Goal: Information Seeking & Learning: Learn about a topic

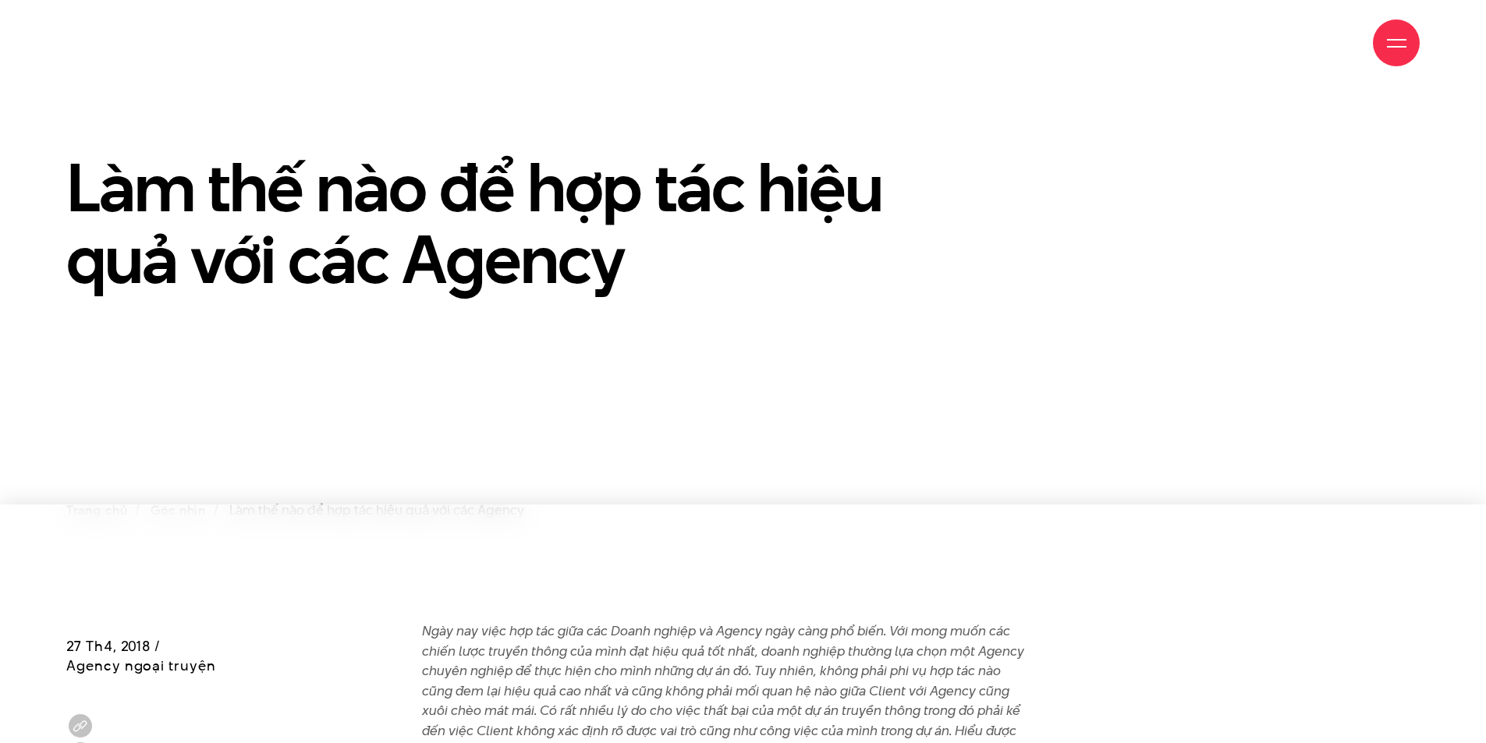
scroll to position [390, 0]
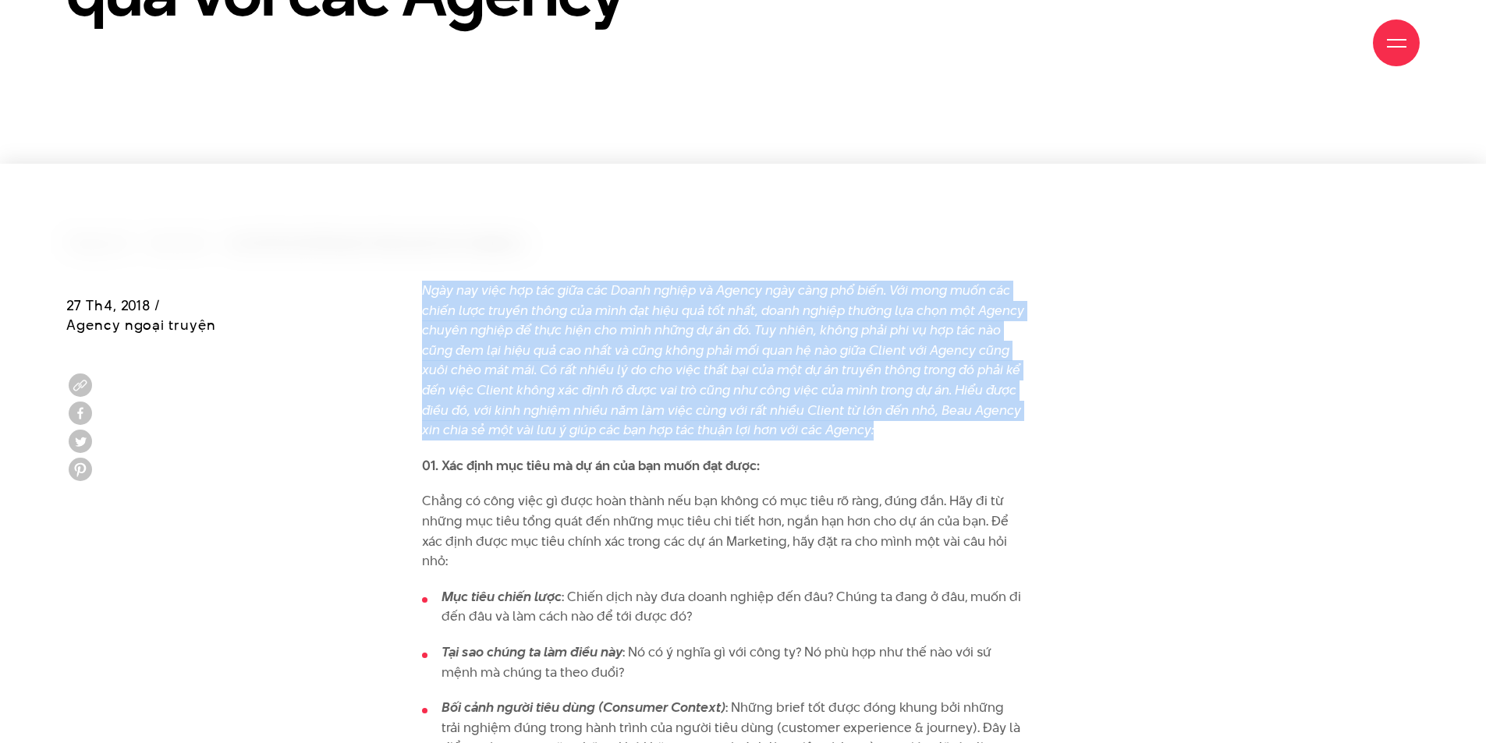
drag, startPoint x: 896, startPoint y: 430, endPoint x: 420, endPoint y: 278, distance: 499.6
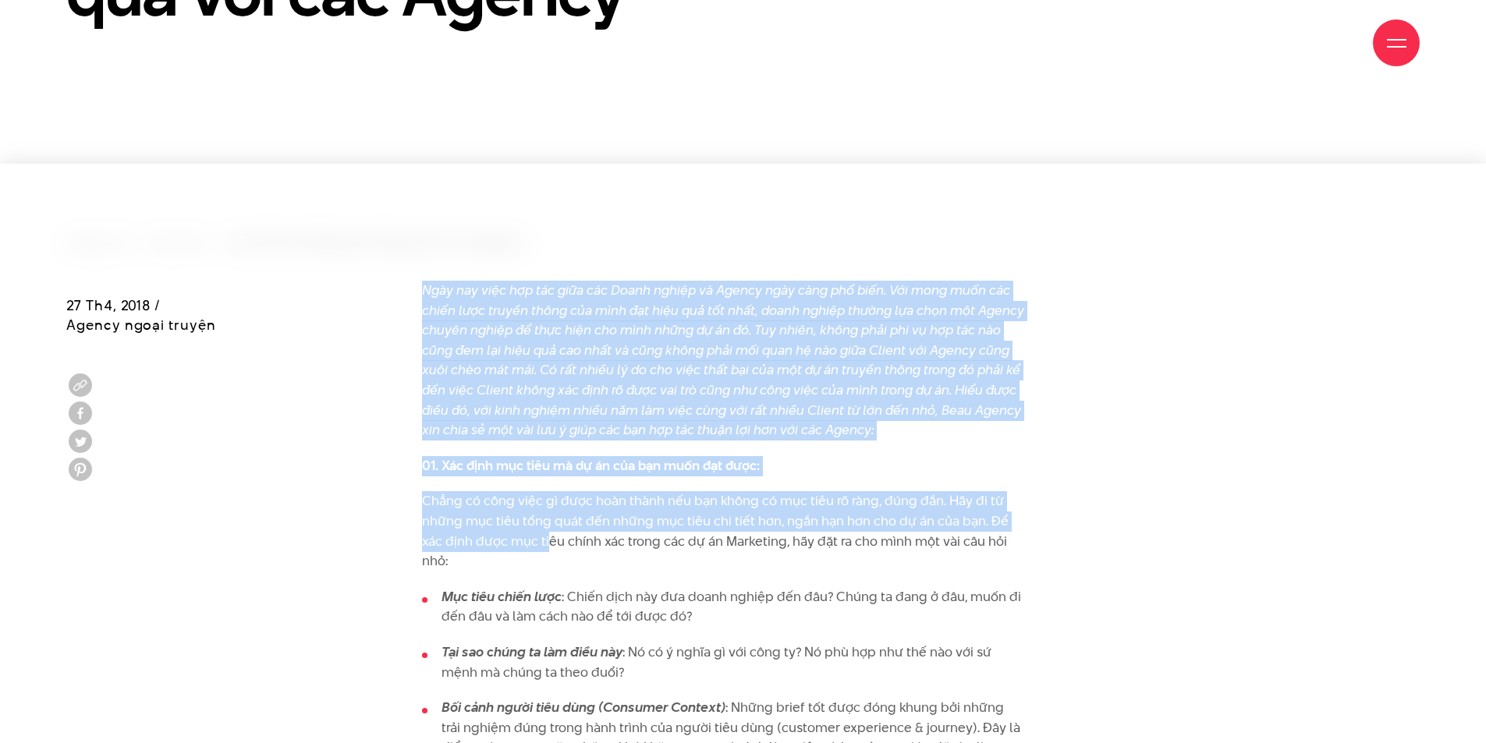
drag, startPoint x: 424, startPoint y: 288, endPoint x: 553, endPoint y: 544, distance: 287.5
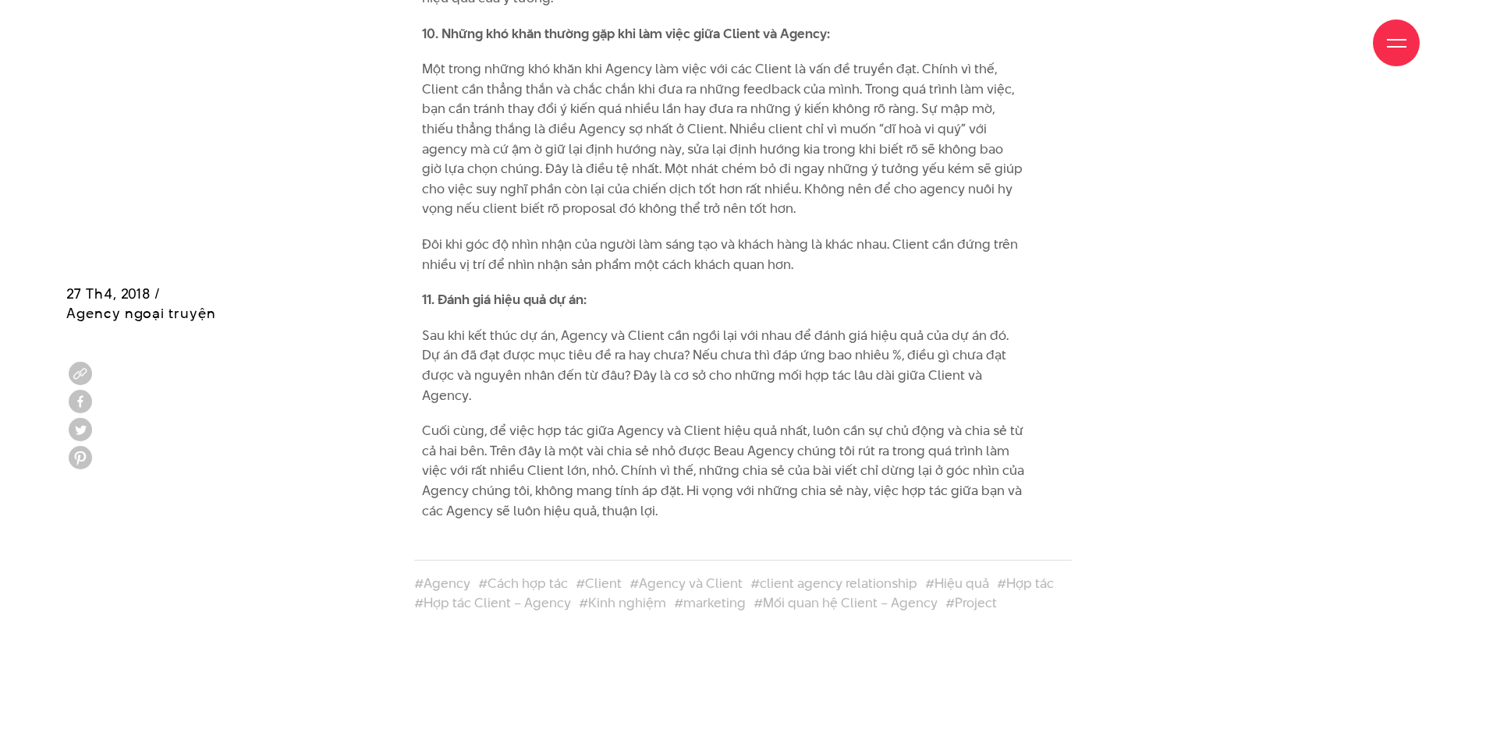
scroll to position [3120, 0]
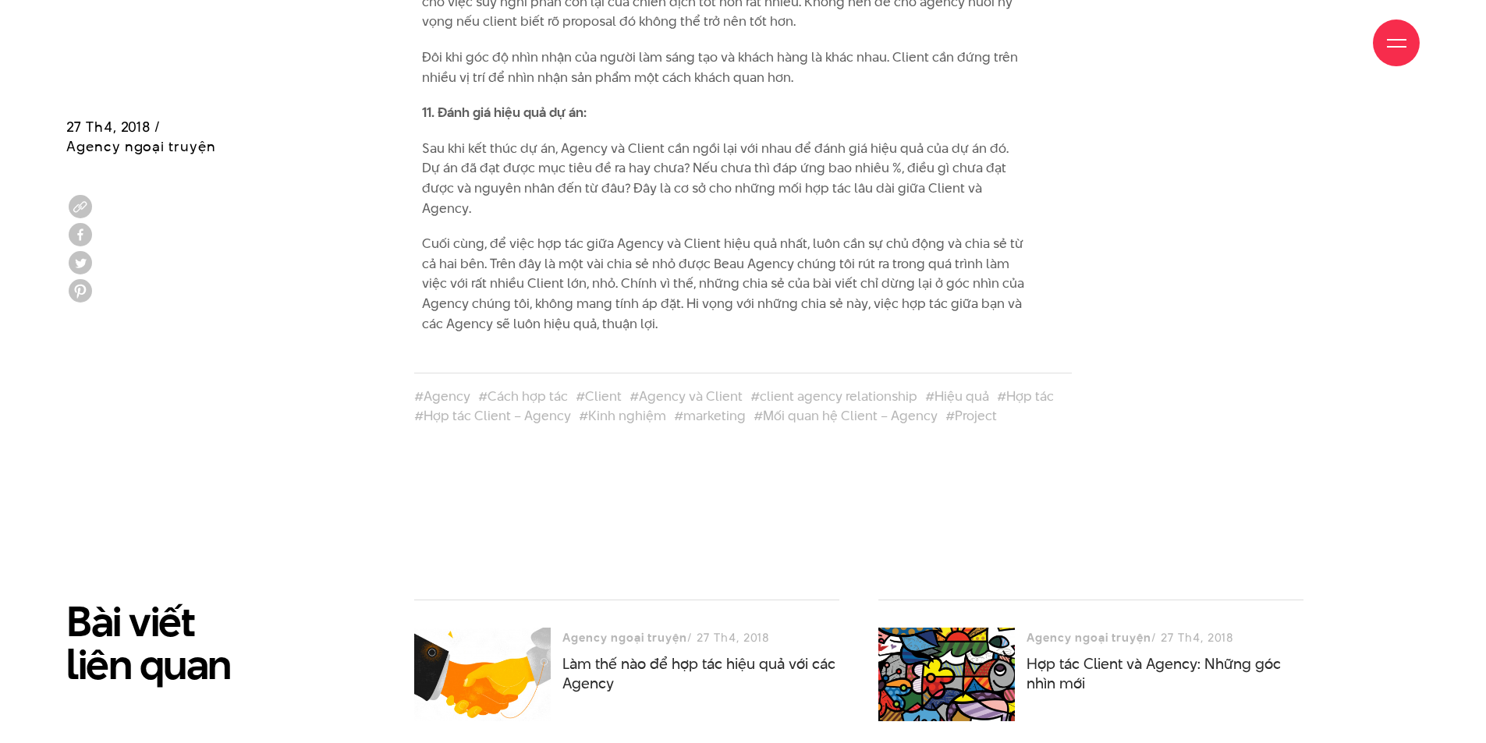
drag, startPoint x: 344, startPoint y: 264, endPoint x: 624, endPoint y: 133, distance: 309.5
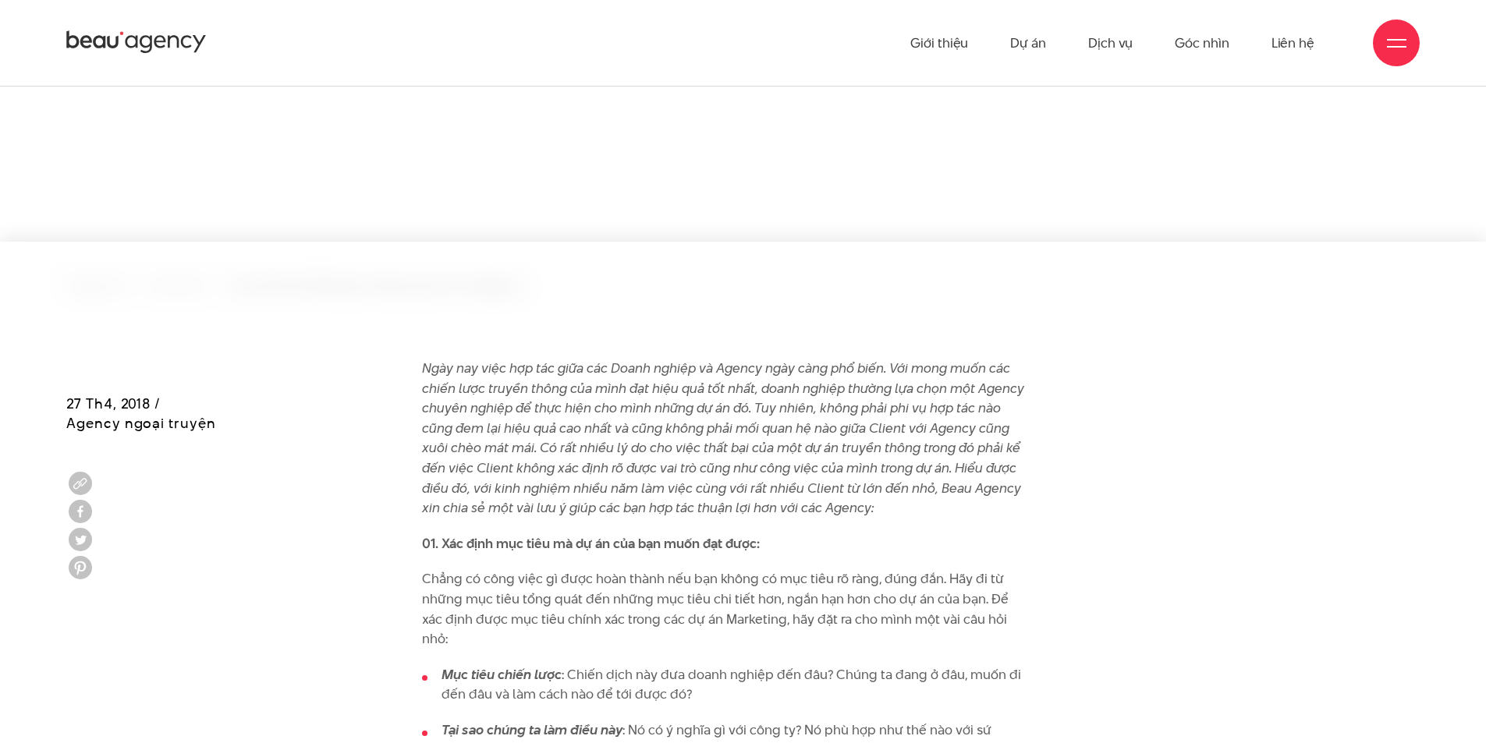
scroll to position [0, 0]
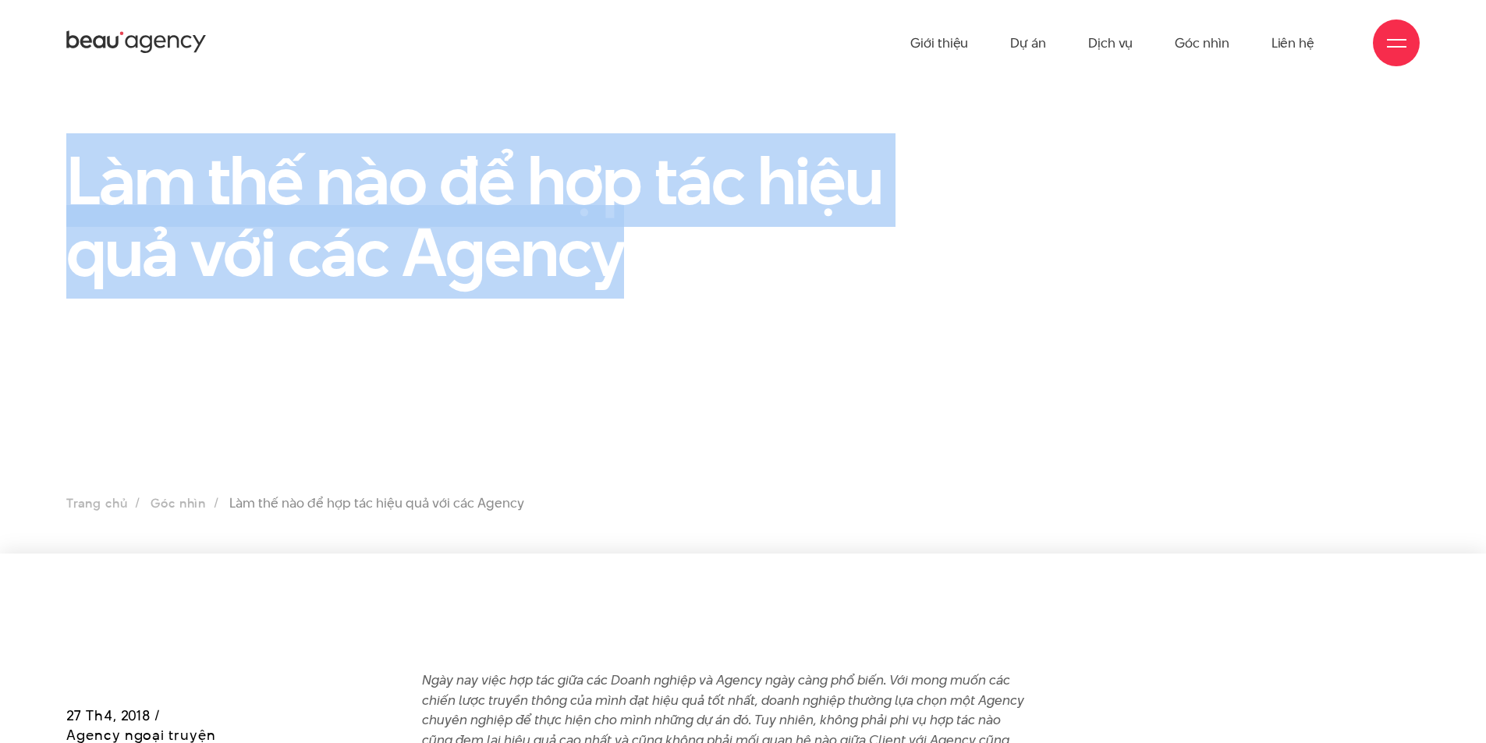
drag, startPoint x: 644, startPoint y: 262, endPoint x: 57, endPoint y: 191, distance: 590.9
click at [57, 191] on div "Làm thế nào để hợp tác hiệu quả với các Agency" at bounding box center [511, 223] width 928 height 158
copy h1 "Làm thế nào để hợp tác hiệu quả với các Agency"
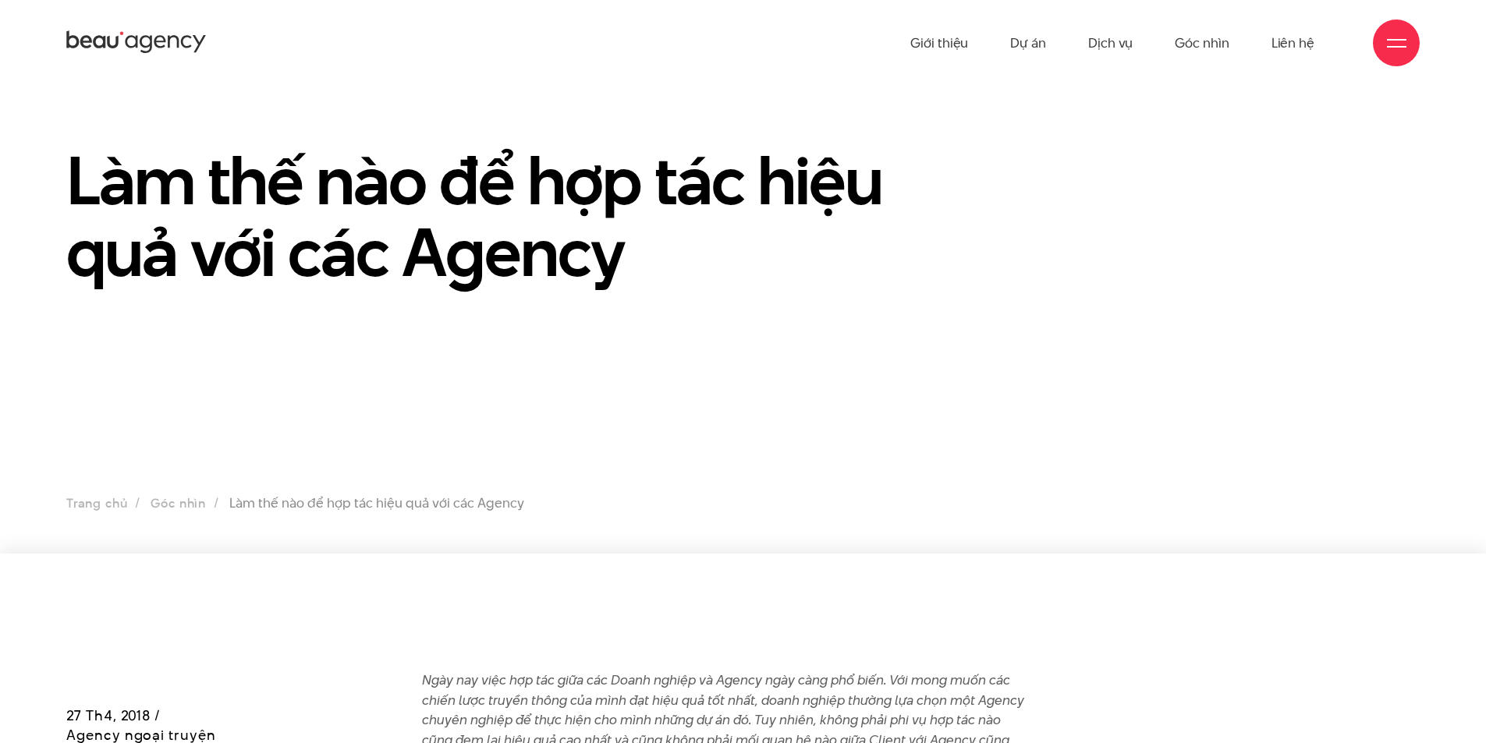
click at [742, 443] on section "Làm thế nào để hợp tác hiệu quả với các Agency Trang chủ Góc nhìn Làm thế nào đ…" at bounding box center [743, 320] width 1486 height 468
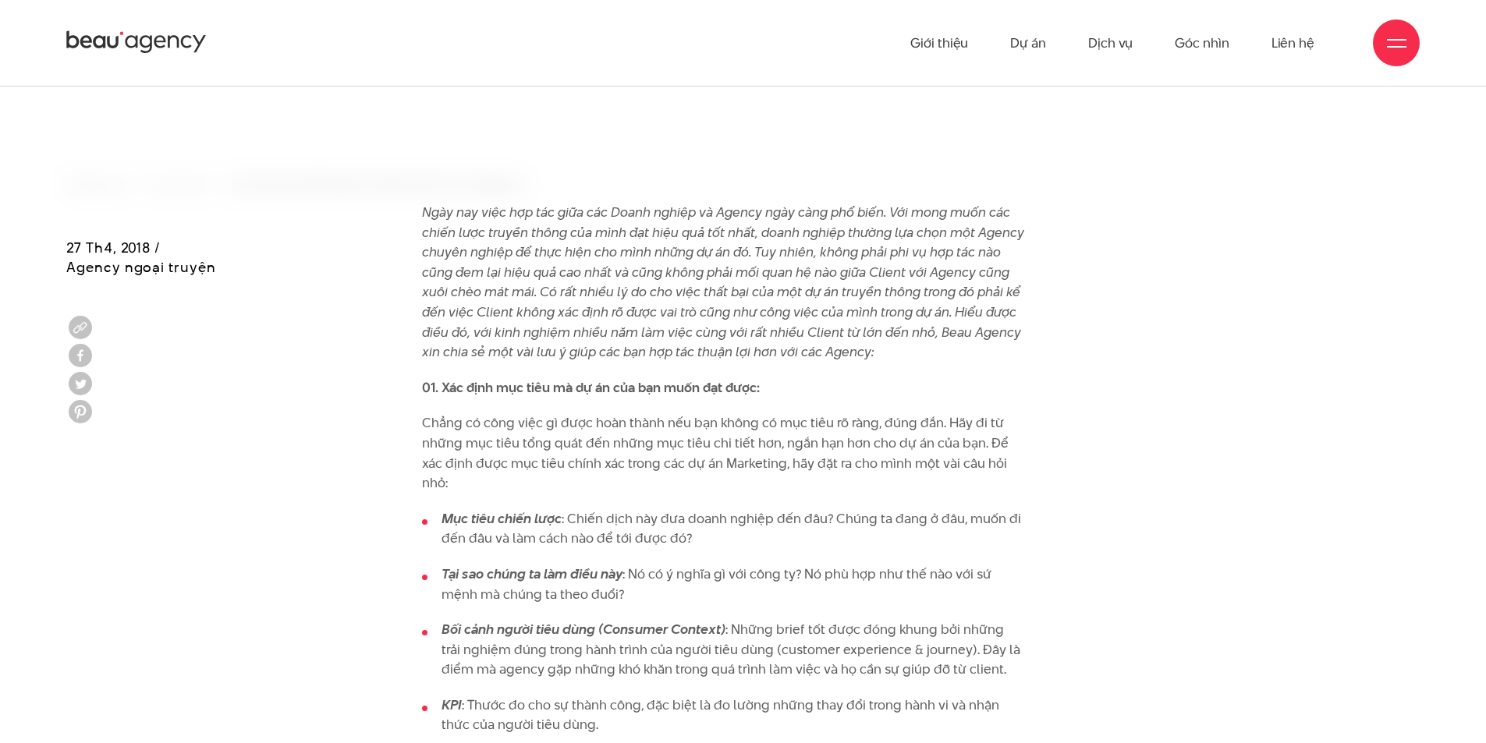
scroll to position [390, 0]
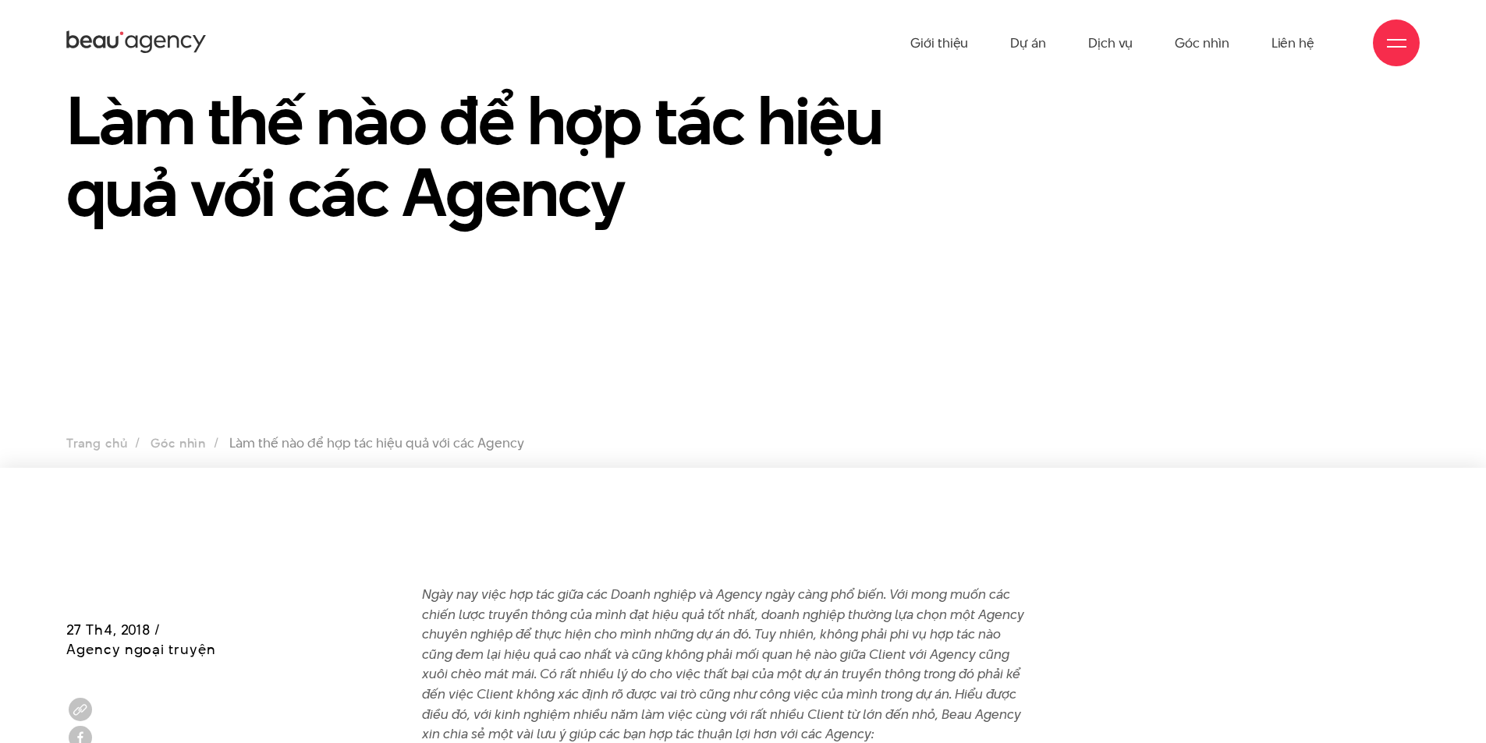
scroll to position [78, 0]
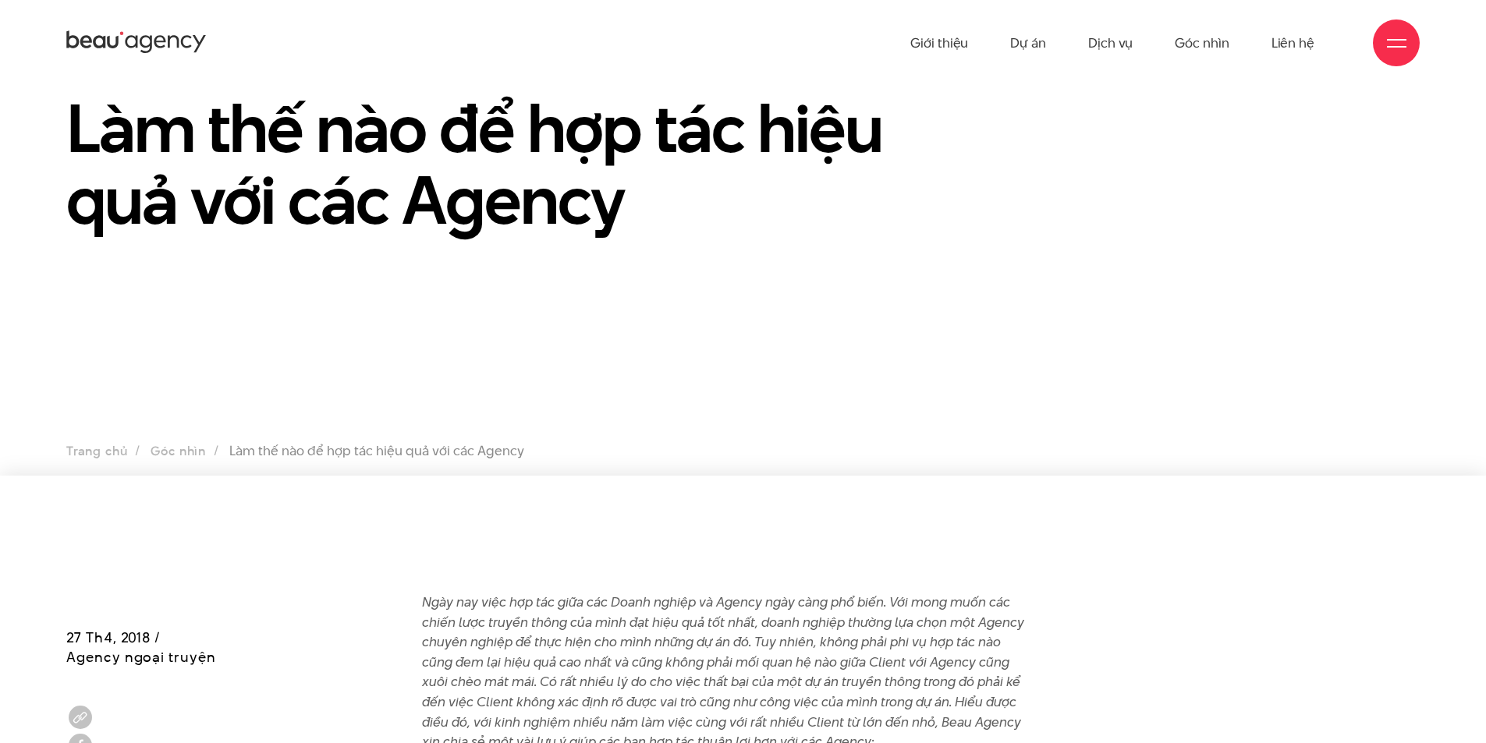
click at [638, 242] on div "Làm thế nào để hợp tác hiệu quả với các Agency" at bounding box center [511, 171] width 928 height 158
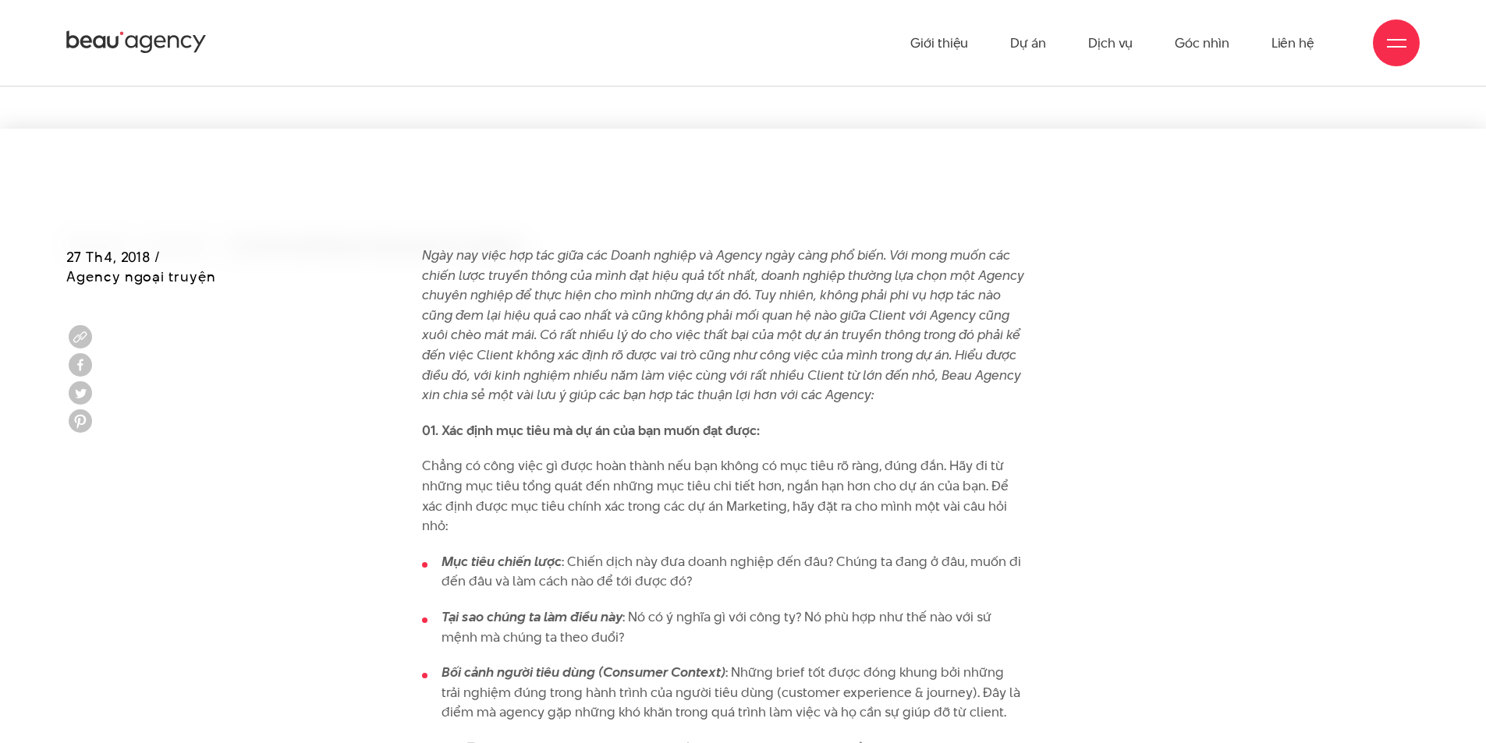
scroll to position [390, 0]
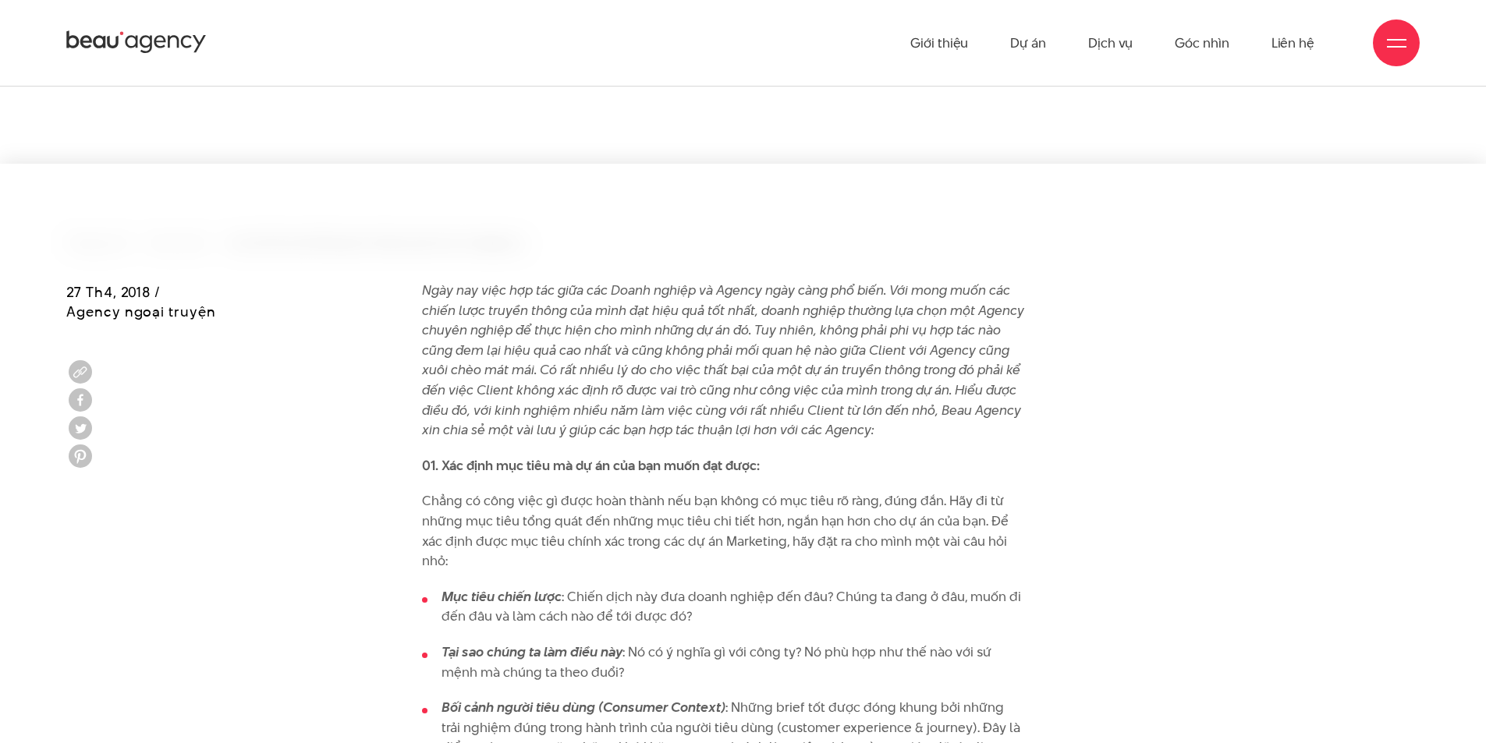
click at [816, 269] on div at bounding box center [743, 222] width 1486 height 117
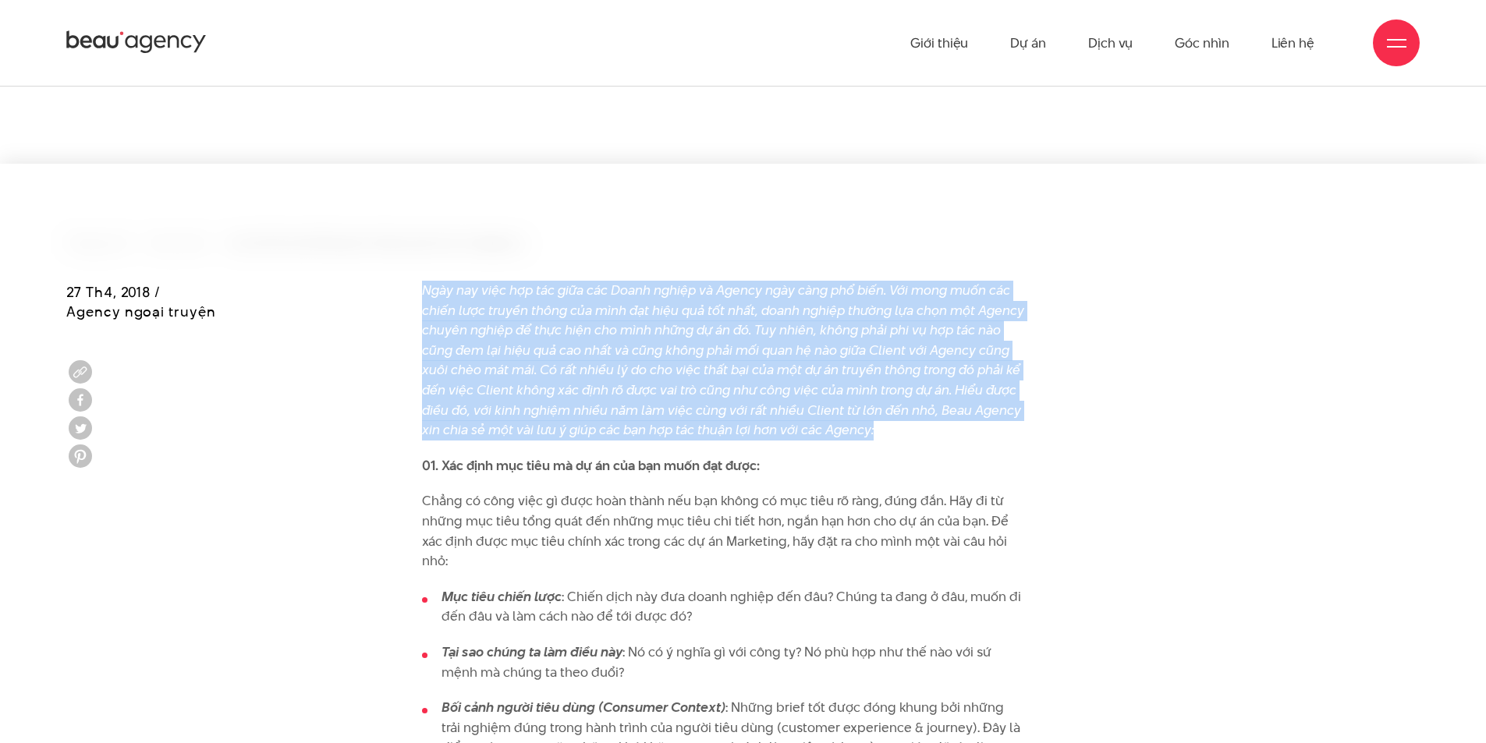
drag, startPoint x: 888, startPoint y: 434, endPoint x: 425, endPoint y: 287, distance: 485.3
click at [425, 287] on p "Ngày nay việc hợp tác giữa các Doanh nghiệp và Agency ngày càng phổ biến. Với m…" at bounding box center [723, 361] width 603 height 160
copy em "Ngày nay việc hợp tác giữa các Doanh nghiệp và Agency ngày càng phổ biến. Với m…"
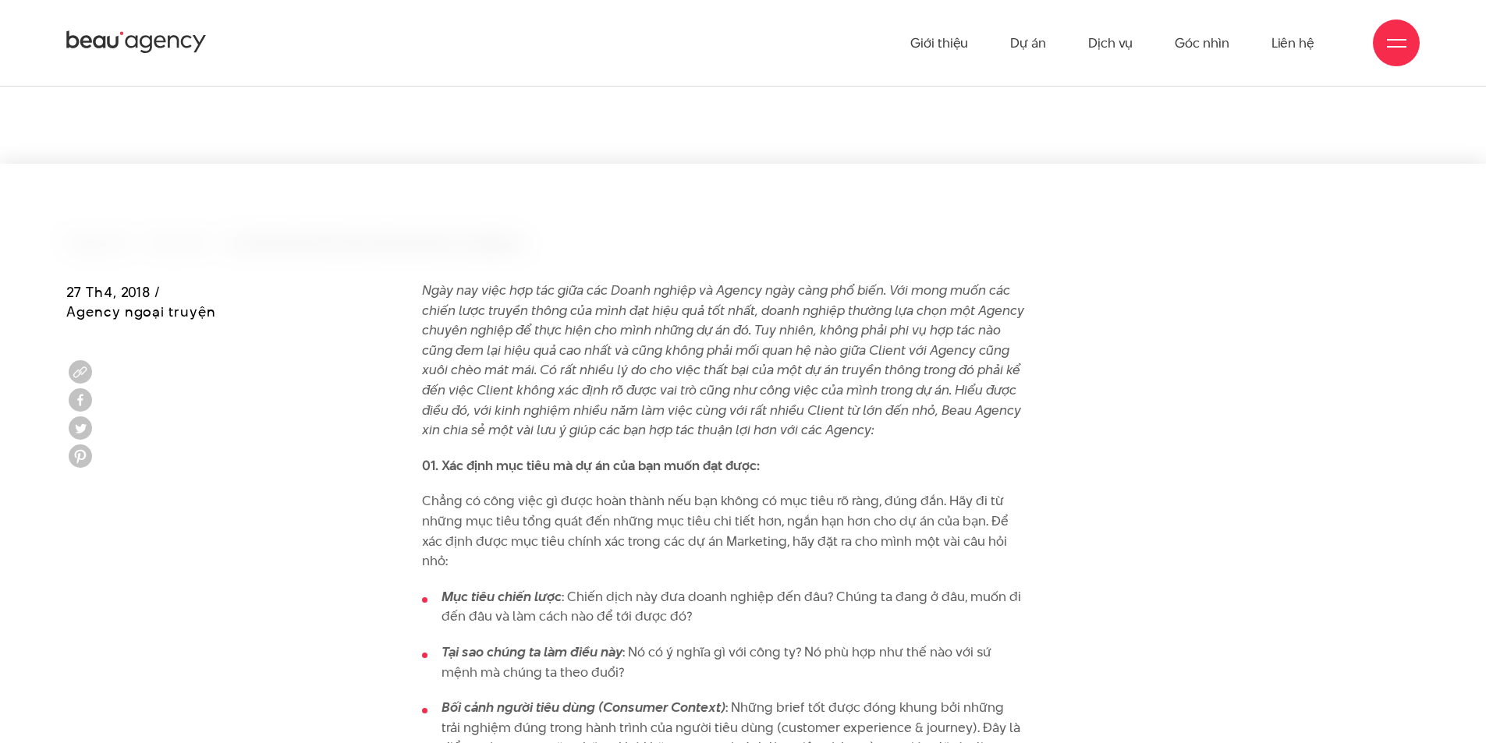
click at [774, 466] on p "01. Xác định mục tiêu mà dự án của bạn muốn đạt được:" at bounding box center [723, 466] width 603 height 20
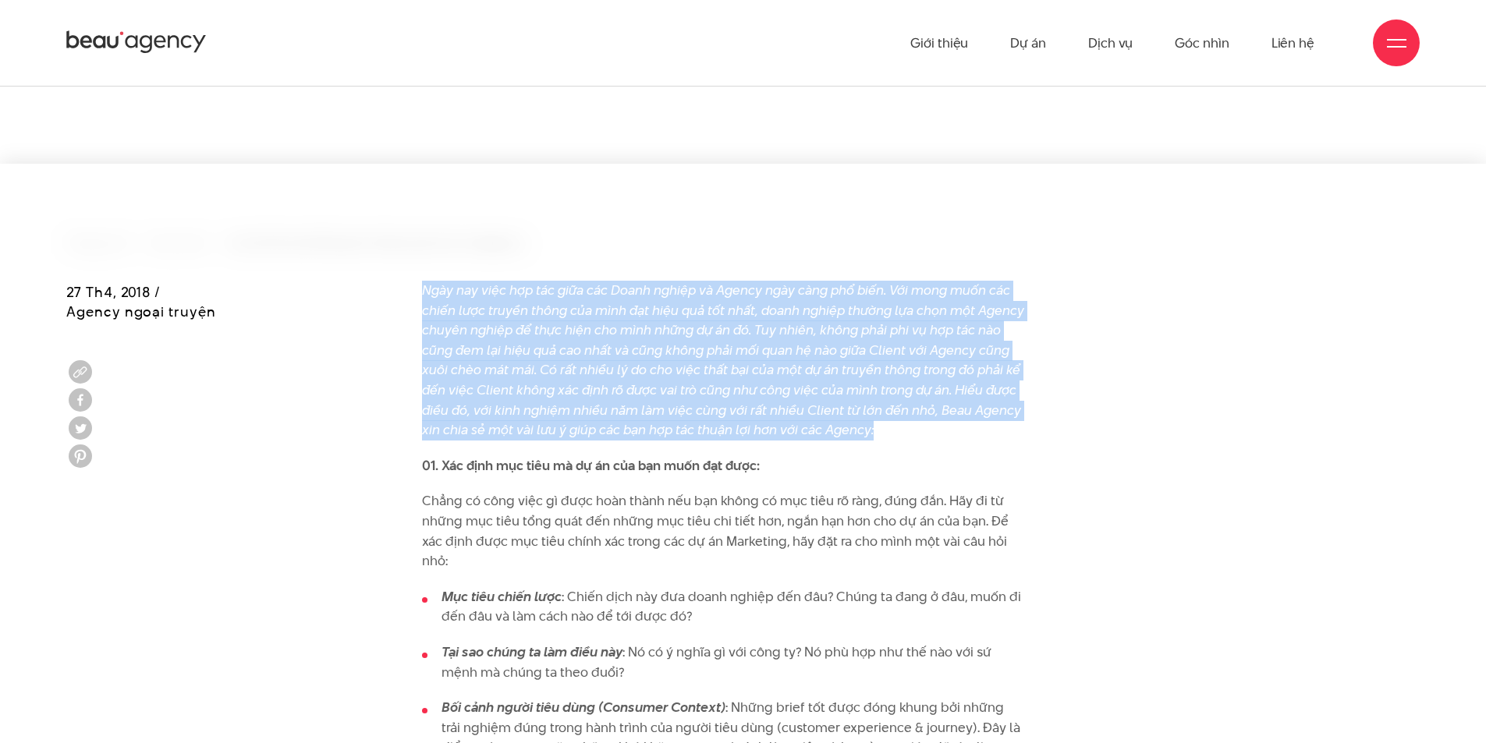
drag, startPoint x: 895, startPoint y: 434, endPoint x: 403, endPoint y: 289, distance: 512.4
copy em "Ngày nay việc hợp tác giữa các Doanh nghiệp và Agency ngày càng phổ biến. Với m…"
click at [908, 421] on p "Ngày nay việc hợp tác giữa các Doanh nghiệp và Agency ngày càng phổ biến. Với m…" at bounding box center [723, 361] width 603 height 160
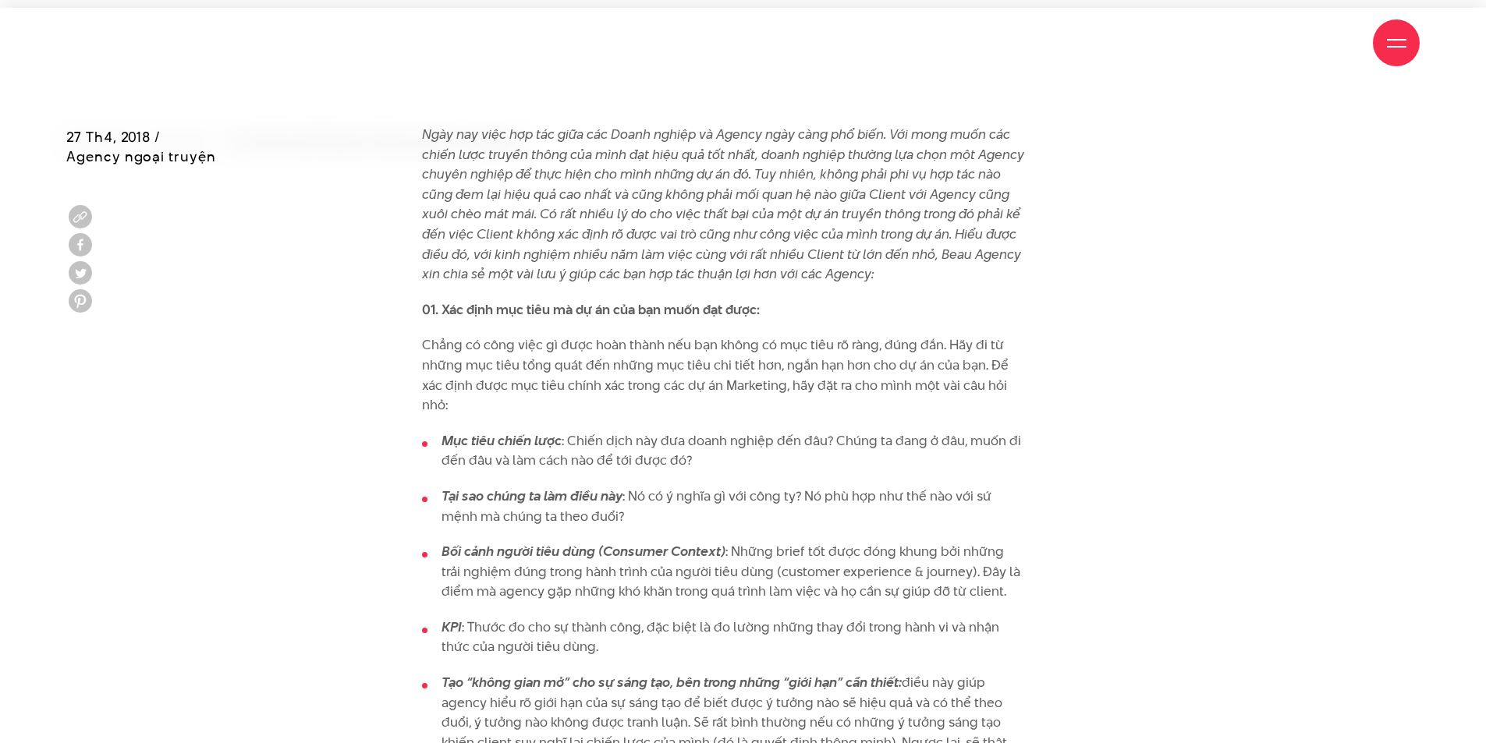
scroll to position [624, 0]
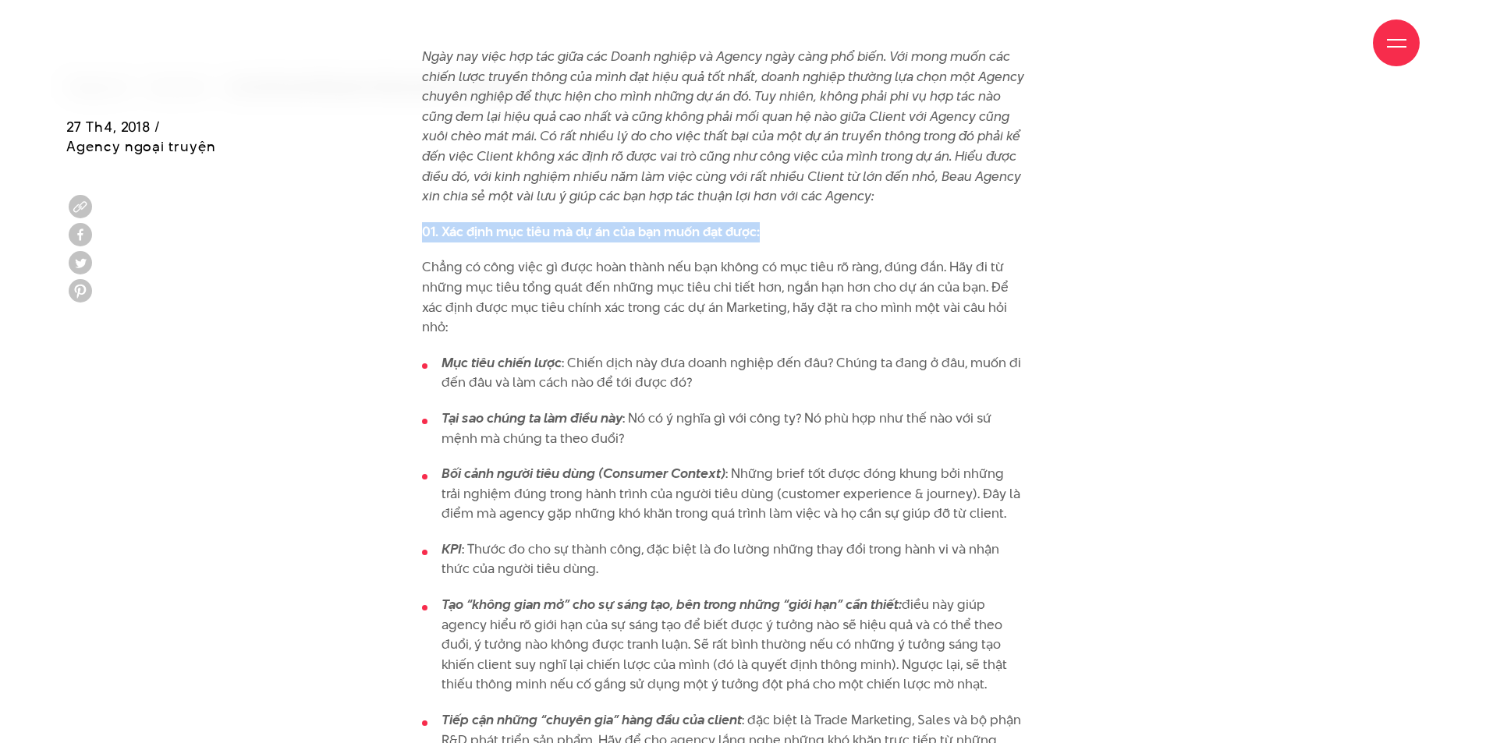
drag, startPoint x: 786, startPoint y: 229, endPoint x: 413, endPoint y: 232, distance: 372.9
copy strong "01. Xác định mục tiêu mà dự án của bạn muốn đạt được:"
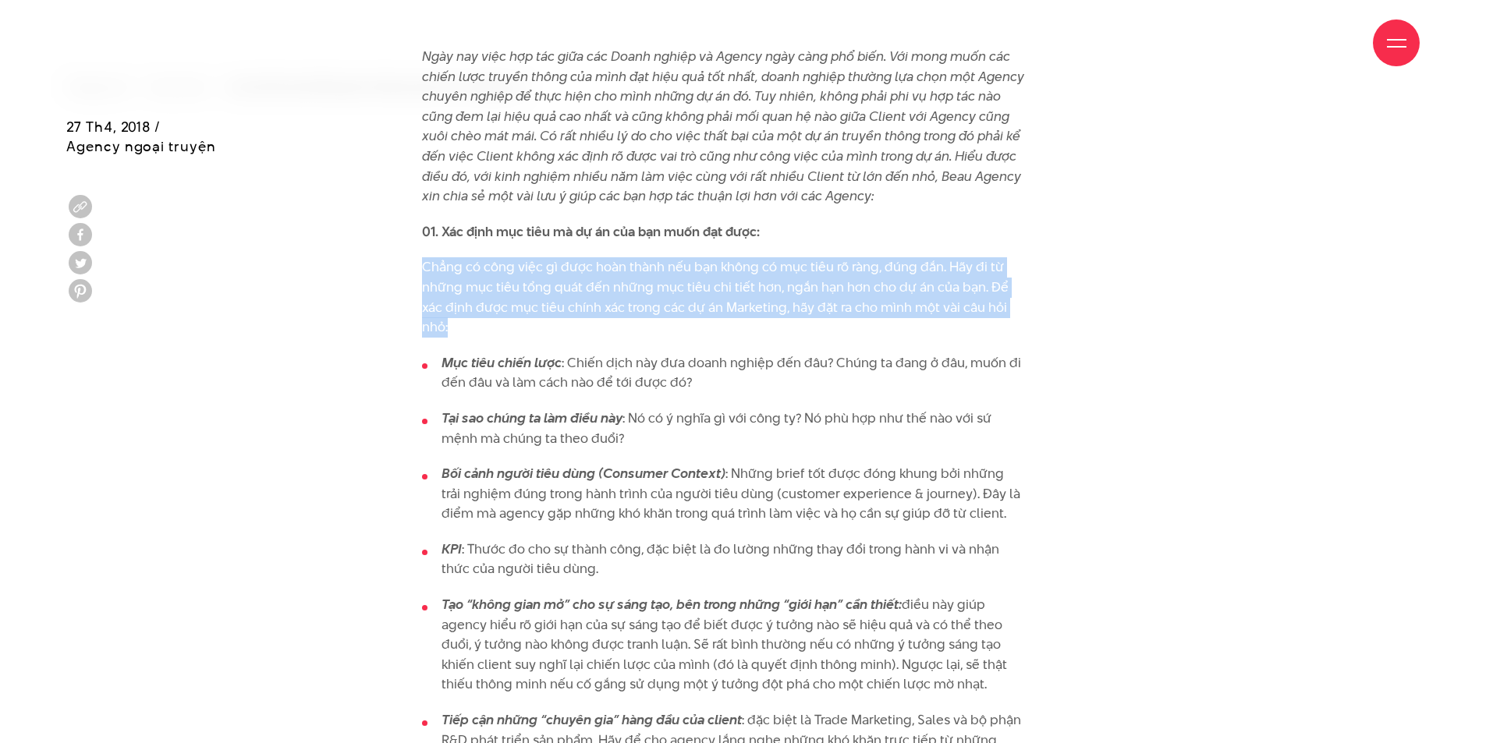
drag, startPoint x: 459, startPoint y: 324, endPoint x: 418, endPoint y: 264, distance: 72.3
copy p "Chẳng có công việc gì được hoàn thành nếu bạn không có mục tiêu rõ ràng, đúng đ…"
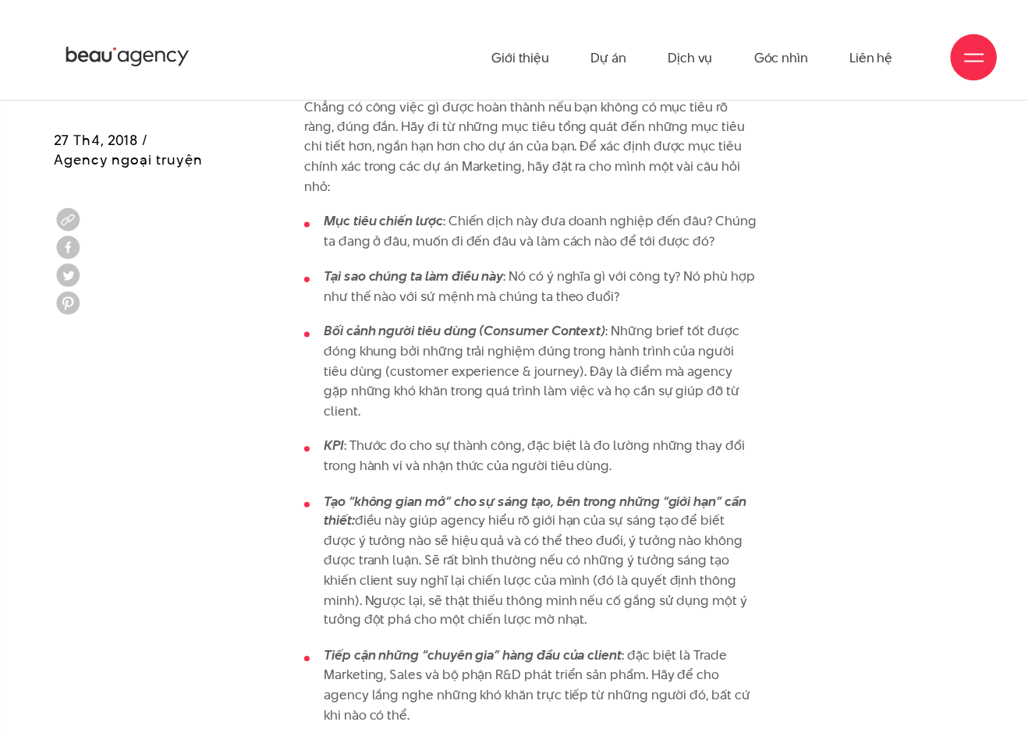
scroll to position [767, 0]
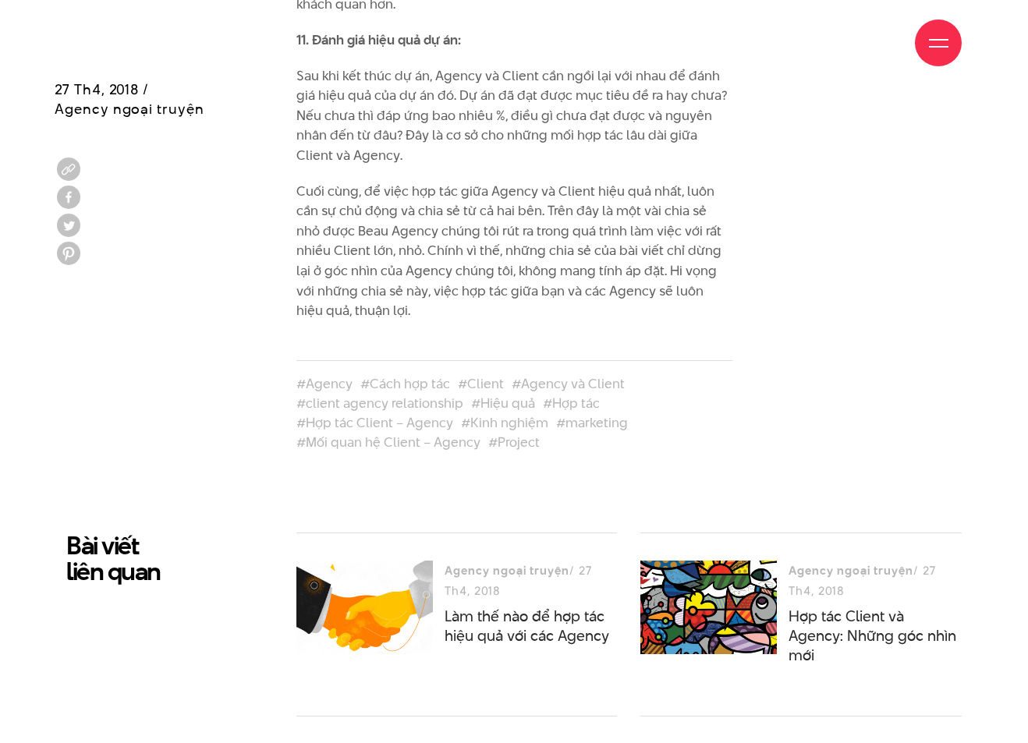
scroll to position [3809, 0]
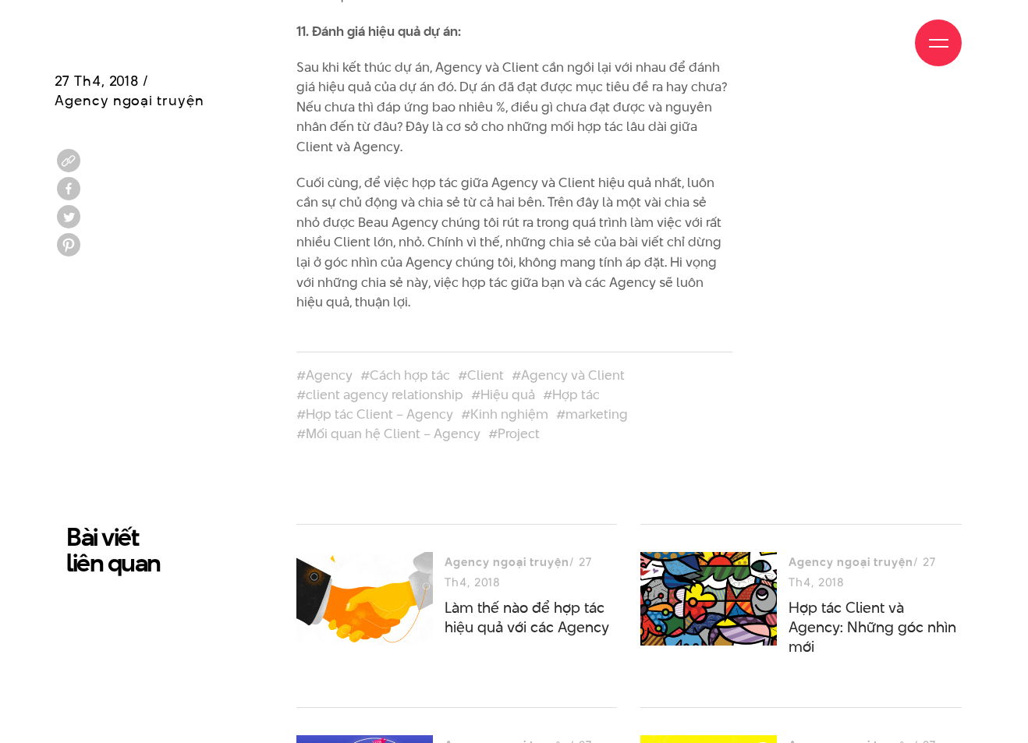
click at [749, 371] on div "#Agency #Cách hợp tác #Client #Agency và Client #client agency relationship #Hi…" at bounding box center [514, 387] width 919 height 119
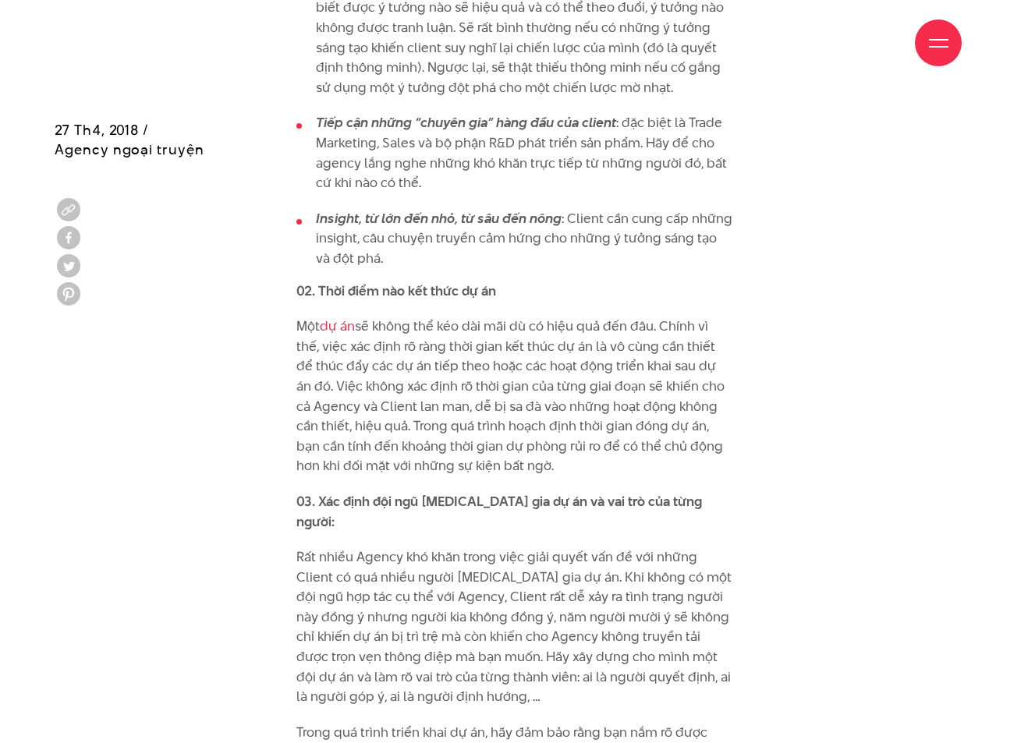
scroll to position [1313, 0]
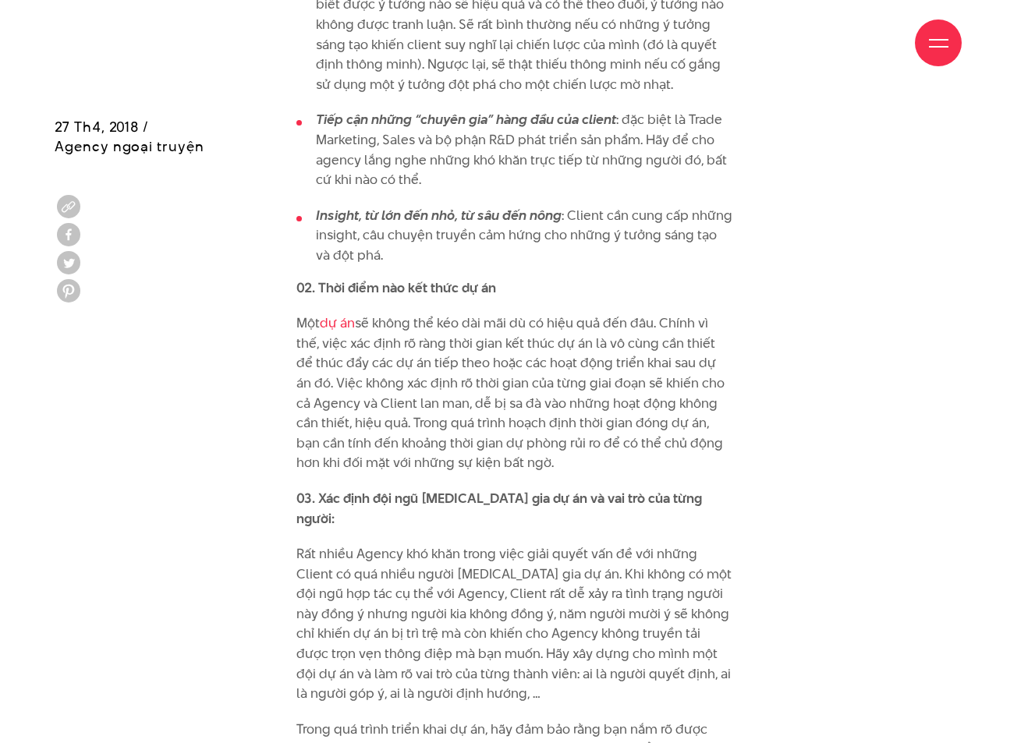
drag, startPoint x: 517, startPoint y: 460, endPoint x: 261, endPoint y: 324, distance: 290.0
copy p "Một dự án sẽ không thể kéo dài mãi dù có hiệu quả đến đâu. Chính vì thế, việc x…"
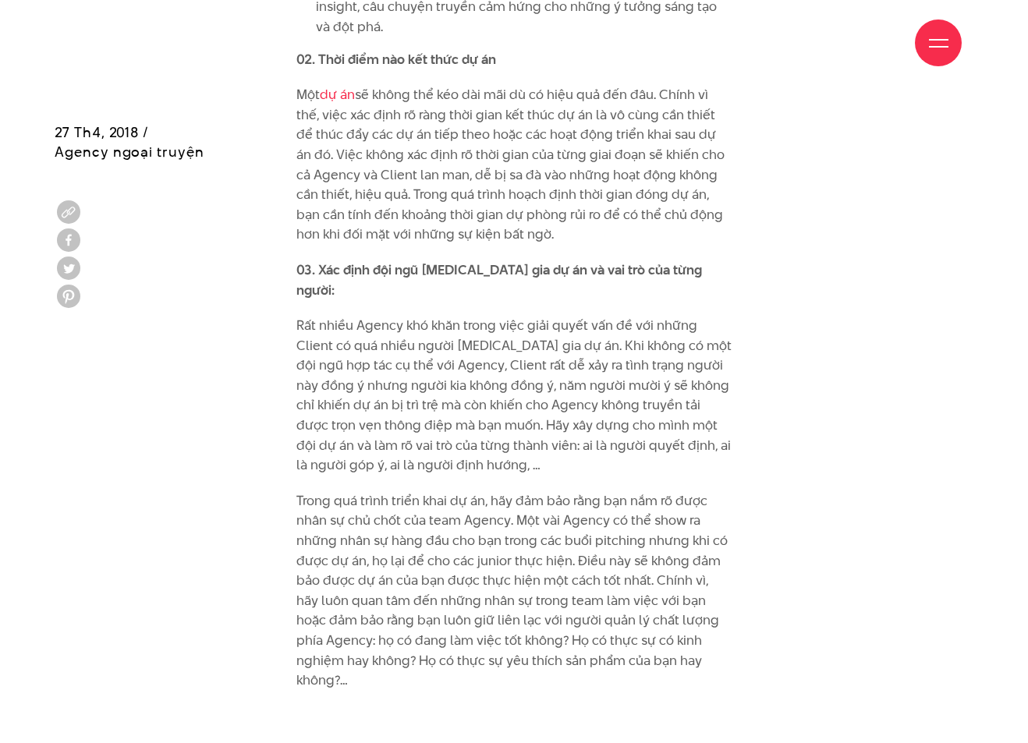
scroll to position [1547, 0]
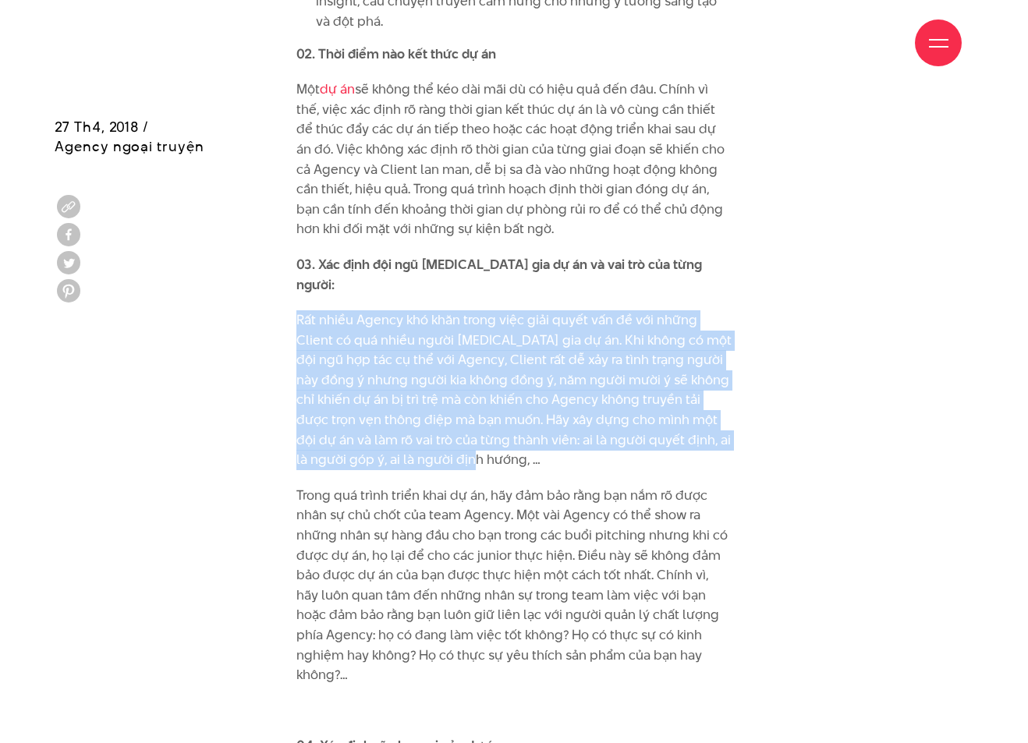
drag, startPoint x: 444, startPoint y: 439, endPoint x: 290, endPoint y: 294, distance: 211.3
copy p "Rất nhiều Agency khó khăn trong việc giải quyết vấn đề với những Client có quá …"
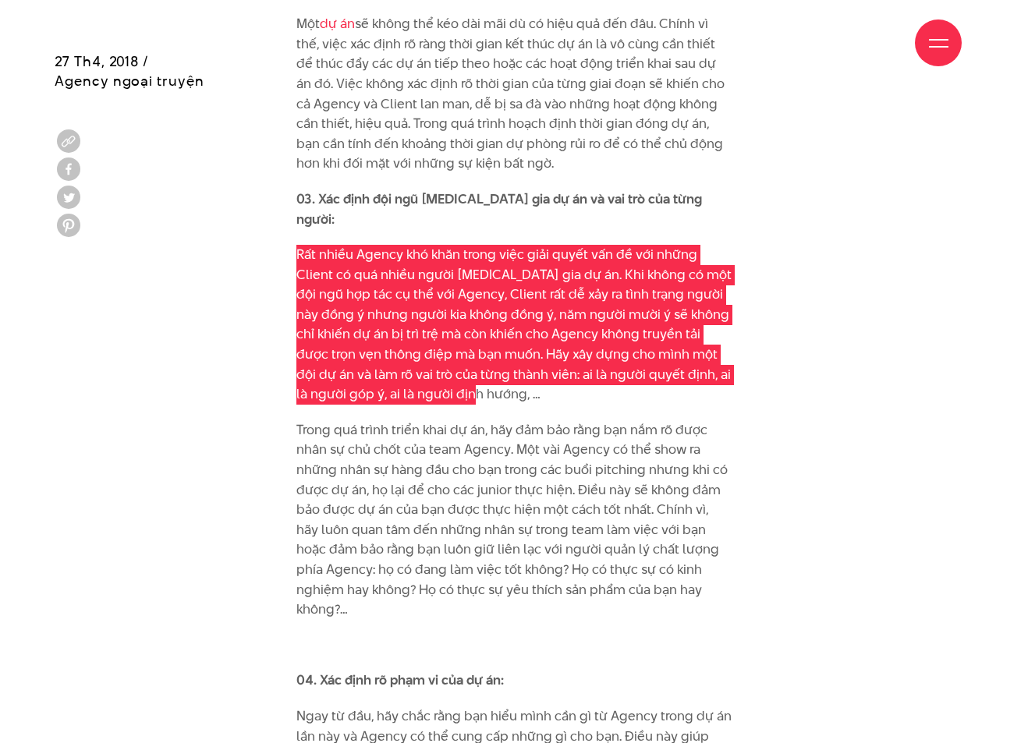
scroll to position [1703, 0]
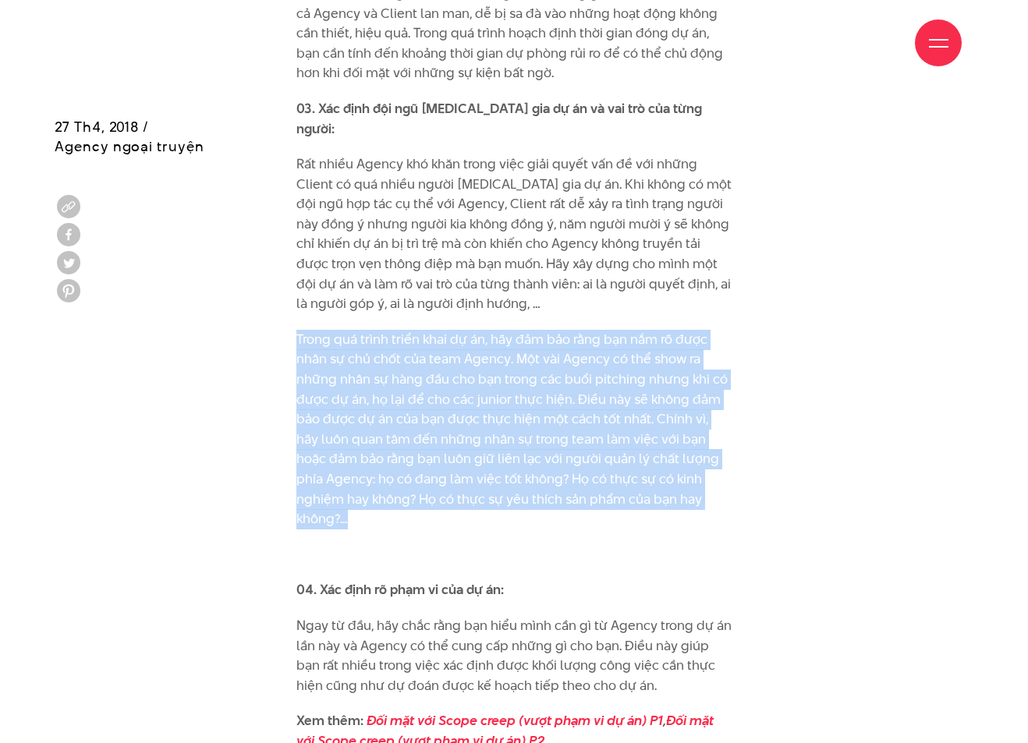
drag, startPoint x: 716, startPoint y: 477, endPoint x: 296, endPoint y: 321, distance: 447.7
click at [296, 330] on p "Trong quá trình triển khai dự án, hãy đảm bảo rằng bạn nắm rõ được nhân sự chủ …" at bounding box center [514, 430] width 436 height 200
copy p "Trong quá trình triển khai dự án, hãy đảm bảo rằng bạn nắm rõ được nhân sự chủ …"
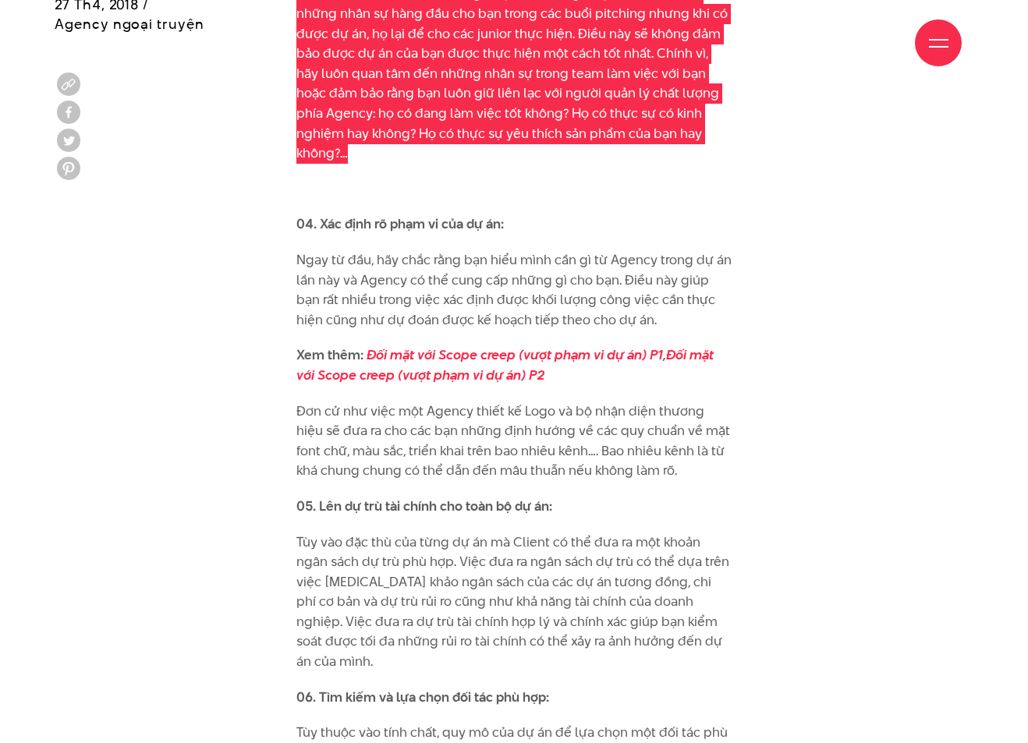
scroll to position [2093, 0]
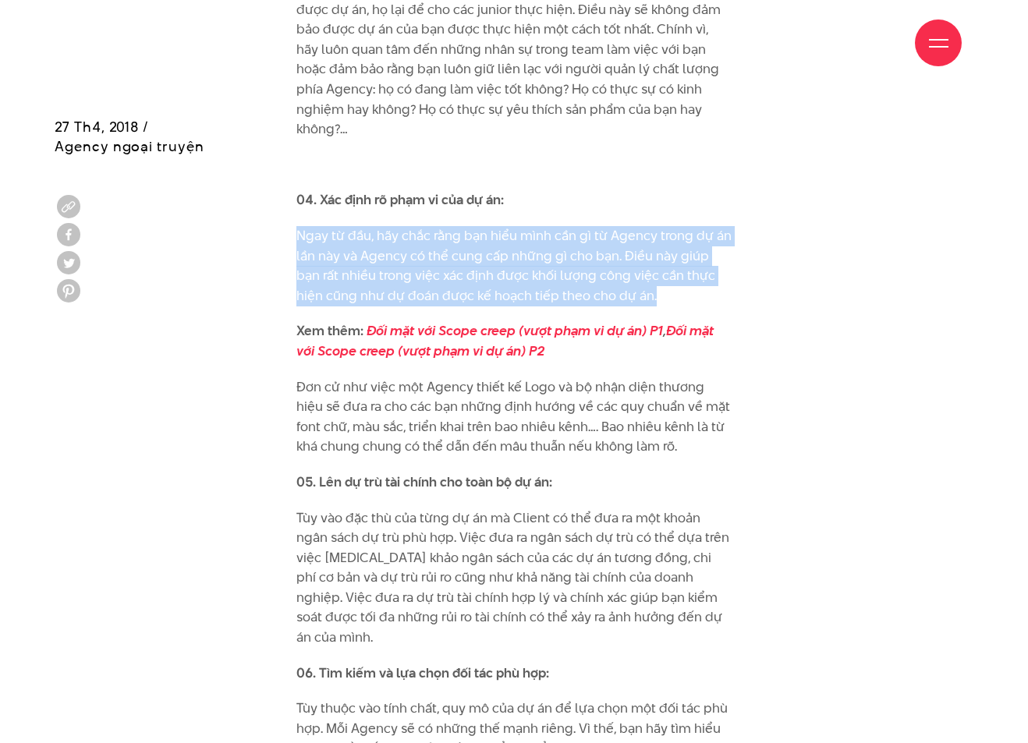
drag, startPoint x: 634, startPoint y: 261, endPoint x: 286, endPoint y: 190, distance: 355.1
click at [286, 190] on div "Ngày nay việc hợp tác giữa các Doanh nghiệp và Agency ngày càng phổ biến. Với m…" at bounding box center [514, 266] width 459 height 3558
copy p "Ngay từ đầu, hãy chắc rằng bạn hiểu mình cần gì từ Agency trong dự án lần này v…"
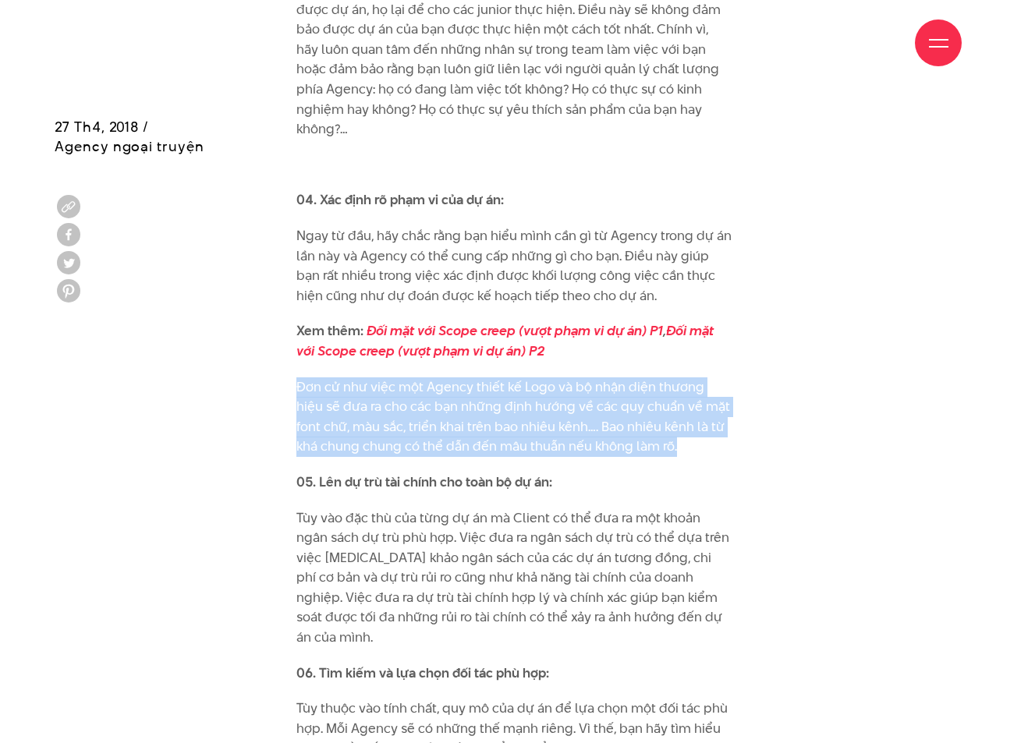
drag, startPoint x: 656, startPoint y: 398, endPoint x: 294, endPoint y: 340, distance: 366.5
click at [294, 340] on div "Ngày nay việc hợp tác giữa các Doanh nghiệp và Agency ngày càng phổ biến. Với m…" at bounding box center [514, 266] width 459 height 3558
copy p "Đơn cử như việc một Agency thiết kế Logo và bộ nhận diện thương hiệu sẽ đưa ra …"
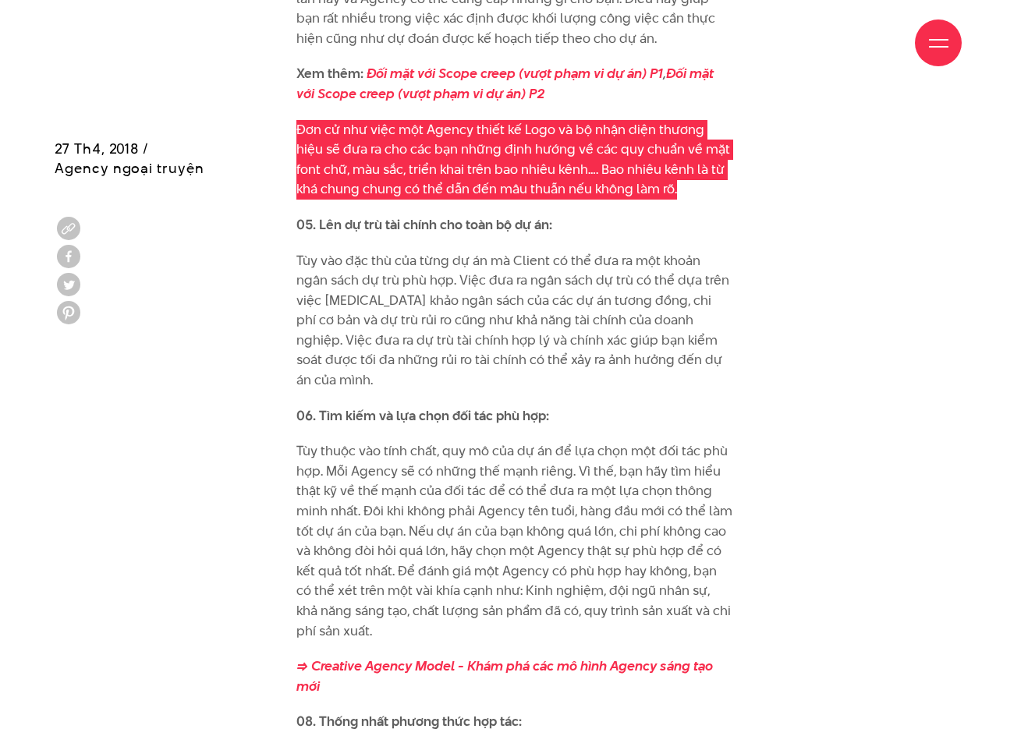
scroll to position [2405, 0]
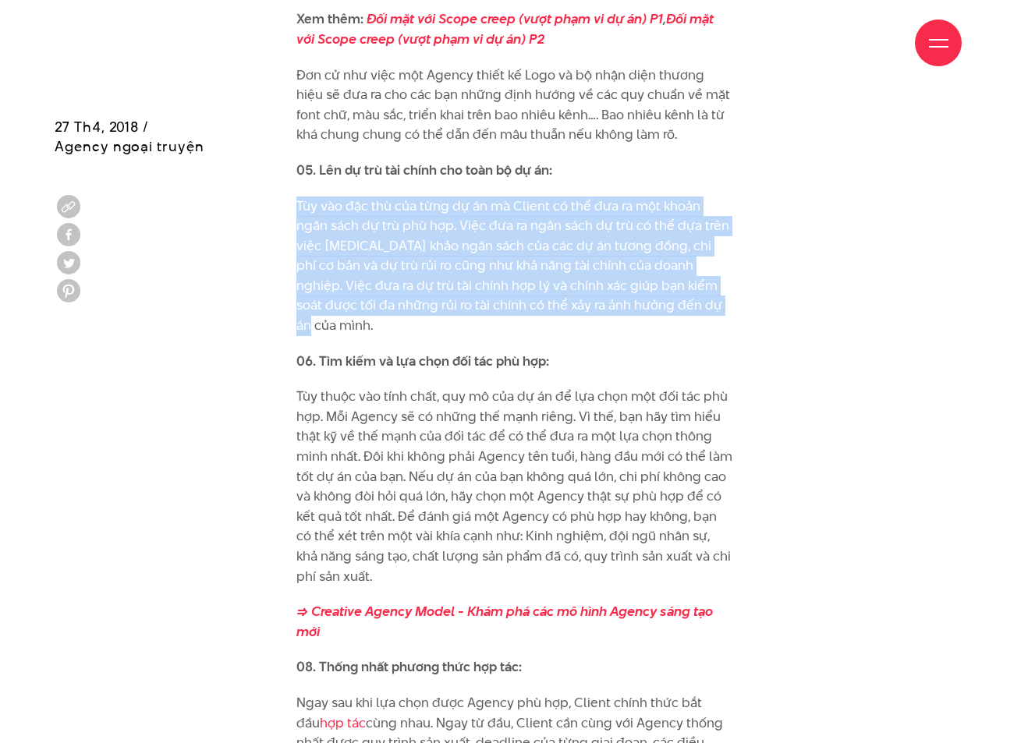
drag, startPoint x: 704, startPoint y: 264, endPoint x: 286, endPoint y: 154, distance: 432.5
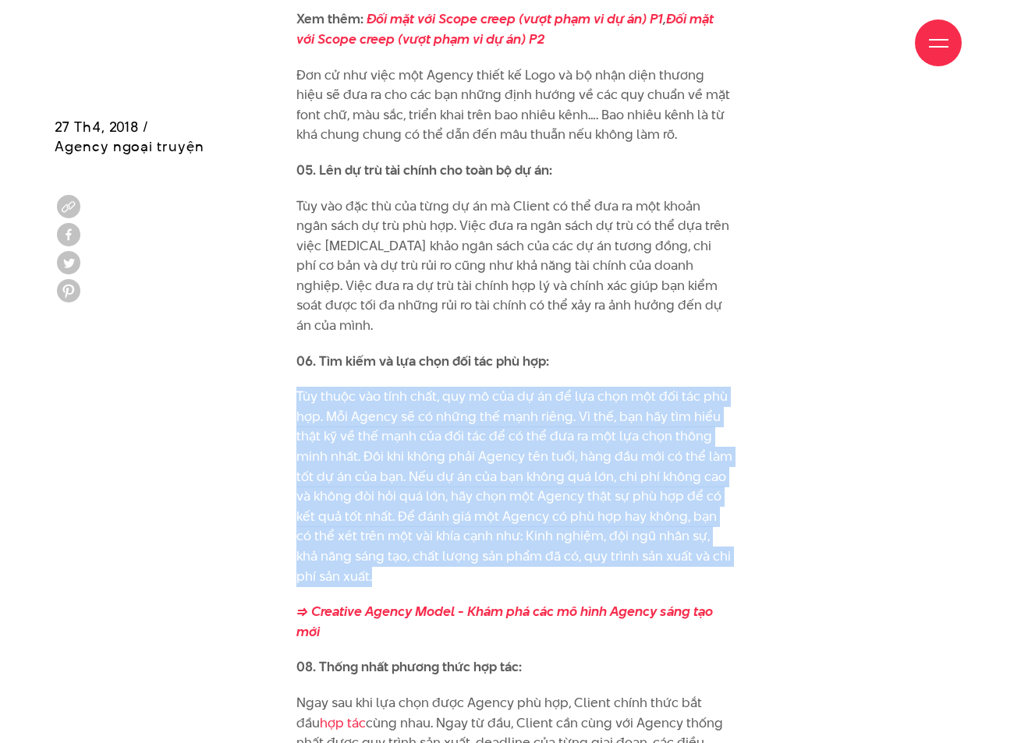
drag, startPoint x: 396, startPoint y: 509, endPoint x: 274, endPoint y: 325, distance: 221.1
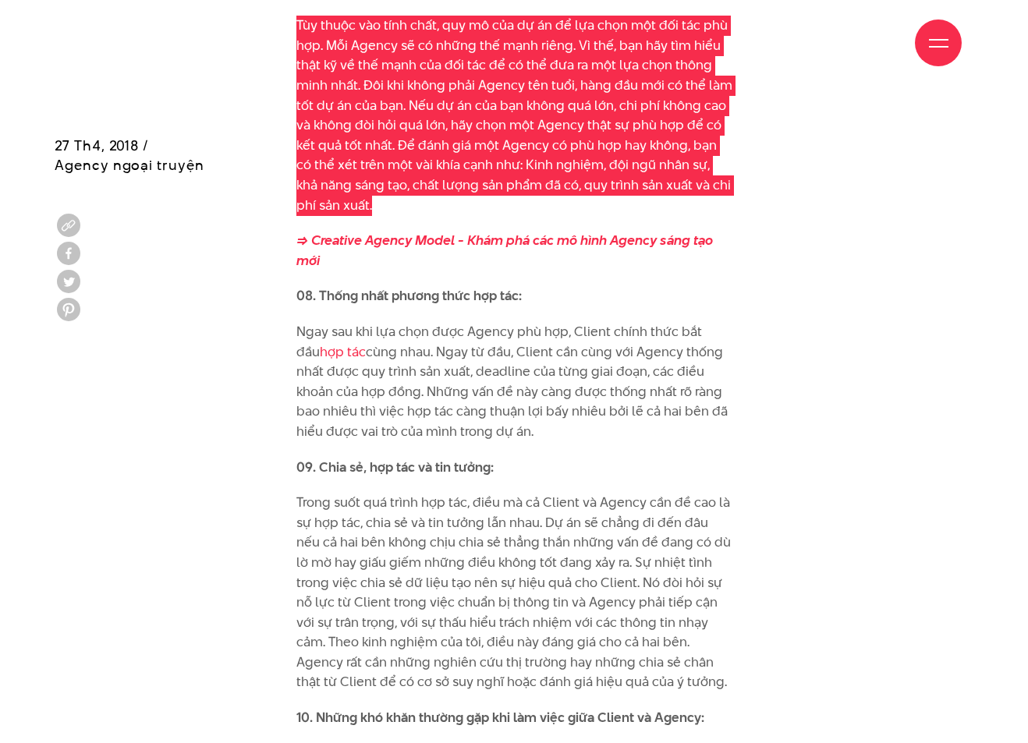
scroll to position [2795, 0]
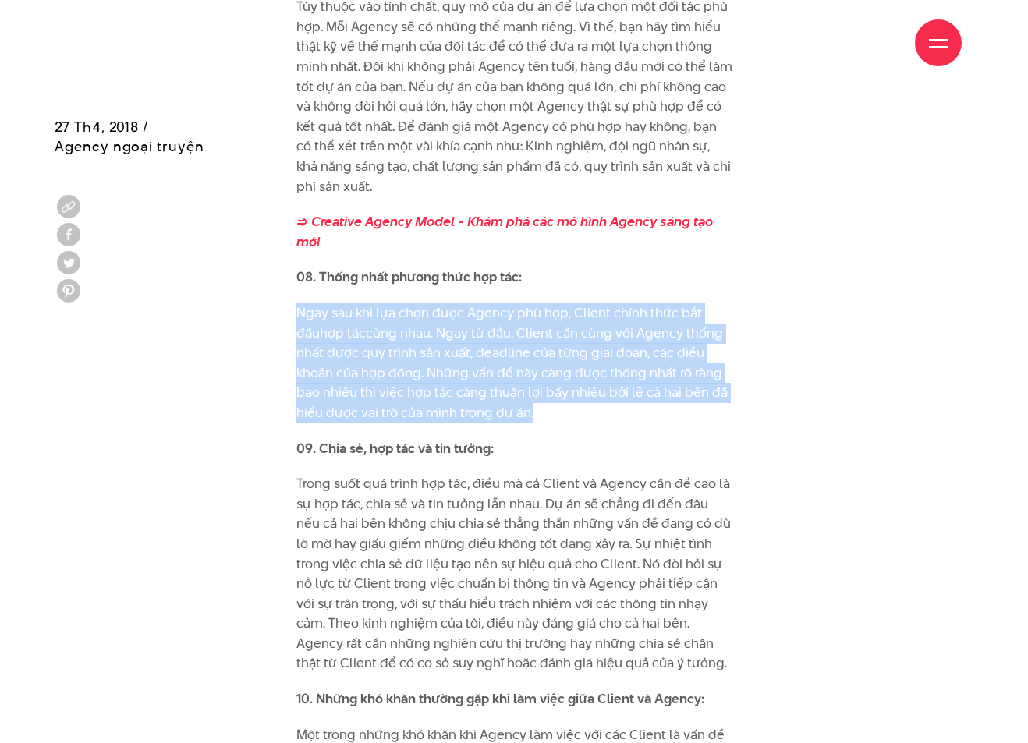
drag, startPoint x: 526, startPoint y: 341, endPoint x: 278, endPoint y: 236, distance: 268.5
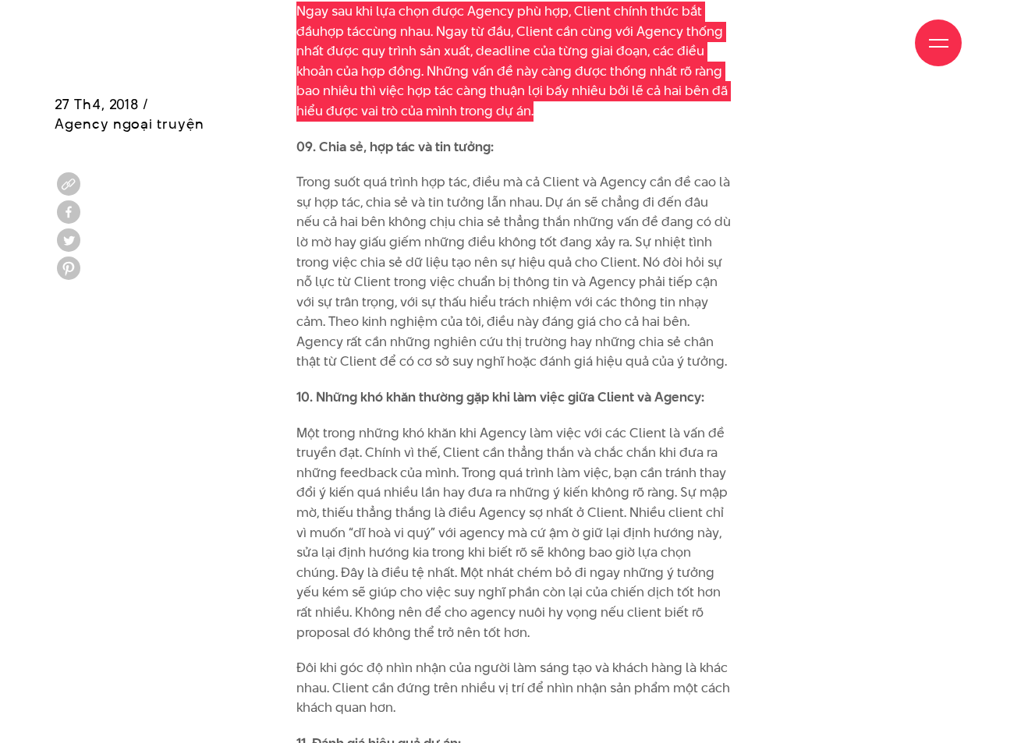
scroll to position [3107, 0]
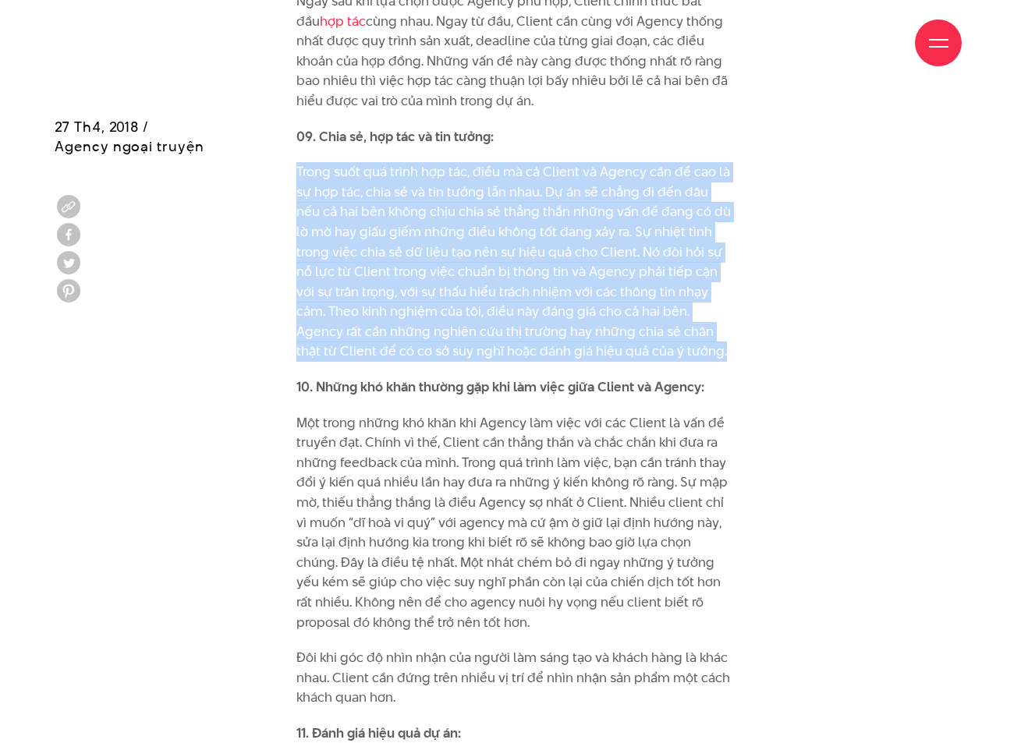
drag, startPoint x: 650, startPoint y: 296, endPoint x: 282, endPoint y: 99, distance: 416.7
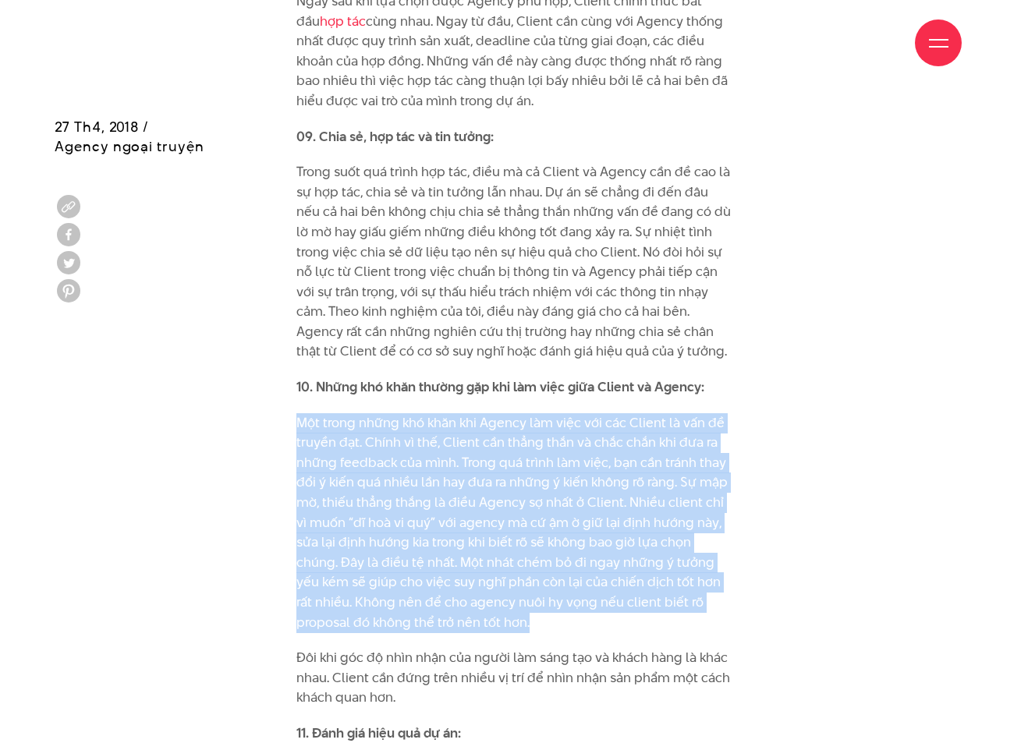
drag, startPoint x: 414, startPoint y: 516, endPoint x: 278, endPoint y: 358, distance: 208.6
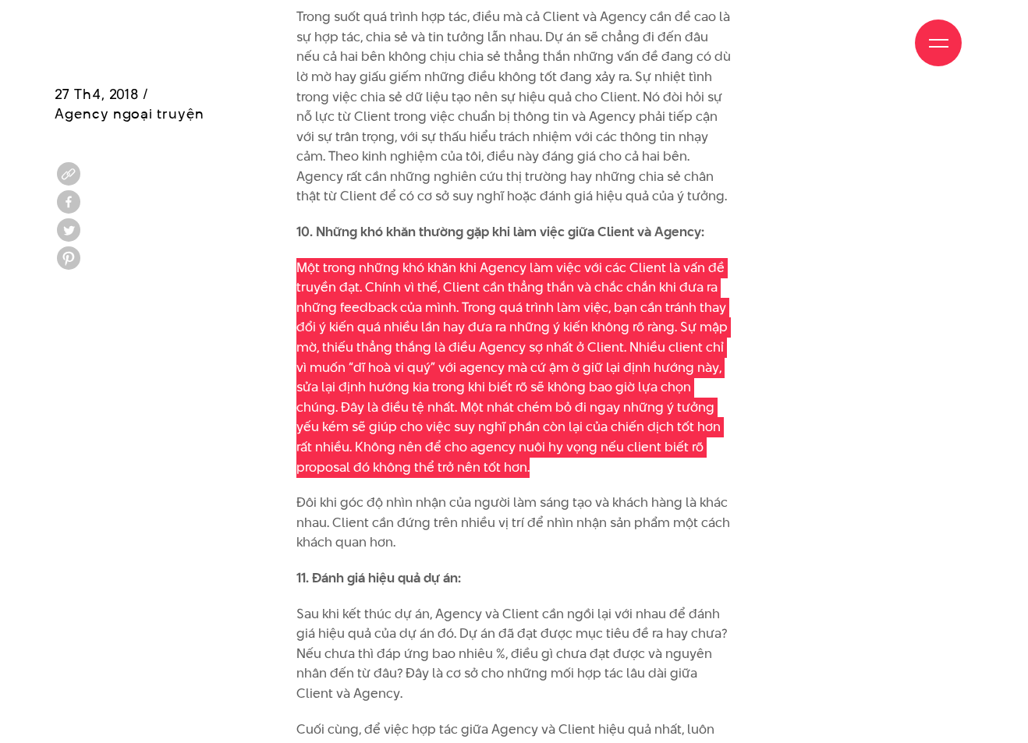
scroll to position [3263, 0]
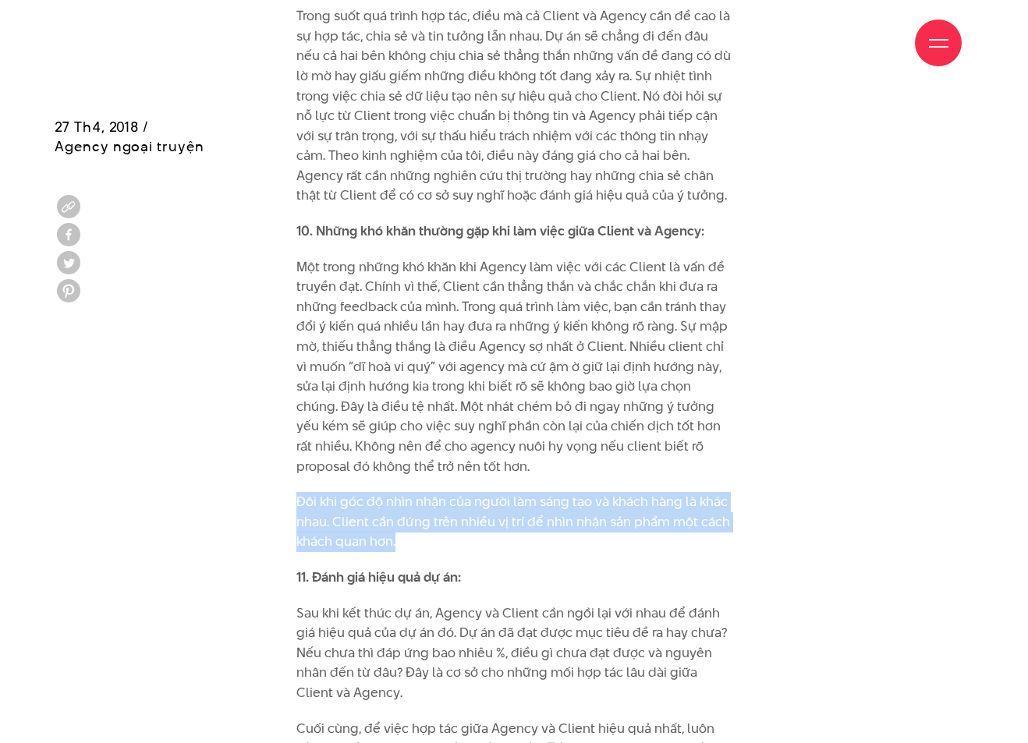
drag, startPoint x: 388, startPoint y: 476, endPoint x: 293, endPoint y: 438, distance: 102.6
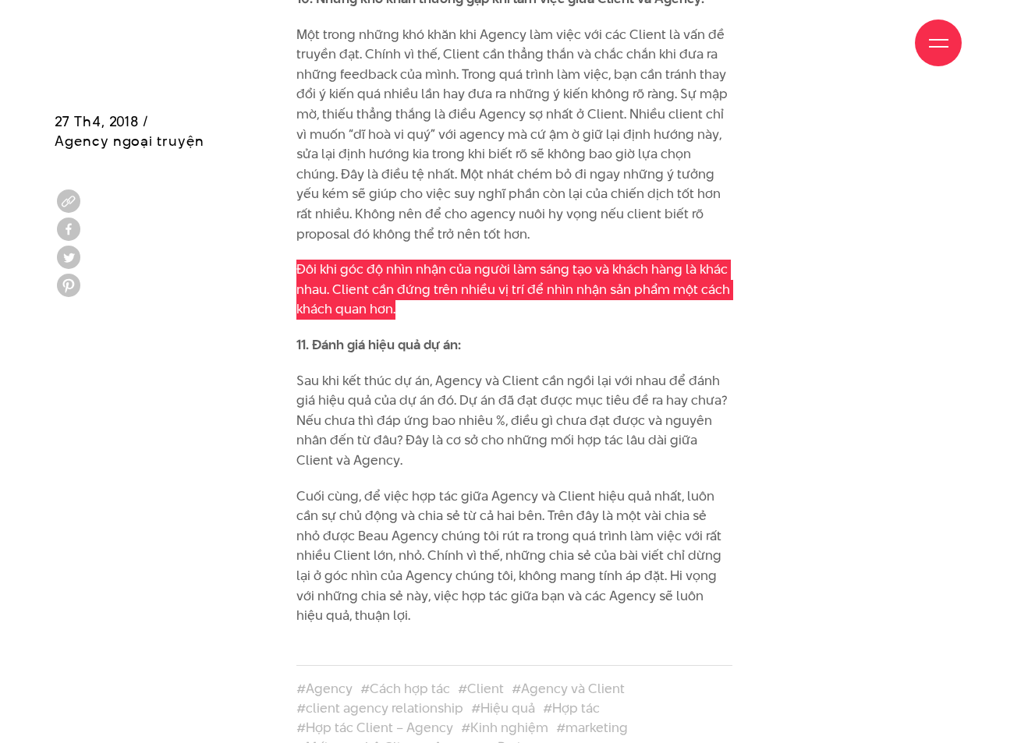
scroll to position [3497, 0]
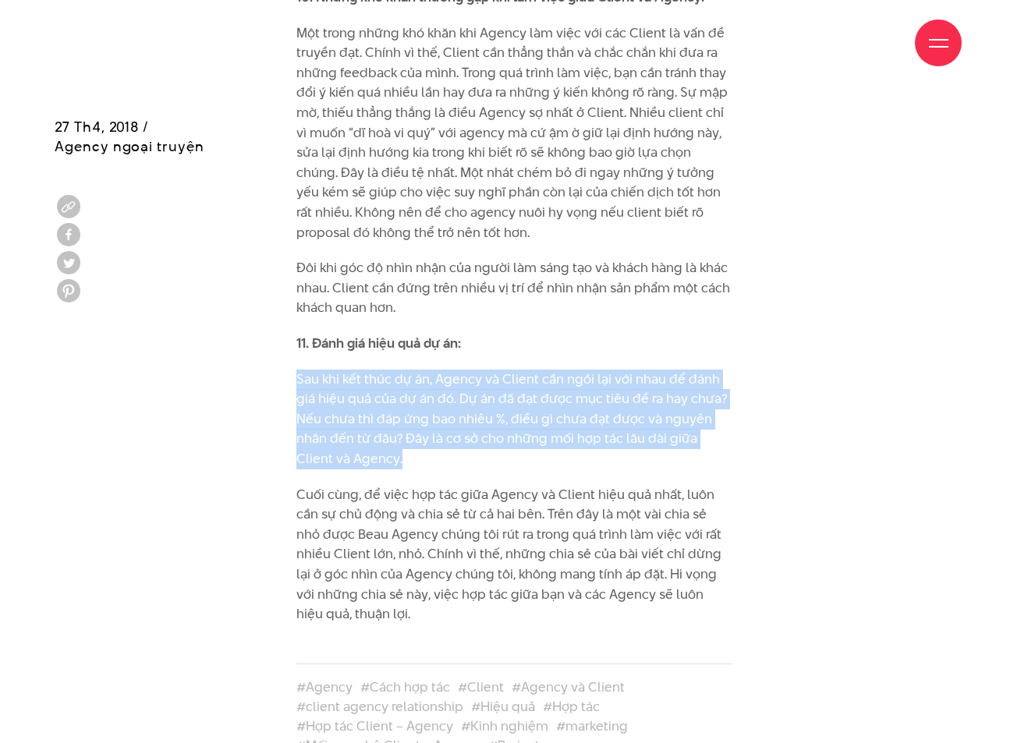
drag, startPoint x: 375, startPoint y: 397, endPoint x: 293, endPoint y: 321, distance: 111.5
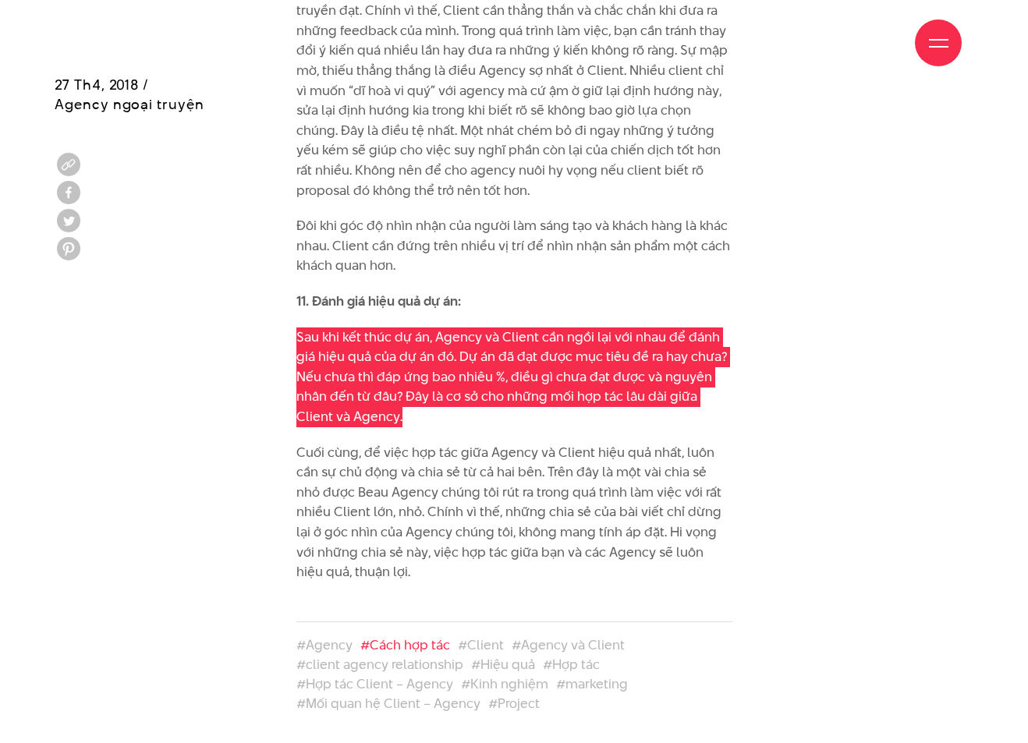
scroll to position [3575, 0]
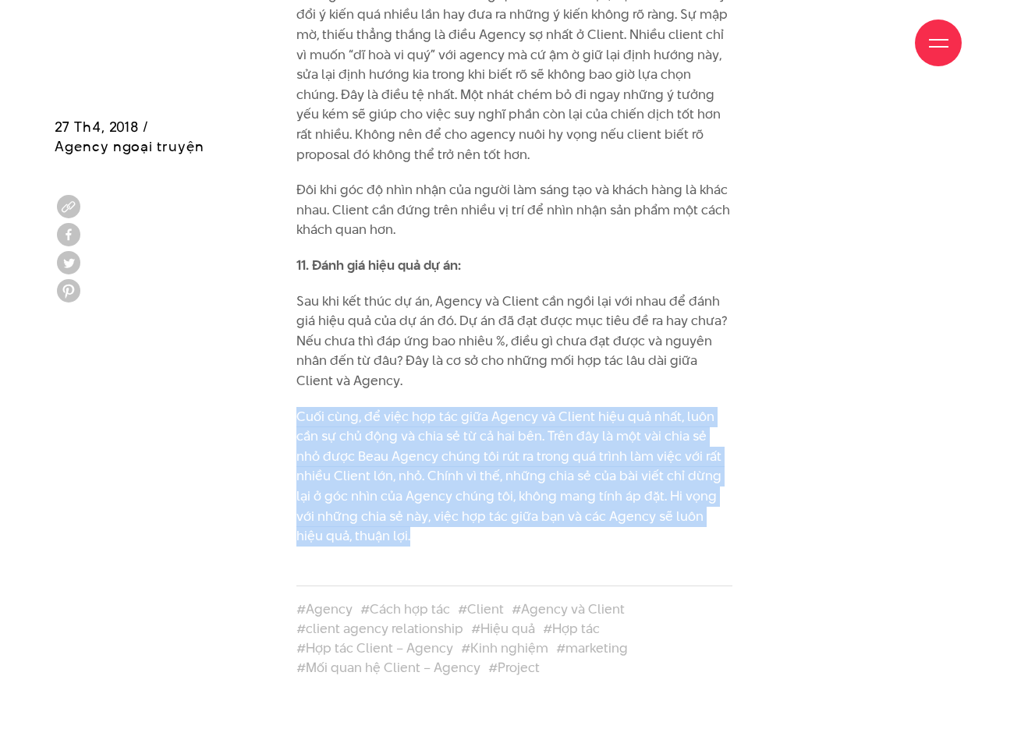
drag, startPoint x: 339, startPoint y: 462, endPoint x: 291, endPoint y: 352, distance: 120.2
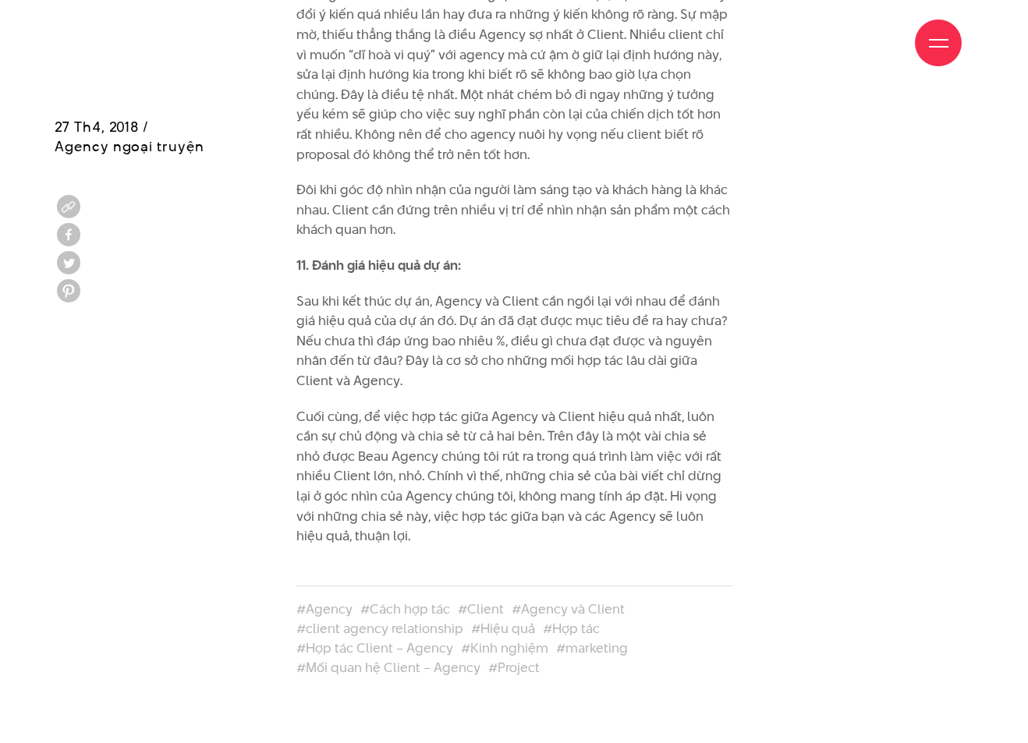
click at [747, 562] on div "#Agency #Cách hợp tác #Client #Agency và Client #client agency relationship #Hi…" at bounding box center [514, 621] width 919 height 119
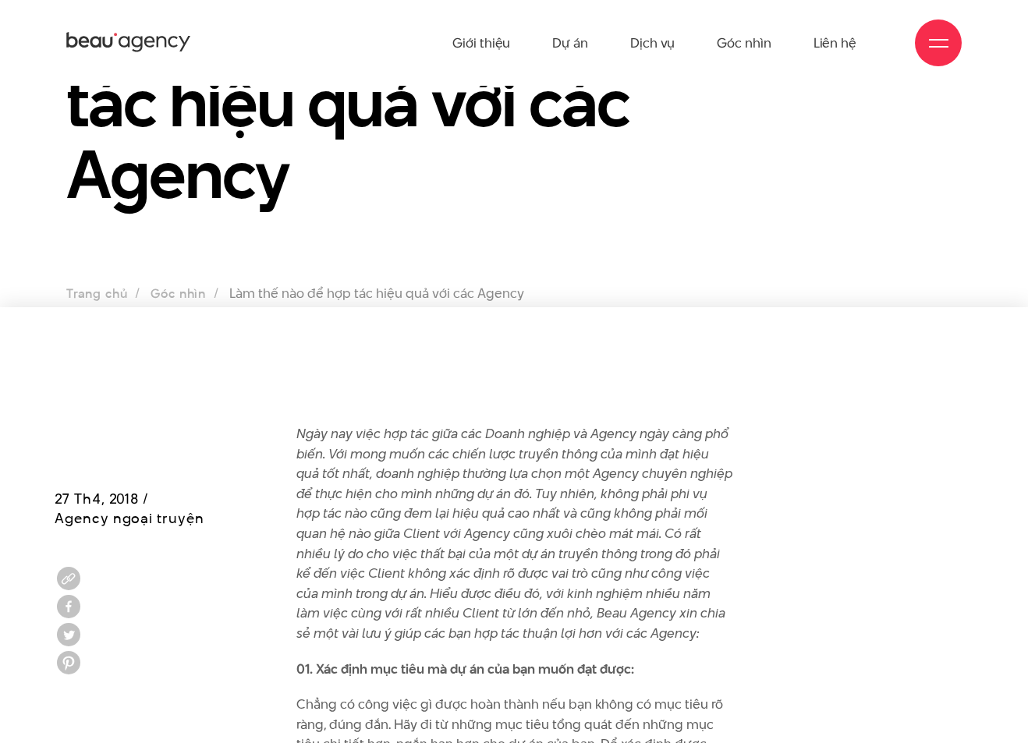
scroll to position [299, 0]
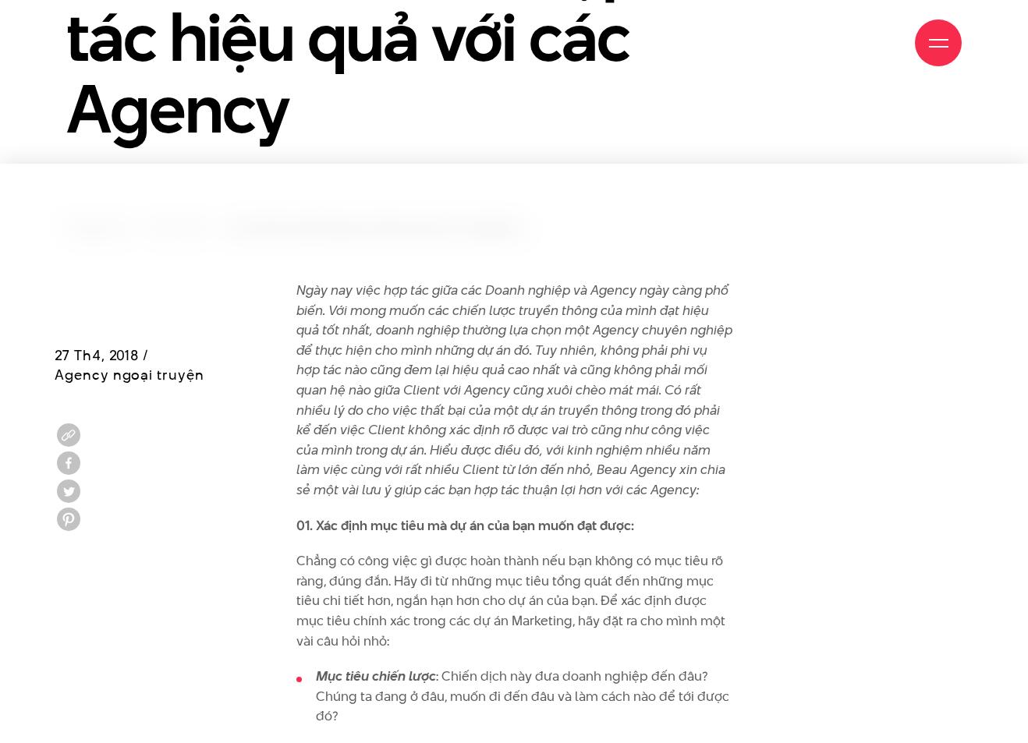
drag, startPoint x: 381, startPoint y: 488, endPoint x: 622, endPoint y: 485, distance: 241.1
click at [574, 488] on em "Ngày nay việc hợp tác giữa các Doanh nghiệp và Agency ngày càng phổ biến. Với m…" at bounding box center [514, 390] width 436 height 218
click at [622, 485] on em "Ngày nay việc hợp tác giữa các Doanh nghiệp và Agency ngày càng phổ biến. Với m…" at bounding box center [514, 390] width 436 height 218
drag, startPoint x: 669, startPoint y: 488, endPoint x: 365, endPoint y: 491, distance: 304.3
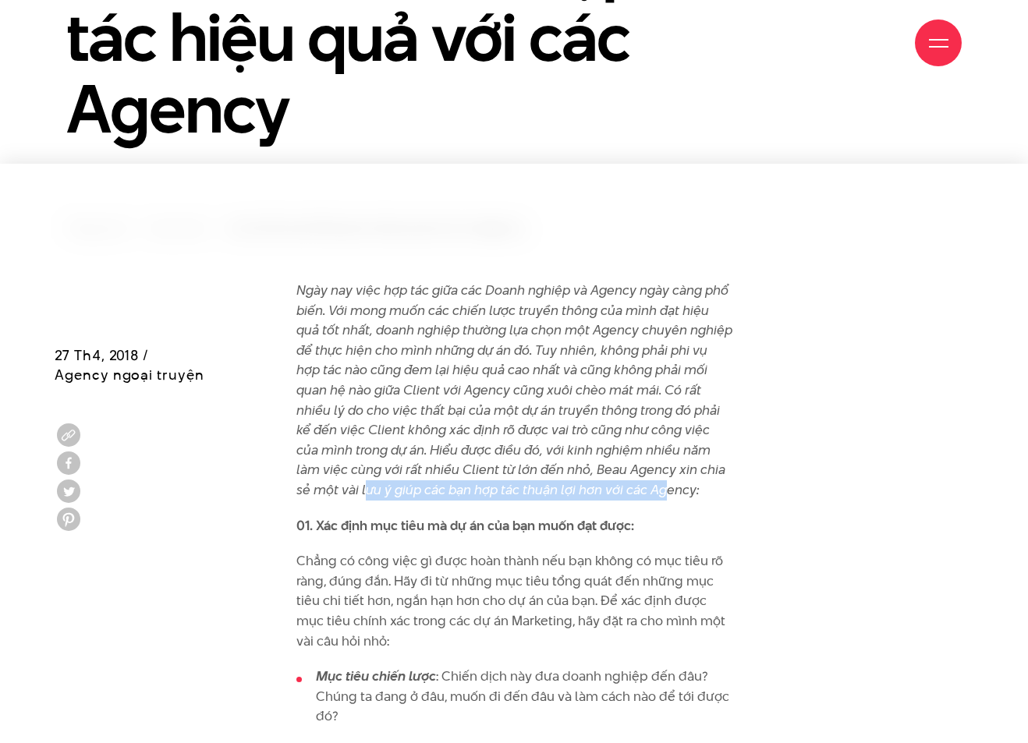
click at [365, 491] on em "Ngày nay việc hợp tác giữa các Doanh nghiệp và Agency ngày càng phổ biến. Với m…" at bounding box center [514, 390] width 436 height 218
drag, startPoint x: 317, startPoint y: 496, endPoint x: 608, endPoint y: 496, distance: 291.0
click at [608, 496] on em "Ngày nay việc hợp tác giữa các Doanh nghiệp và Agency ngày càng phổ biến. Với m…" at bounding box center [514, 390] width 436 height 218
click at [634, 495] on em "Ngày nay việc hợp tác giữa các Doanh nghiệp và Agency ngày càng phổ biến. Với m…" at bounding box center [514, 390] width 436 height 218
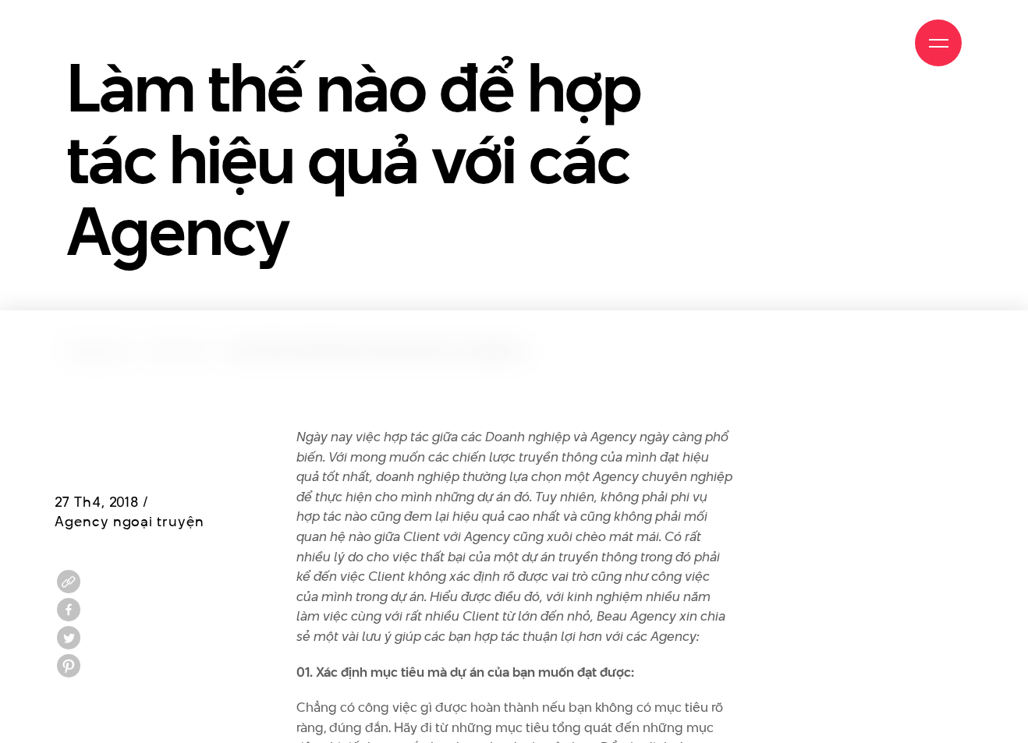
scroll to position [468, 0]
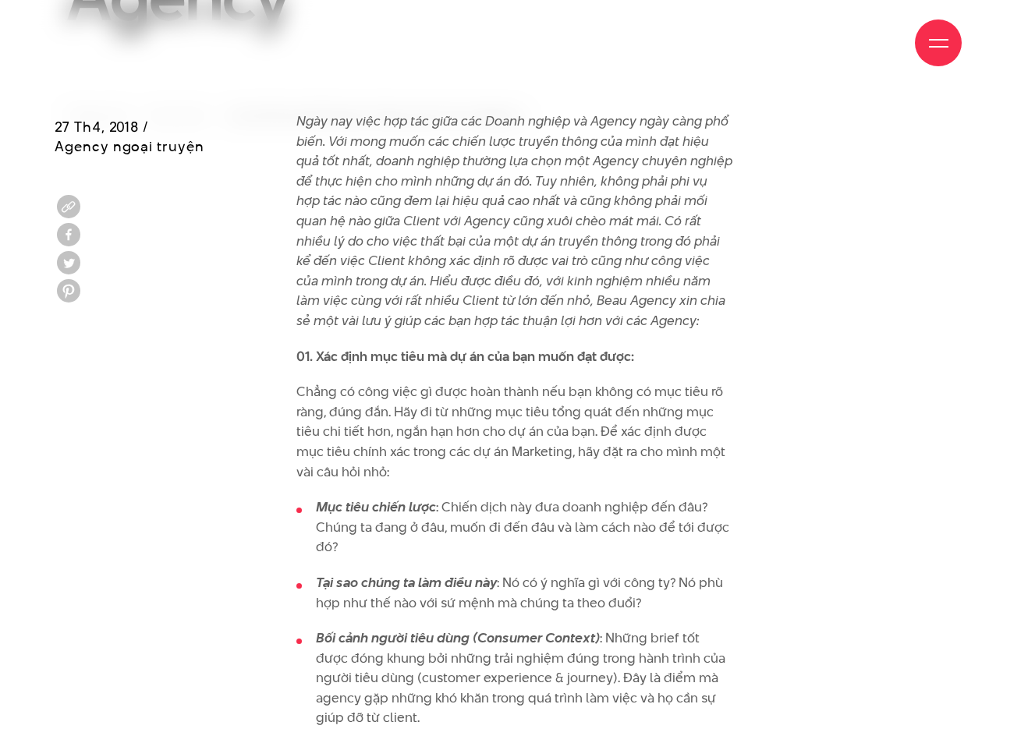
drag, startPoint x: 550, startPoint y: 363, endPoint x: 554, endPoint y: 353, distance: 10.1
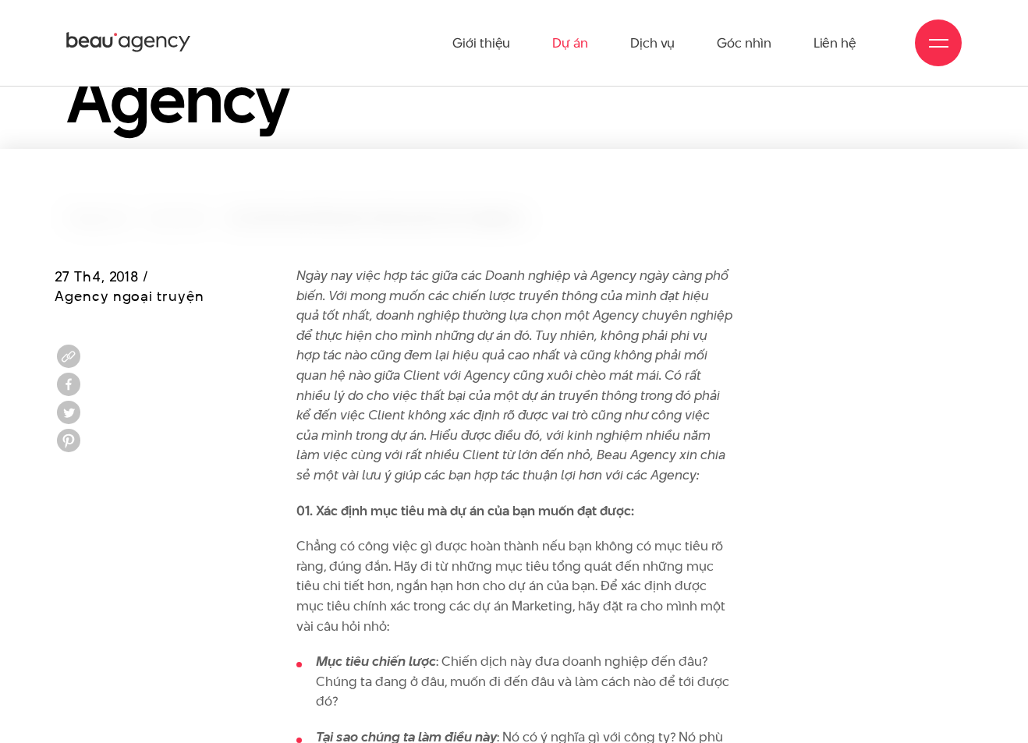
scroll to position [312, 0]
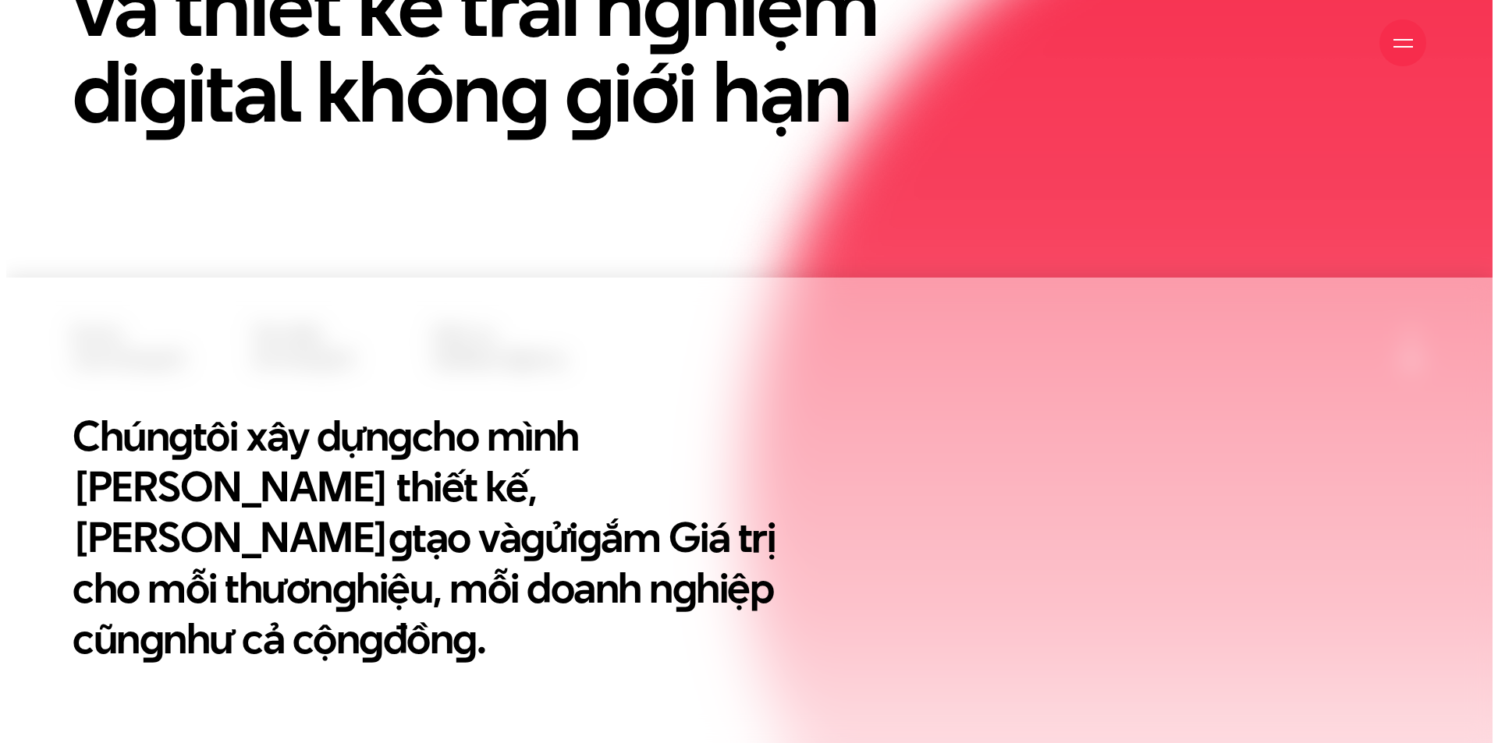
scroll to position [468, 0]
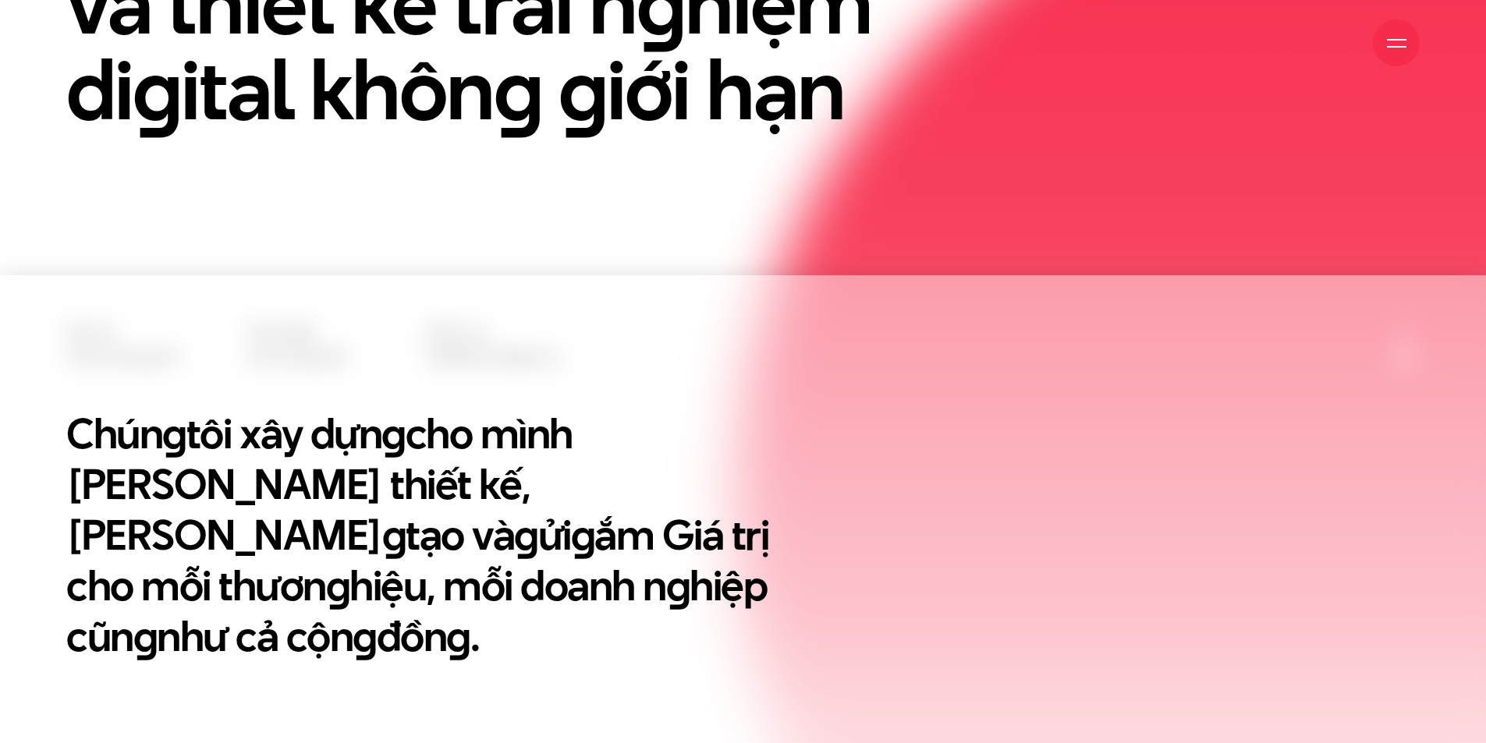
click at [1396, 30] on div at bounding box center [1396, 43] width 47 height 47
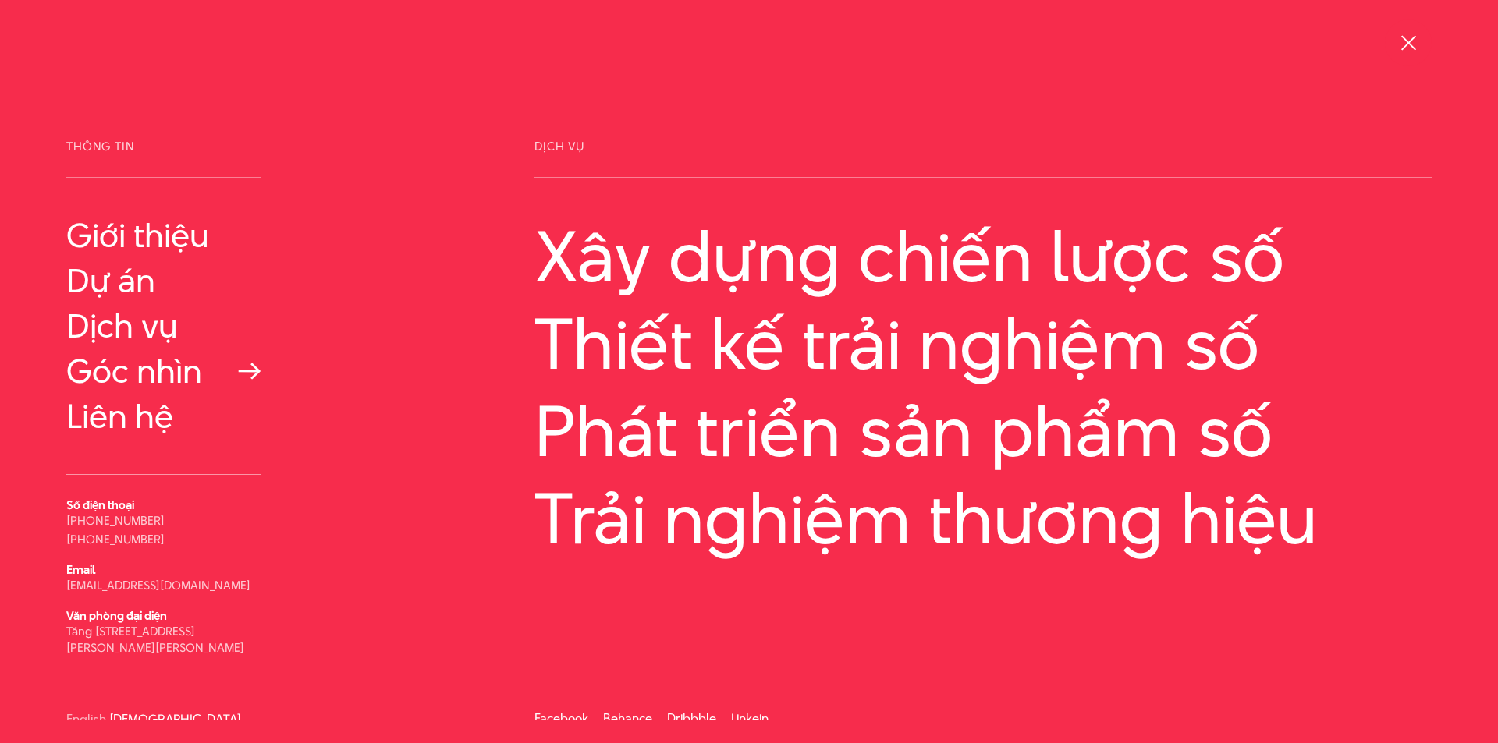
click at [123, 378] on link "Góc nhìn" at bounding box center [163, 371] width 195 height 37
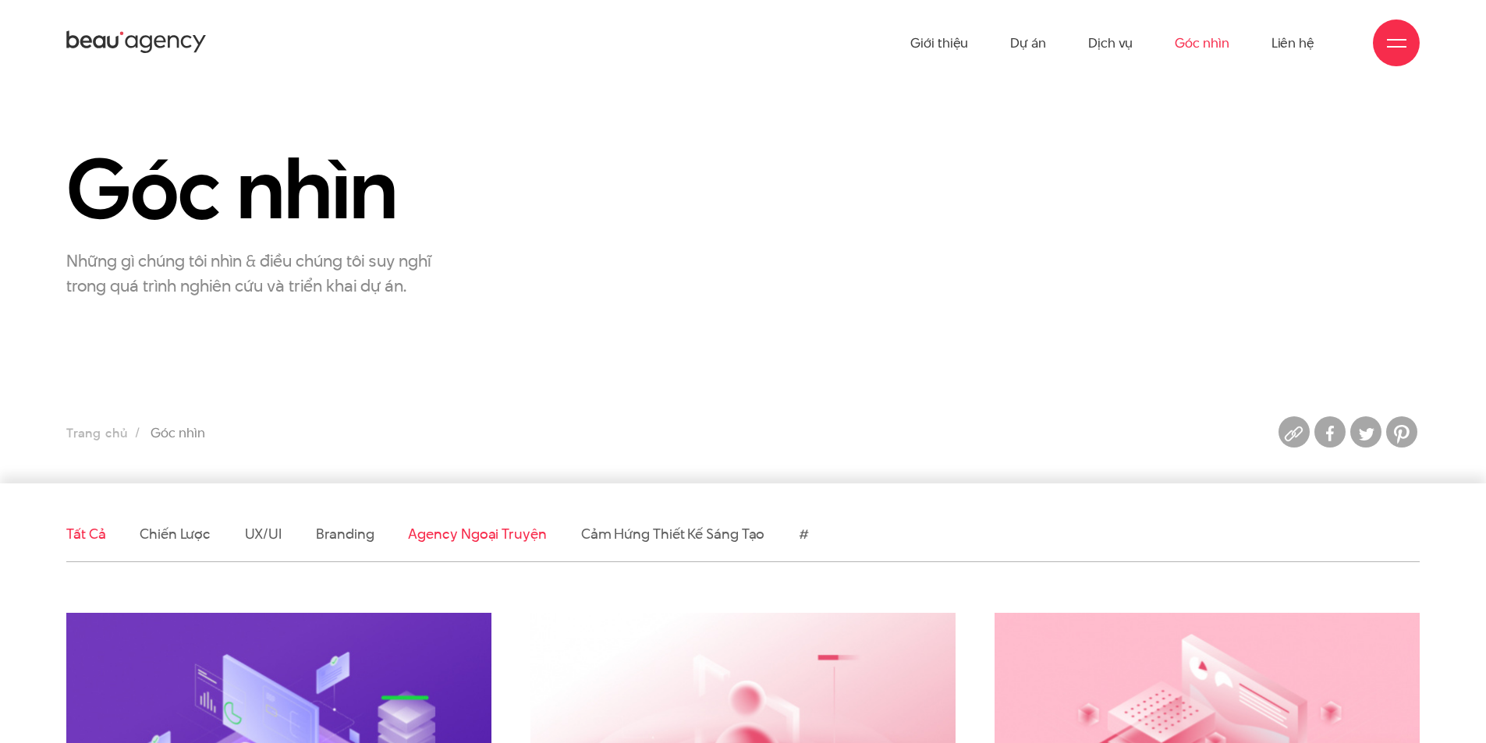
click at [490, 538] on link "Agency ngoại truyện" at bounding box center [477, 534] width 138 height 20
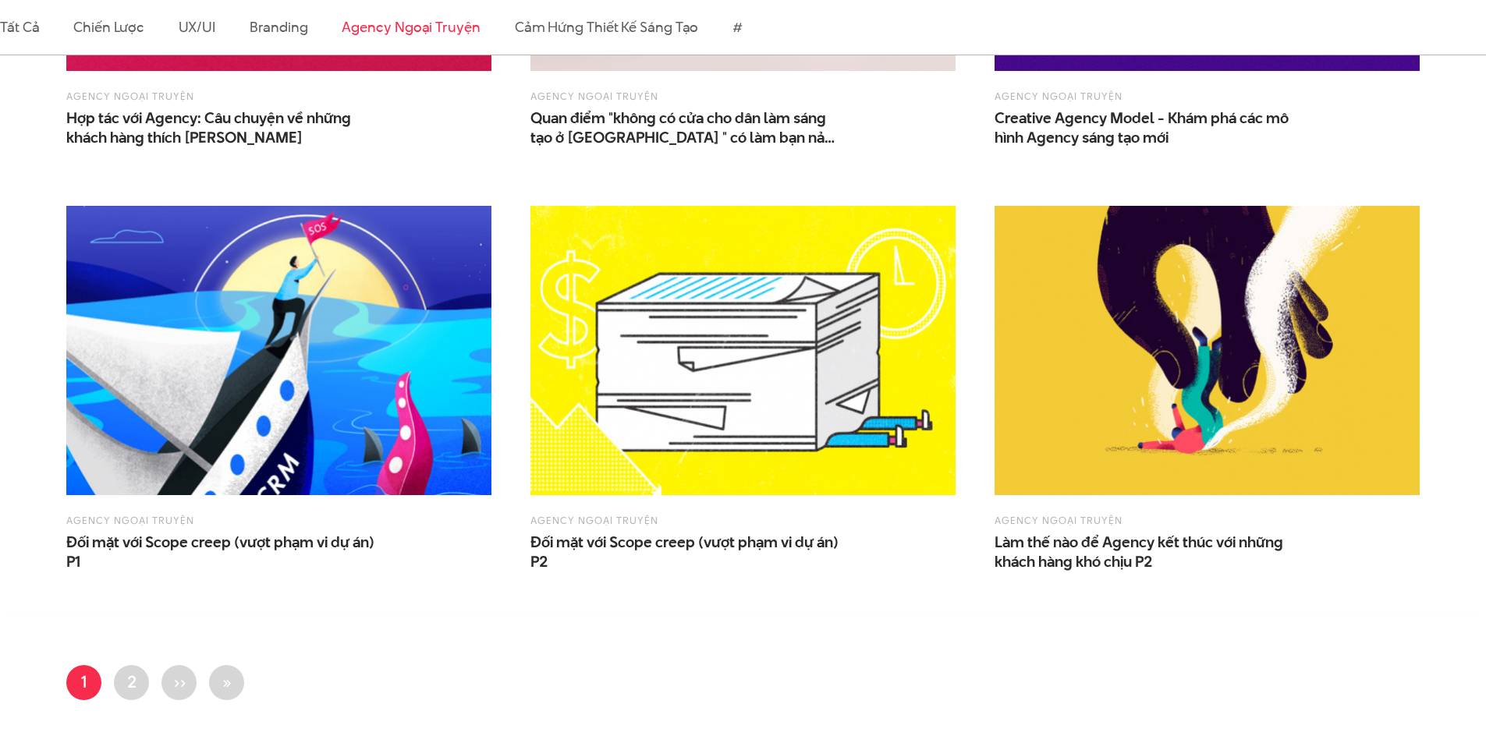
scroll to position [1404, 0]
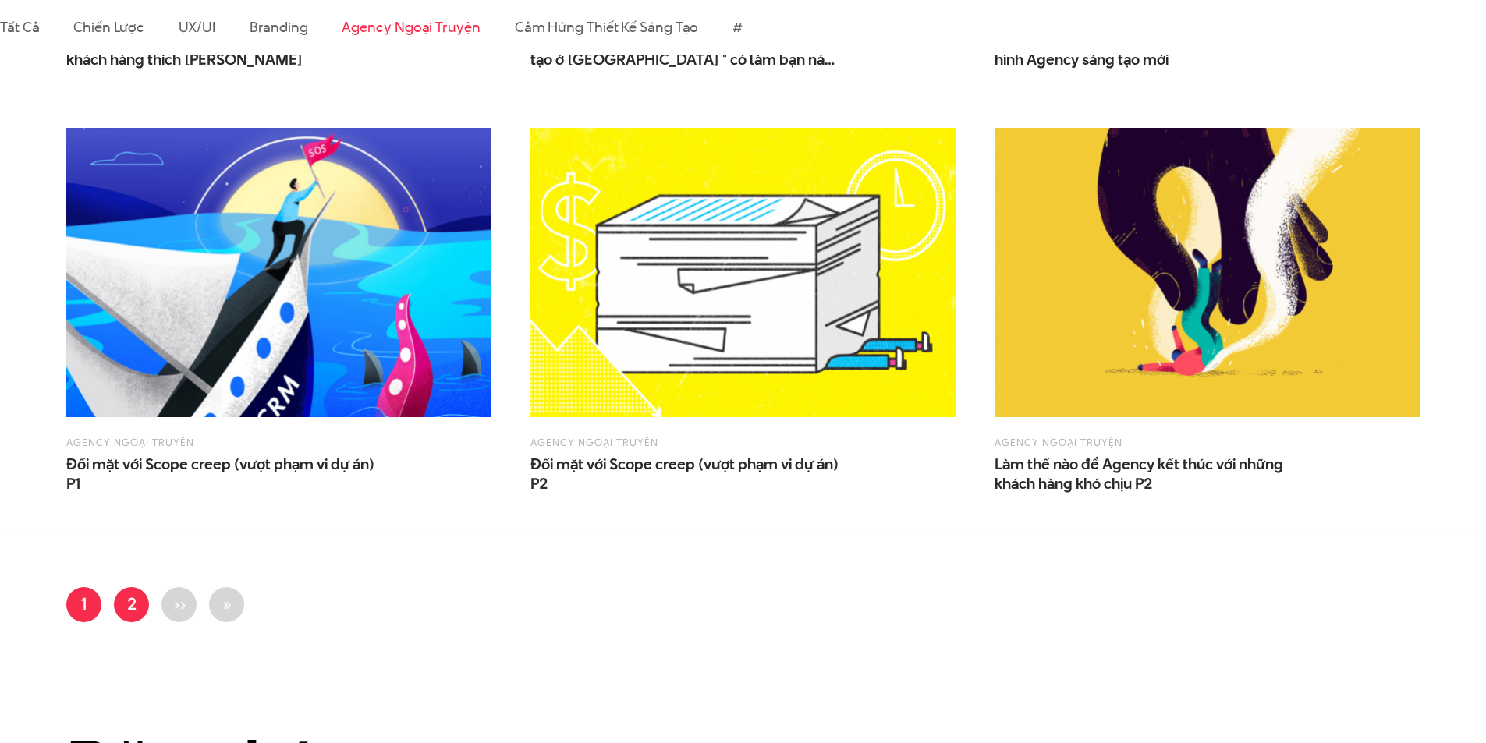
click at [134, 605] on link "Trang 2" at bounding box center [131, 604] width 35 height 35
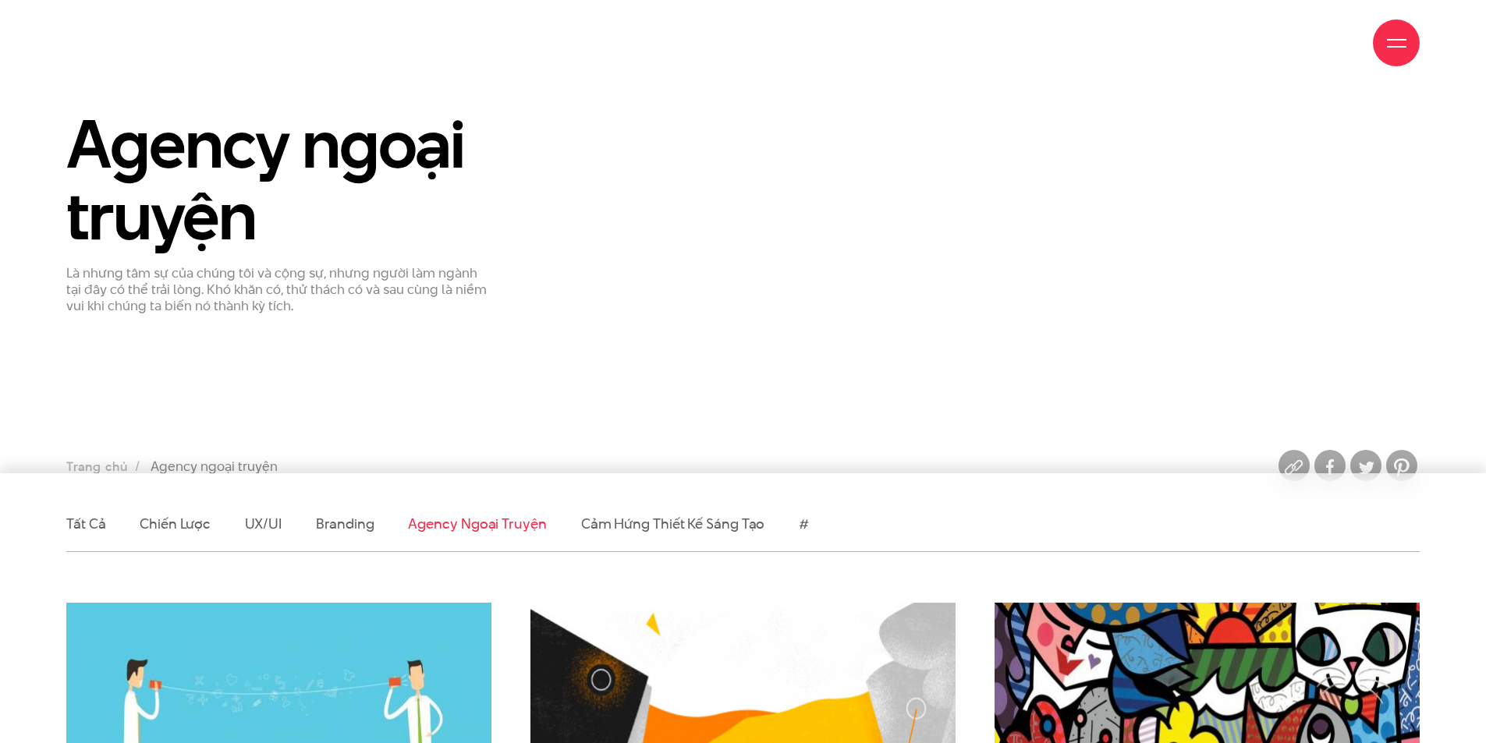
scroll to position [234, 0]
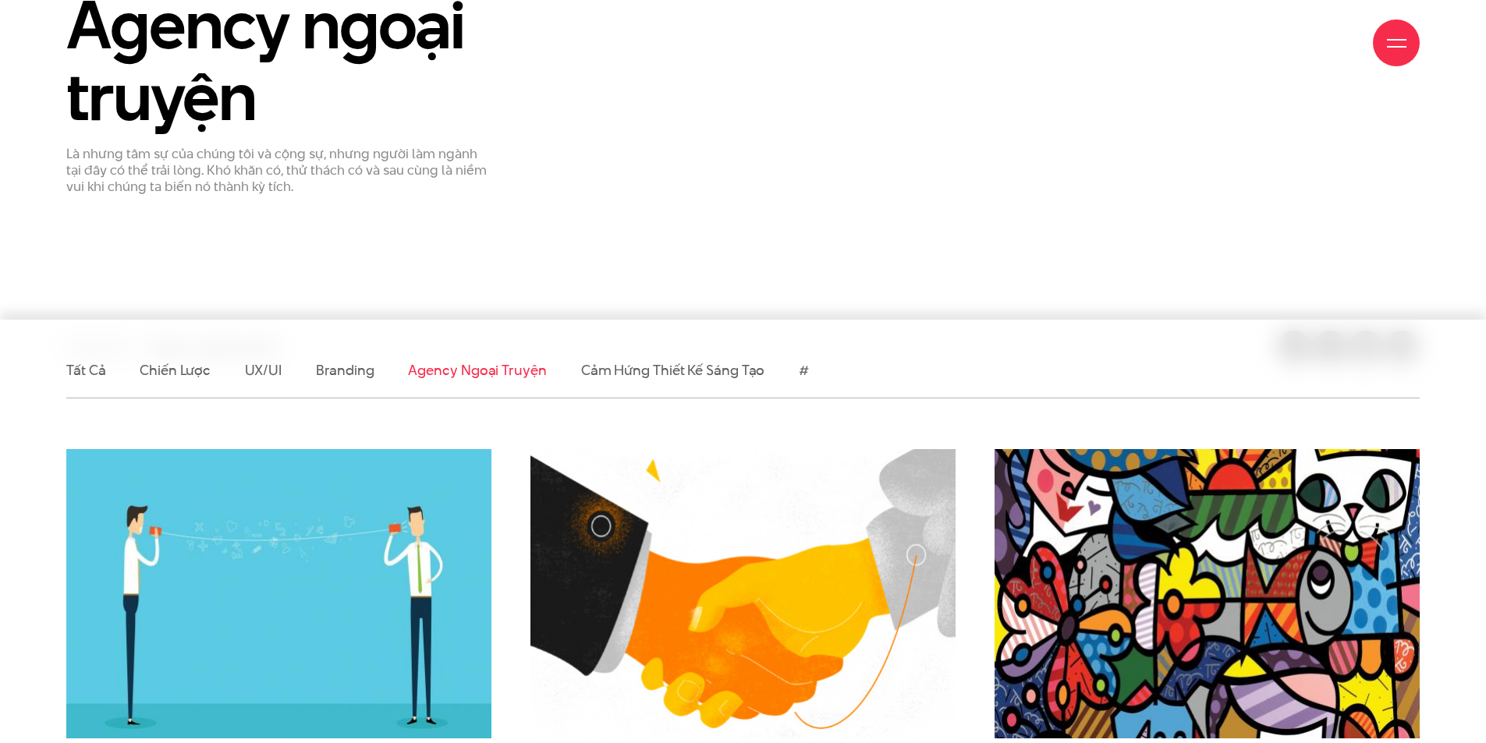
click at [233, 375] on ul "Tất cả Chiến lược UX/UI Branding Agency ngoại truyện Cảm hứng thiết kế sáng tạo…" at bounding box center [742, 370] width 1353 height 55
click at [268, 374] on link "UX/UI" at bounding box center [263, 370] width 37 height 20
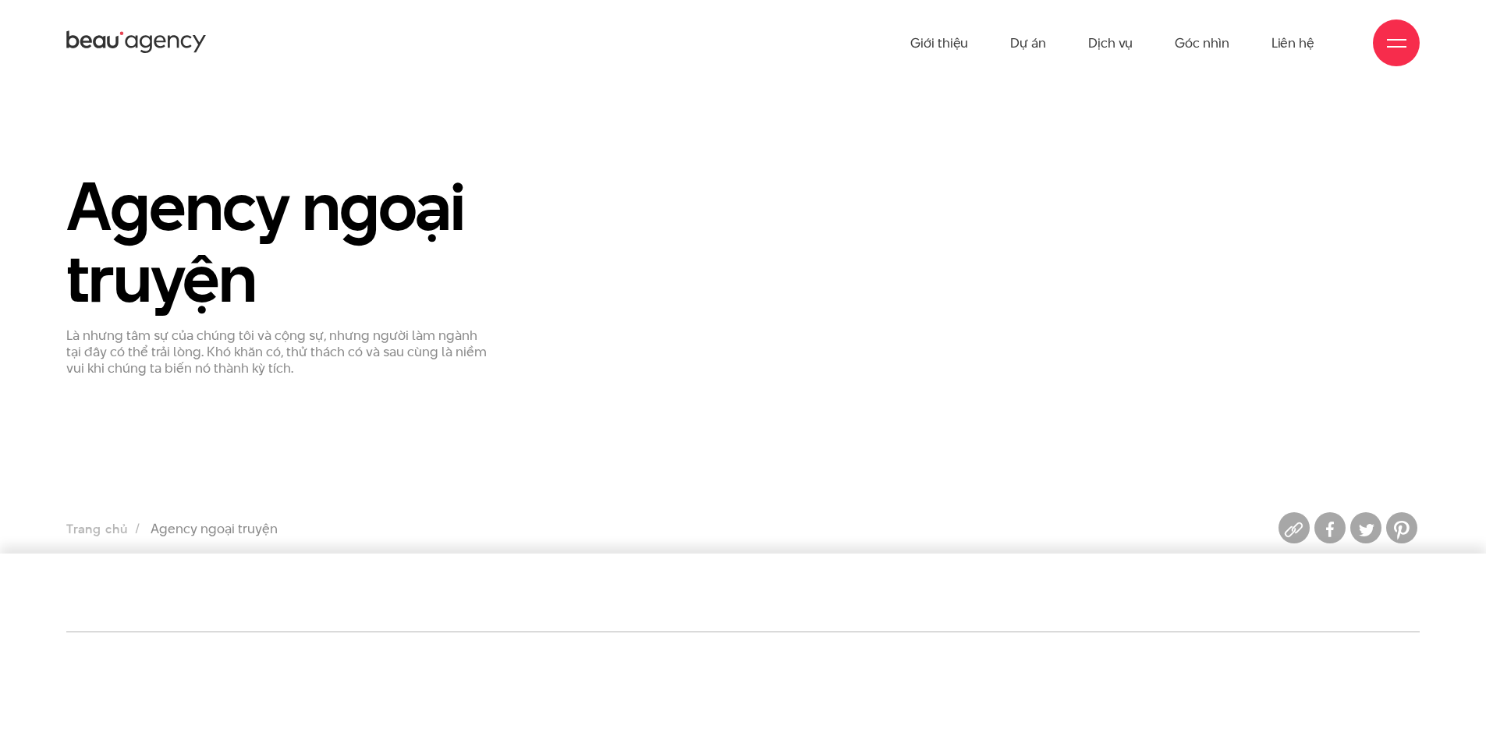
scroll to position [78, 0]
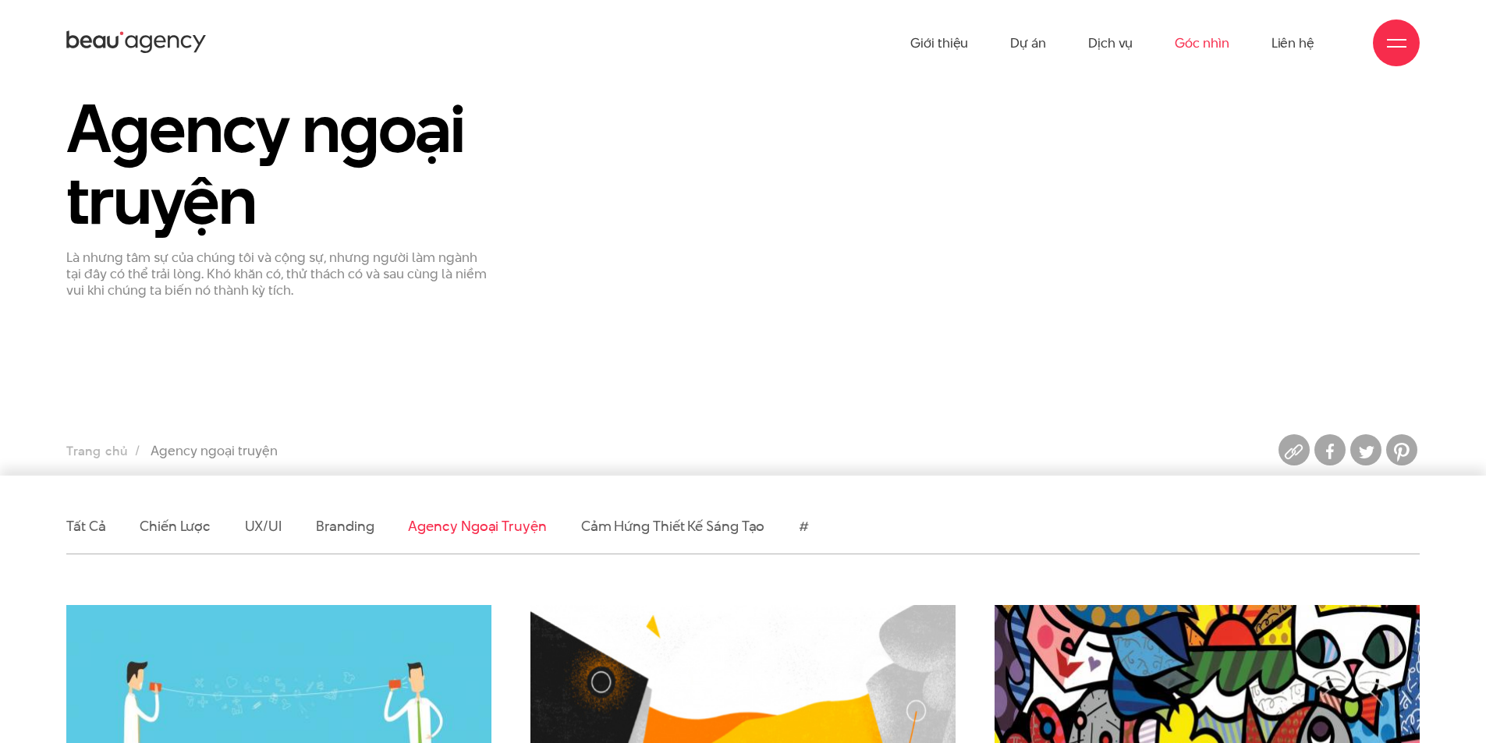
click at [1201, 47] on link "Góc nhìn" at bounding box center [1202, 43] width 54 height 86
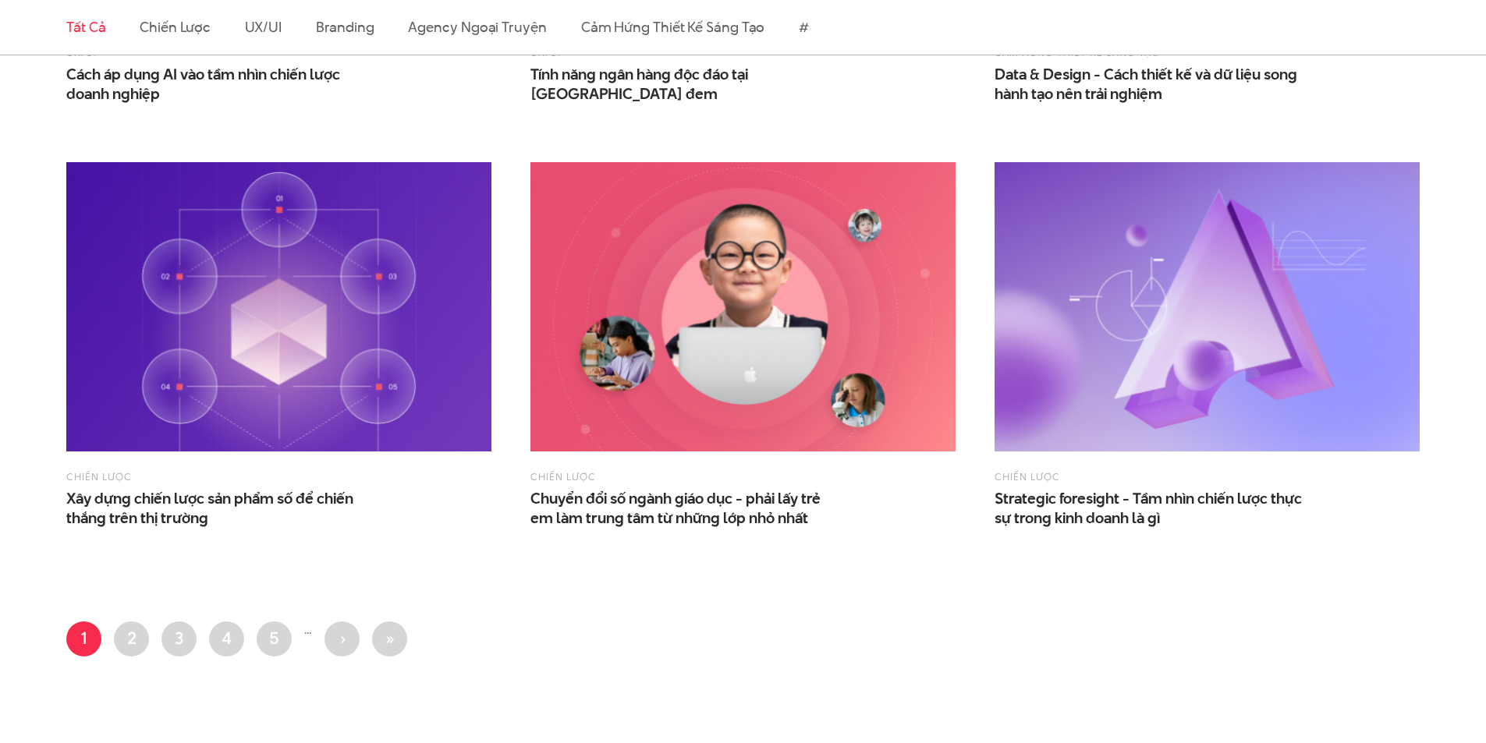
scroll to position [2574, 0]
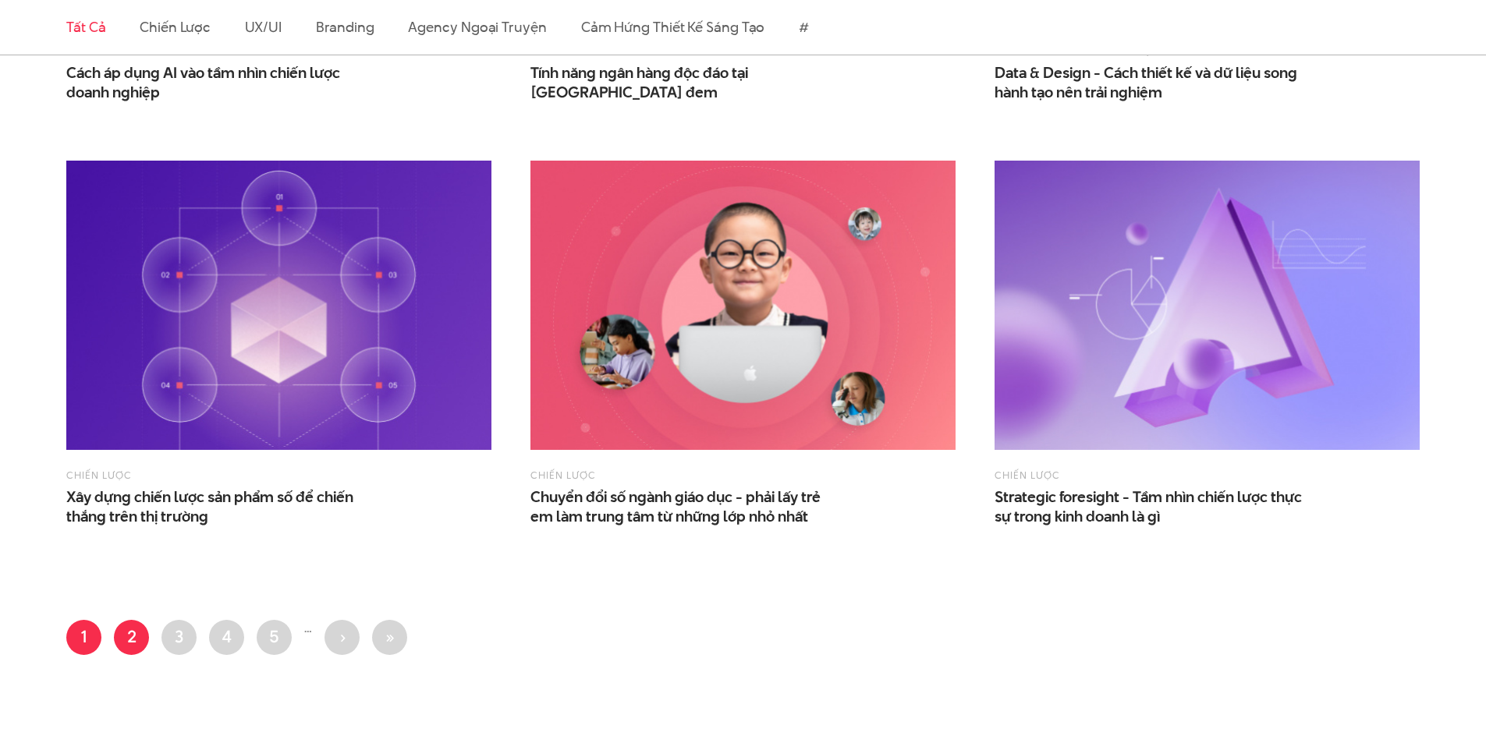
click at [121, 640] on link "Trang 2" at bounding box center [131, 637] width 35 height 35
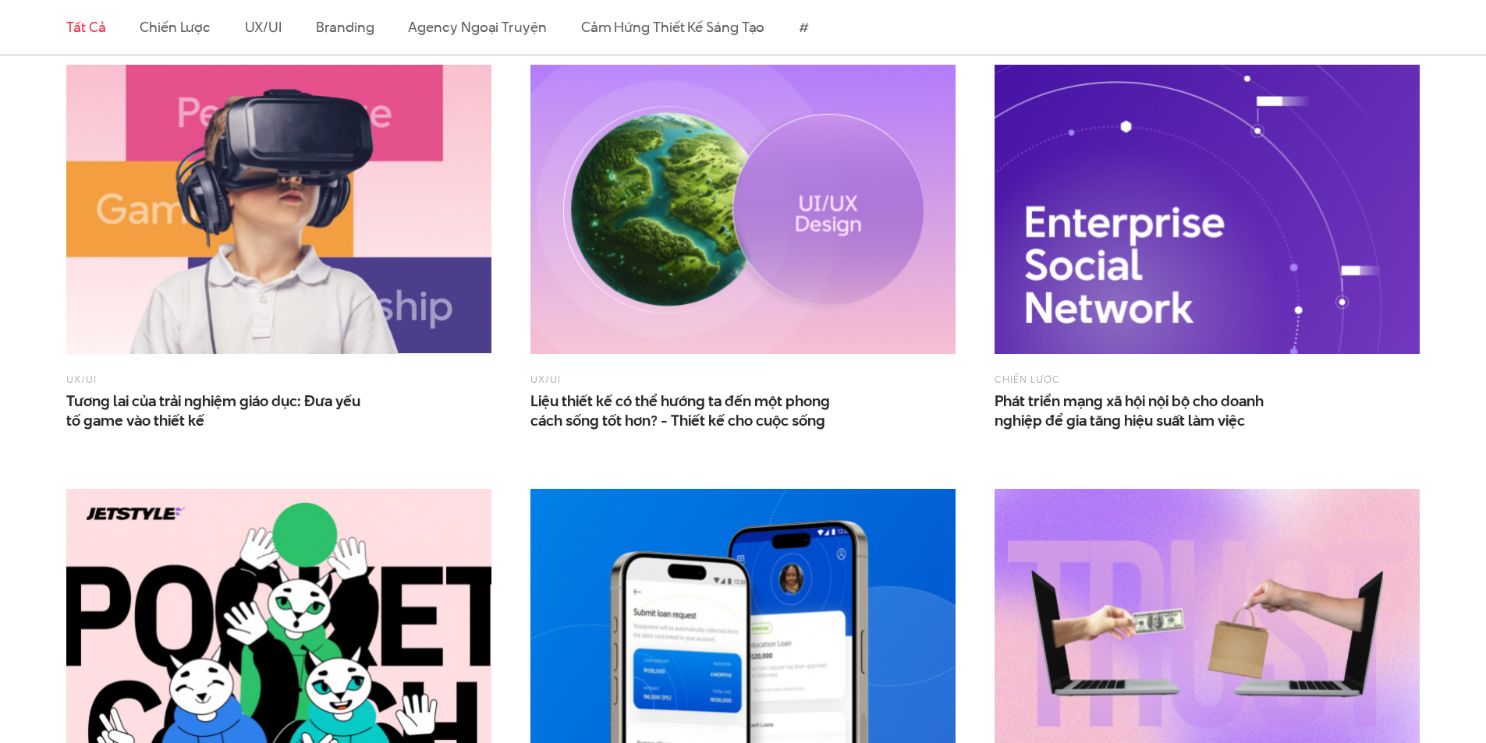
scroll to position [1794, 0]
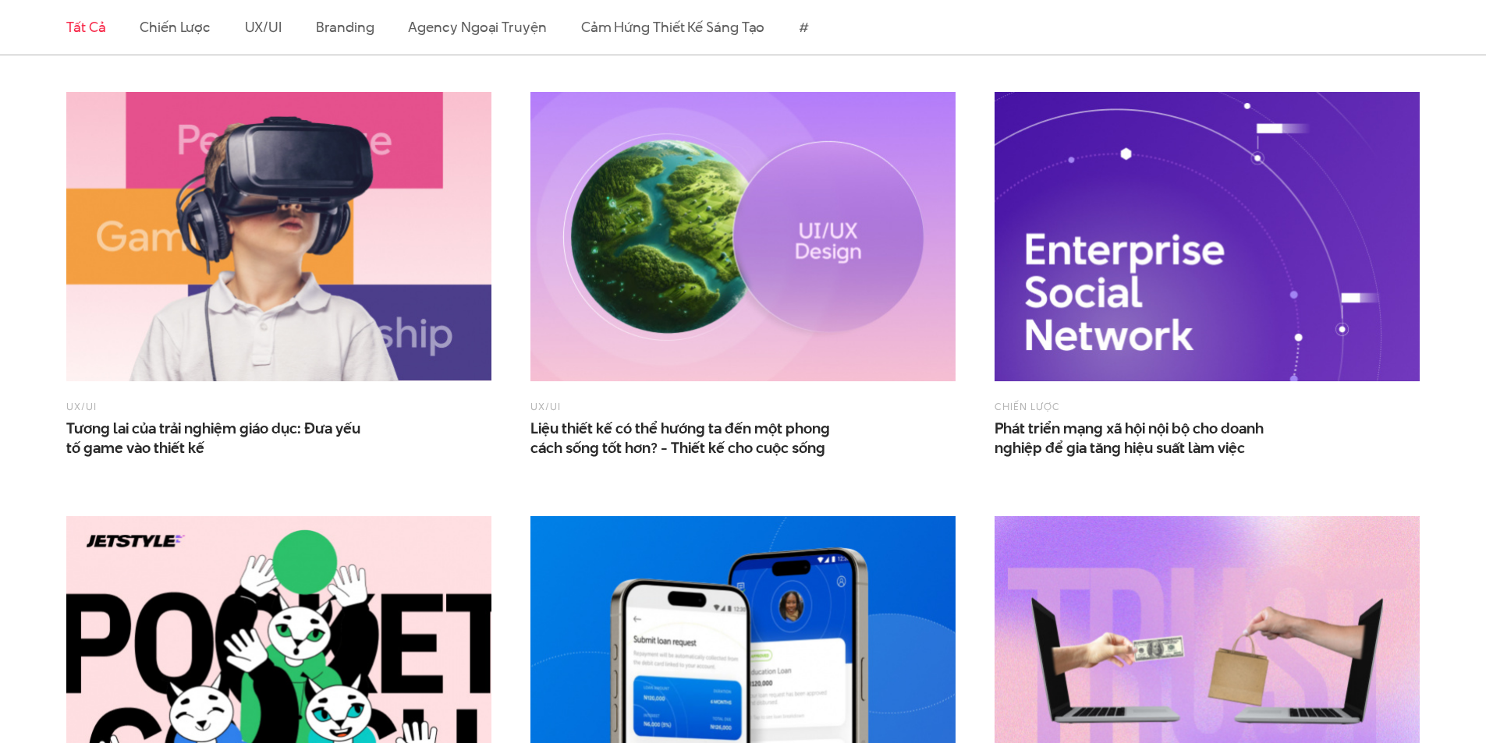
click at [651, 239] on img at bounding box center [742, 236] width 425 height 289
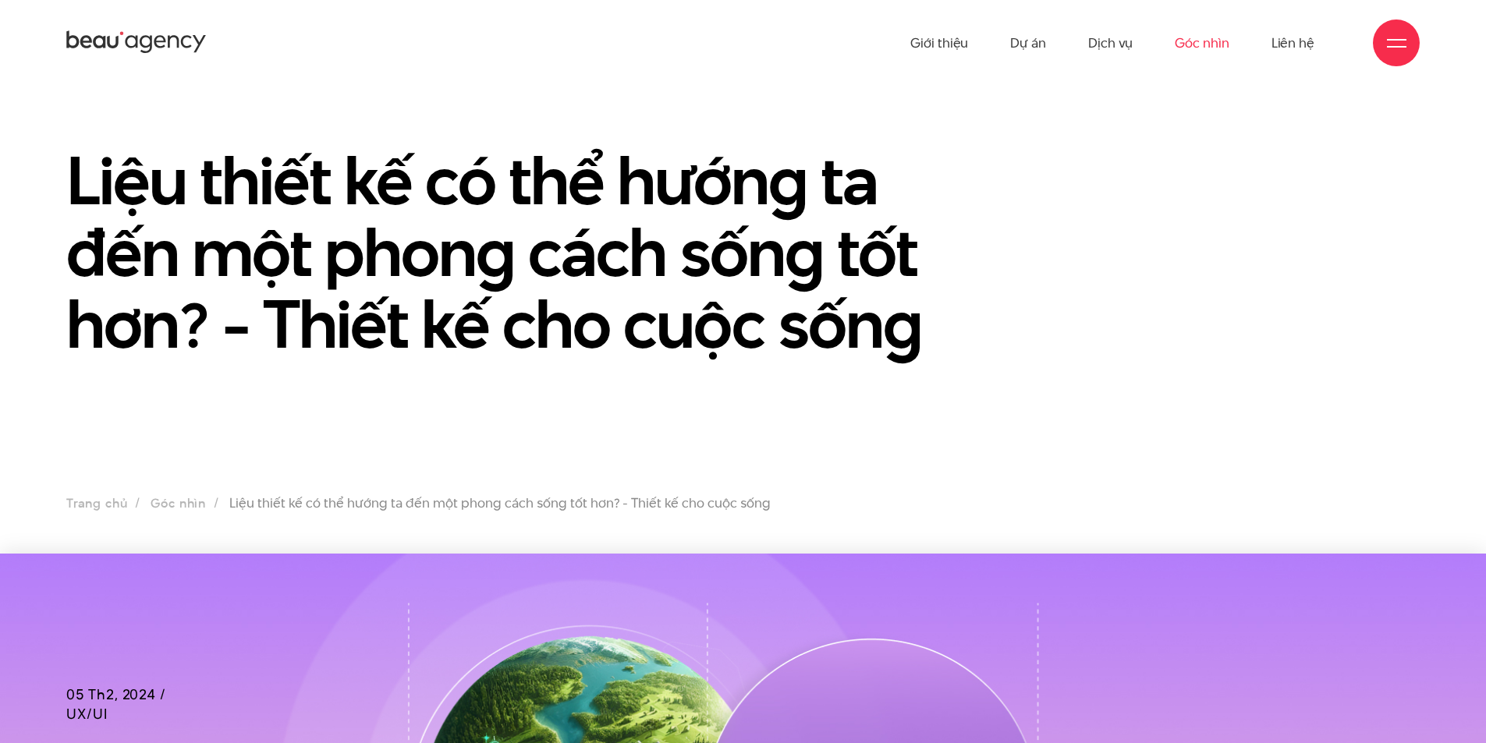
click at [1193, 44] on link "Góc nhìn" at bounding box center [1202, 43] width 54 height 86
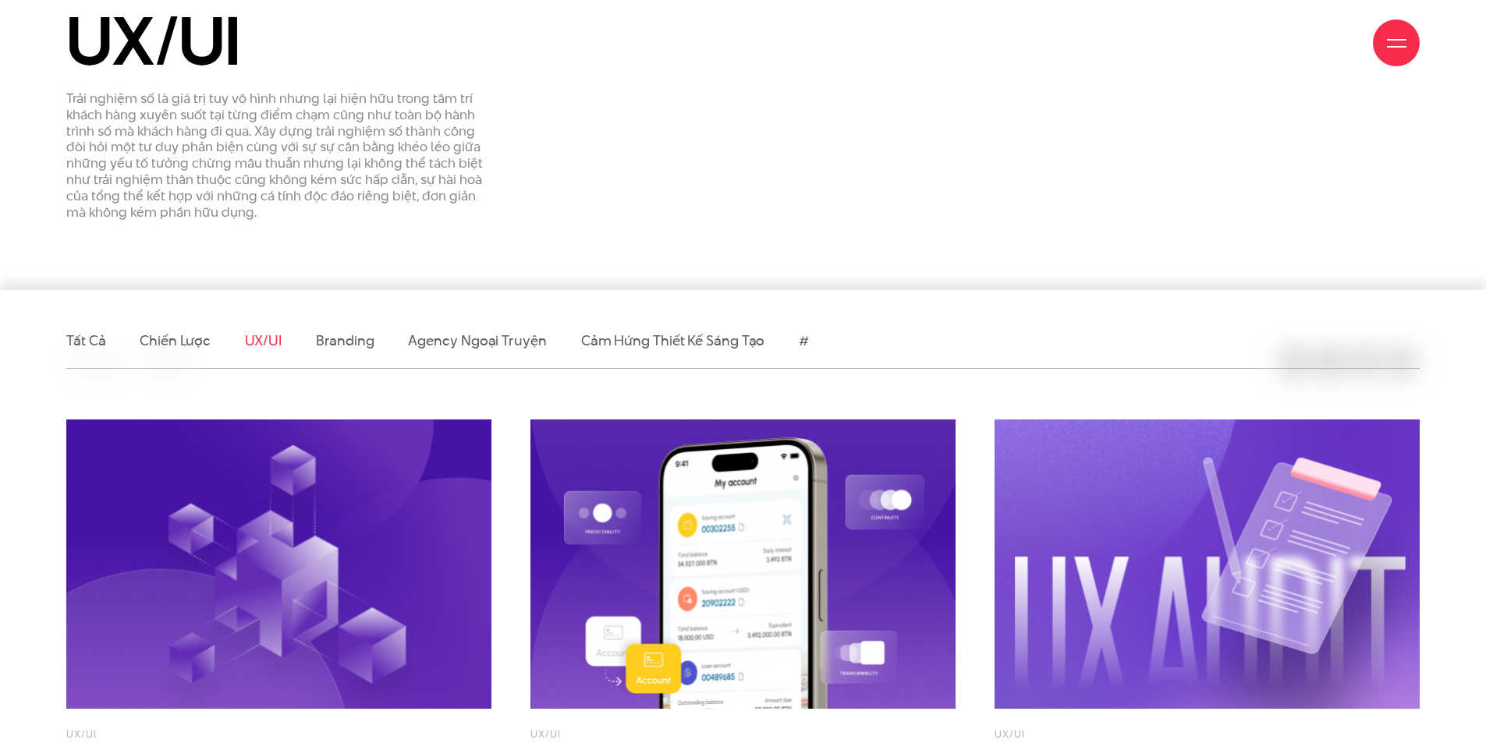
scroll to position [390, 0]
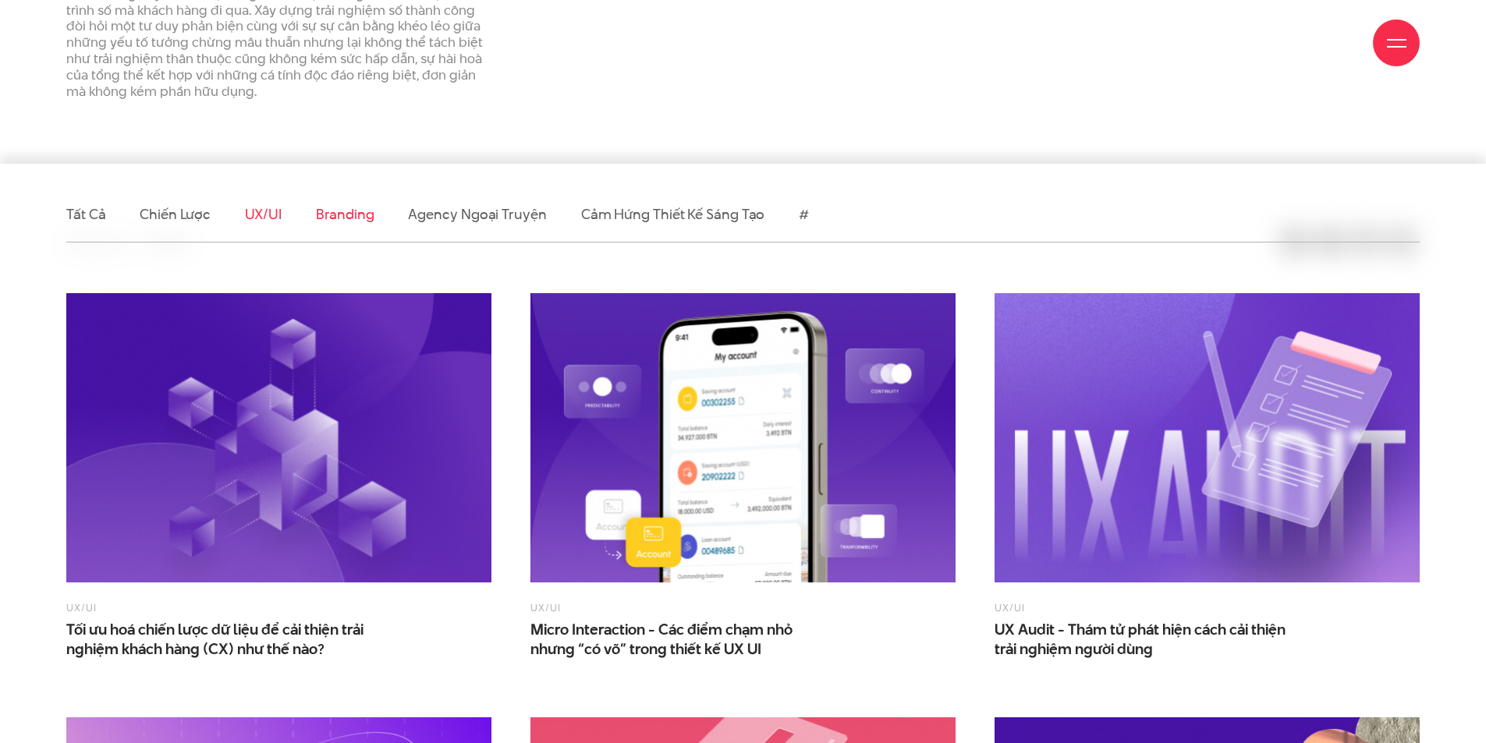
click at [338, 213] on link "Branding" at bounding box center [345, 214] width 58 height 20
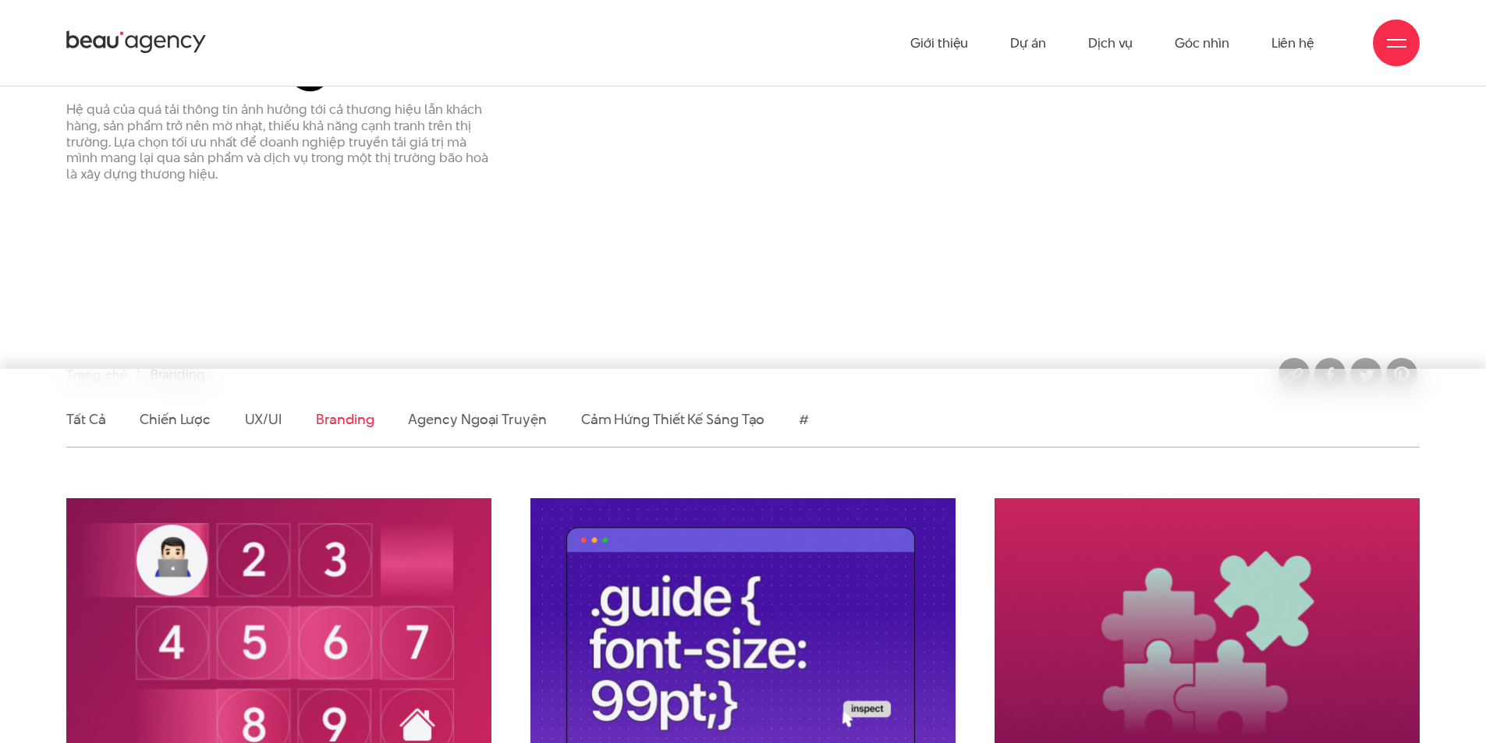
scroll to position [156, 0]
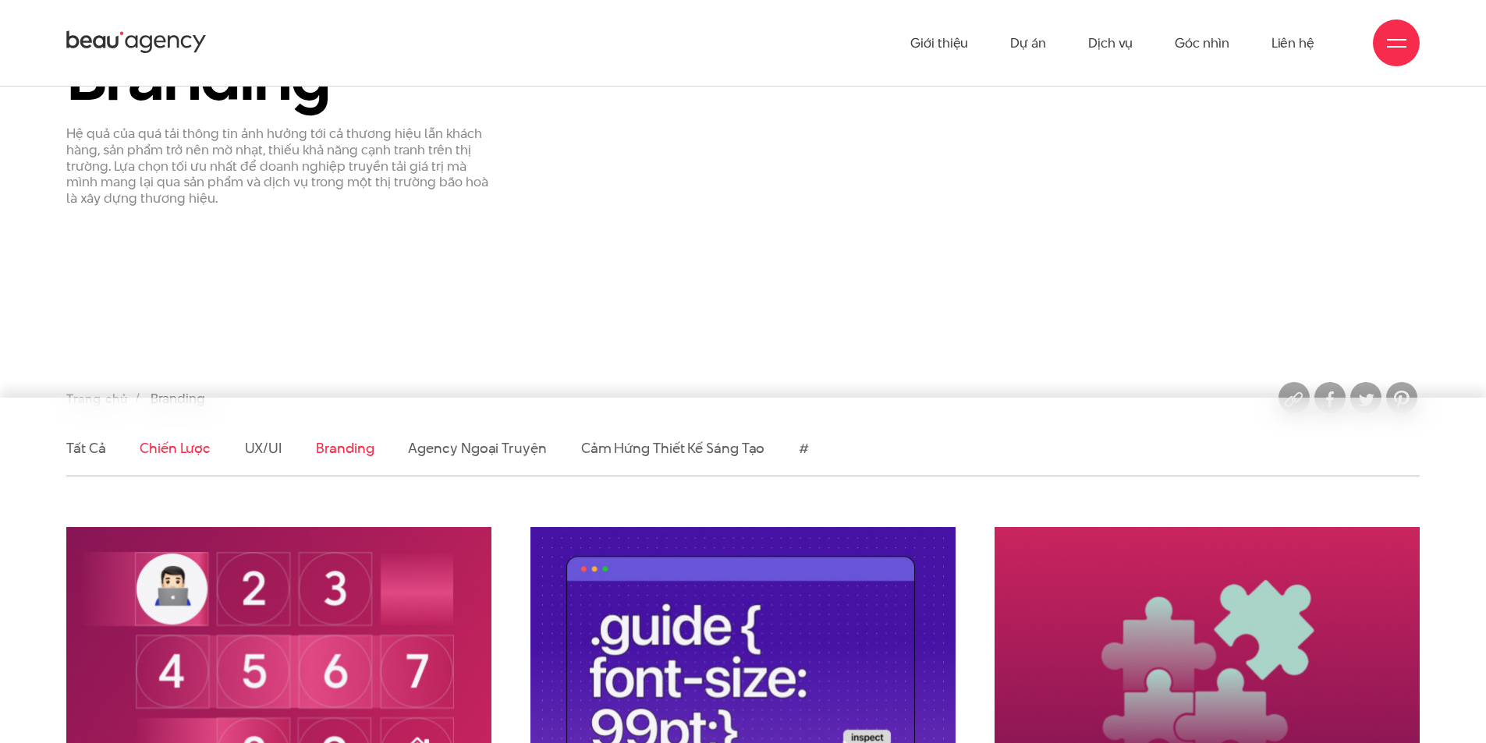
click at [185, 449] on link "Chiến lược" at bounding box center [175, 448] width 70 height 20
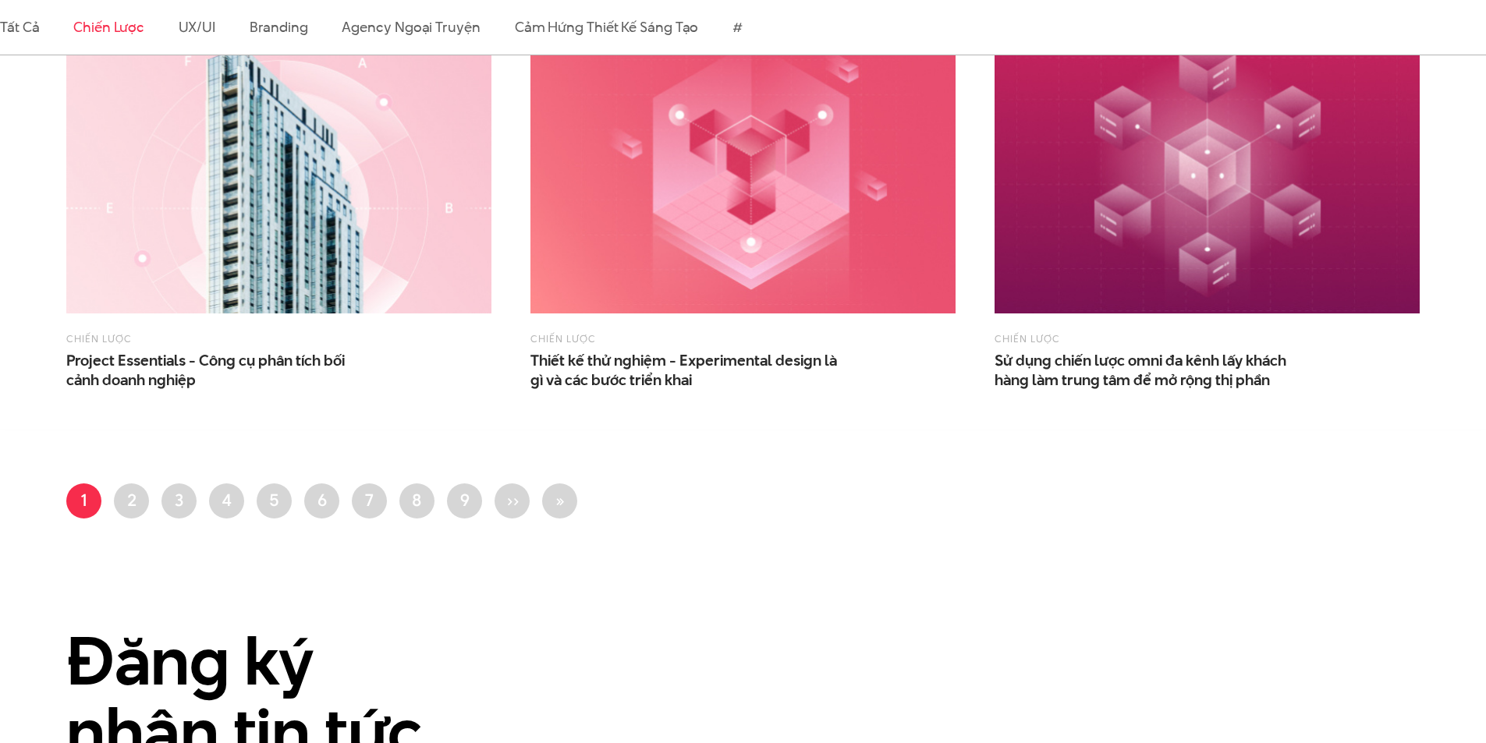
scroll to position [1482, 0]
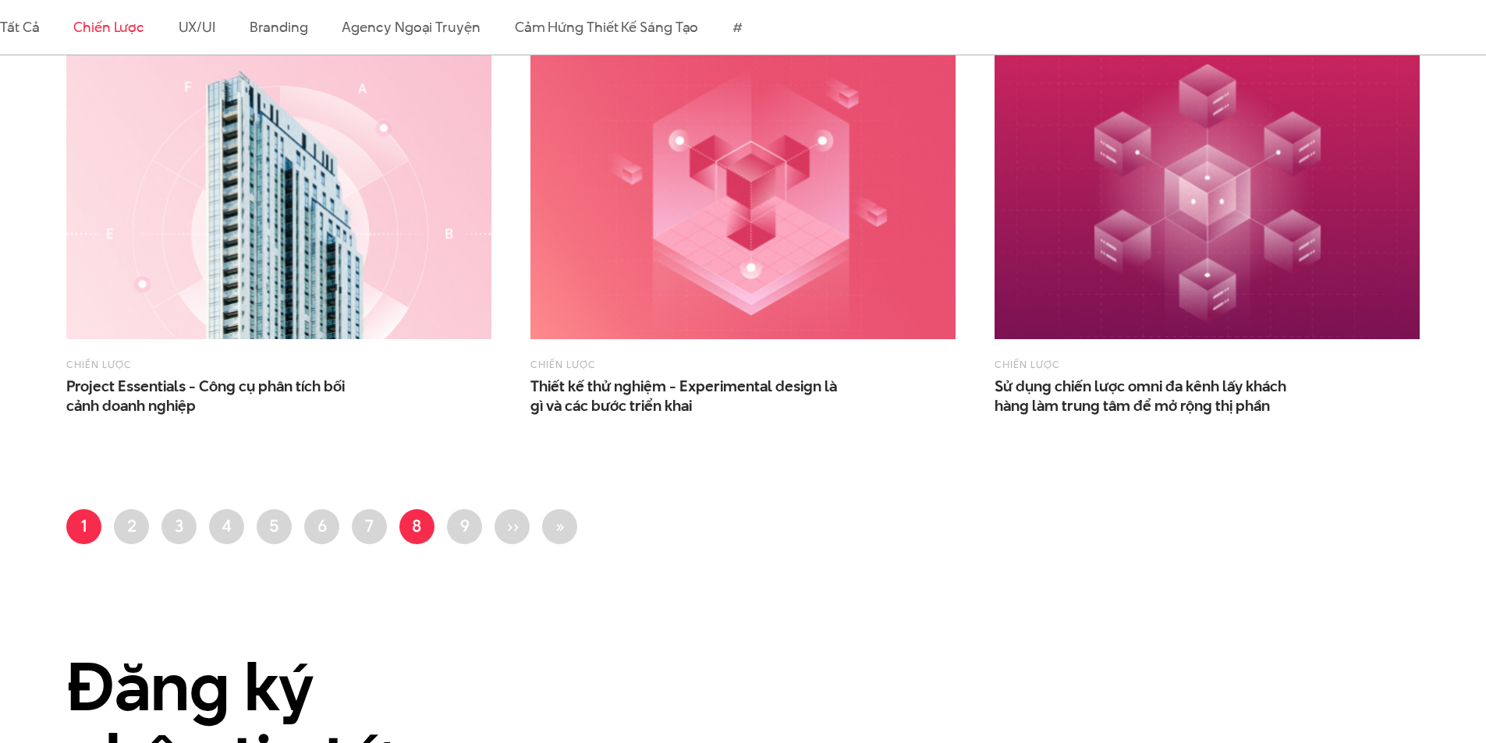
click at [428, 530] on link "Trang 8" at bounding box center [416, 526] width 35 height 35
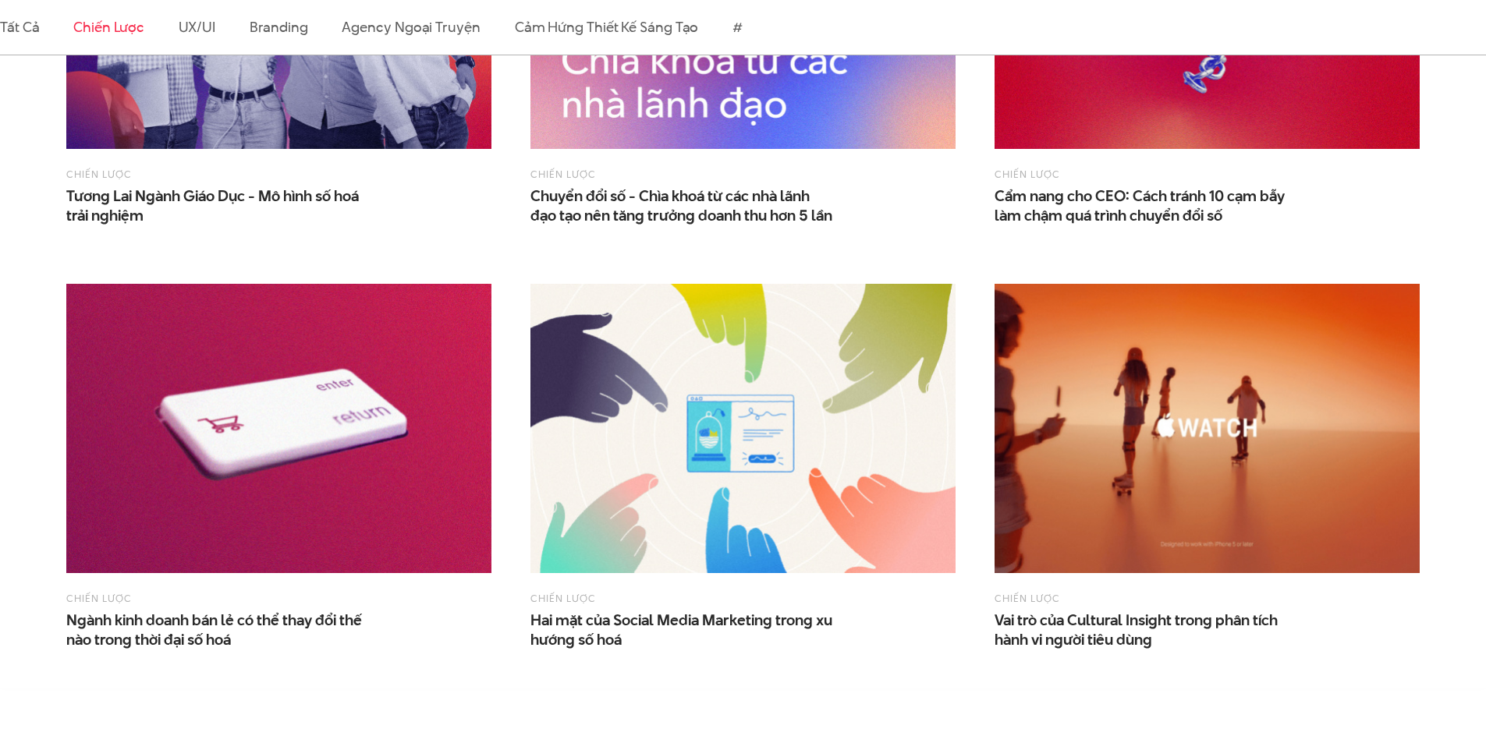
scroll to position [1326, 0]
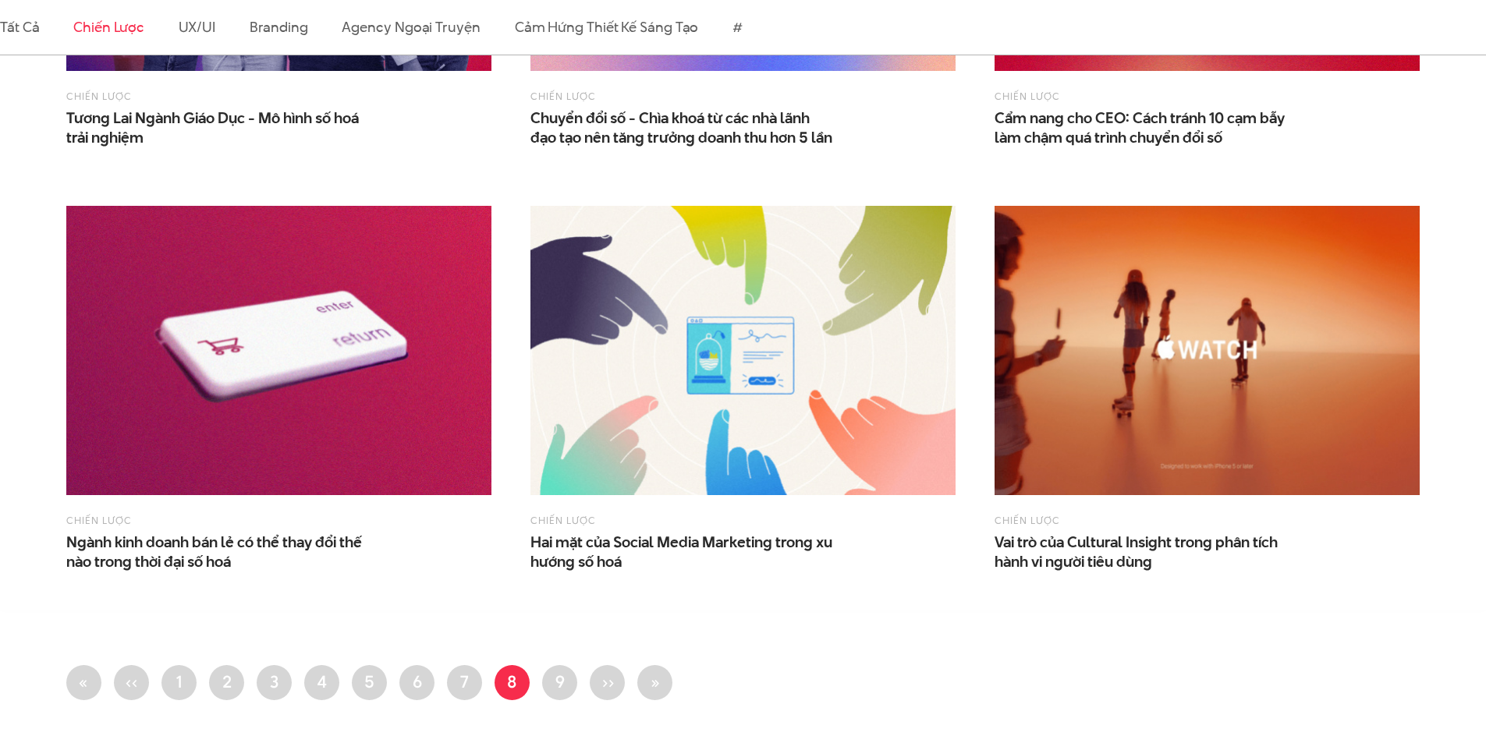
drag, startPoint x: 309, startPoint y: 332, endPoint x: 1382, endPoint y: 551, distance: 1094.6
click at [1382, 551] on div "Chiến lược Vai trò của Cultural Insight trong phân tích hành vi người tiêu dùng" at bounding box center [1207, 542] width 425 height 59
click at [483, 684] on ul "First page « Trang trước ‹‹ Trang 1 Trang 2 Trang 3 Trang 4 Trang 5 Trang 6 7 8…" at bounding box center [742, 687] width 1353 height 44
click at [468, 683] on link "Trang 7" at bounding box center [464, 682] width 35 height 35
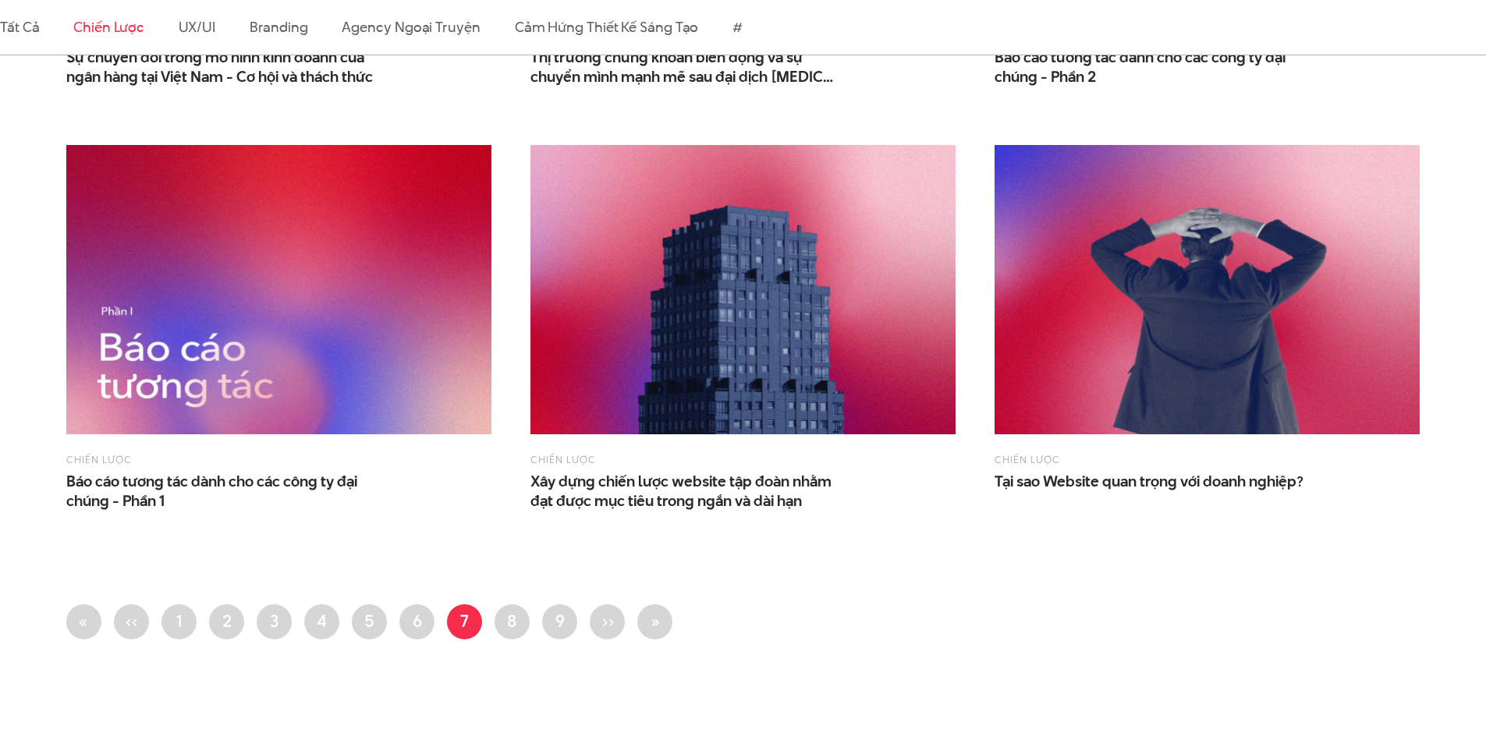
scroll to position [1404, 0]
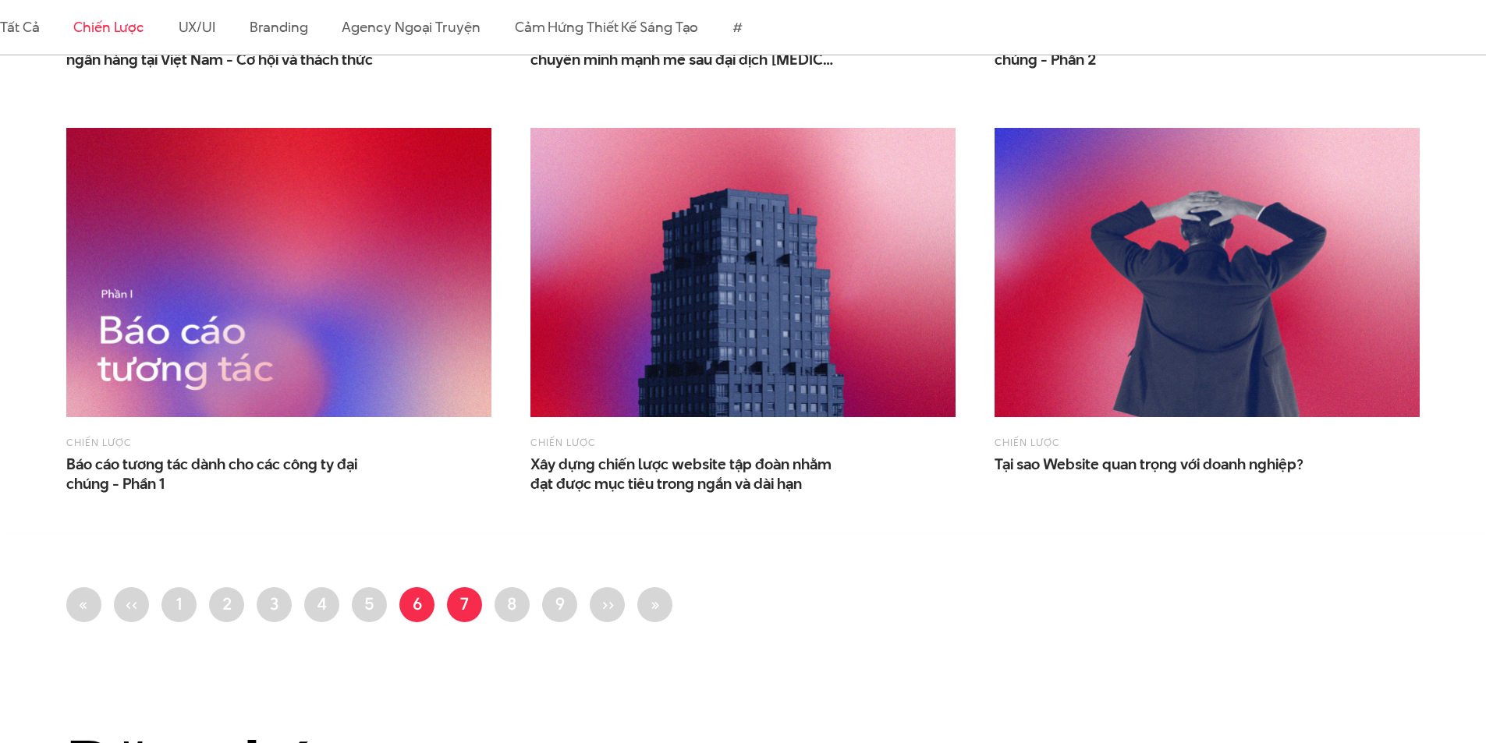
click at [421, 605] on link "Trang 6" at bounding box center [416, 604] width 35 height 35
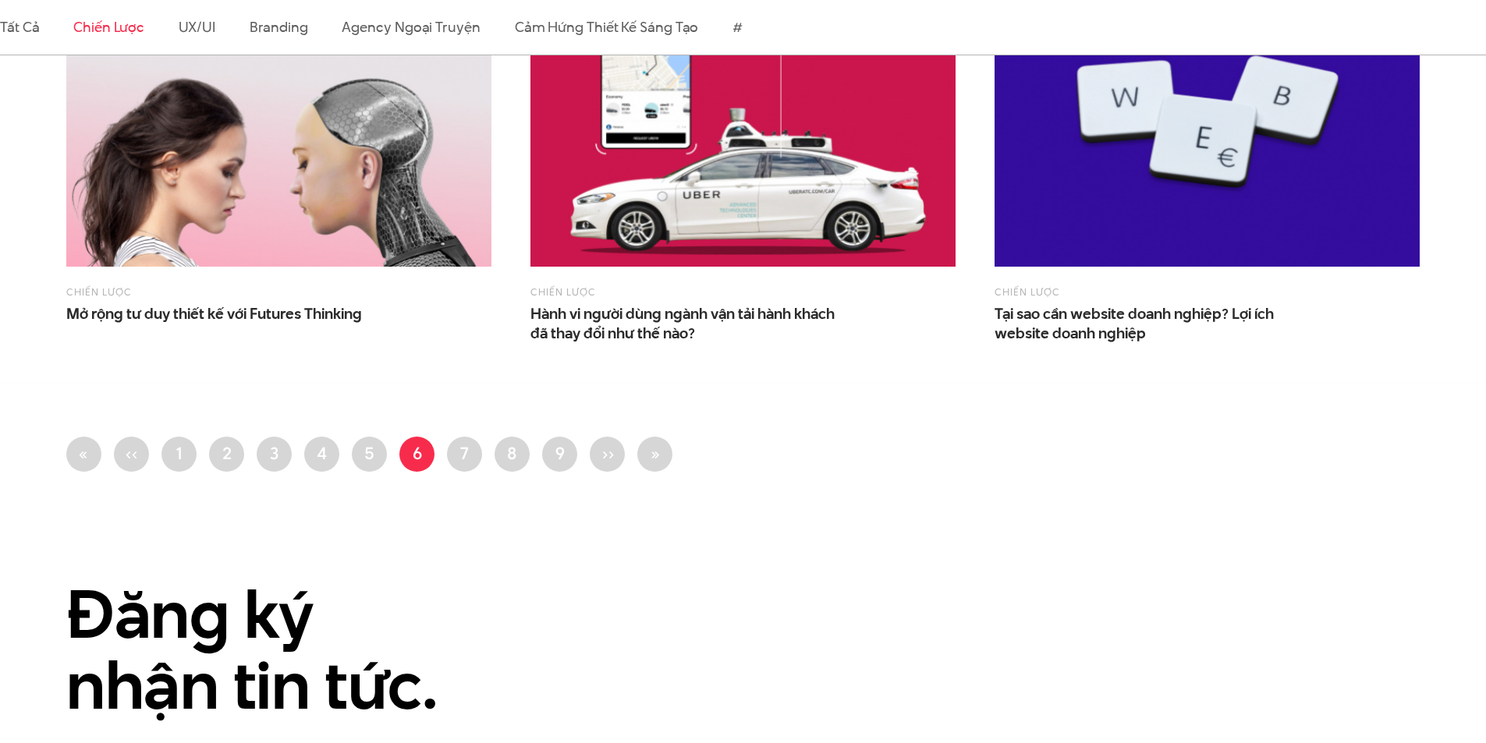
scroll to position [1560, 0]
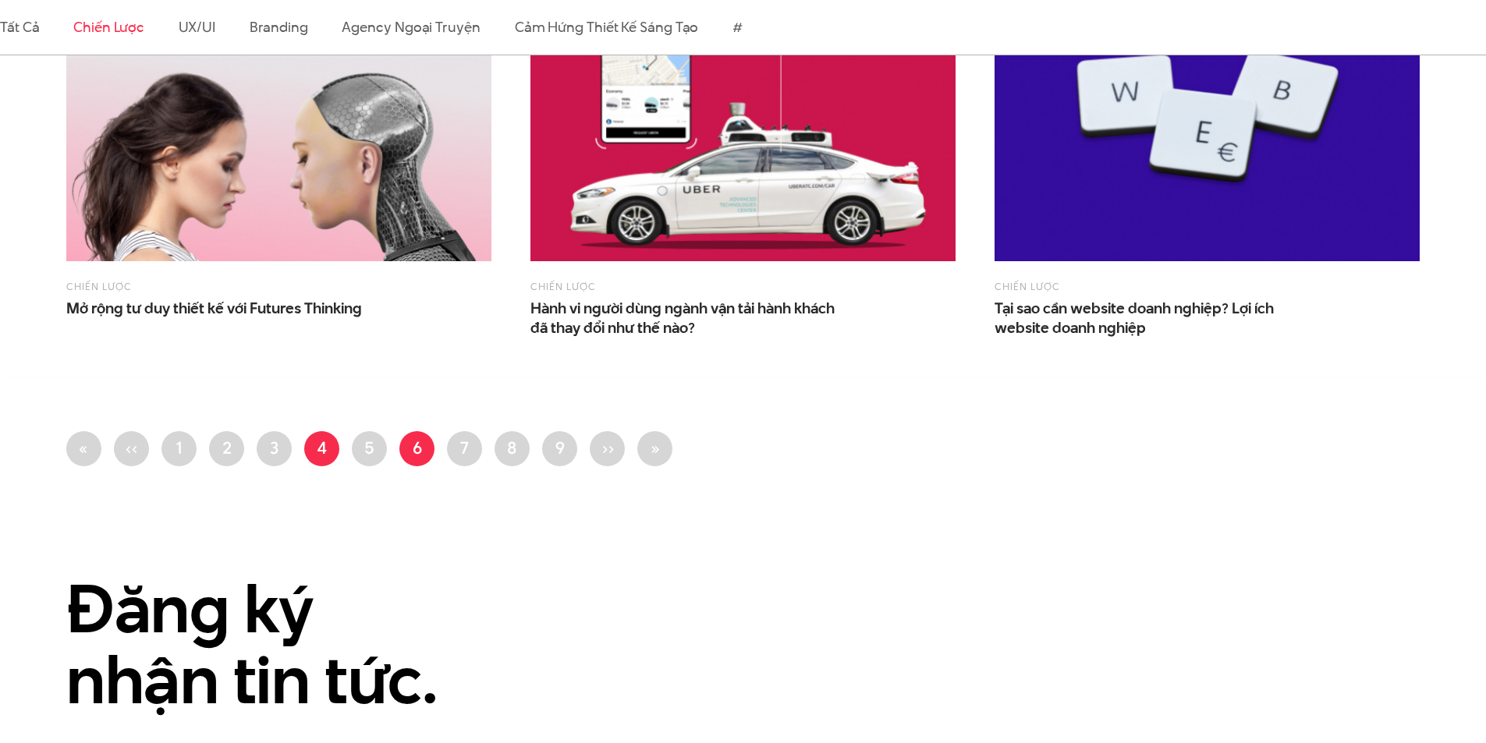
click at [316, 456] on link "Trang 4" at bounding box center [321, 448] width 35 height 35
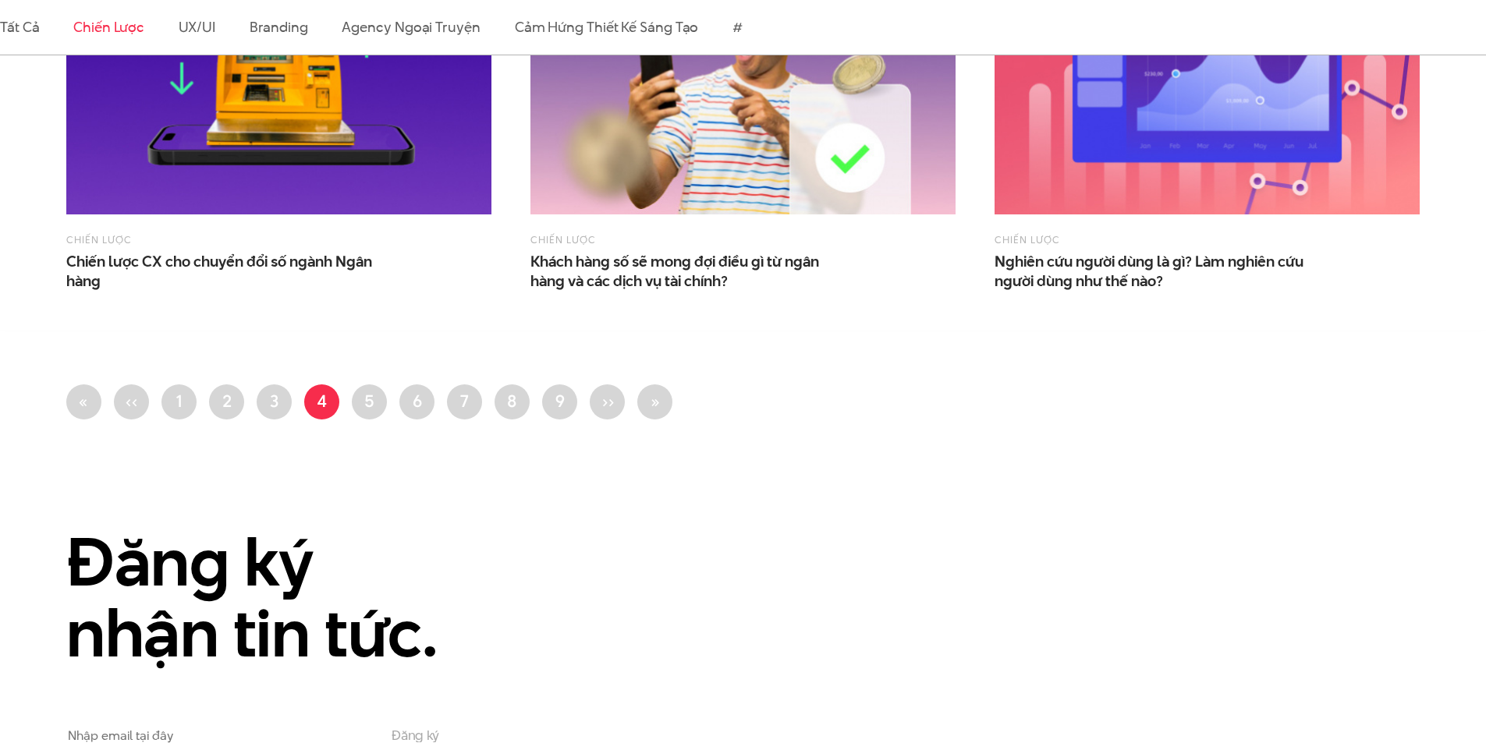
scroll to position [1638, 0]
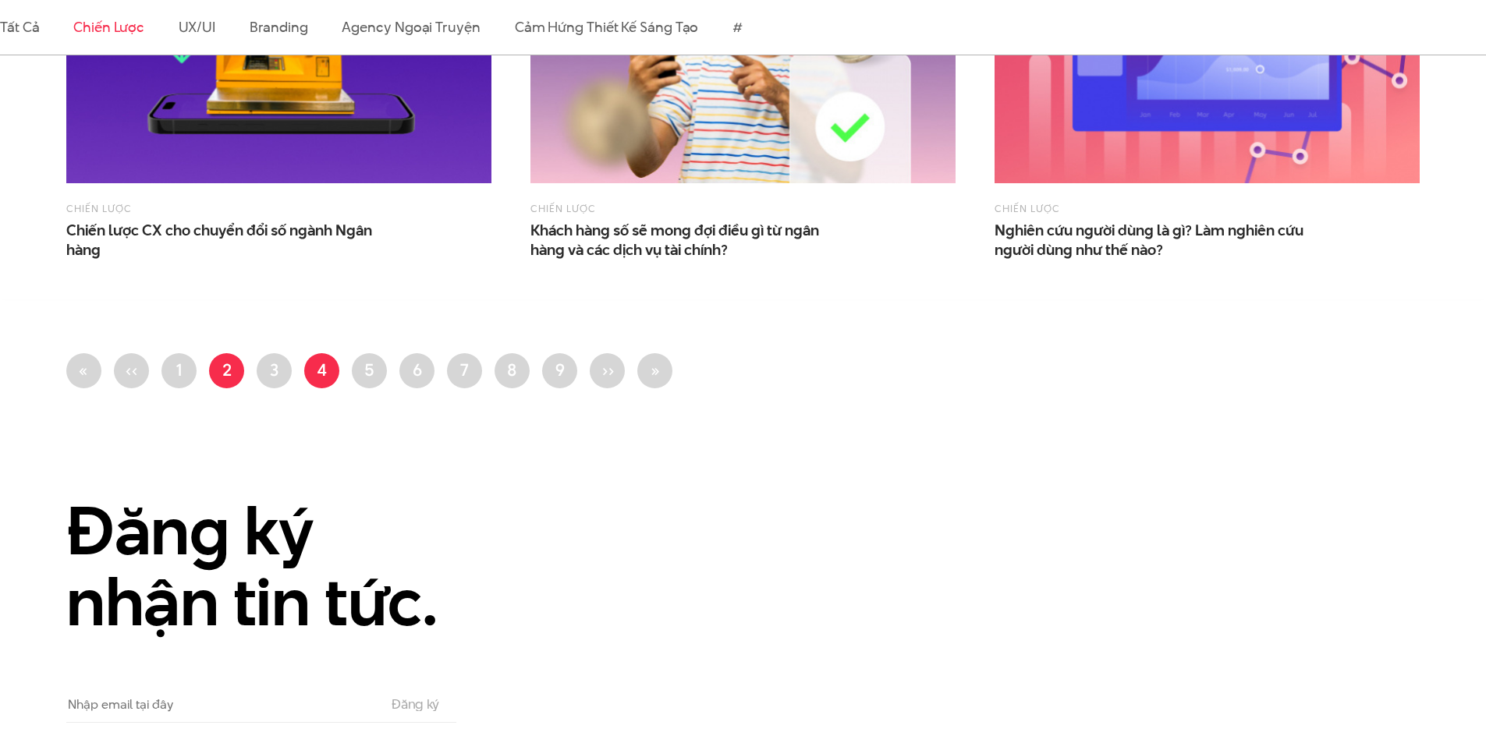
click at [214, 374] on link "Trang 2" at bounding box center [226, 370] width 35 height 35
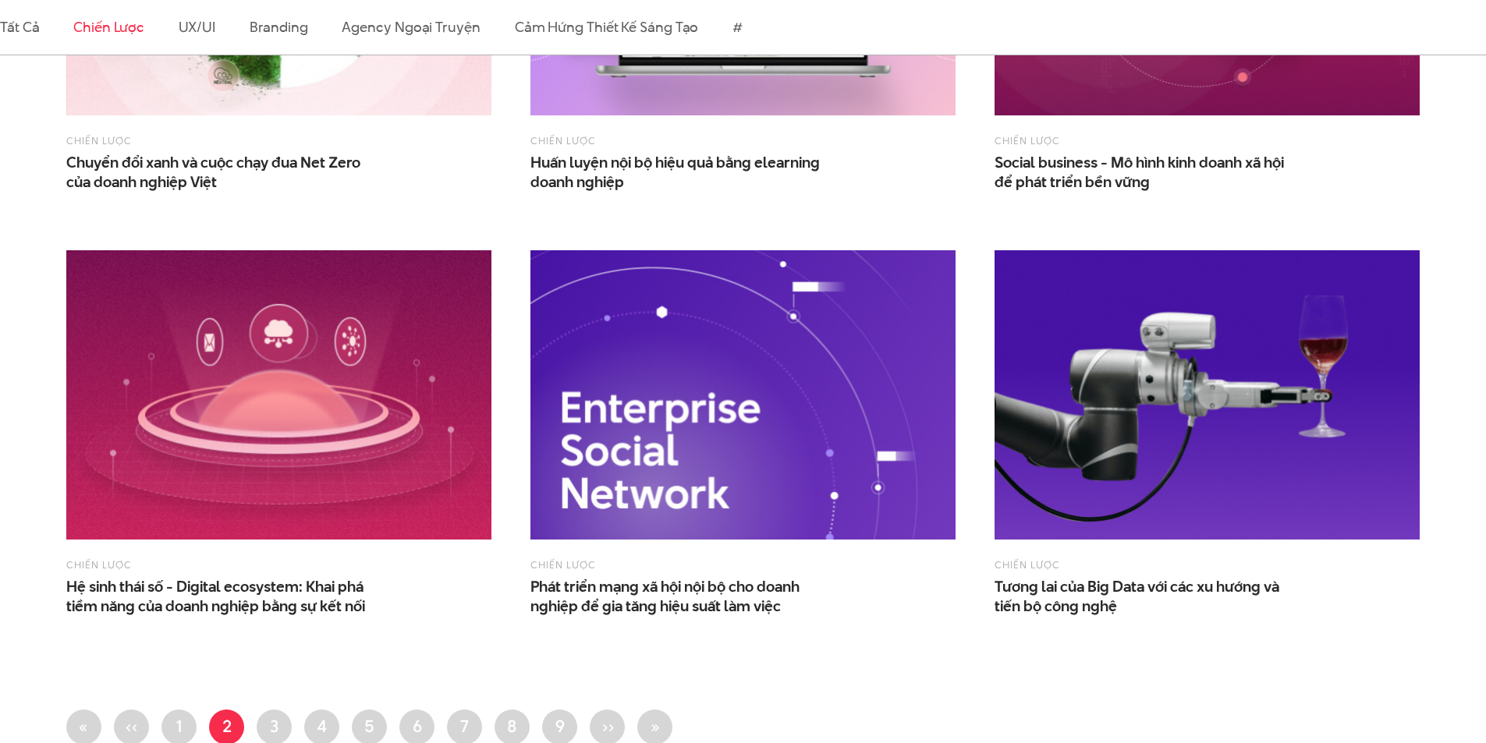
scroll to position [1326, 0]
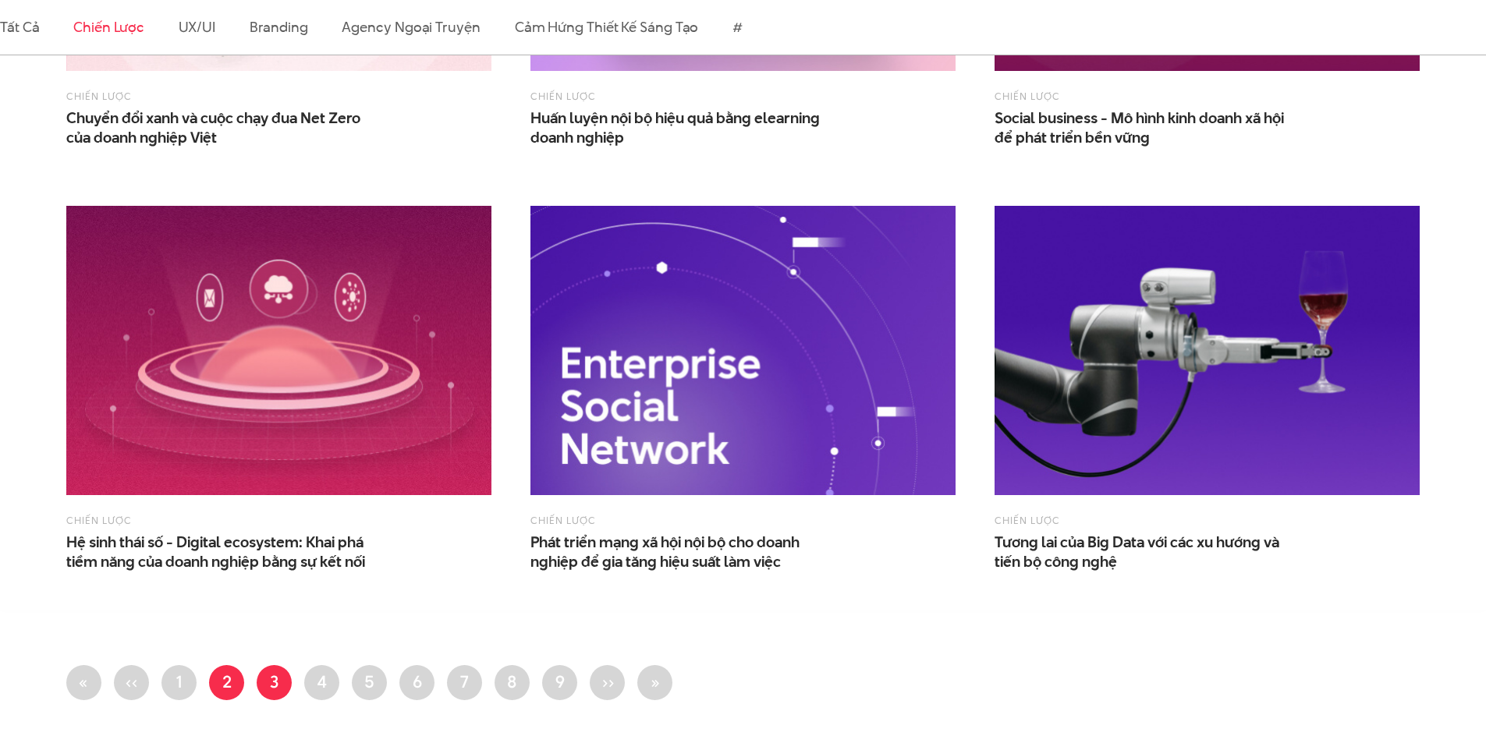
click at [275, 678] on link "Trang 3" at bounding box center [274, 682] width 35 height 35
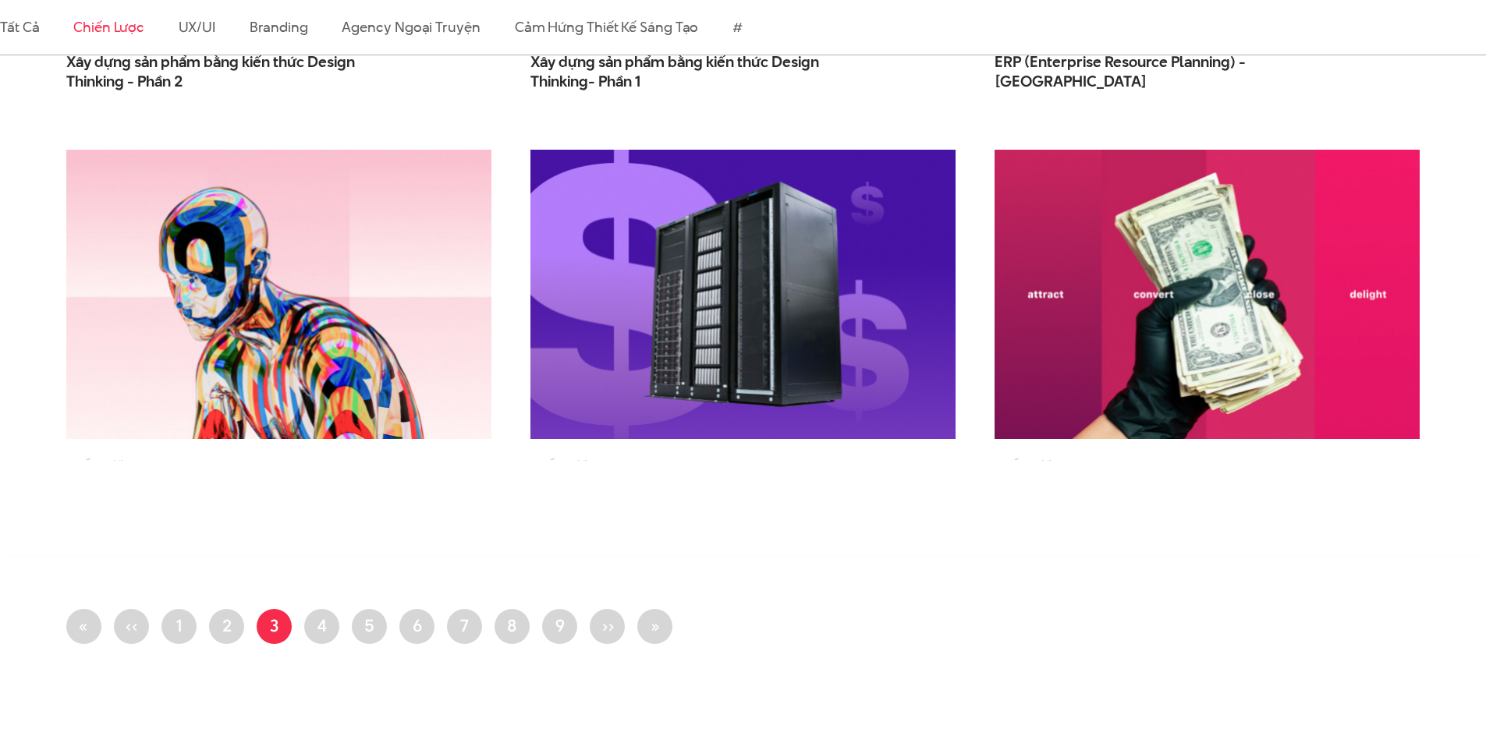
scroll to position [1482, 0]
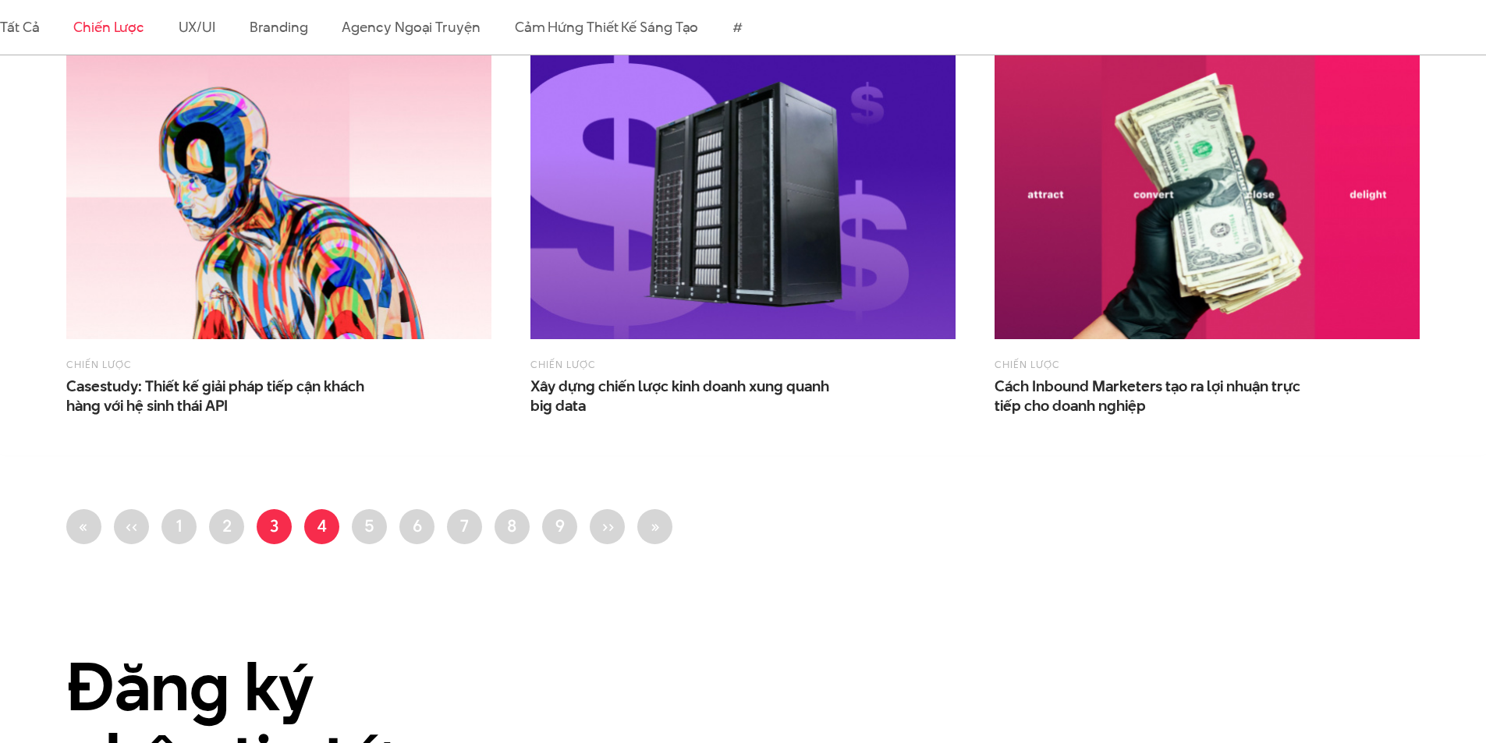
click at [322, 511] on link "Trang 4" at bounding box center [321, 526] width 35 height 35
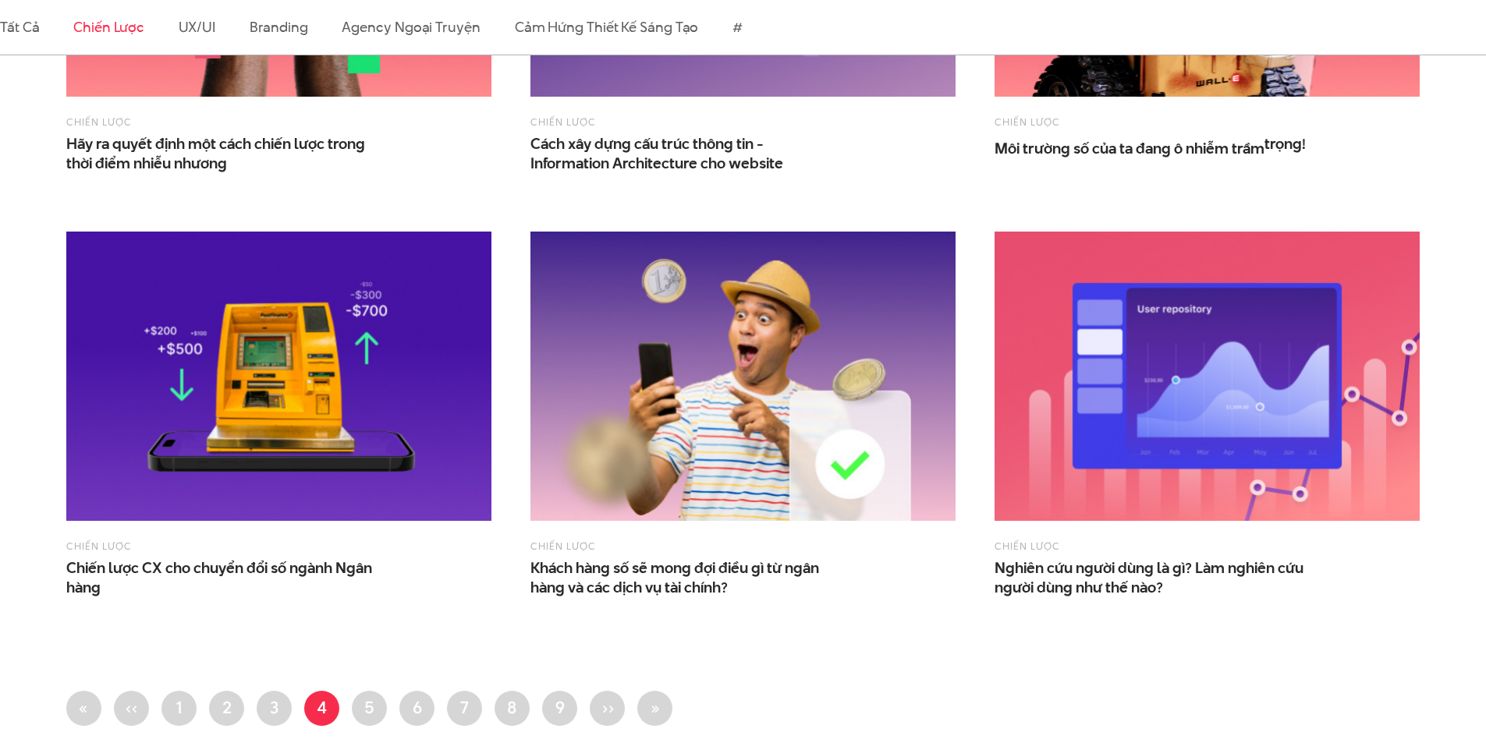
scroll to position [1404, 0]
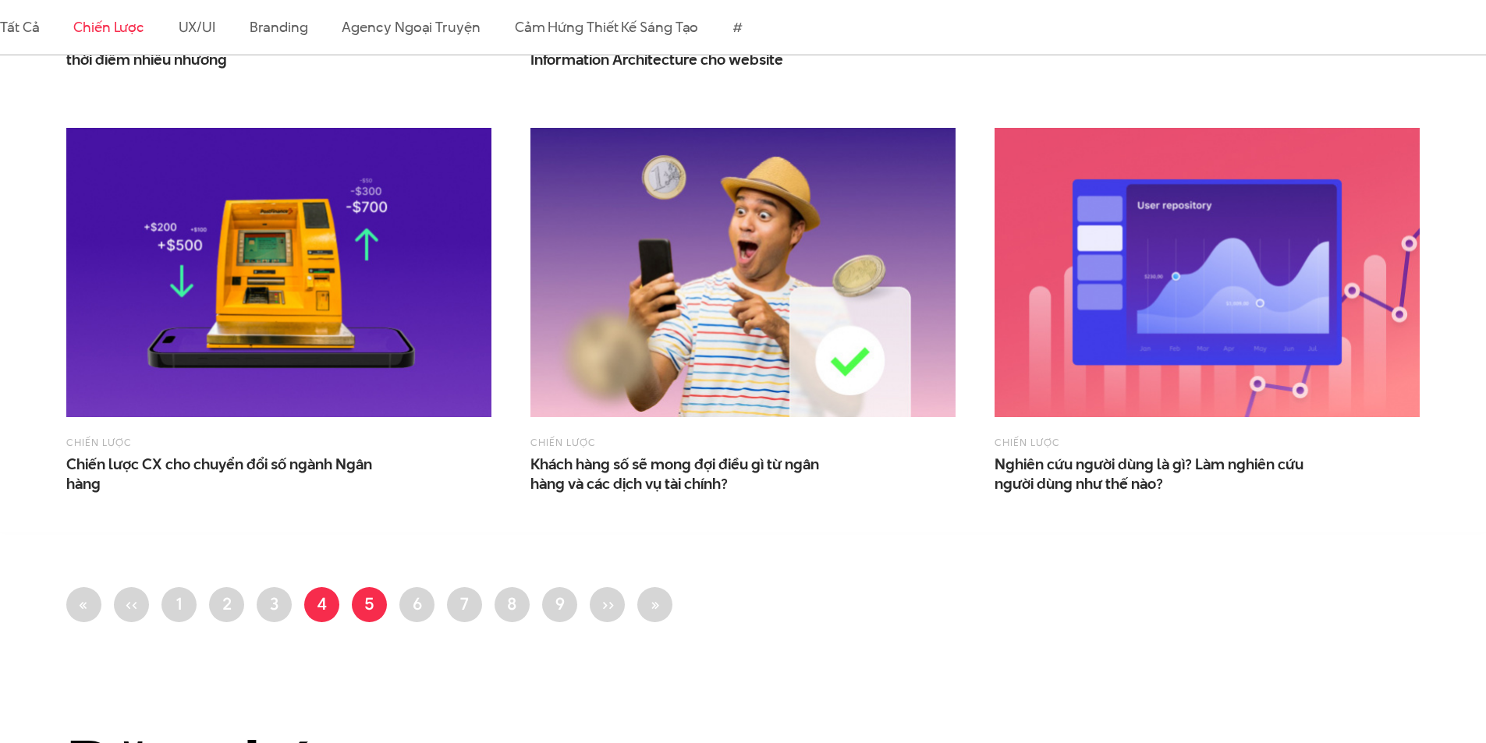
click at [363, 608] on link "Trang 5" at bounding box center [369, 604] width 35 height 35
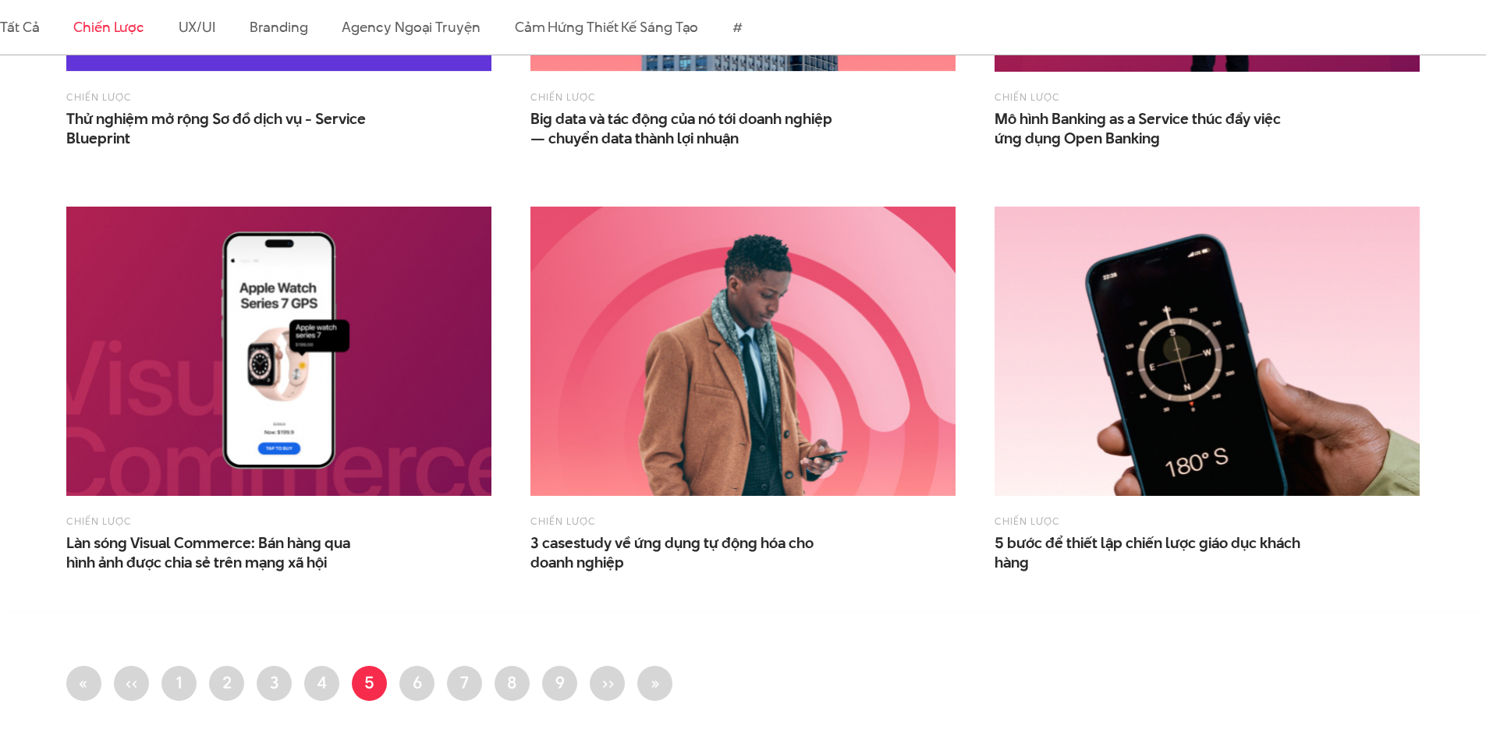
scroll to position [1326, 0]
drag, startPoint x: 410, startPoint y: 675, endPoint x: 417, endPoint y: 669, distance: 8.8
click at [410, 674] on link "Trang 6" at bounding box center [416, 682] width 35 height 35
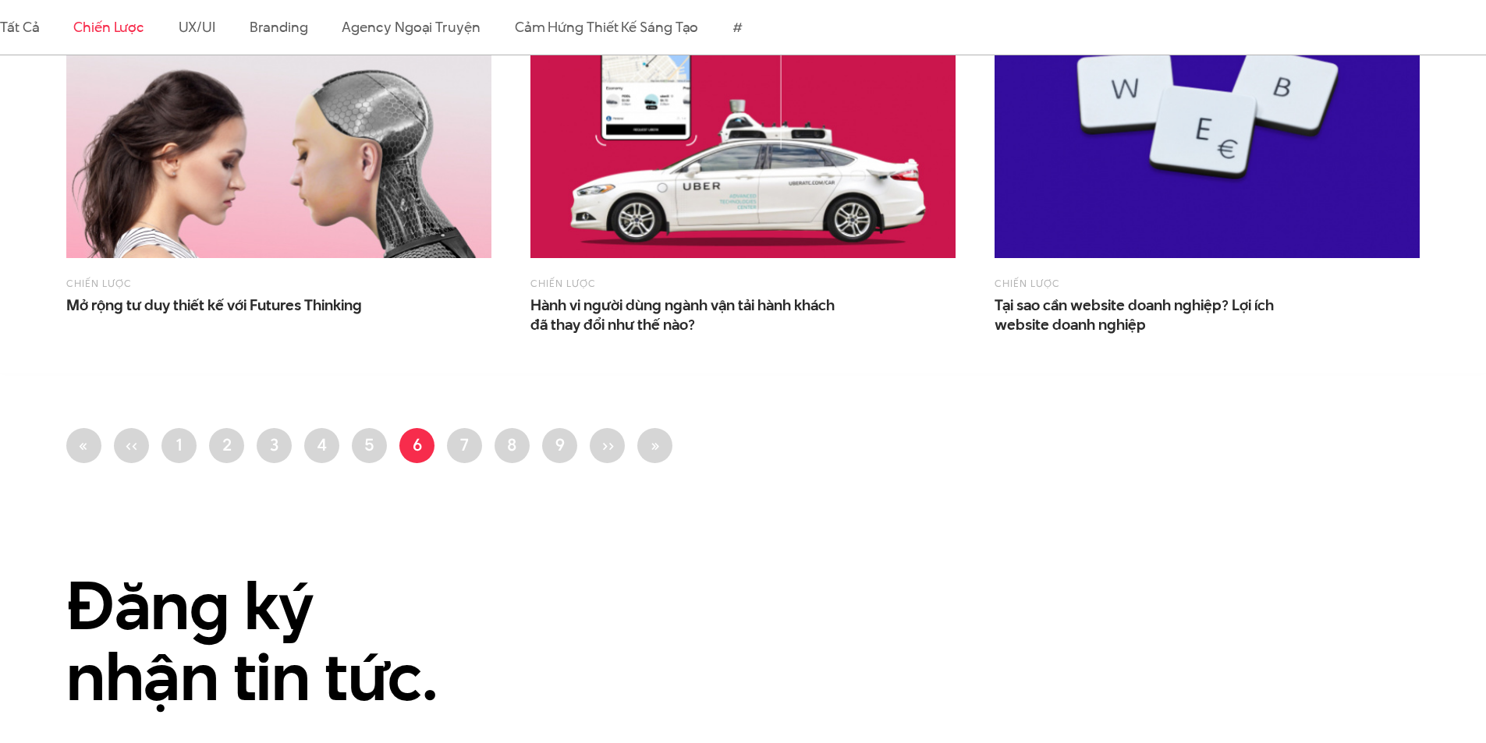
scroll to position [1560, 0]
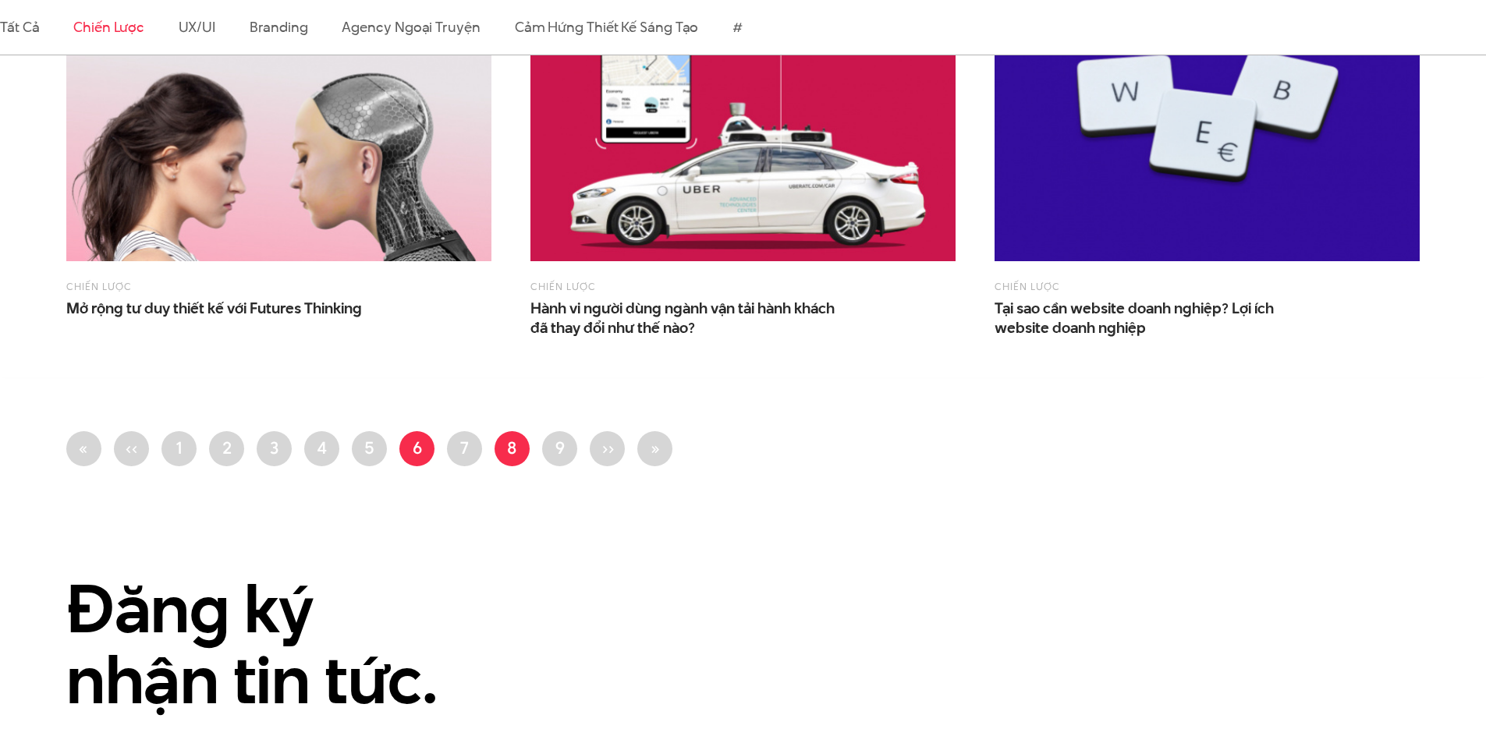
click at [502, 449] on link "Trang 8" at bounding box center [512, 448] width 35 height 35
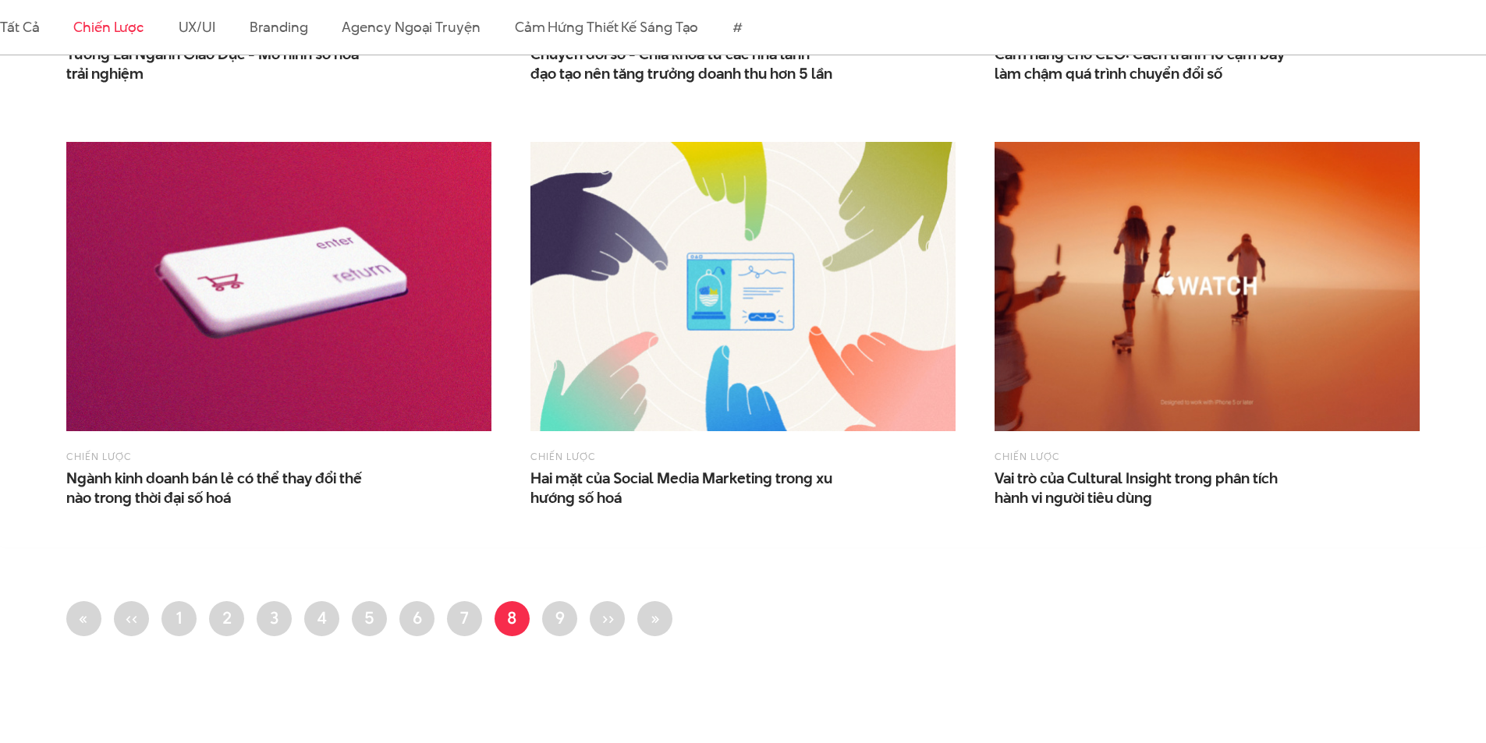
scroll to position [1404, 0]
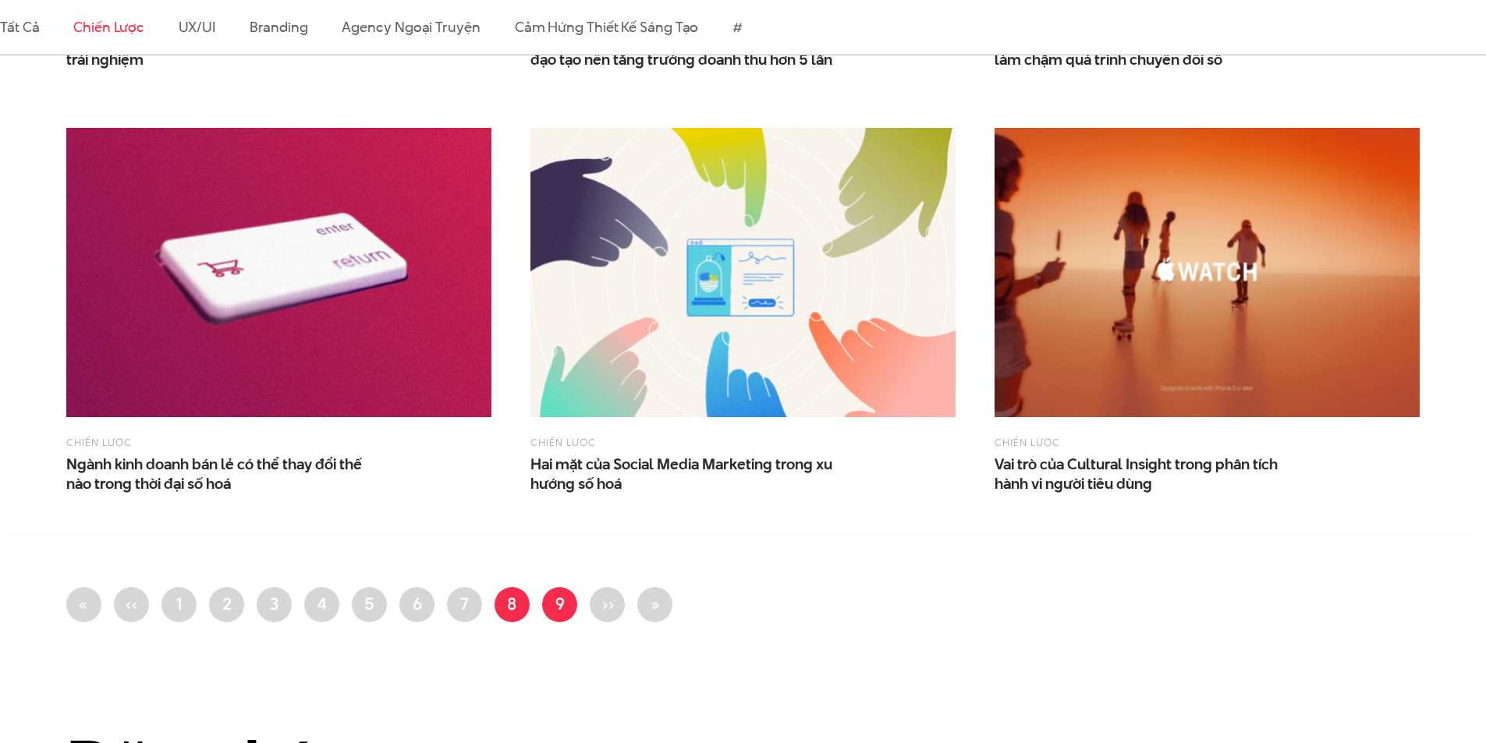
click at [552, 605] on link "Trang 9" at bounding box center [559, 604] width 35 height 35
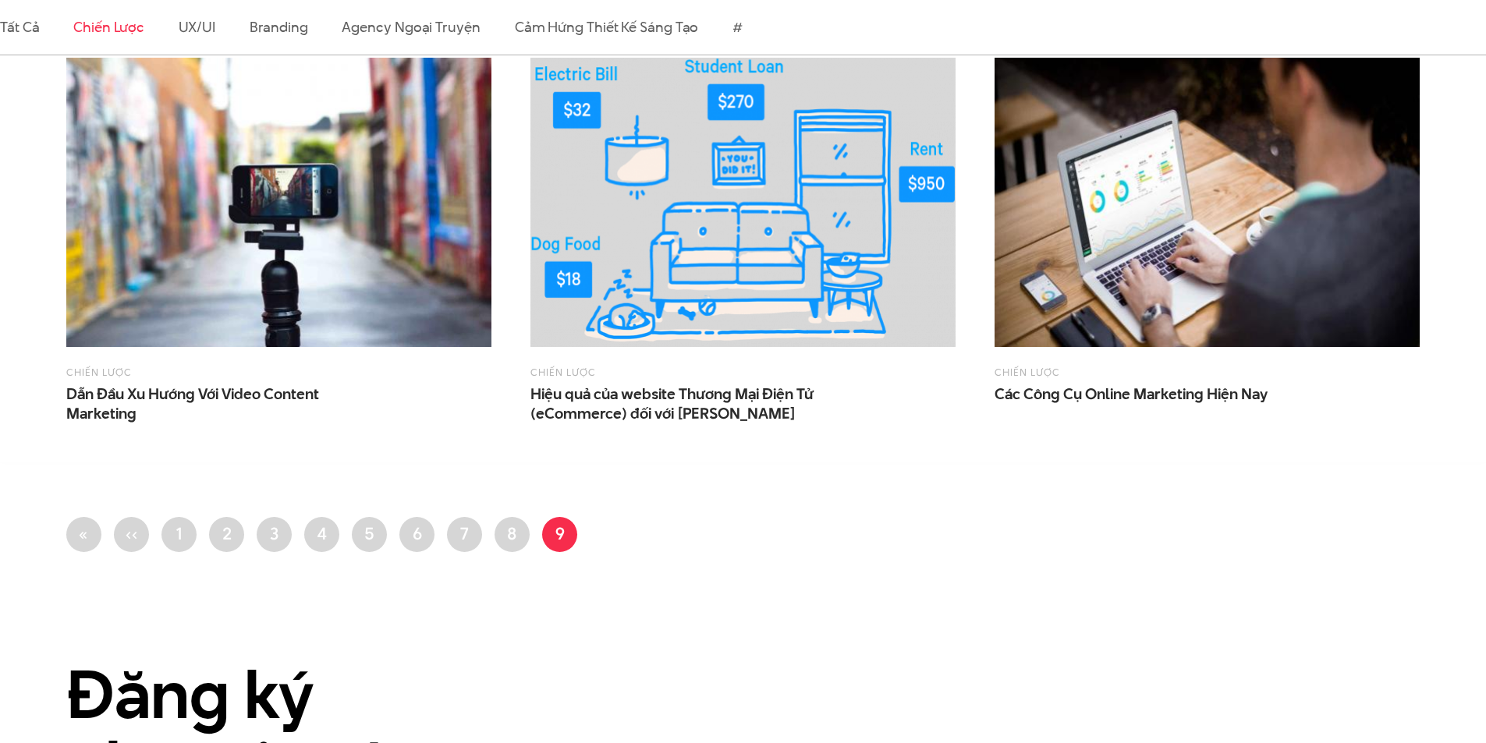
scroll to position [1482, 0]
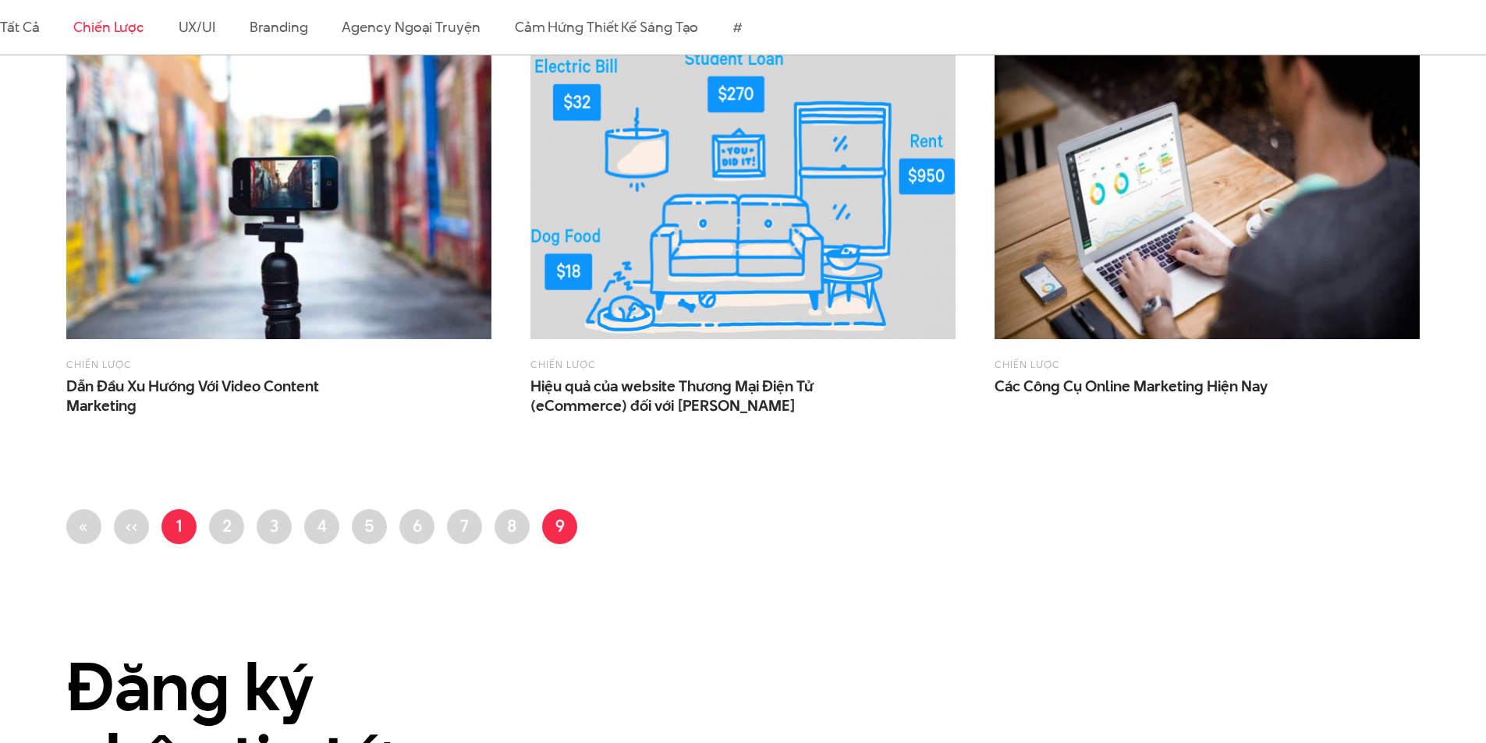
click at [176, 530] on link "Trang 1" at bounding box center [178, 526] width 35 height 35
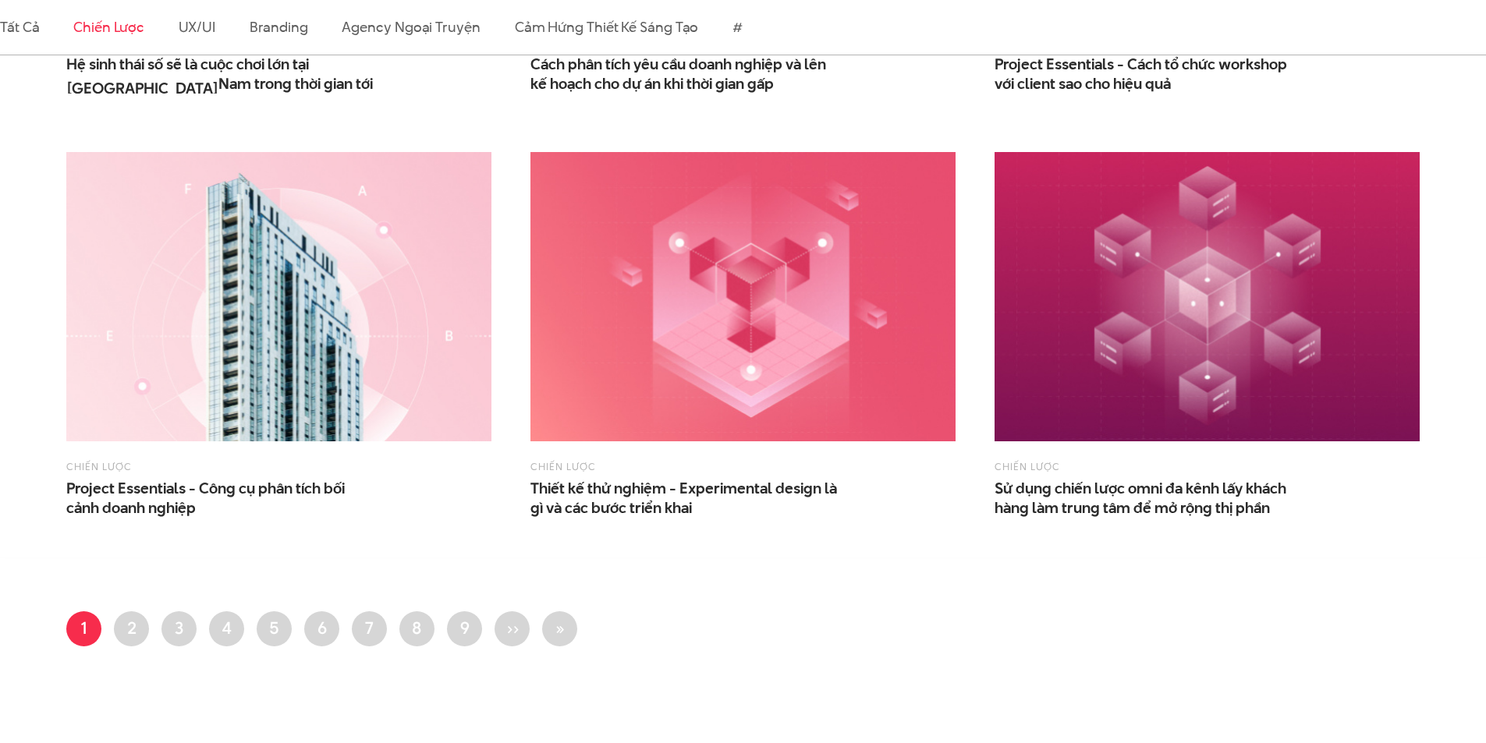
scroll to position [1404, 0]
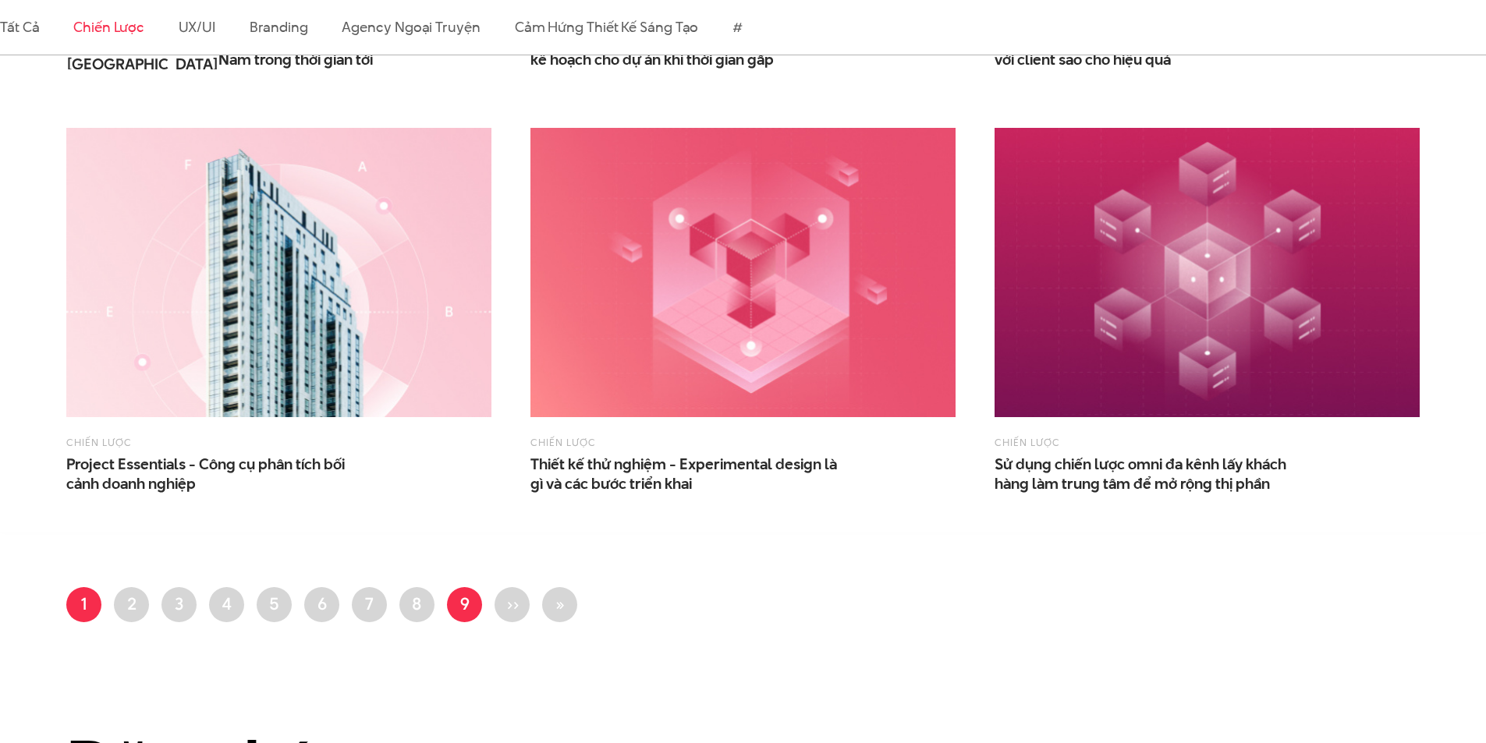
click at [464, 598] on link "Trang 9" at bounding box center [464, 604] width 35 height 35
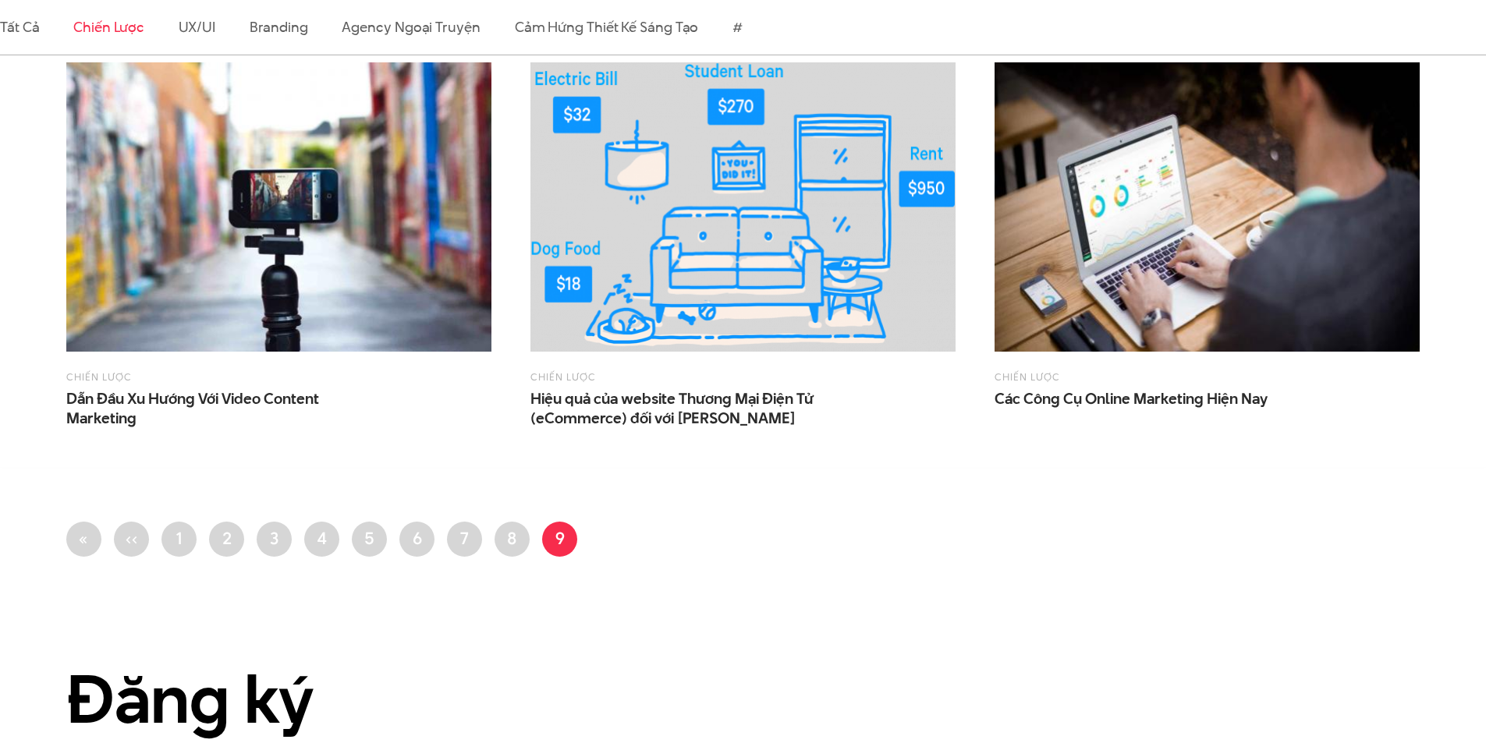
scroll to position [1482, 0]
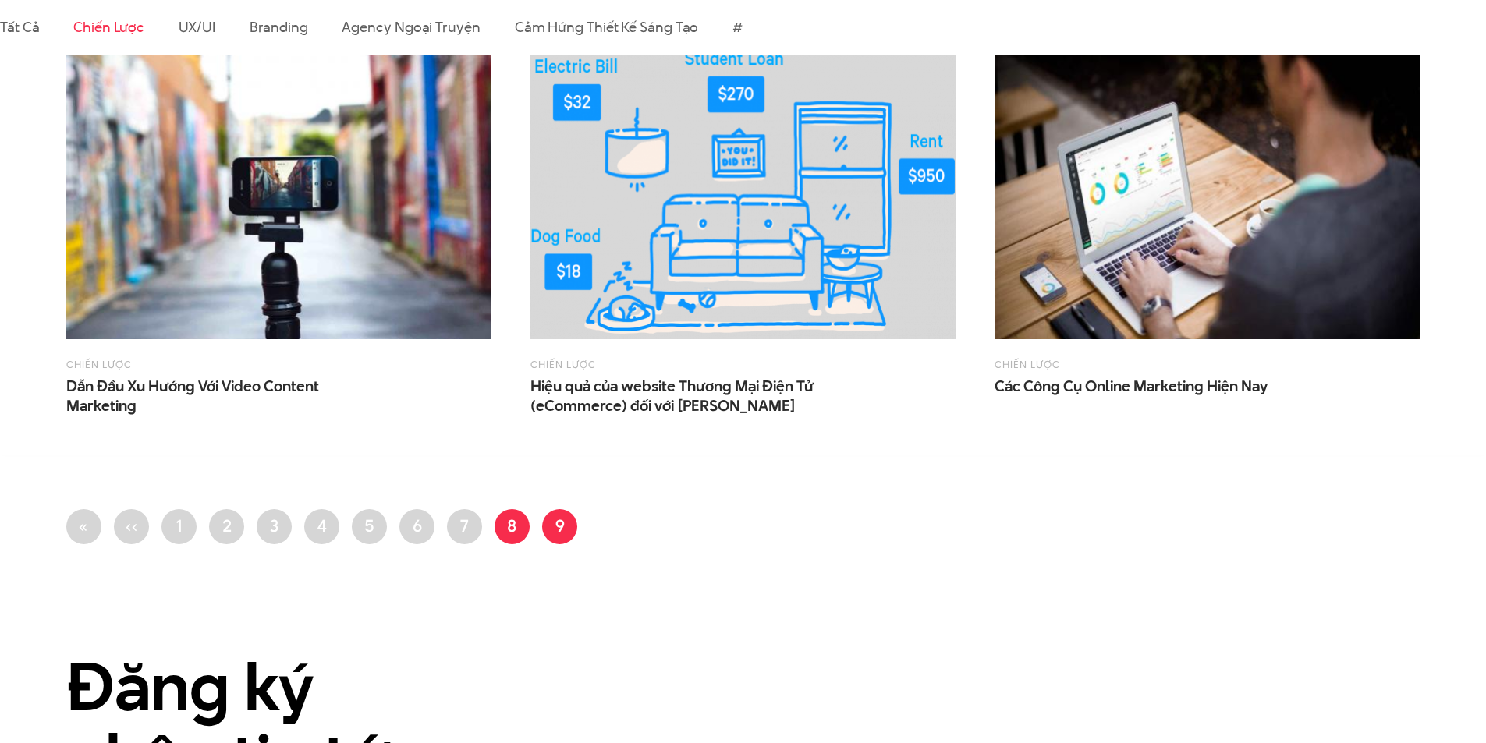
click at [511, 531] on link "Trang 8" at bounding box center [512, 526] width 35 height 35
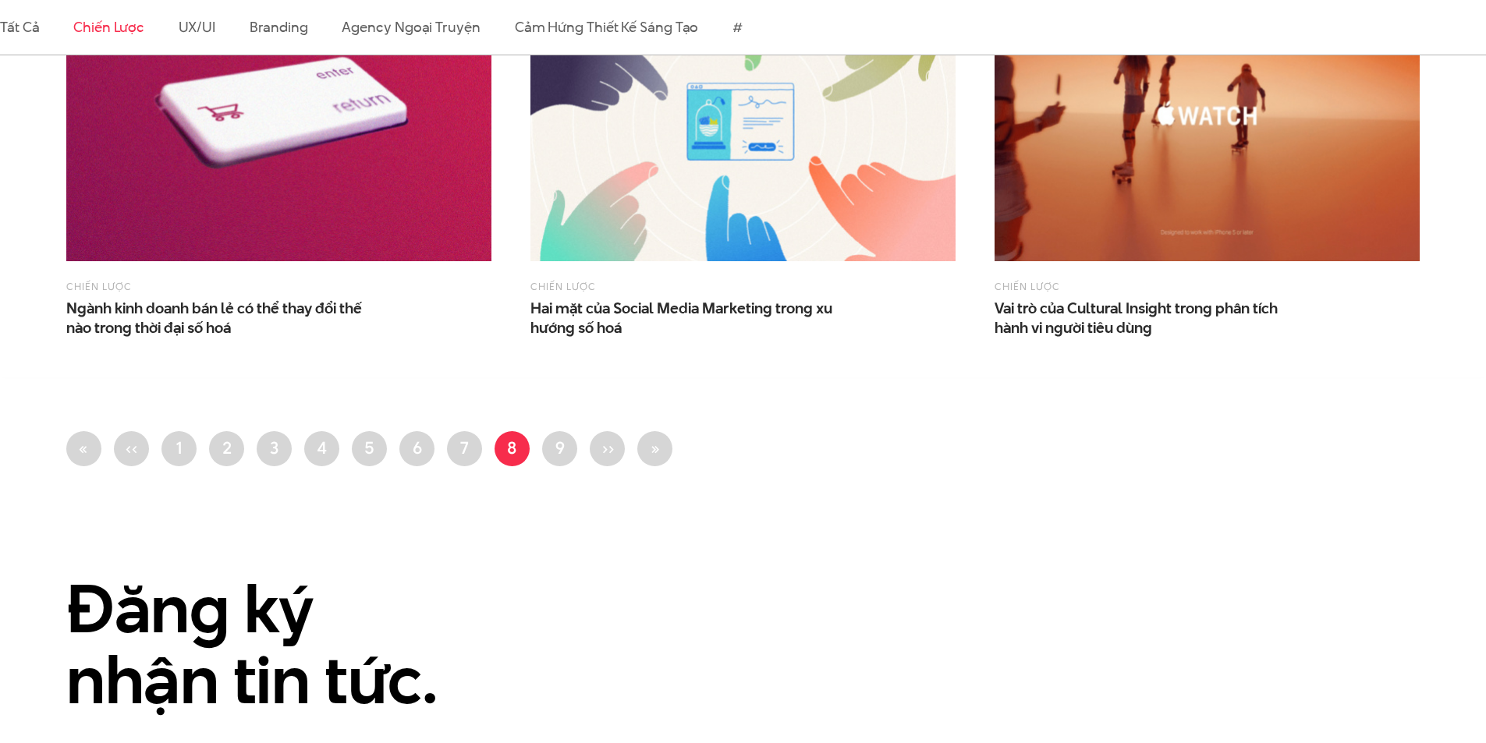
scroll to position [1482, 0]
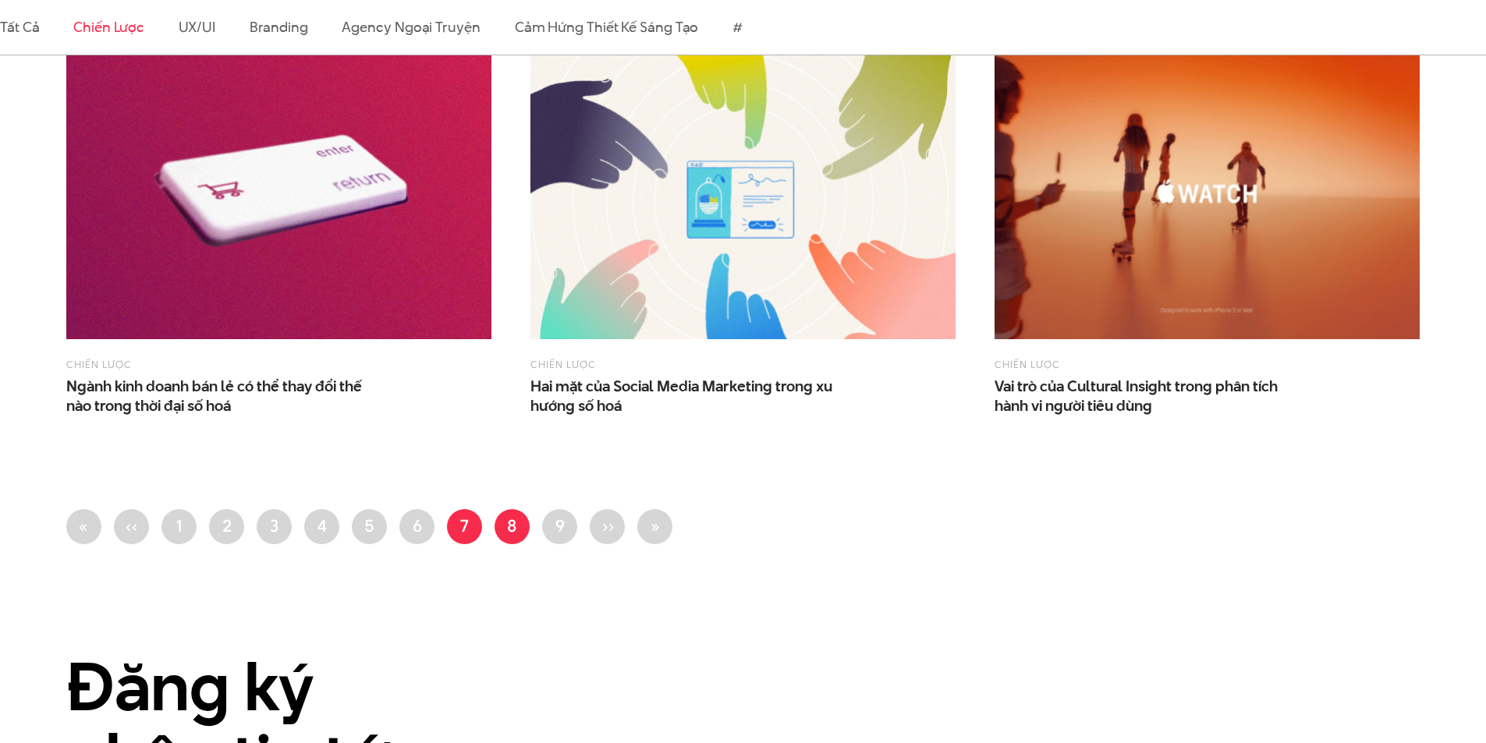
click at [459, 535] on link "Trang 7" at bounding box center [464, 526] width 35 height 35
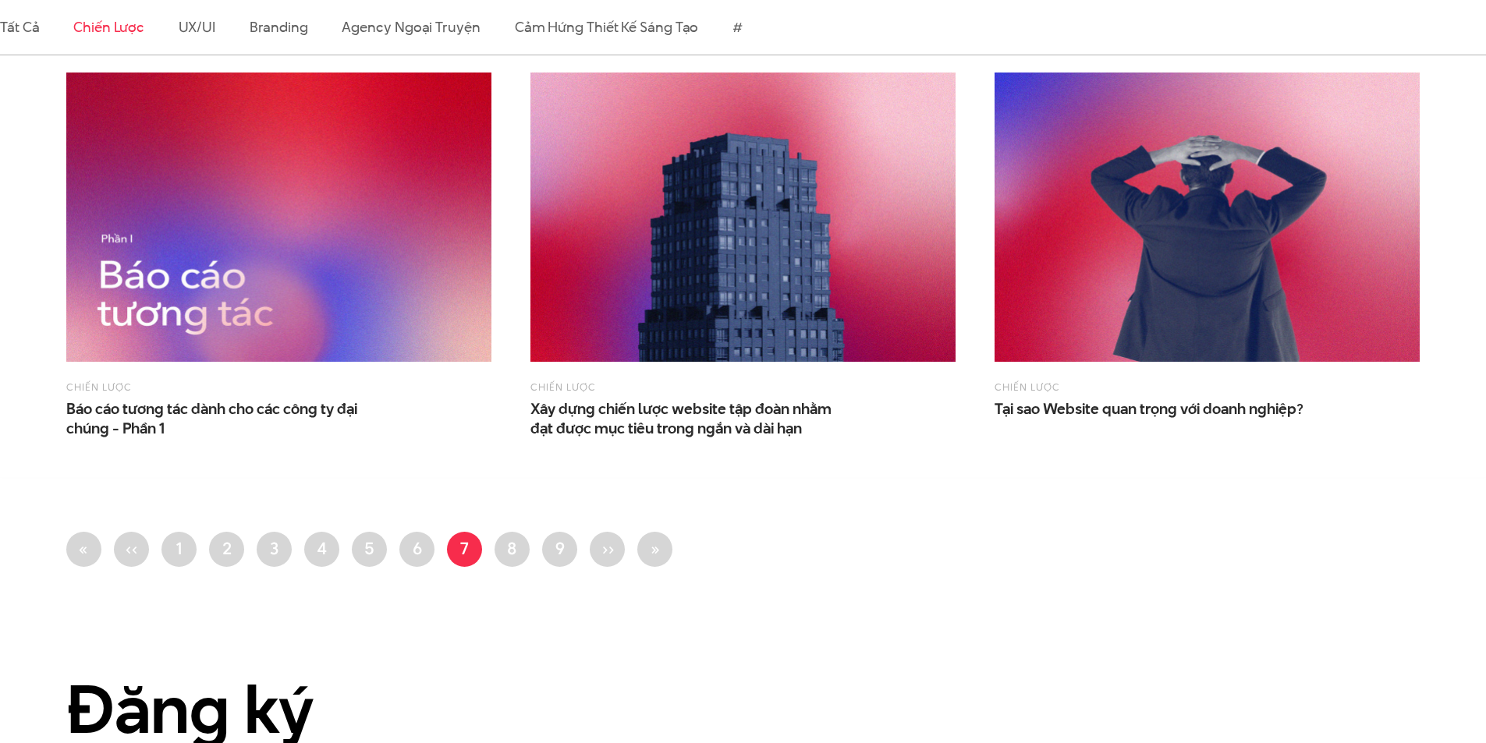
scroll to position [1560, 0]
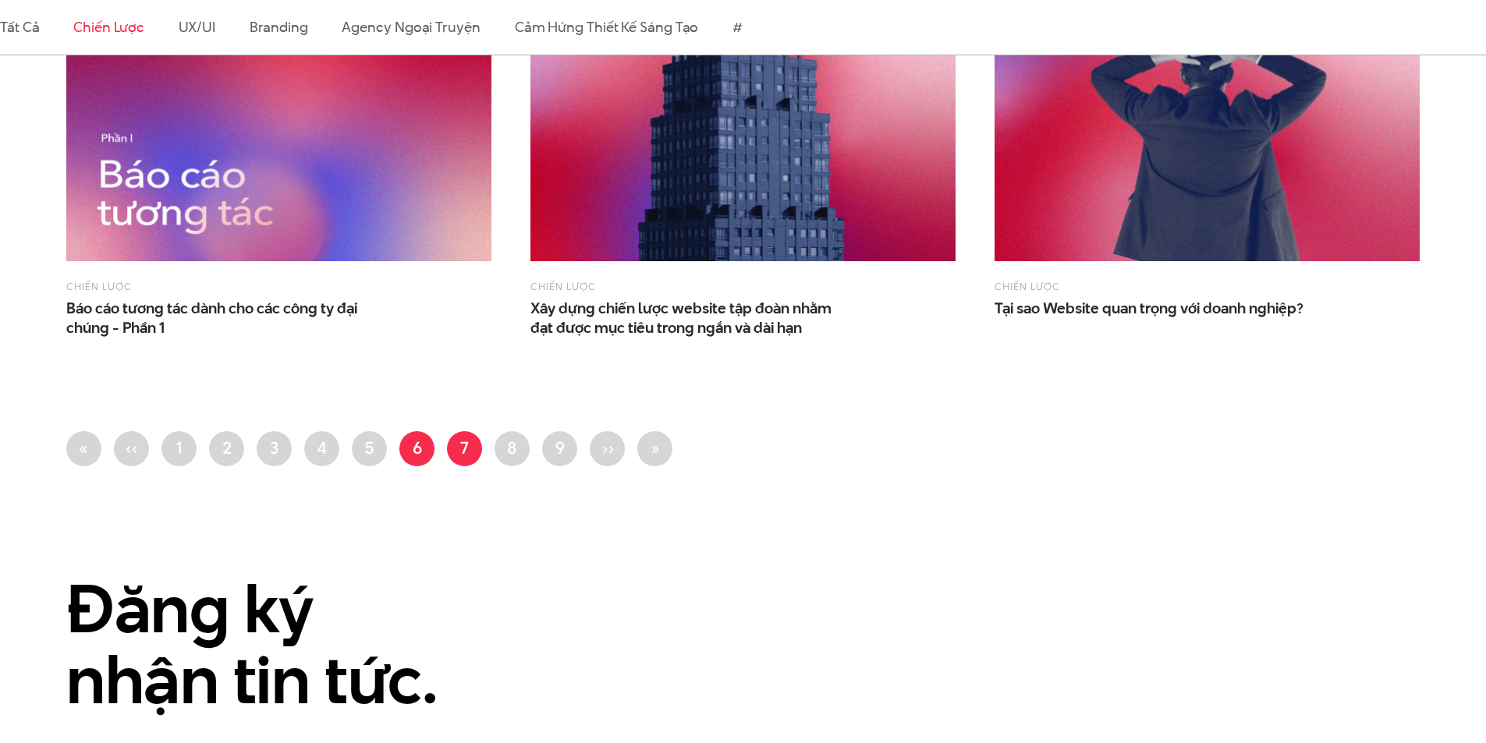
click at [413, 449] on link "Trang 6" at bounding box center [416, 448] width 35 height 35
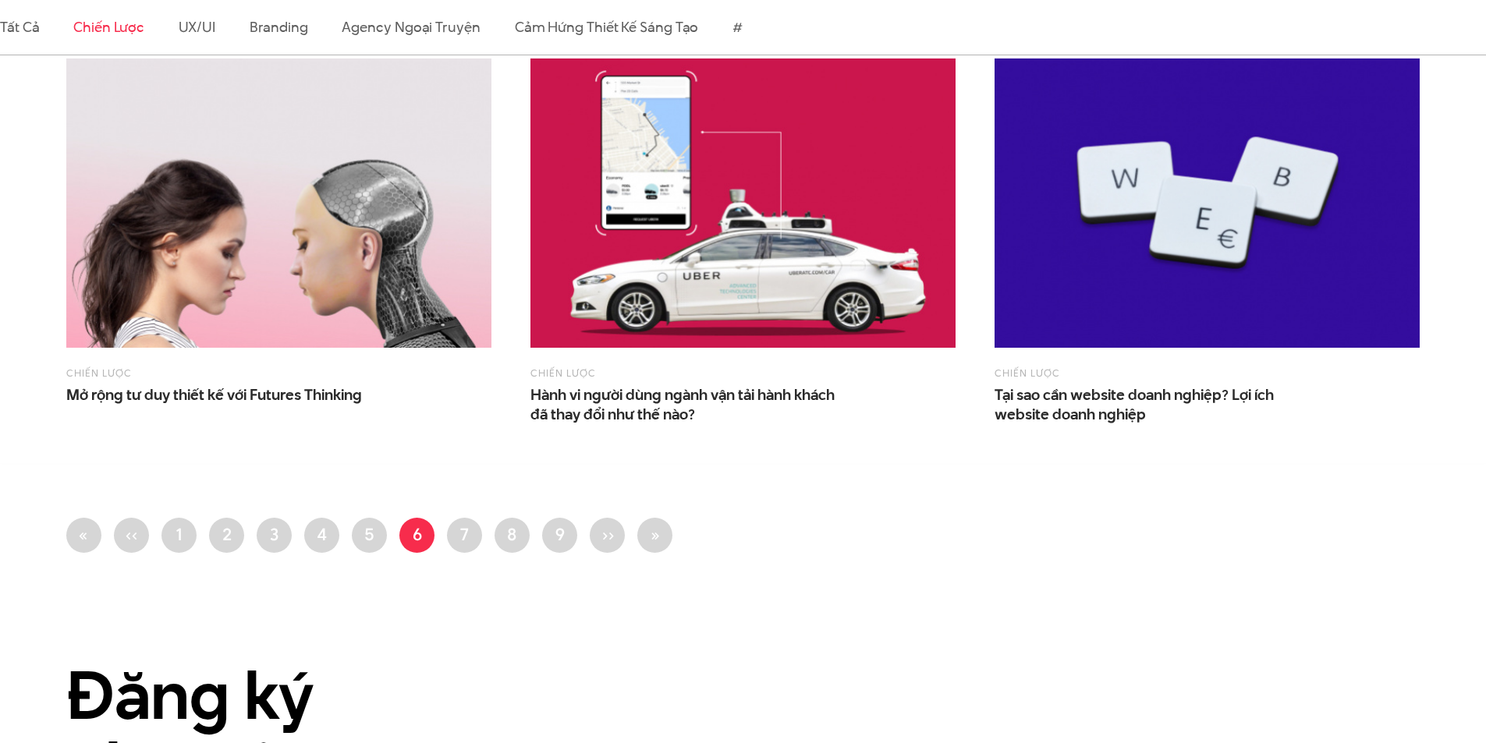
scroll to position [1482, 0]
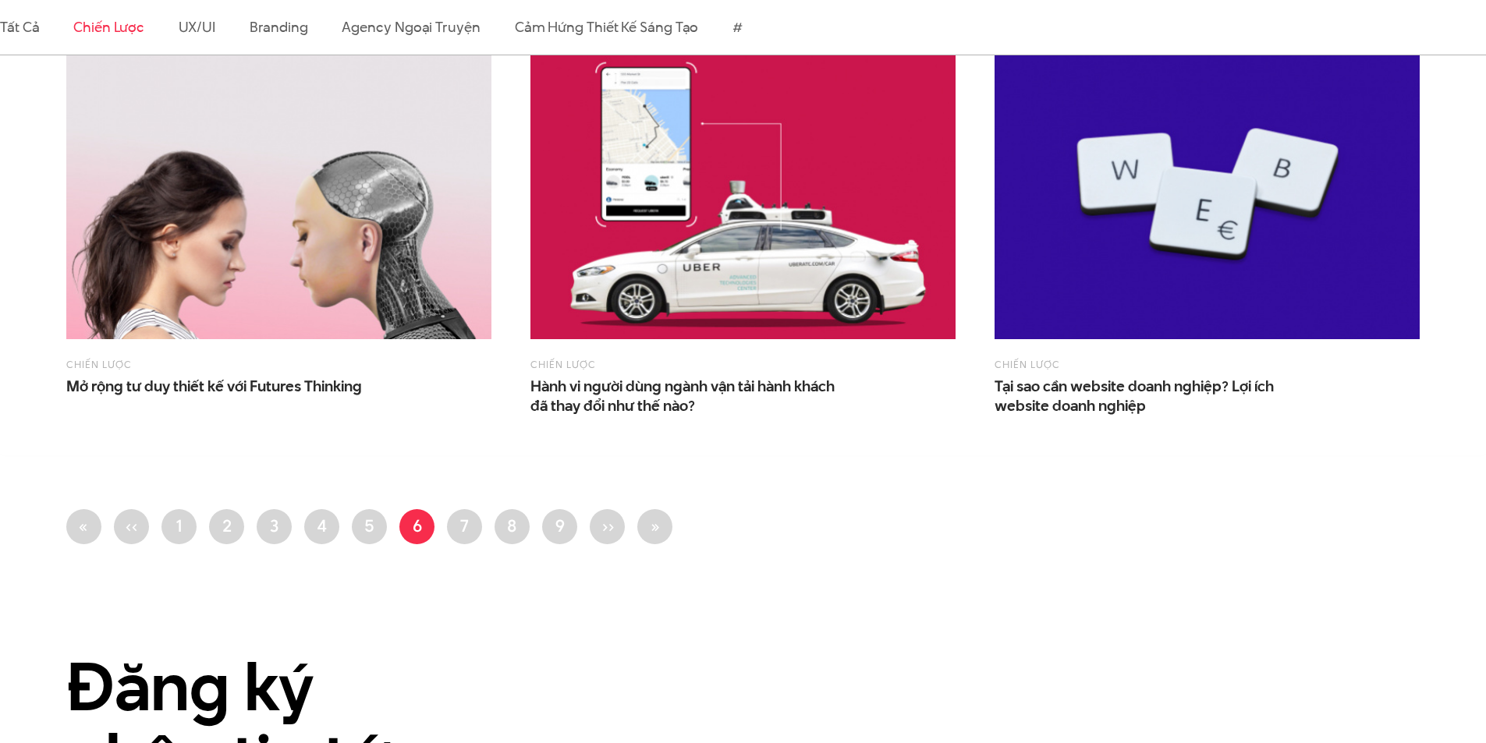
click at [353, 519] on li "Trang 5" at bounding box center [369, 526] width 35 height 35
click at [376, 534] on link "Trang 5" at bounding box center [369, 526] width 35 height 35
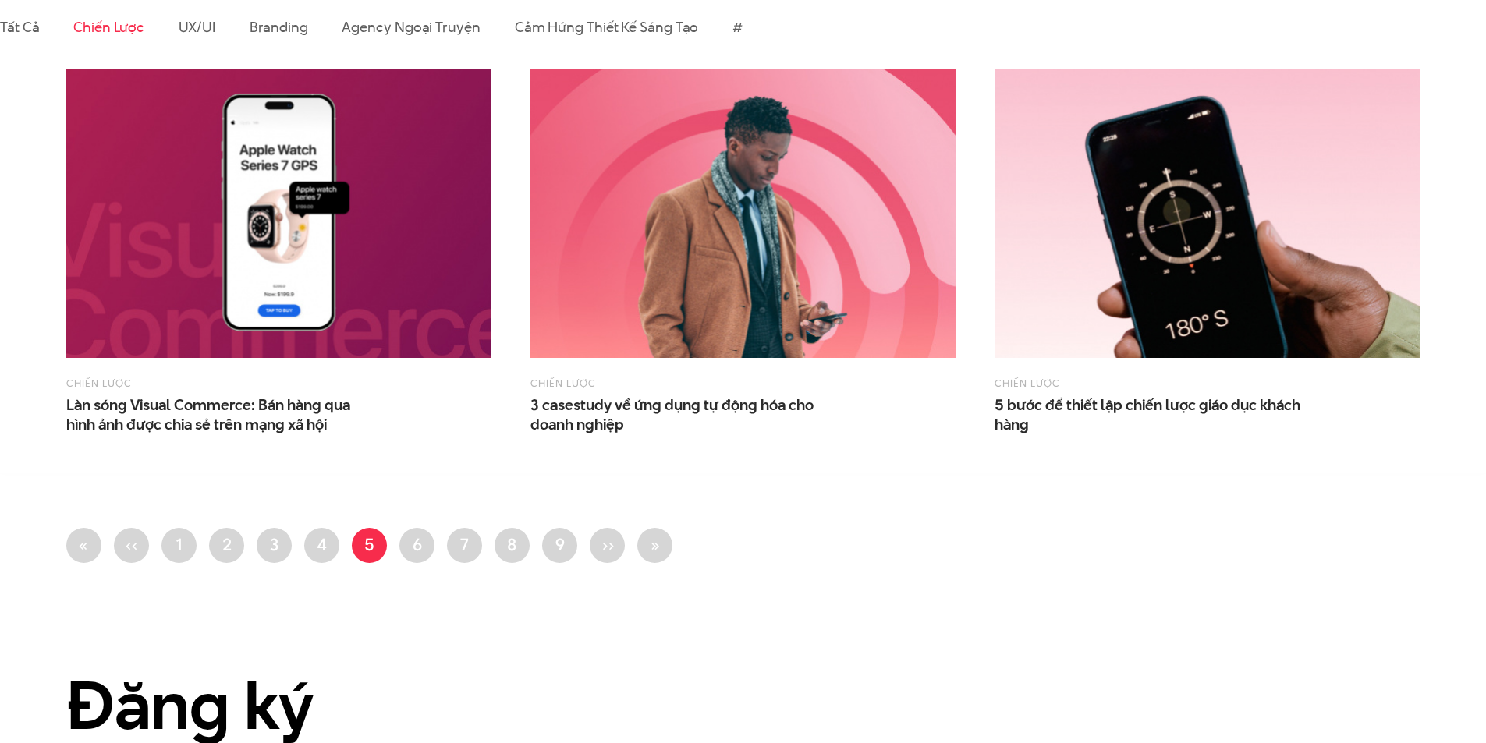
scroll to position [1482, 0]
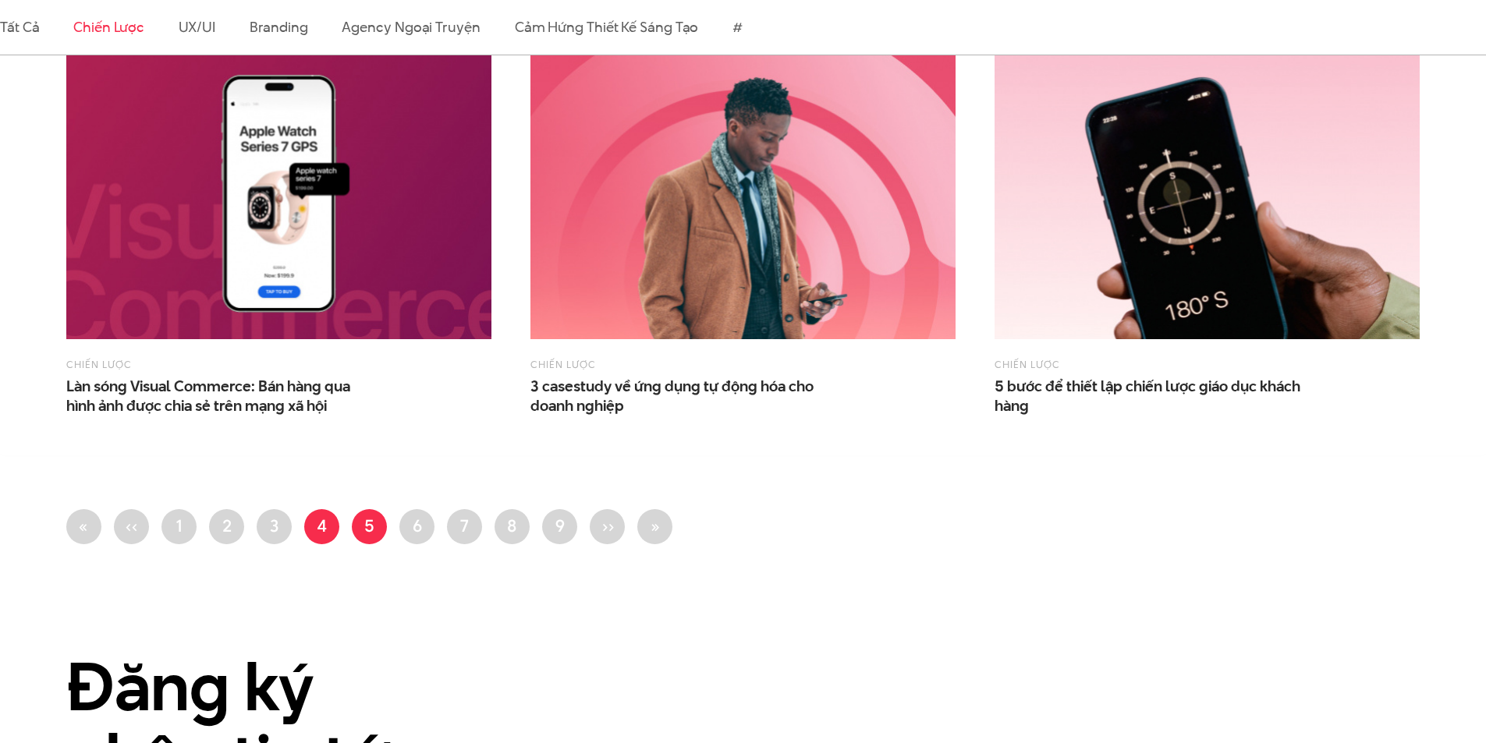
click at [317, 528] on link "Trang 4" at bounding box center [321, 526] width 35 height 35
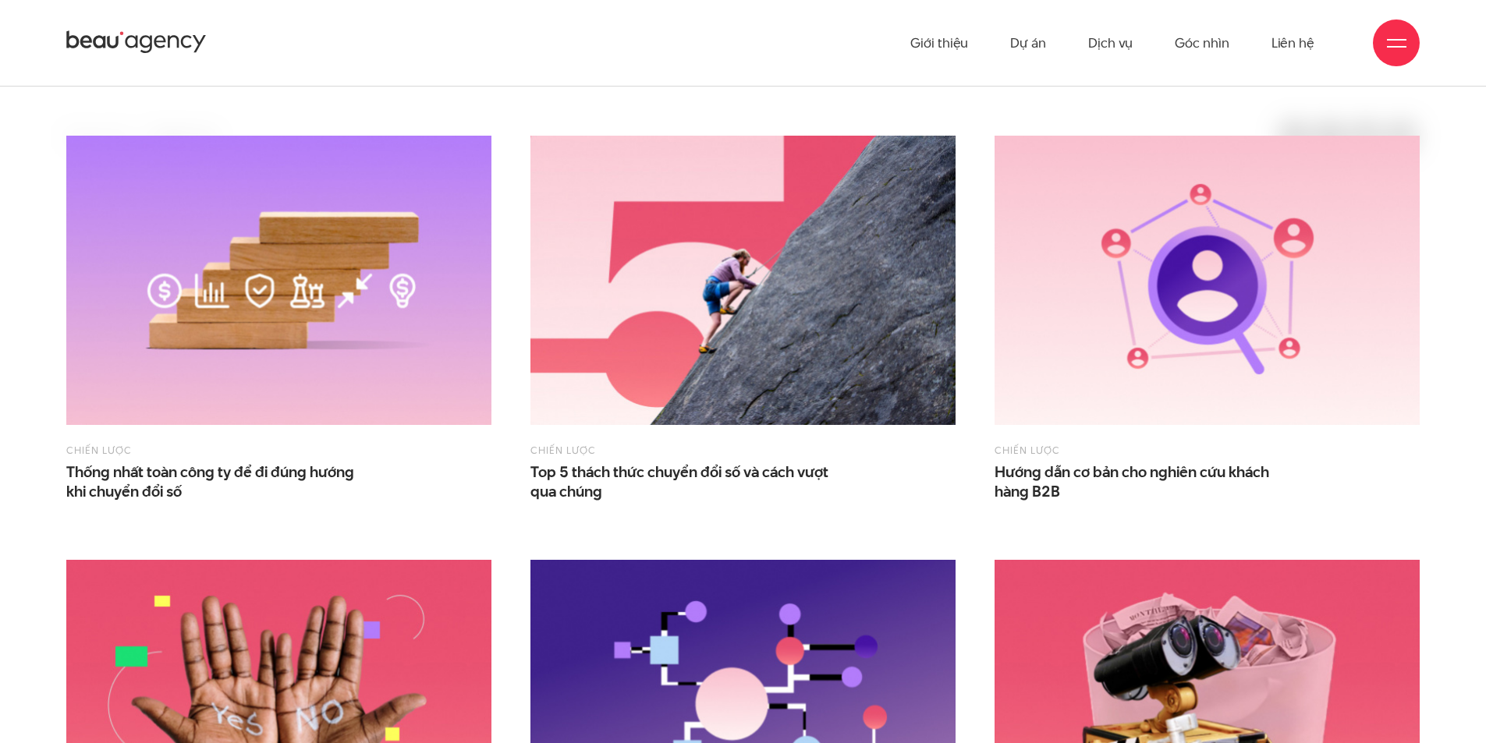
scroll to position [546, 0]
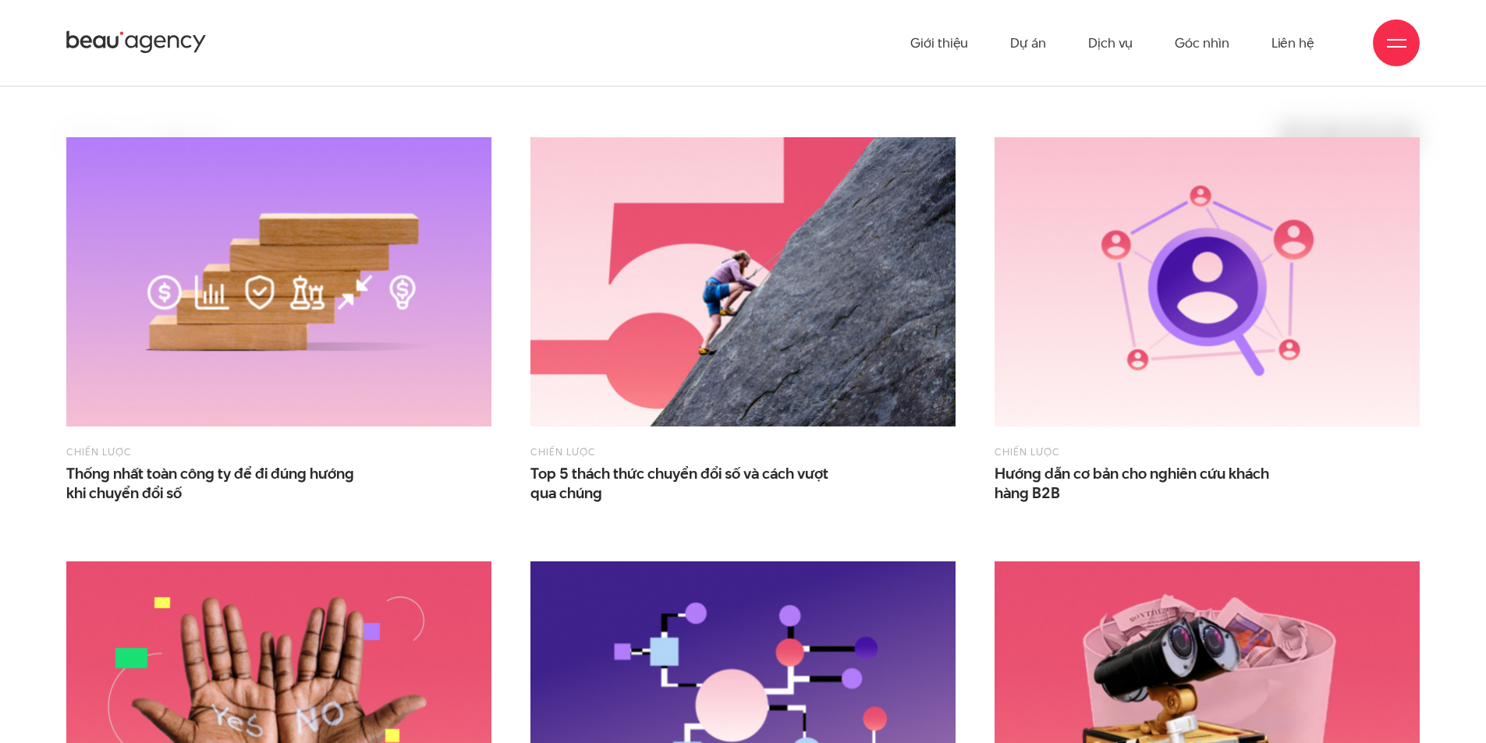
click at [1365, 269] on img at bounding box center [1207, 281] width 425 height 289
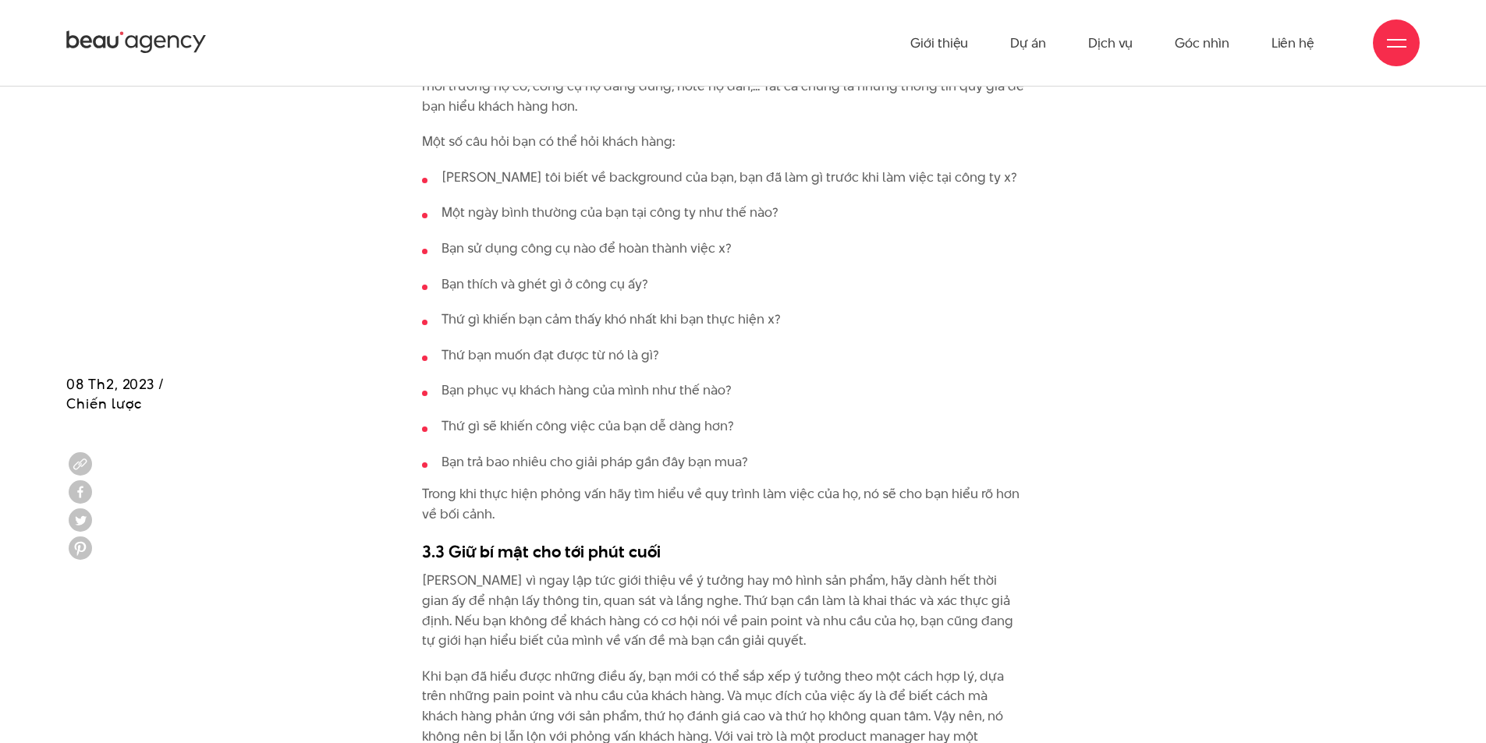
scroll to position [4680, 0]
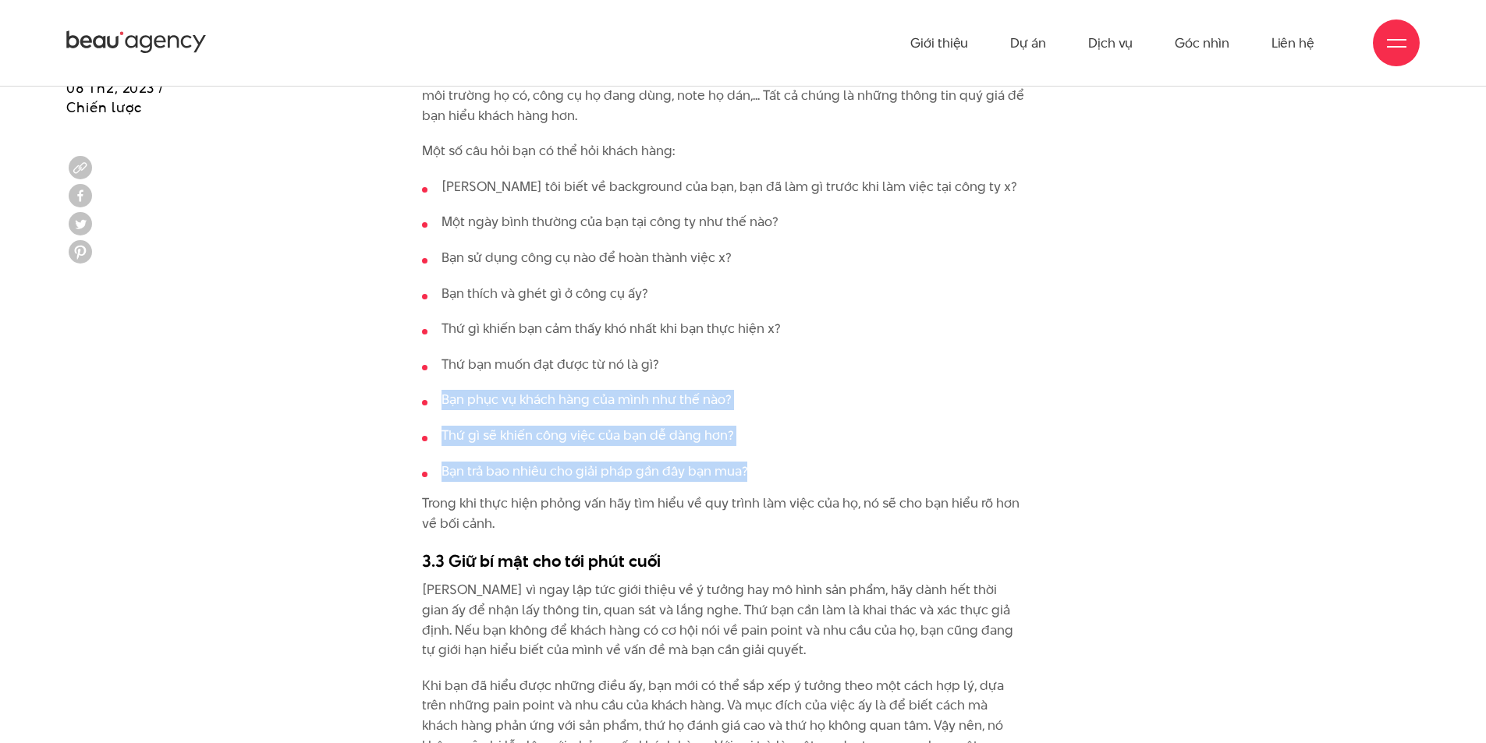
drag, startPoint x: 745, startPoint y: 456, endPoint x: 364, endPoint y: 365, distance: 392.2
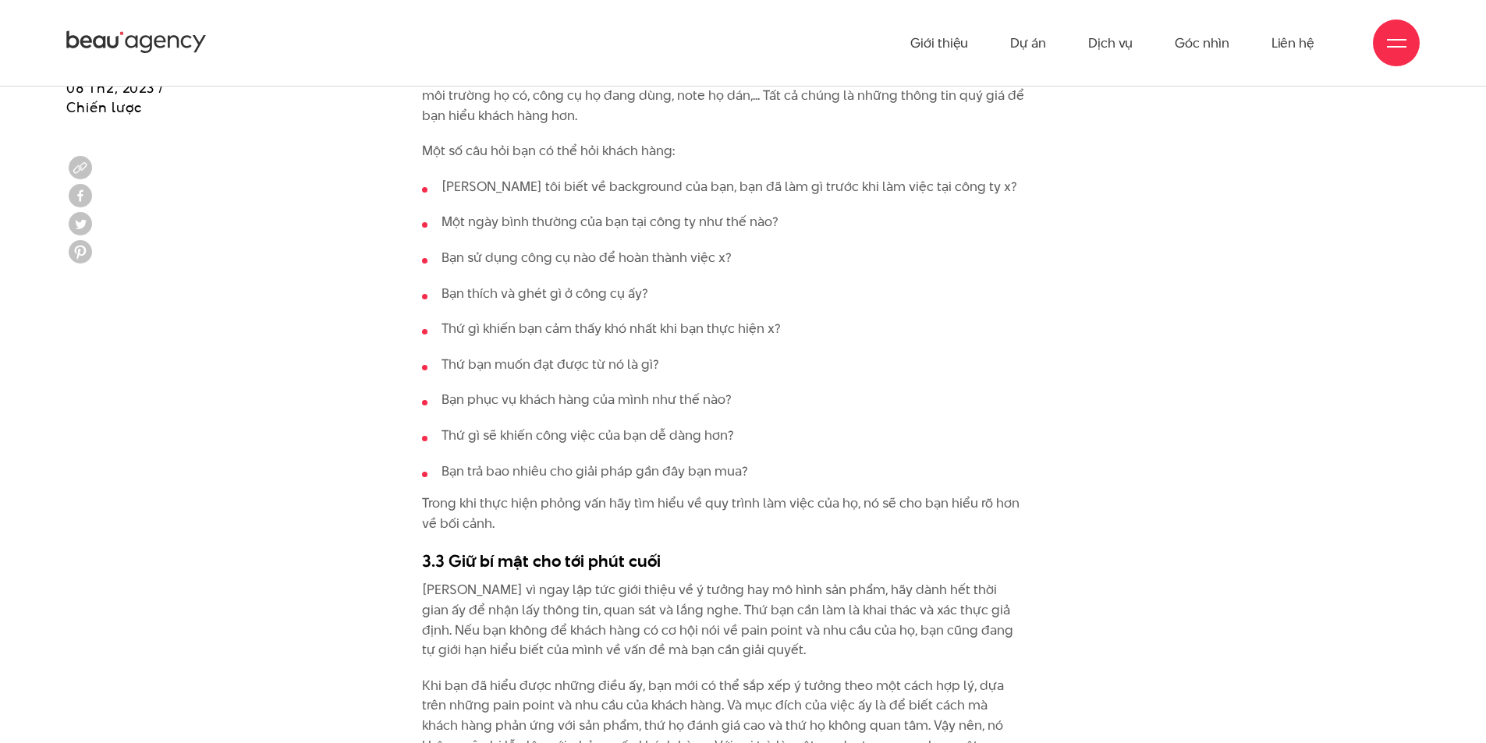
click at [782, 494] on p "Trong khi thực hiện phỏng vấn hãy tìm hiểu về quy trình làm việc của họ, nó sẽ …" at bounding box center [723, 514] width 603 height 40
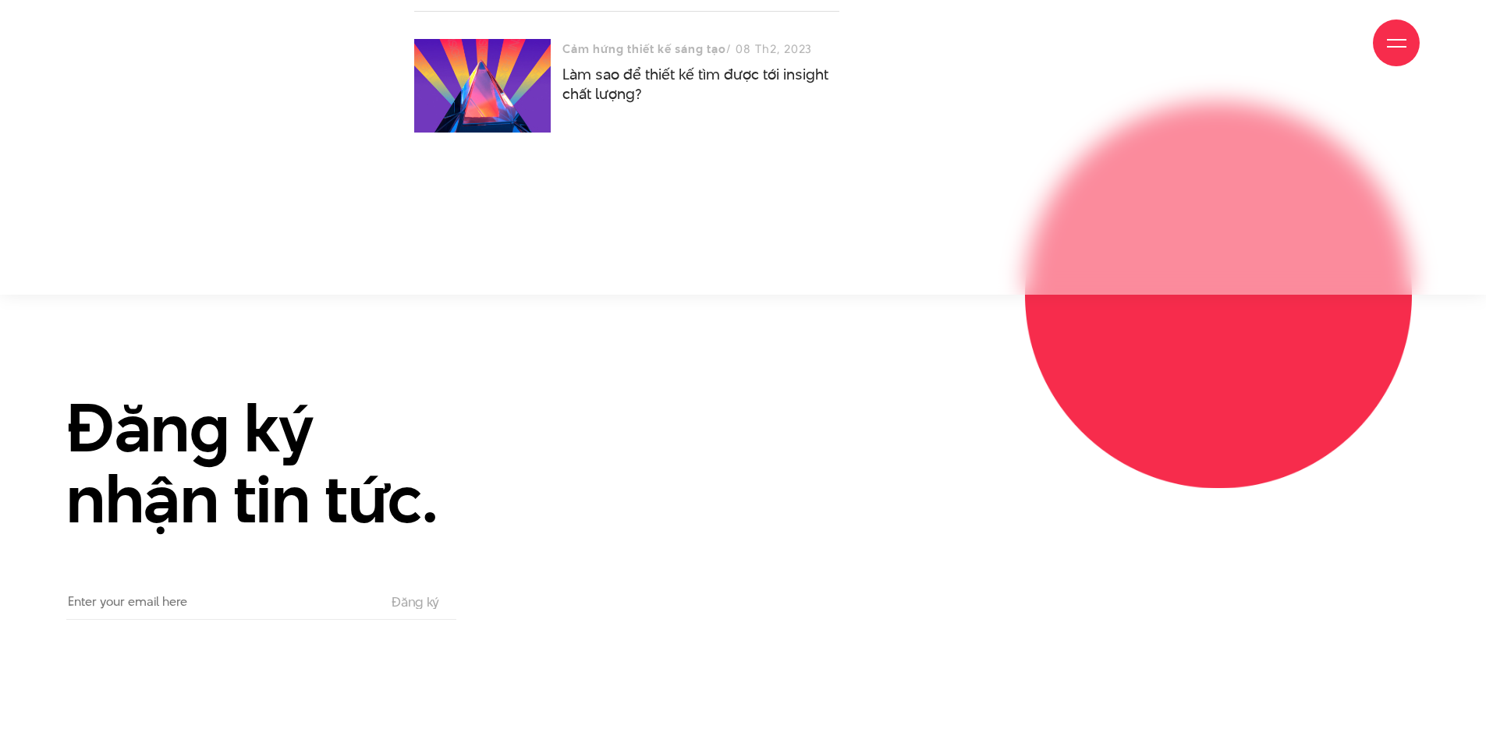
scroll to position [7003, 0]
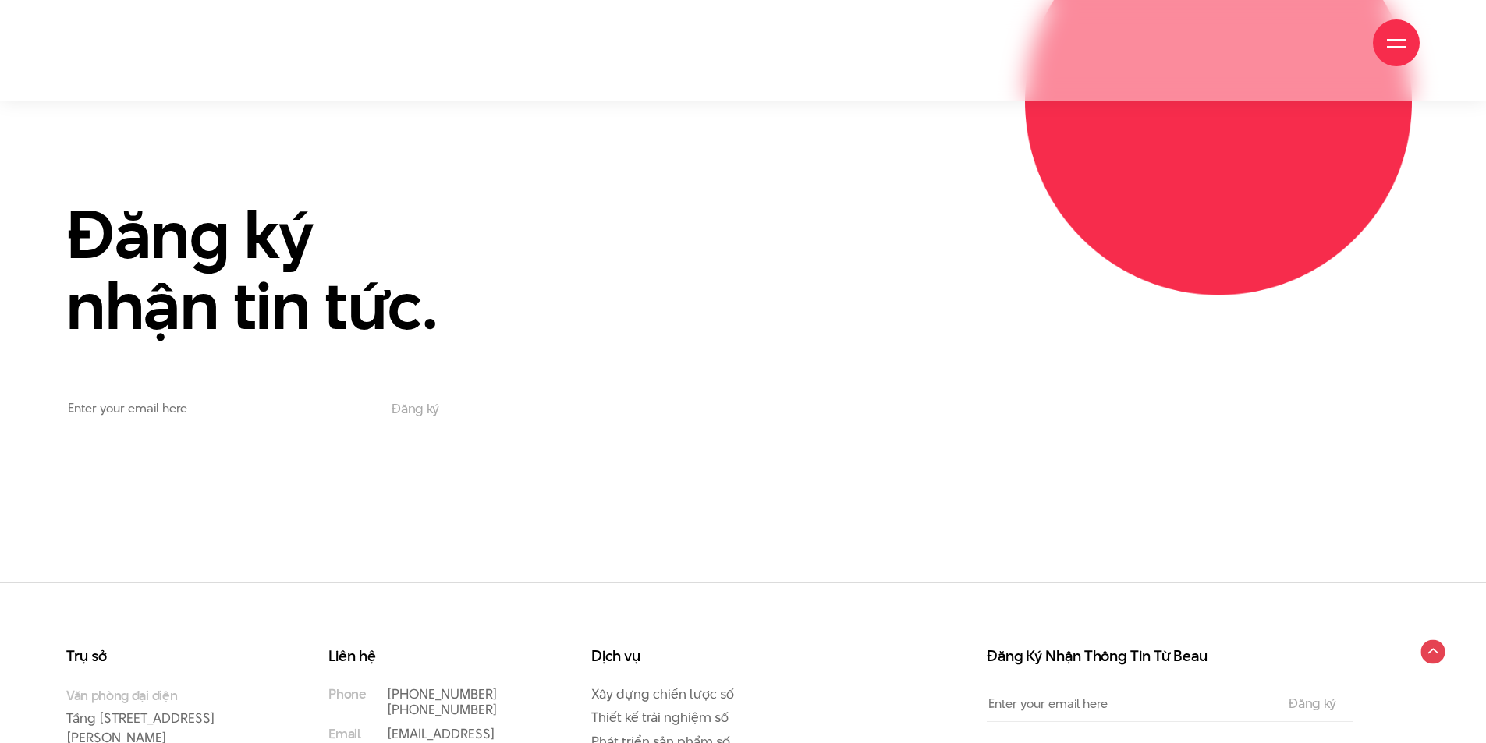
click at [1434, 640] on circle at bounding box center [1433, 652] width 24 height 24
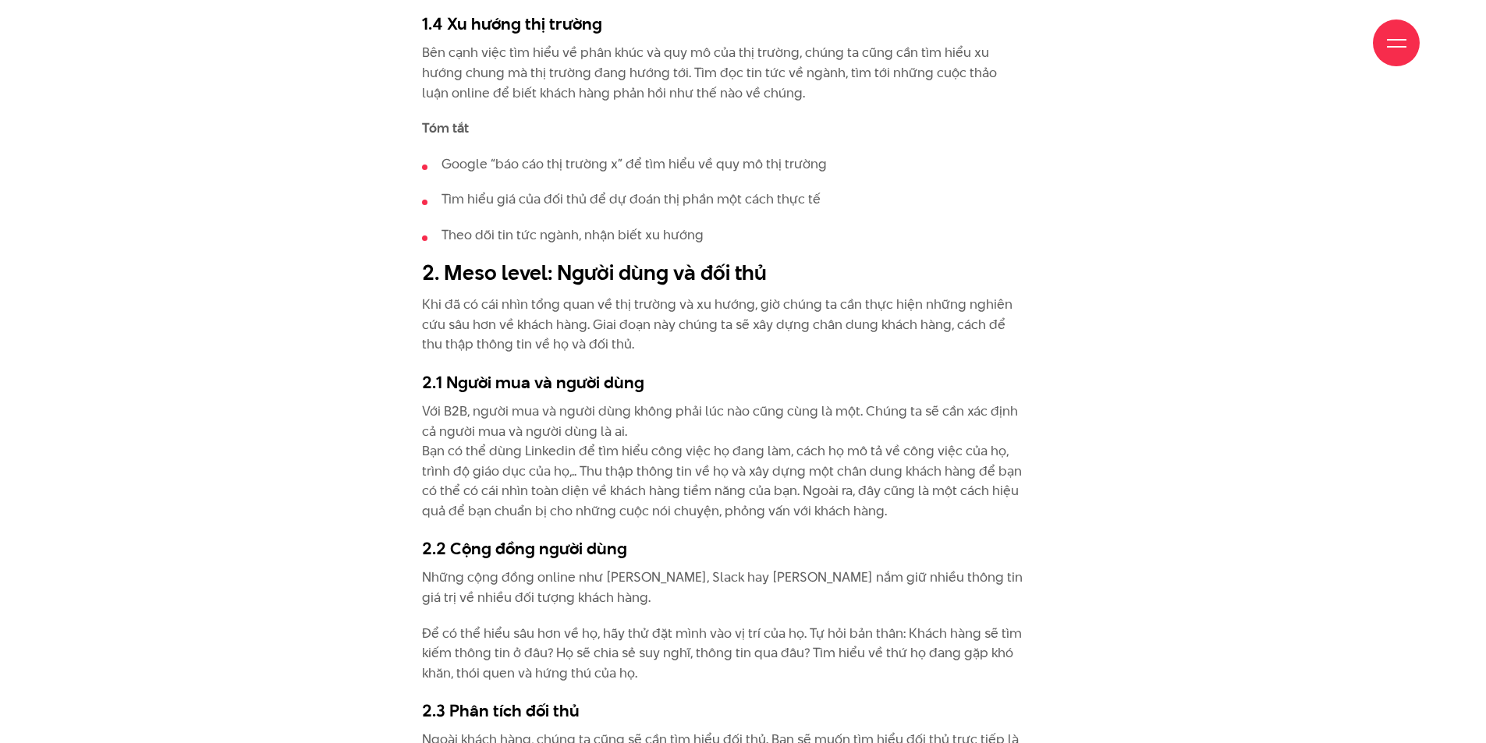
scroll to position [2652, 0]
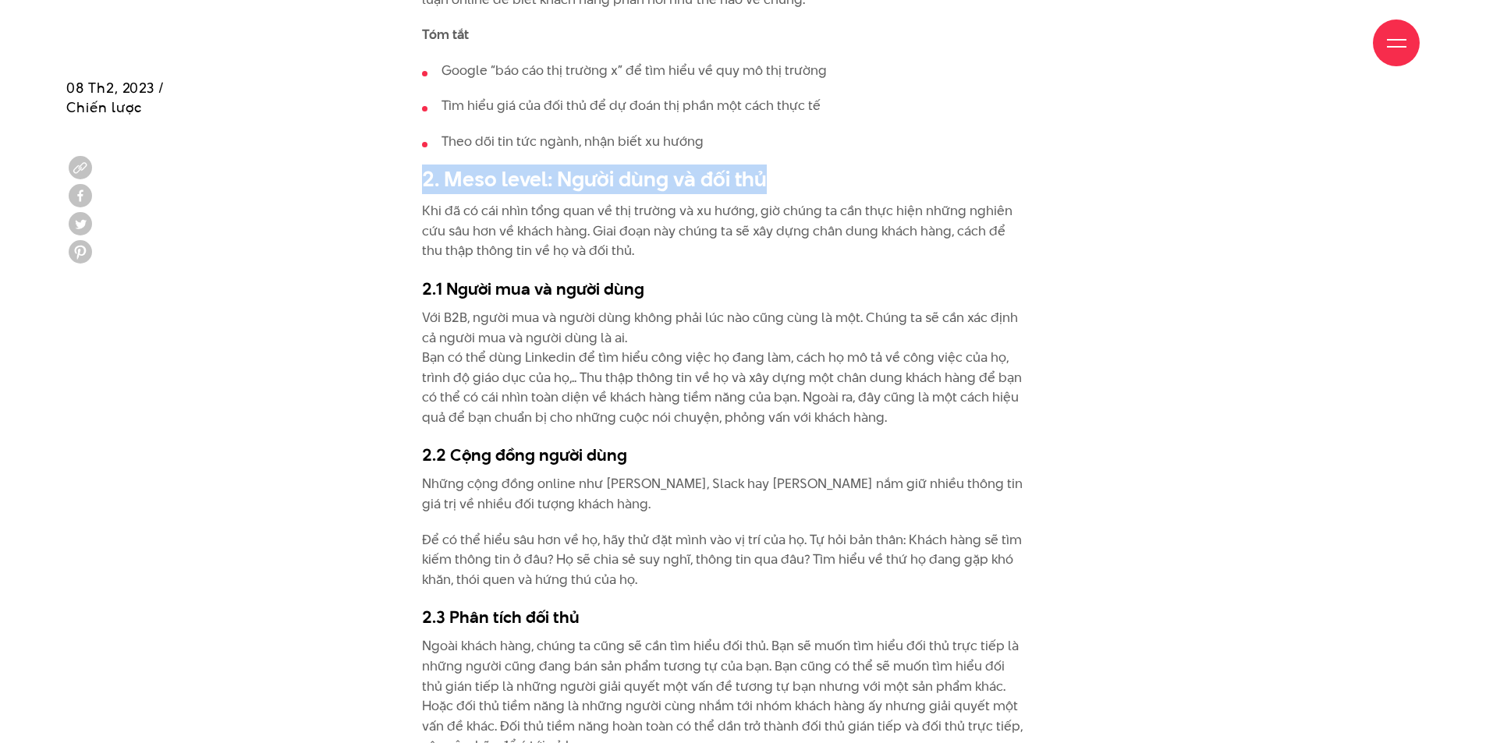
drag, startPoint x: 437, startPoint y: 173, endPoint x: 367, endPoint y: 186, distance: 70.7
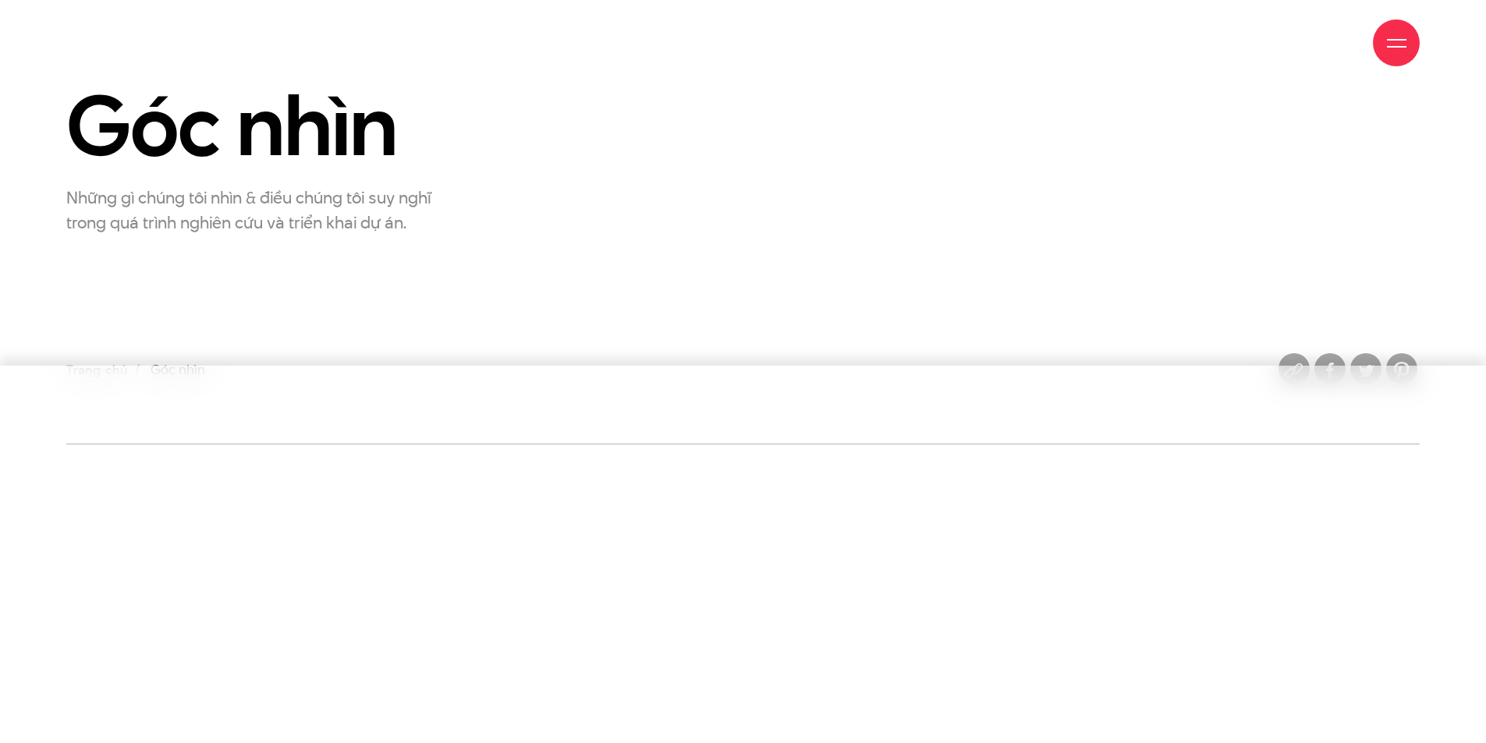
scroll to position [390, 0]
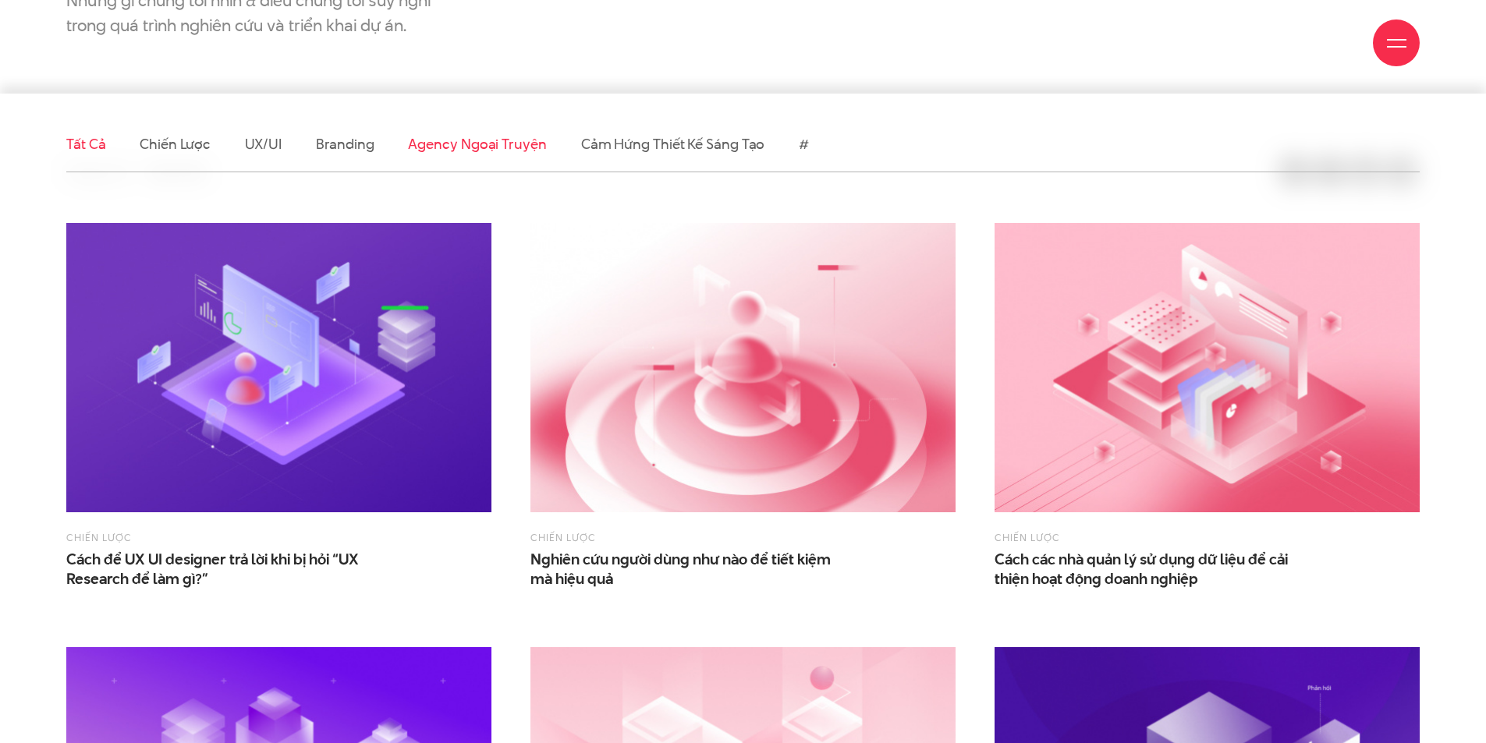
click at [481, 140] on link "Agency ngoại truyện" at bounding box center [477, 144] width 138 height 20
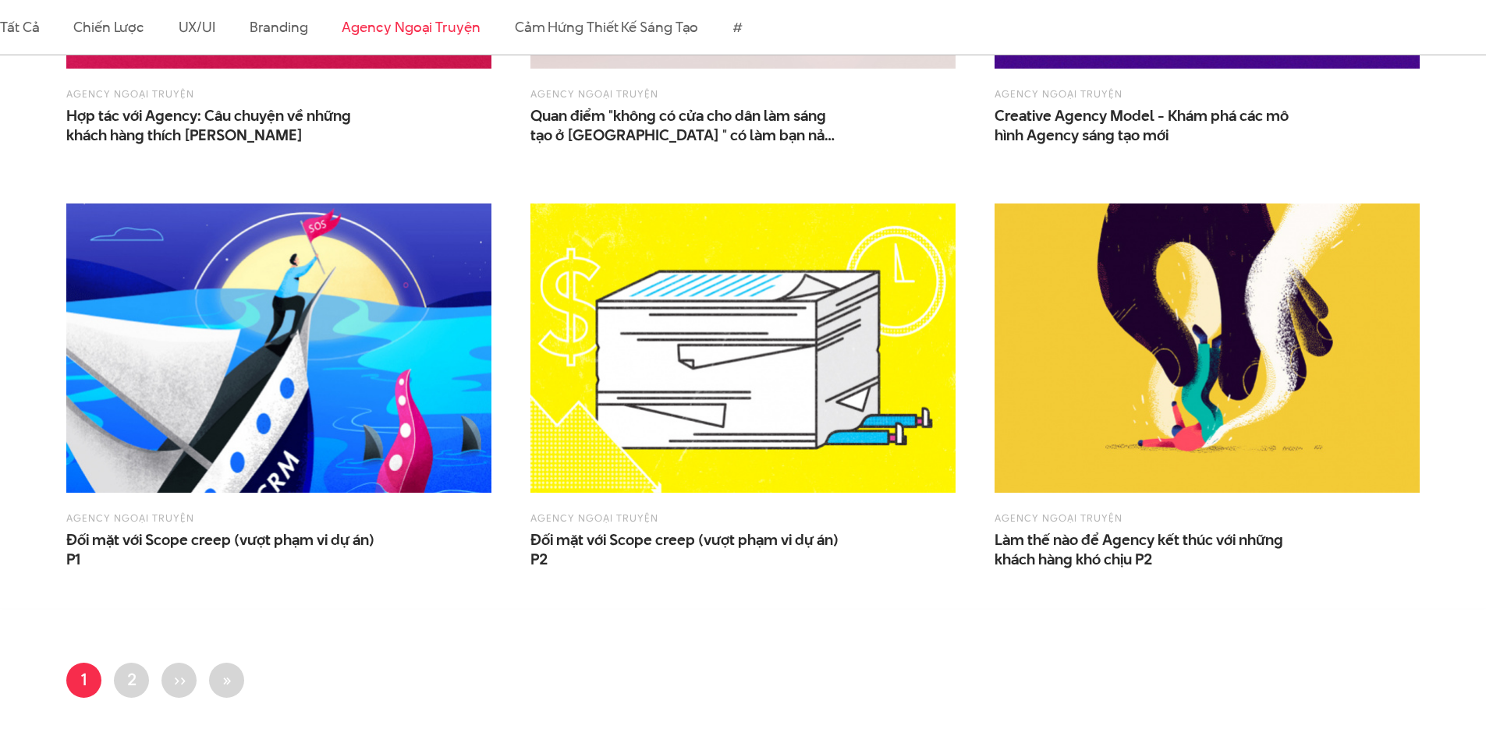
scroll to position [1482, 0]
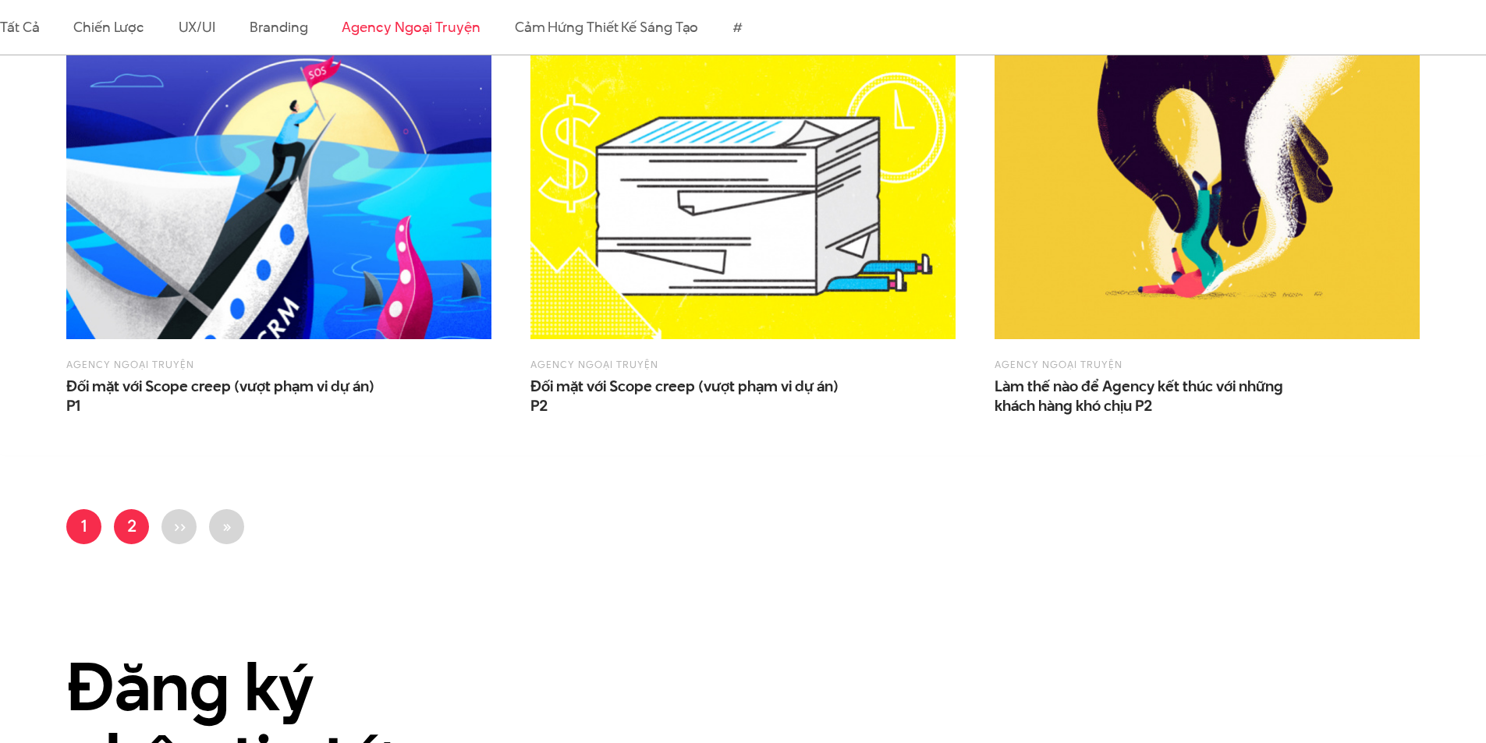
click at [136, 536] on link "Trang 2" at bounding box center [131, 526] width 35 height 35
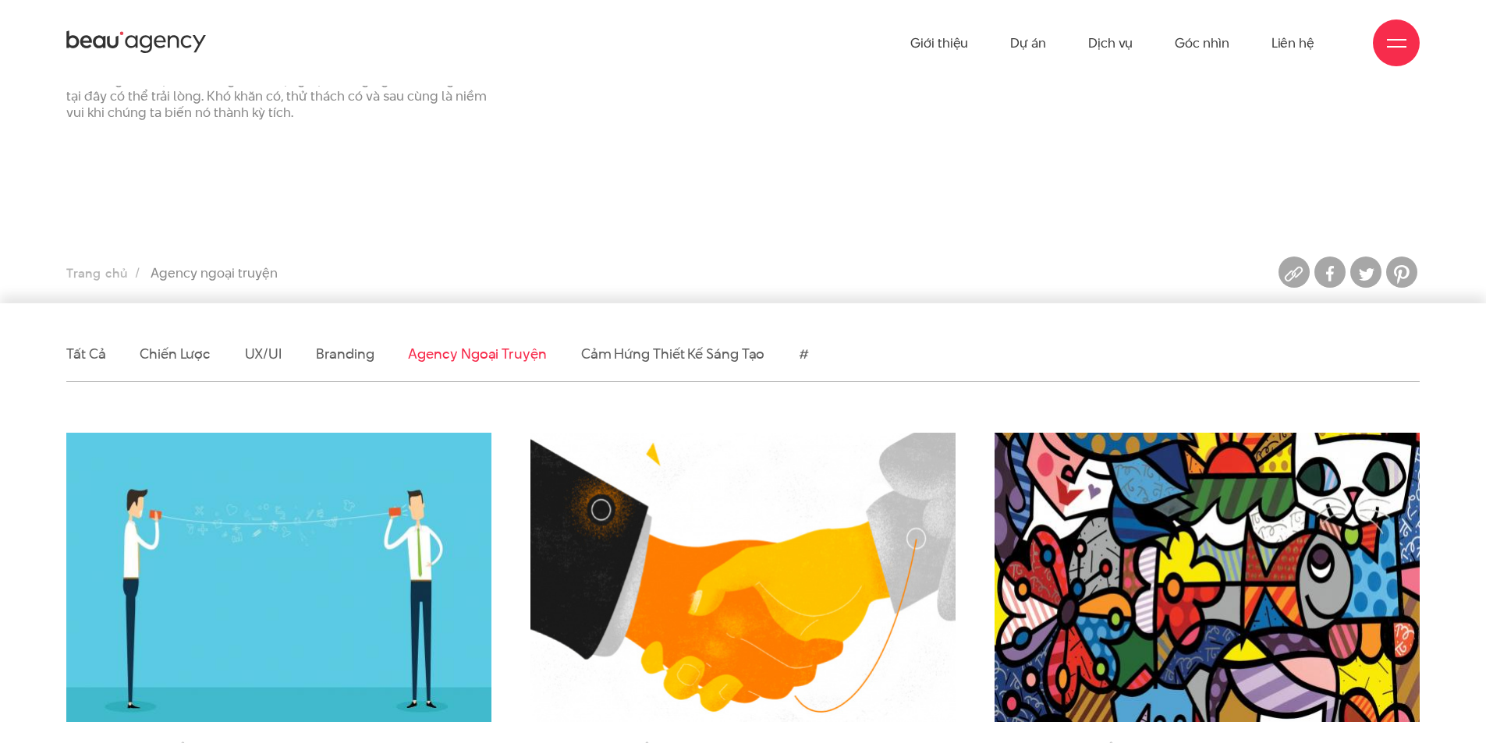
scroll to position [468, 0]
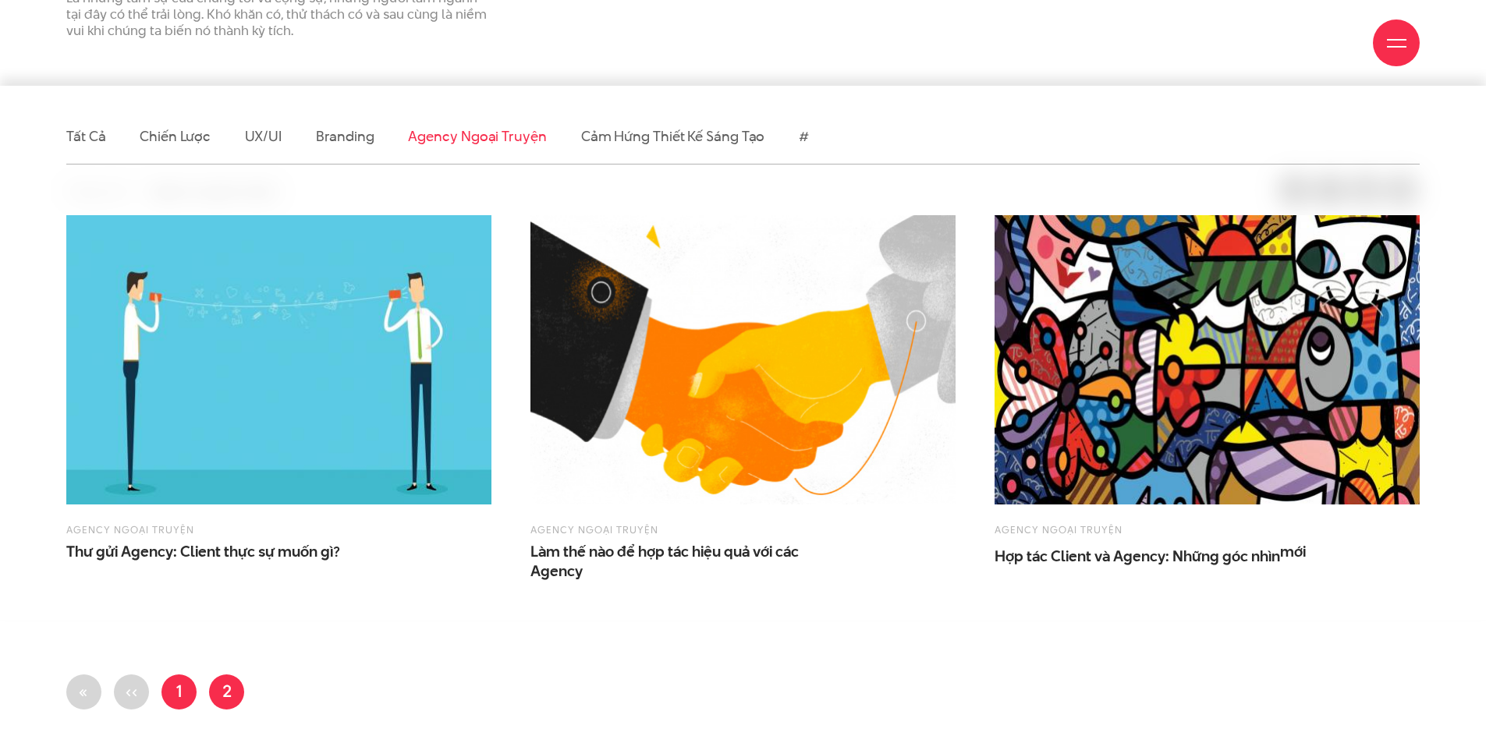
click at [165, 692] on link "Trang 1" at bounding box center [178, 692] width 35 height 35
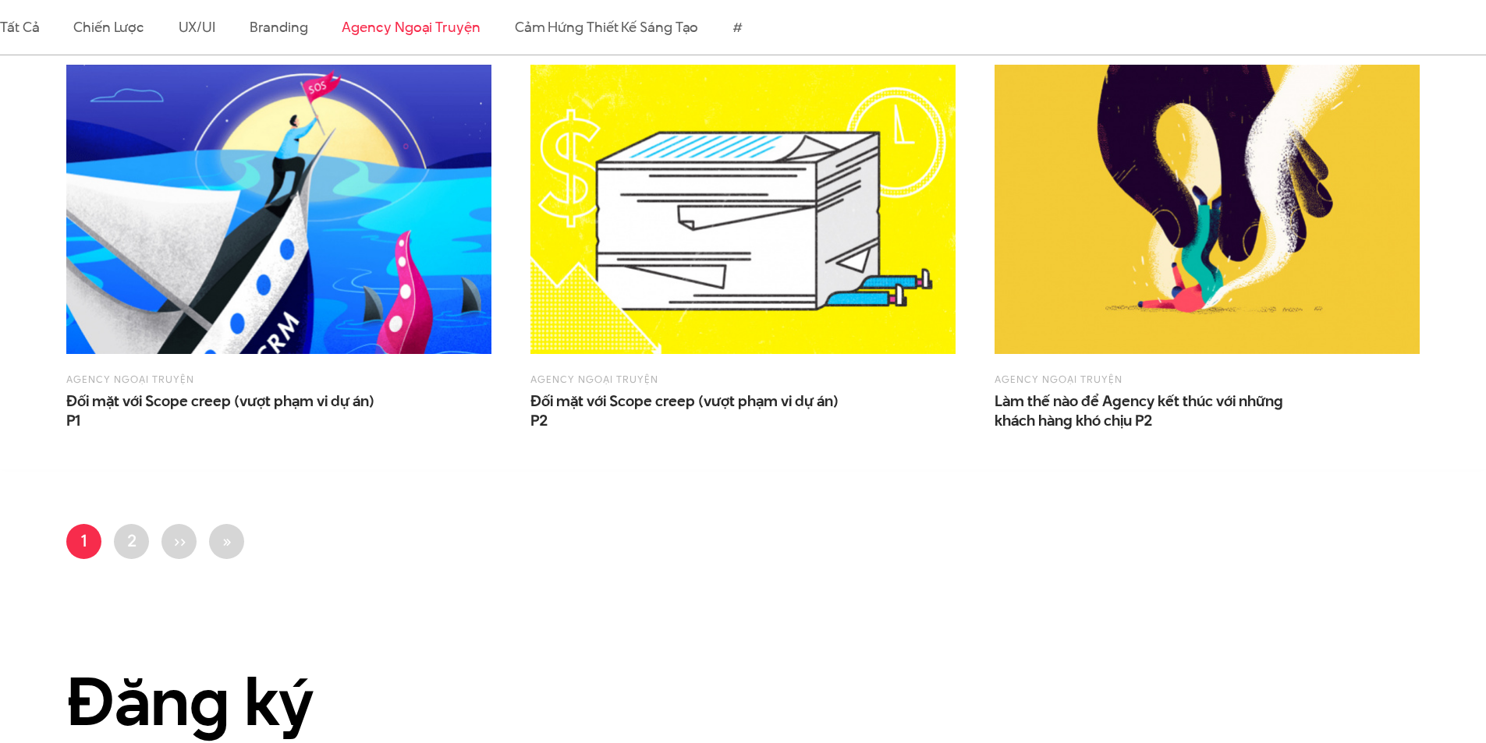
scroll to position [1482, 0]
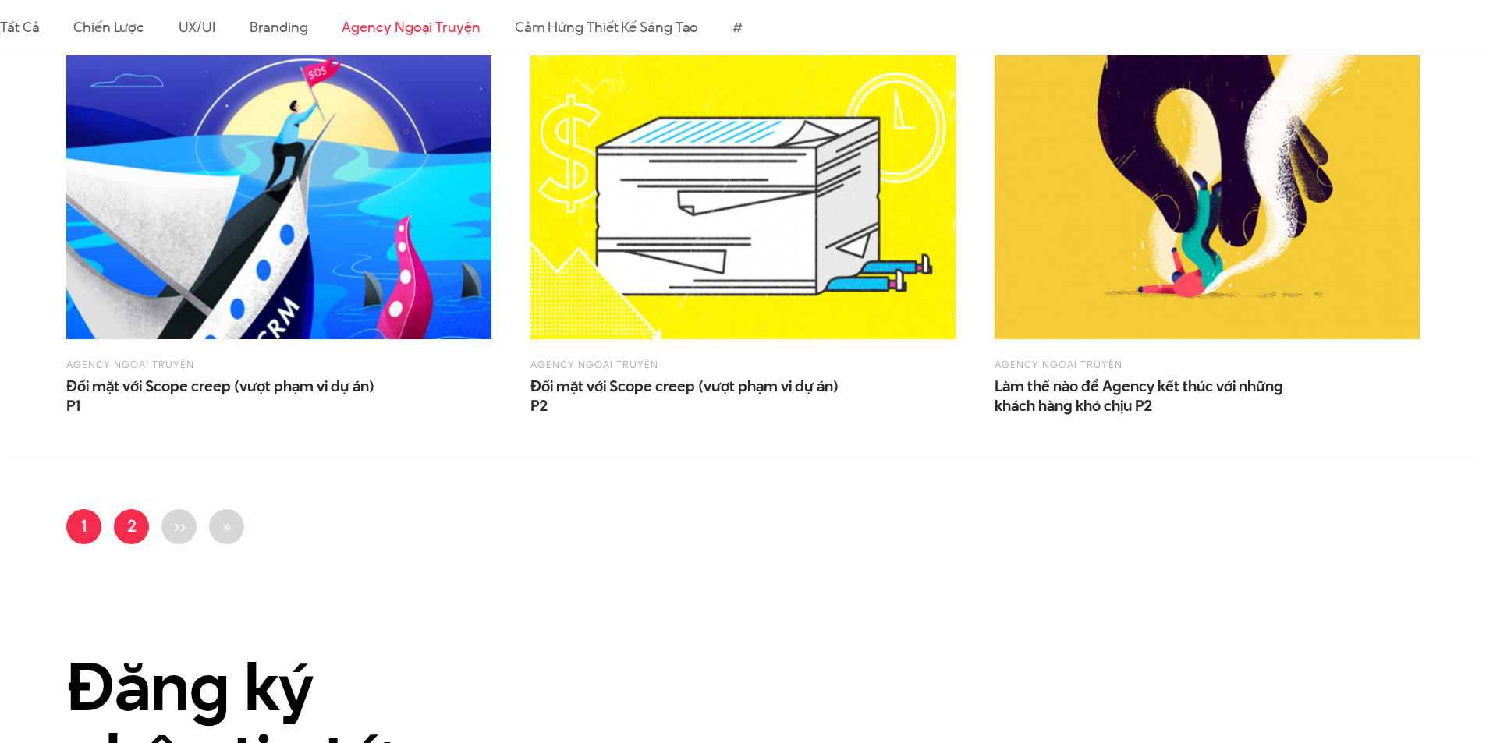
click at [119, 526] on link "Trang 2" at bounding box center [131, 526] width 35 height 35
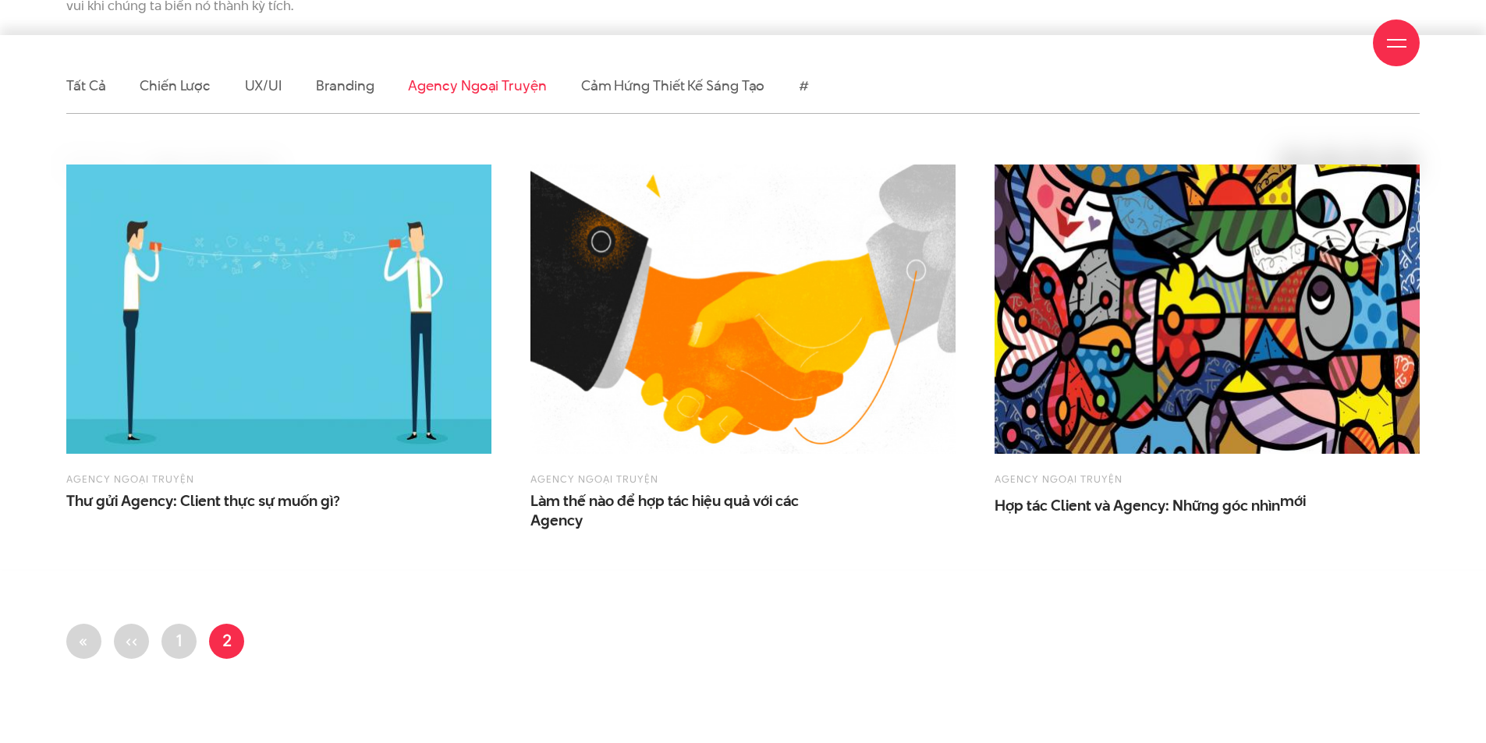
scroll to position [546, 0]
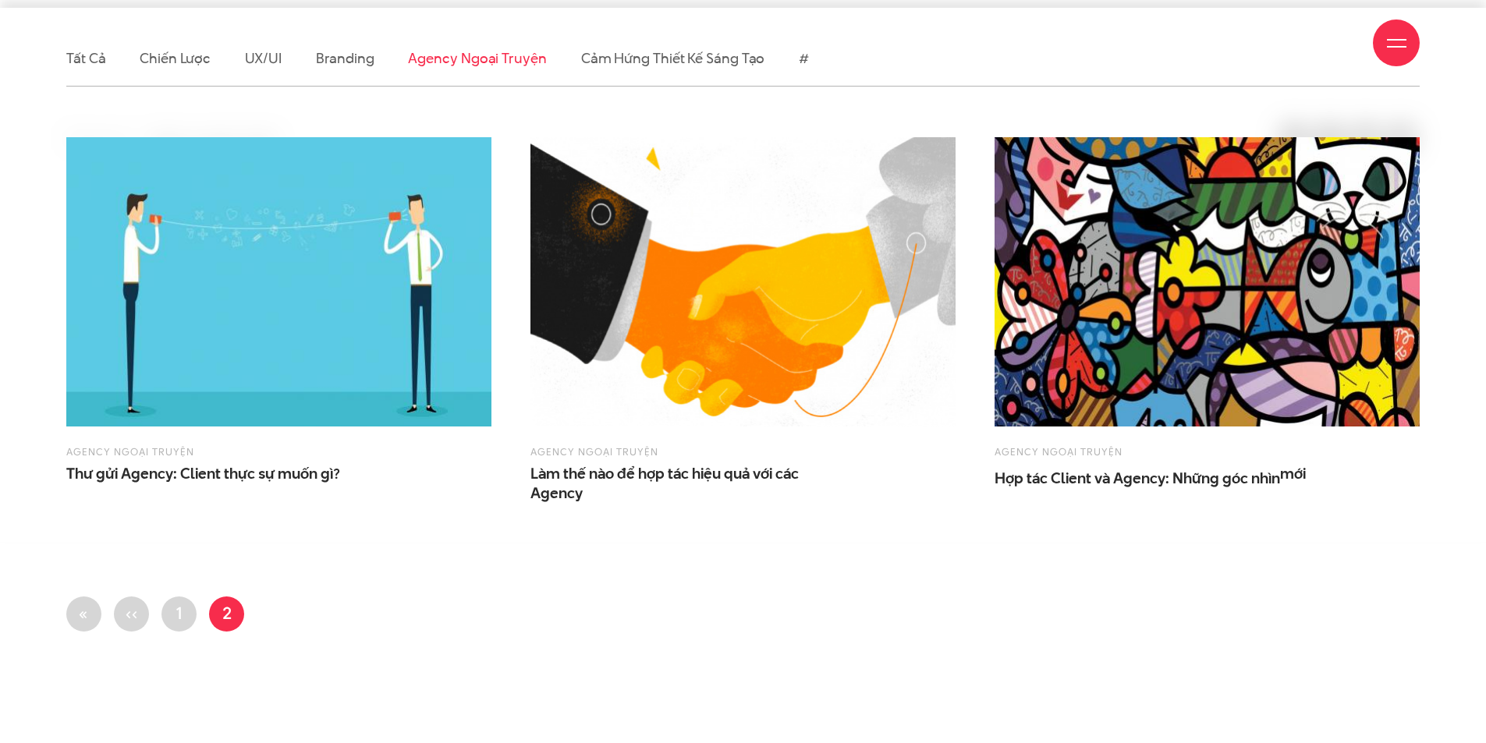
click at [725, 298] on img at bounding box center [742, 281] width 425 height 289
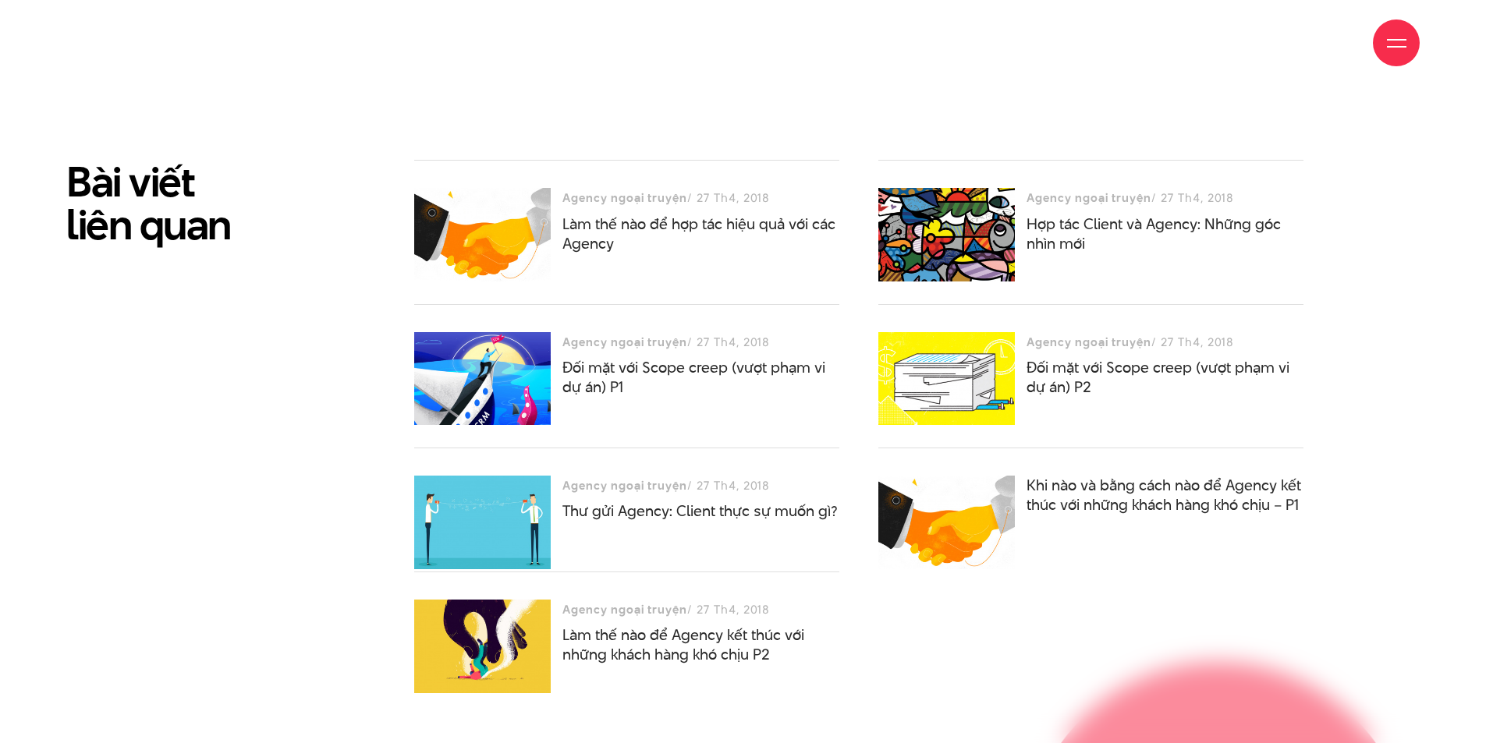
scroll to position [3588, 0]
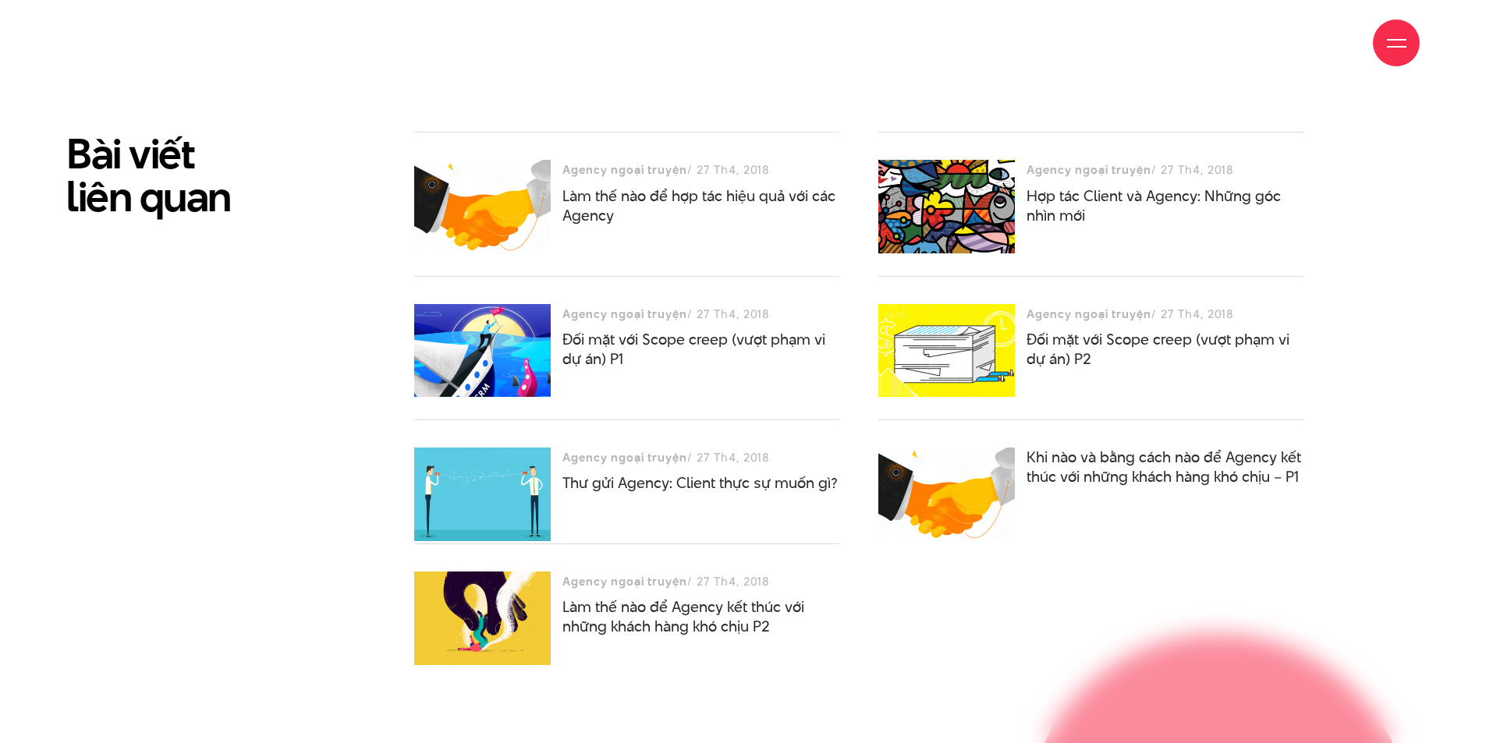
click at [467, 476] on div at bounding box center [482, 495] width 137 height 94
click at [705, 448] on div "Agency ngoại truyện / 27 Th4, 2018" at bounding box center [700, 458] width 277 height 20
click at [690, 473] on link "Thư gửi Agency: Client thực sự muốn gì?" at bounding box center [699, 483] width 275 height 21
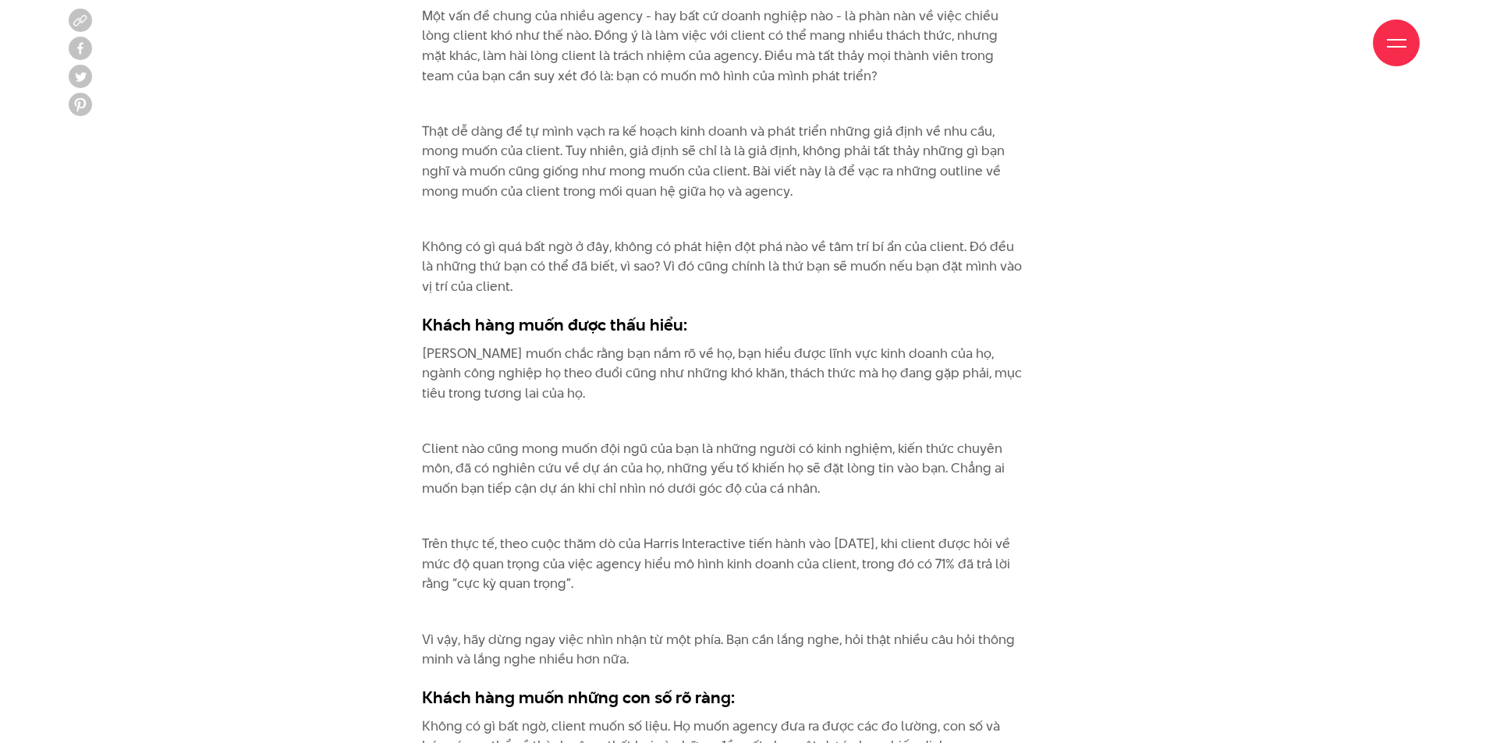
scroll to position [702, 0]
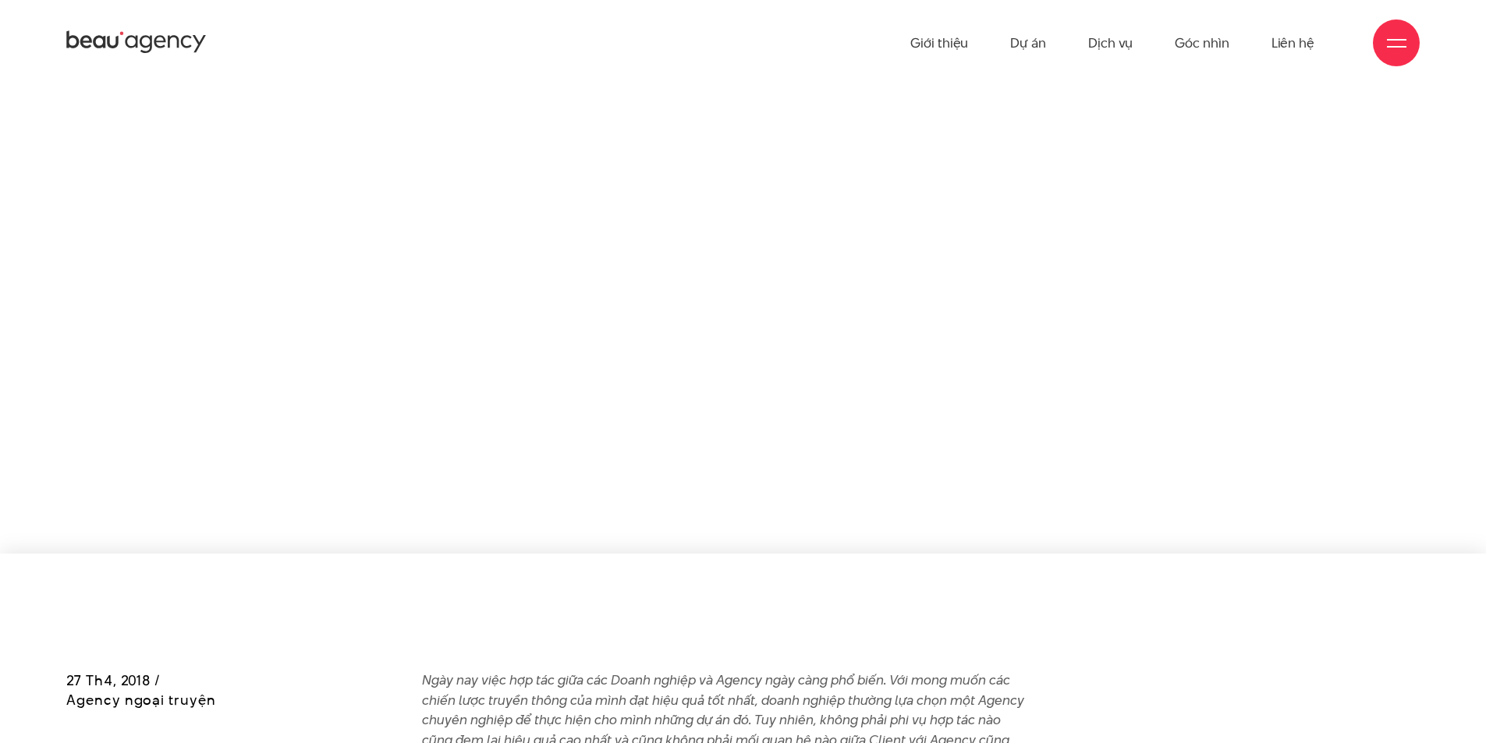
scroll to position [3588, 0]
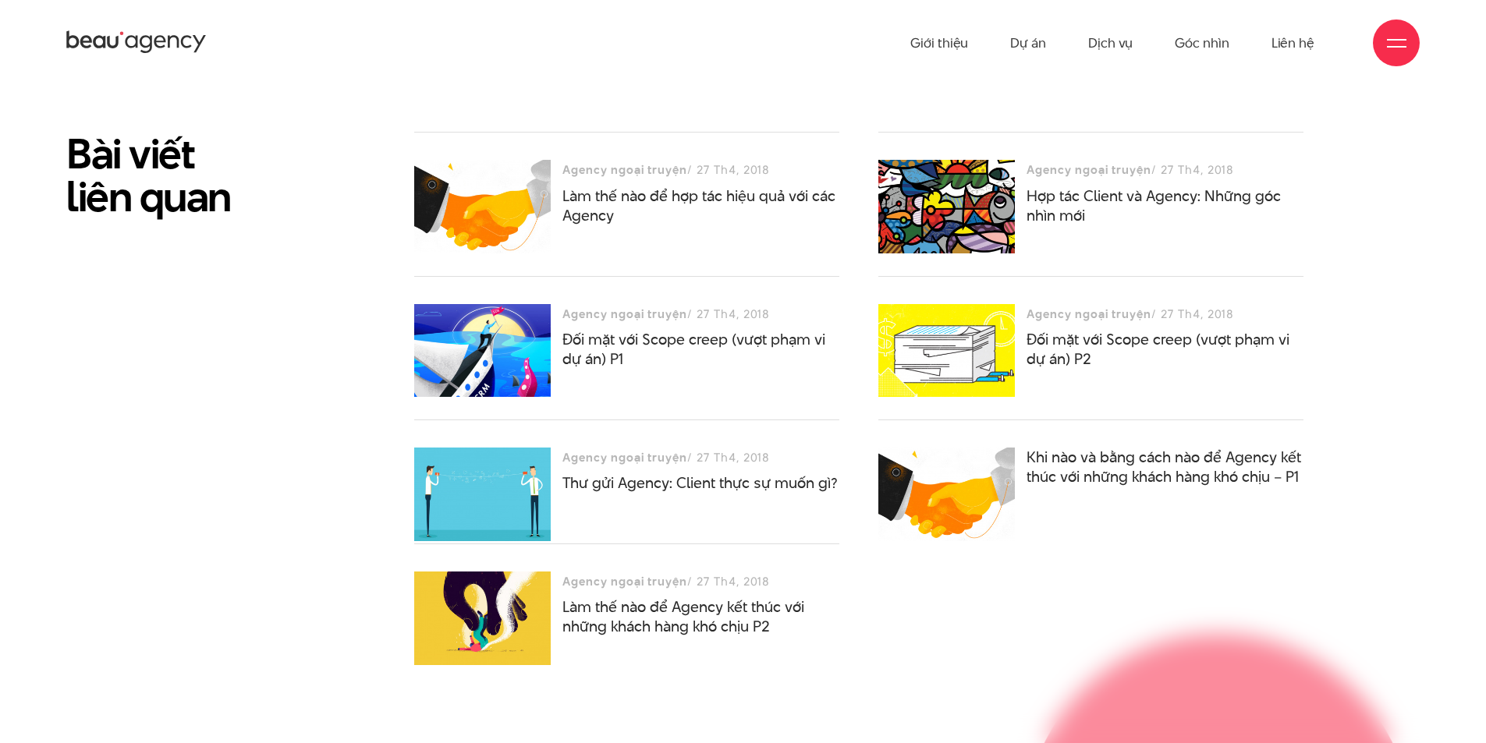
click at [454, 353] on div at bounding box center [482, 351] width 137 height 94
click at [643, 329] on link "Đối mặt với Scope creep (vượt phạm vi dự án) P1" at bounding box center [693, 349] width 263 height 41
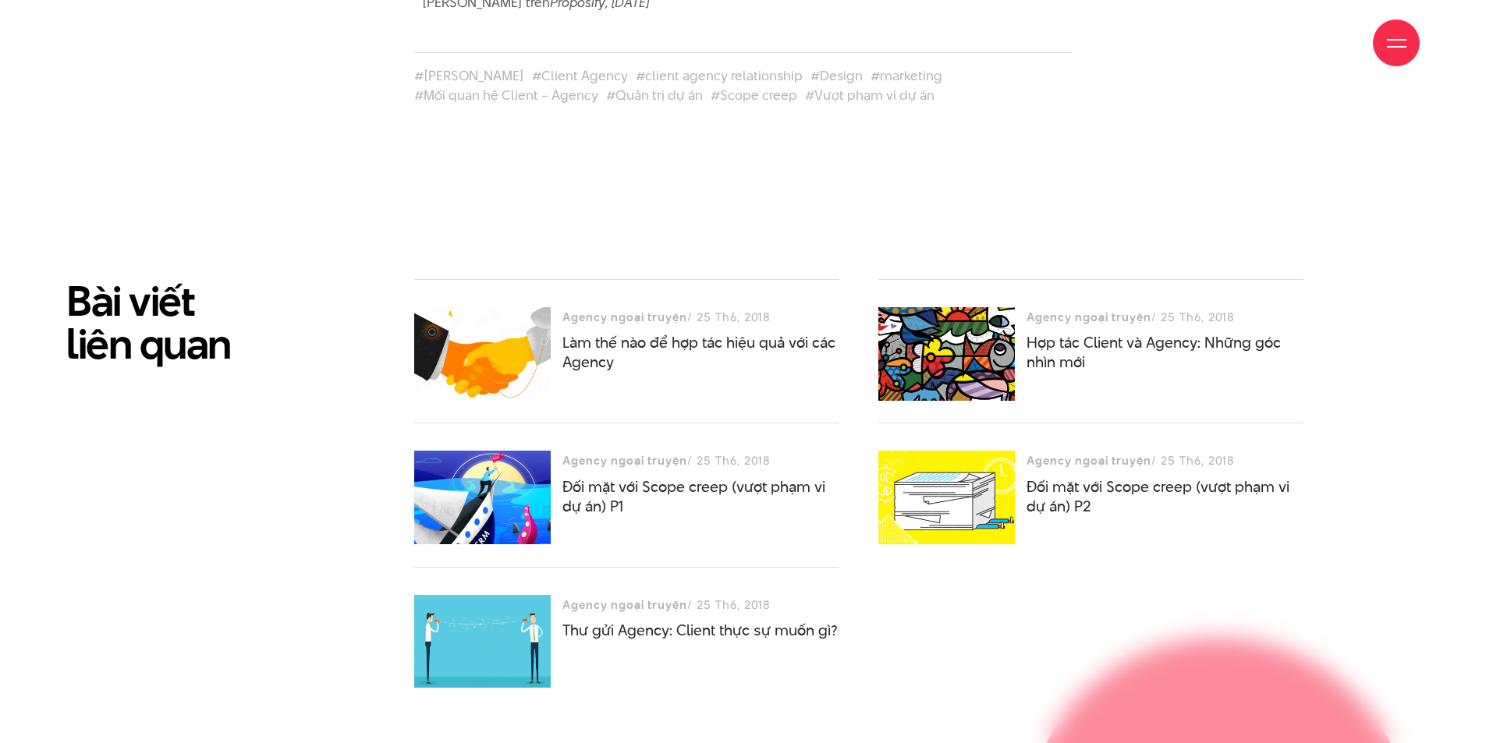
scroll to position [3978, 0]
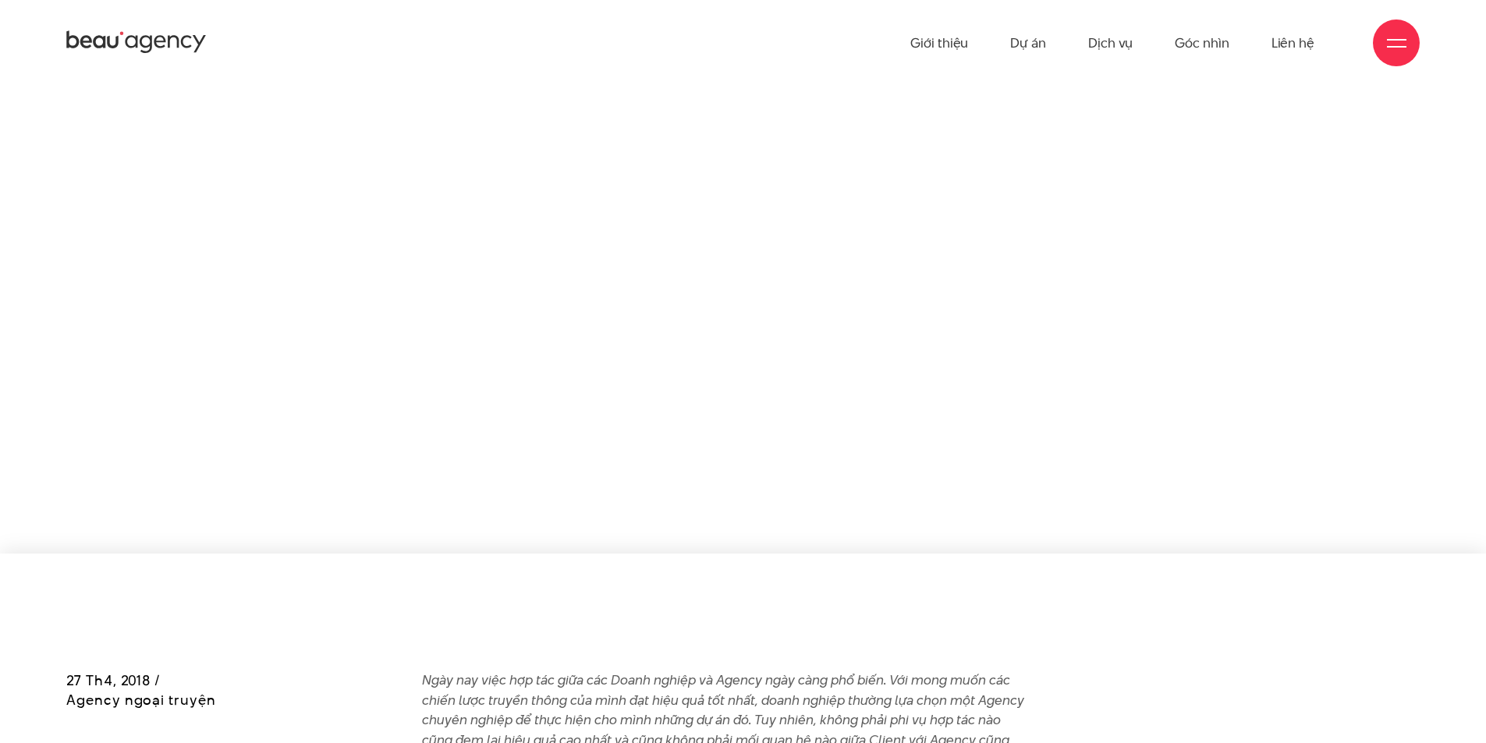
scroll to position [3588, 0]
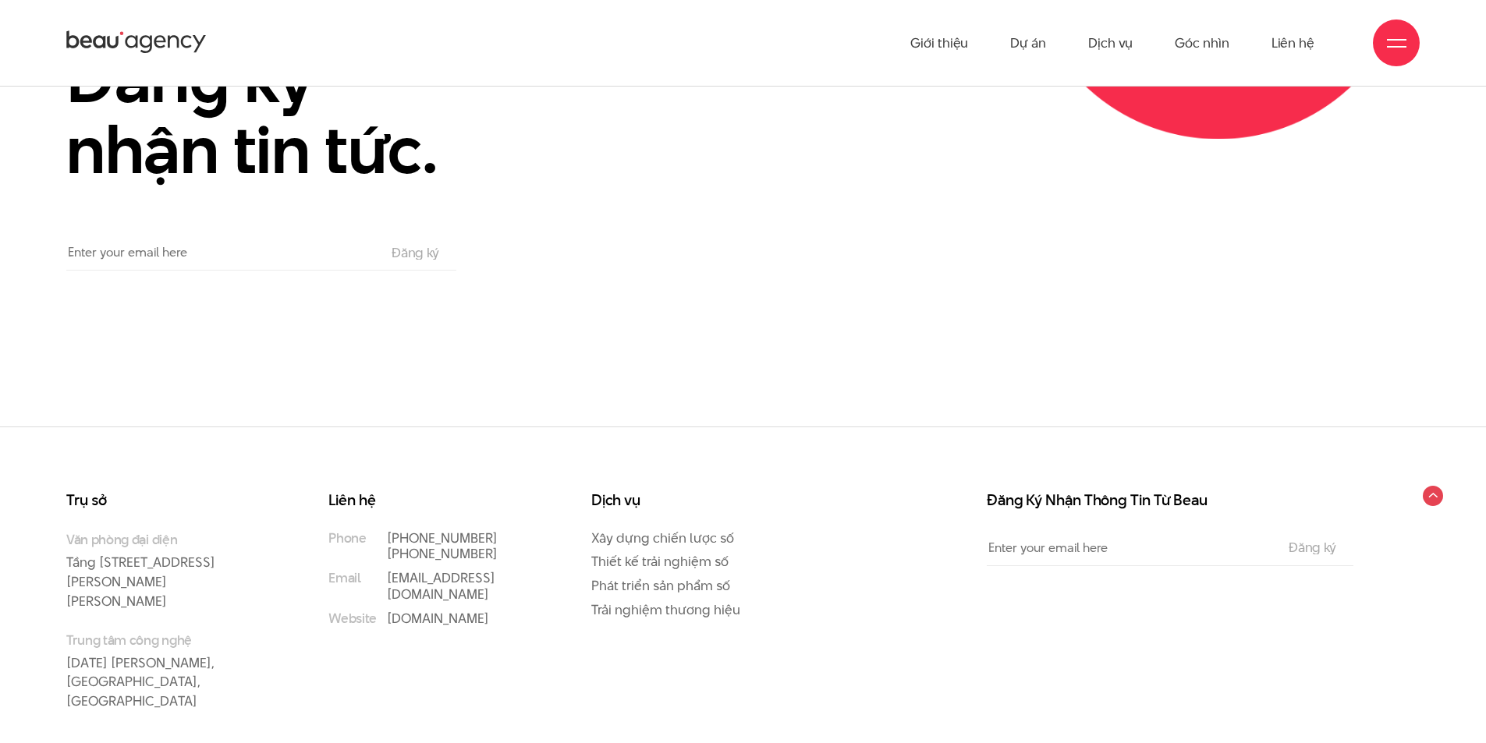
scroll to position [6691, 0]
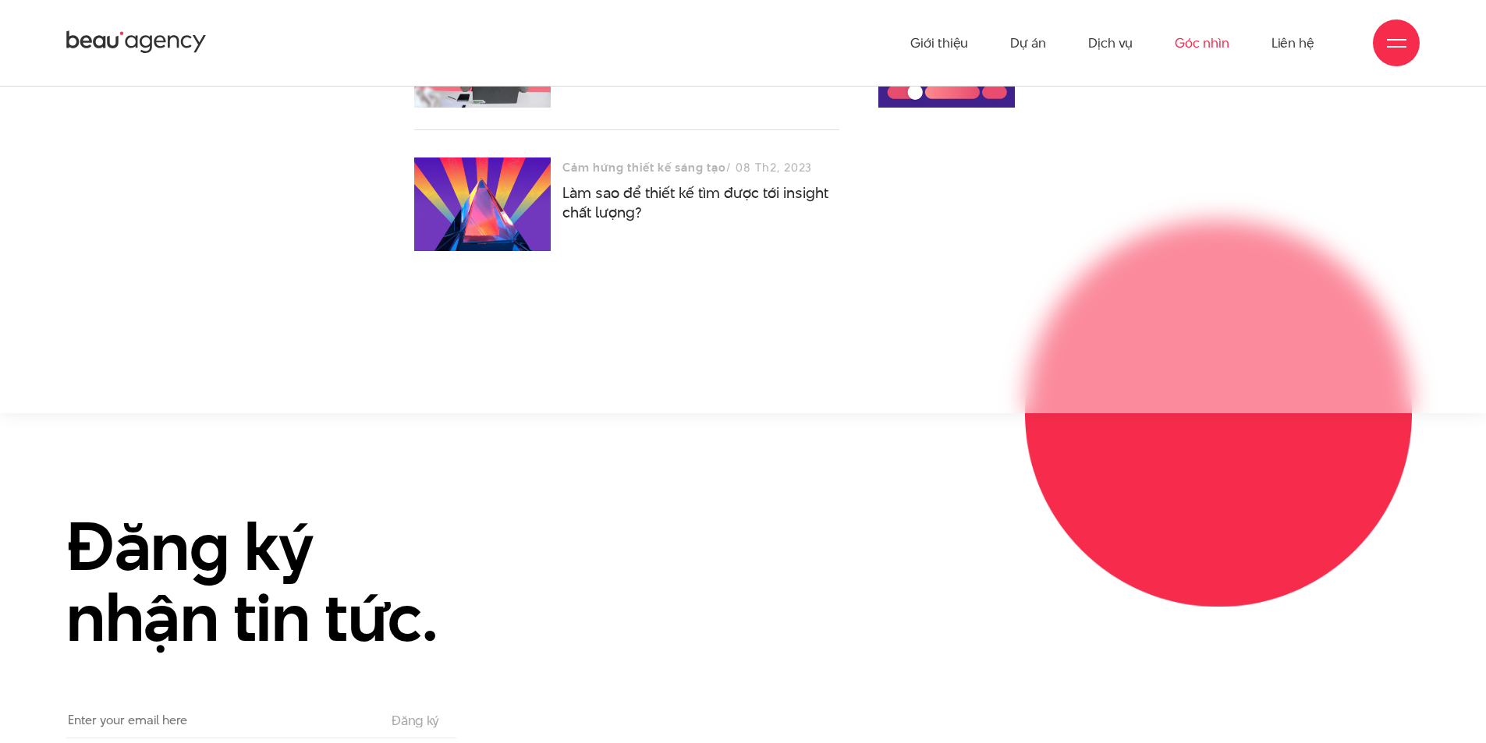
click at [1199, 44] on link "Góc nhìn" at bounding box center [1202, 43] width 54 height 86
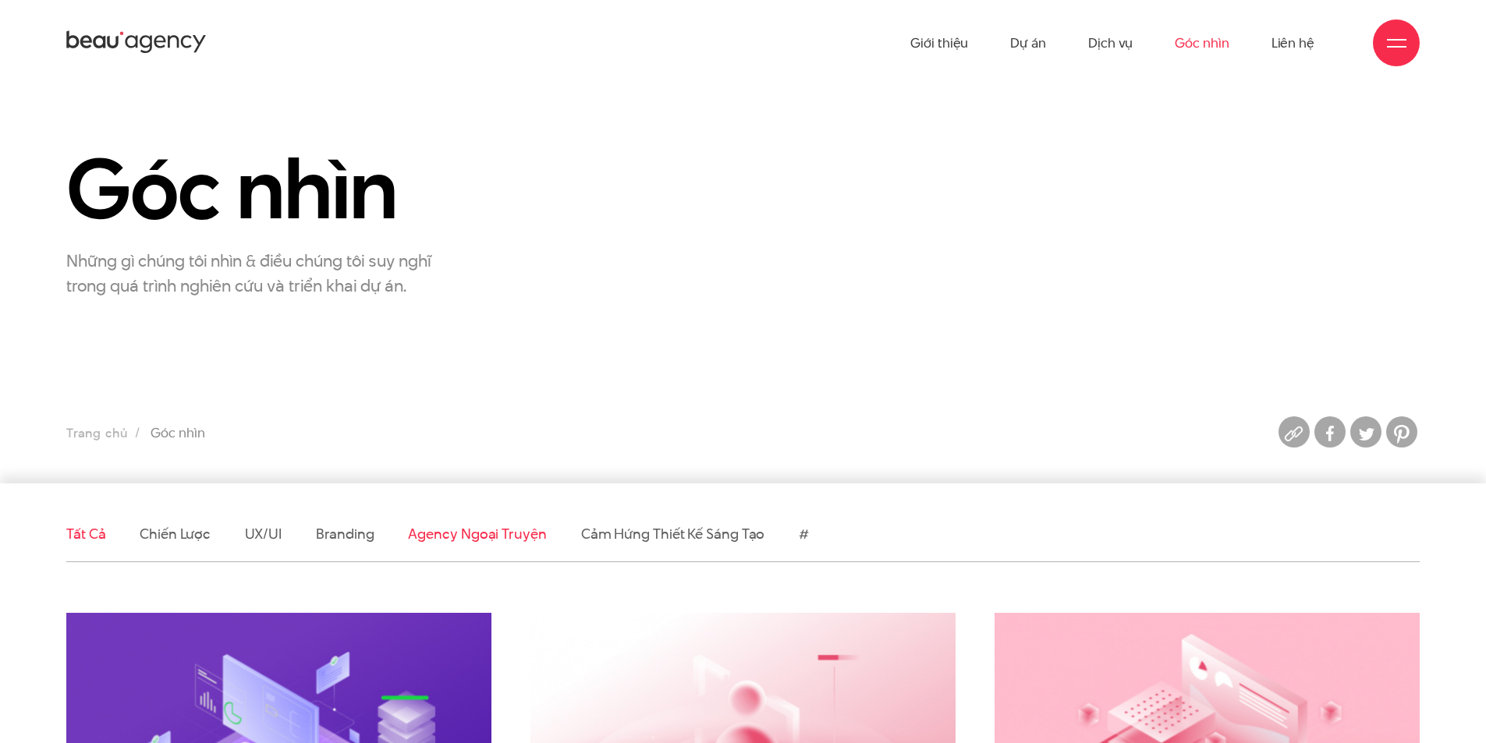
click at [444, 534] on link "Agency ngoại truyện" at bounding box center [477, 534] width 138 height 20
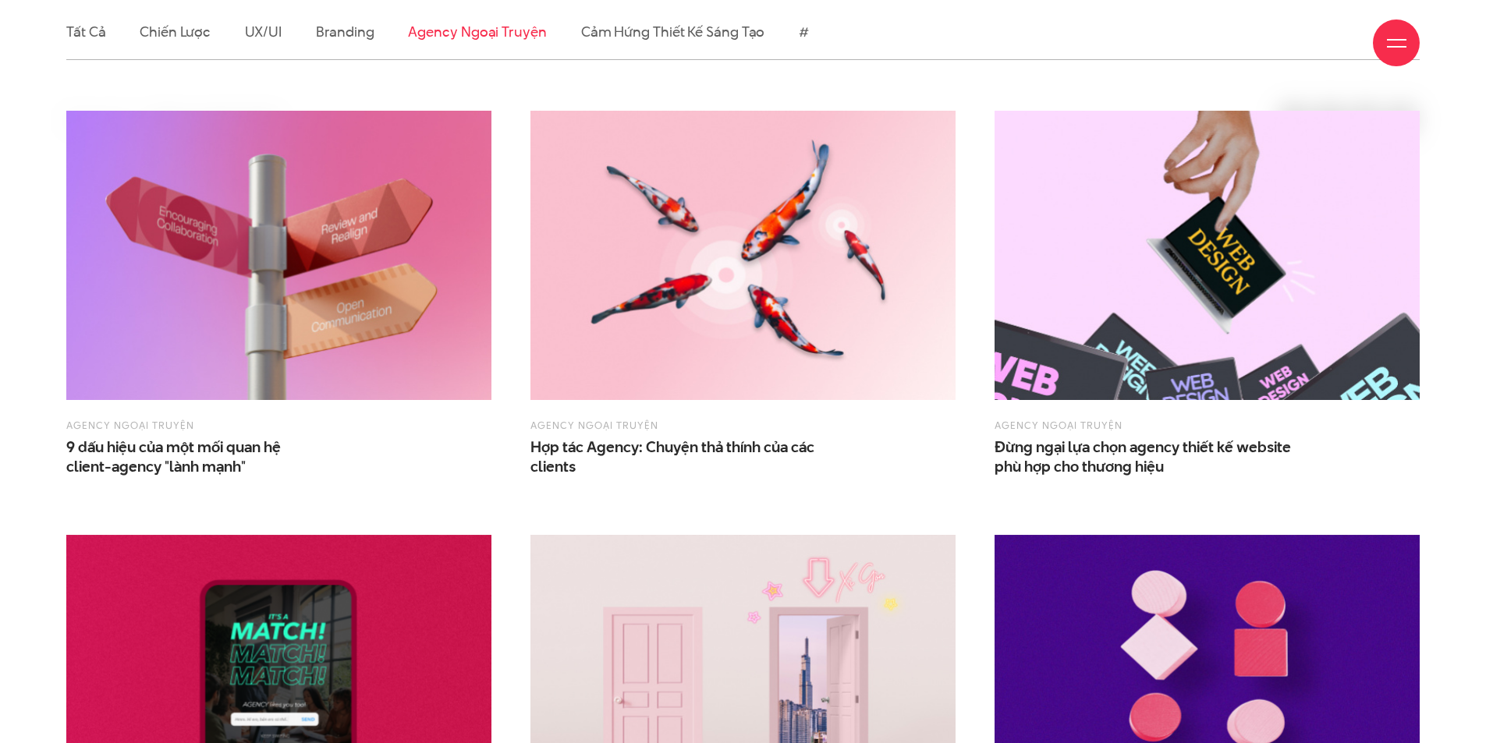
scroll to position [780, 0]
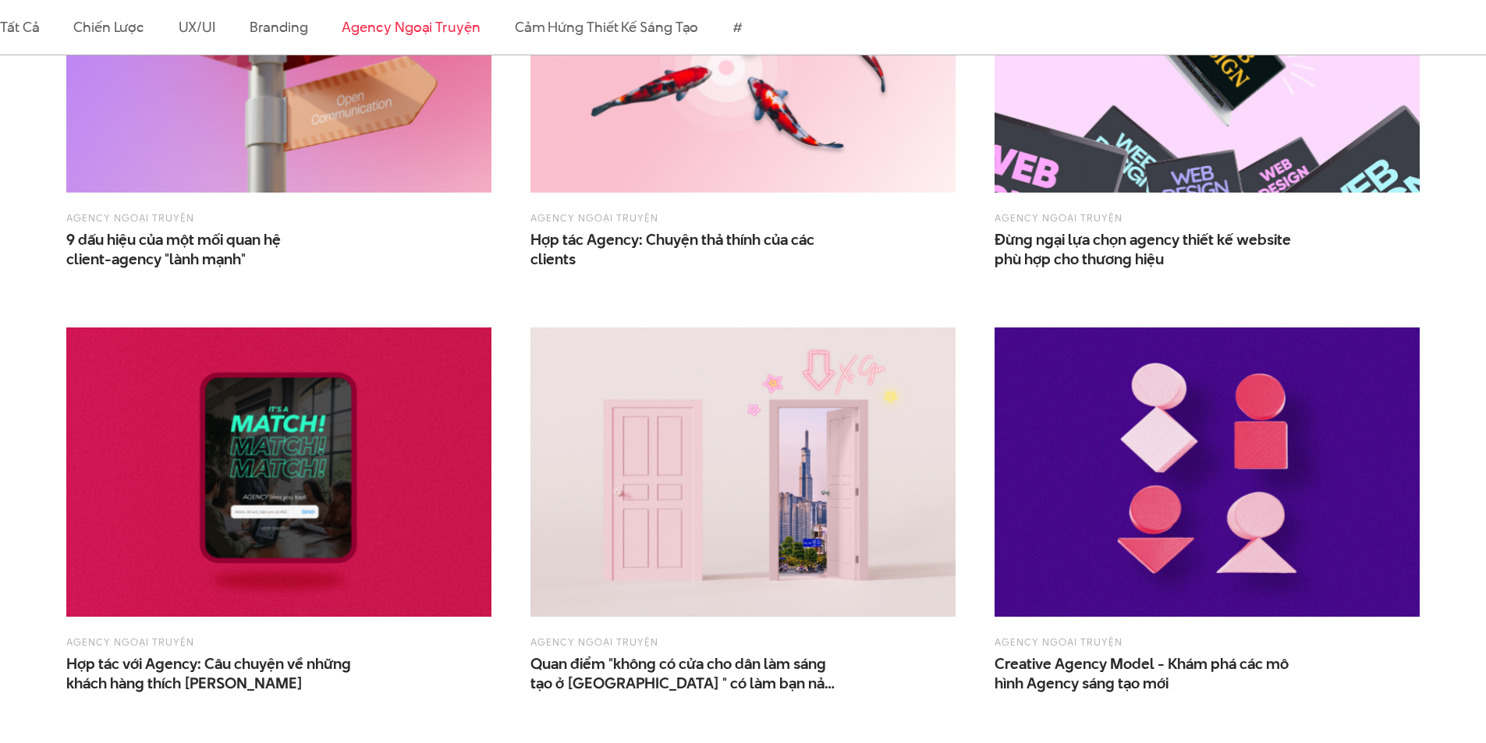
click at [304, 147] on img at bounding box center [278, 47] width 425 height 289
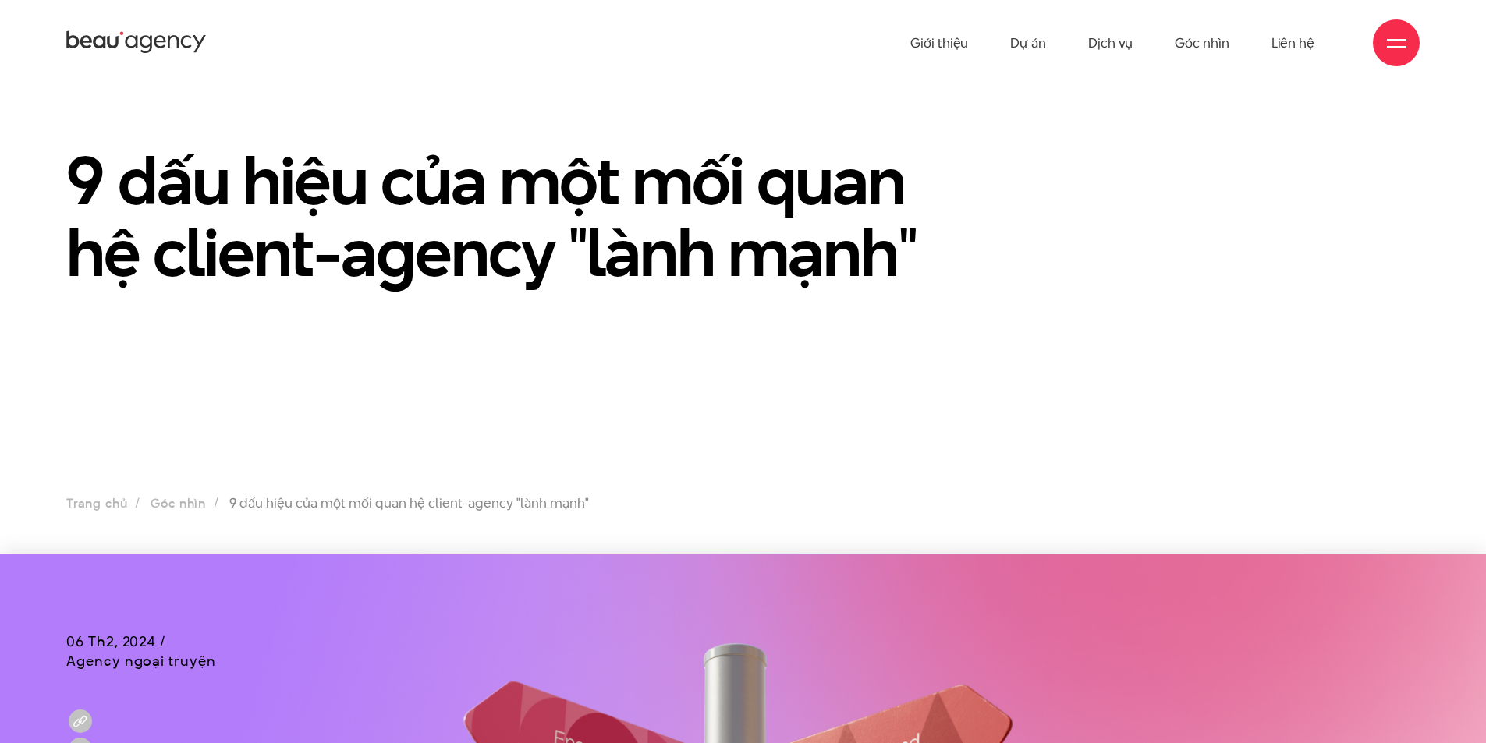
click at [626, 368] on section "9 dấu hiệu của một mối quan hệ client-agency "lành mạnh" Trang chủ Góc nhìn 9 d…" at bounding box center [743, 320] width 1486 height 468
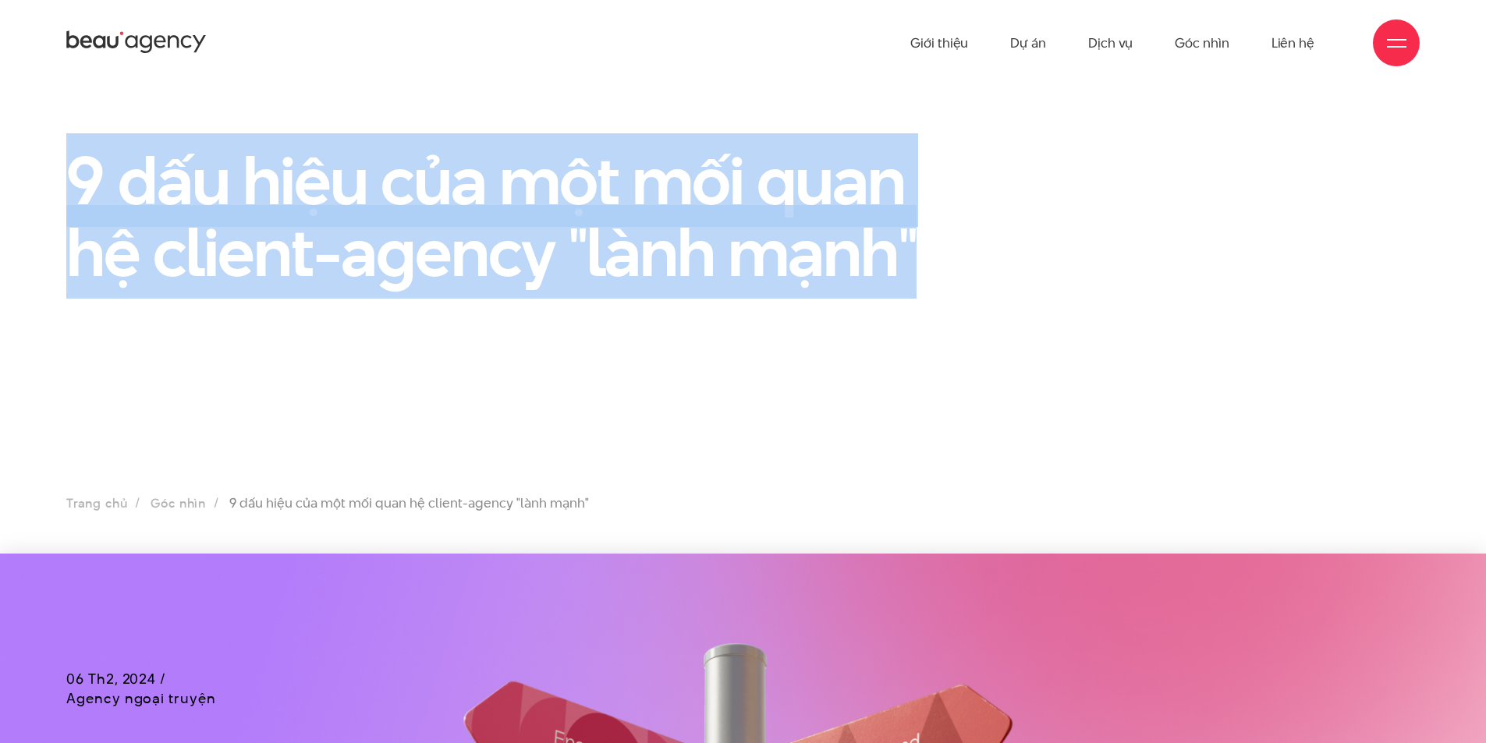
drag, startPoint x: 942, startPoint y: 254, endPoint x: 62, endPoint y: 207, distance: 881.2
click at [62, 207] on div "9 dấu hiệu của một mối quan hệ client-agency "lành mạnh"" at bounding box center [511, 223] width 928 height 158
copy h1 "9 dấu hiệu của một mối quan hệ client-agency "lành mạnh""
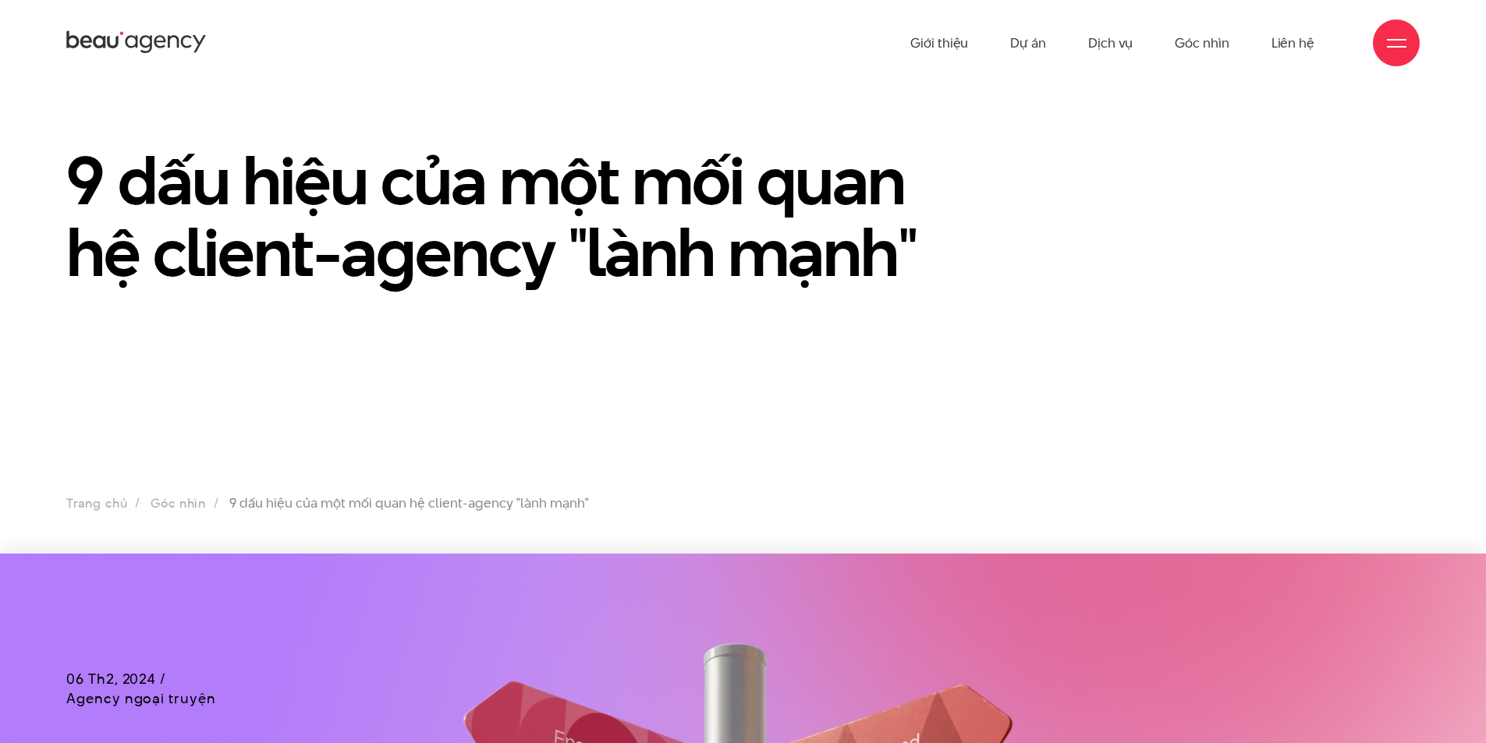
click at [622, 406] on section "9 dấu hiệu của một mối quan hệ client-agency "lành mạnh" Trang chủ Góc nhìn 9 d…" at bounding box center [743, 320] width 1486 height 468
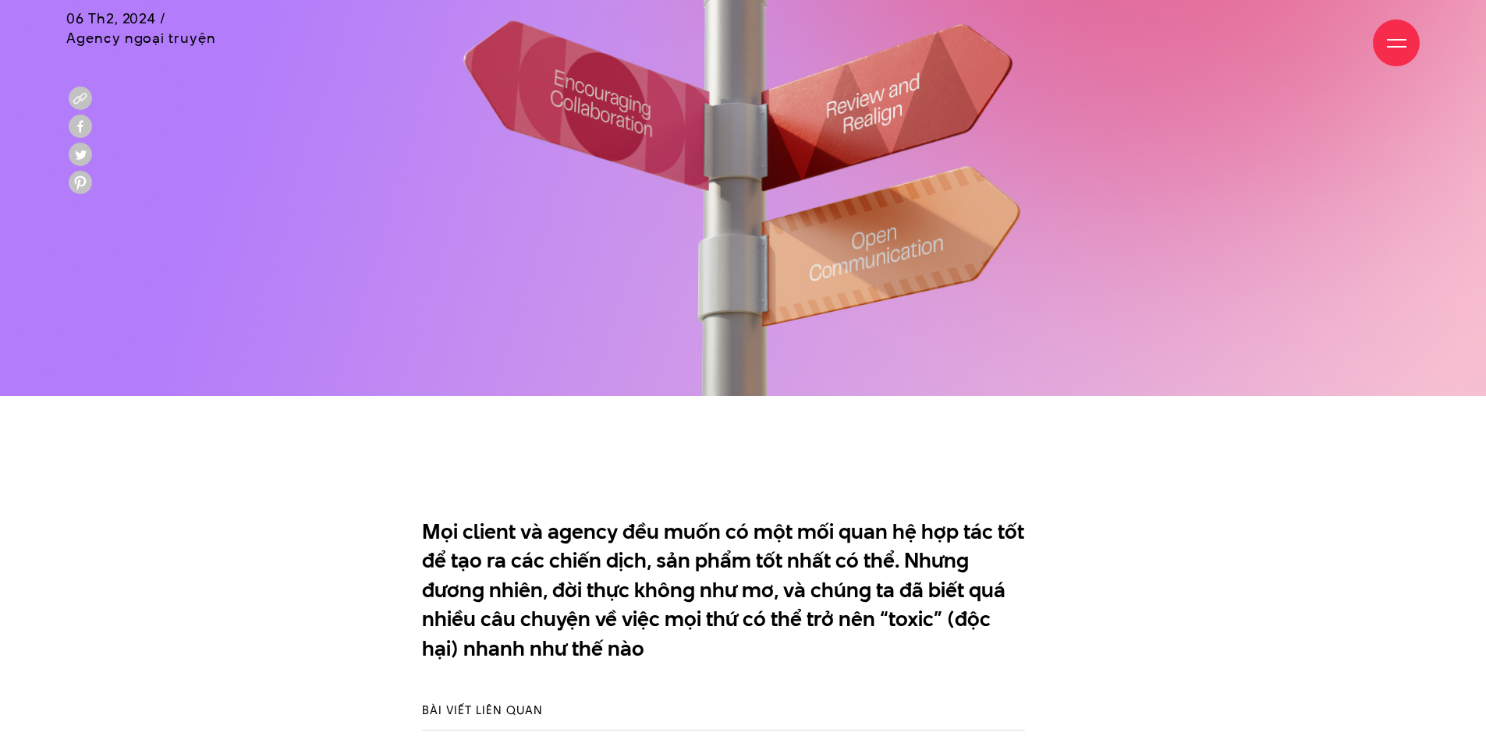
scroll to position [936, 0]
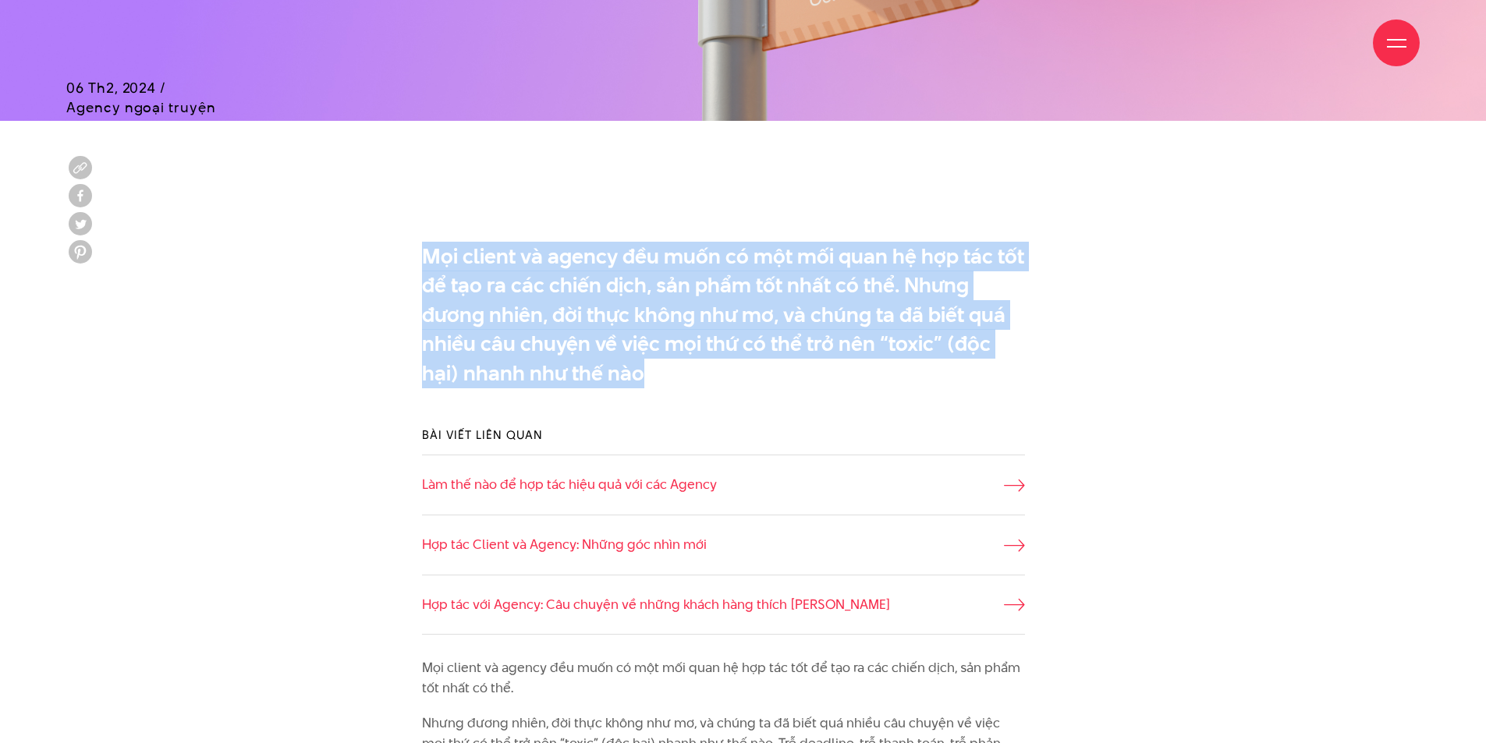
drag, startPoint x: 403, startPoint y: 244, endPoint x: 694, endPoint y: 371, distance: 317.5
click at [694, 371] on div "Mọi client và agency đều muốn có một mối quan hệ hợp tác tốt để tạo ra các chiế…" at bounding box center [743, 319] width 697 height 170
copy p "Mọi client và agency đều muốn có một mối quan hệ hợp tác tốt để tạo ra các chiế…"
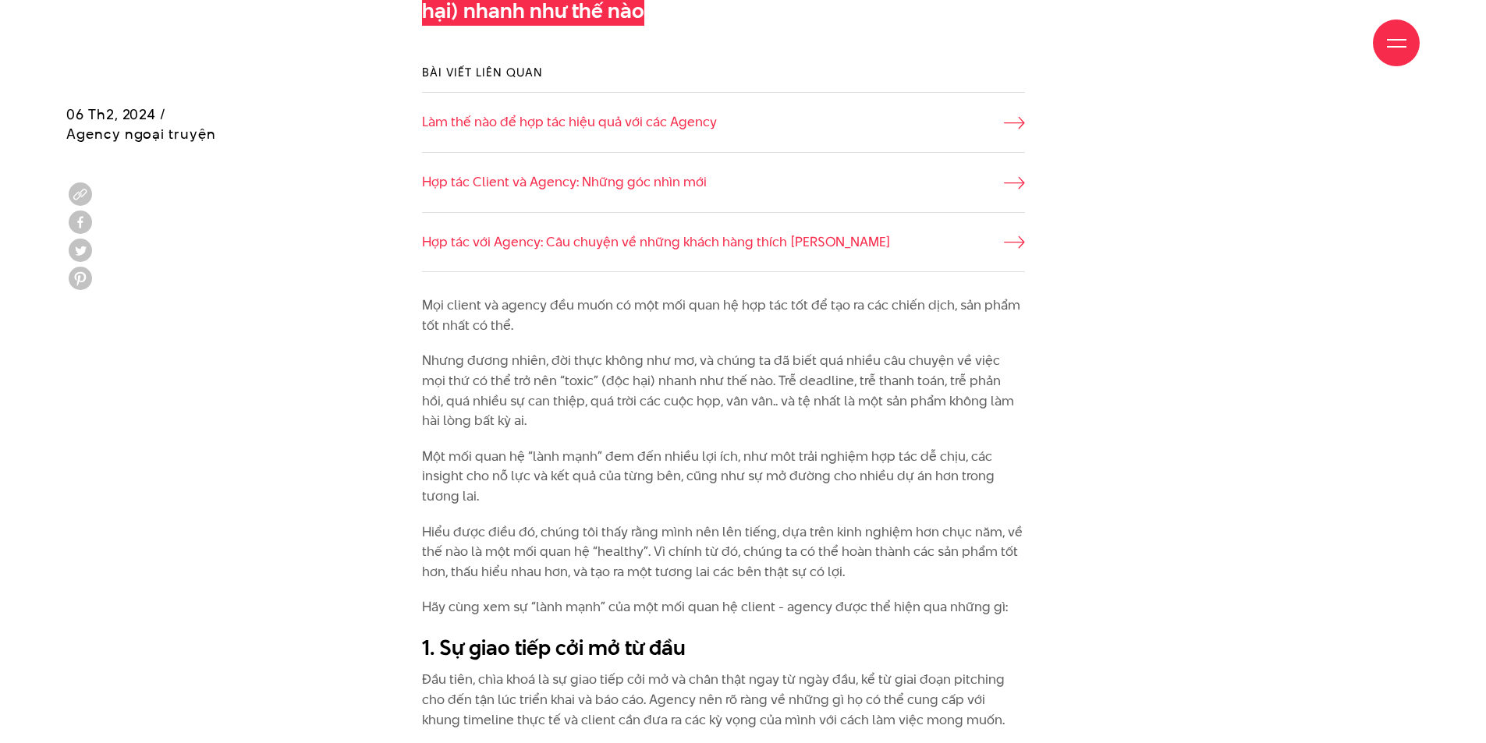
scroll to position [1326, 0]
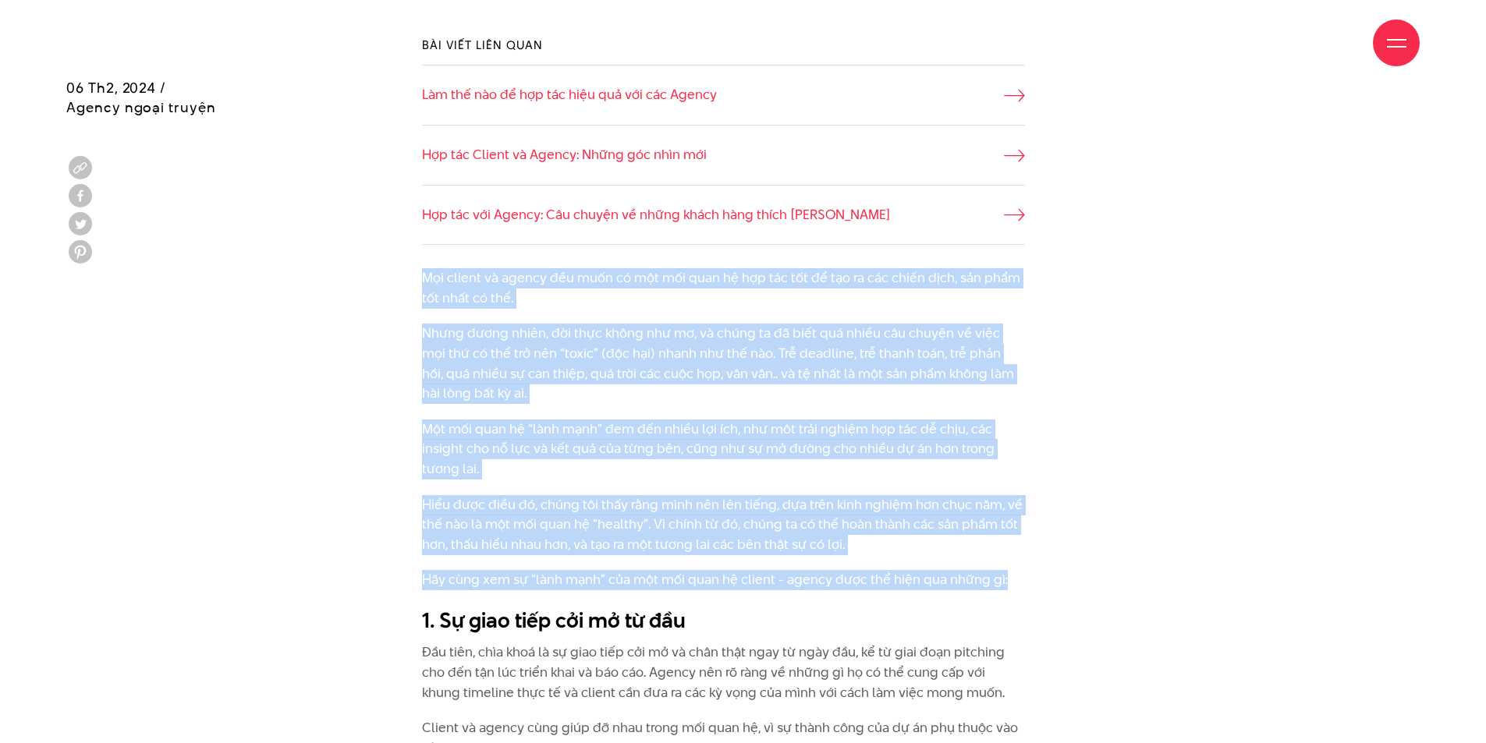
drag, startPoint x: 422, startPoint y: 275, endPoint x: 1016, endPoint y: 587, distance: 671.7
copy div "Mọi client và agency đều muốn có một mối quan hệ hợp tác tốt để tạo ra các chiế…"
drag, startPoint x: 520, startPoint y: 310, endPoint x: 523, endPoint y: 300, distance: 10.9
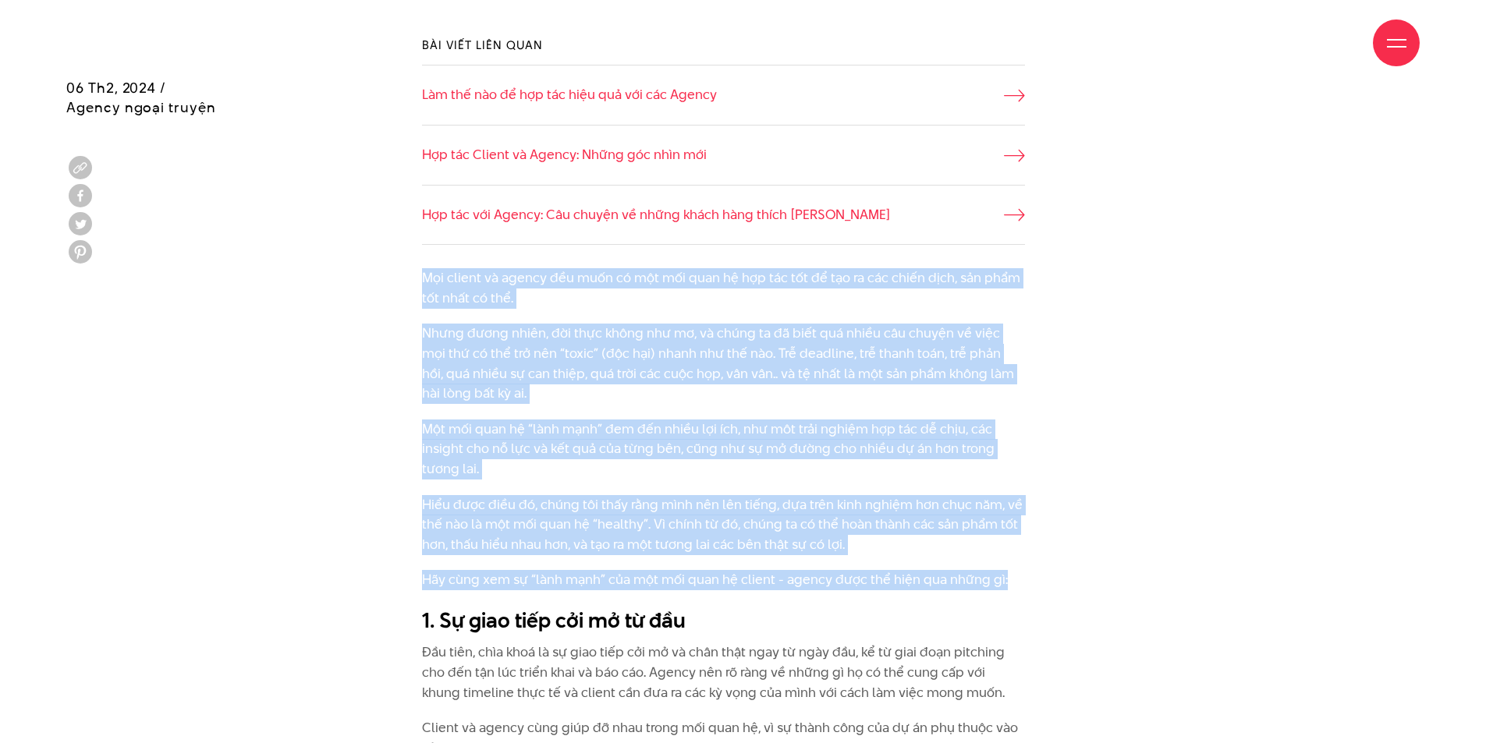
click at [526, 298] on p "Mọi client và agency đều muốn có một mối quan hệ hợp tác tốt để tạo ra các chiế…" at bounding box center [723, 288] width 603 height 40
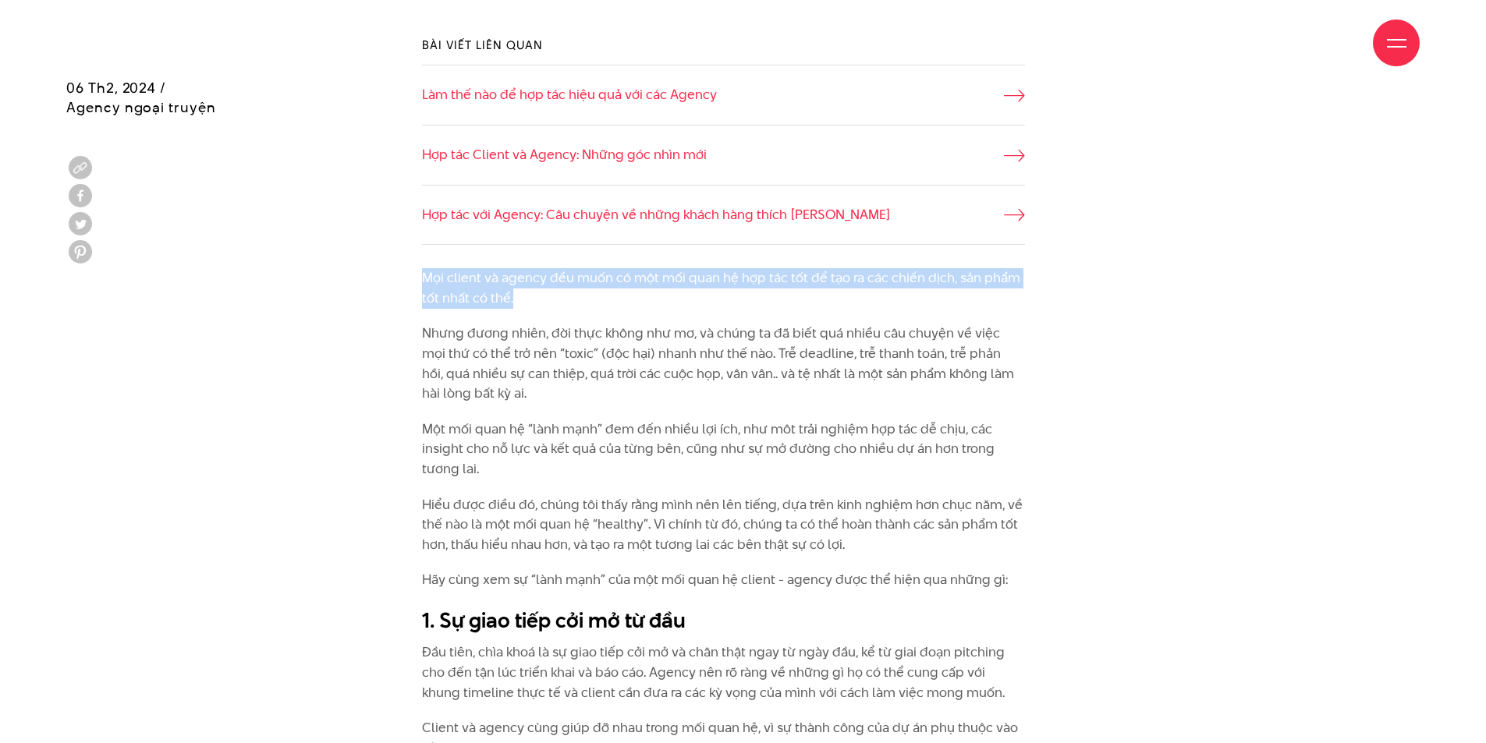
drag, startPoint x: 508, startPoint y: 296, endPoint x: 420, endPoint y: 275, distance: 89.9
copy p "Mọi client và agency đều muốn có một mối quan hệ hợp tác tốt để tạo ra các chiế…"
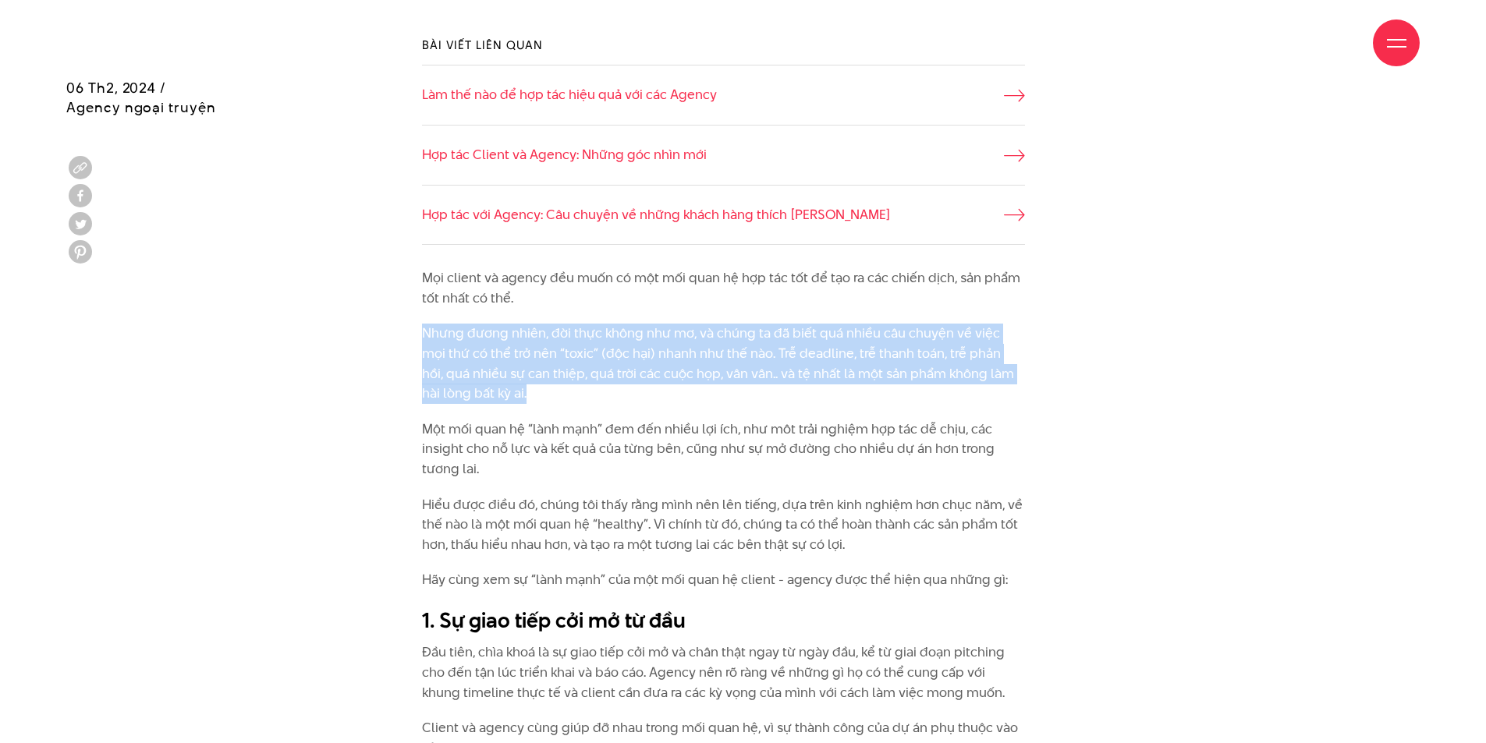
drag, startPoint x: 511, startPoint y: 397, endPoint x: 407, endPoint y: 343, distance: 116.9
copy p "Nhưng đương nhiên, đời thực không như mơ, và chúng ta đã biết quá nhiều câu chu…"
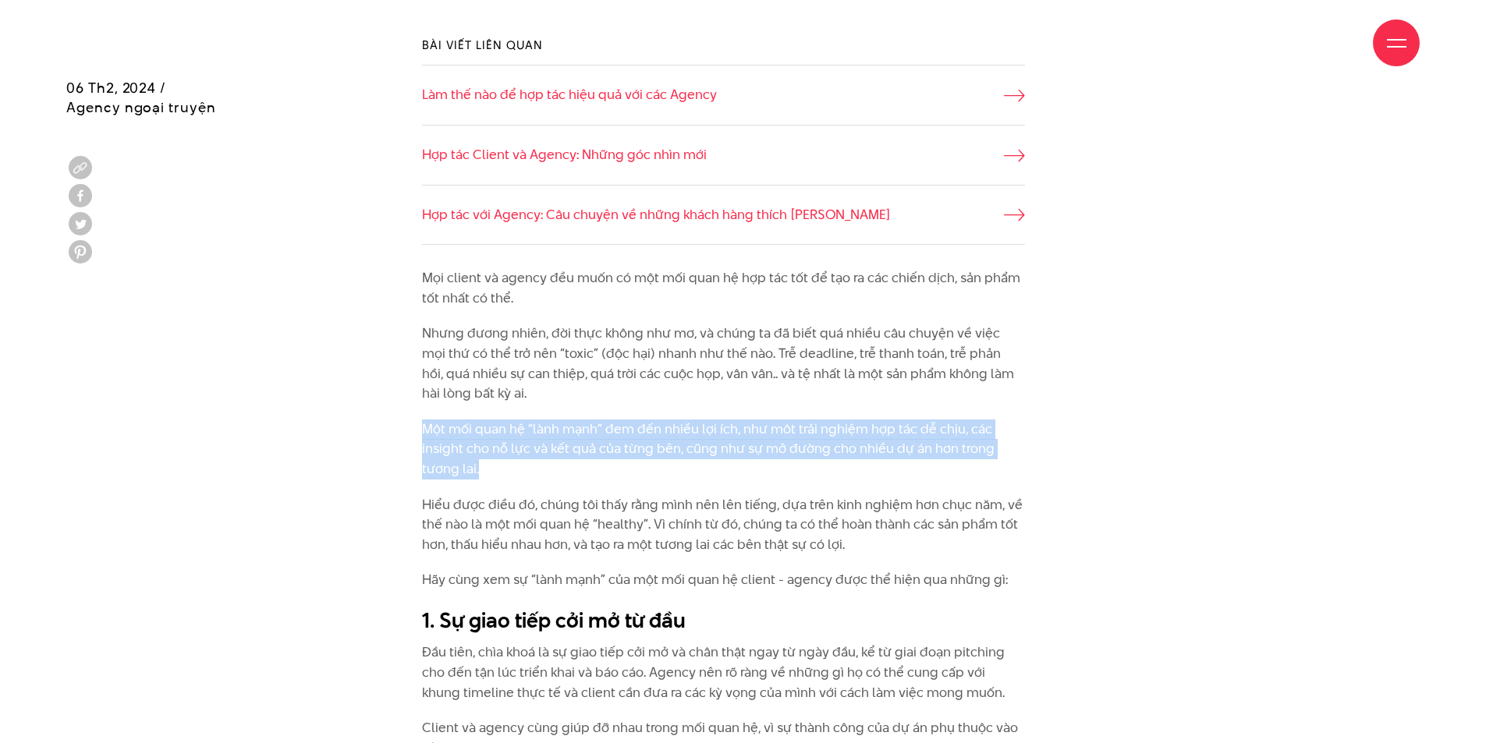
drag, startPoint x: 479, startPoint y: 466, endPoint x: 417, endPoint y: 439, distance: 67.4
copy p "Một mối quan hệ “lành mạnh” đem đến nhiều lợi ích, như môt trải nghiệm hợp tác …"
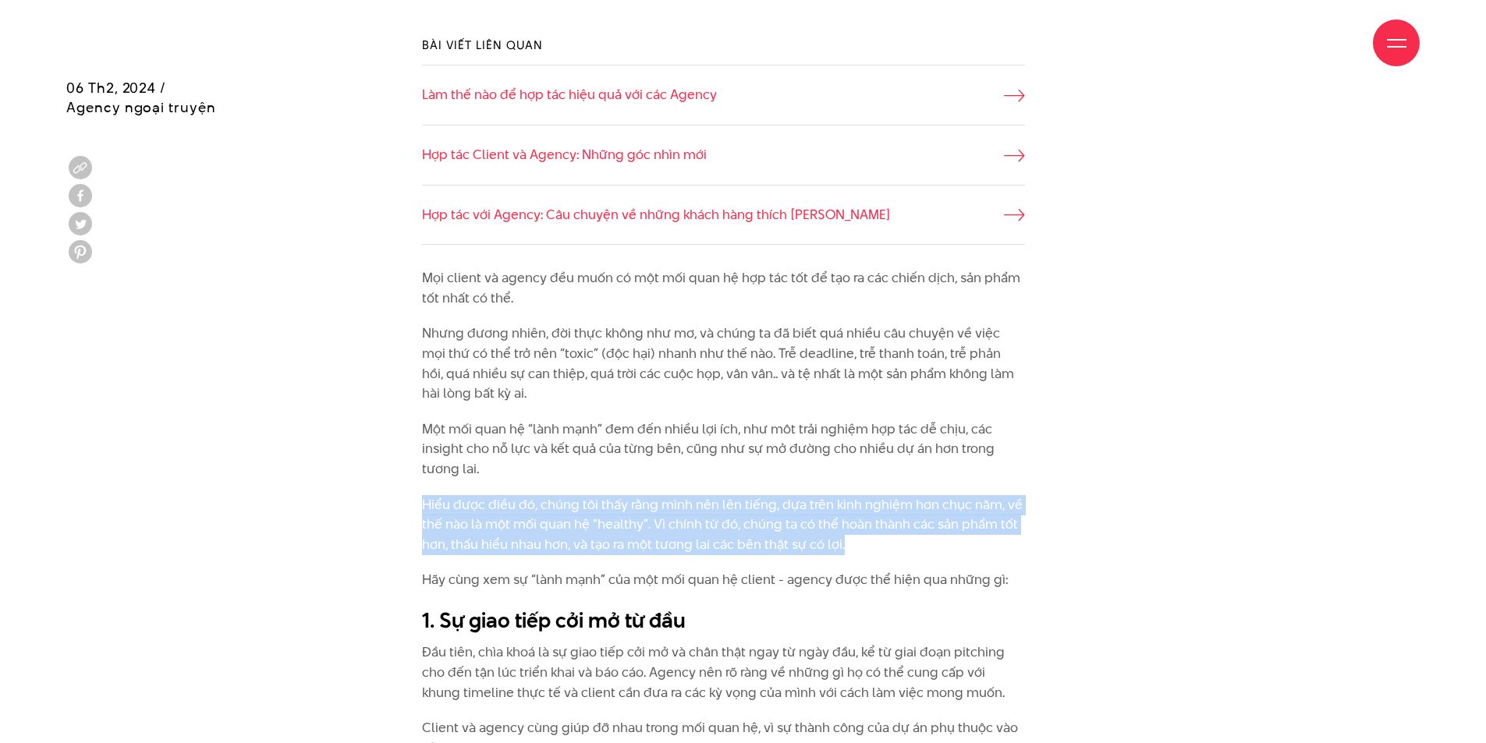
drag, startPoint x: 865, startPoint y: 541, endPoint x: 399, endPoint y: 498, distance: 467.7
copy p "Hiểu được điều đó, chúng tôi thấy rằng mình nên lên tiếng, dựa trên kinh nghiệm…"
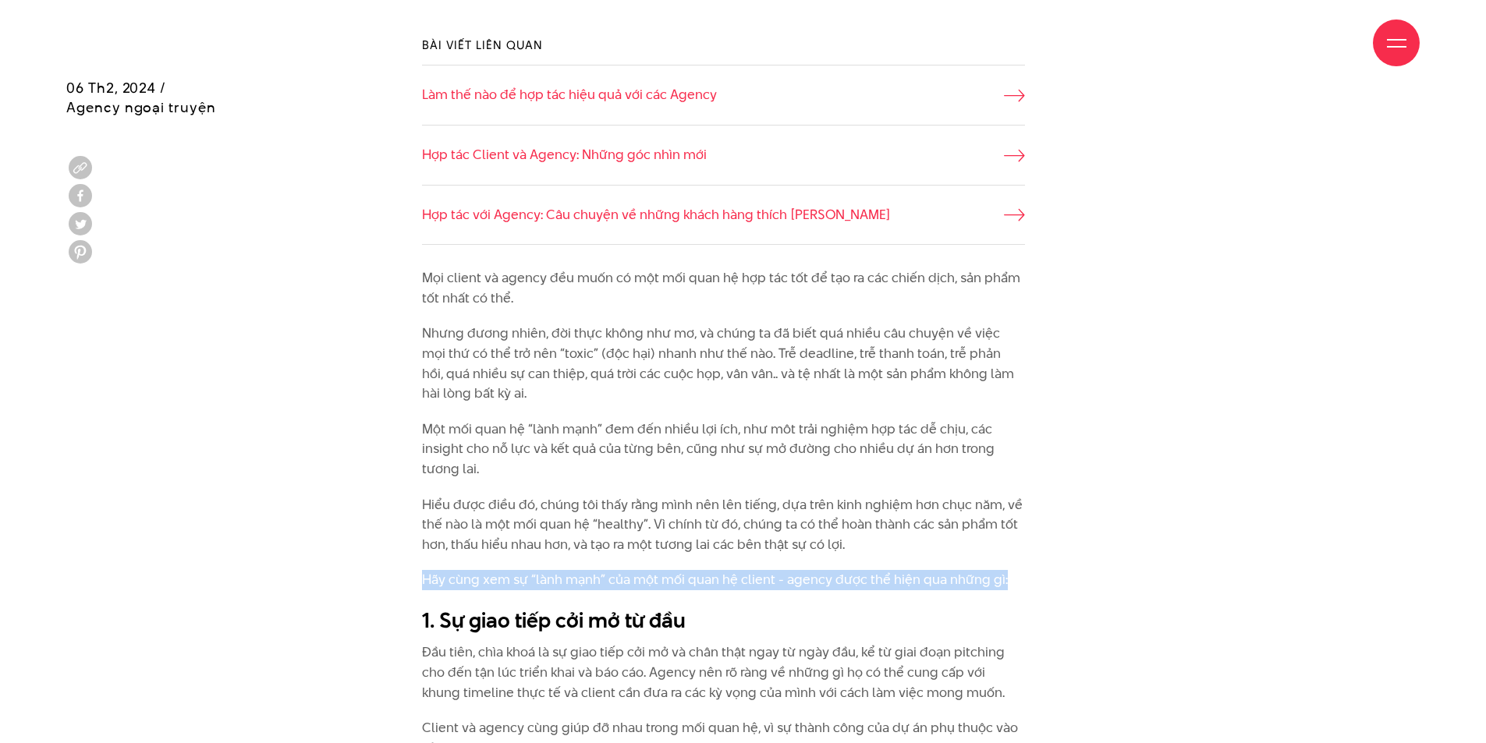
drag, startPoint x: 1015, startPoint y: 580, endPoint x: 383, endPoint y: 573, distance: 631.9
copy p "Hãy cùng xem sự “lành mạnh” của một mối quan hệ client - agency được thể hiện q…"
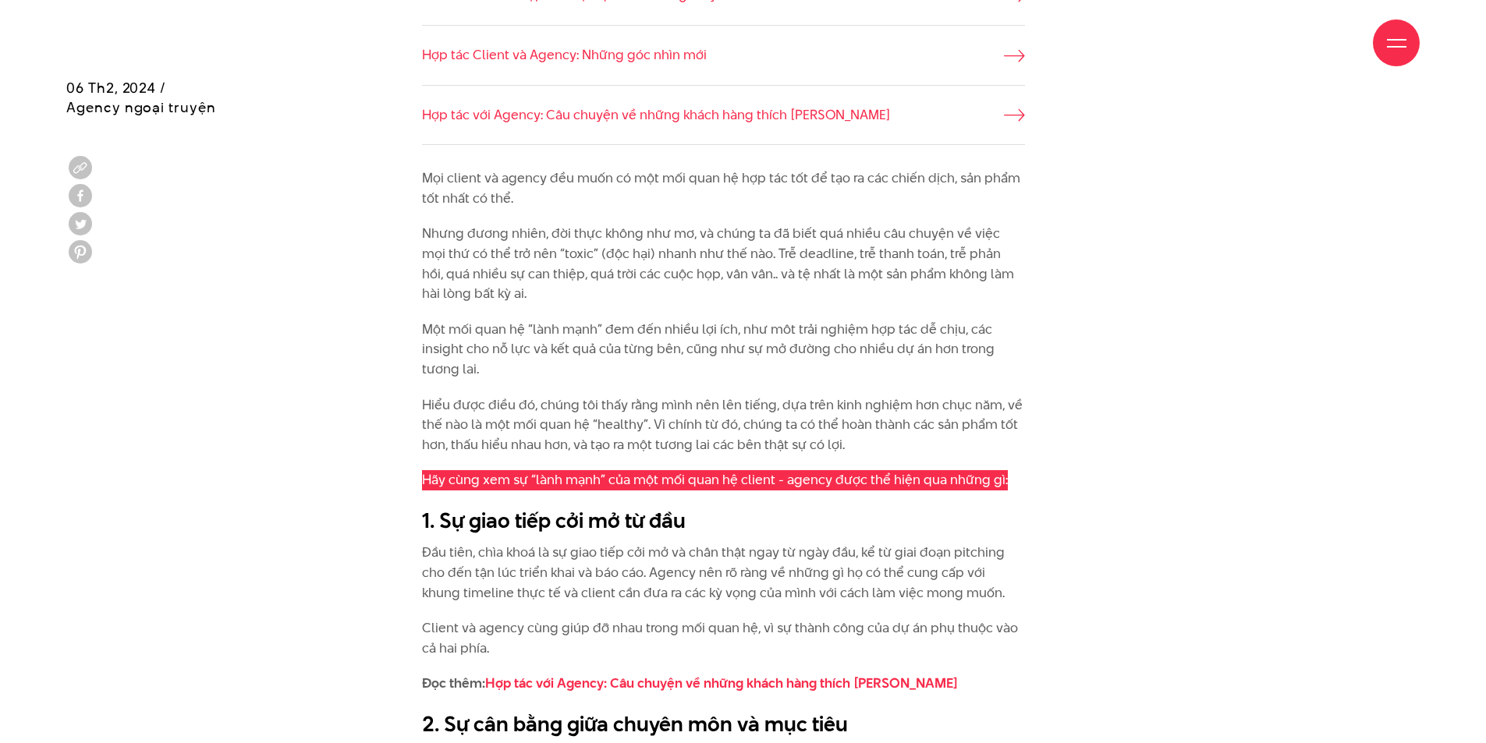
scroll to position [1638, 0]
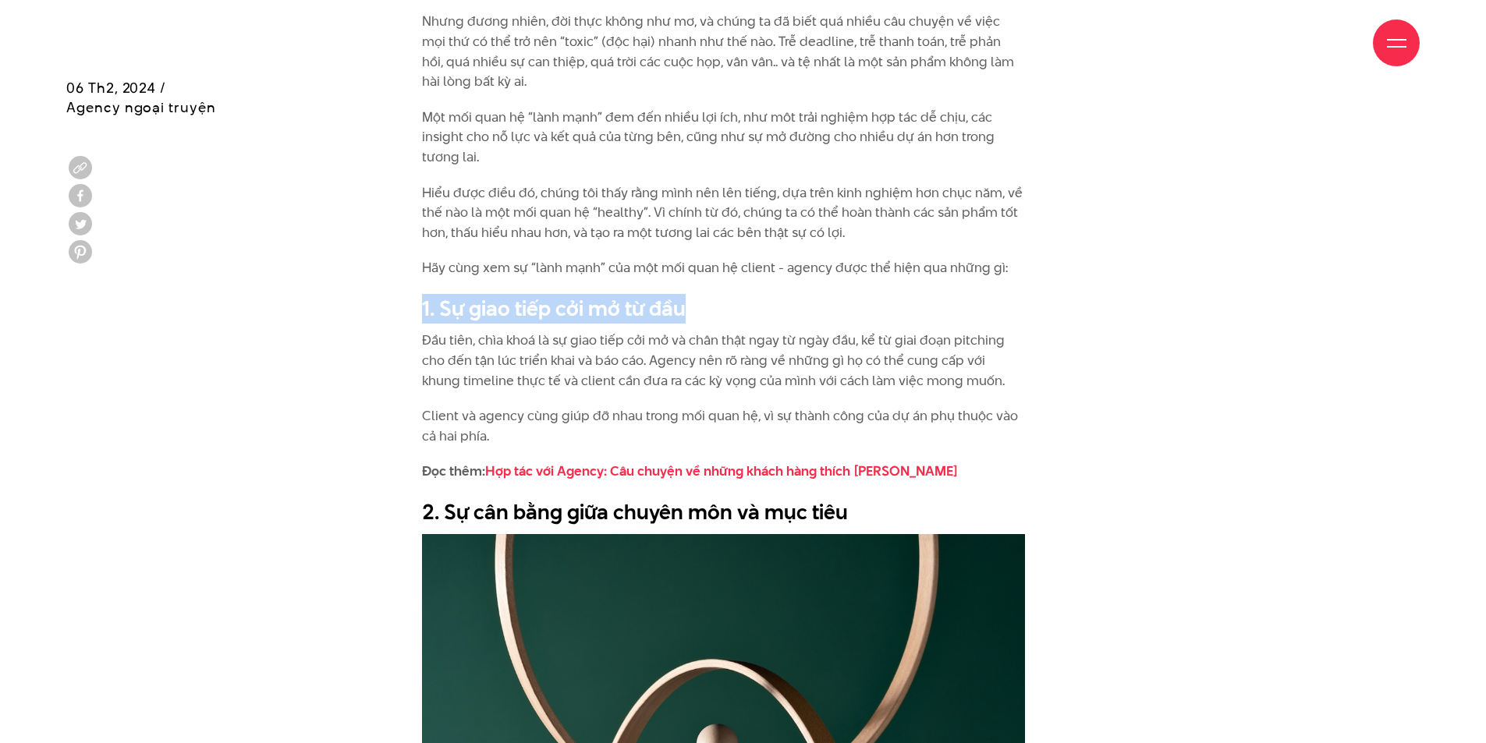
drag, startPoint x: 711, startPoint y: 315, endPoint x: 335, endPoint y: 321, distance: 376.0
copy h2 "1. Sự giao tiếp cởi mở từ đầu"
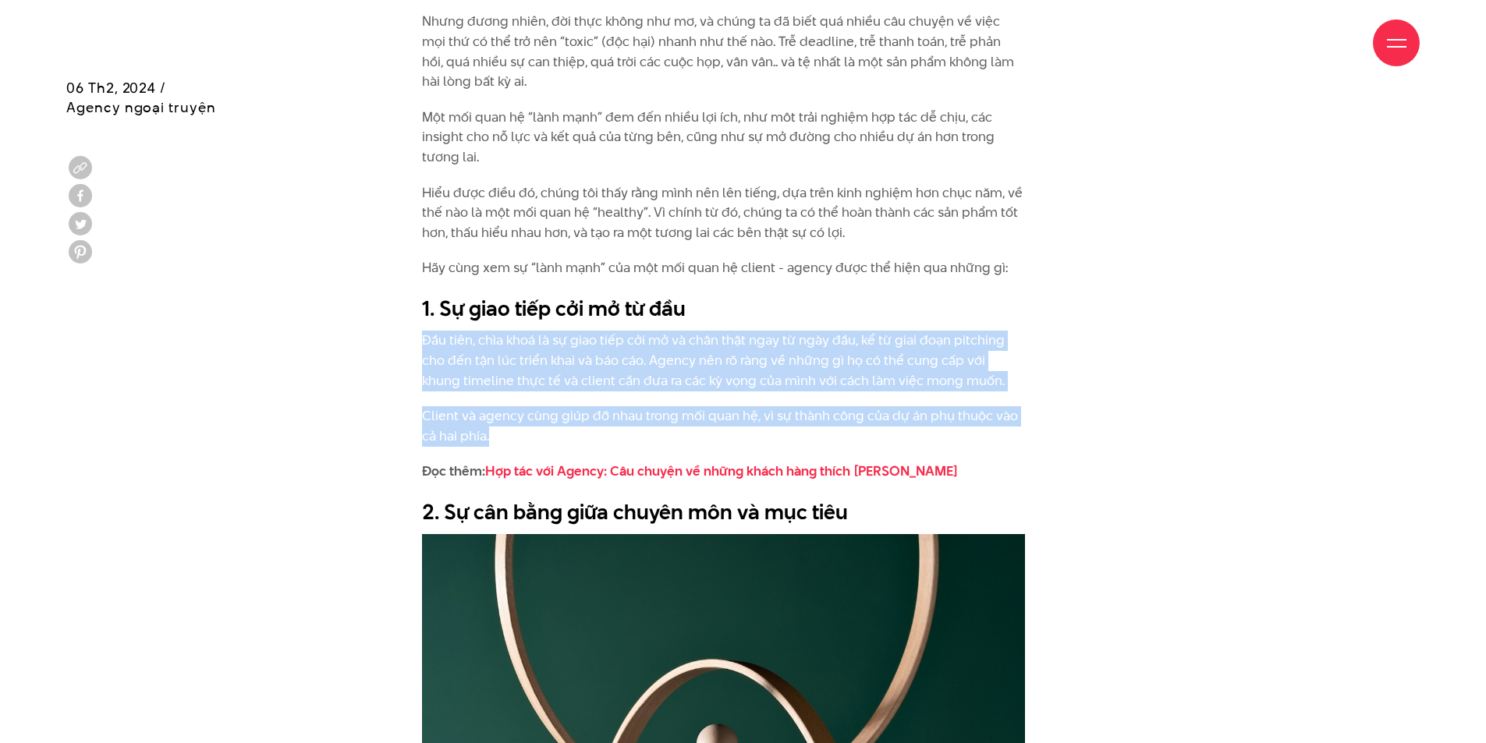
drag, startPoint x: 498, startPoint y: 427, endPoint x: 419, endPoint y: 331, distance: 124.8
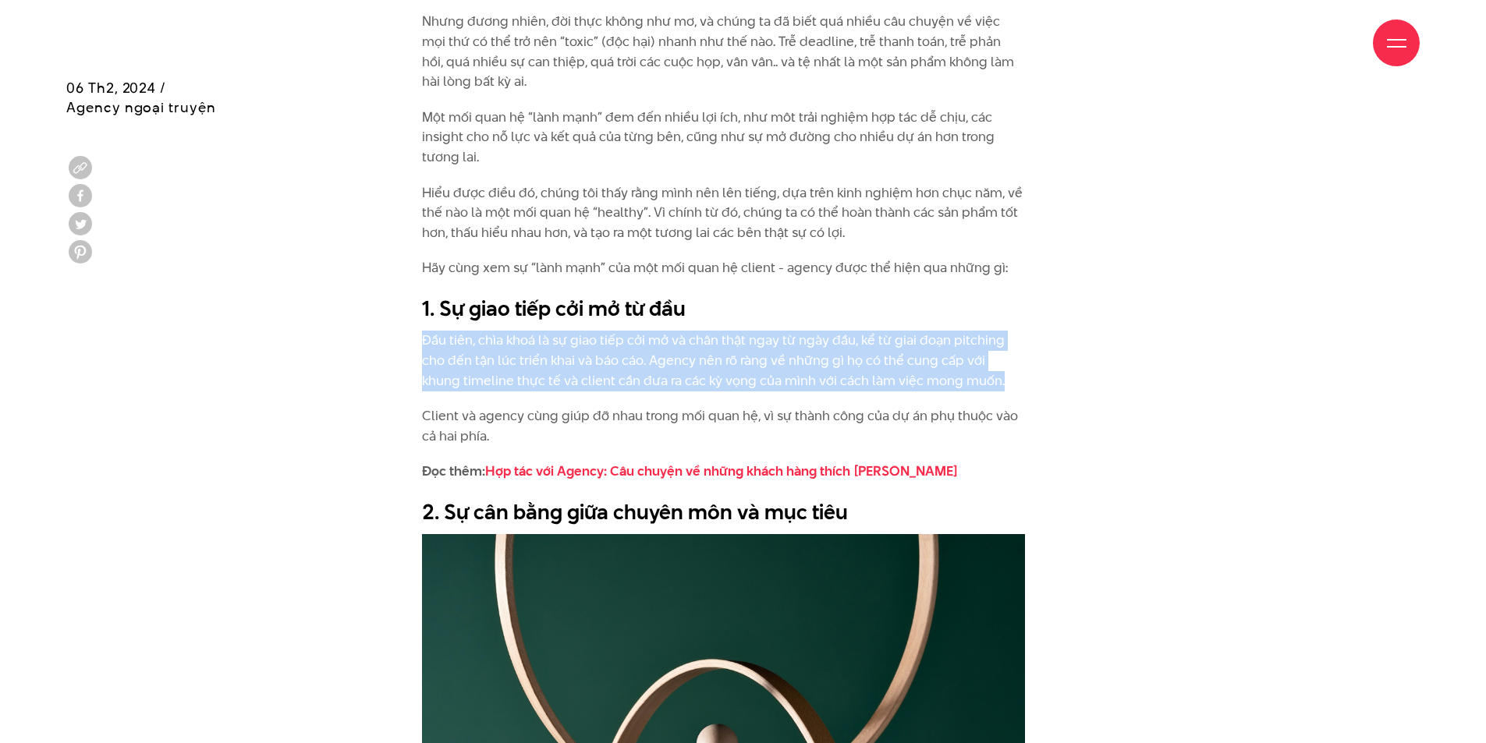
drag, startPoint x: 409, startPoint y: 328, endPoint x: 1046, endPoint y: 374, distance: 638.9
copy p "Đầu tiên, chìa khoá là sự giao tiếp cởi mở và chân thật ngay từ ngày đầu, kể từ…"
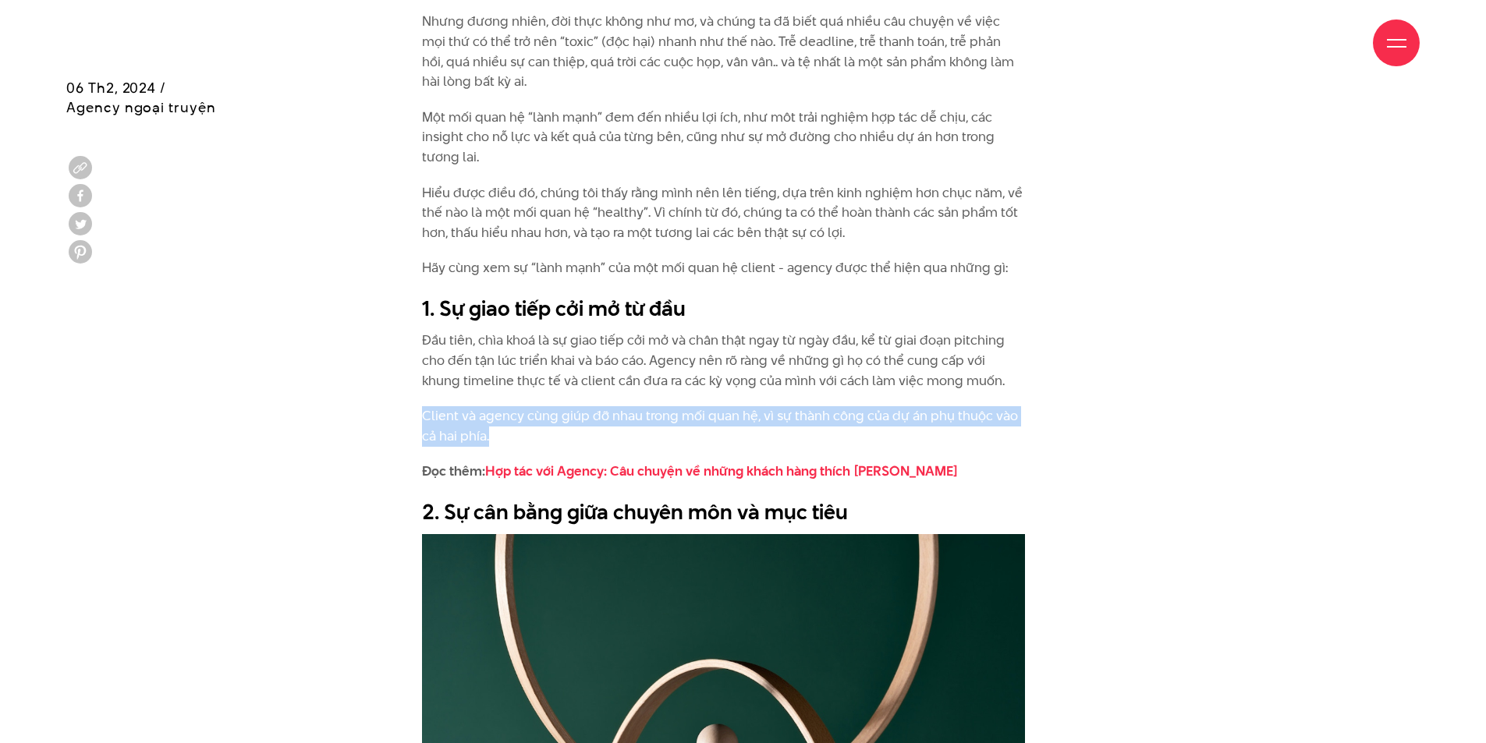
drag, startPoint x: 522, startPoint y: 443, endPoint x: 391, endPoint y: 420, distance: 133.0
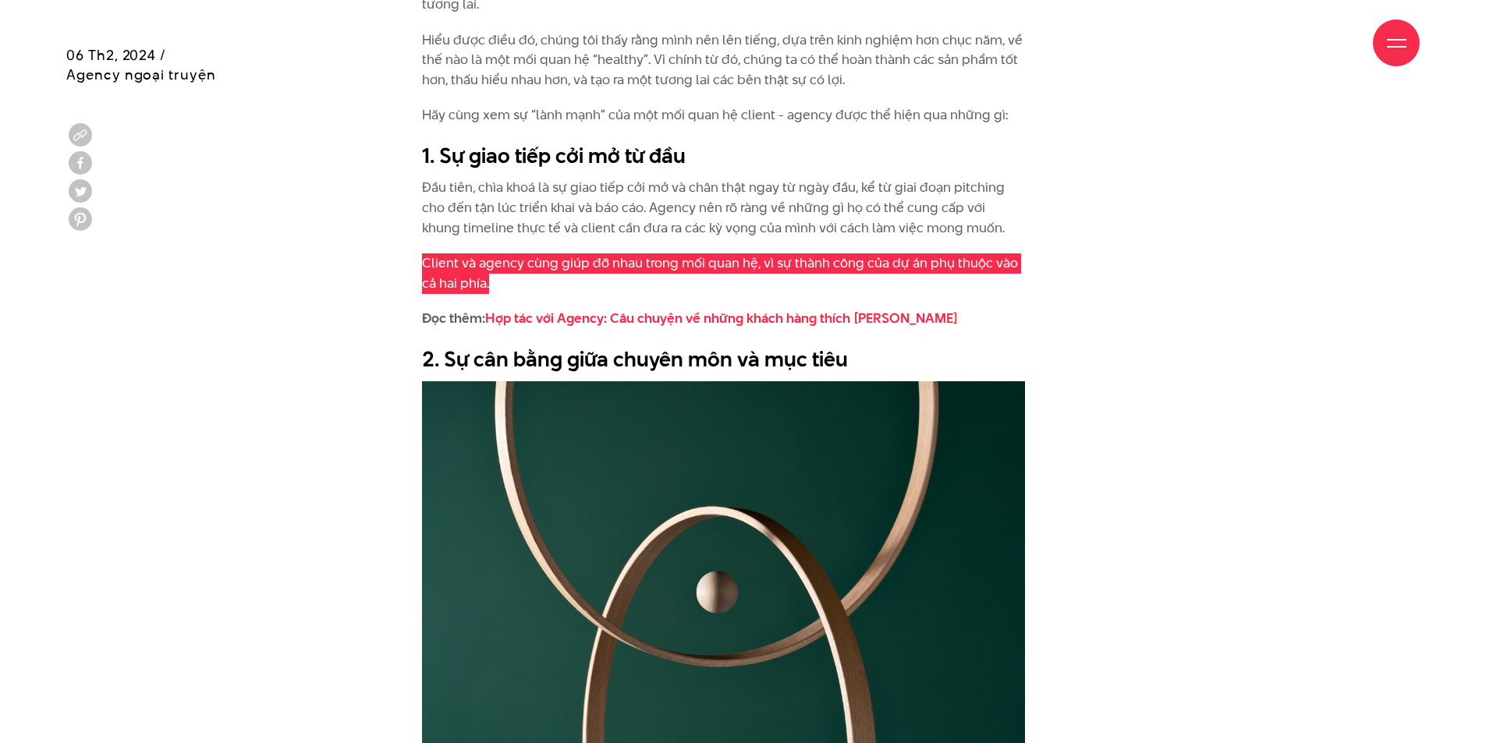
scroll to position [1794, 0]
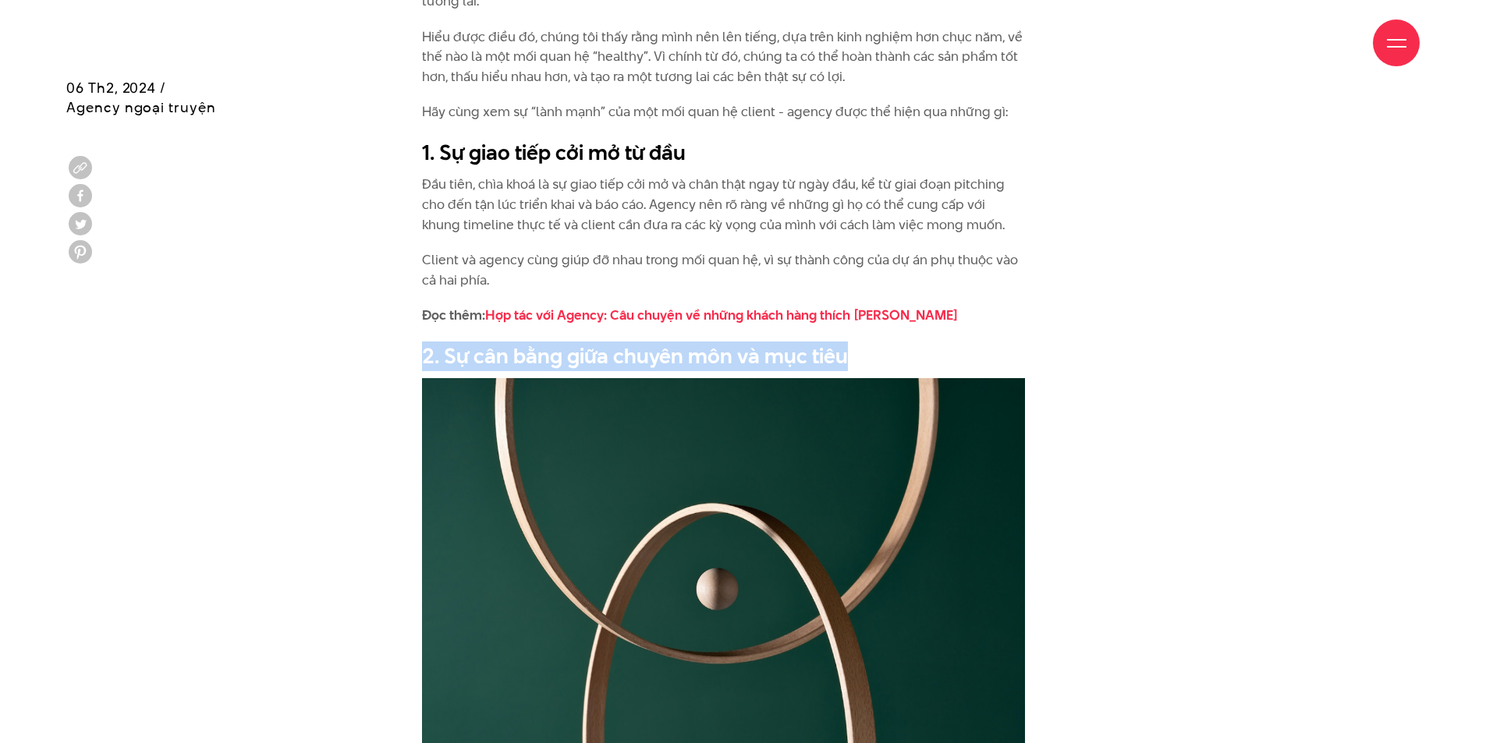
drag, startPoint x: 868, startPoint y: 353, endPoint x: 374, endPoint y: 354, distance: 493.8
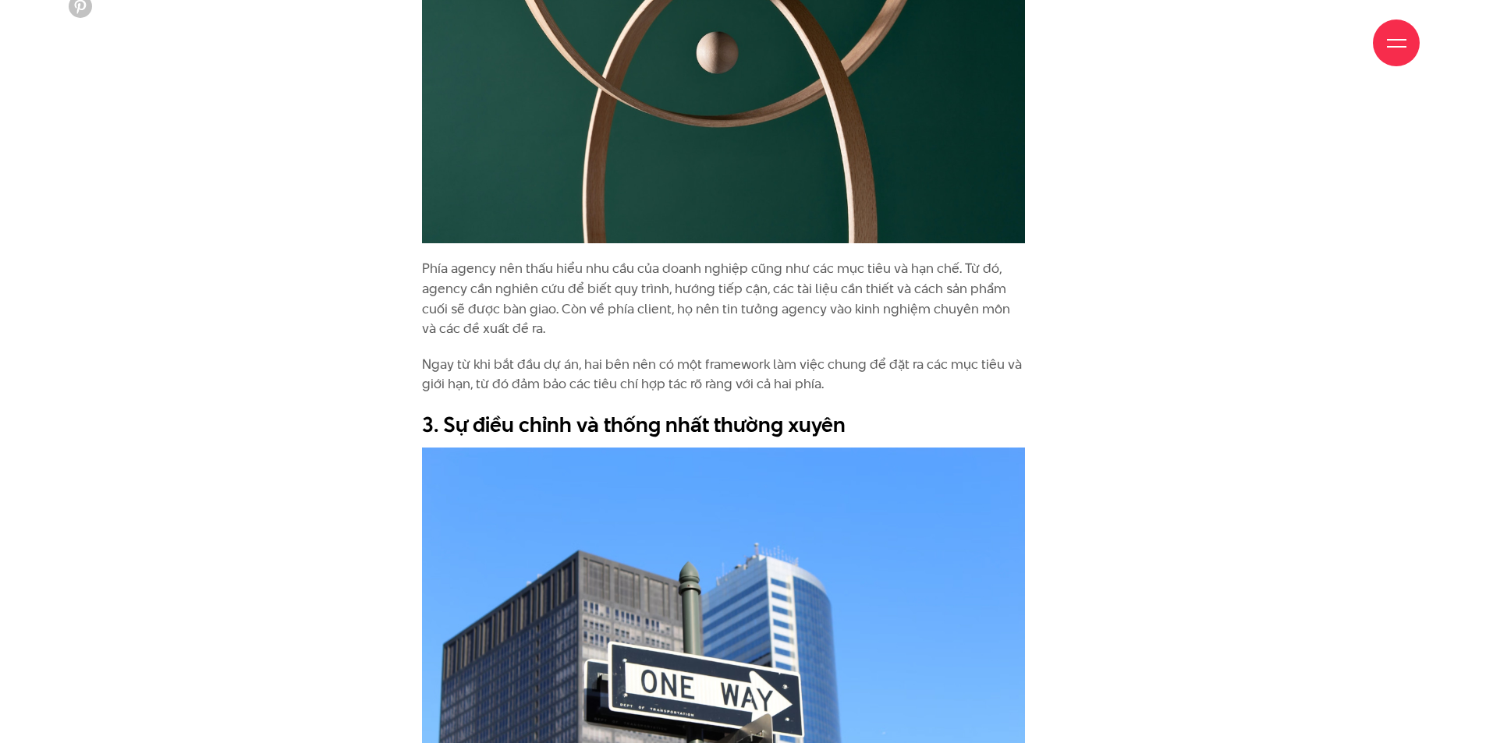
scroll to position [2340, 0]
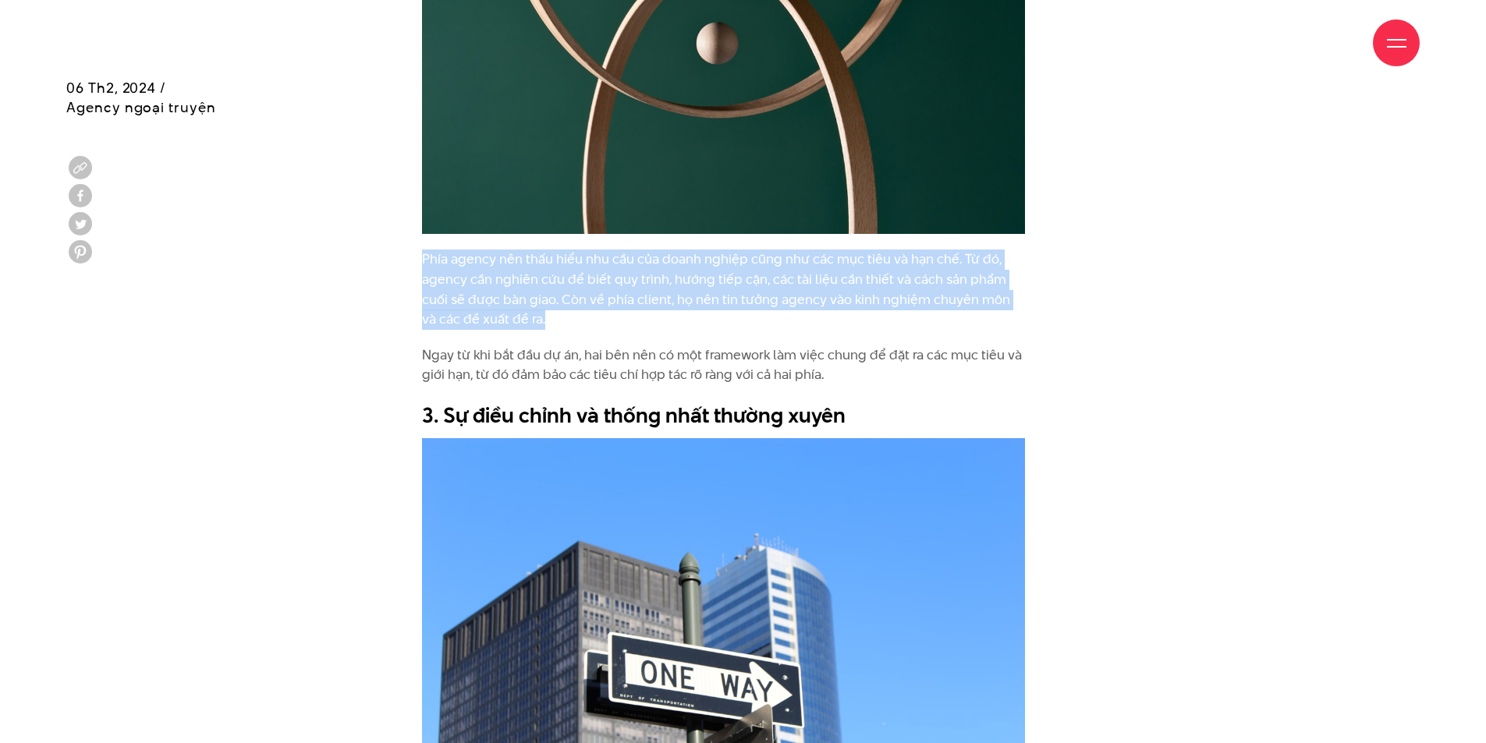
drag, startPoint x: 466, startPoint y: 288, endPoint x: 415, endPoint y: 263, distance: 56.5
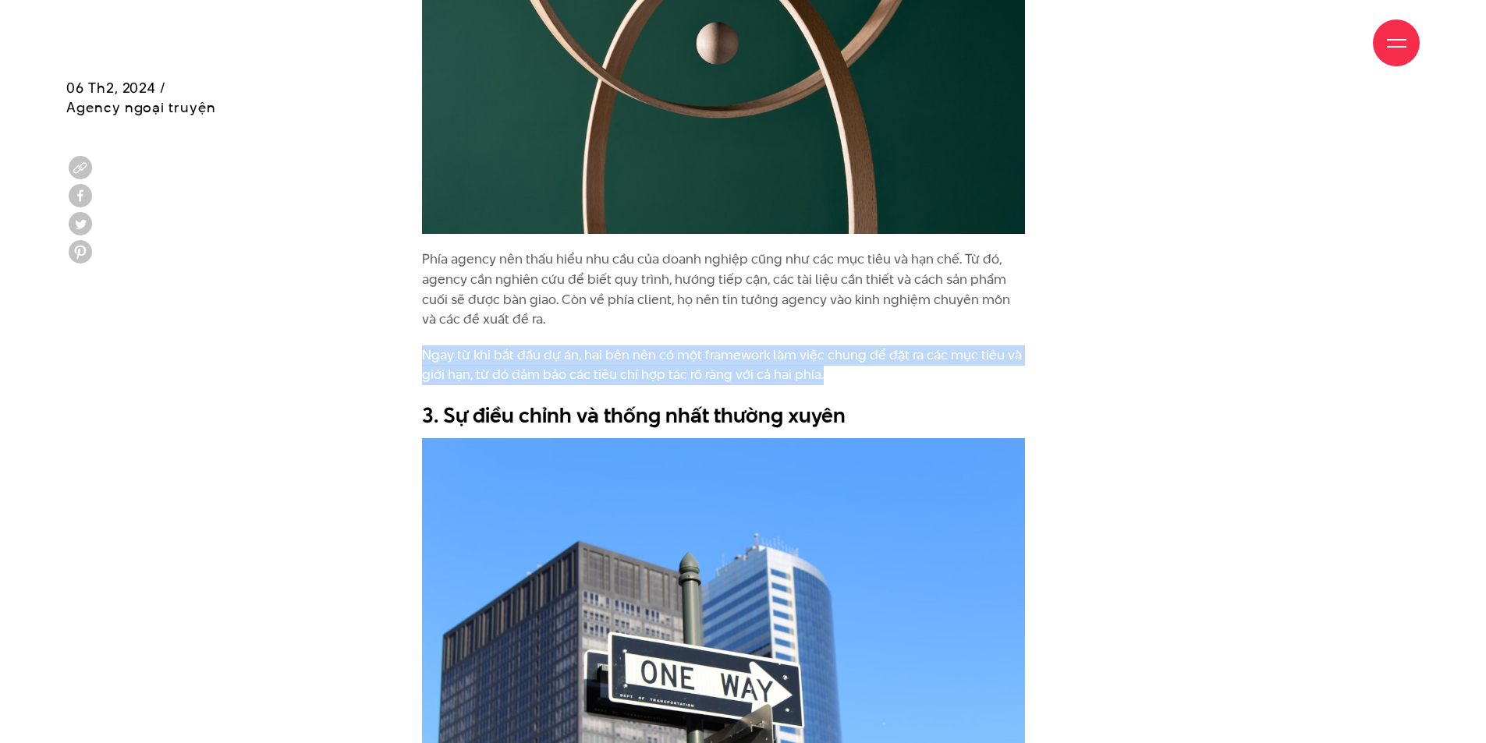
drag, startPoint x: 825, startPoint y: 381, endPoint x: 398, endPoint y: 363, distance: 427.9
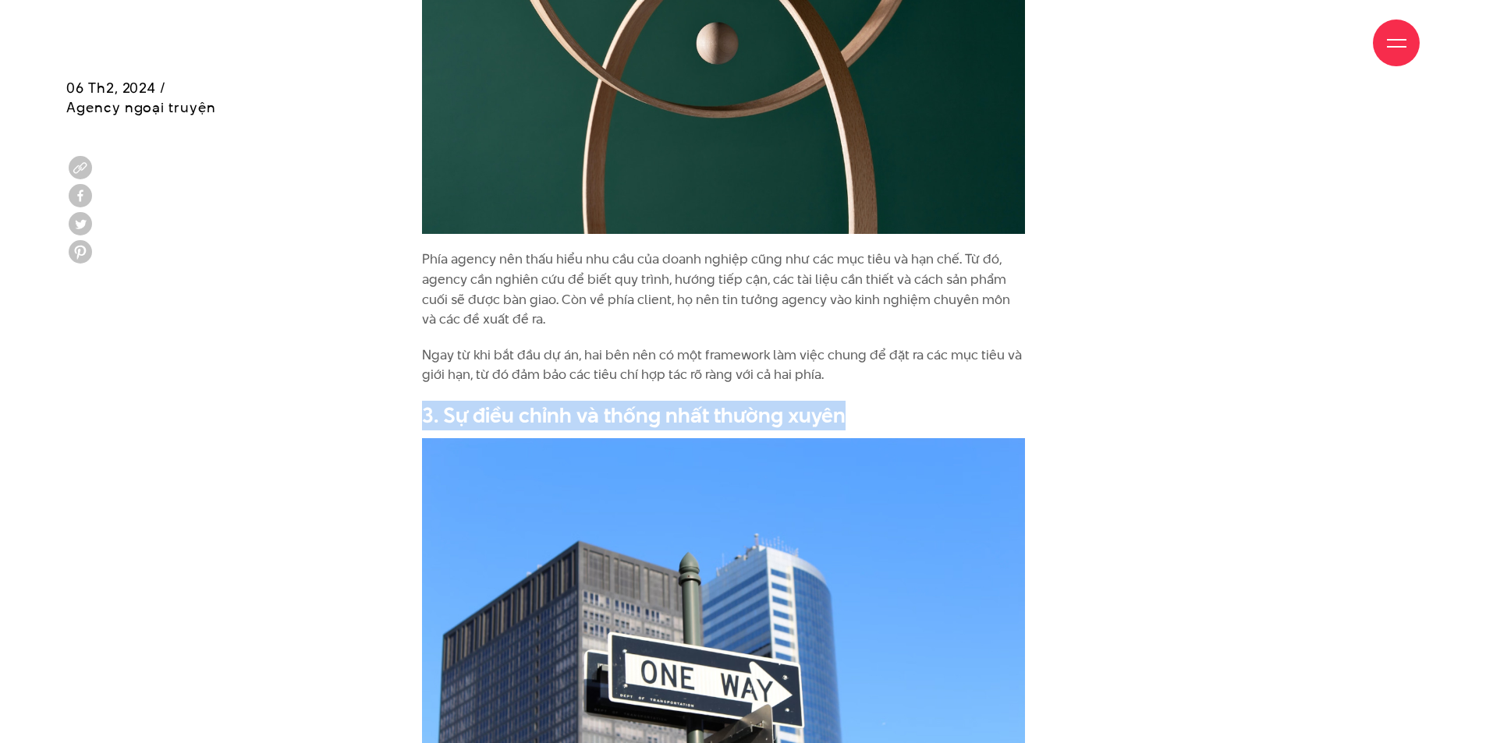
drag, startPoint x: 763, startPoint y: 407, endPoint x: 362, endPoint y: 412, distance: 401.0
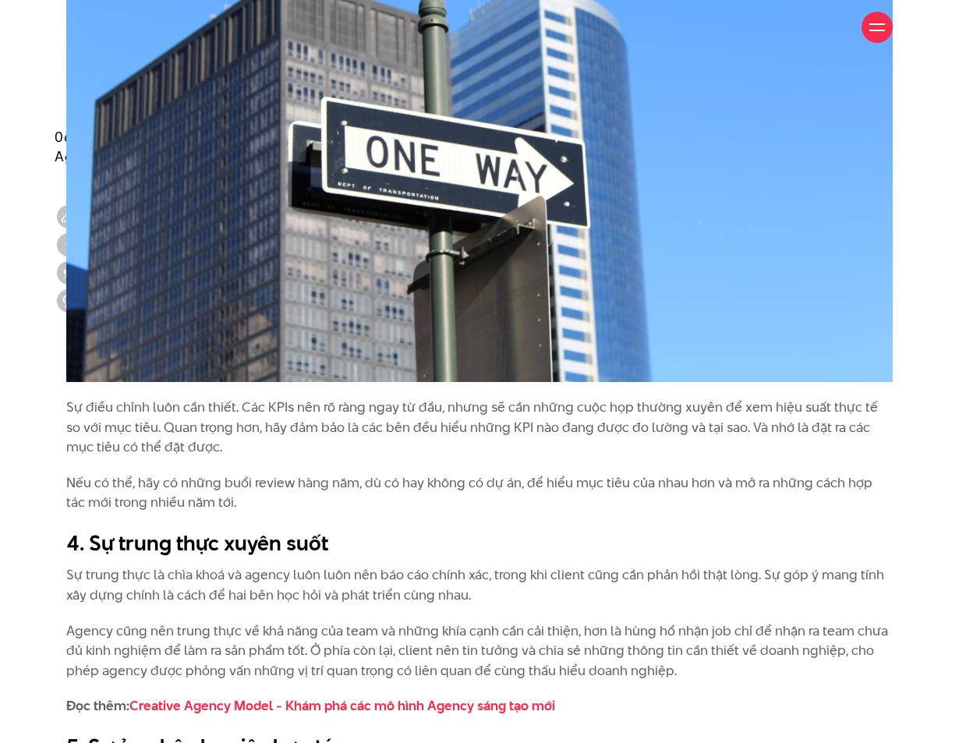
scroll to position [2652, 0]
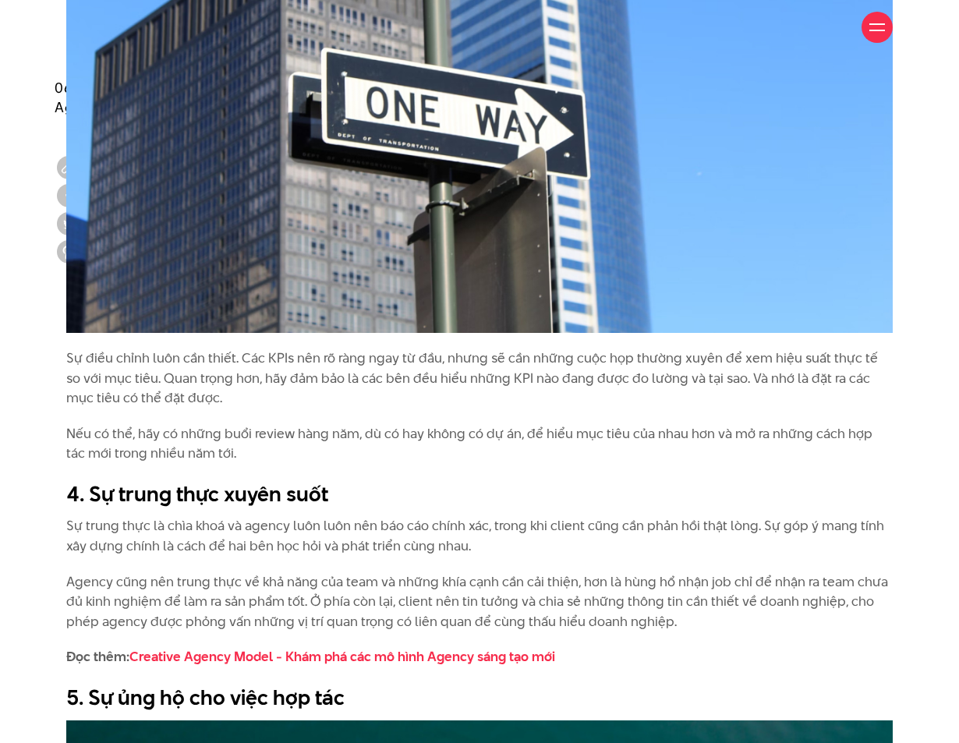
click at [450, 442] on p "Nếu có thể, hãy có những buổi review hàng năm, dù có hay không có dự án, để hiể…" at bounding box center [479, 444] width 827 height 40
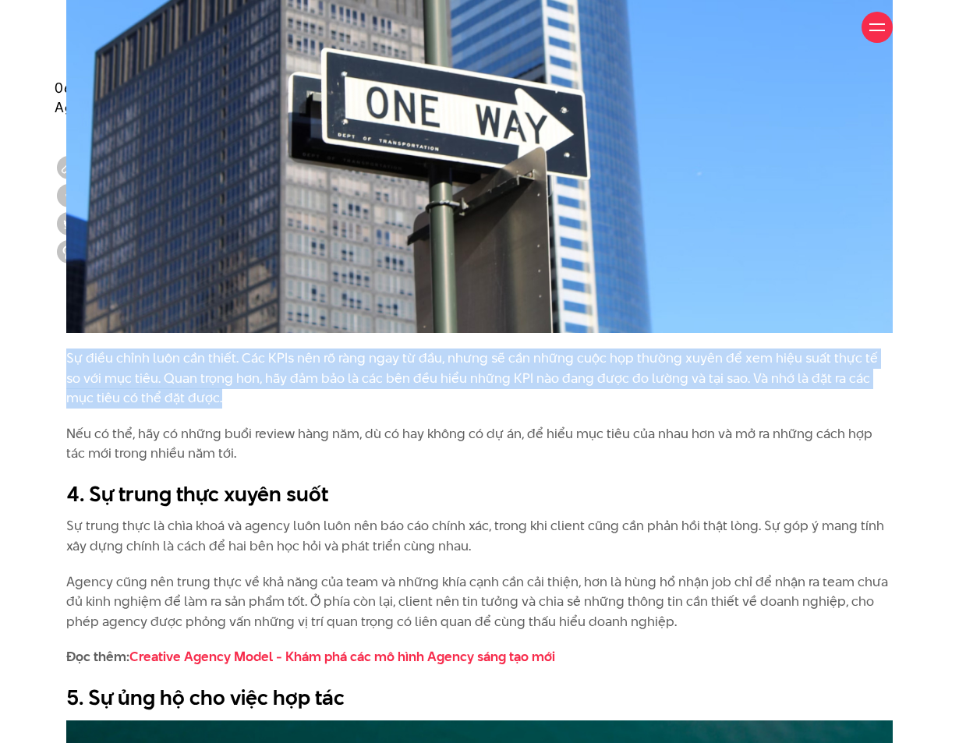
drag, startPoint x: 197, startPoint y: 380, endPoint x: 41, endPoint y: 340, distance: 161.0
click at [41, 340] on div "Mọi client và agency đều muốn có một mối quan hệ hợp tác tốt để tạo ra các chiế…" at bounding box center [479, 570] width 959 height 4045
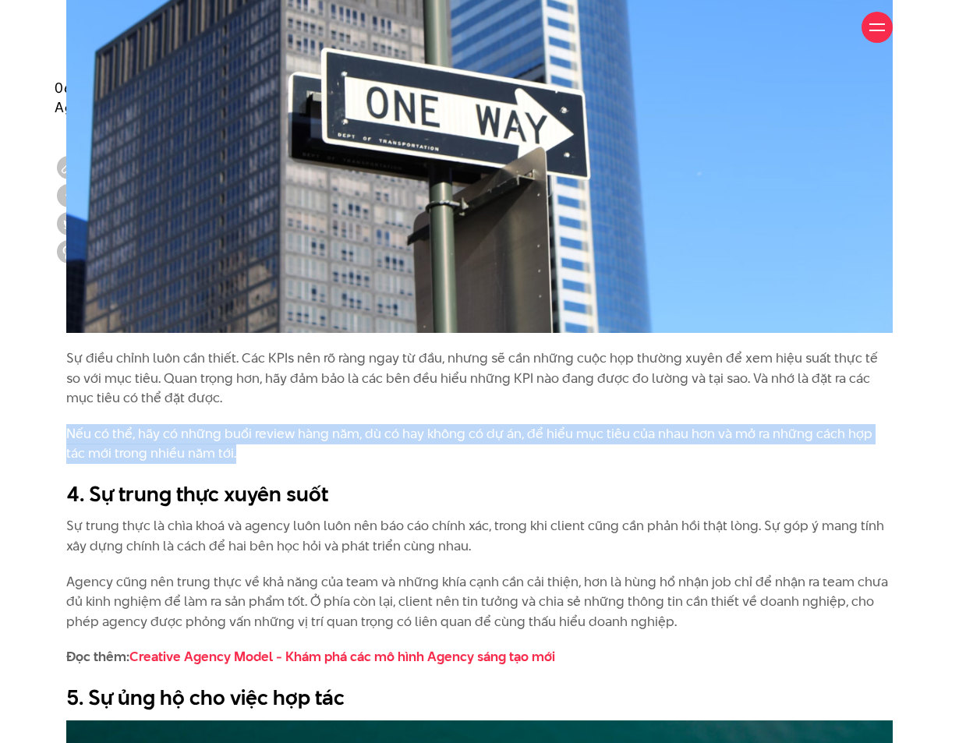
drag, startPoint x: 228, startPoint y: 432, endPoint x: 48, endPoint y: 410, distance: 181.5
click at [48, 410] on div "Mọi client và agency đều muốn có một mối quan hệ hợp tác tốt để tạo ra các chiế…" at bounding box center [479, 570] width 959 height 4045
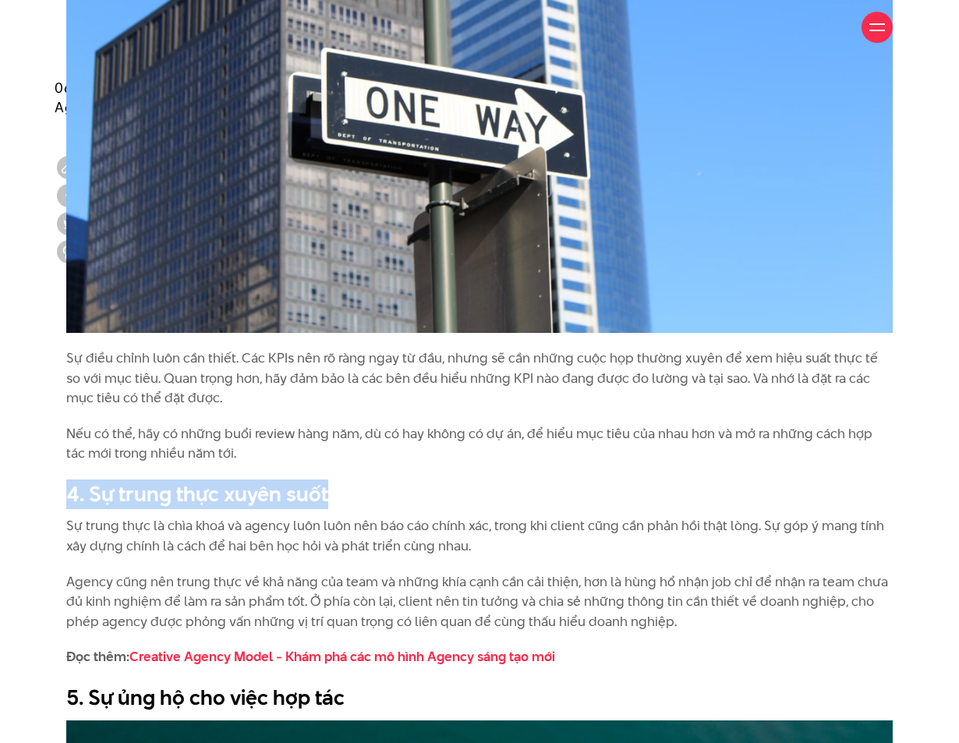
drag, startPoint x: 346, startPoint y: 470, endPoint x: 53, endPoint y: 460, distance: 293.5
click at [53, 460] on div "Mọi client và agency đều muốn có một mối quan hệ hợp tác tốt để tạo ra các chiế…" at bounding box center [479, 570] width 959 height 4045
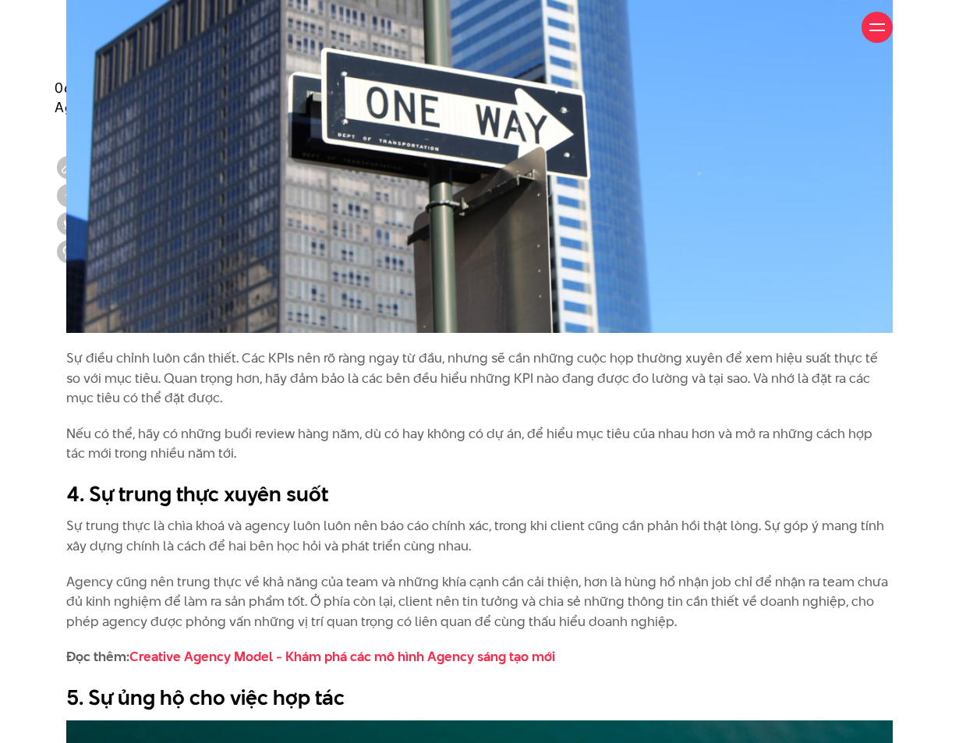
click at [499, 530] on p "Sự trung thực là chìa khoá và agency luôn luôn nên báo cáo chính xác, trong khi…" at bounding box center [479, 536] width 827 height 40
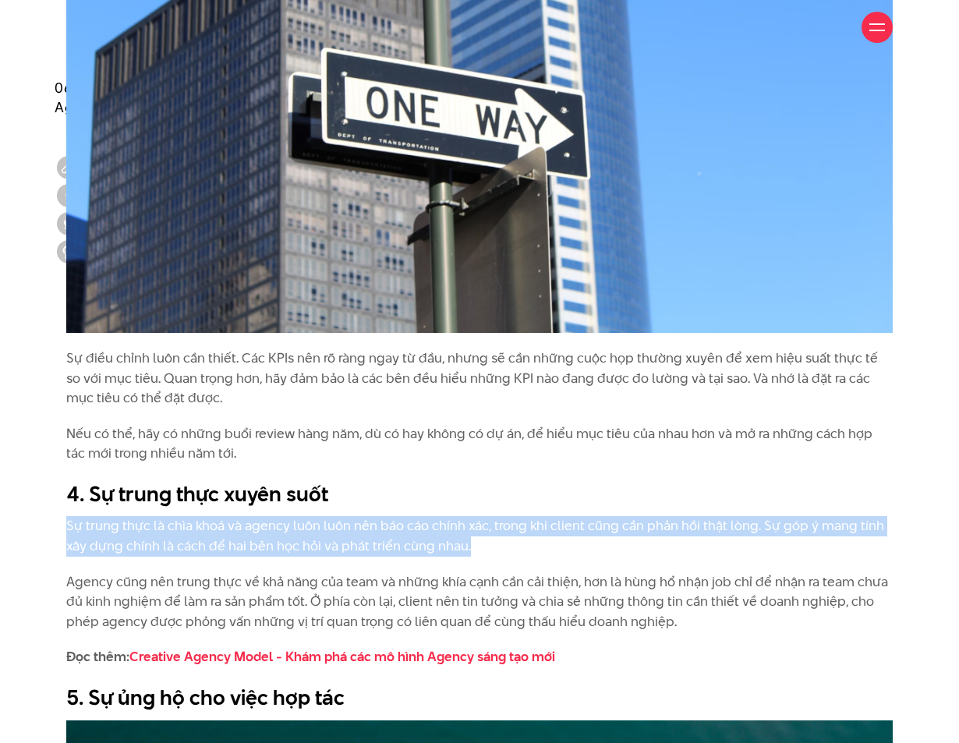
drag, startPoint x: 511, startPoint y: 525, endPoint x: 55, endPoint y: 511, distance: 455.8
click at [55, 511] on div "Mọi client và agency đều muốn có một mối quan hệ hợp tác tốt để tạo ra các chiế…" at bounding box center [480, 570] width 850 height 4045
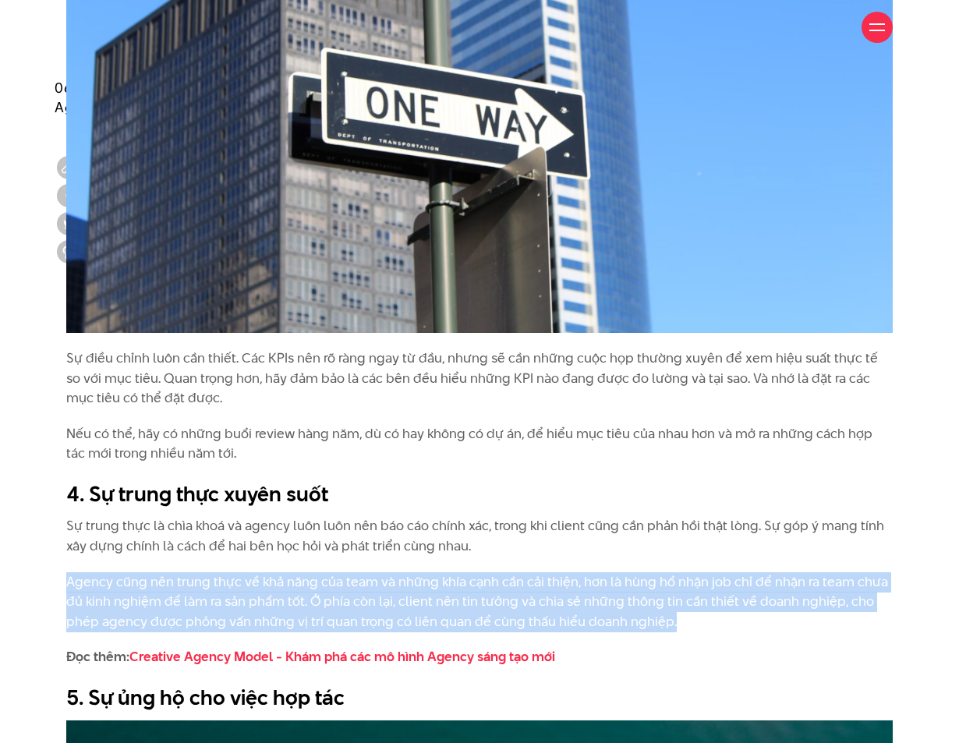
drag, startPoint x: 408, startPoint y: 591, endPoint x: -11, endPoint y: 568, distance: 419.6
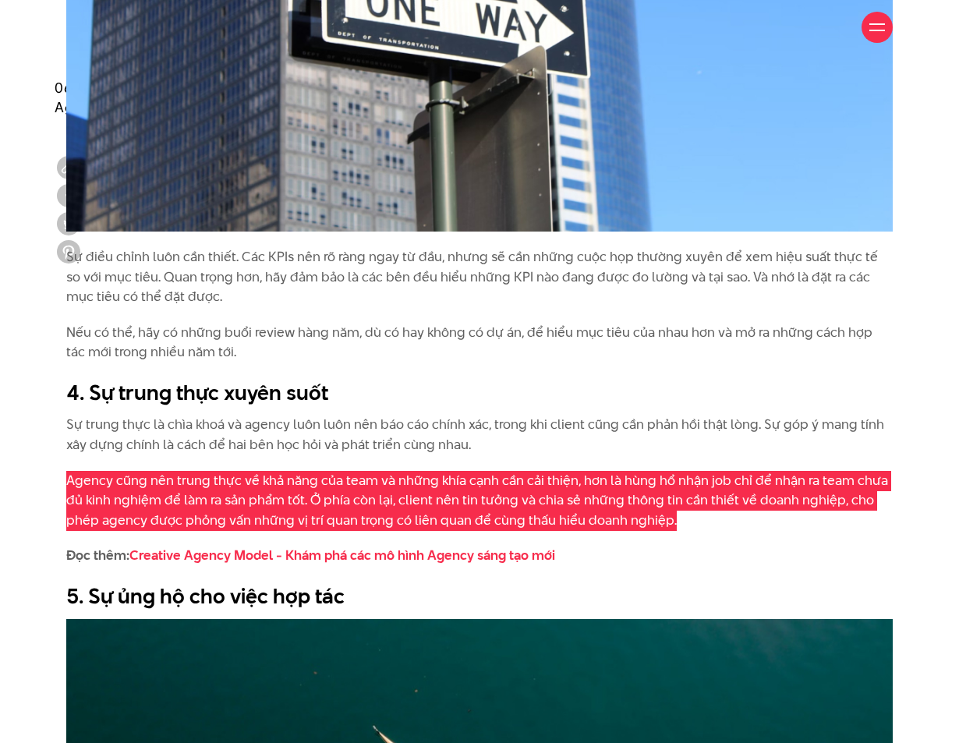
scroll to position [2886, 0]
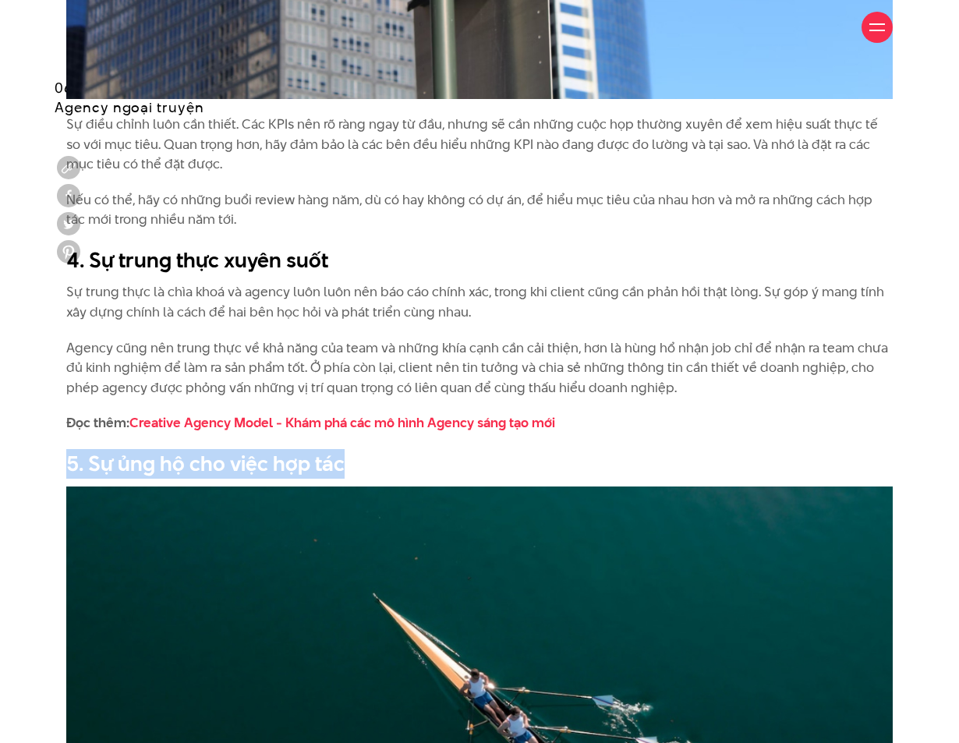
drag, startPoint x: 368, startPoint y: 434, endPoint x: 34, endPoint y: 446, distance: 334.9
click at [34, 446] on div "Mọi client và agency đều muốn có một mối quan hệ hợp tác tốt để tạo ra các chiế…" at bounding box center [479, 336] width 959 height 4045
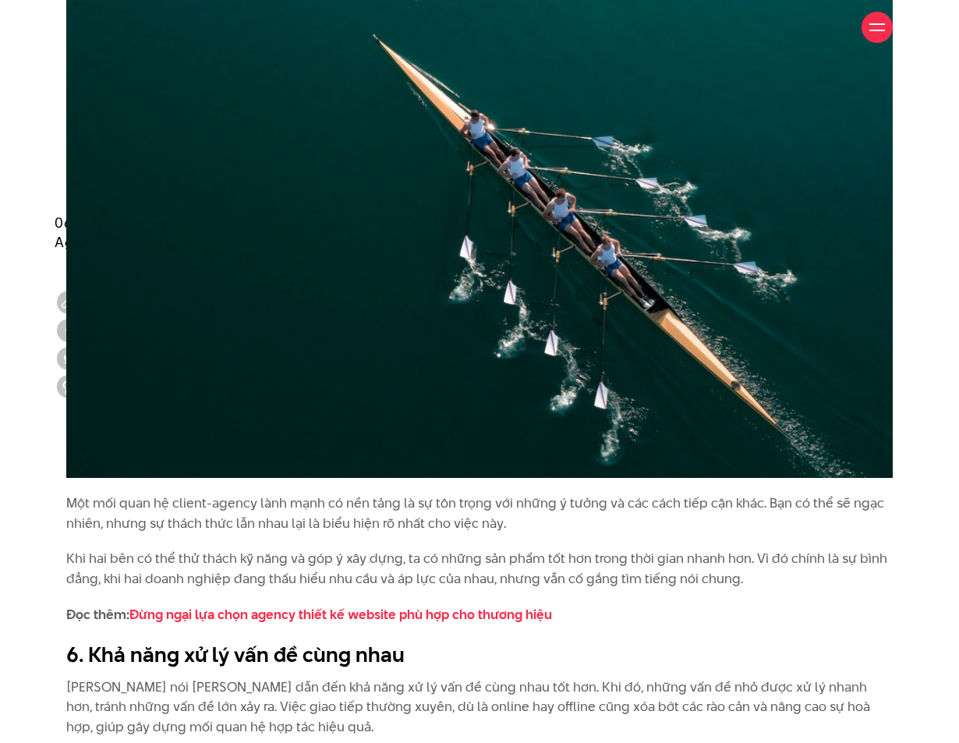
scroll to position [3588, 0]
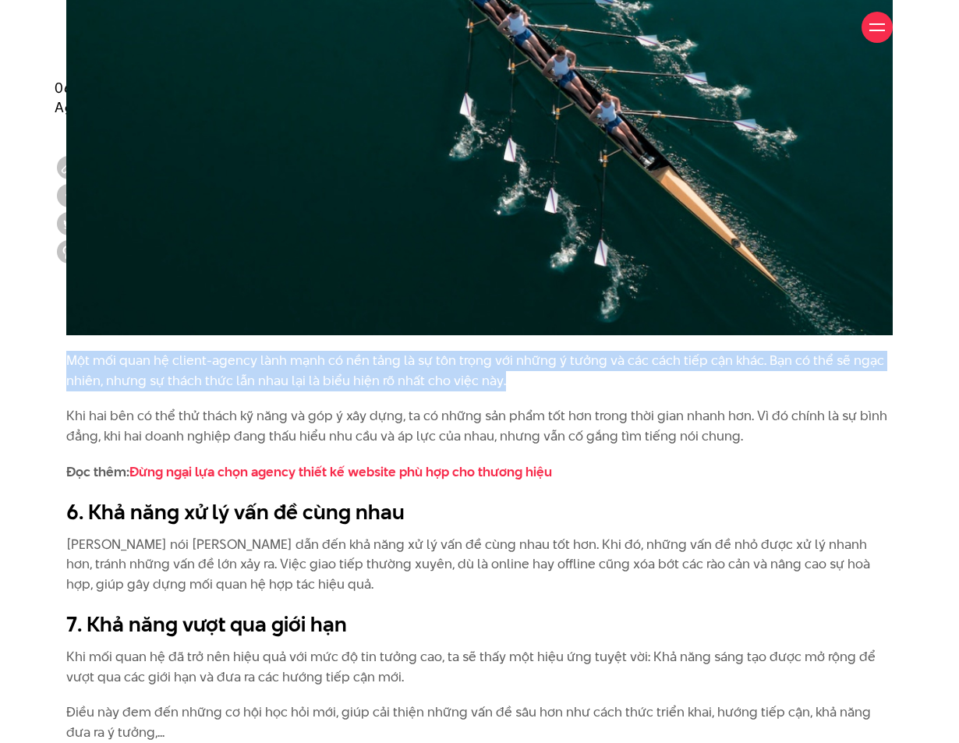
drag, startPoint x: 530, startPoint y: 353, endPoint x: 27, endPoint y: 343, distance: 503.2
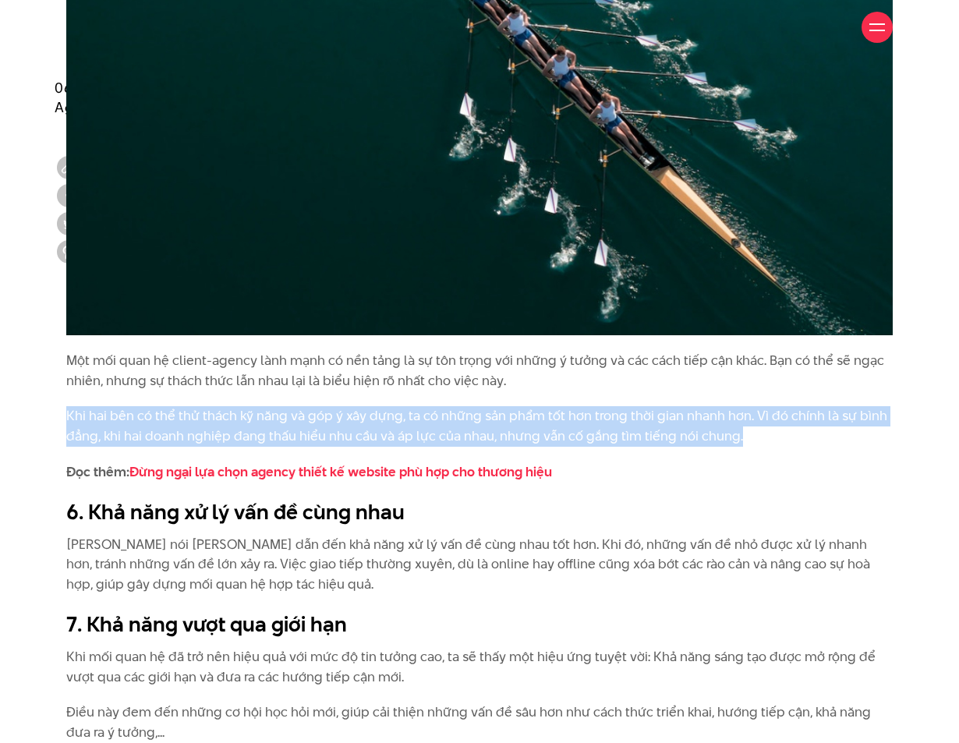
drag, startPoint x: 737, startPoint y: 419, endPoint x: 59, endPoint y: 399, distance: 678.2
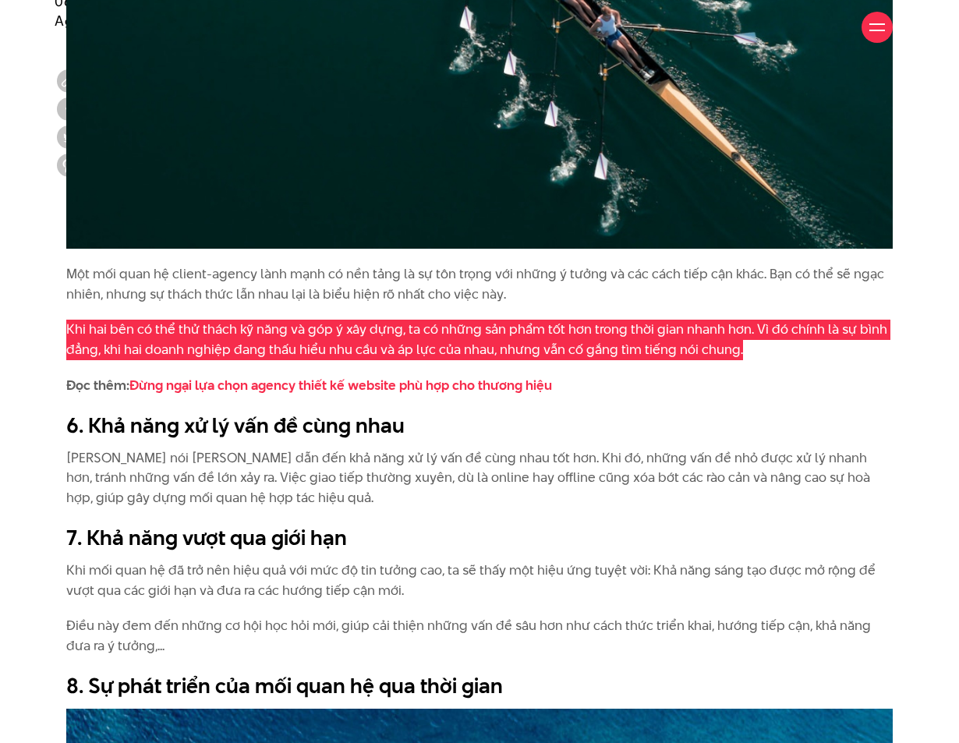
scroll to position [3900, 0]
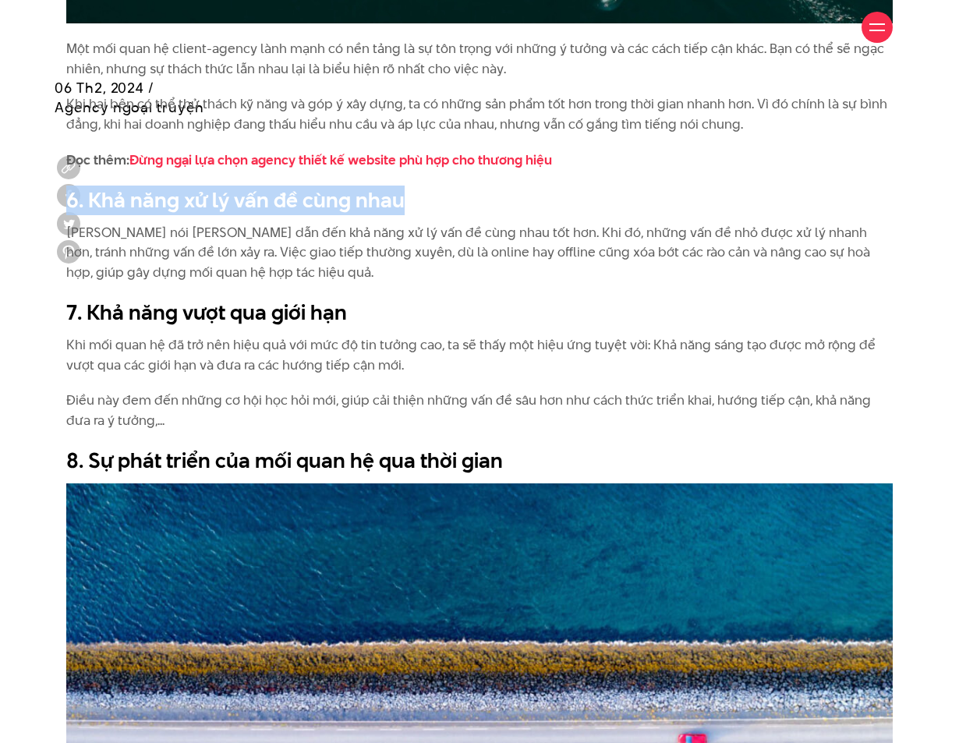
drag, startPoint x: 335, startPoint y: 179, endPoint x: 66, endPoint y: 179, distance: 269.9
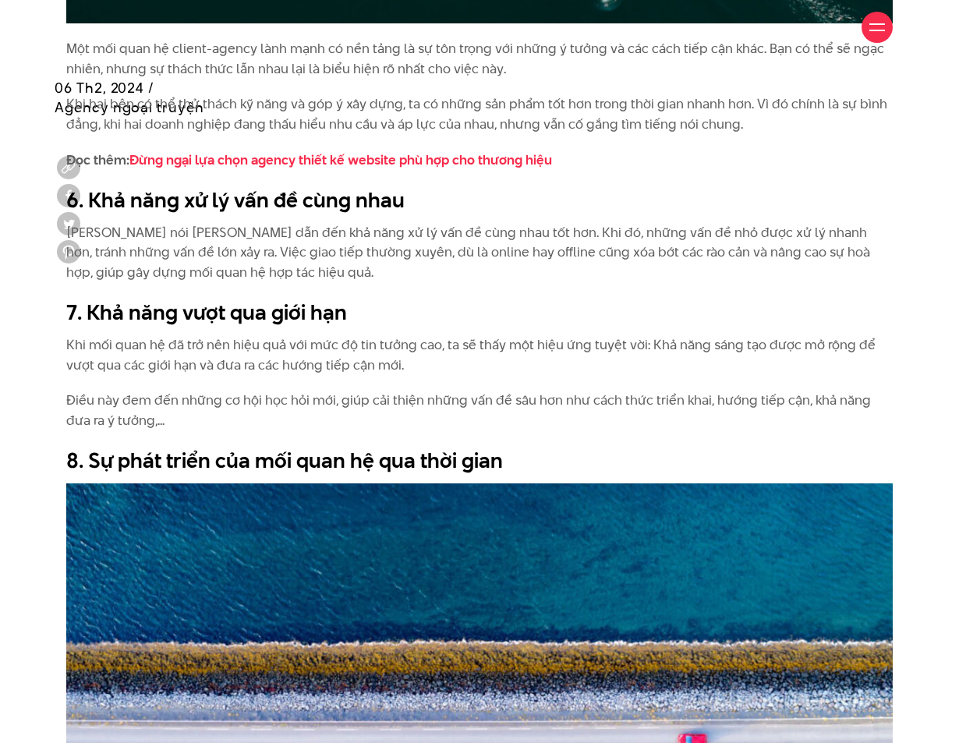
drag, startPoint x: 465, startPoint y: 267, endPoint x: 463, endPoint y: 275, distance: 8.7
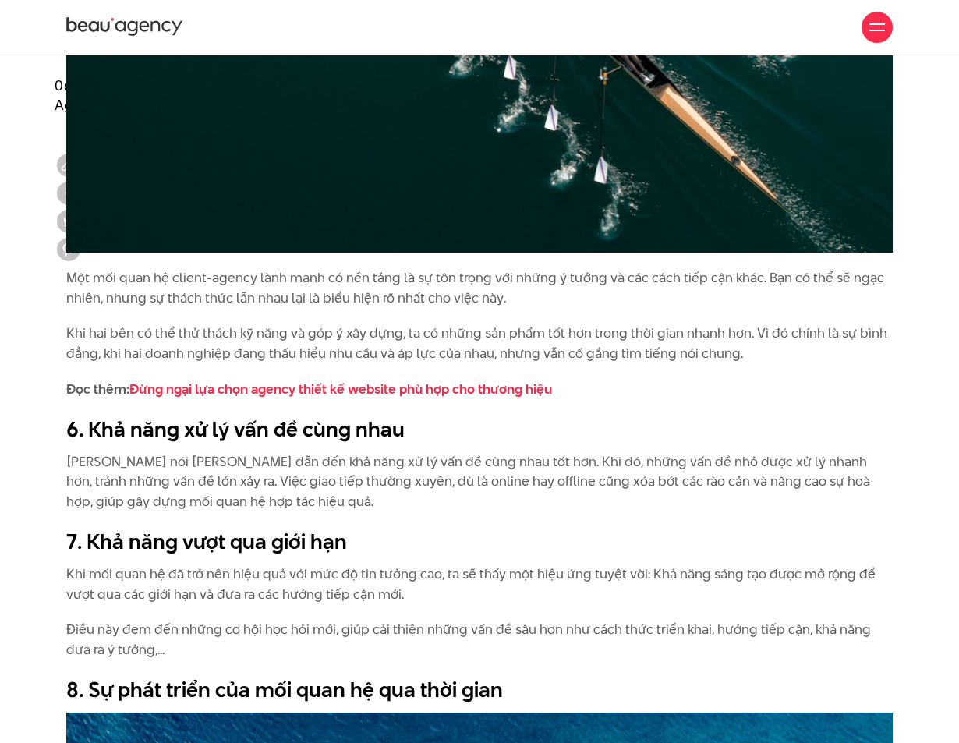
scroll to position [3666, 0]
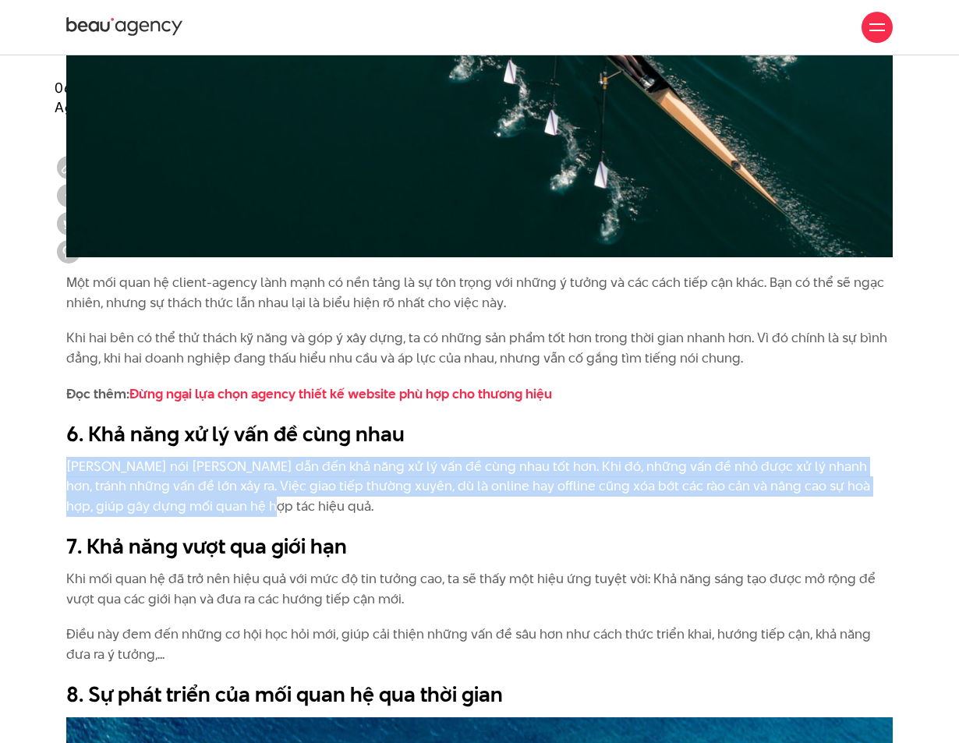
drag, startPoint x: 238, startPoint y: 487, endPoint x: 25, endPoint y: 437, distance: 218.7
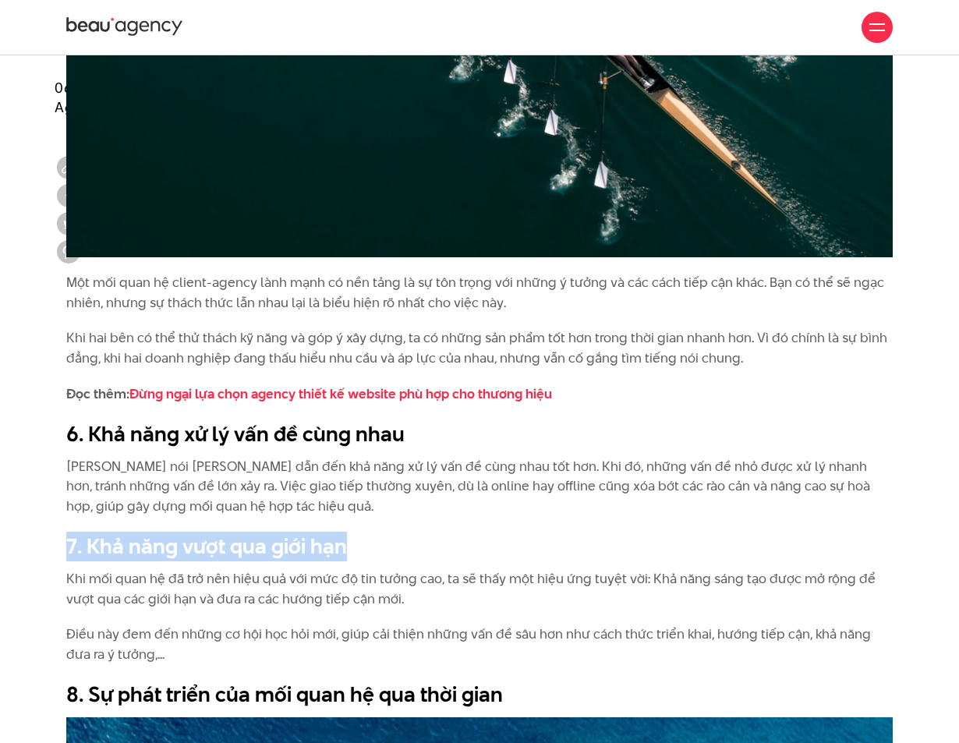
drag, startPoint x: 363, startPoint y: 523, endPoint x: 64, endPoint y: 520, distance: 298.8
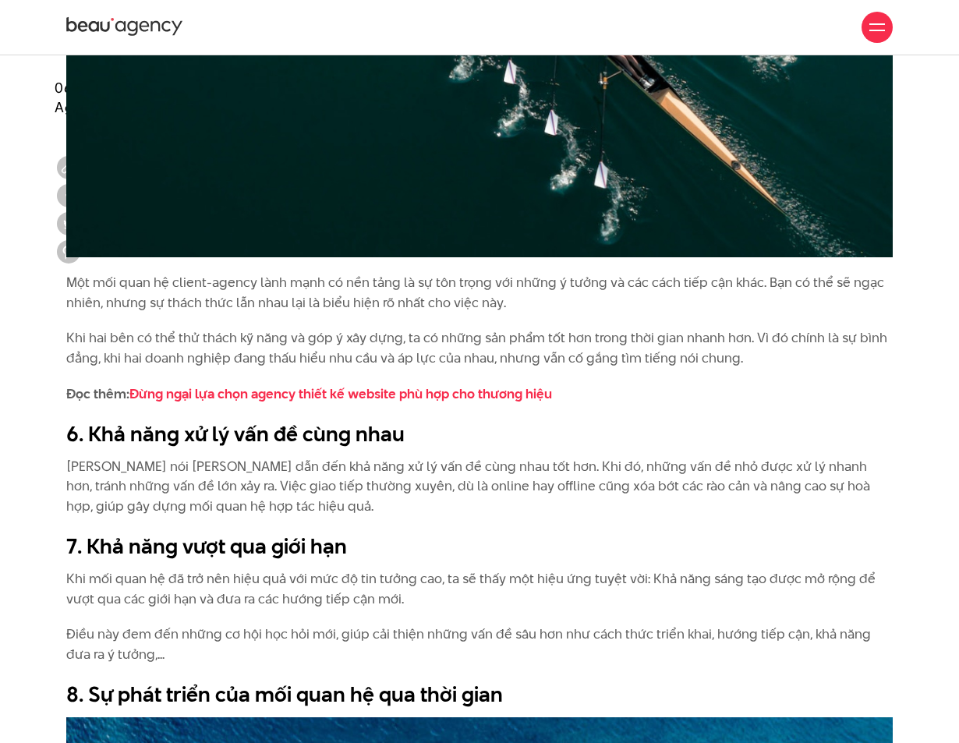
drag, startPoint x: 312, startPoint y: 552, endPoint x: 362, endPoint y: 562, distance: 50.9
click at [312, 569] on p "Khi mối quan hệ đã trở nên hiệu quả với mức độ tin tưởng cao, ta sẽ thấy một hi…" at bounding box center [479, 589] width 827 height 40
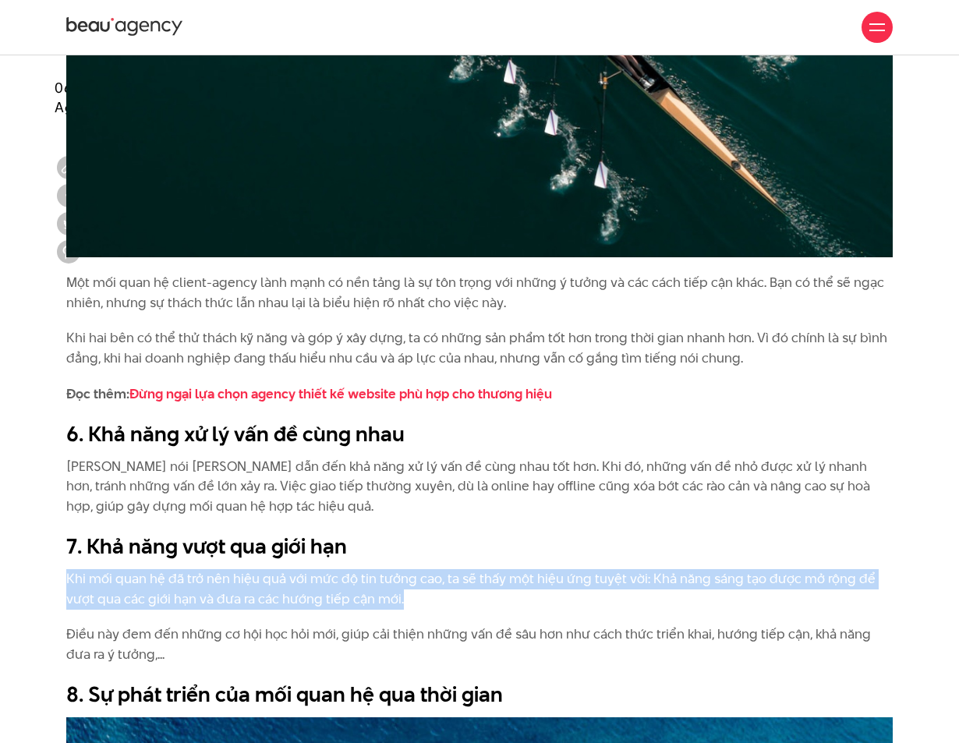
drag, startPoint x: 413, startPoint y: 583, endPoint x: 28, endPoint y: 553, distance: 385.8
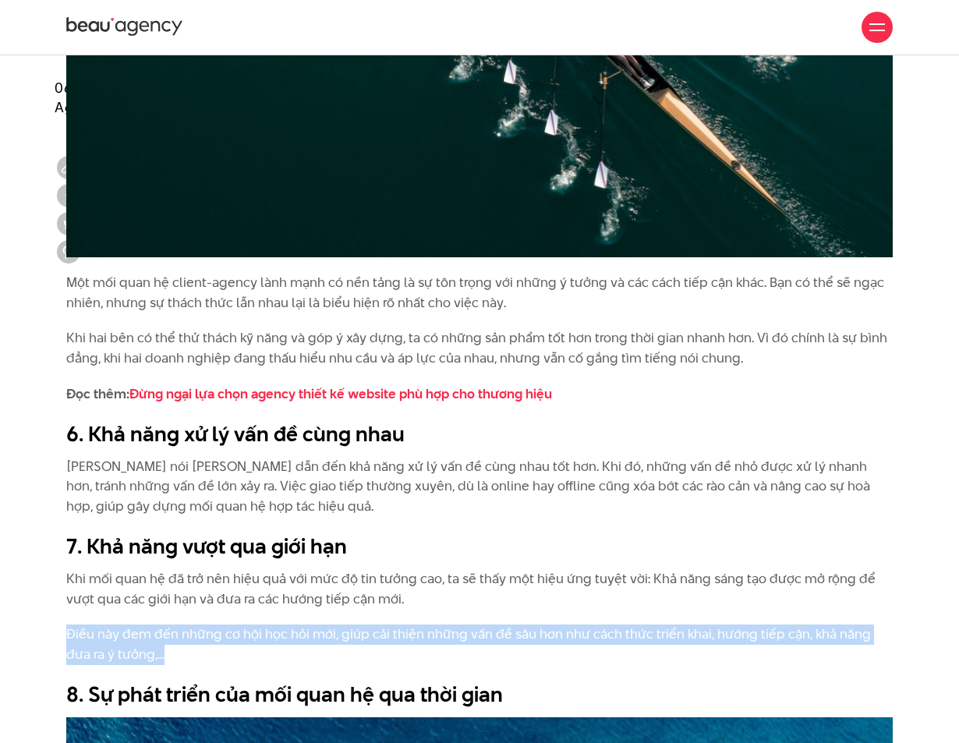
drag, startPoint x: 161, startPoint y: 631, endPoint x: 61, endPoint y: 615, distance: 101.1
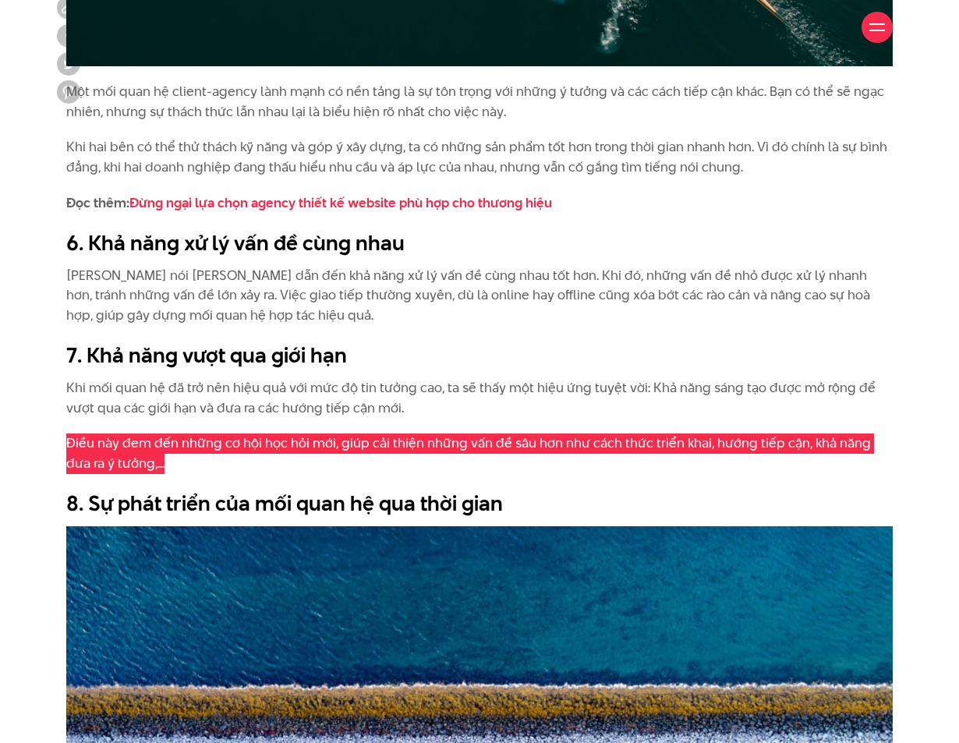
scroll to position [3900, 0]
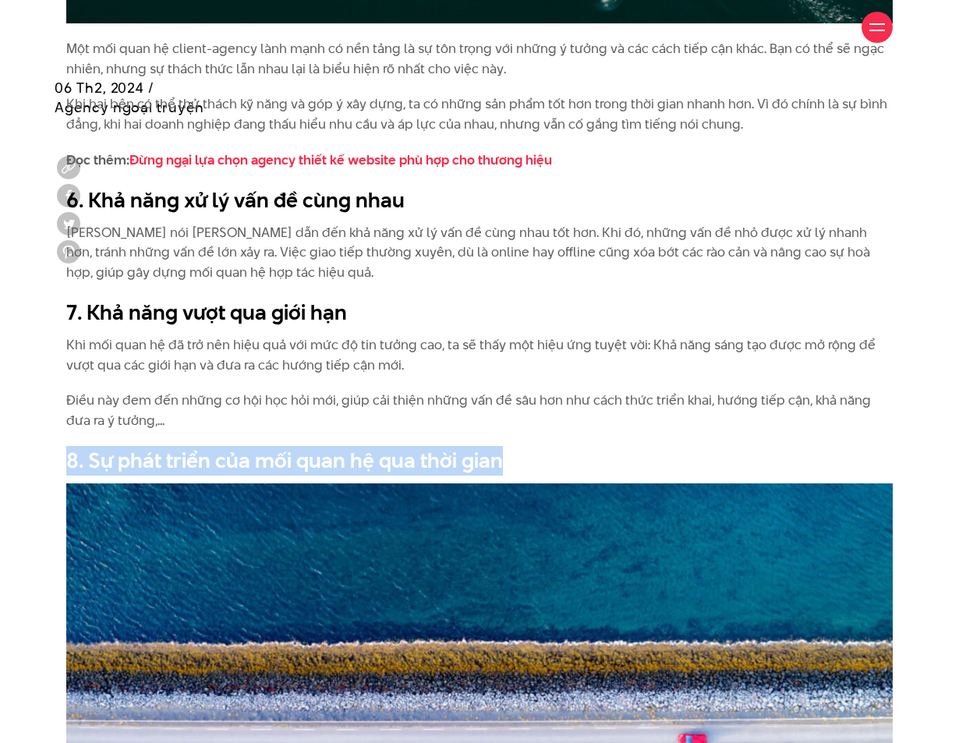
drag, startPoint x: 506, startPoint y: 439, endPoint x: 55, endPoint y: 440, distance: 451.7
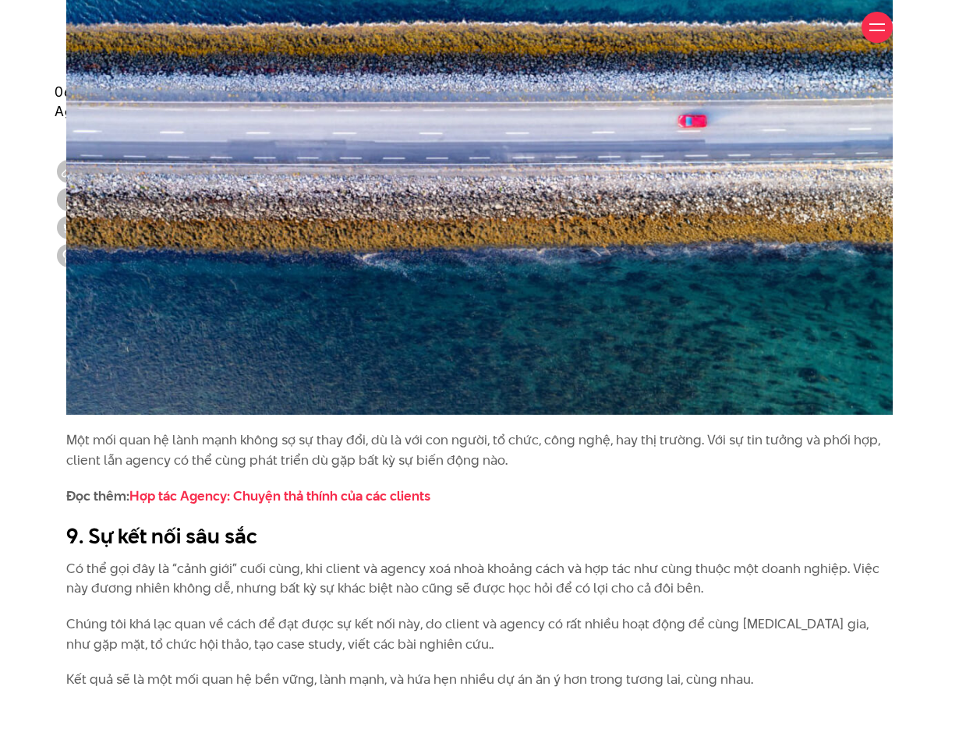
scroll to position [4524, 0]
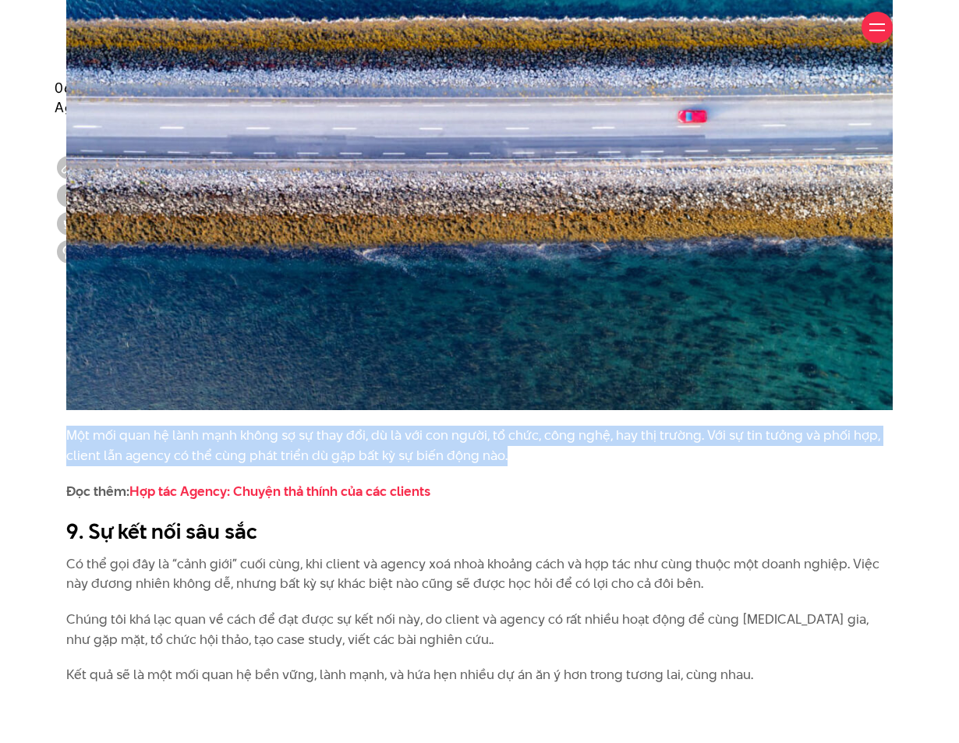
drag, startPoint x: 525, startPoint y: 438, endPoint x: 37, endPoint y: 410, distance: 489.2
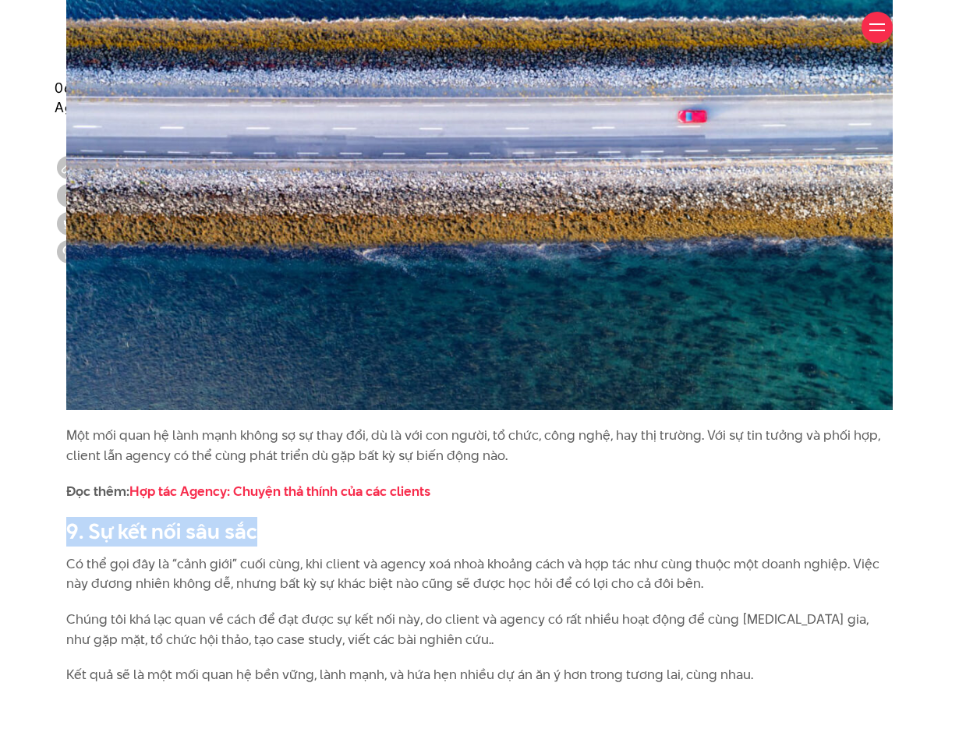
drag, startPoint x: 269, startPoint y: 510, endPoint x: 38, endPoint y: 508, distance: 230.9
drag, startPoint x: 118, startPoint y: 619, endPoint x: 94, endPoint y: 594, distance: 34.2
click at [118, 619] on p "Chúng tôi khá lạc quan về cách để đạt được sự kết nối này, do client và agency …" at bounding box center [479, 630] width 827 height 40
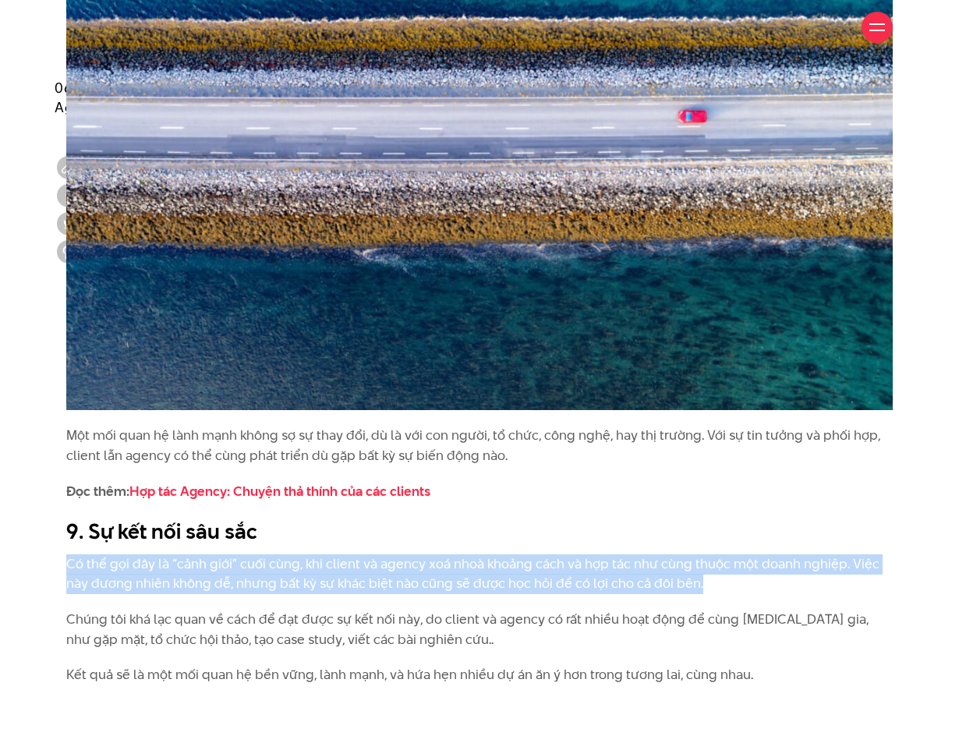
drag, startPoint x: 69, startPoint y: 537, endPoint x: 701, endPoint y: 565, distance: 633.3
click at [701, 565] on p "Có thể gọi đây là “cảnh giới” cuối cùng, khi client và agency xoá nhoà khoảng c…" at bounding box center [479, 575] width 827 height 40
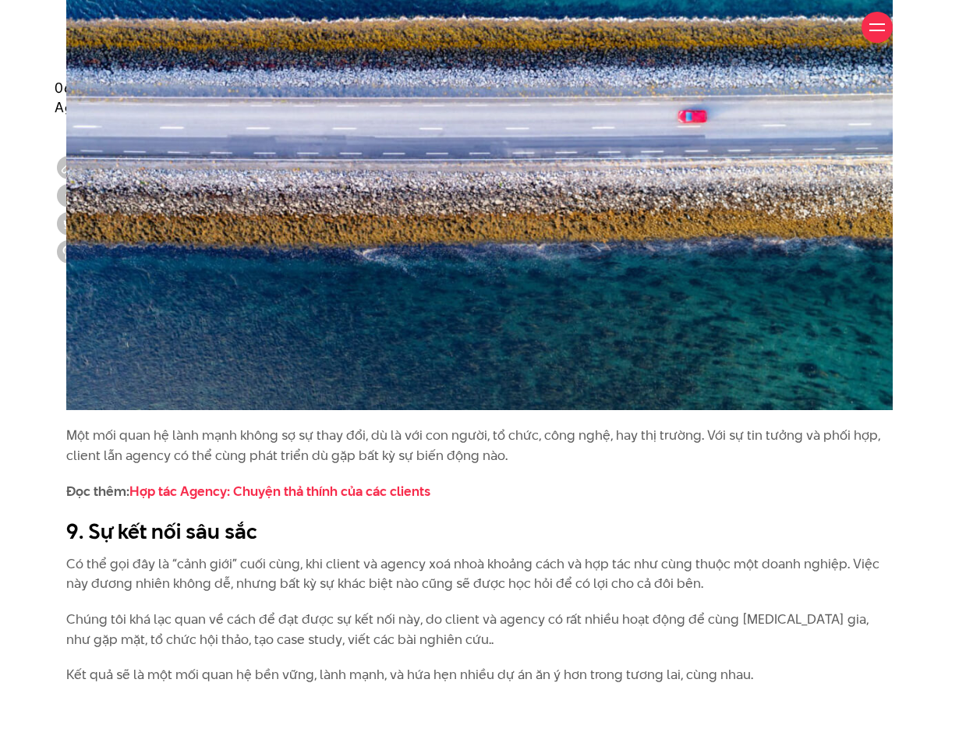
click at [563, 610] on p "Chúng tôi khá lạc quan về cách để đạt được sự kết nối này, do client và agency …" at bounding box center [479, 630] width 827 height 40
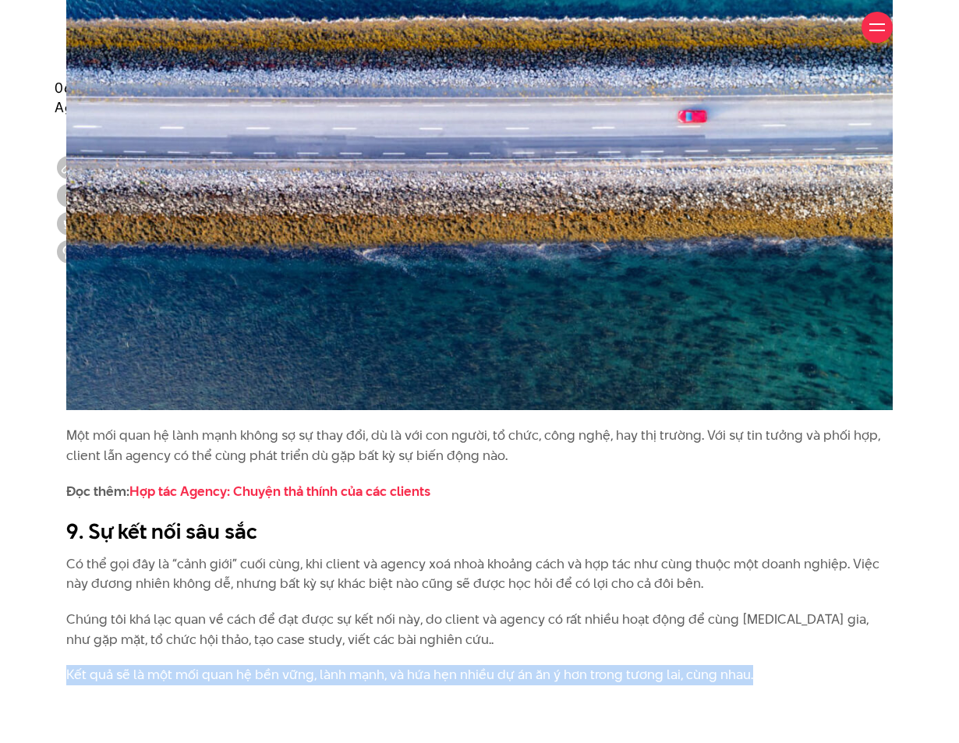
drag, startPoint x: 766, startPoint y: 653, endPoint x: -29, endPoint y: 659, distance: 794.9
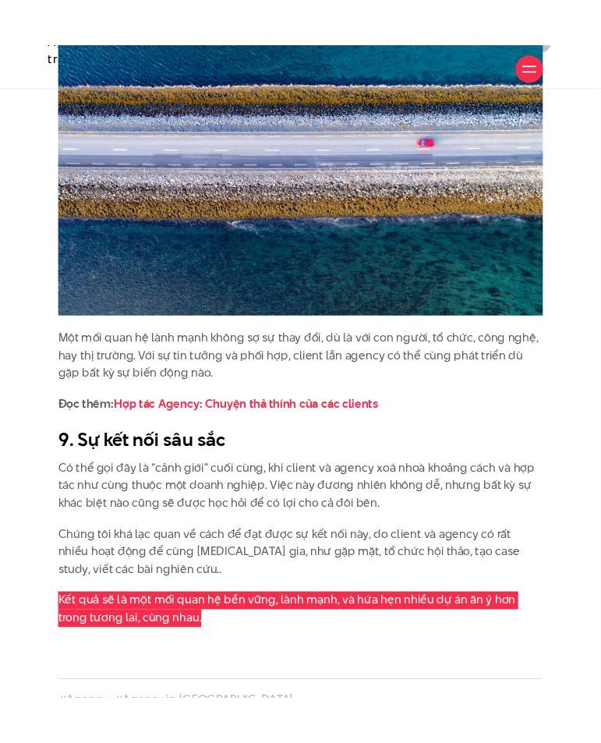
scroll to position [4236, 0]
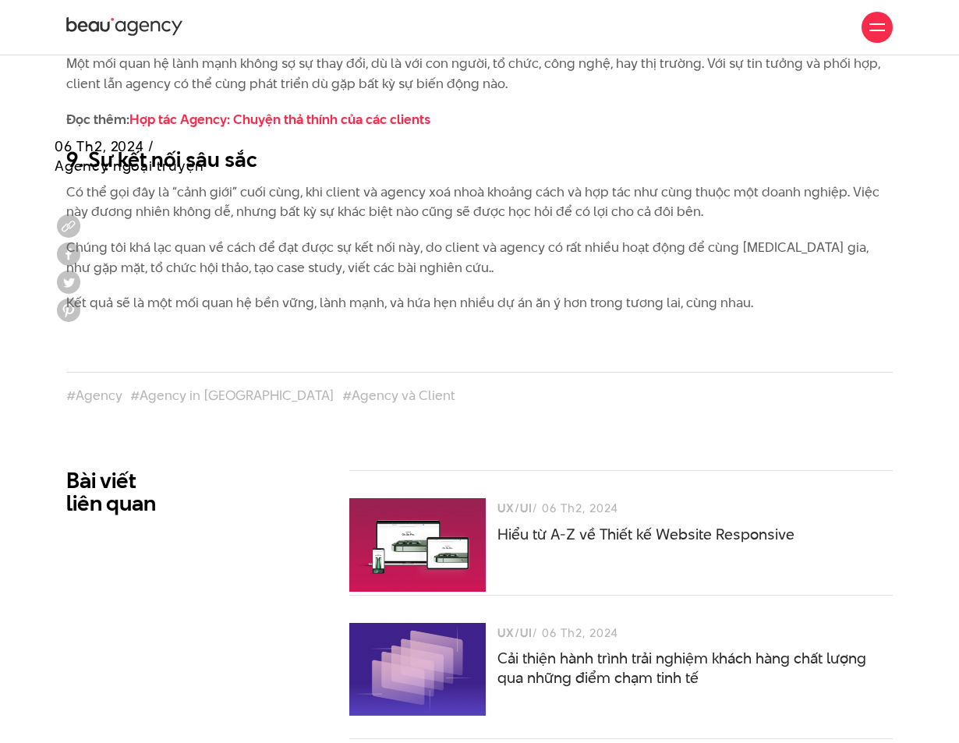
scroll to position [4829, 0]
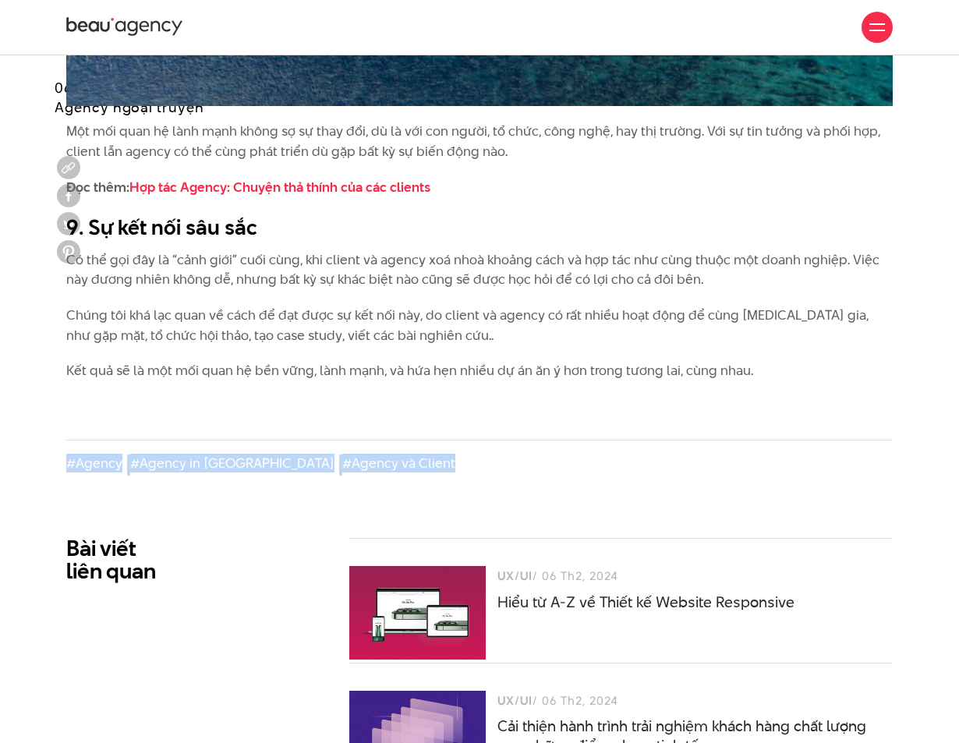
drag, startPoint x: 310, startPoint y: 442, endPoint x: 68, endPoint y: 438, distance: 242.6
click at [68, 456] on div "#Agency #Agency in Việt Nam #Agency và Client" at bounding box center [479, 466] width 827 height 20
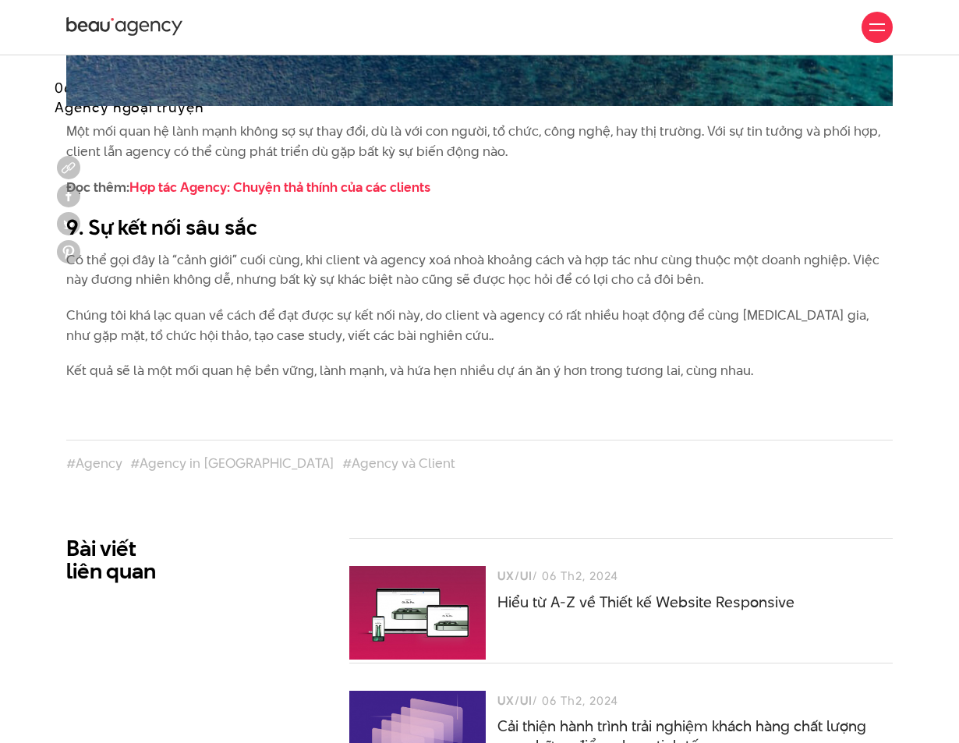
click at [443, 456] on div "#Agency #Agency in Việt Nam #Agency và Client" at bounding box center [479, 466] width 827 height 20
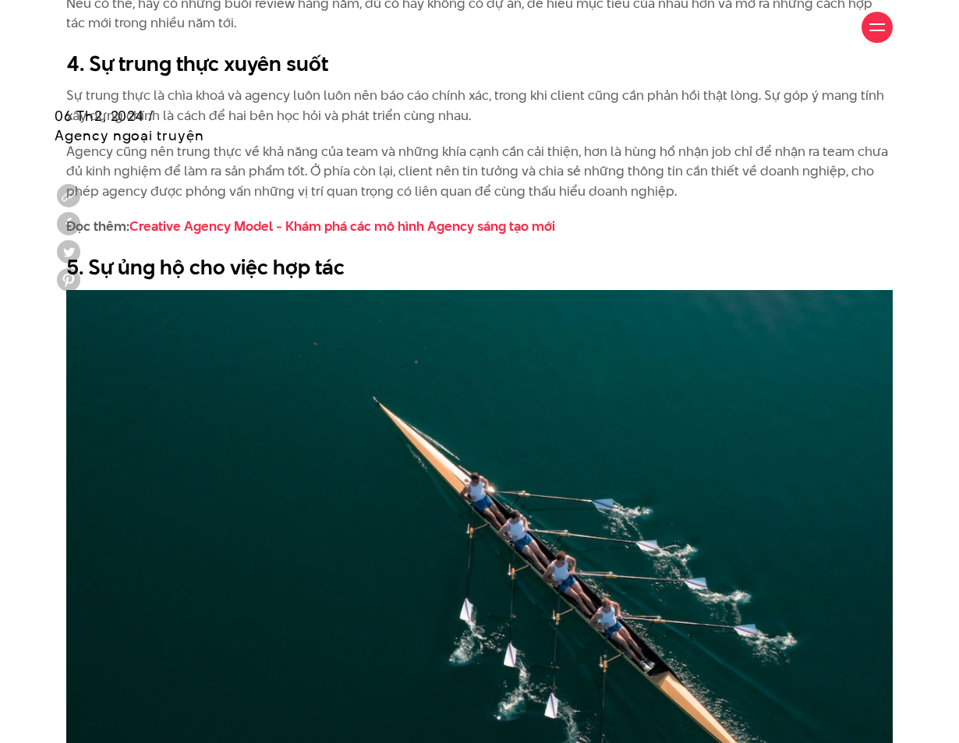
scroll to position [3112, 0]
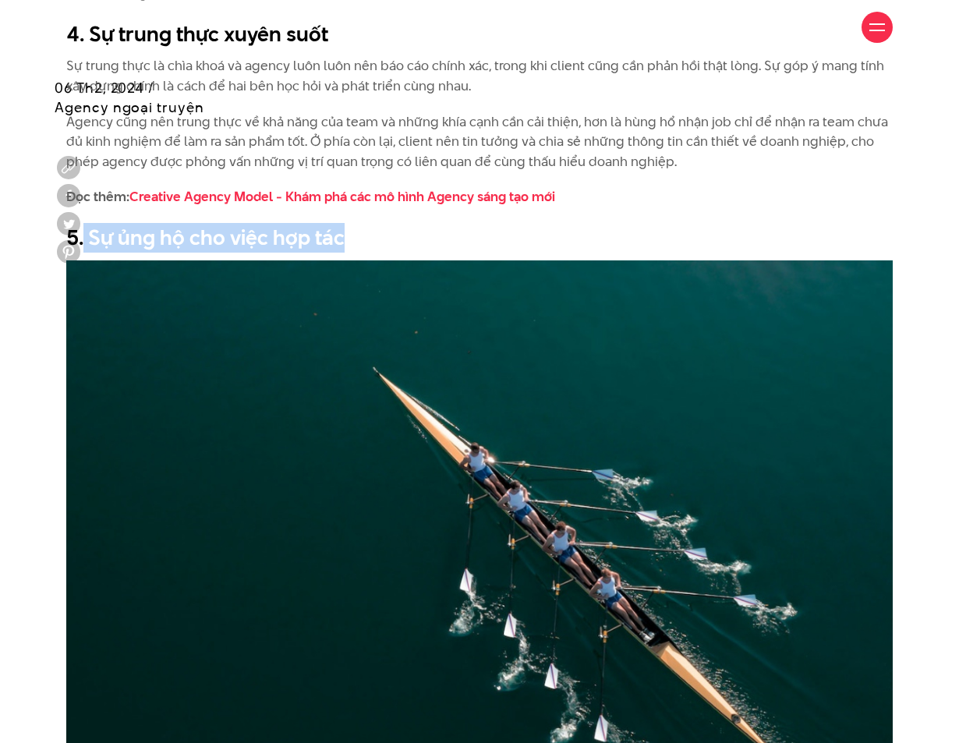
drag, startPoint x: 355, startPoint y: 214, endPoint x: 85, endPoint y: 221, distance: 270.0
click at [85, 223] on h2 "5. Sự ủng hộ cho việc hợp tác" at bounding box center [479, 238] width 827 height 30
click at [87, 223] on h2 "5. Sự ủng hộ cho việc hợp tác" at bounding box center [479, 238] width 827 height 30
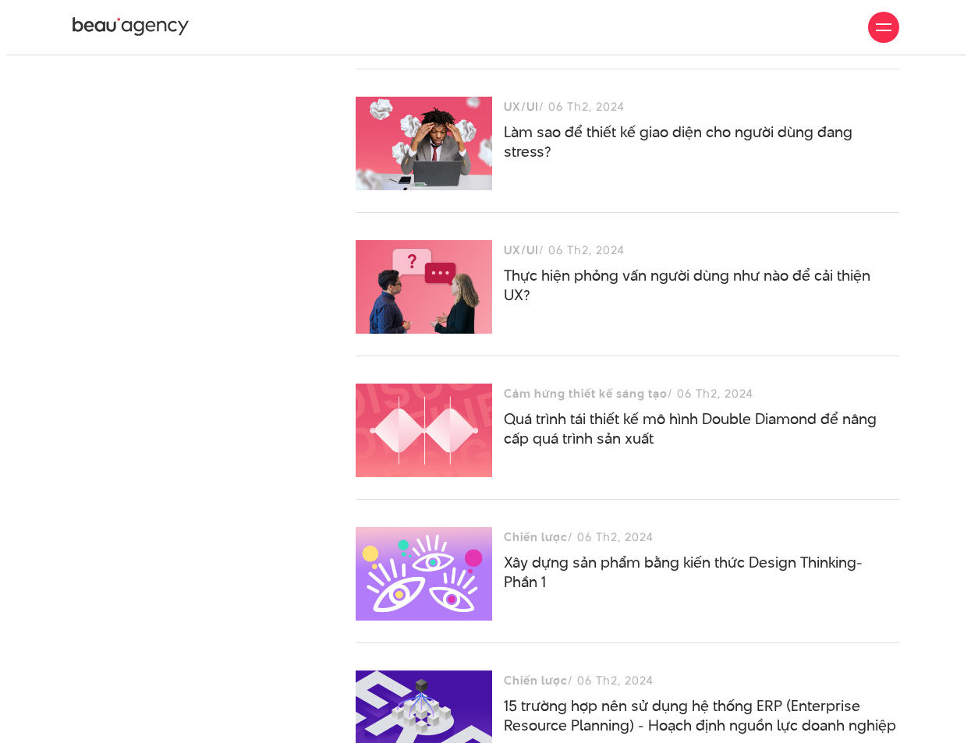
scroll to position [5531, 0]
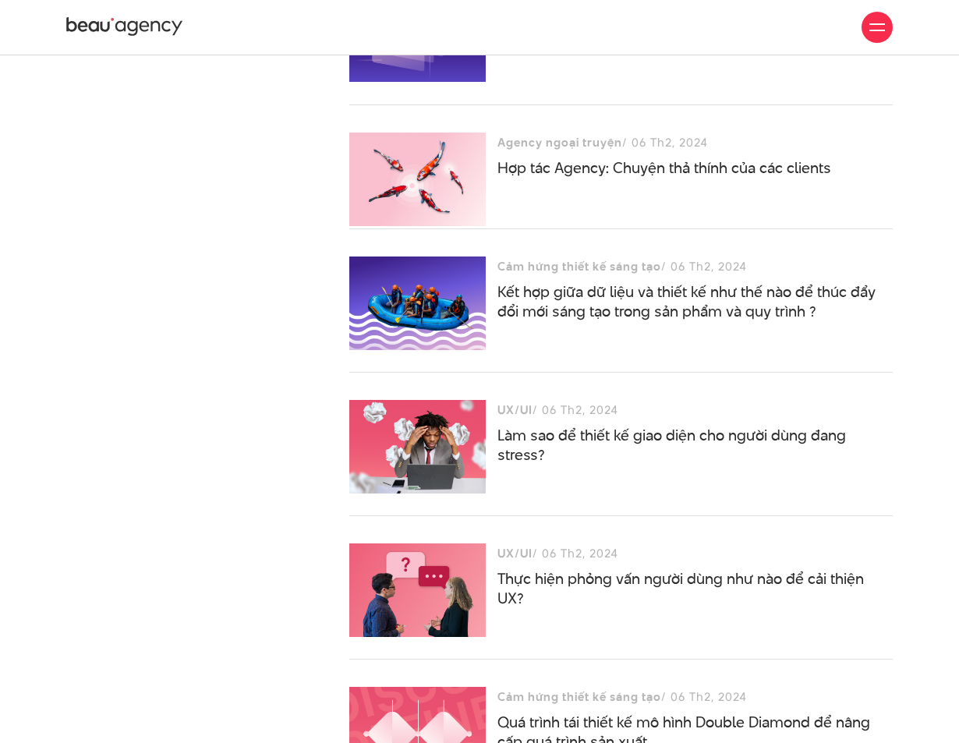
click at [874, 28] on div at bounding box center [878, 28] width 16 height 16
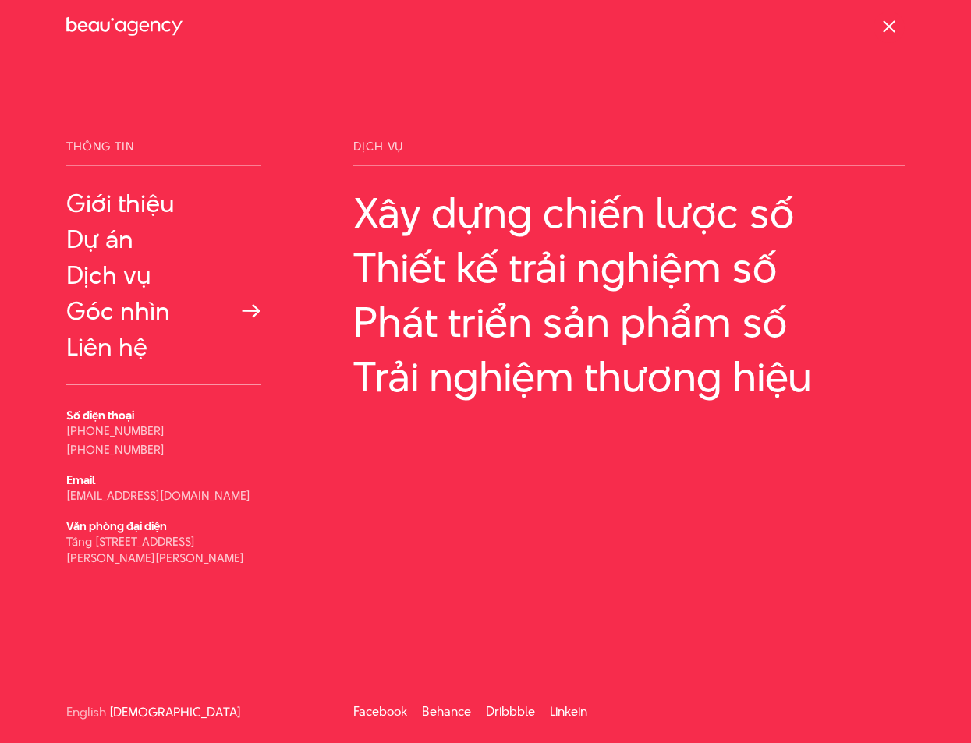
click at [94, 309] on link "Góc nhìn" at bounding box center [163, 311] width 195 height 28
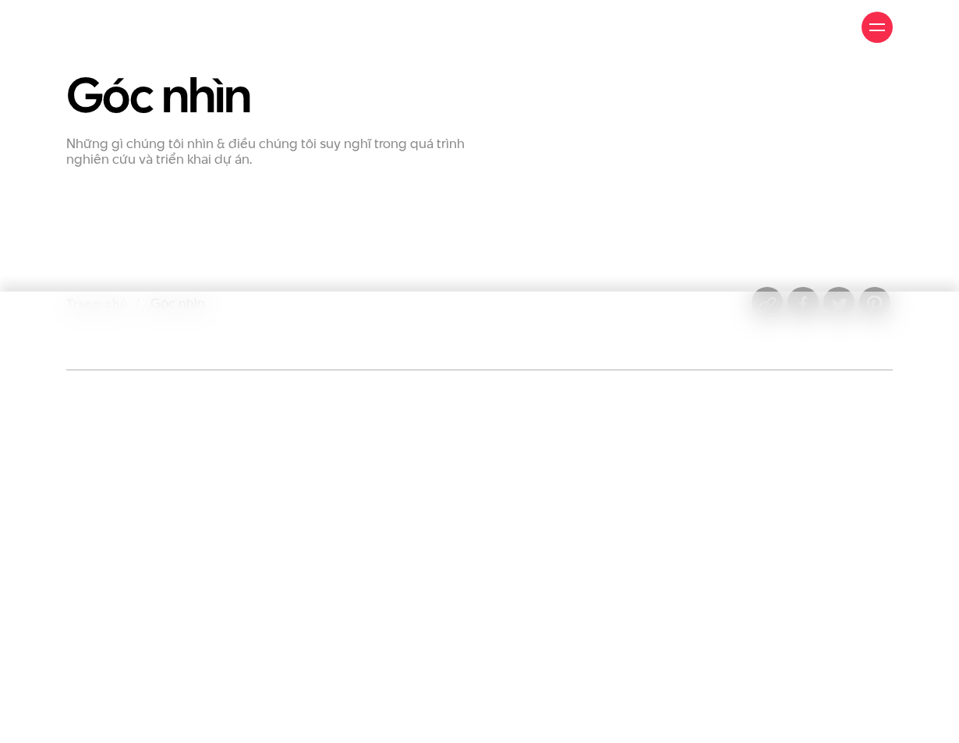
scroll to position [156, 0]
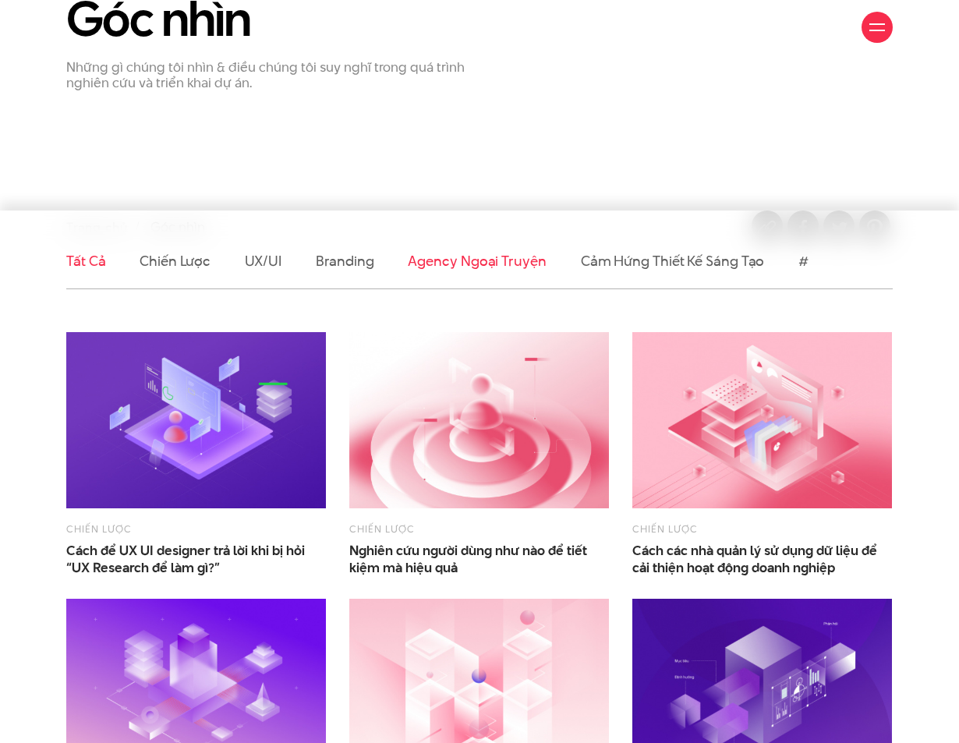
click at [491, 260] on link "Agency ngoại truyện" at bounding box center [477, 261] width 138 height 20
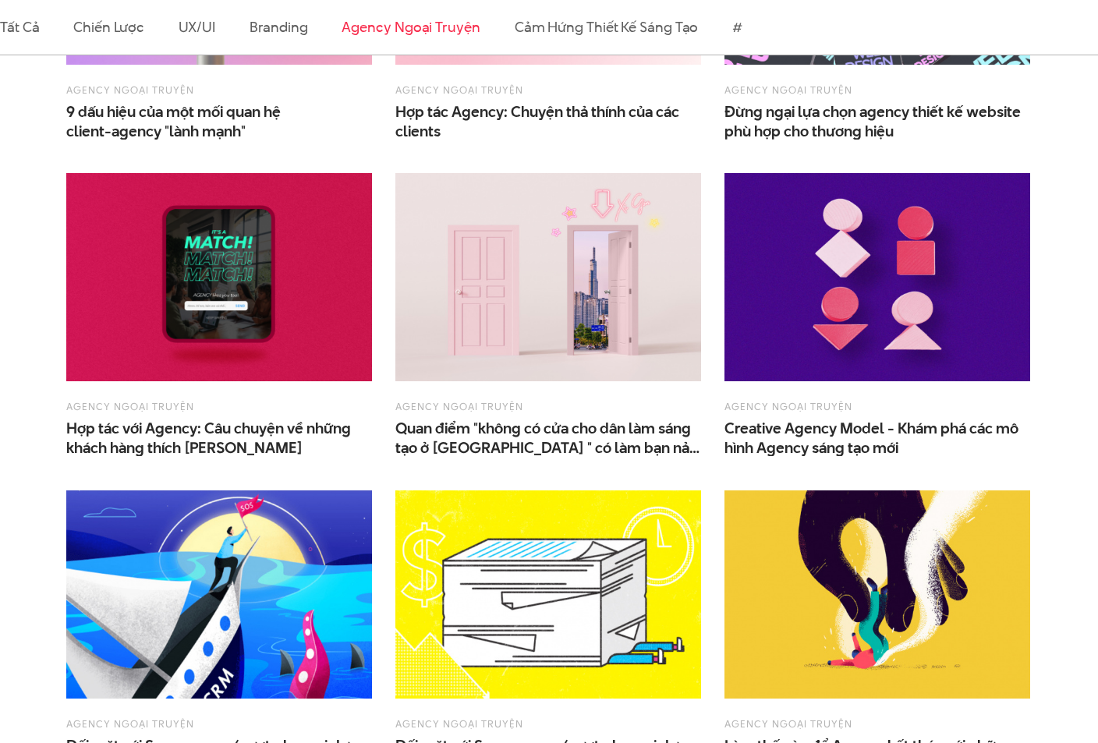
scroll to position [780, 0]
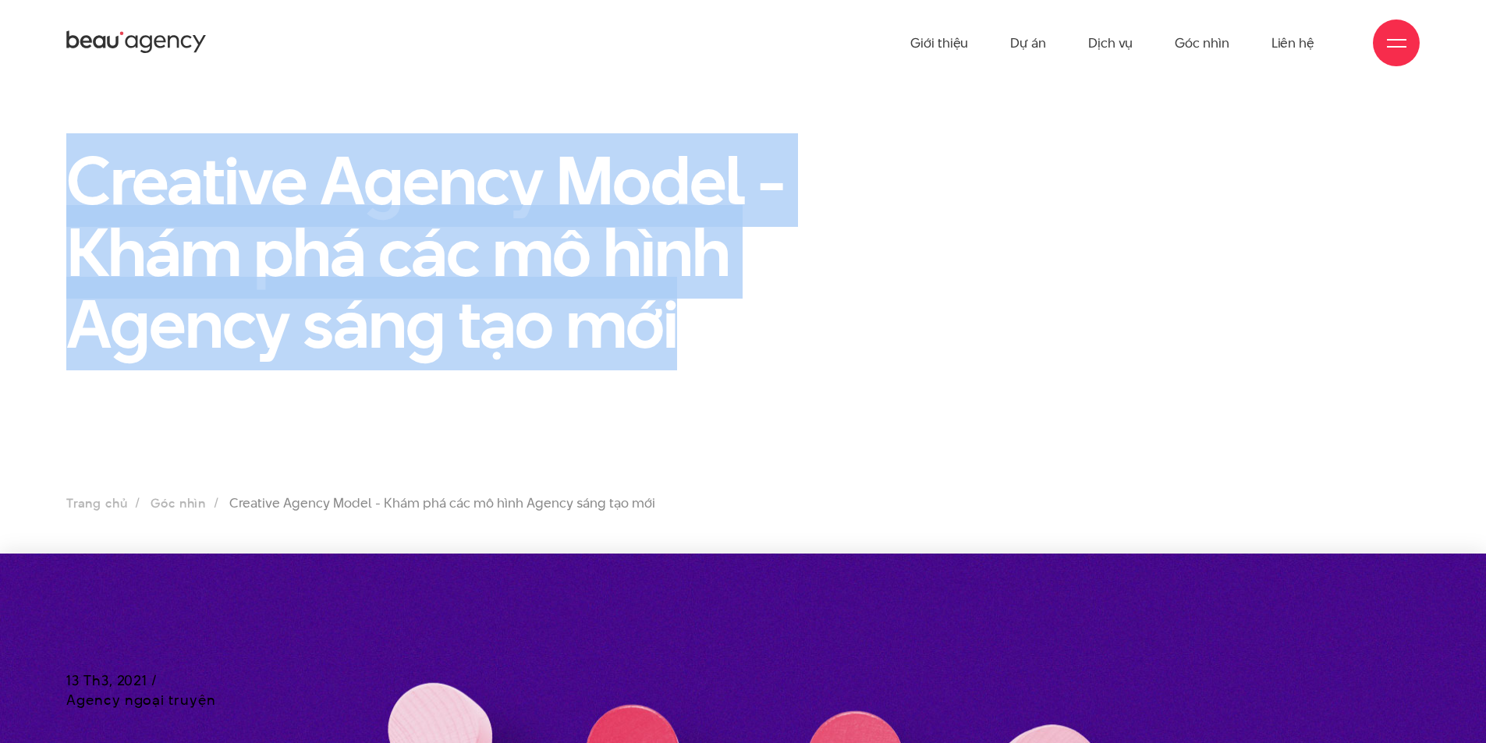
drag, startPoint x: 708, startPoint y: 328, endPoint x: 60, endPoint y: 168, distance: 667.5
click at [60, 168] on div "Creative Agency Model - Khám phá các mô hình Agency sáng tạo mới" at bounding box center [511, 258] width 928 height 229
copy h1 "Creative Agency Model - Khám phá các mô hình Agency sáng tạo mới"
click at [484, 388] on section "Creative Agency Model - Khám phá các mô hình Agency sáng tạo mới Trang chủ Góc …" at bounding box center [743, 320] width 1486 height 468
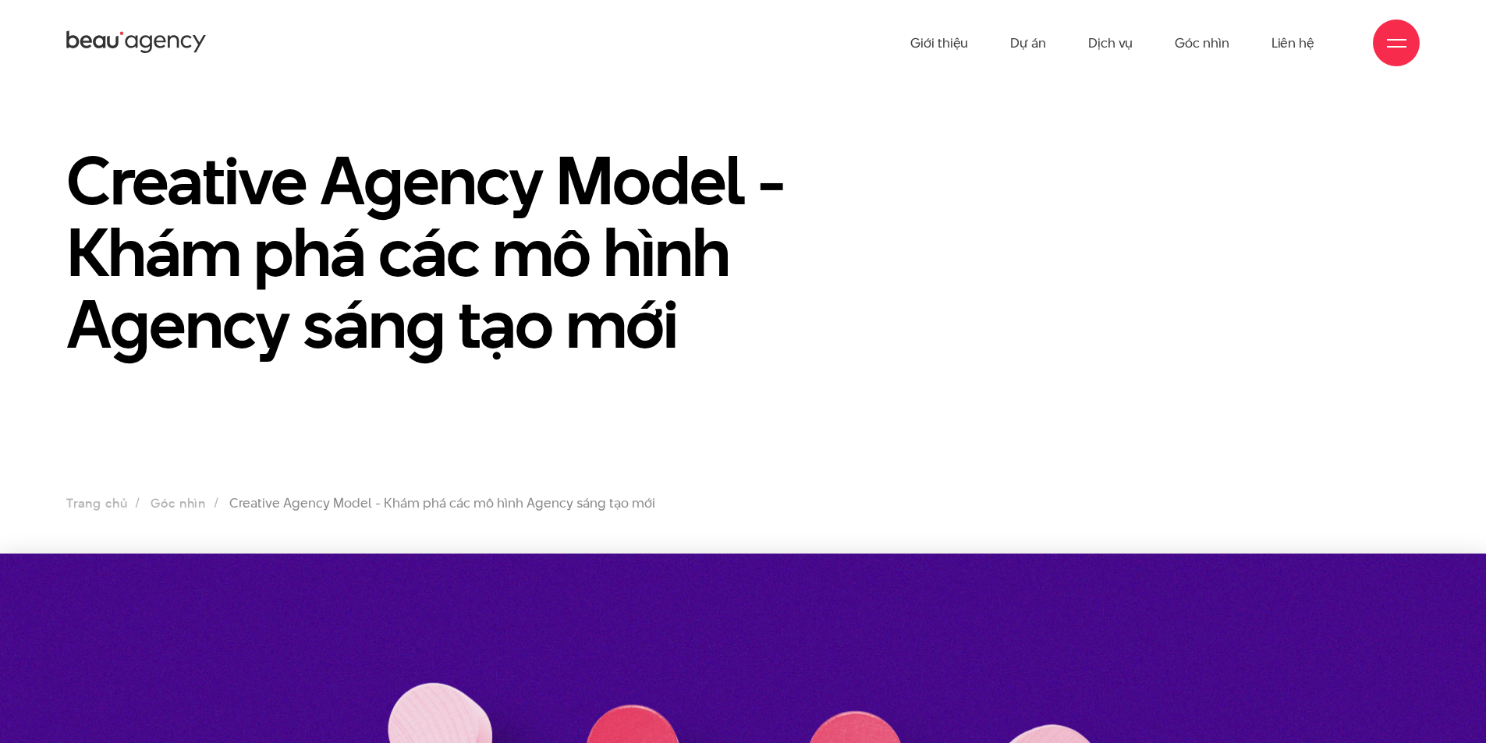
drag, startPoint x: 669, startPoint y: 361, endPoint x: 713, endPoint y: 337, distance: 49.9
click at [670, 360] on h1 "Creative Agency Model - Khám phá các mô hình Agency sáng tạo mới" at bounding box center [510, 251] width 889 height 215
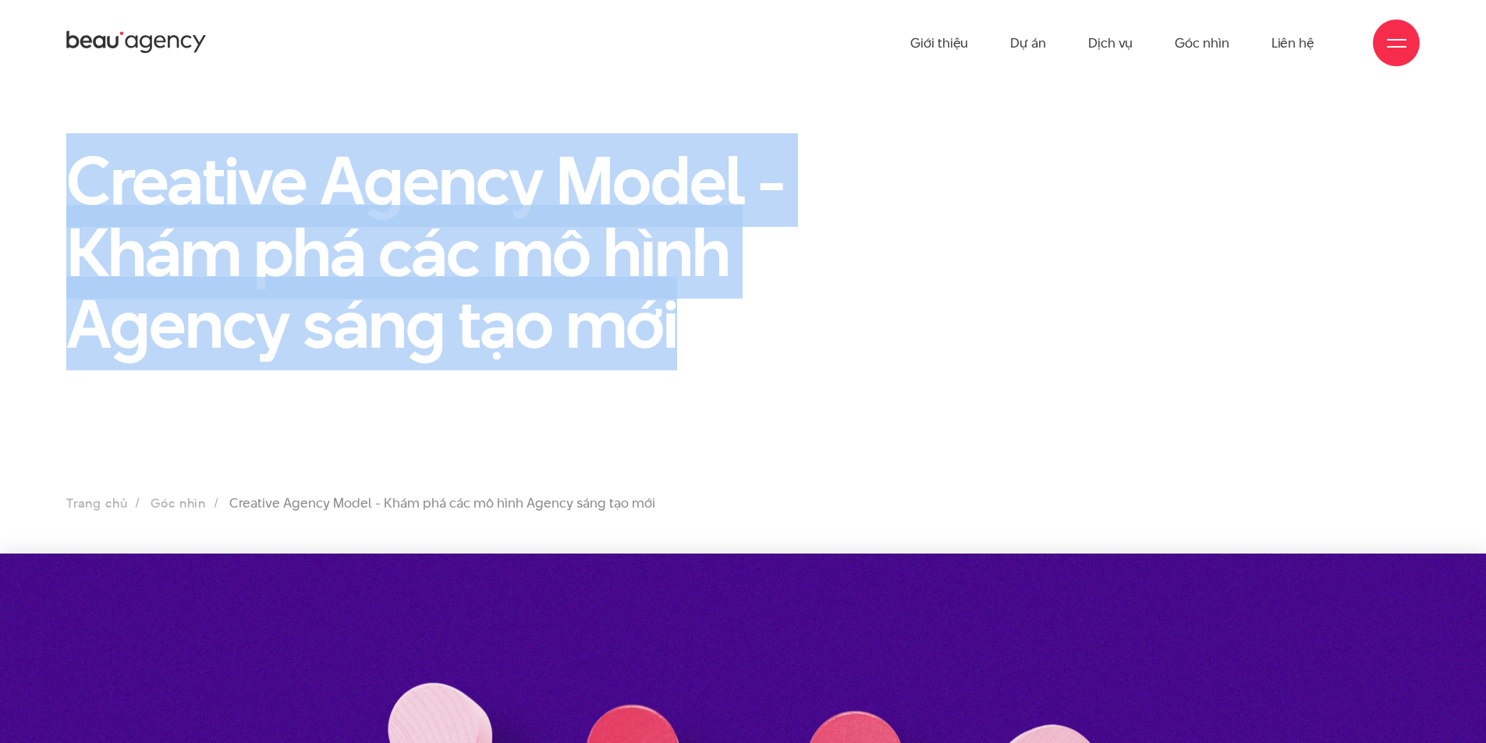
drag, startPoint x: 689, startPoint y: 331, endPoint x: 79, endPoint y: 179, distance: 628.7
click at [79, 179] on h1 "Creative Agency Model - Khám phá các mô hình Agency sáng tạo mới" at bounding box center [510, 251] width 889 height 215
copy h1 "Creative Agency Model - Khám phá các mô hình Agency sáng tạo mới"
click at [676, 389] on section "Creative Agency Model - Khám phá các mô hình Agency sáng tạo mới Trang chủ Góc …" at bounding box center [743, 320] width 1486 height 468
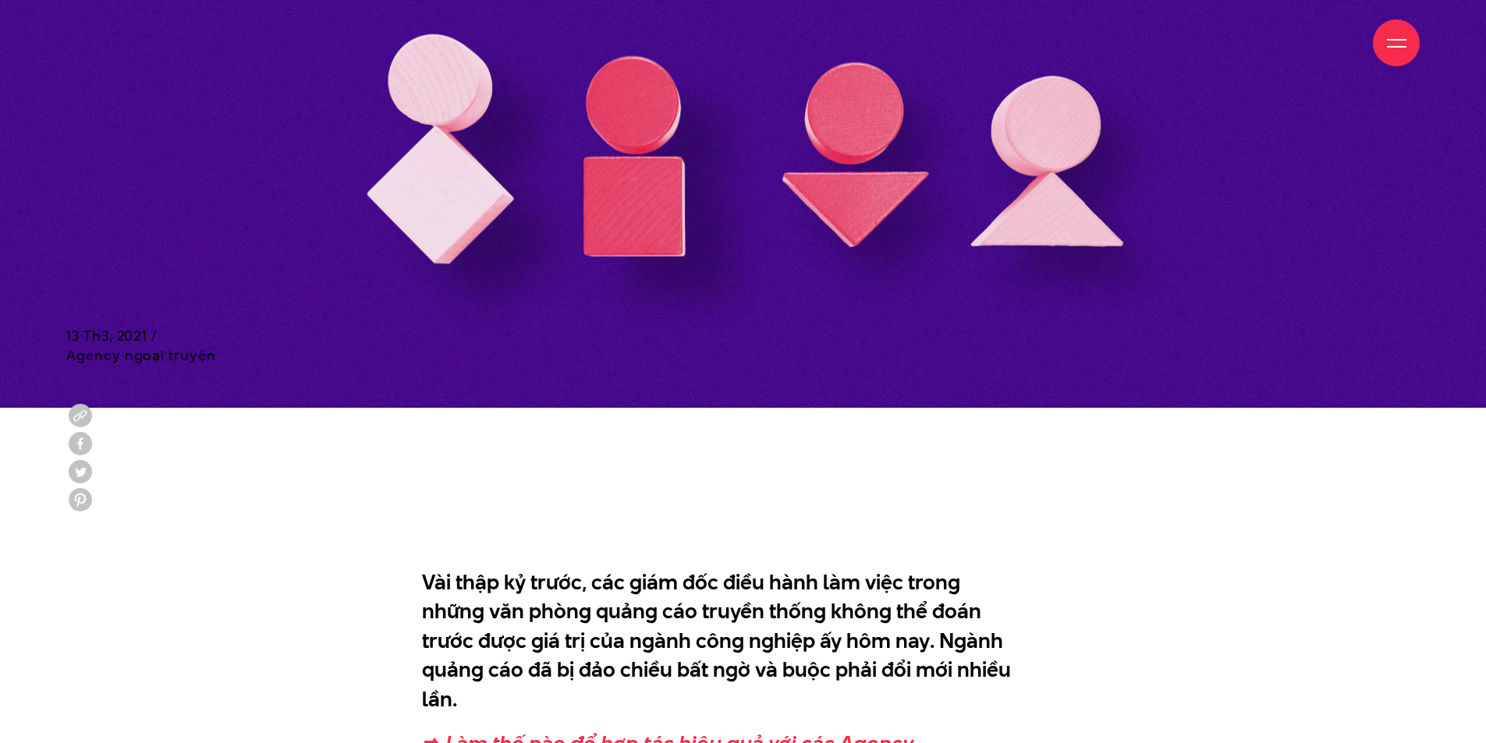
scroll to position [858, 0]
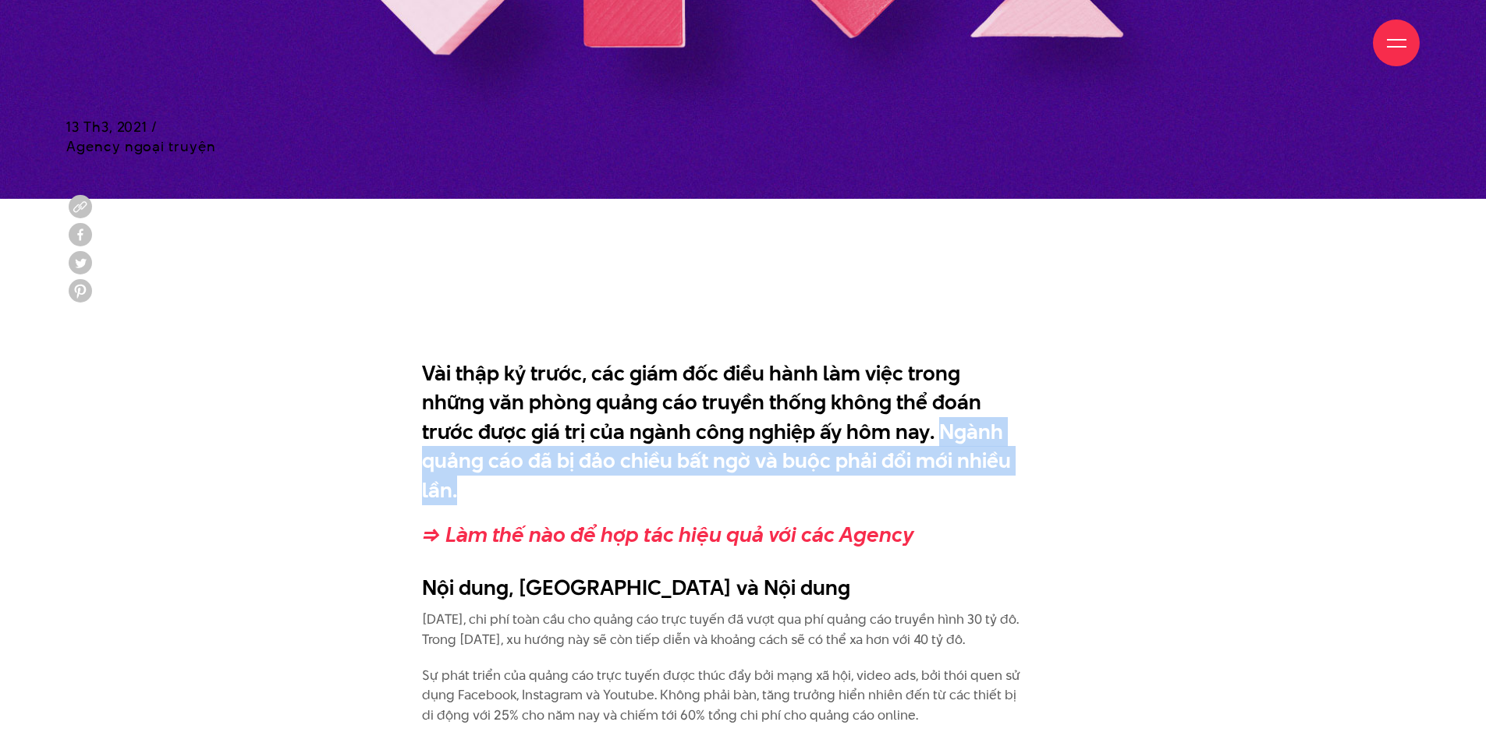
drag, startPoint x: 913, startPoint y: 465, endPoint x: 826, endPoint y: 429, distance: 94.5
click at [826, 429] on p "Vài thập kỷ trước, các giám đốc điều hành làm việc trong những văn phòng quảng …" at bounding box center [723, 432] width 603 height 147
copy p "Ngành quảng cáo đã bị đảo chiều bất ngờ và buộc phải đổi mới nhiều lần."
click at [938, 470] on p "Vài thập kỷ trước, các giám đốc điều hành làm việc trong những văn phòng quảng …" at bounding box center [723, 432] width 603 height 147
drag, startPoint x: 928, startPoint y: 464, endPoint x: 827, endPoint y: 436, distance: 104.5
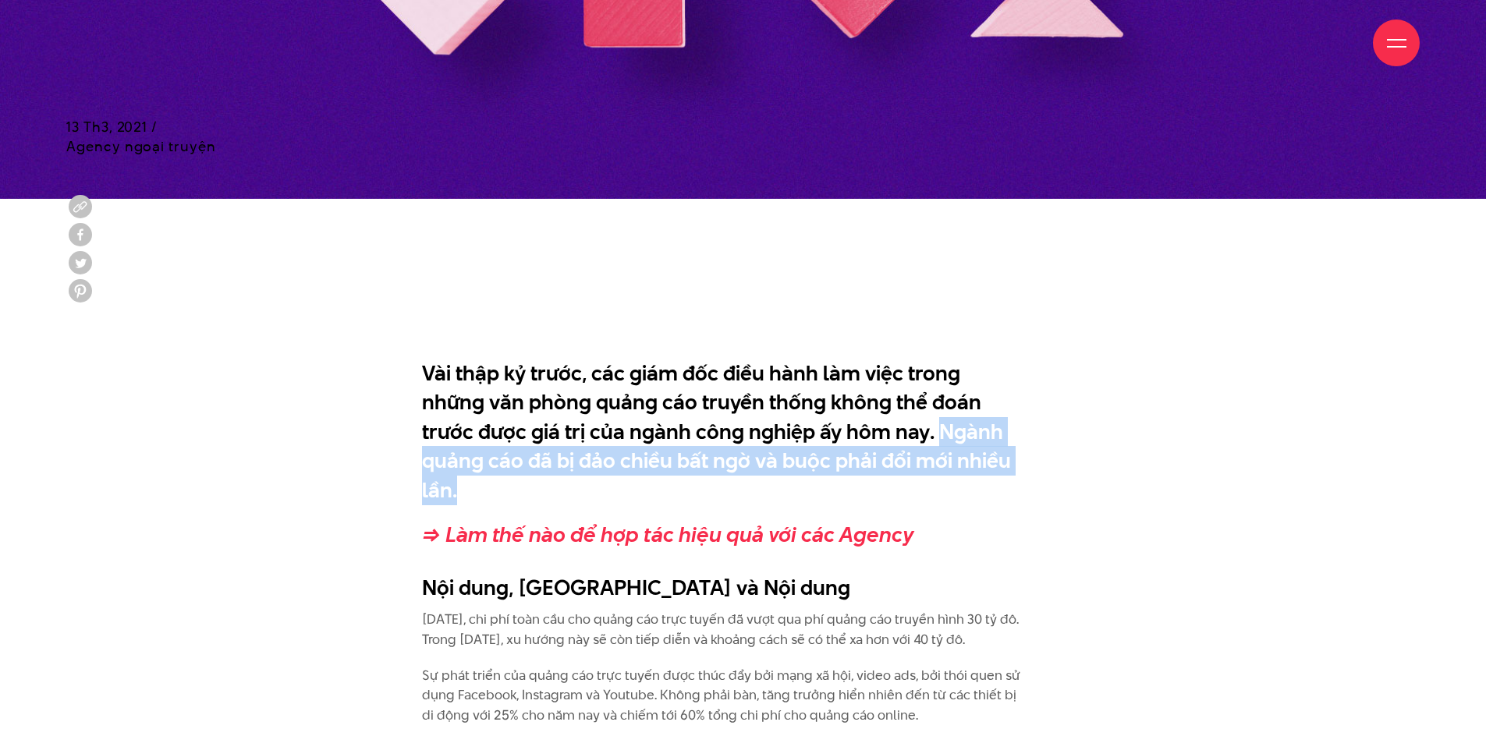
click at [827, 436] on p "Vài thập kỷ trước, các giám đốc điều hành làm việc trong những văn phòng quảng …" at bounding box center [723, 432] width 603 height 147
copy p "Ngành quảng cáo đã bị đảo chiều bất ngờ và buộc phải đổi mới nhiều lần."
click at [957, 452] on p "Vài thập kỷ trước, các giám đốc điều hành làm việc trong những văn phòng quảng …" at bounding box center [723, 432] width 603 height 147
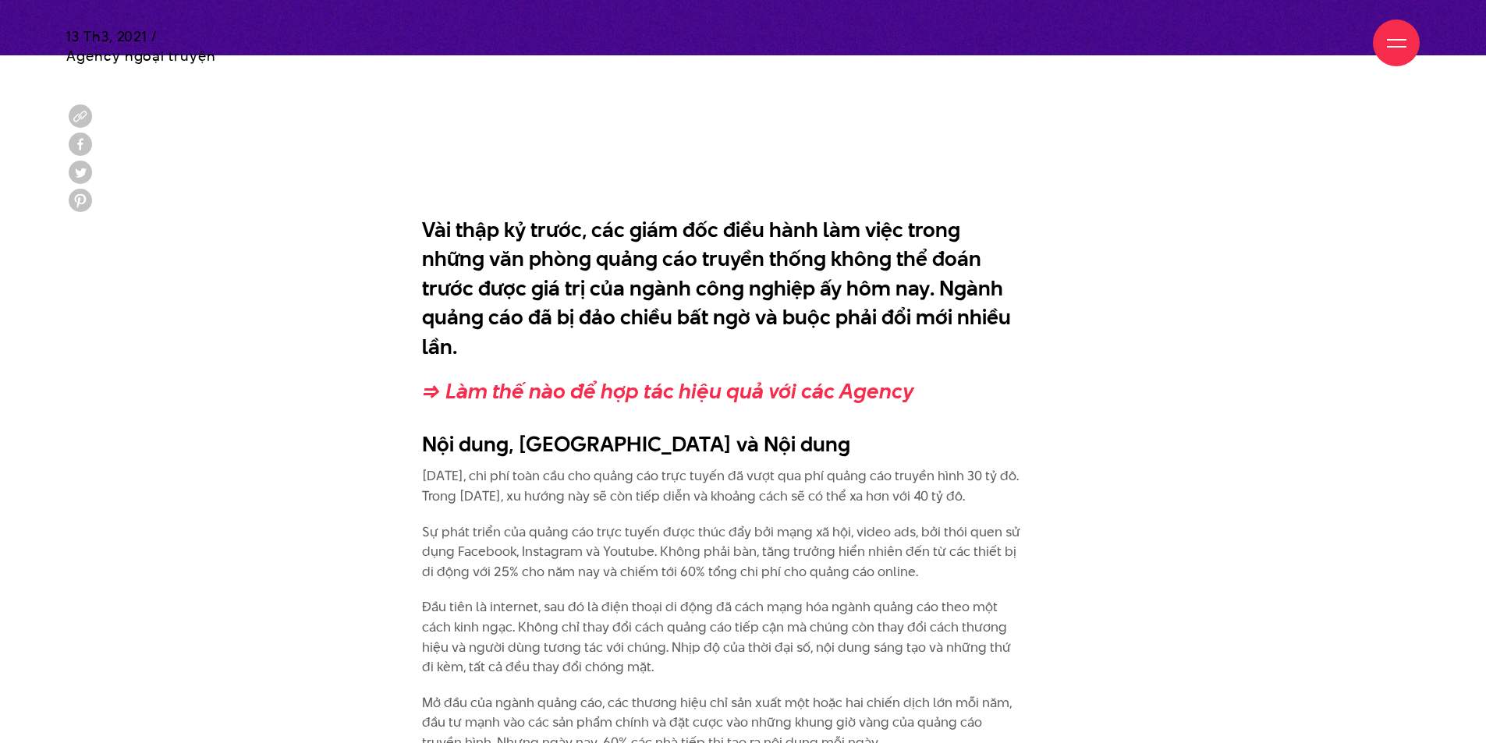
scroll to position [1014, 0]
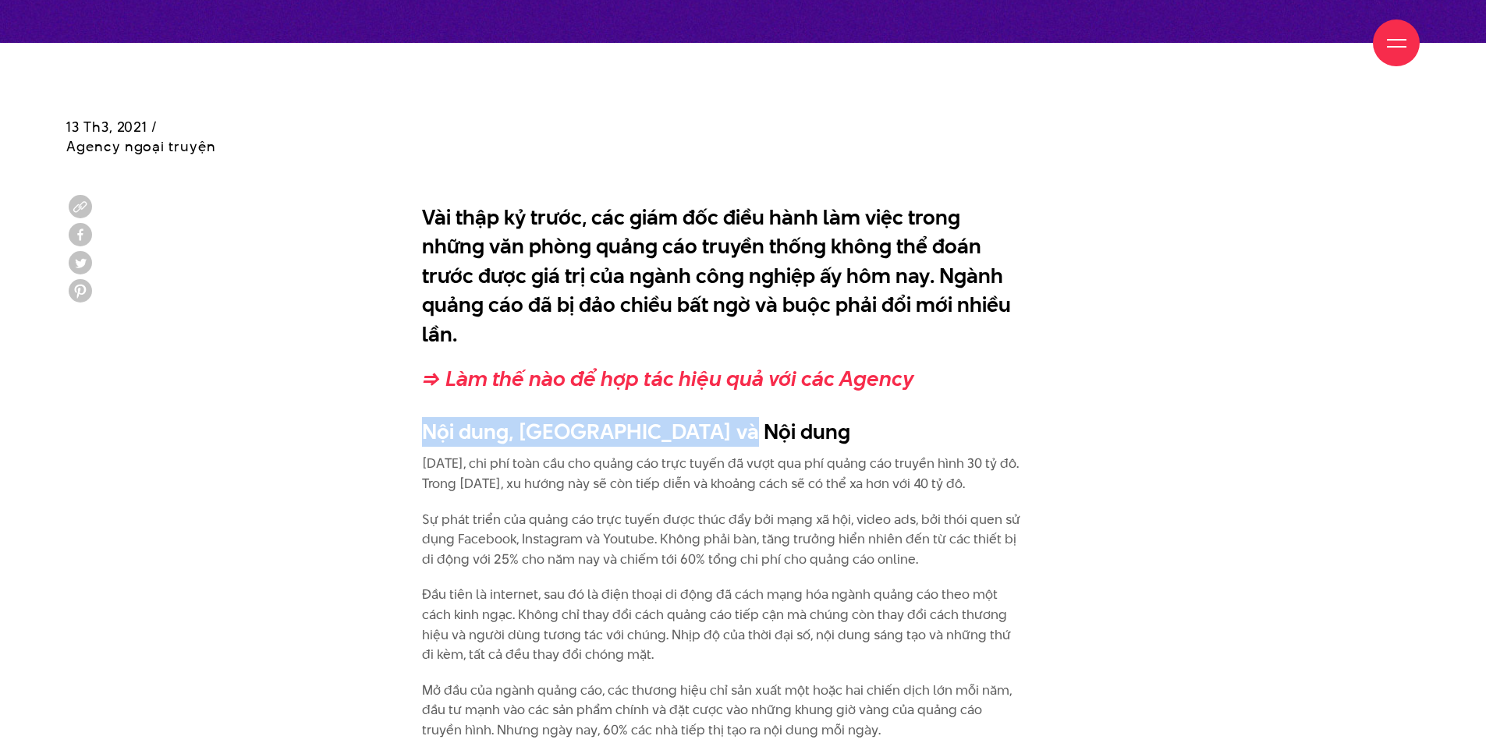
drag, startPoint x: 764, startPoint y: 407, endPoint x: 401, endPoint y: 404, distance: 363.5
copy h2 "Nội dung, Nội dung và Nội dung"
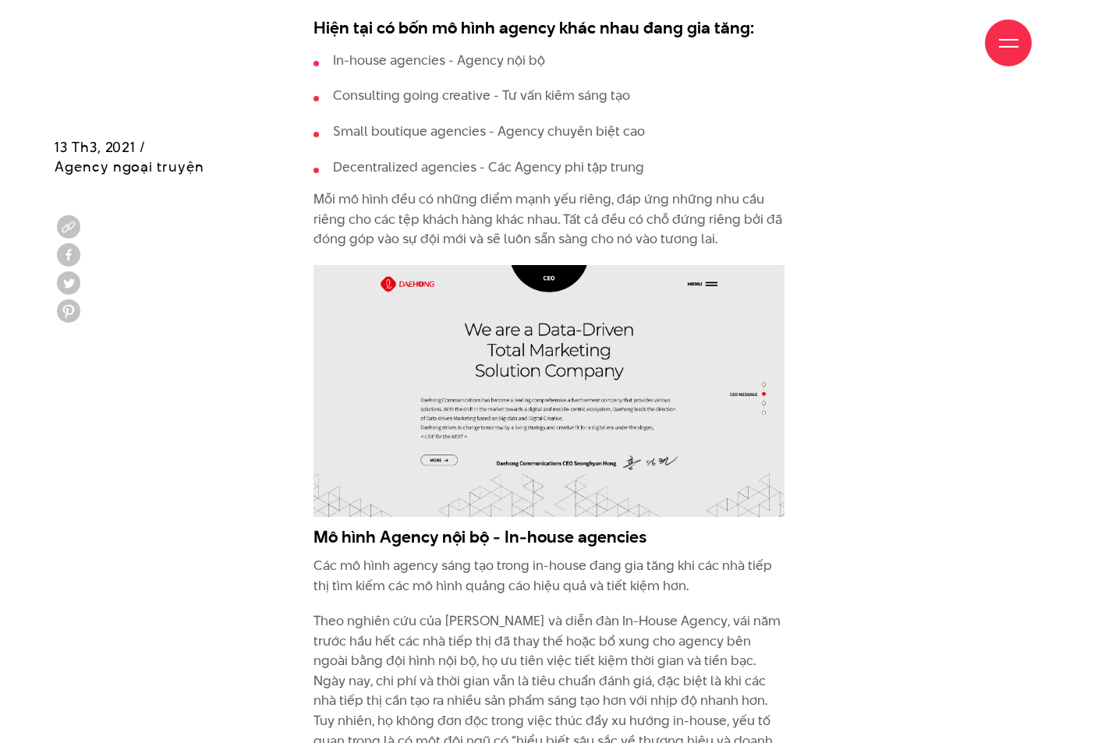
scroll to position [2327, 0]
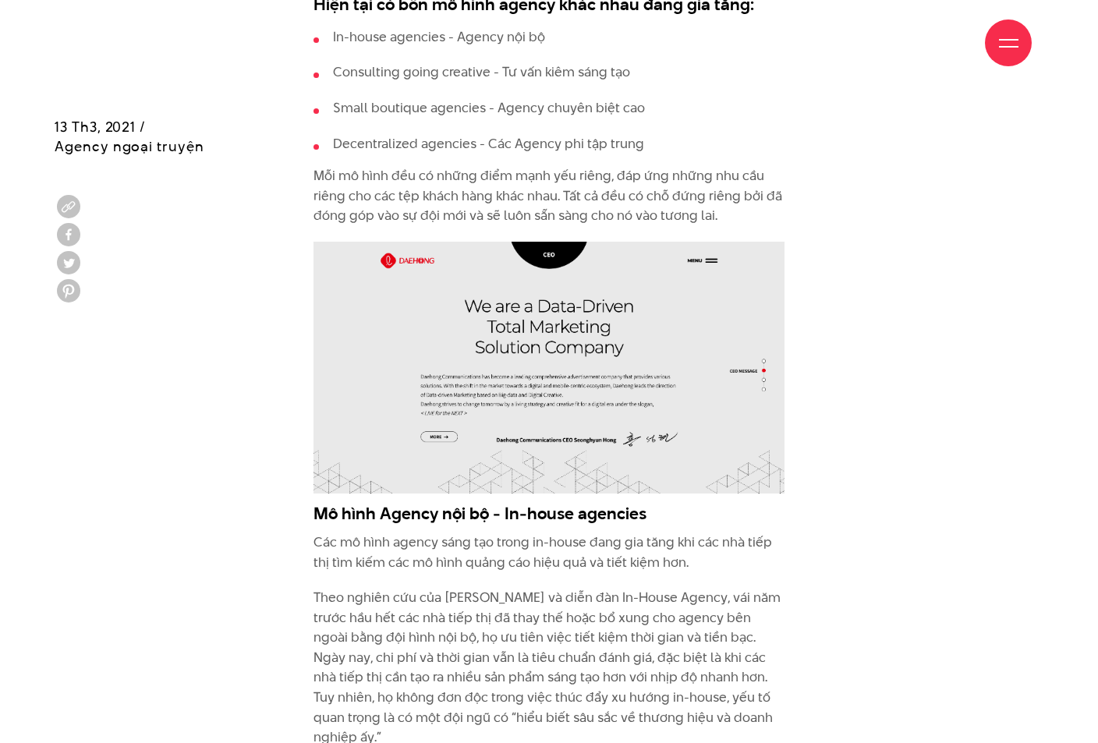
click at [903, 413] on div at bounding box center [549, 368] width 989 height 252
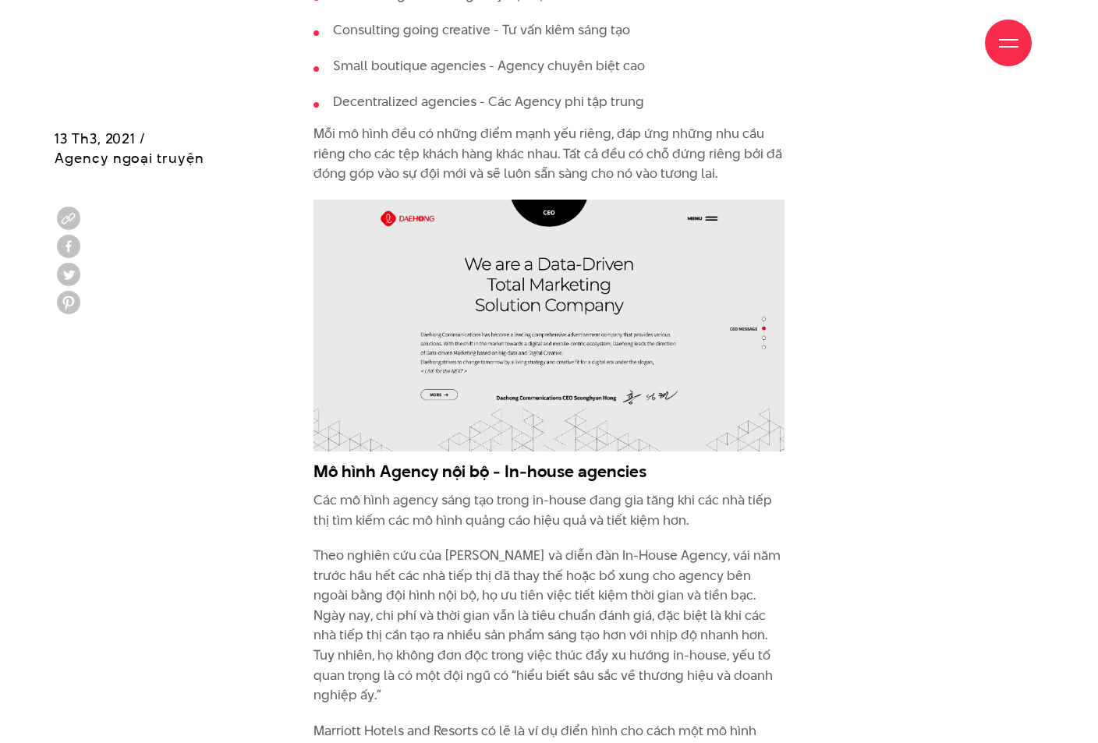
scroll to position [2405, 0]
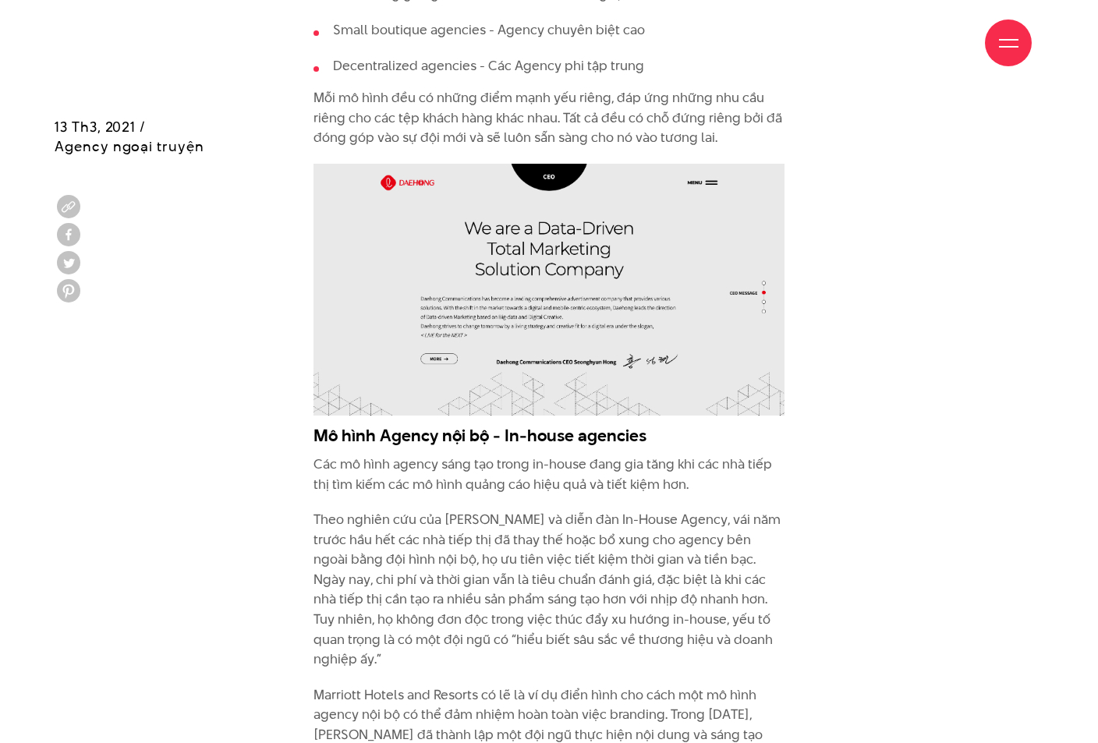
drag, startPoint x: 569, startPoint y: 259, endPoint x: 951, endPoint y: 403, distance: 407.6
click at [945, 309] on div at bounding box center [549, 290] width 989 height 252
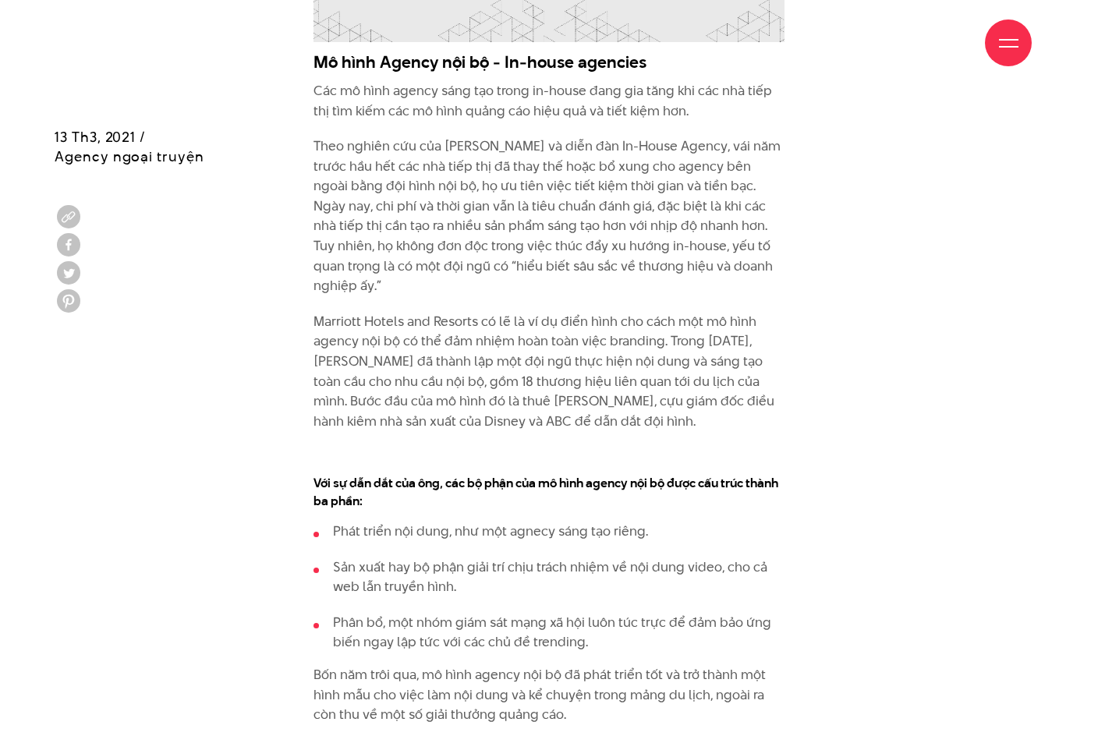
scroll to position [2795, 0]
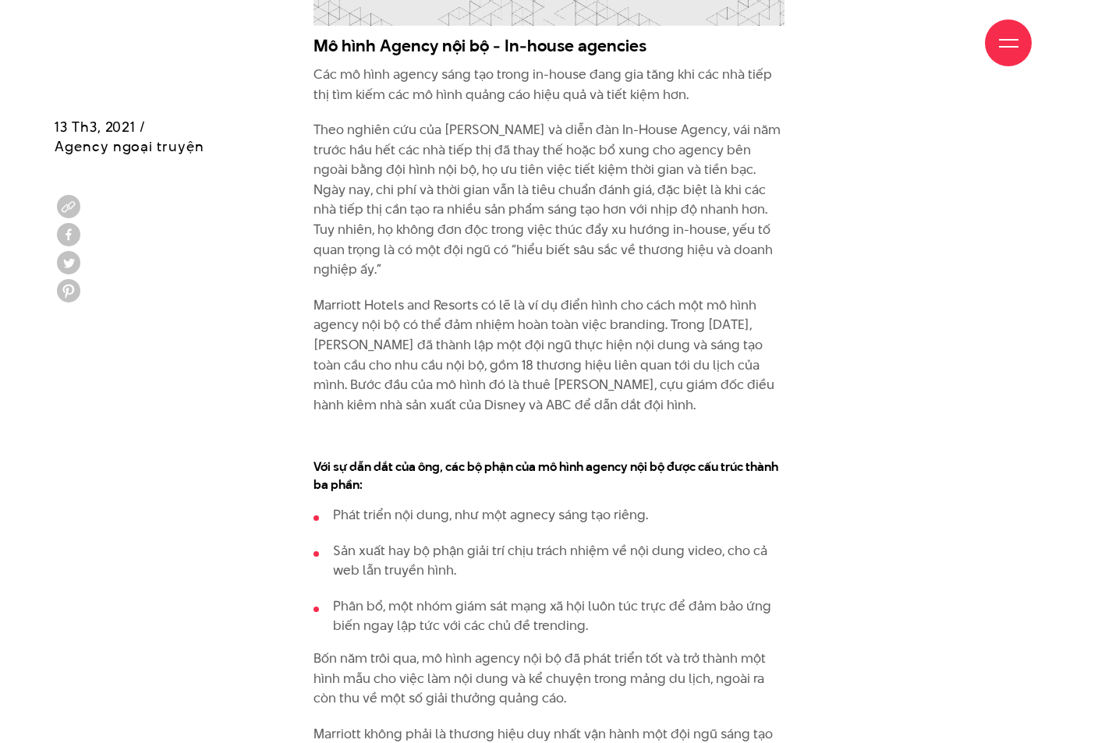
drag, startPoint x: 413, startPoint y: 459, endPoint x: 309, endPoint y: 437, distance: 106.8
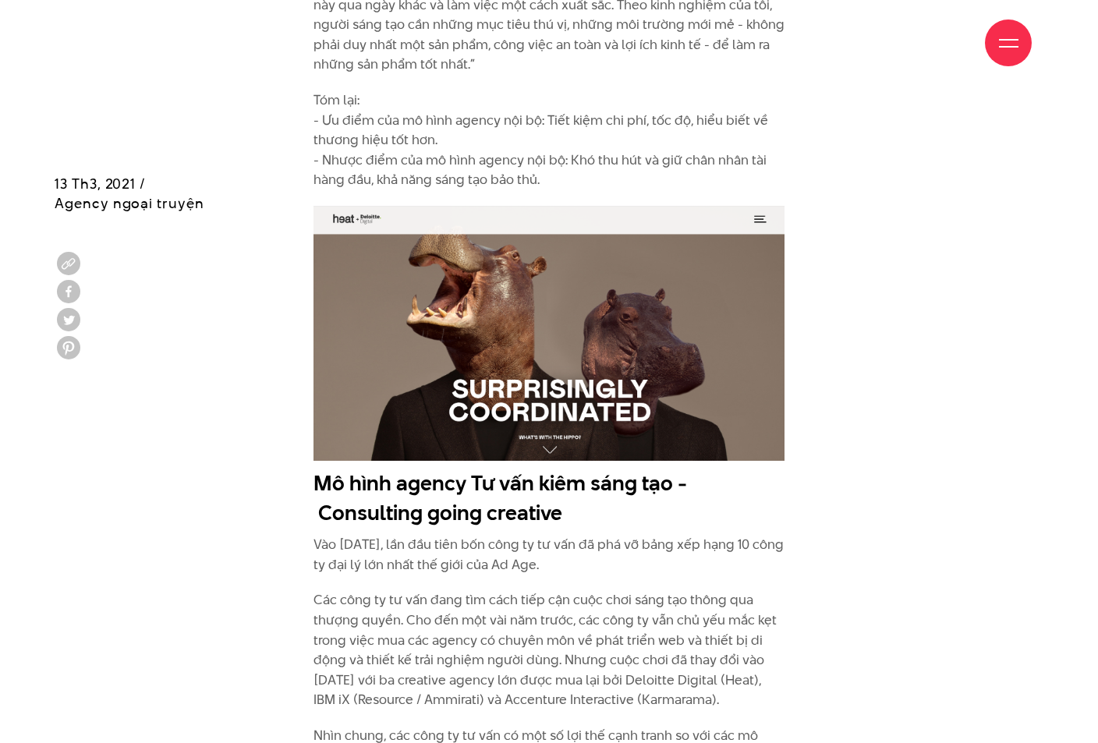
scroll to position [4043, 0]
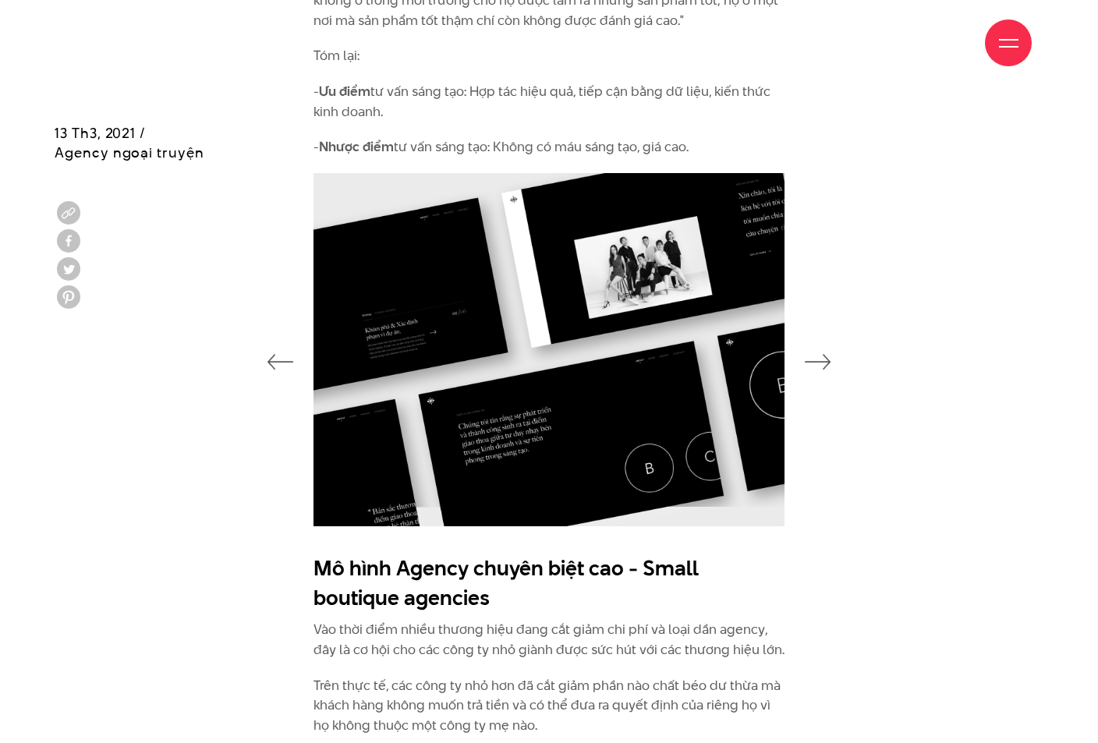
scroll to position [5369, 0]
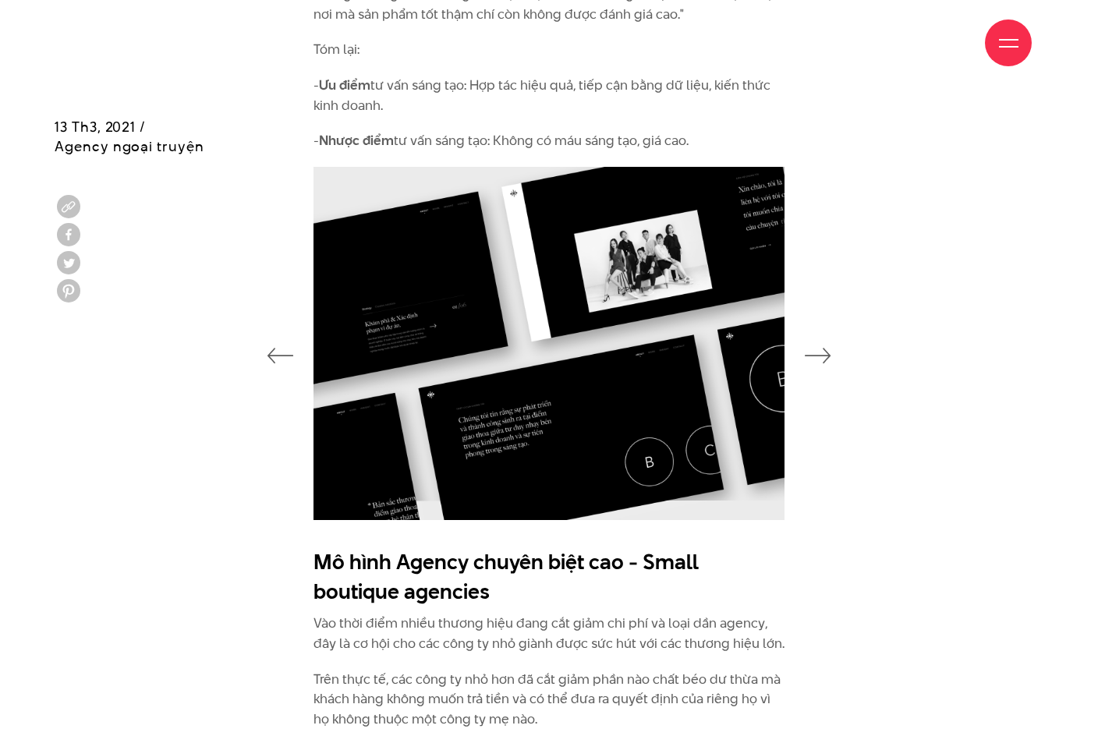
click at [825, 348] on icon "button" at bounding box center [818, 356] width 27 height 16
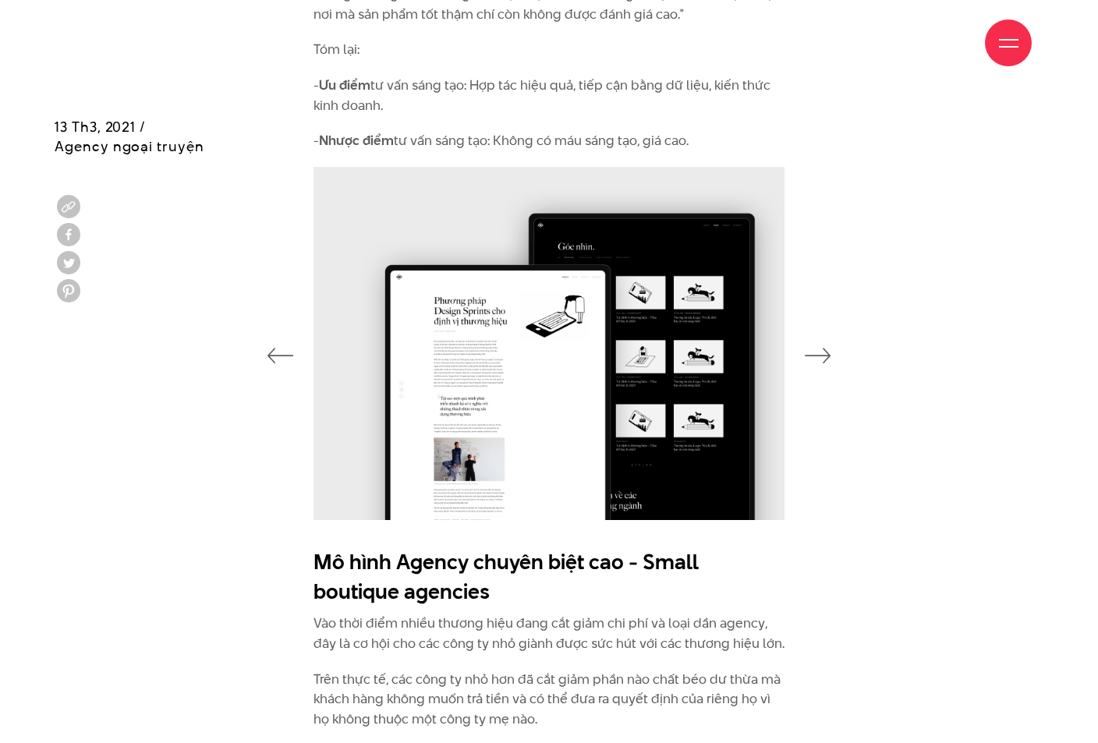
click at [827, 348] on icon "button" at bounding box center [818, 356] width 27 height 16
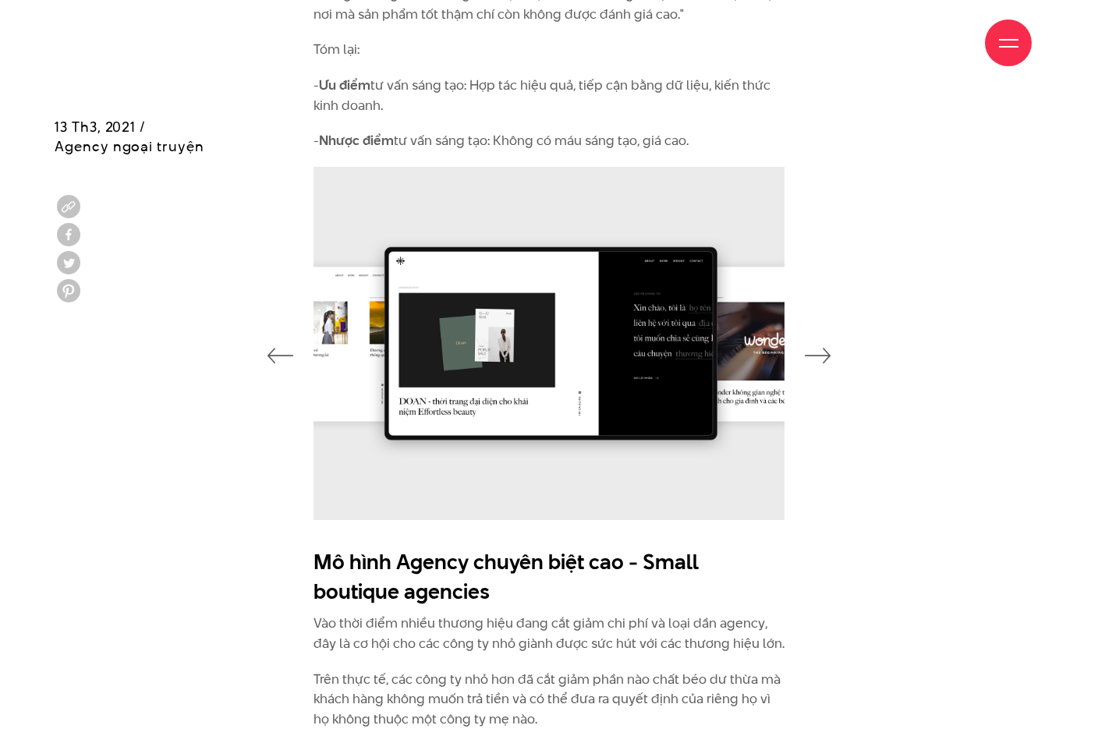
click at [827, 348] on icon "button" at bounding box center [818, 356] width 27 height 16
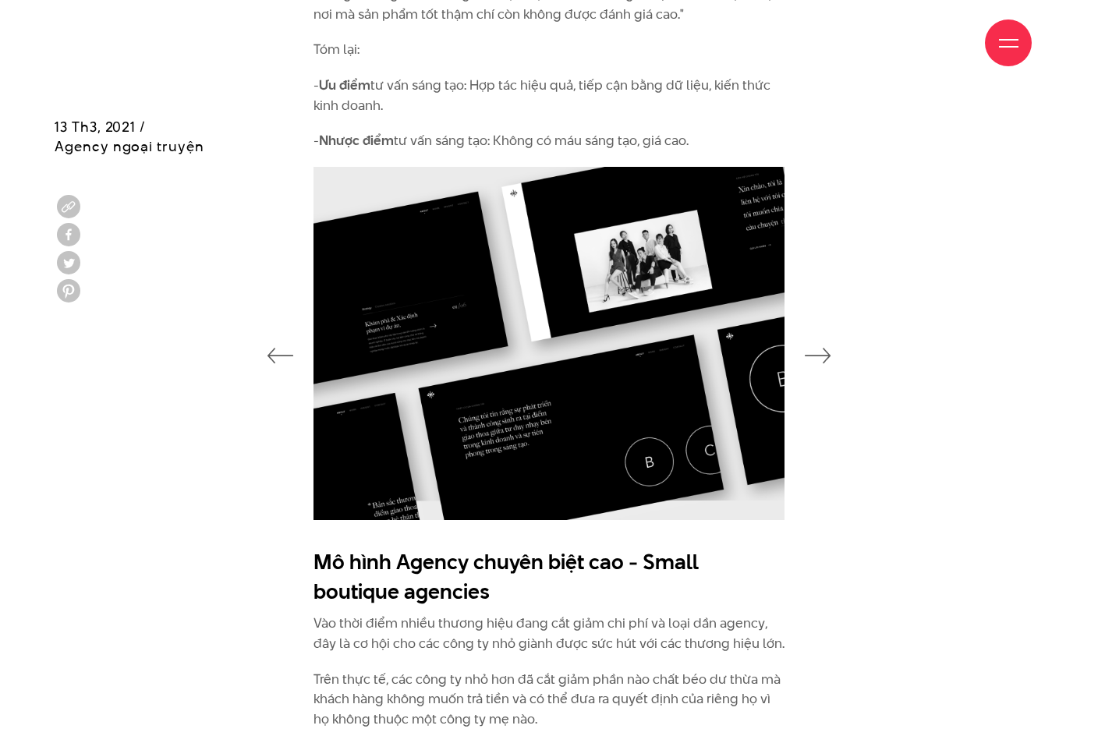
click at [827, 348] on icon "button" at bounding box center [818, 356] width 27 height 16
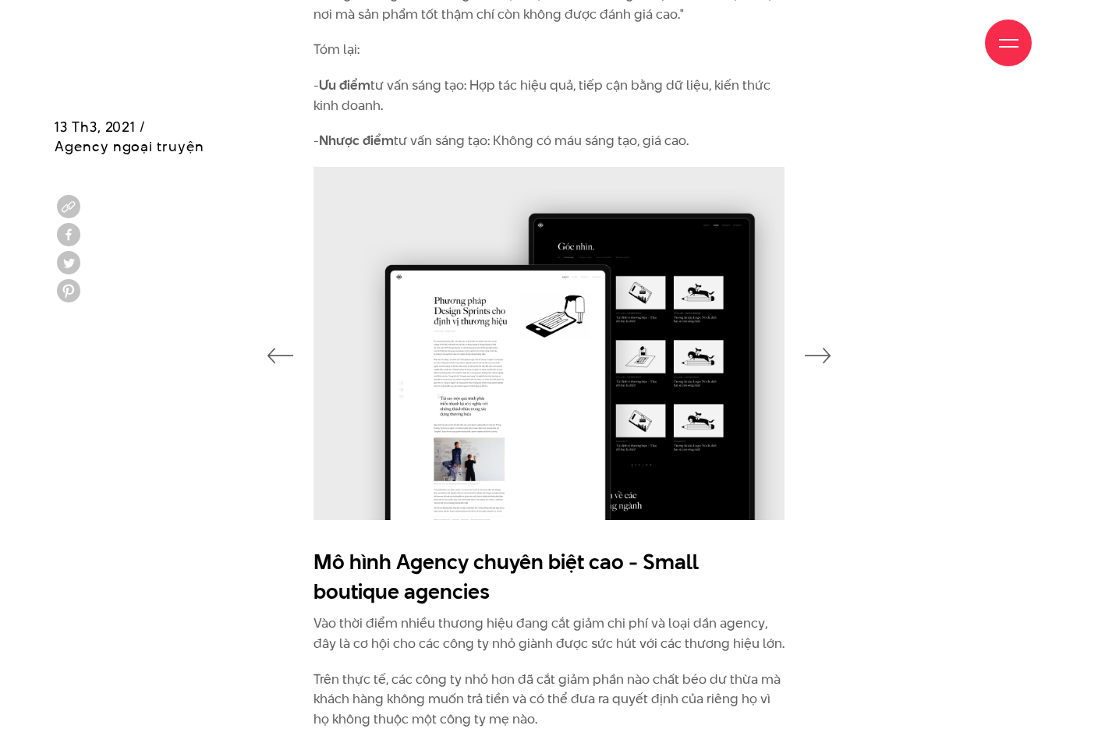
click at [827, 348] on icon "button" at bounding box center [818, 356] width 27 height 16
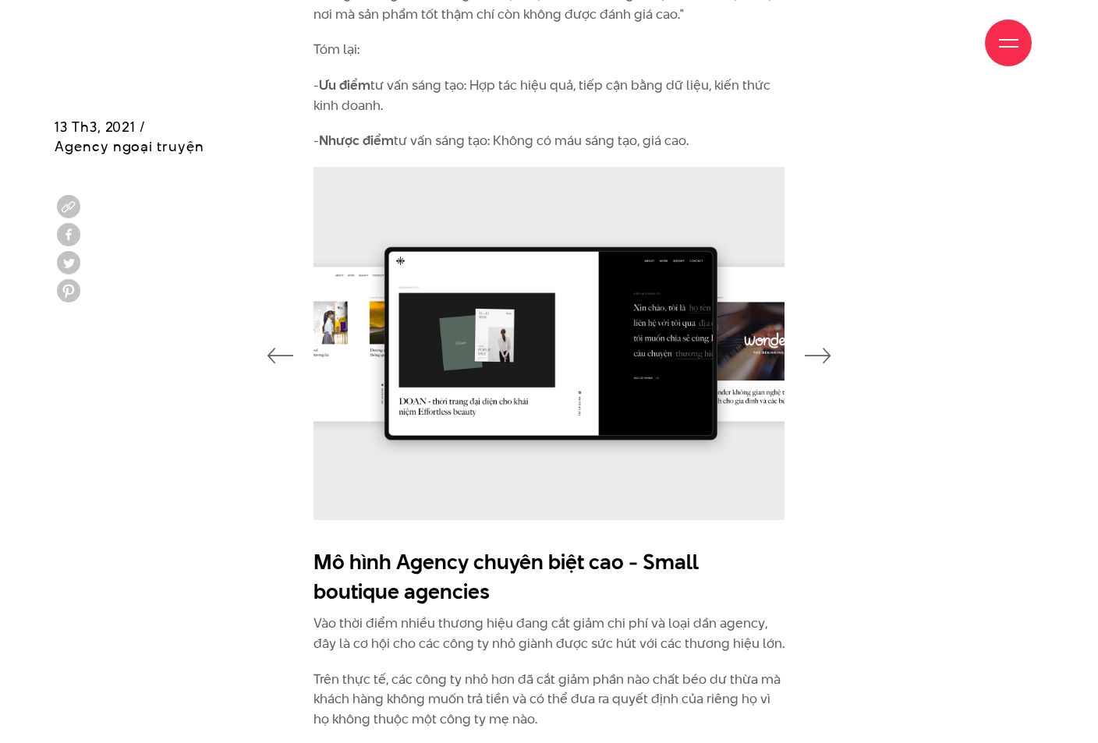
click at [827, 348] on icon "button" at bounding box center [818, 356] width 27 height 16
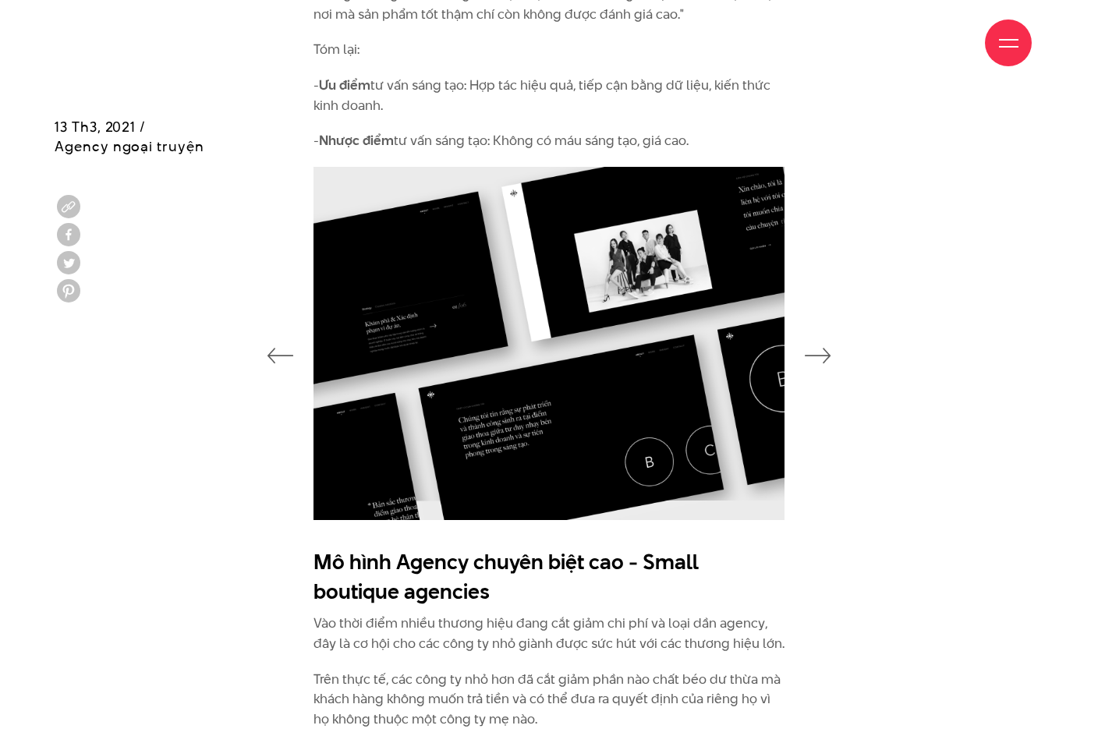
click at [827, 348] on icon "button" at bounding box center [818, 356] width 27 height 16
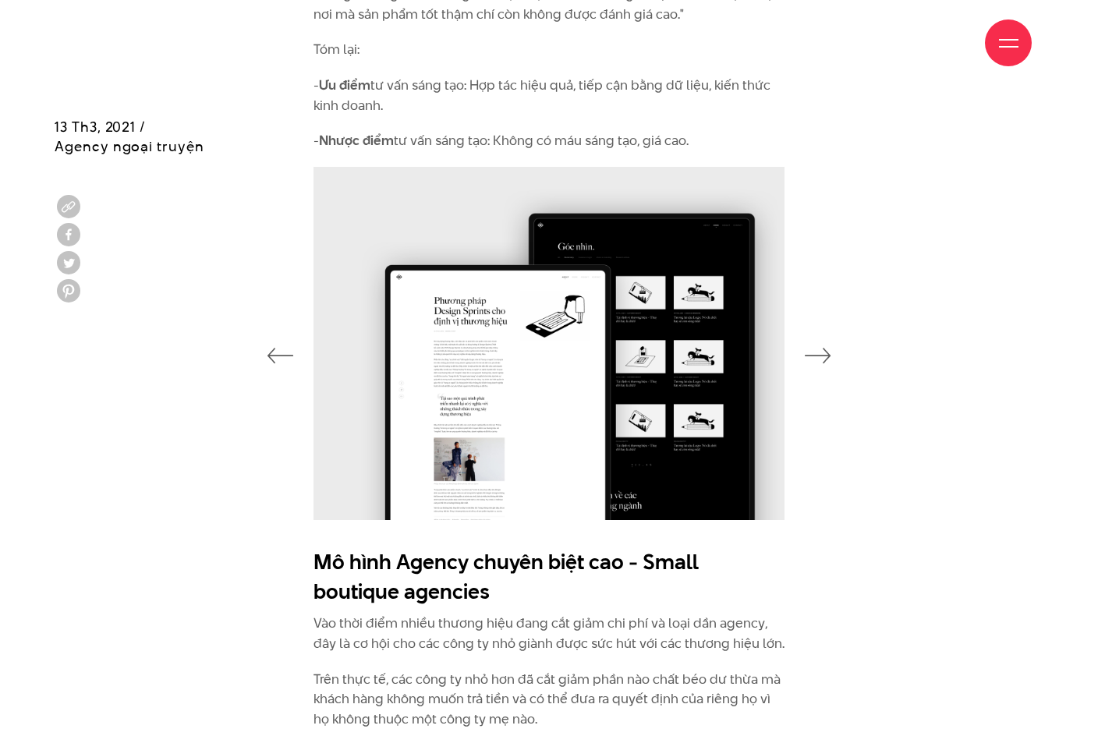
click at [827, 348] on icon "button" at bounding box center [818, 356] width 27 height 16
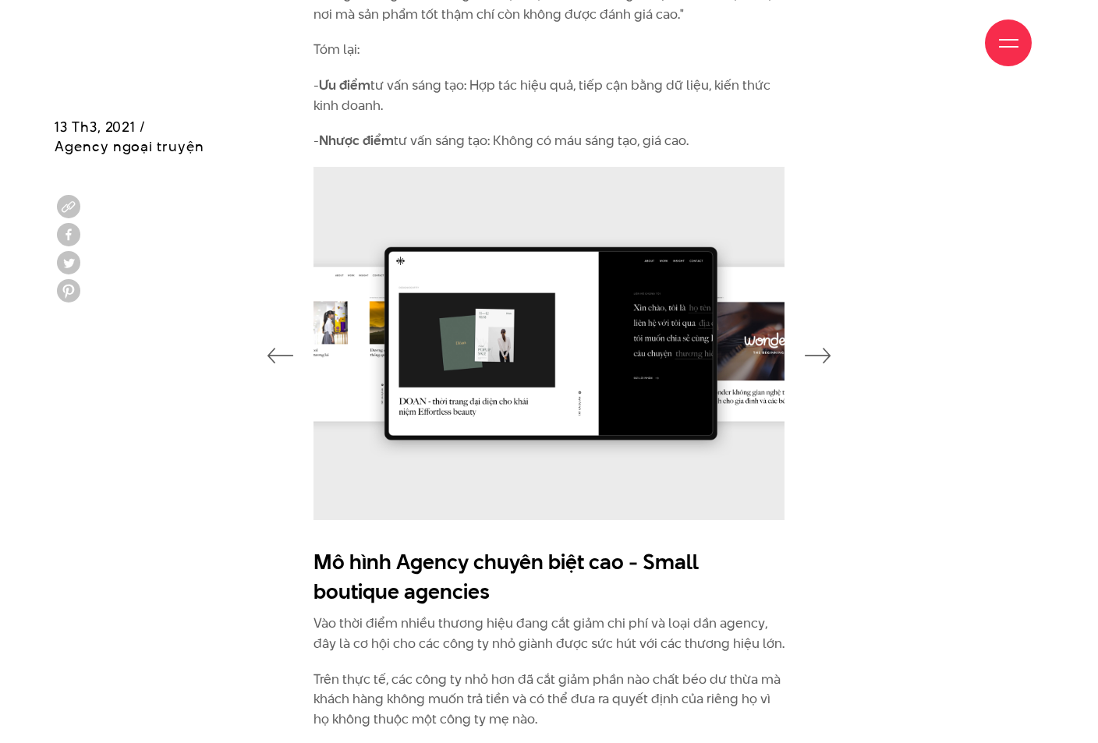
click at [827, 348] on icon "button" at bounding box center [818, 356] width 27 height 16
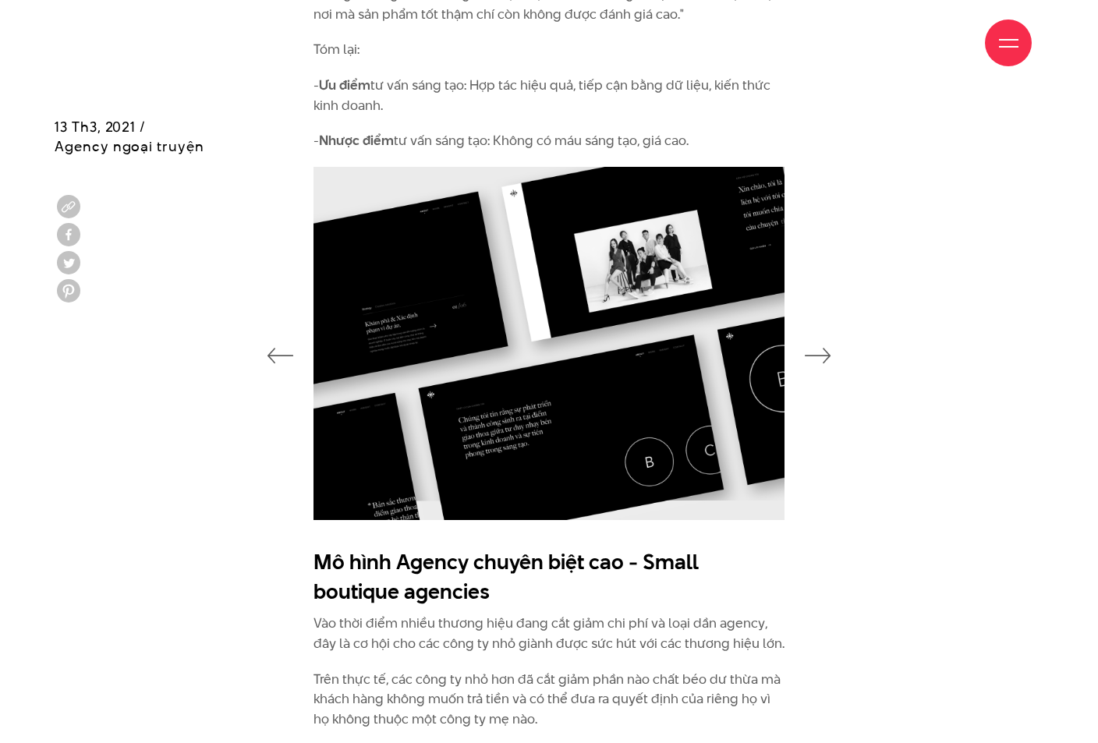
click at [827, 348] on icon "button" at bounding box center [818, 356] width 27 height 16
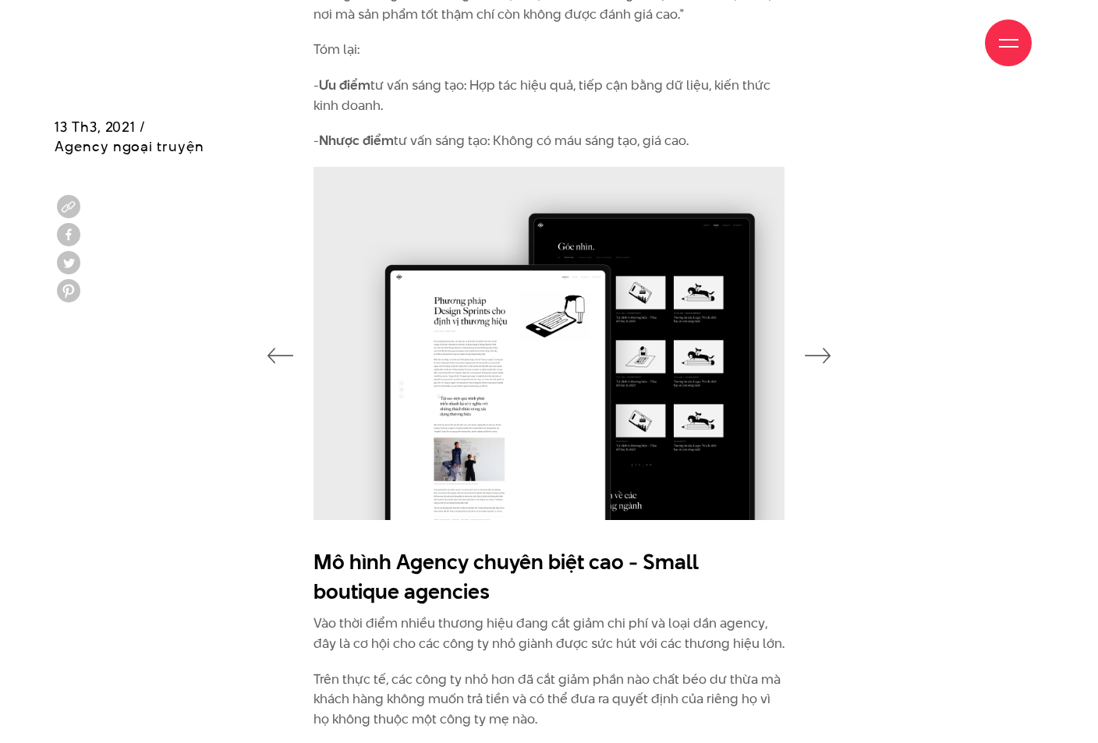
click at [827, 348] on icon "button" at bounding box center [818, 356] width 27 height 16
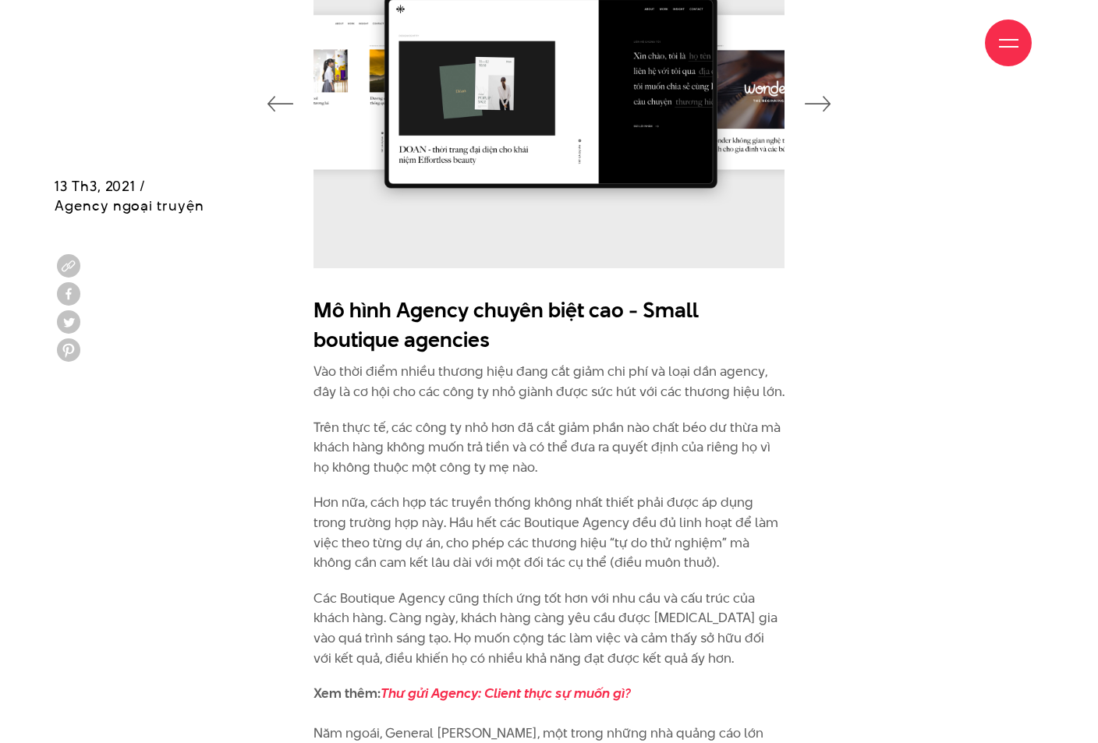
scroll to position [5681, 0]
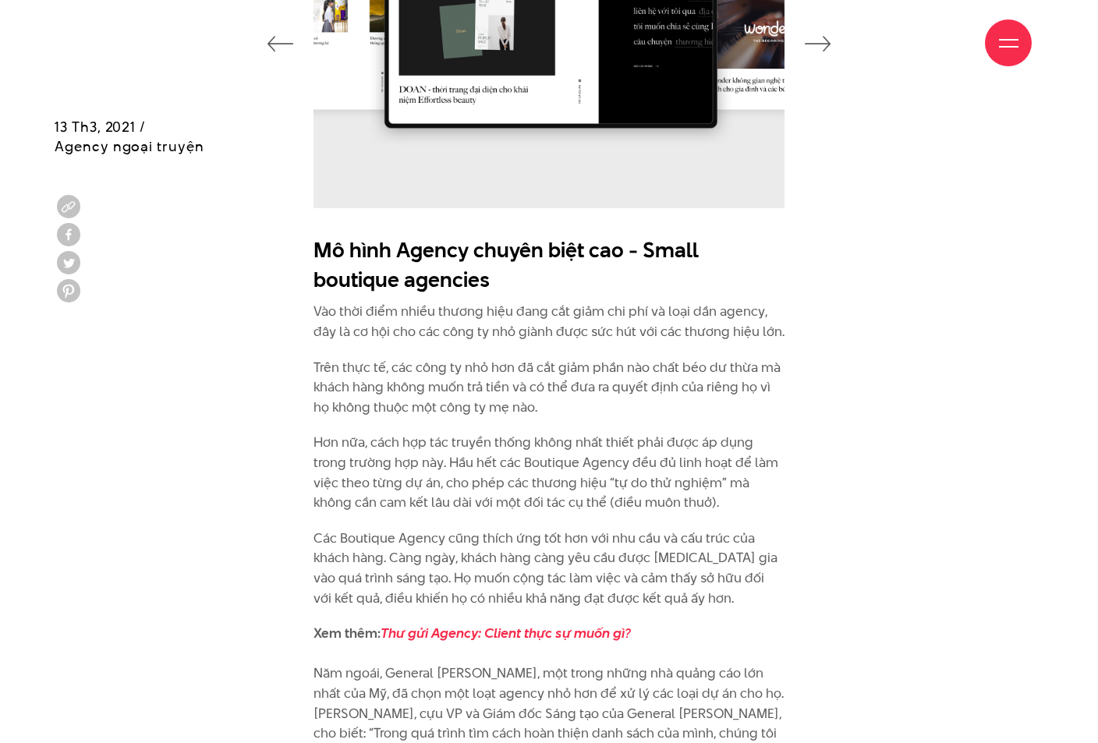
drag, startPoint x: 406, startPoint y: 270, endPoint x: 400, endPoint y: 255, distance: 16.1
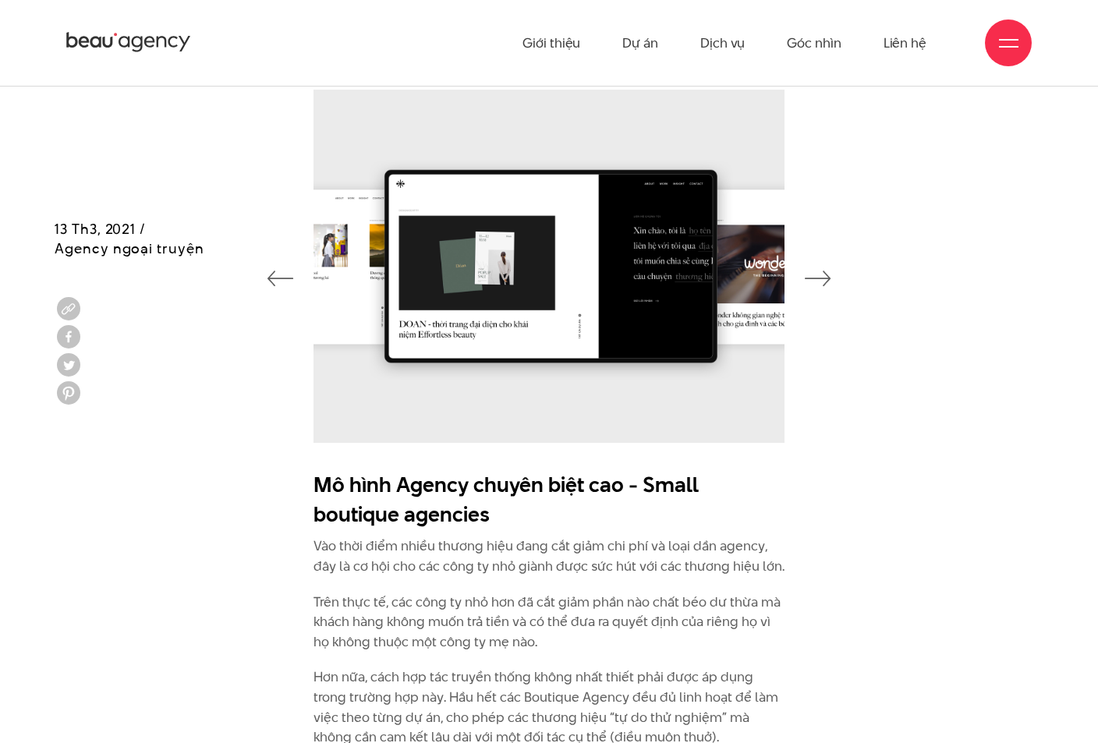
scroll to position [5369, 0]
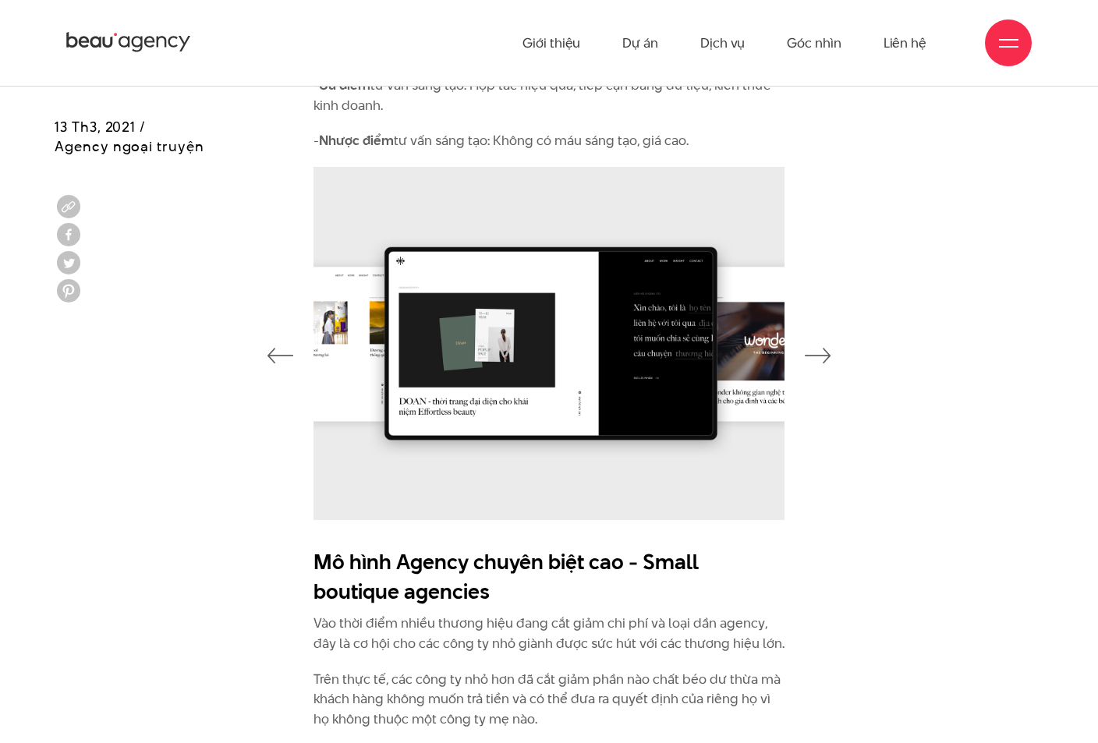
drag, startPoint x: 523, startPoint y: 398, endPoint x: 407, endPoint y: 414, distance: 117.4
click at [423, 413] on img at bounding box center [549, 343] width 471 height 353
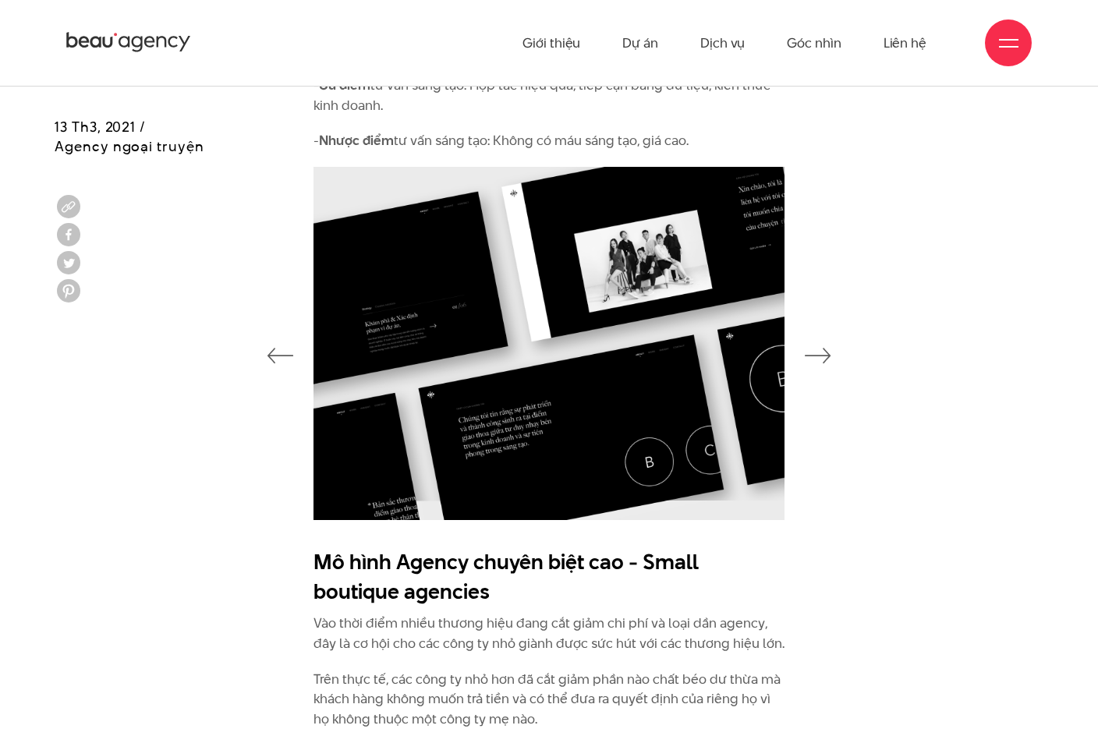
drag, startPoint x: 654, startPoint y: 397, endPoint x: 266, endPoint y: 411, distance: 388.7
click at [289, 410] on div at bounding box center [549, 354] width 989 height 374
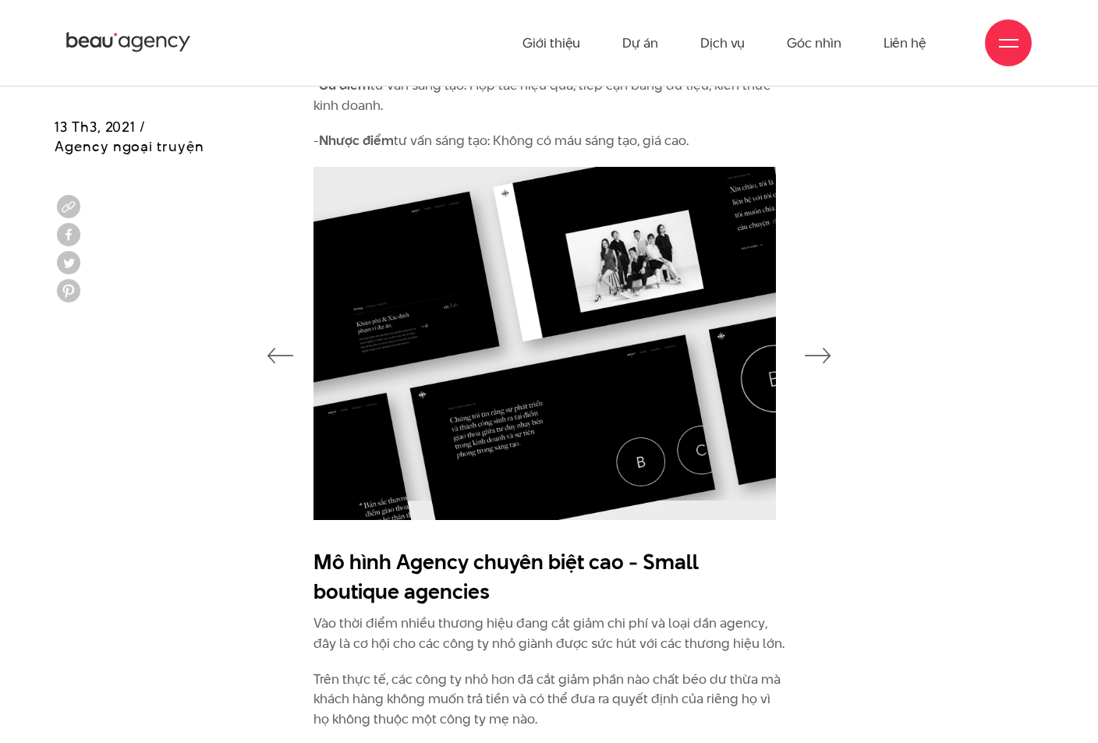
drag, startPoint x: 657, startPoint y: 379, endPoint x: 567, endPoint y: 383, distance: 89.8
click at [585, 382] on div at bounding box center [1034, 343] width 3407 height 353
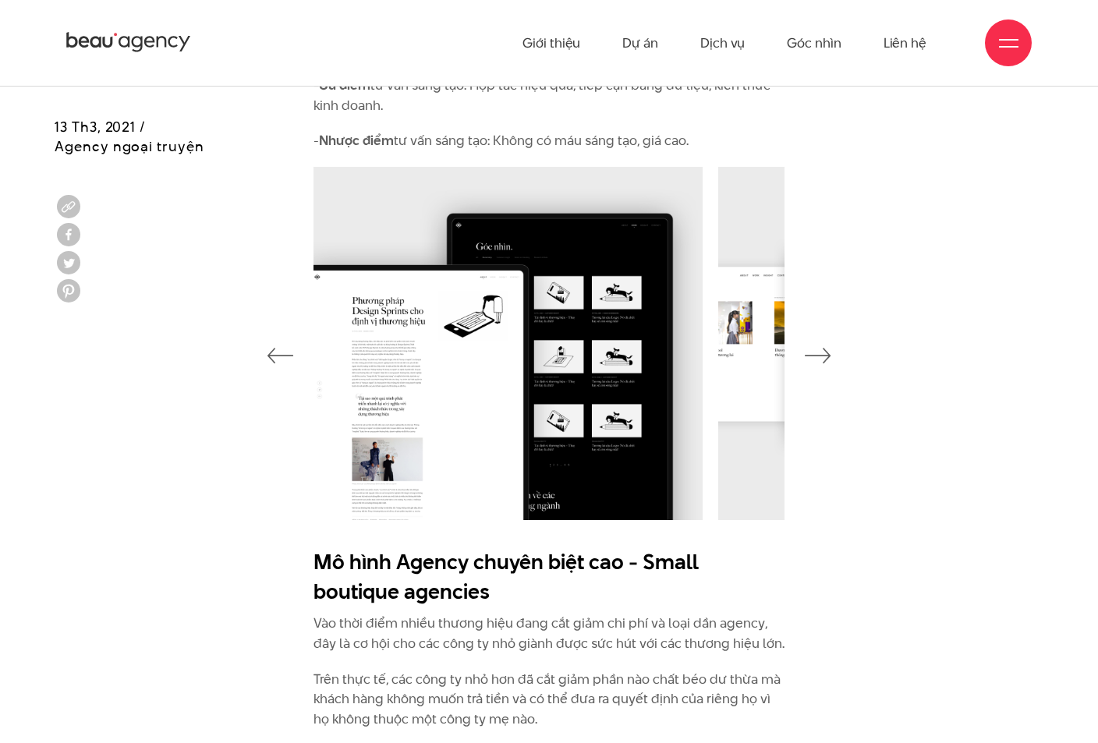
drag, startPoint x: 704, startPoint y: 343, endPoint x: 428, endPoint y: 352, distance: 275.5
click at [438, 350] on img at bounding box center [467, 343] width 471 height 353
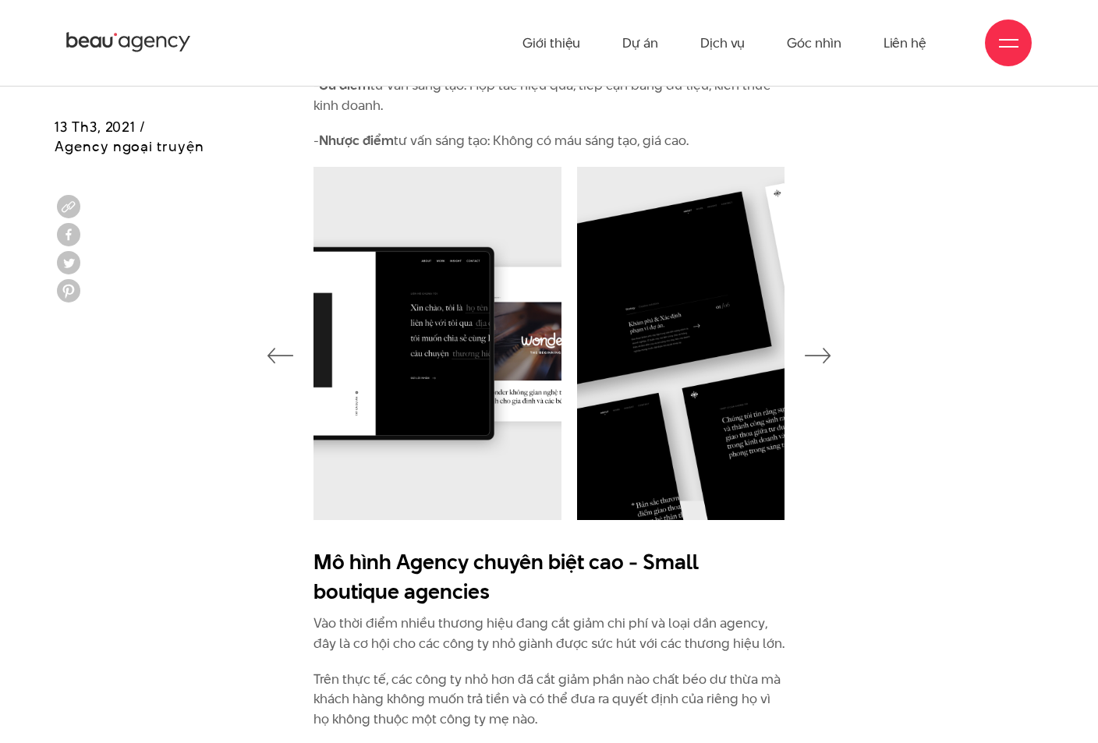
drag, startPoint x: 640, startPoint y: 349, endPoint x: 411, endPoint y: 357, distance: 228.7
click at [454, 356] on img at bounding box center [325, 343] width 471 height 353
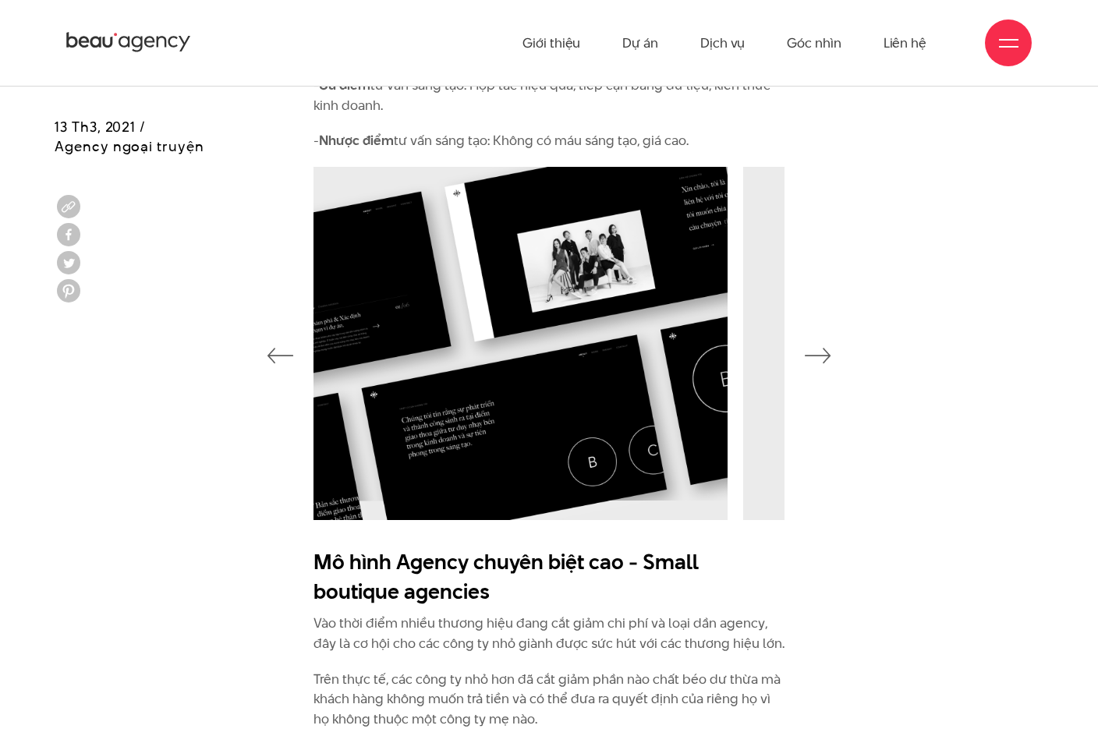
drag, startPoint x: 669, startPoint y: 353, endPoint x: 330, endPoint y: 360, distance: 338.6
click at [360, 360] on div at bounding box center [986, 343] width 3407 height 353
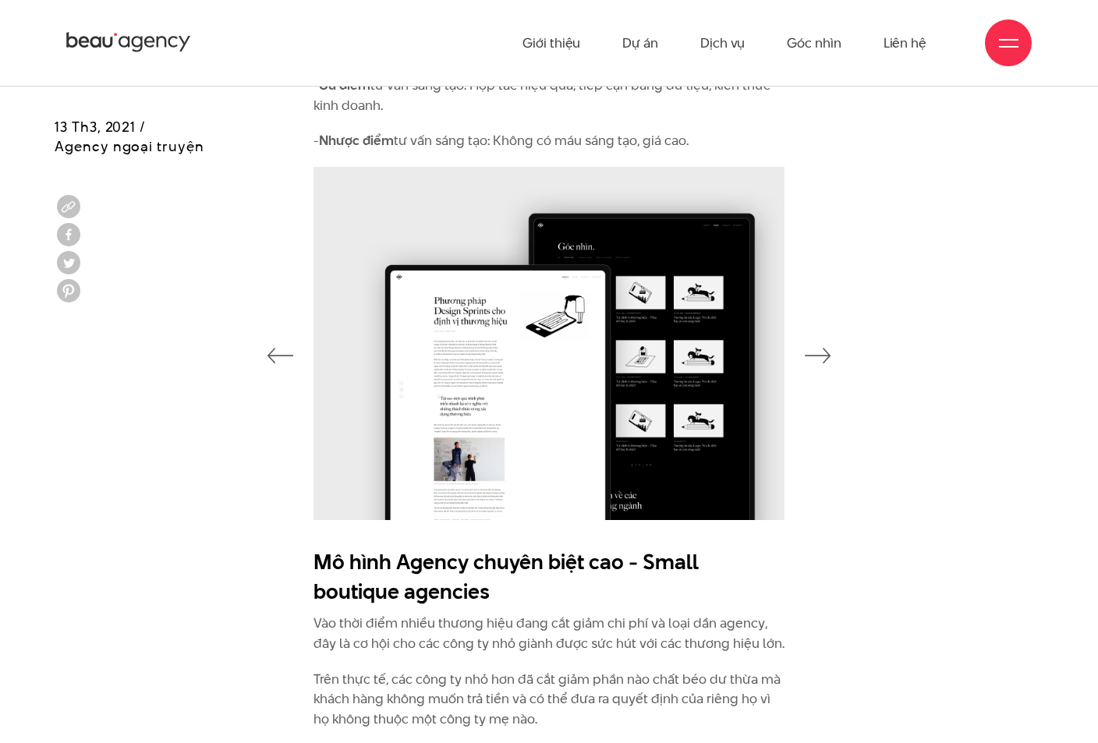
click at [472, 360] on img at bounding box center [549, 343] width 471 height 353
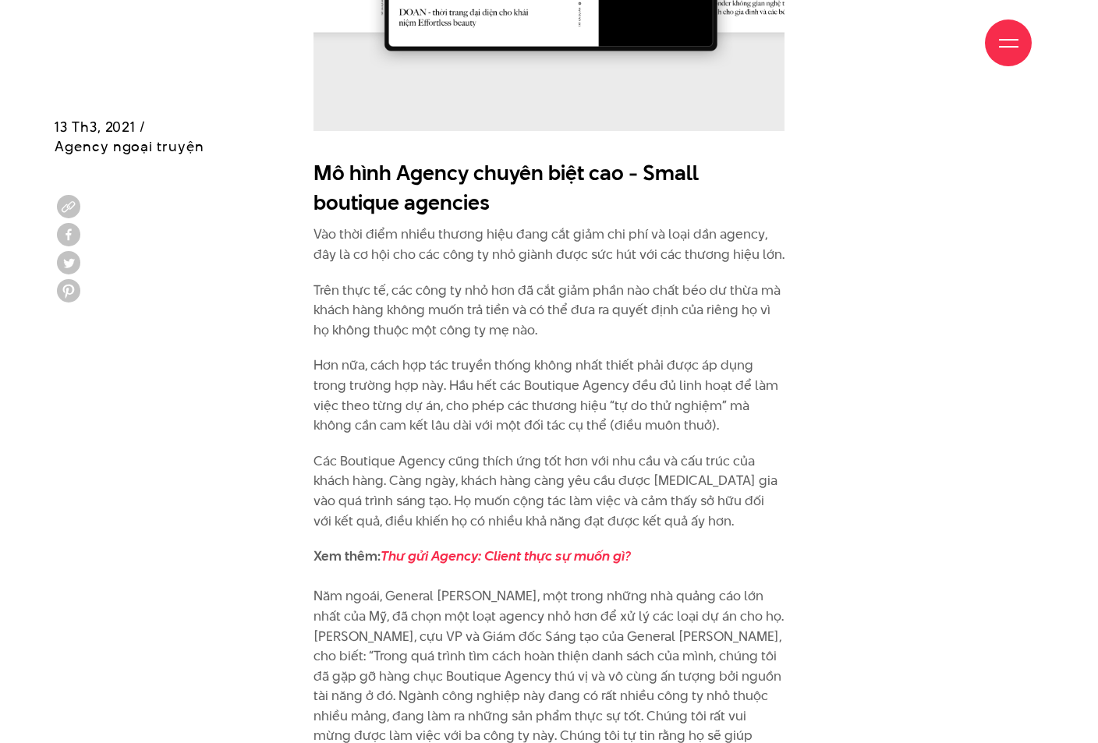
scroll to position [5759, 0]
drag, startPoint x: 459, startPoint y: 226, endPoint x: 381, endPoint y: 386, distance: 177.9
click at [381, 386] on p "Hơn nữa, cách hợp tác truyền thống không nhất thiết phải được áp dụng trong trư…" at bounding box center [549, 395] width 471 height 80
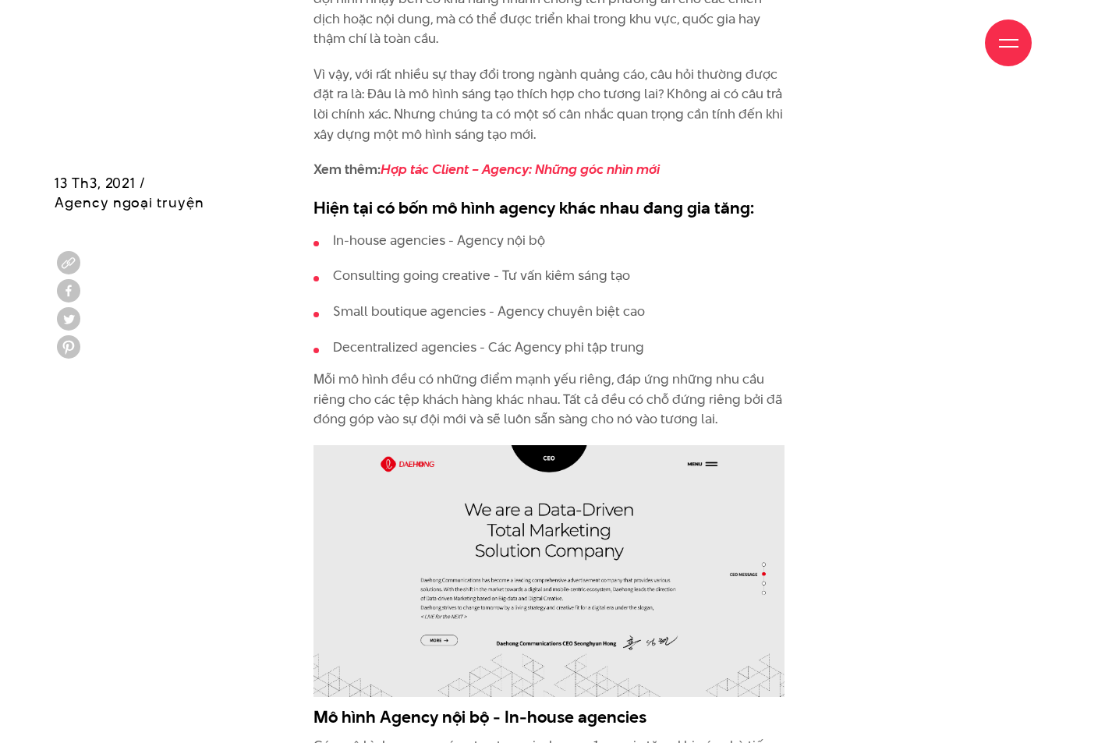
scroll to position [2249, 0]
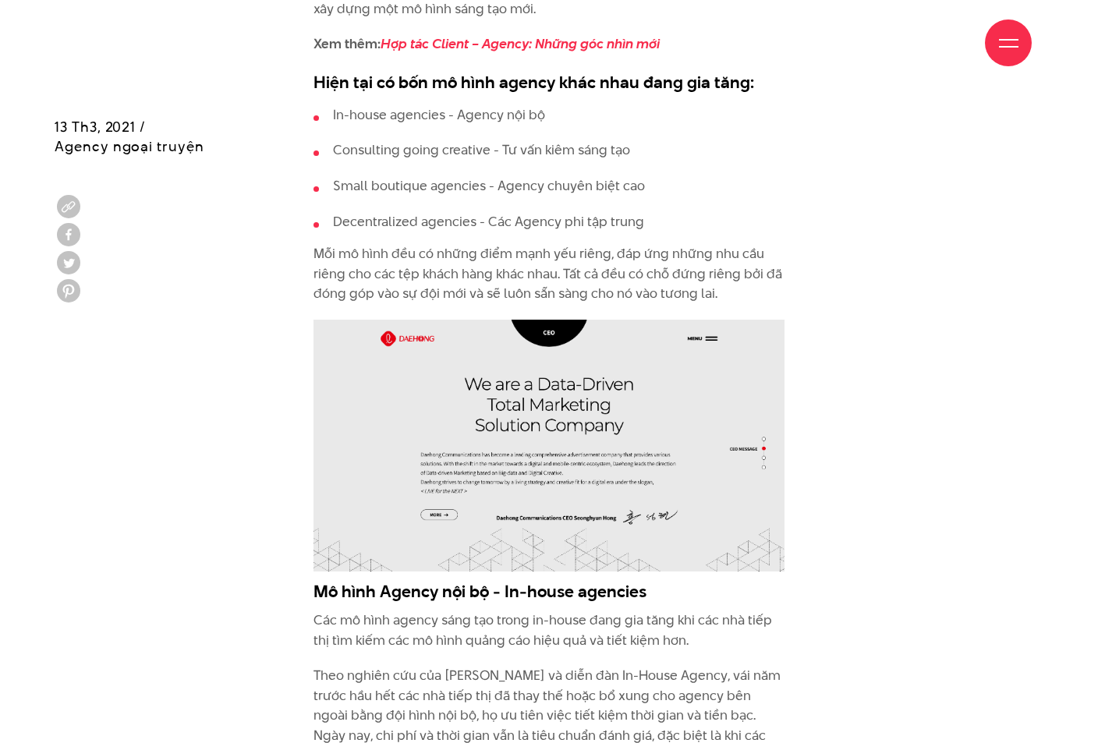
copy h3 "Mô hình Agency nội bộ - In-house agencies"
drag, startPoint x: 655, startPoint y: 587, endPoint x: 309, endPoint y: 590, distance: 346.4
drag, startPoint x: 700, startPoint y: 83, endPoint x: 312, endPoint y: 85, distance: 387.7
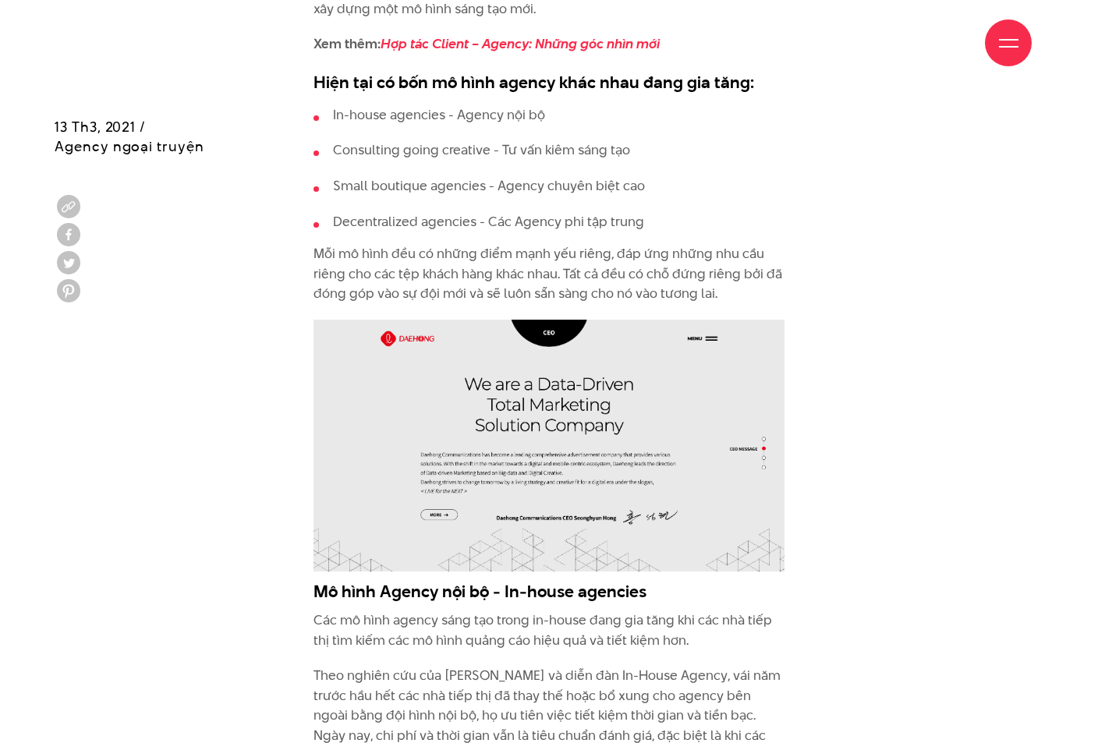
click at [312, 85] on div "Giới thiệu Dự án Dịch vụ Góc nhìn Liên hệ" at bounding box center [549, 43] width 966 height 86
drag, startPoint x: 312, startPoint y: 85, endPoint x: 683, endPoint y: 80, distance: 371.3
click at [683, 80] on div "Giới thiệu Dự án Dịch vụ Góc nhìn Liên hệ" at bounding box center [549, 43] width 966 height 86
drag, startPoint x: 752, startPoint y: 78, endPoint x: 458, endPoint y: 77, distance: 294.1
click at [466, 77] on div "Giới thiệu Dự án Dịch vụ Góc nhìn Liên hệ" at bounding box center [549, 43] width 966 height 86
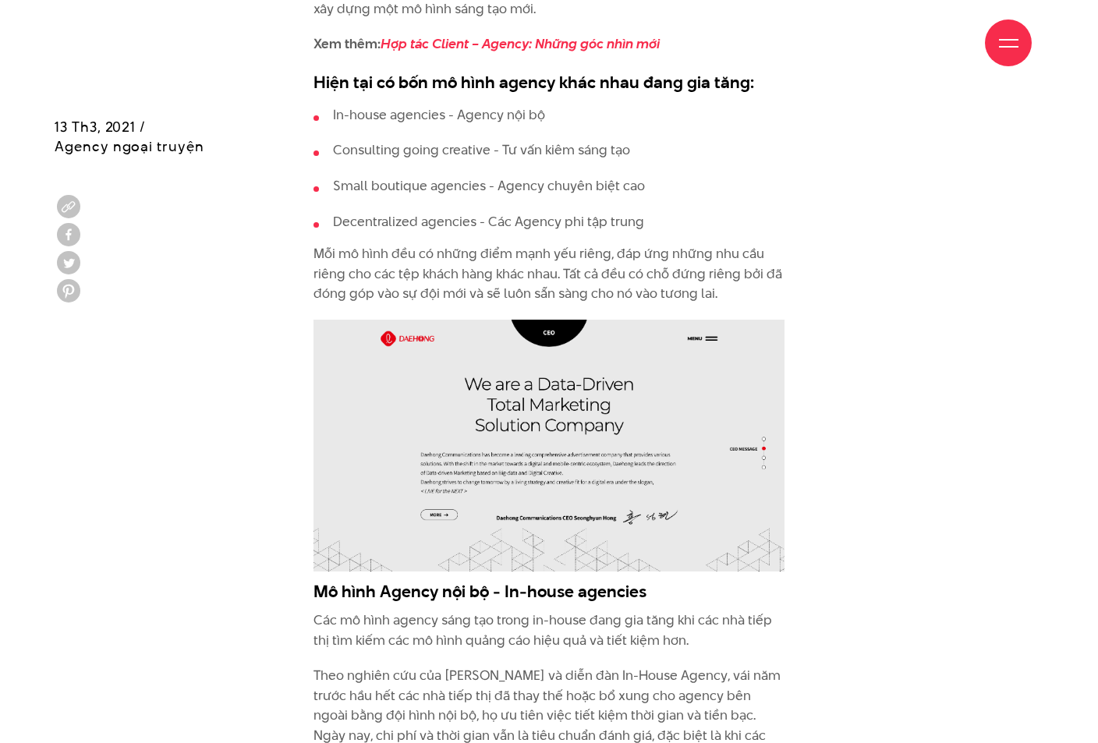
click at [442, 77] on div "Giới thiệu Dự án Dịch vụ Góc nhìn Liên hệ" at bounding box center [549, 43] width 966 height 86
drag, startPoint x: 328, startPoint y: 80, endPoint x: 671, endPoint y: 76, distance: 342.5
click at [663, 74] on div "Giới thiệu Dự án Dịch vụ Góc nhìn Liên hệ" at bounding box center [549, 43] width 966 height 86
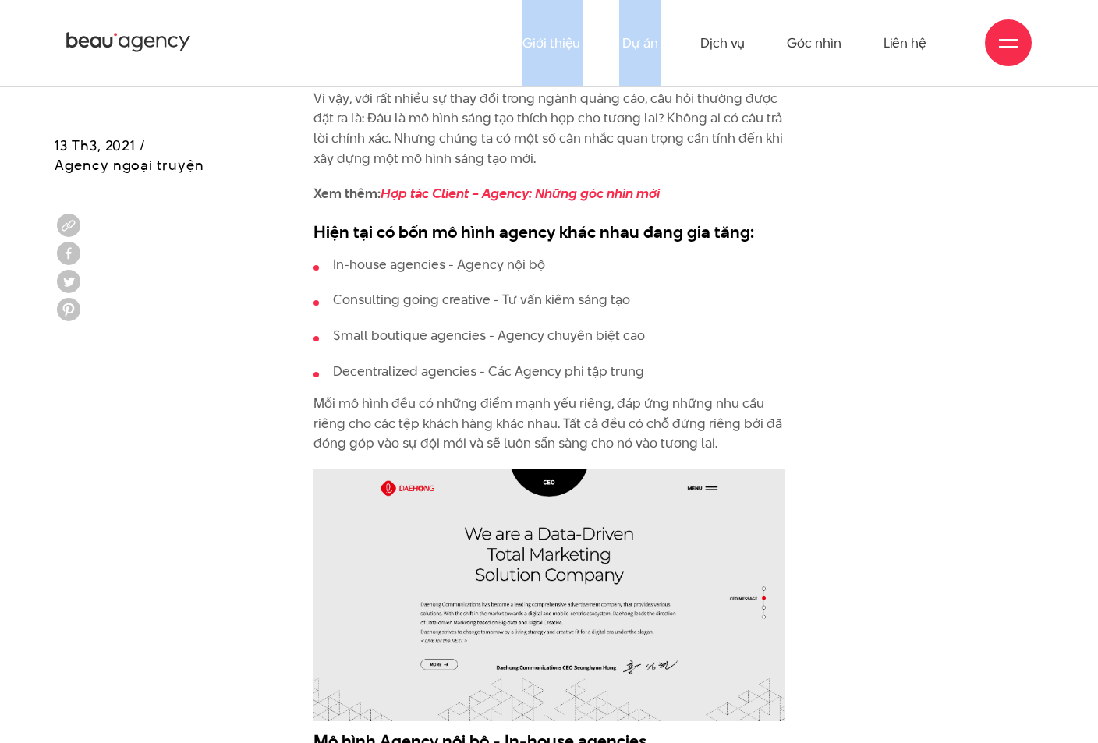
scroll to position [2093, 0]
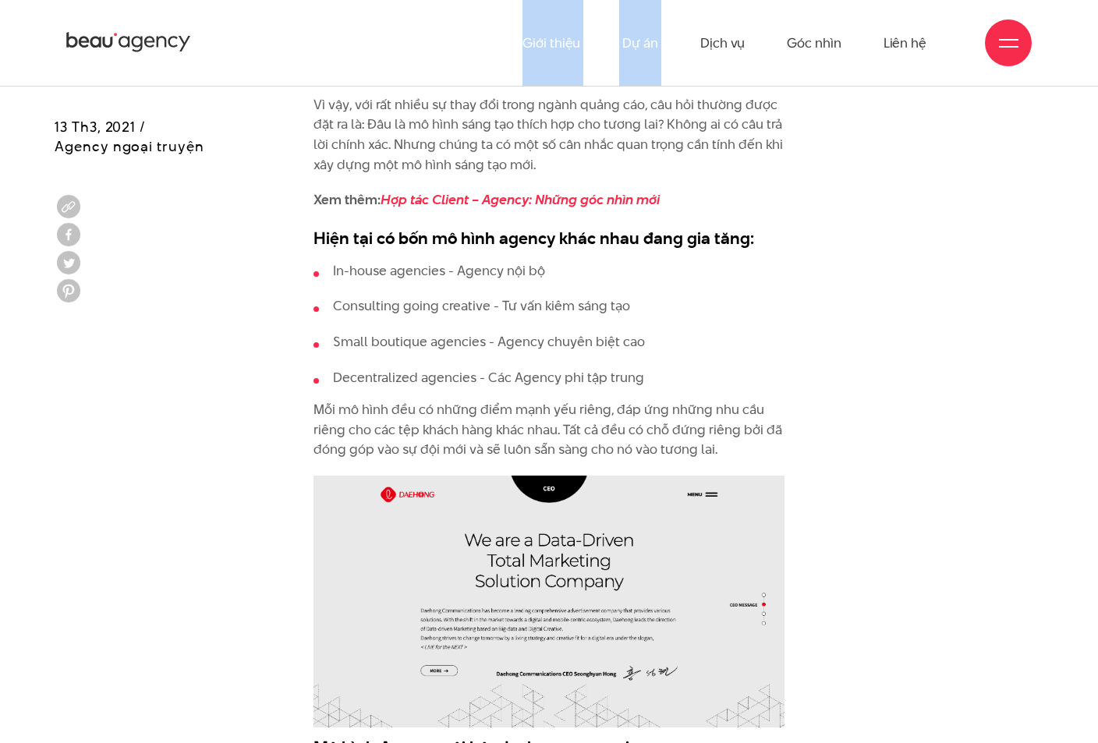
copy h3 "n tại có bốn mô hình agency khác nhau đang gia tăng:"
drag, startPoint x: 754, startPoint y: 231, endPoint x: 335, endPoint y: 238, distance: 419.0
click at [335, 238] on h3 "Hiện tại có bốn mô hình agency khác nhau đang gia tăng:" at bounding box center [549, 237] width 471 height 23
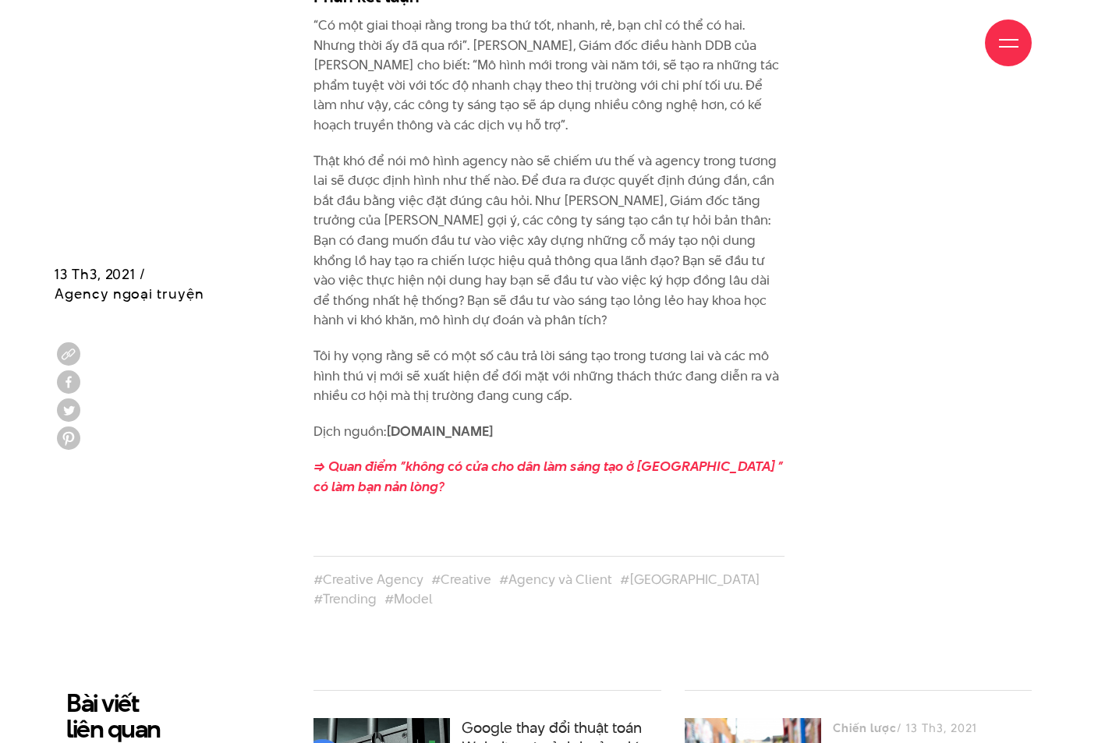
scroll to position [9036, 0]
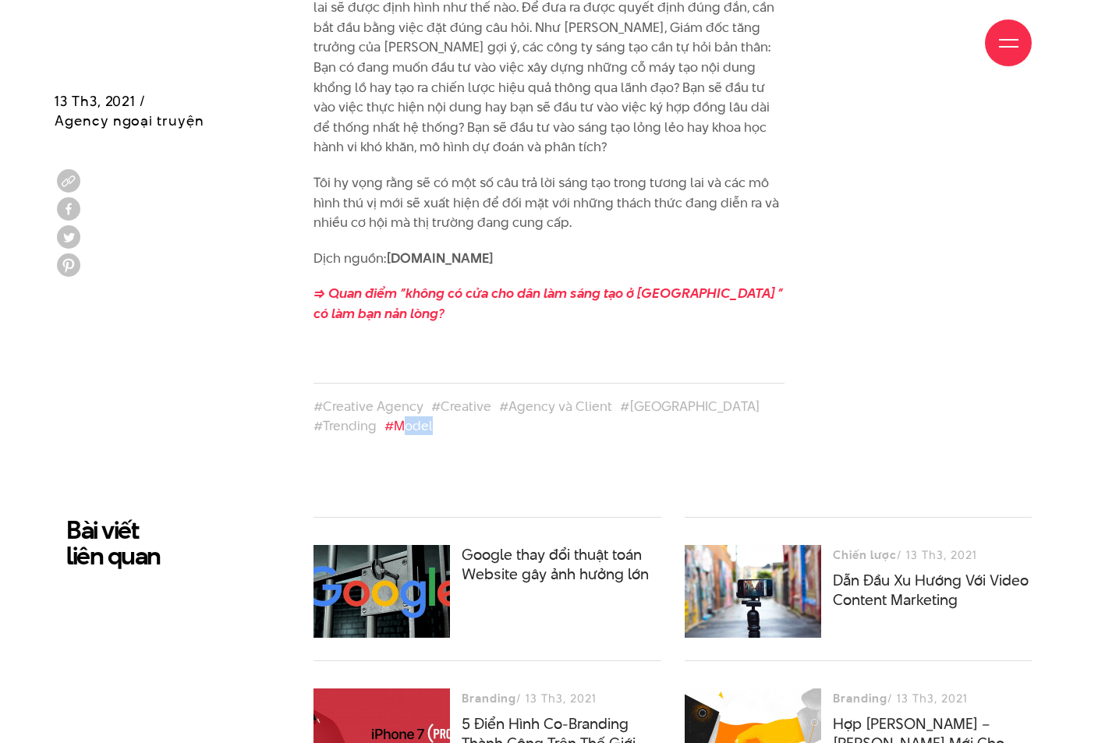
drag, startPoint x: 393, startPoint y: 378, endPoint x: 335, endPoint y: 367, distance: 58.6
click at [335, 399] on div "#Creative Agency #Creative #Agency và Client #Vietnam #Trending #Model" at bounding box center [549, 418] width 471 height 39
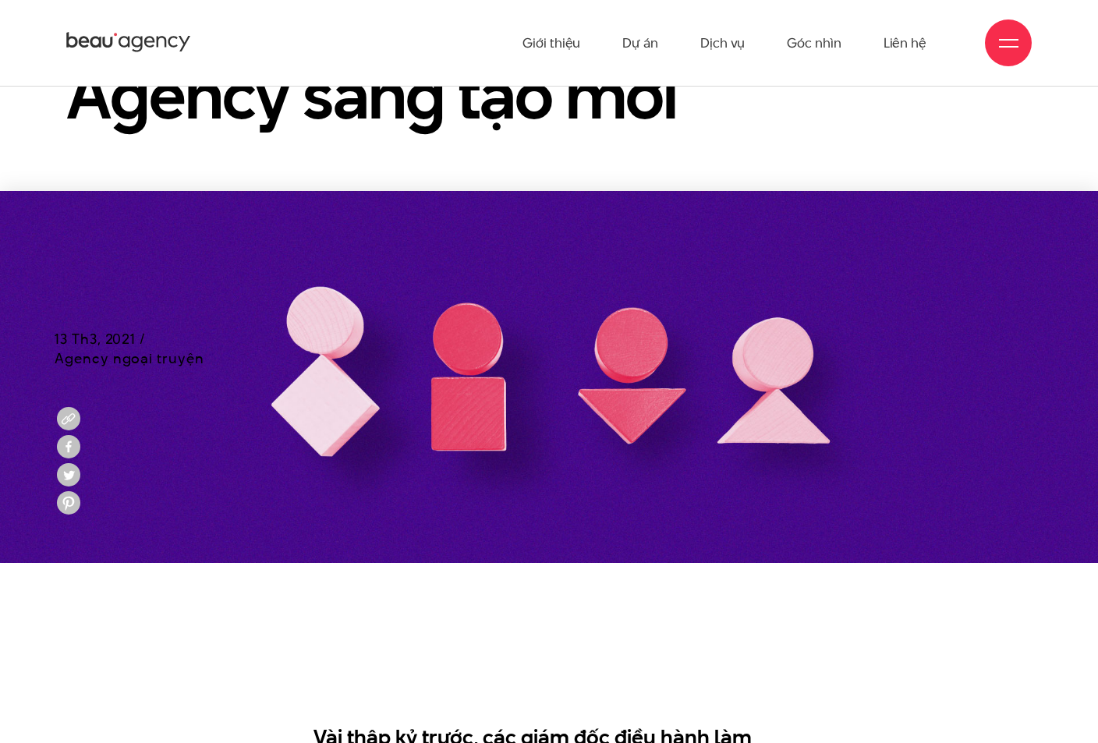
scroll to position [137, 0]
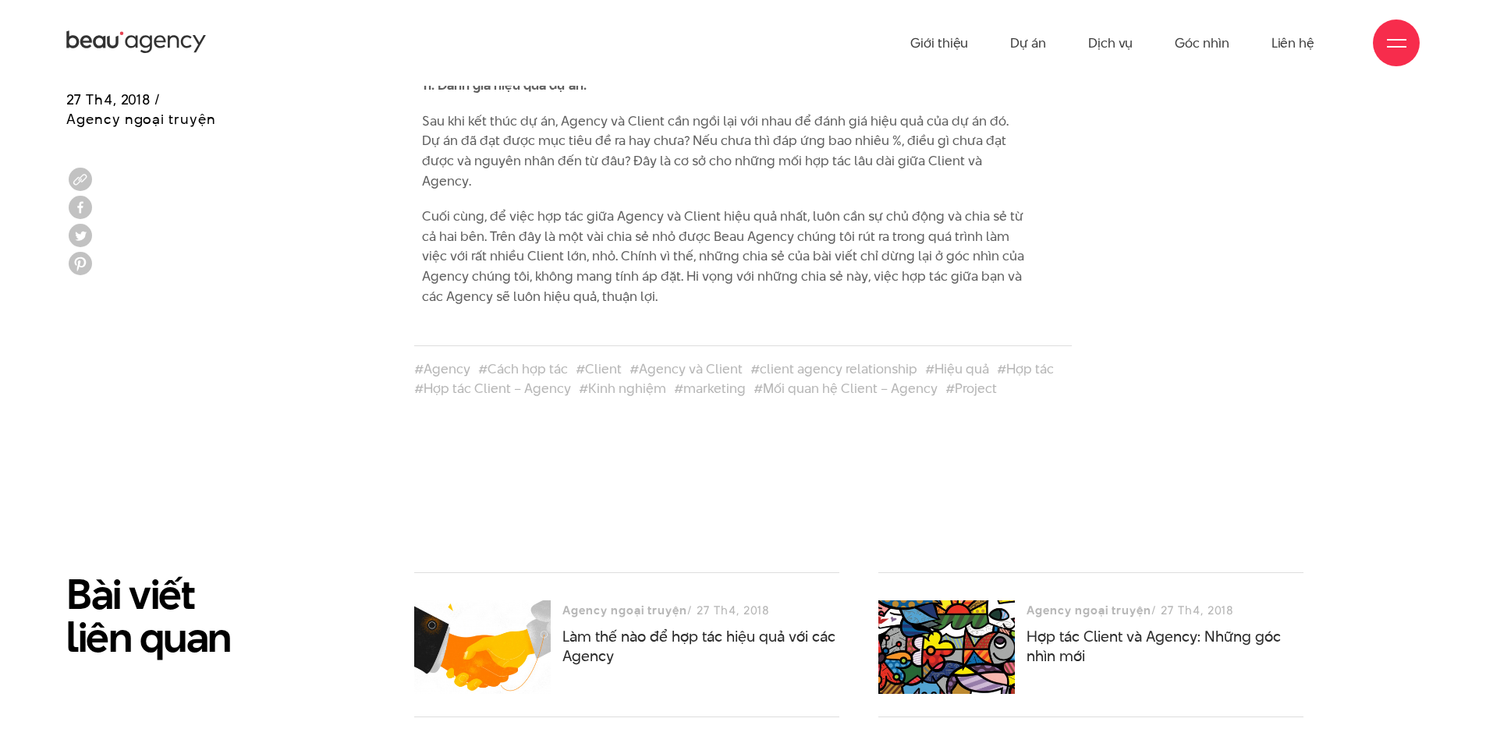
scroll to position [3120, 0]
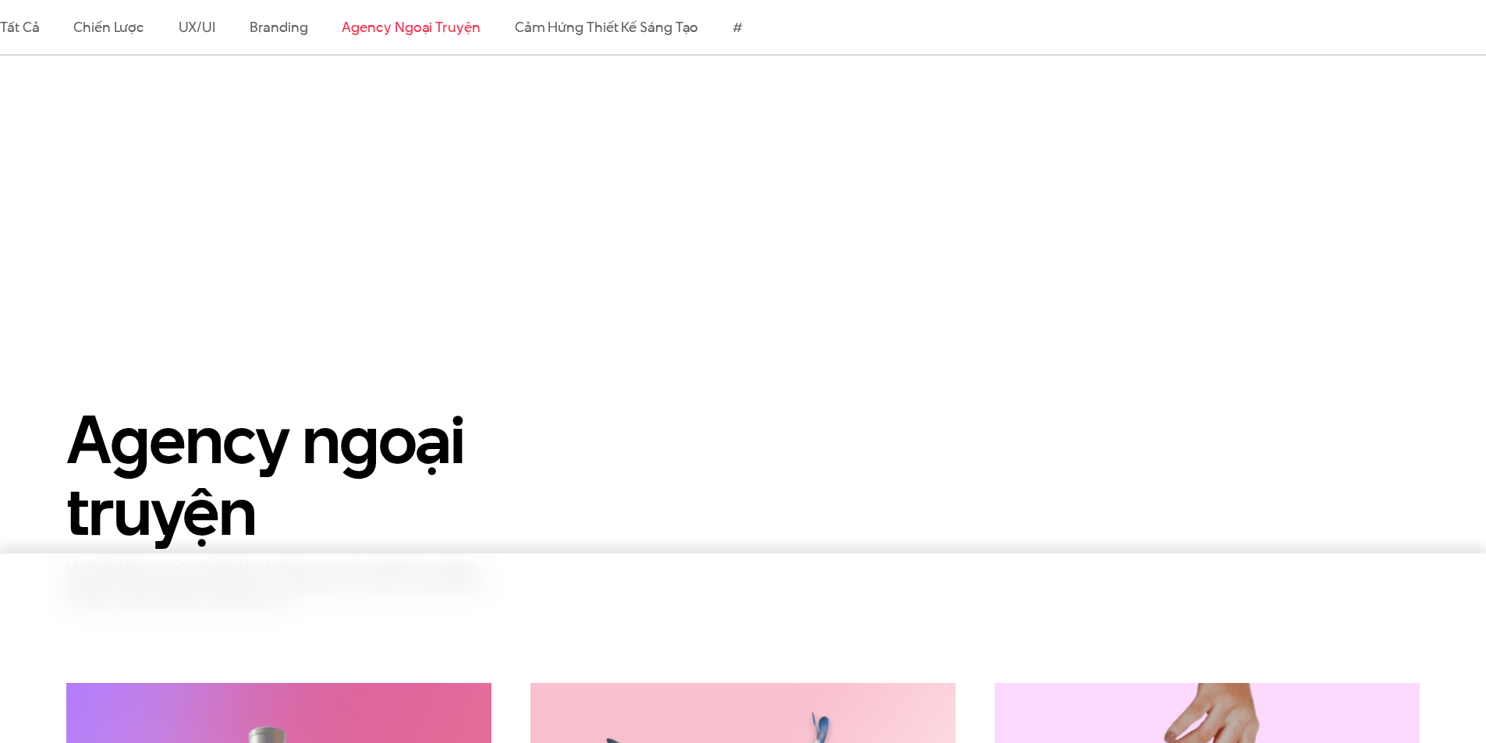
scroll to position [699, 0]
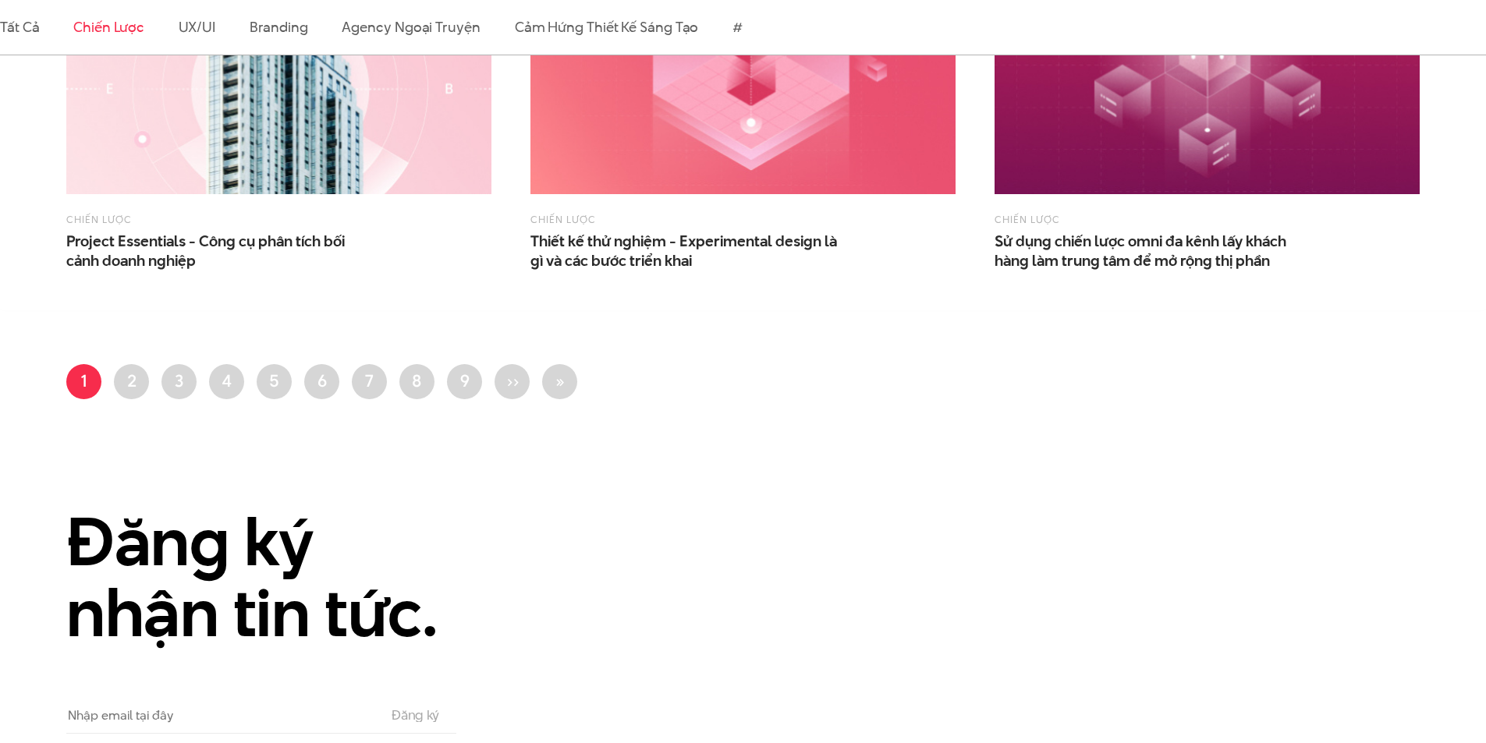
scroll to position [1638, 0]
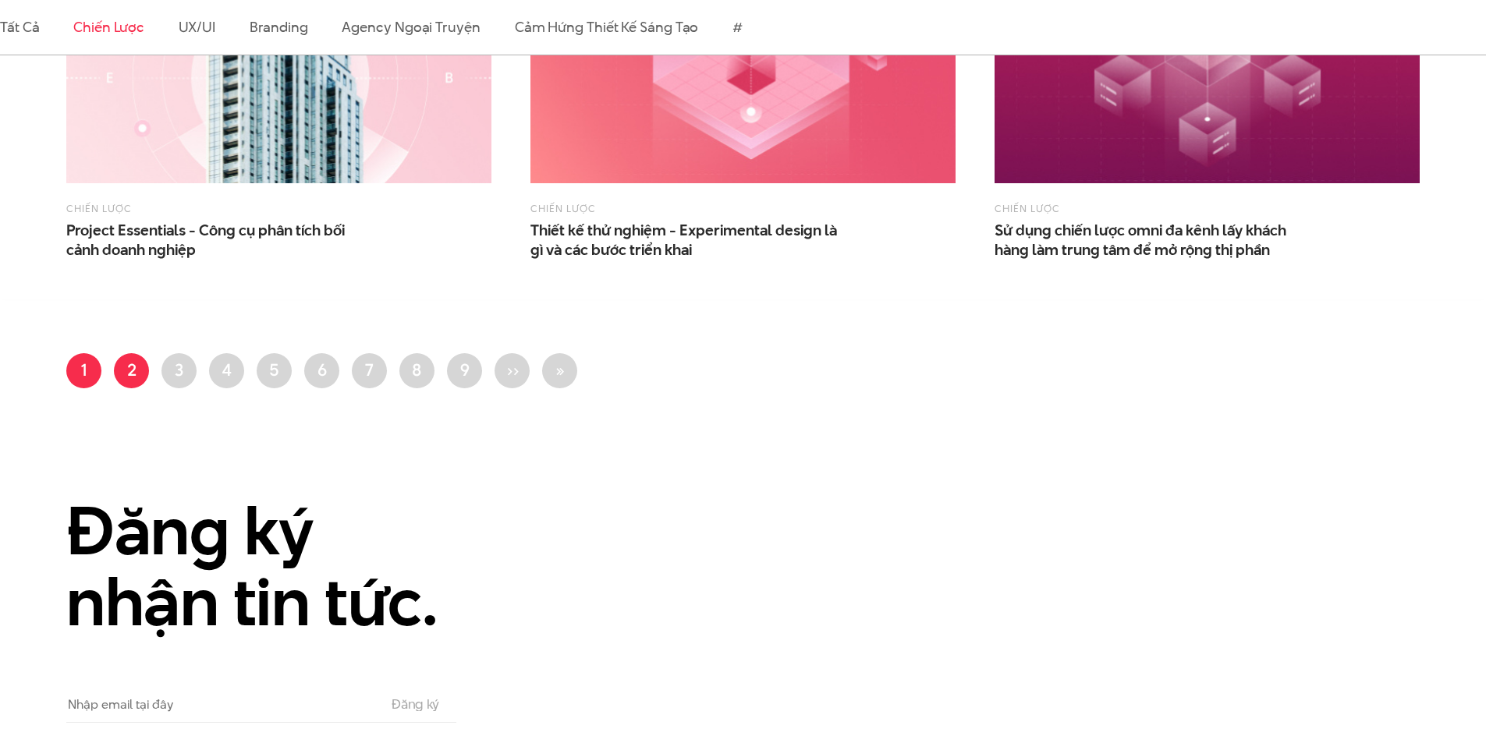
click at [120, 374] on link "Trang 2" at bounding box center [131, 370] width 35 height 35
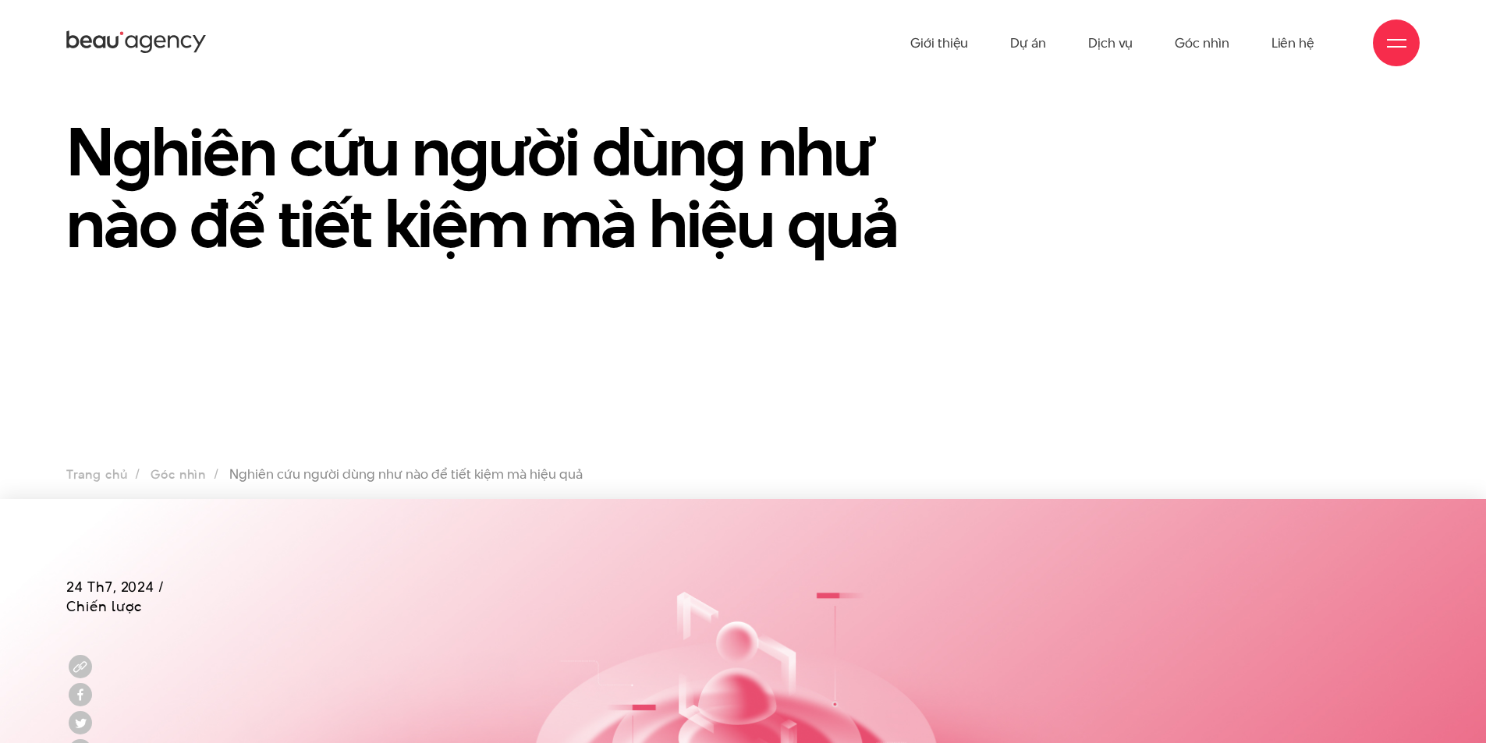
scroll to position [78, 0]
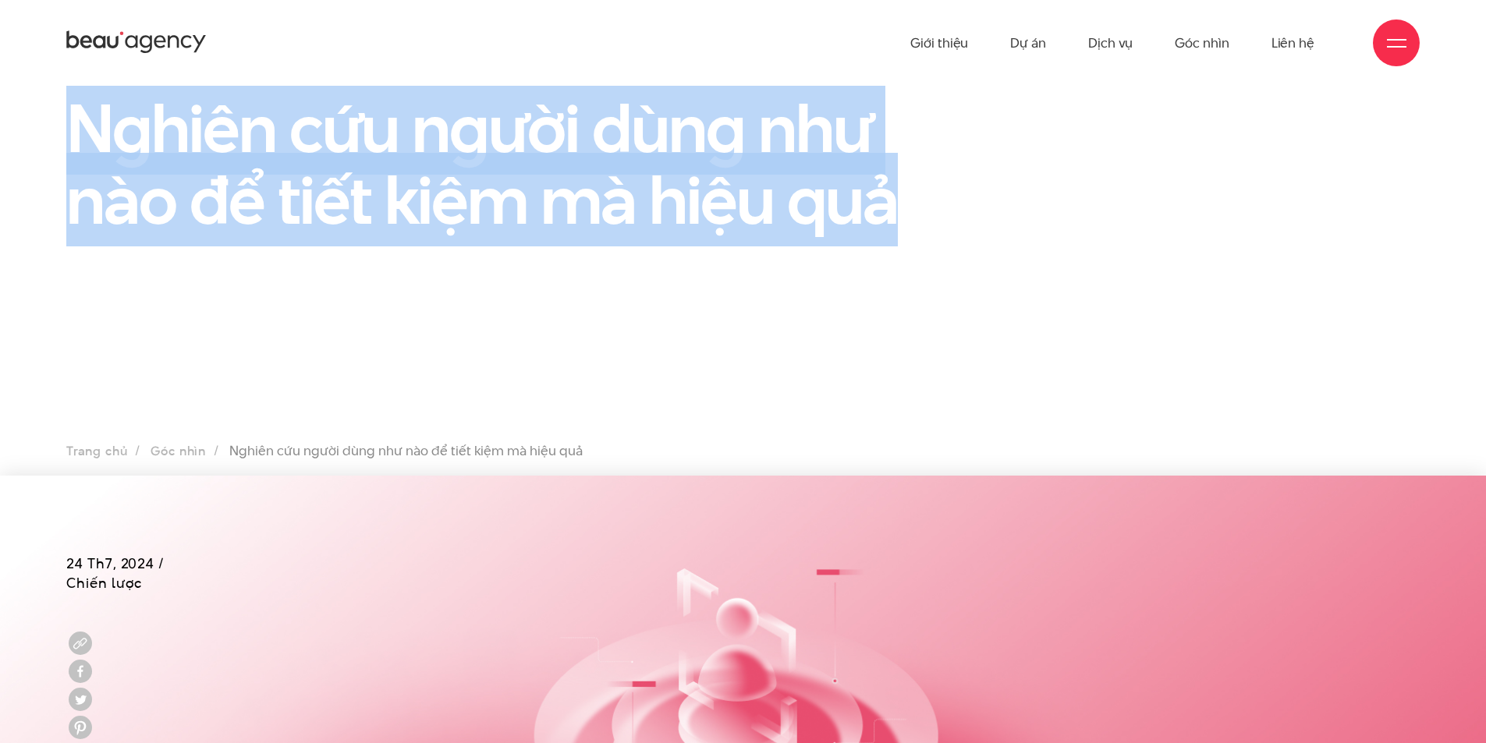
drag, startPoint x: 924, startPoint y: 208, endPoint x: 60, endPoint y: 124, distance: 867.6
click at [60, 124] on div "Nghiên cứu người dùng như nào để tiết kiệm mà hiệu quả" at bounding box center [511, 171] width 928 height 158
copy h1 "Nghiên cứu người dùng như nào để tiết kiệm mà hiệu quả"
click at [418, 337] on section "Nghiên cứu người dùng như nào để tiết kiệm mà hiệu quả Trang chủ Góc nhìn Nghiê…" at bounding box center [743, 268] width 1486 height 468
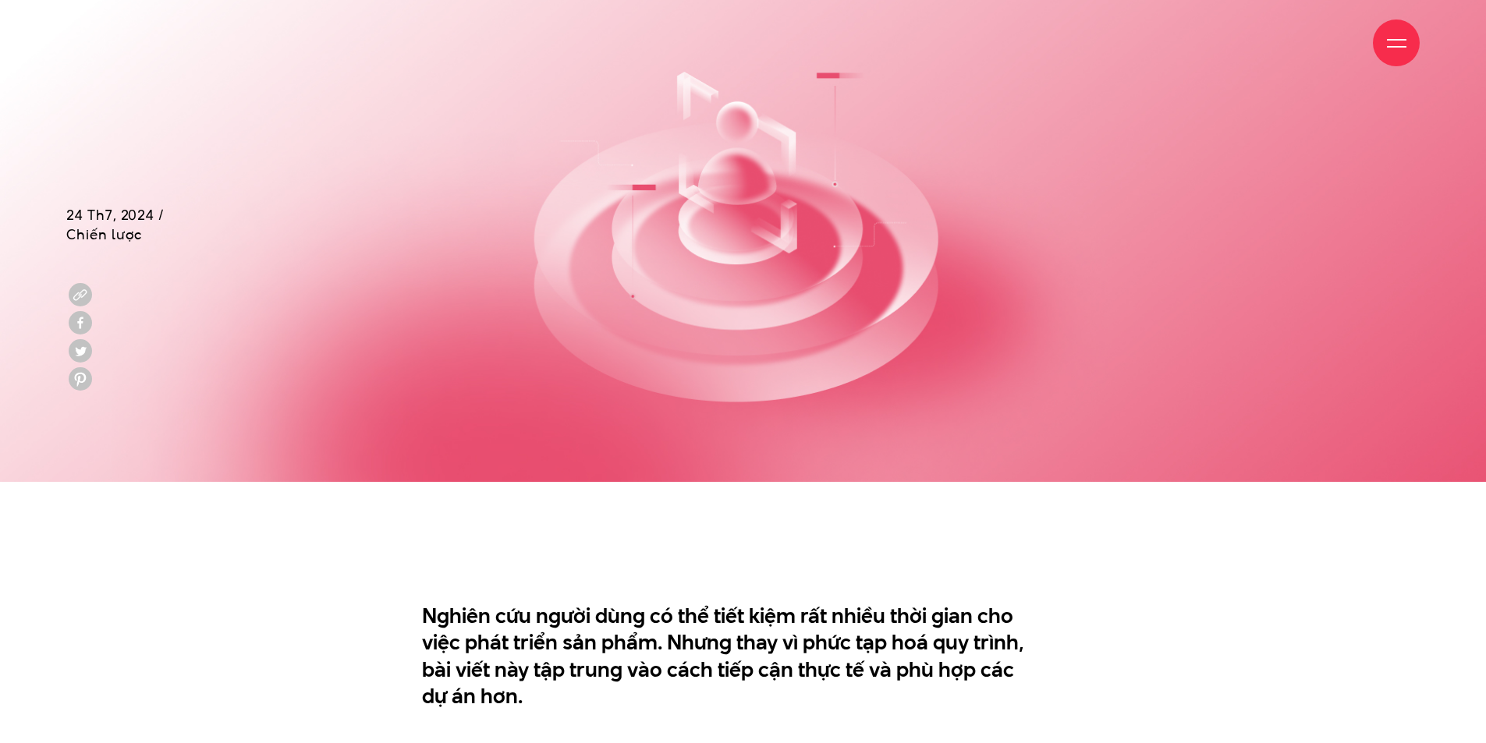
scroll to position [702, 0]
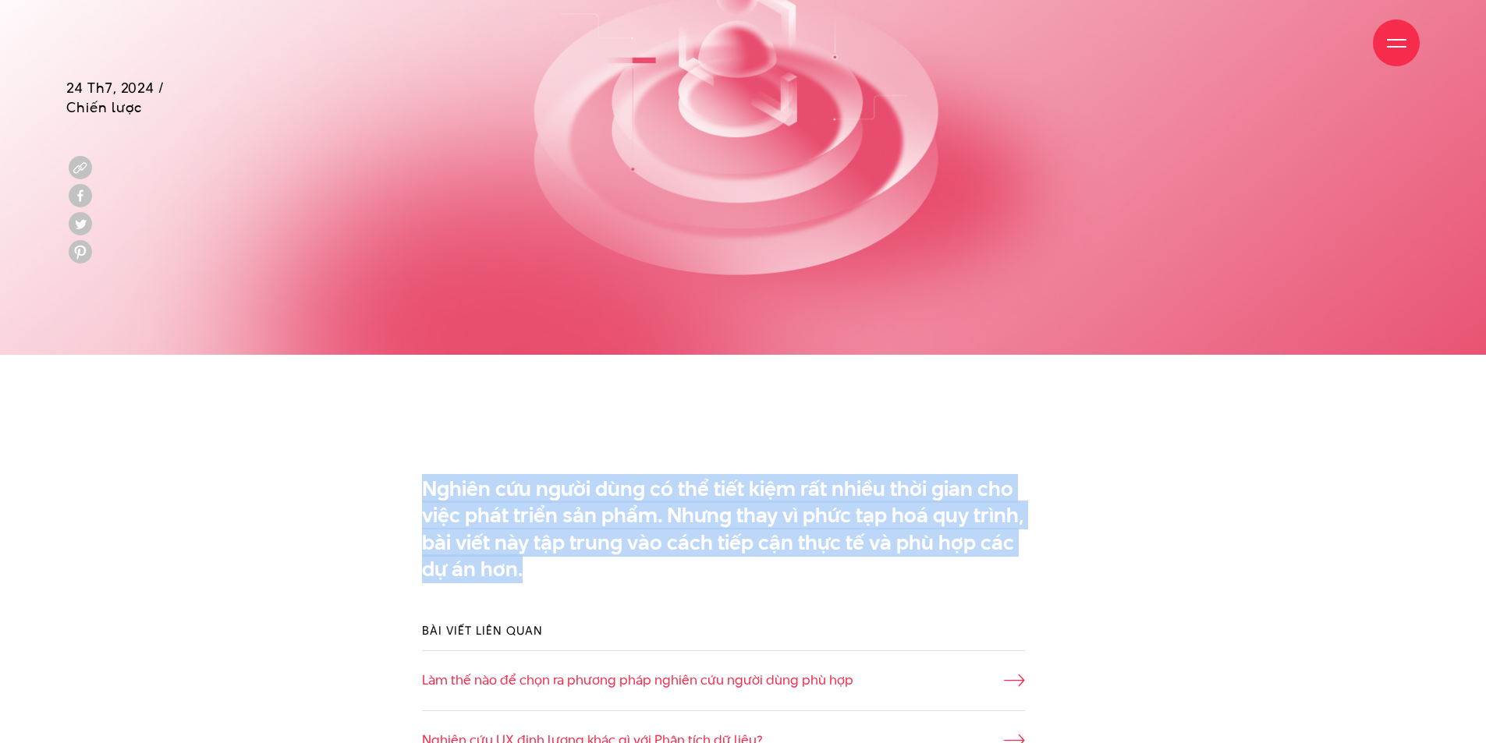
drag, startPoint x: 445, startPoint y: 516, endPoint x: 419, endPoint y: 501, distance: 29.7
click at [419, 501] on div "Nghiên cứu người dùng có thể tiết kiệm rất nhiều thời gian cho việc phát triển …" at bounding box center [743, 533] width 697 height 131
copy p "Nghiên cứu người dùng có thể tiết kiệm rất nhiều thời gian cho việc phát triển …"
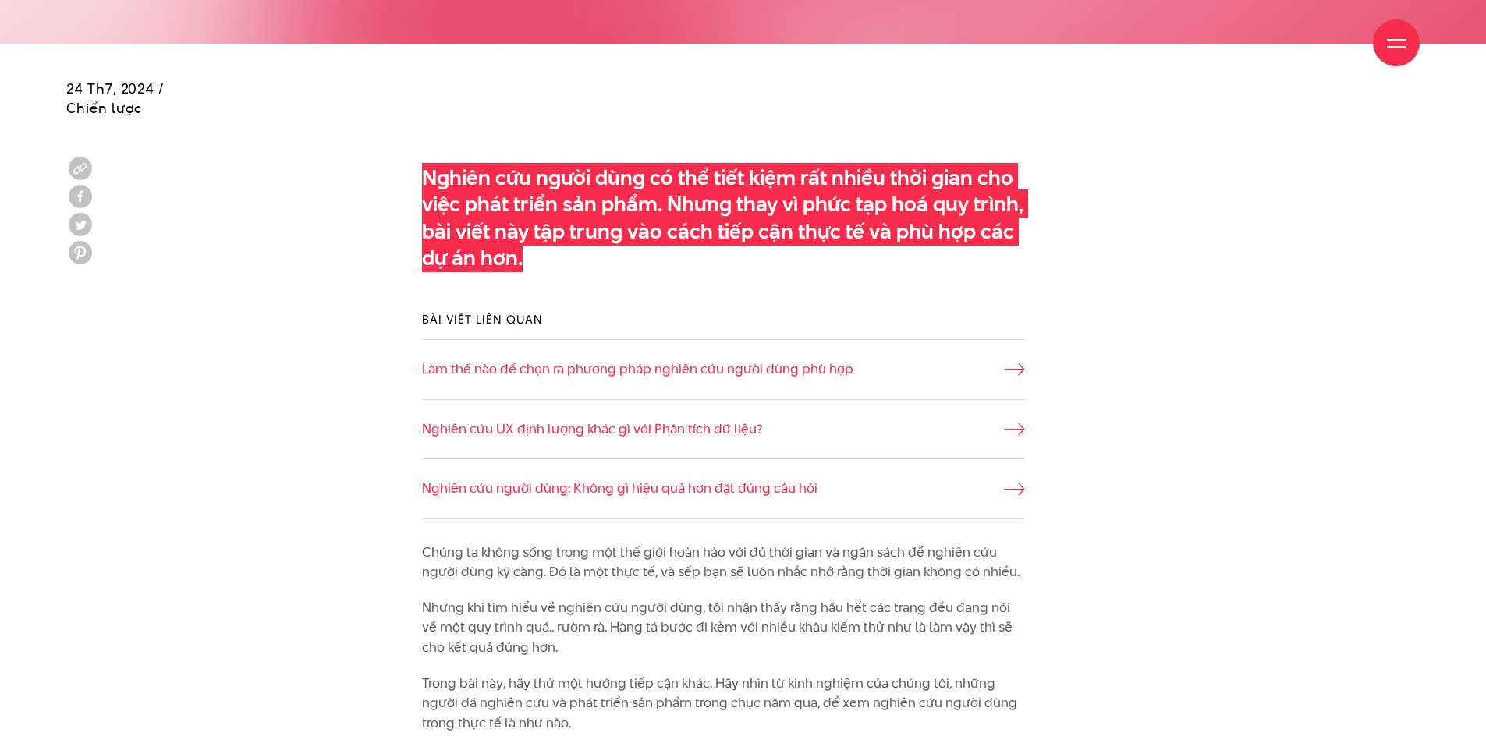
scroll to position [1014, 0]
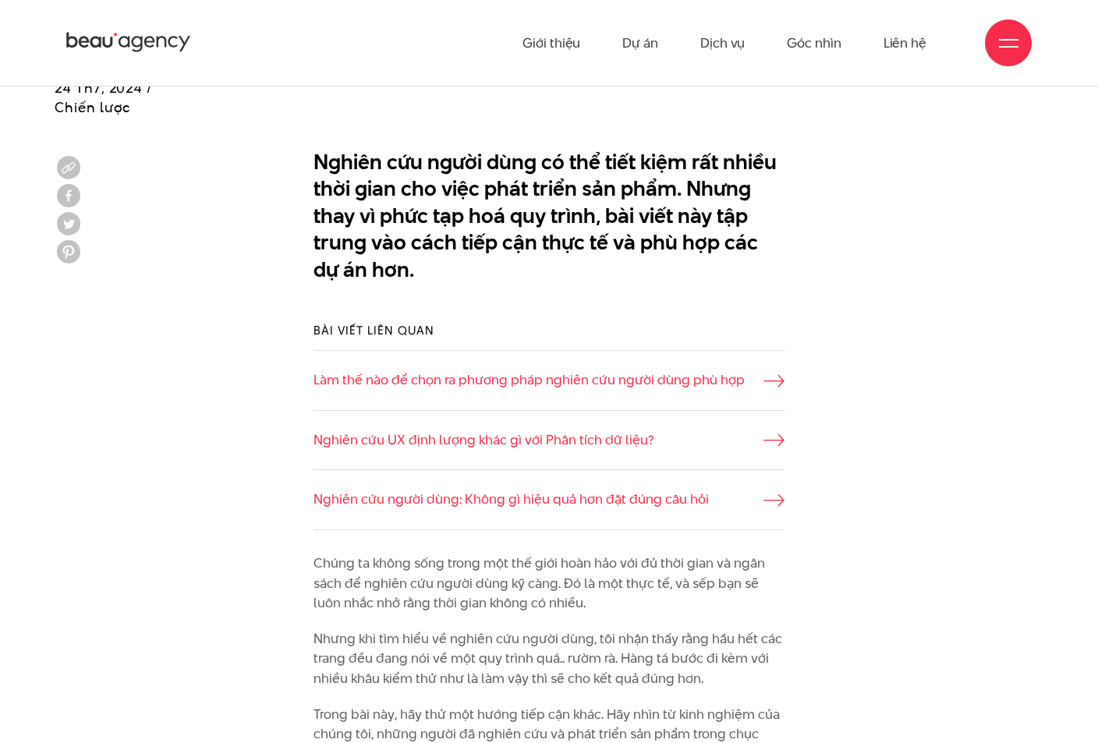
scroll to position [767, 0]
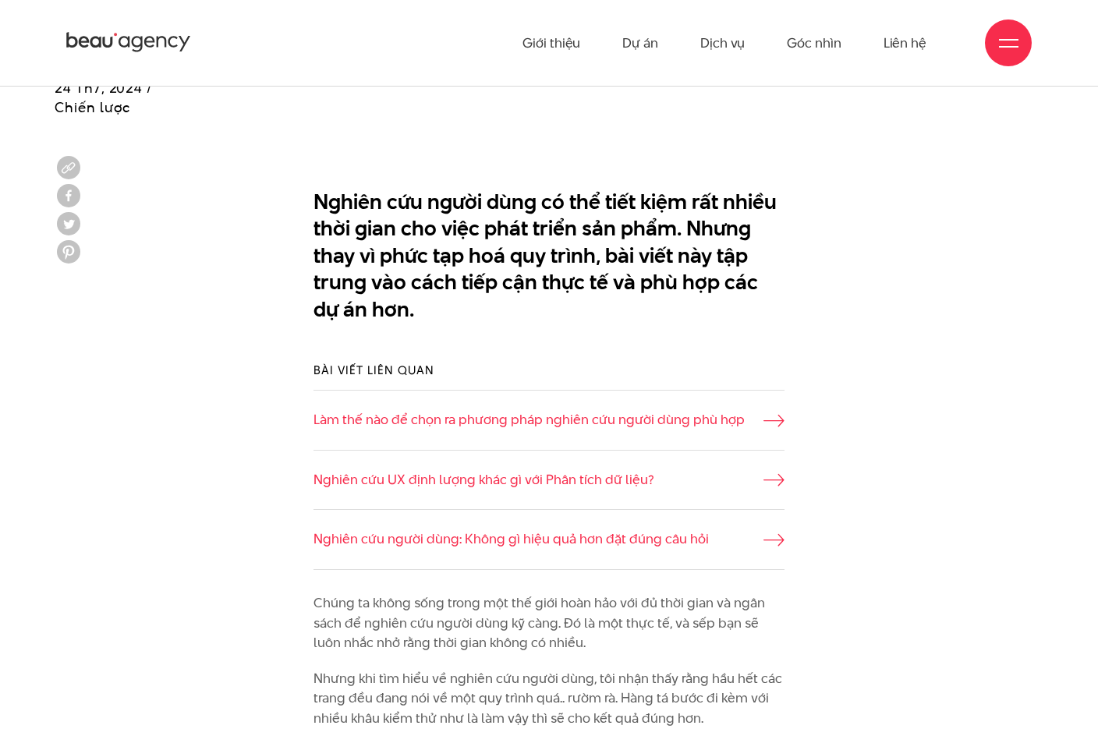
click at [985, 364] on div "Bài viết liên quan Làm thế nào để chọn ra phương pháp nghiên cứu người dùng phù…" at bounding box center [549, 466] width 989 height 255
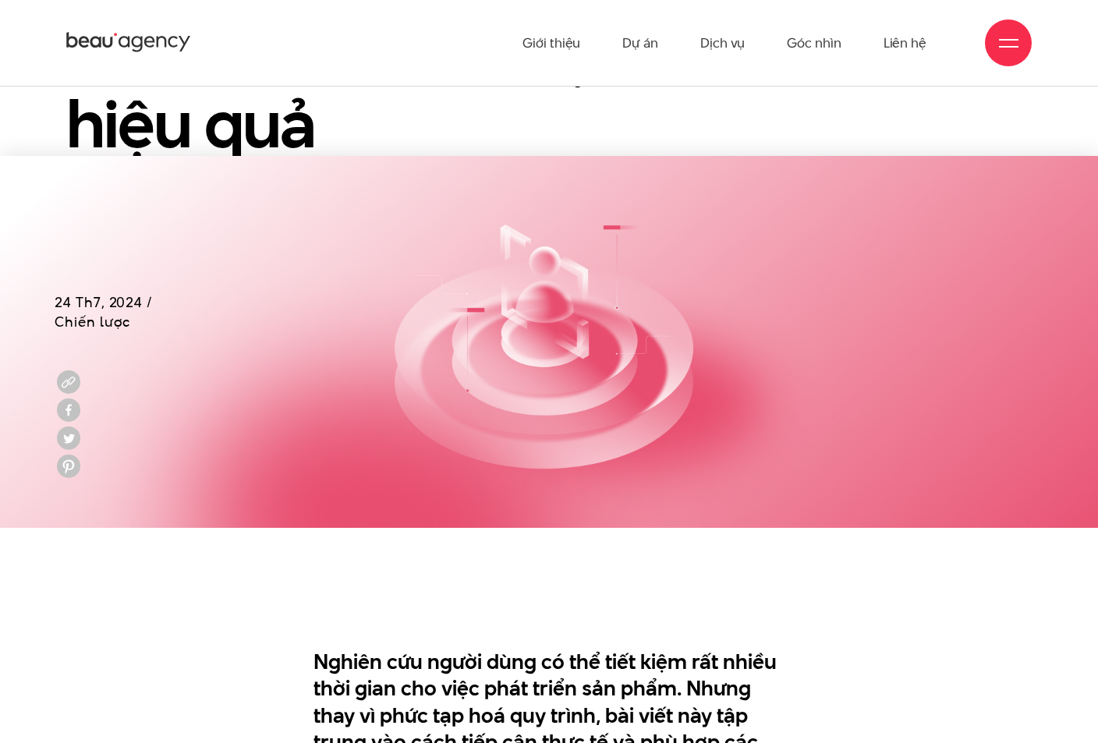
scroll to position [0, 0]
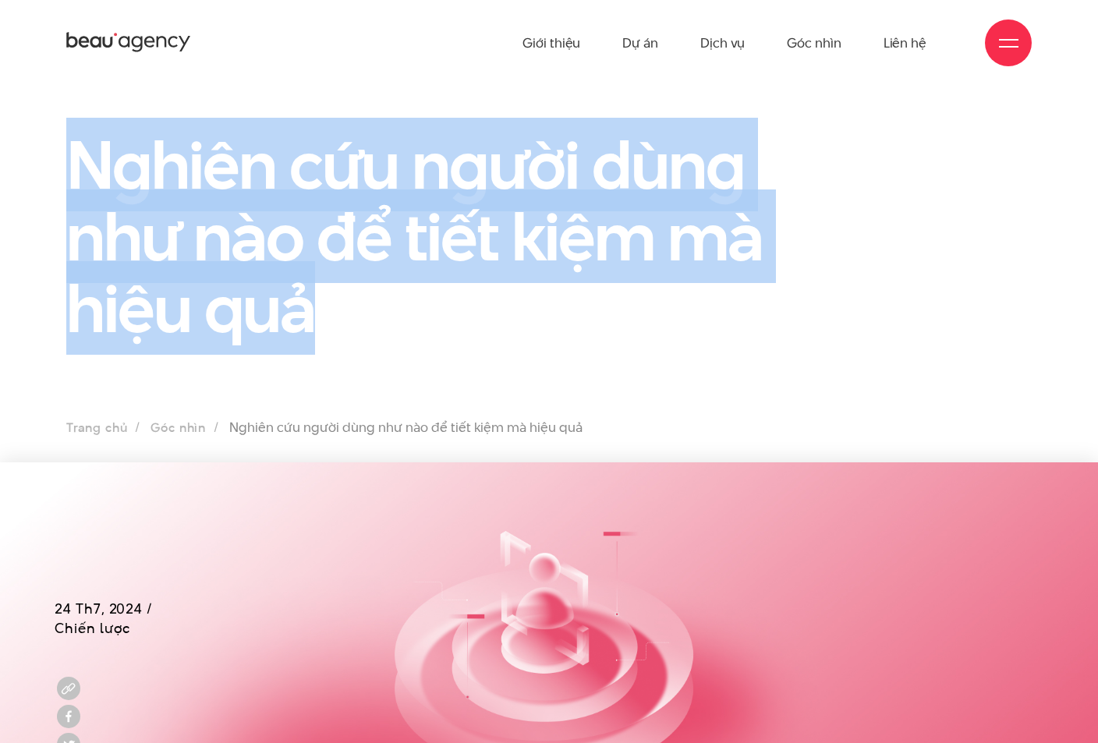
drag, startPoint x: 332, startPoint y: 314, endPoint x: 40, endPoint y: 155, distance: 332.3
click at [40, 155] on div "Nghiên cứu người dùng như nào để tiết kiệm mà hiệu quả" at bounding box center [549, 246] width 1098 height 234
copy h1 "Nghiên cứu người dùng như nào để tiết kiệm mà hiệu quả"
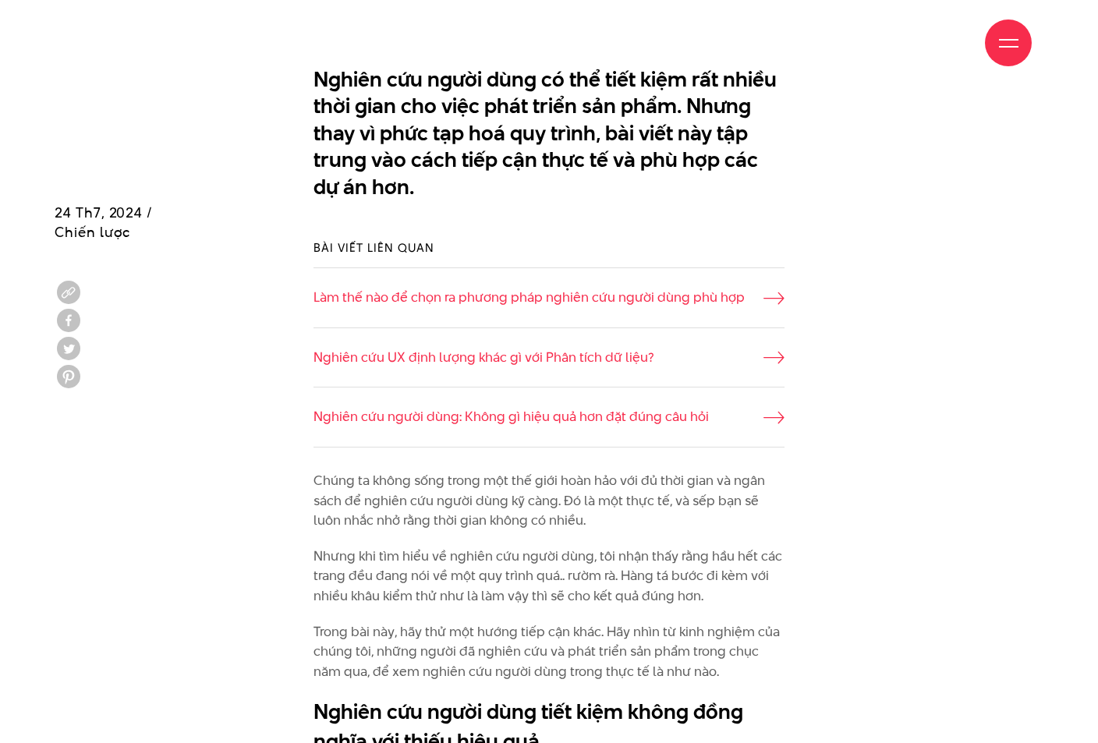
scroll to position [1014, 0]
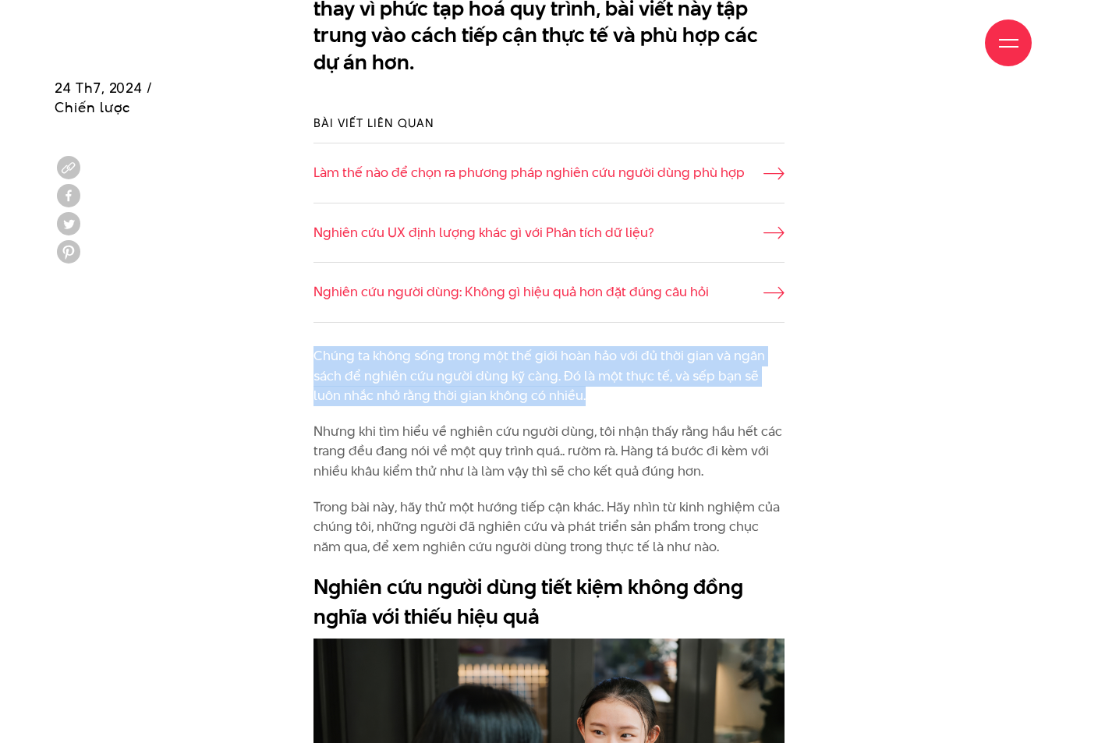
drag, startPoint x: 314, startPoint y: 356, endPoint x: 605, endPoint y: 388, distance: 292.6
click at [605, 388] on p "Chúng ta không sống trong một thế giới hoàn hảo với đủ thời gian và ngân sách đ…" at bounding box center [549, 376] width 471 height 60
copy p "Chúng ta không sống trong một thế giới hoàn hảo với đủ thời gian và ngân sách đ…"
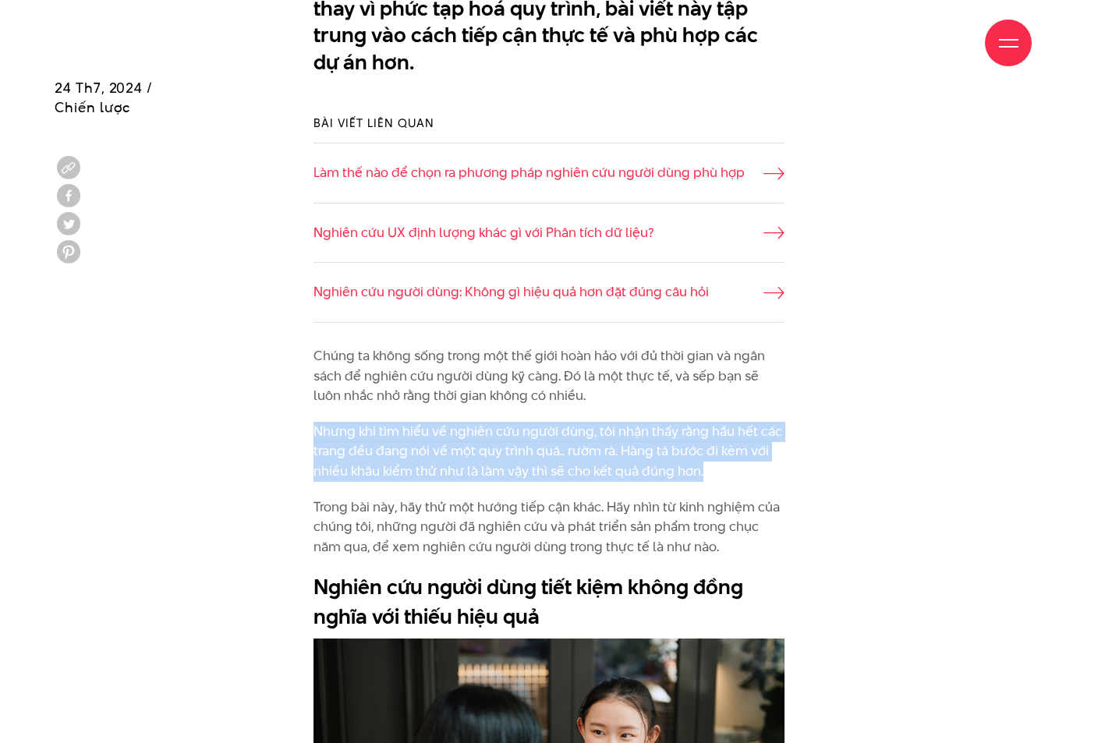
drag, startPoint x: 708, startPoint y: 476, endPoint x: 310, endPoint y: 432, distance: 399.5
copy p "Nhưng khi tìm hiểu về nghiên cứu người dùng, tôi nhận thấy rằng hầu hết các tra…"
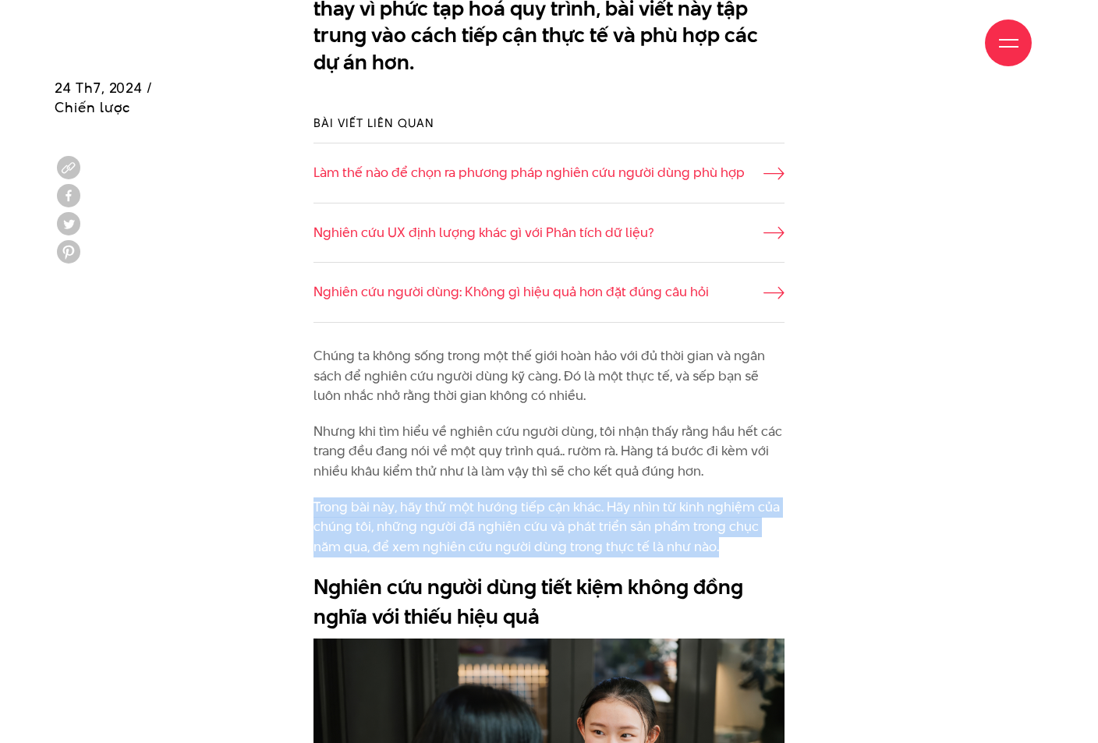
drag, startPoint x: 715, startPoint y: 545, endPoint x: 278, endPoint y: 507, distance: 438.5
copy p "Trong bài này, hãy thử một hướng tiếp cận khác. Hãy nhìn từ kinh nghiệm của chú…"
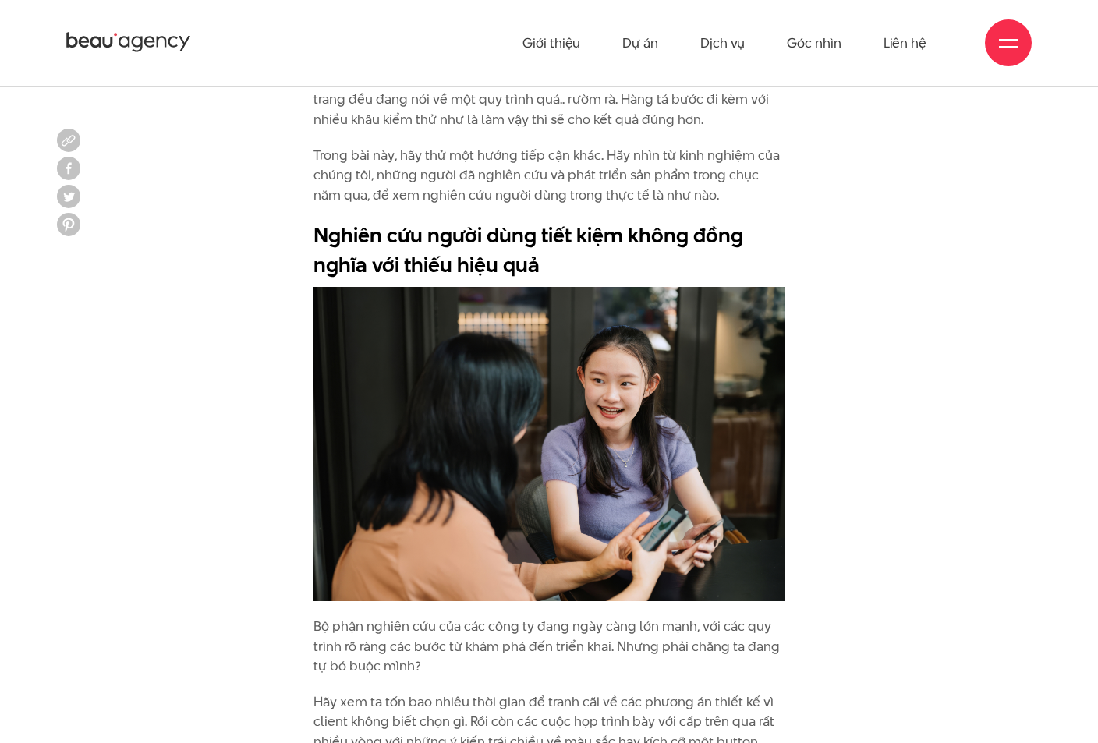
scroll to position [1326, 0]
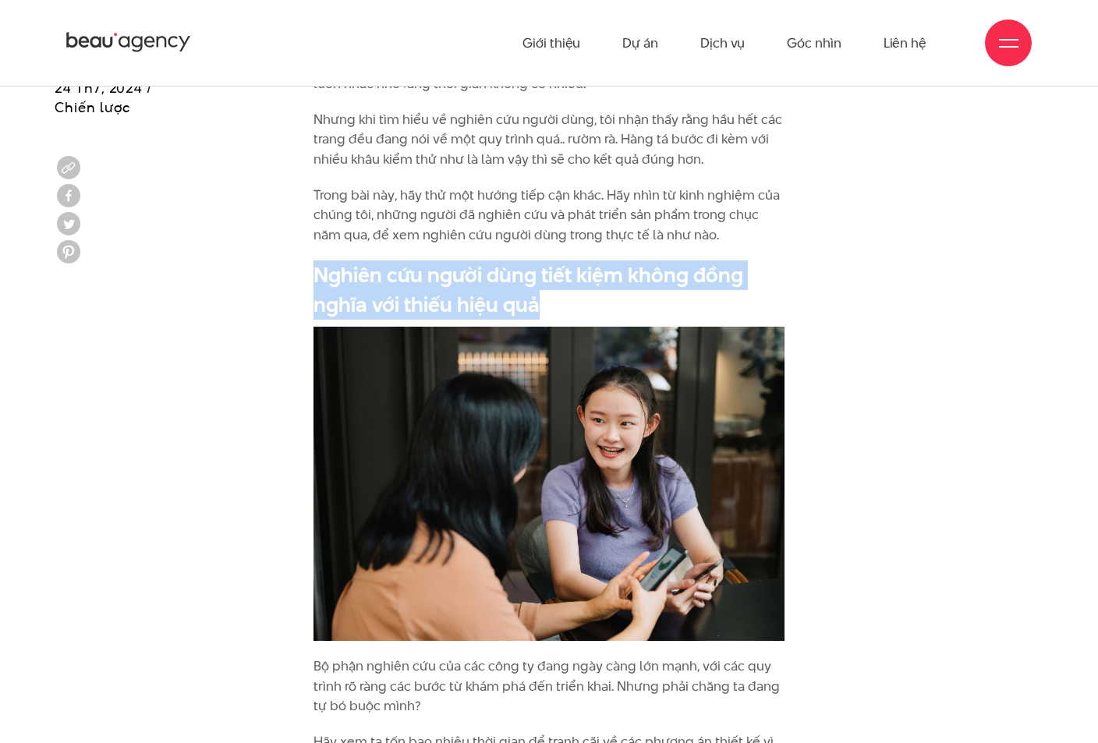
drag, startPoint x: 555, startPoint y: 307, endPoint x: 314, endPoint y: 277, distance: 243.0
click at [314, 277] on h2 "Nghiên cứu người dùng tiết kiệm không đồng nghĩa với thiếu hiệu quả" at bounding box center [549, 290] width 471 height 59
copy h2 "Nghiên cứu người dùng tiết kiệm không đồng nghĩa với thiếu hiệu quả"
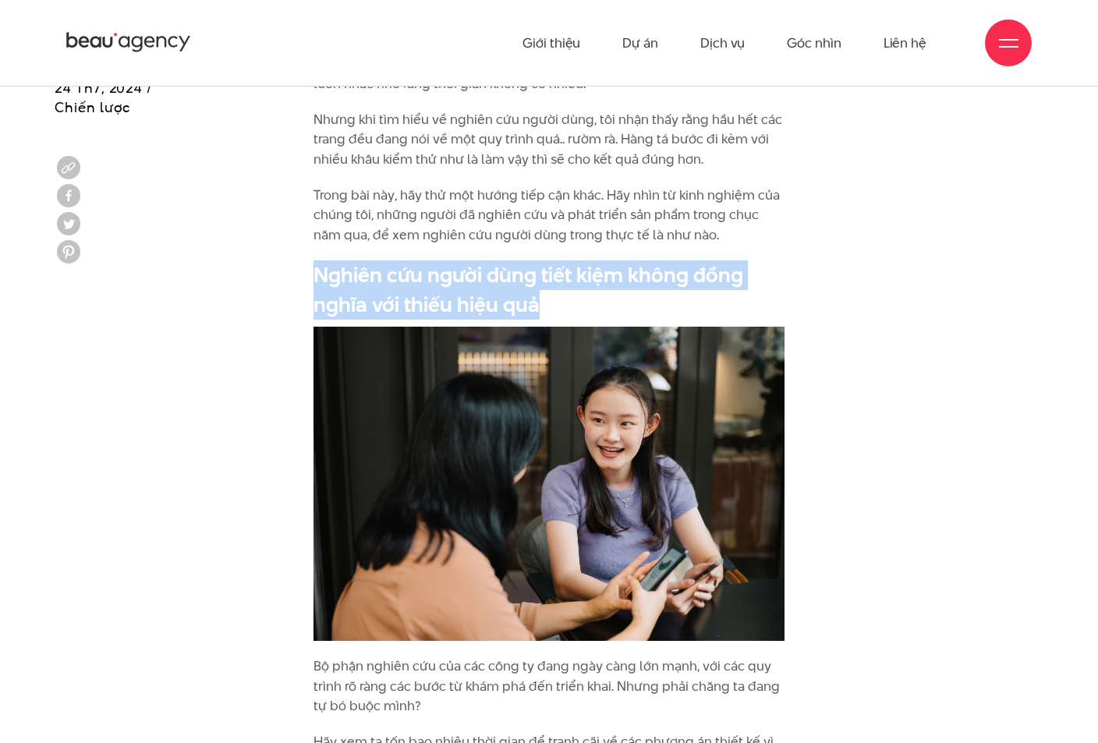
drag, startPoint x: 429, startPoint y: 284, endPoint x: 300, endPoint y: 273, distance: 130.0
copy h2 "Nghiên cứu người dùng tiết kiệm không đồng nghĩa với thiếu hiệu quả"
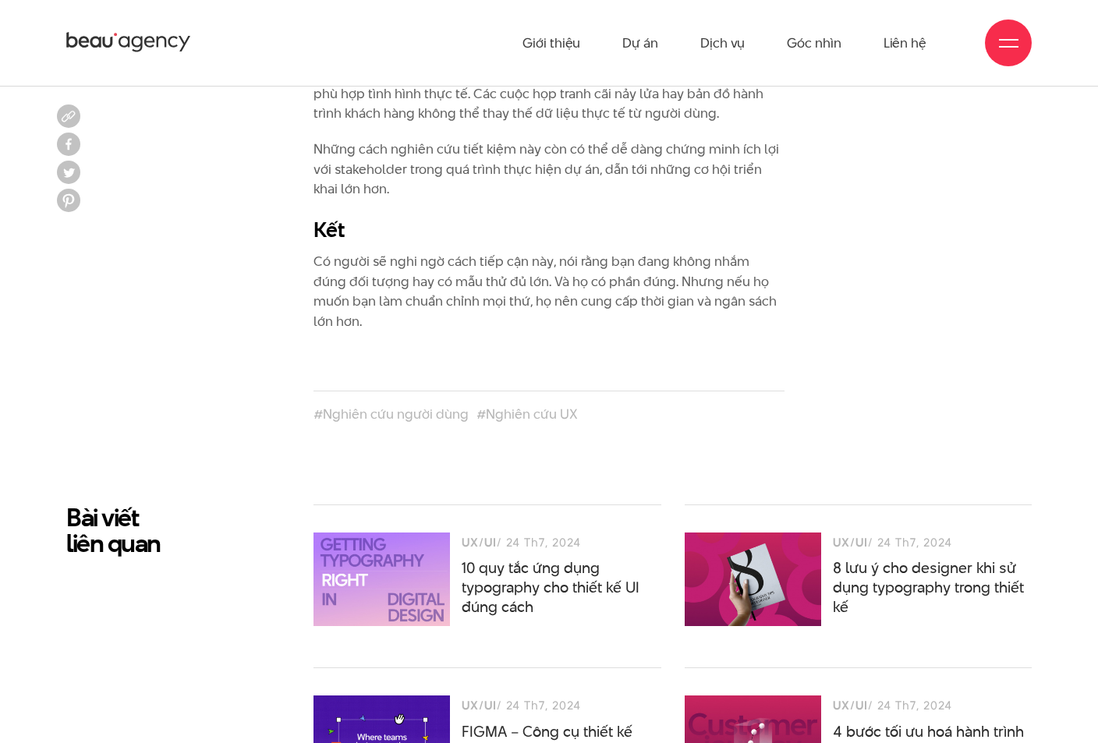
scroll to position [4859, 0]
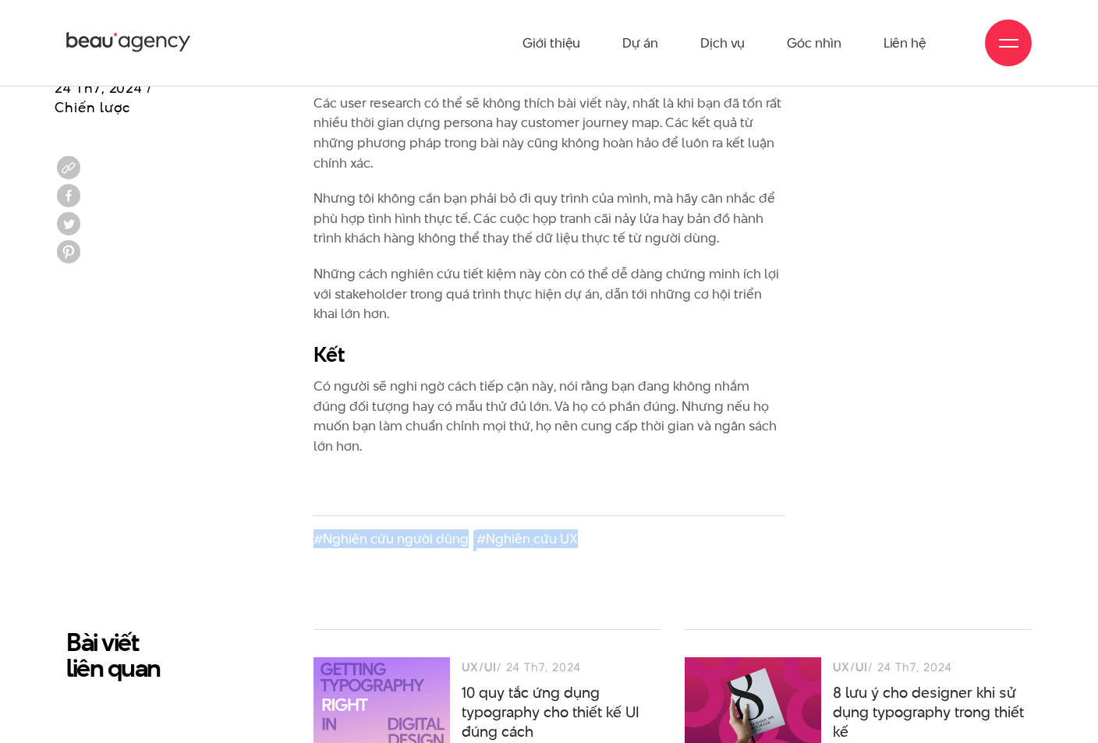
drag, startPoint x: 607, startPoint y: 459, endPoint x: 299, endPoint y: 460, distance: 308.1
click at [299, 492] on div "#Nghiên cứu người dùng #Nghiên cứu UX" at bounding box center [549, 521] width 989 height 59
copy div "#Nghiên cứu người dùng #Nghiên cứu UX"
drag, startPoint x: 931, startPoint y: 383, endPoint x: 937, endPoint y: 364, distance: 20.3
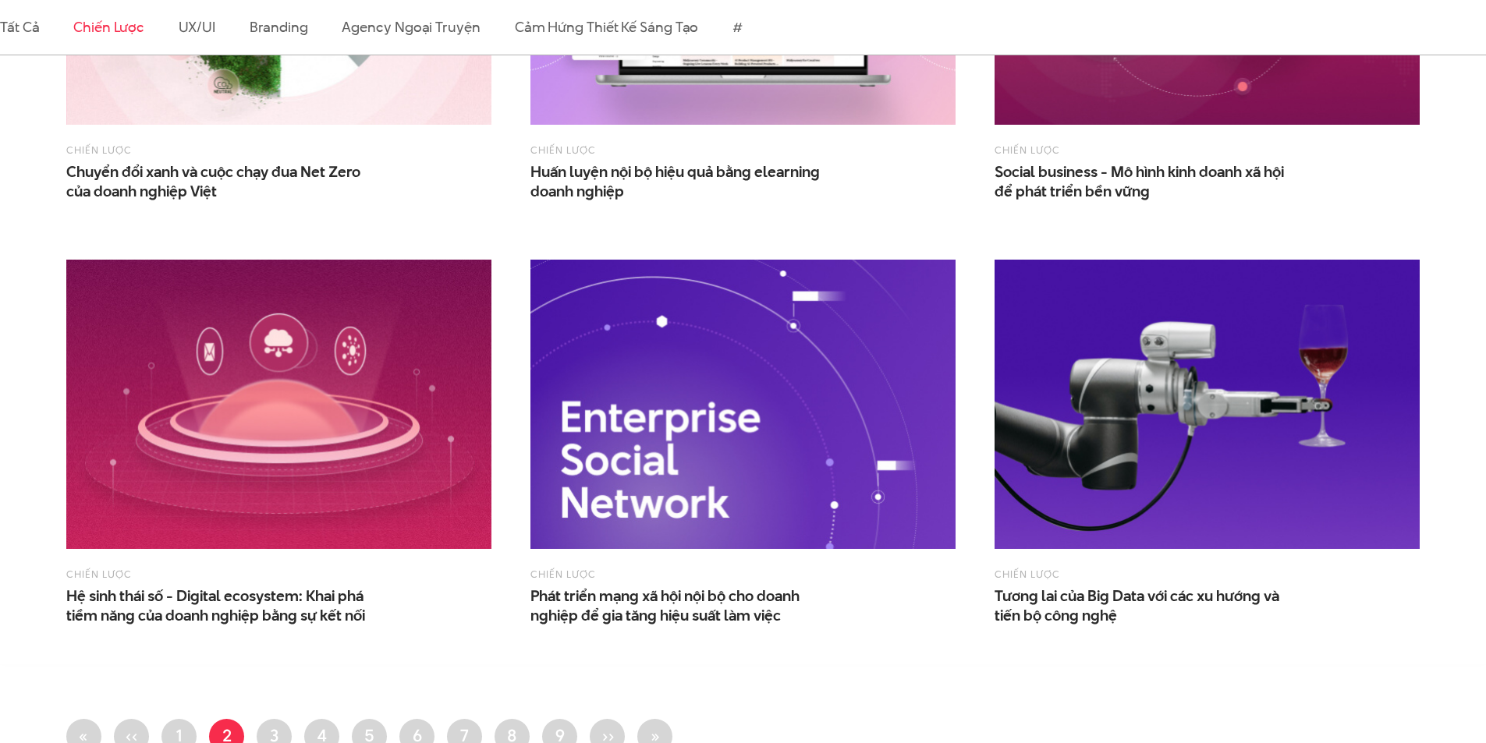
scroll to position [1482, 0]
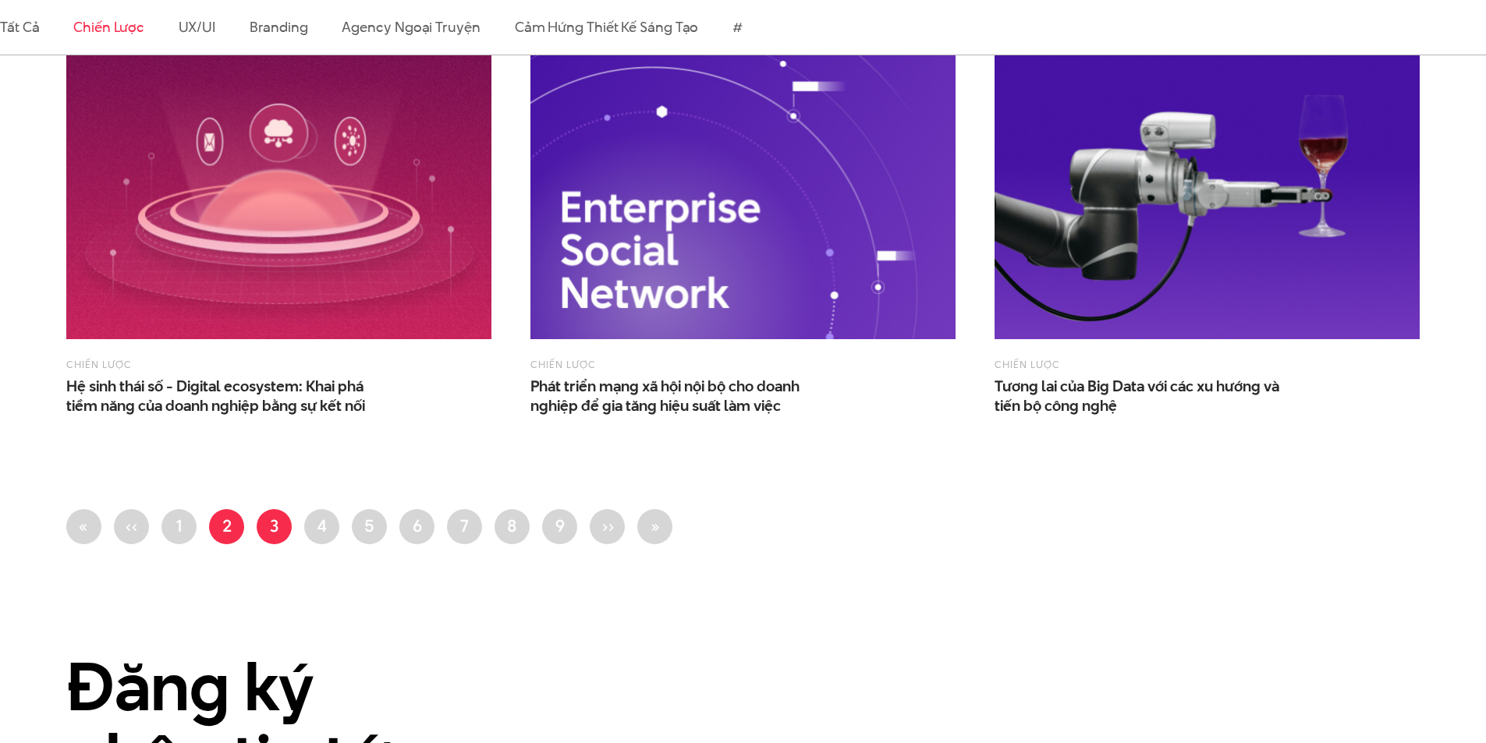
click at [265, 526] on link "Trang 3" at bounding box center [274, 526] width 35 height 35
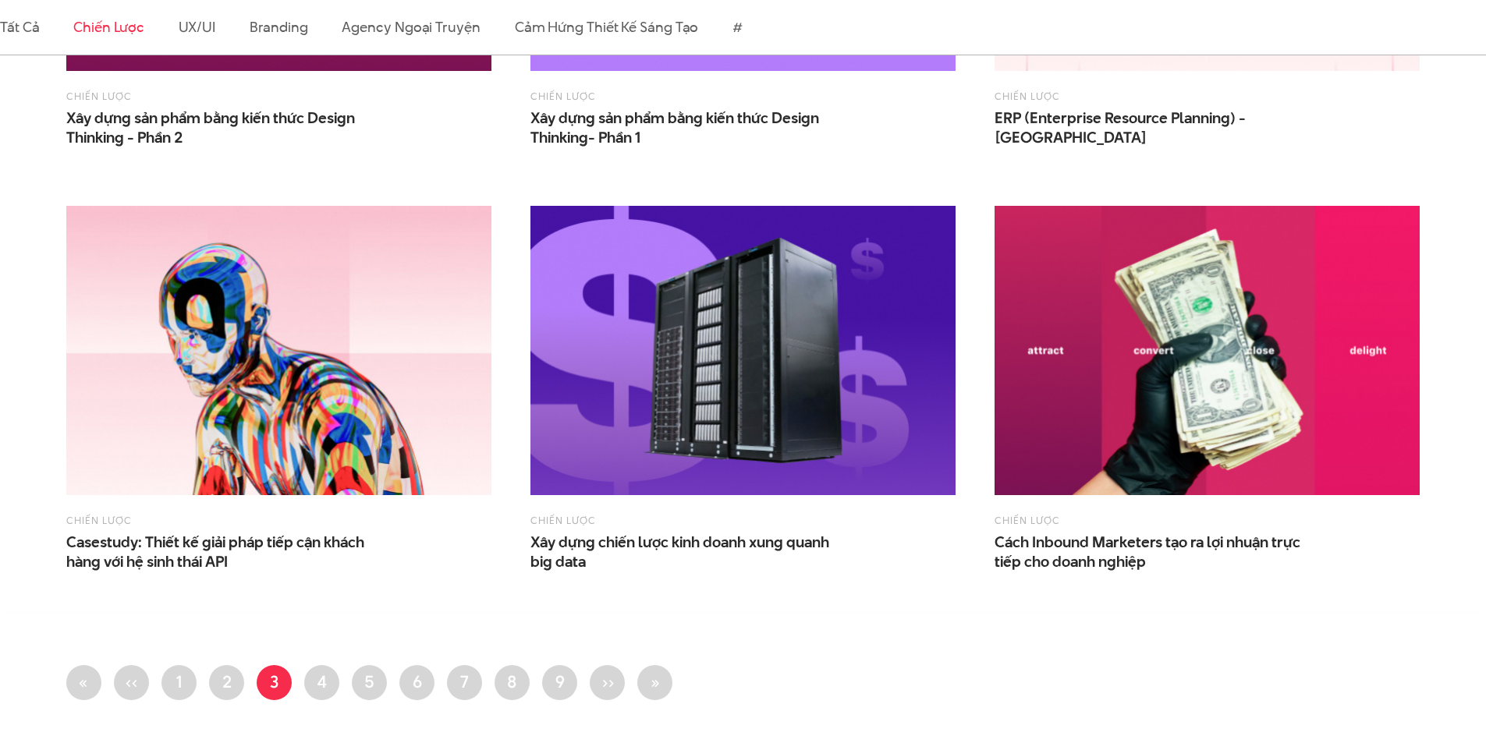
scroll to position [1404, 0]
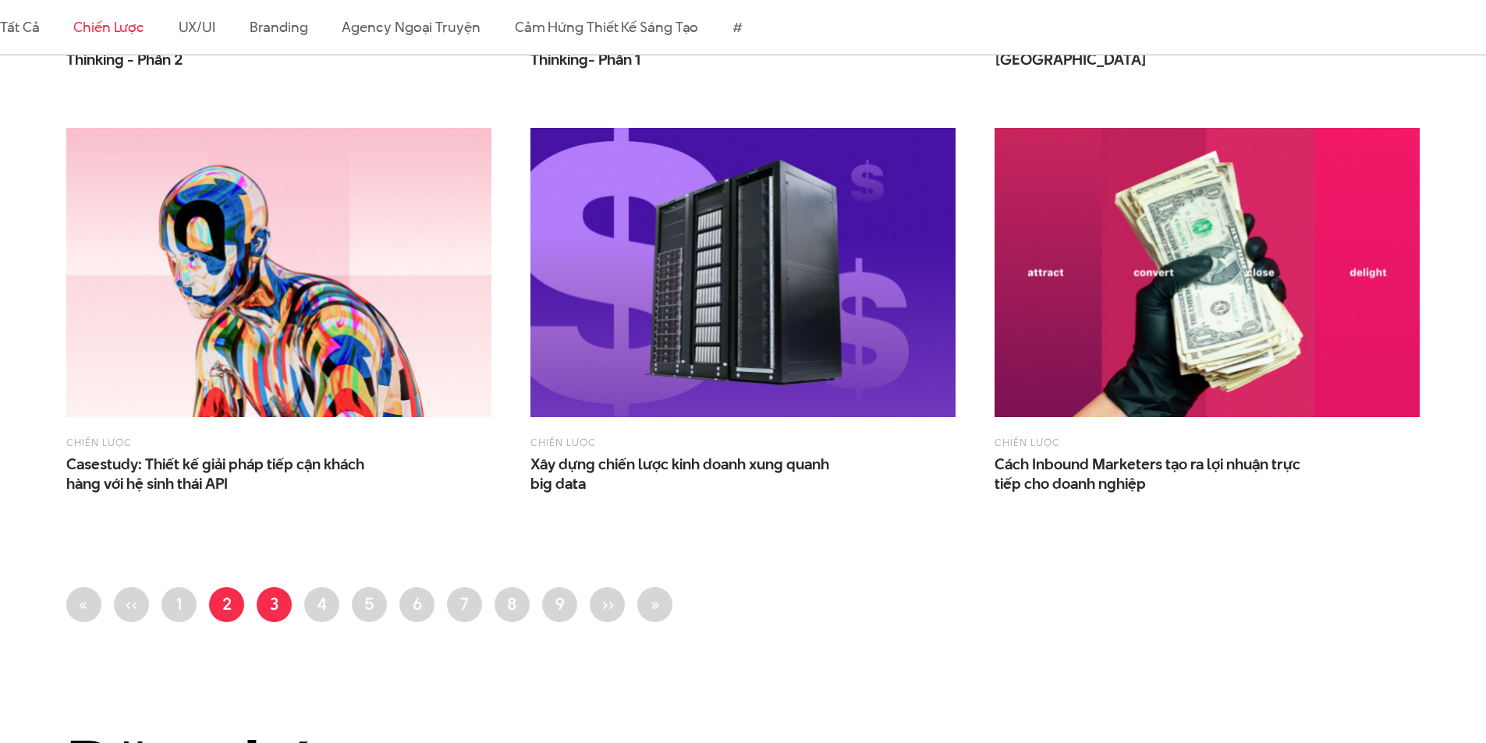
click at [222, 601] on link "Trang 2" at bounding box center [226, 604] width 35 height 35
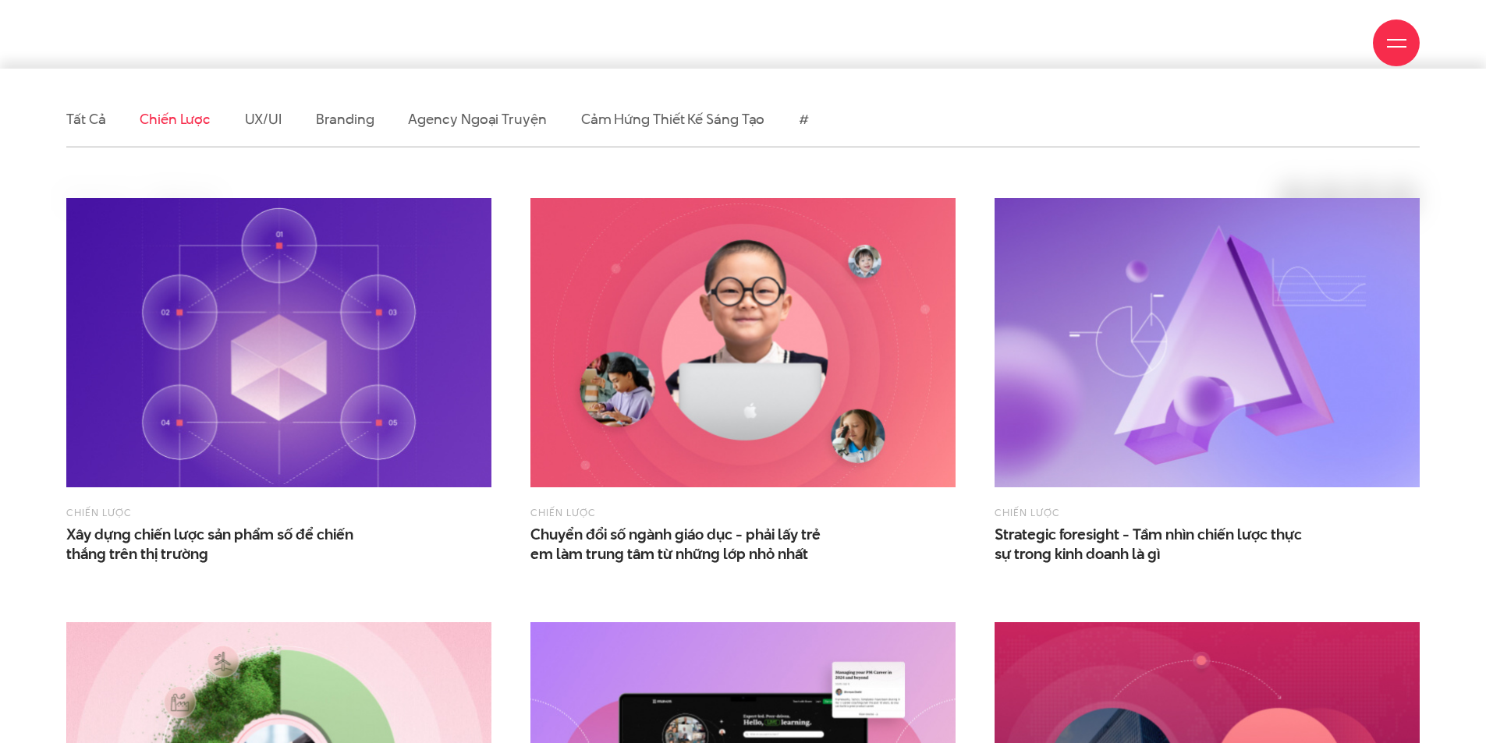
scroll to position [546, 0]
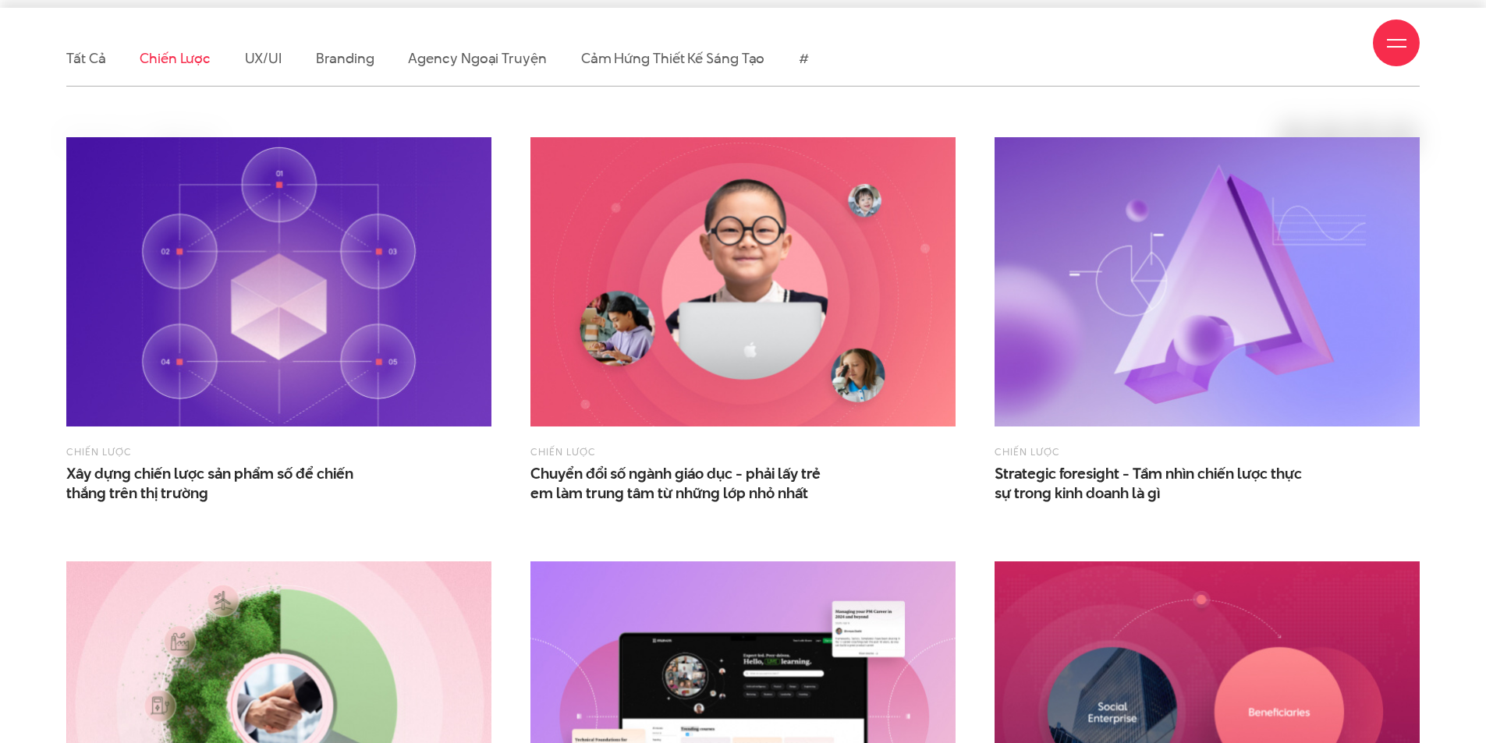
click at [303, 242] on img at bounding box center [278, 281] width 425 height 289
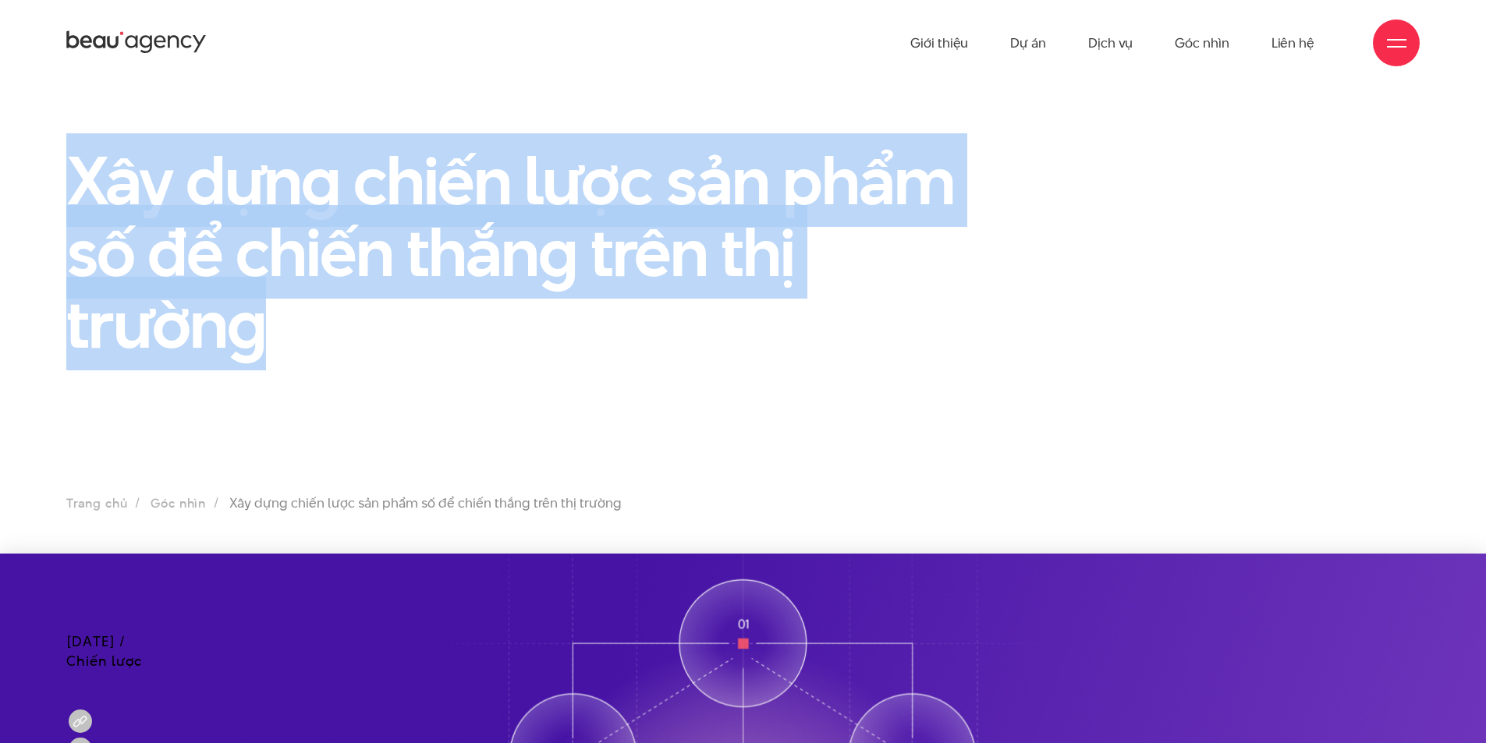
drag, startPoint x: 179, startPoint y: 248, endPoint x: 69, endPoint y: 180, distance: 128.6
click at [69, 180] on h1 "Xây dựng chiến lược sản phẩm số để chiến thắng trên thị trường" at bounding box center [510, 251] width 889 height 215
copy h1 "Xây dựng chiến lược sản phẩm số để chiến thắng trên thị trường"
click at [448, 419] on section "Xây dựng chiến lược sản phẩm số để chiến thắng trên thị trường Trang chủ Góc nh…" at bounding box center [743, 320] width 1486 height 468
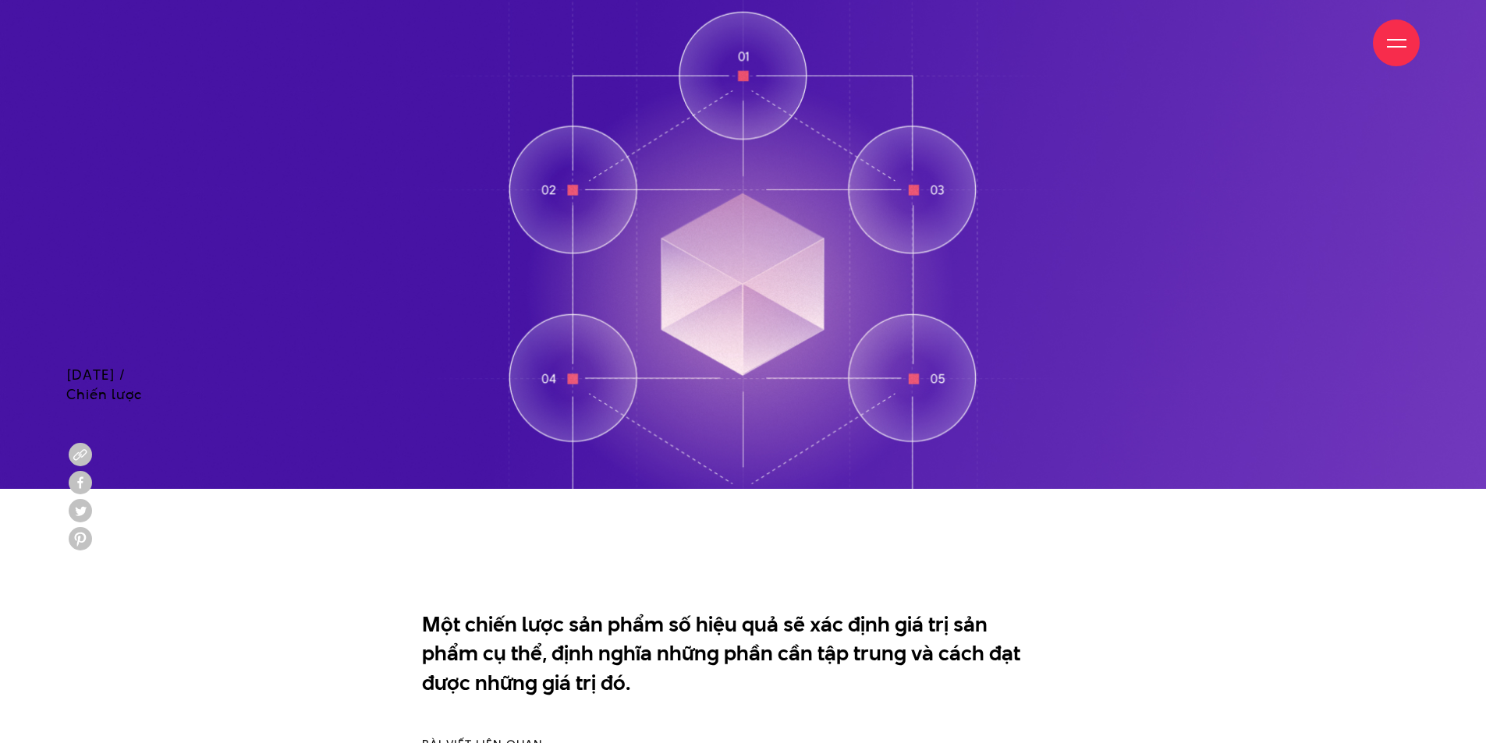
scroll to position [858, 0]
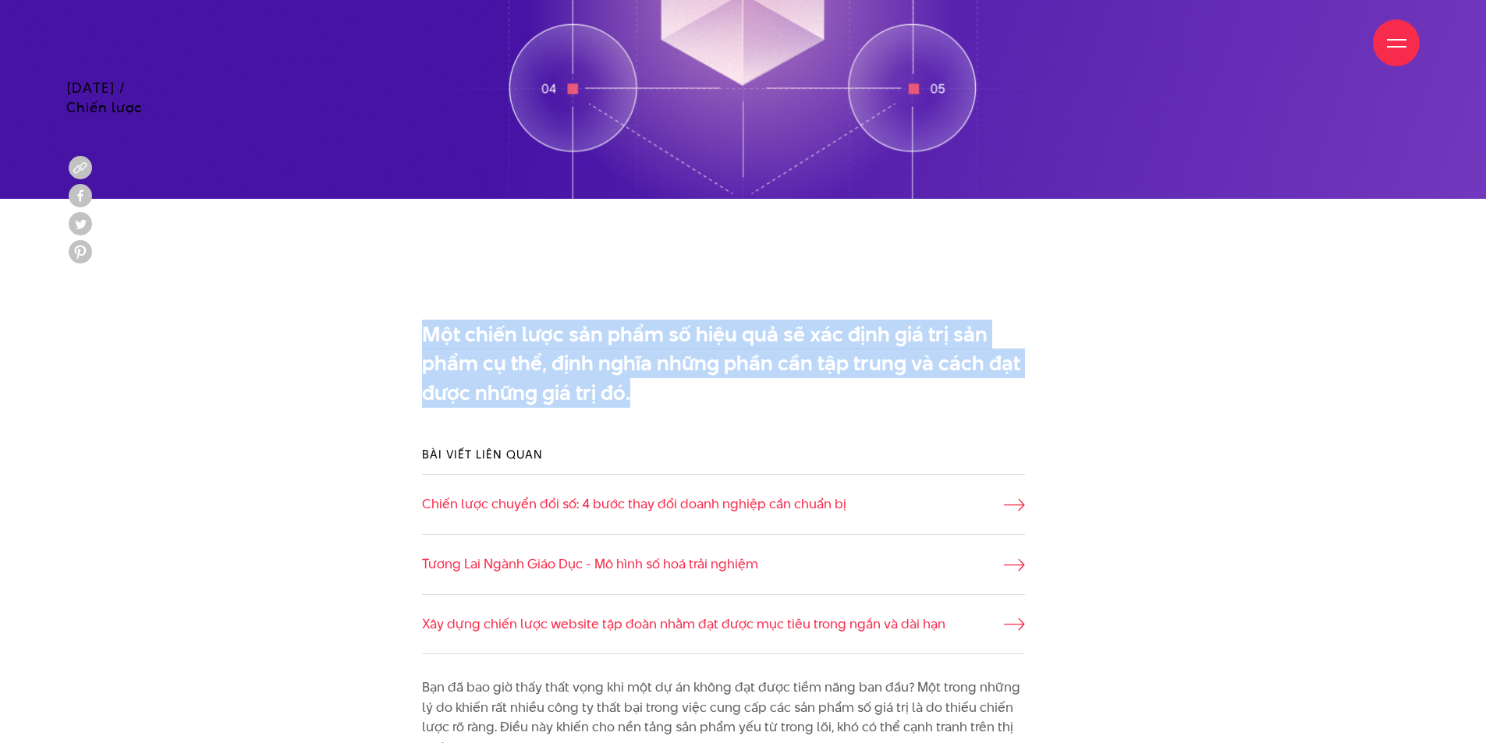
drag, startPoint x: 477, startPoint y: 360, endPoint x: 411, endPoint y: 346, distance: 66.9
click at [411, 346] on div "Một chiến lược sản phẩm số hiệu quả sẽ xác định giá trị sản phẩm cụ thể, định n…" at bounding box center [743, 368] width 697 height 112
copy p "Một chiến lược sản phẩm số hiệu quả sẽ xác định giá trị sản phẩm cụ thể, định n…"
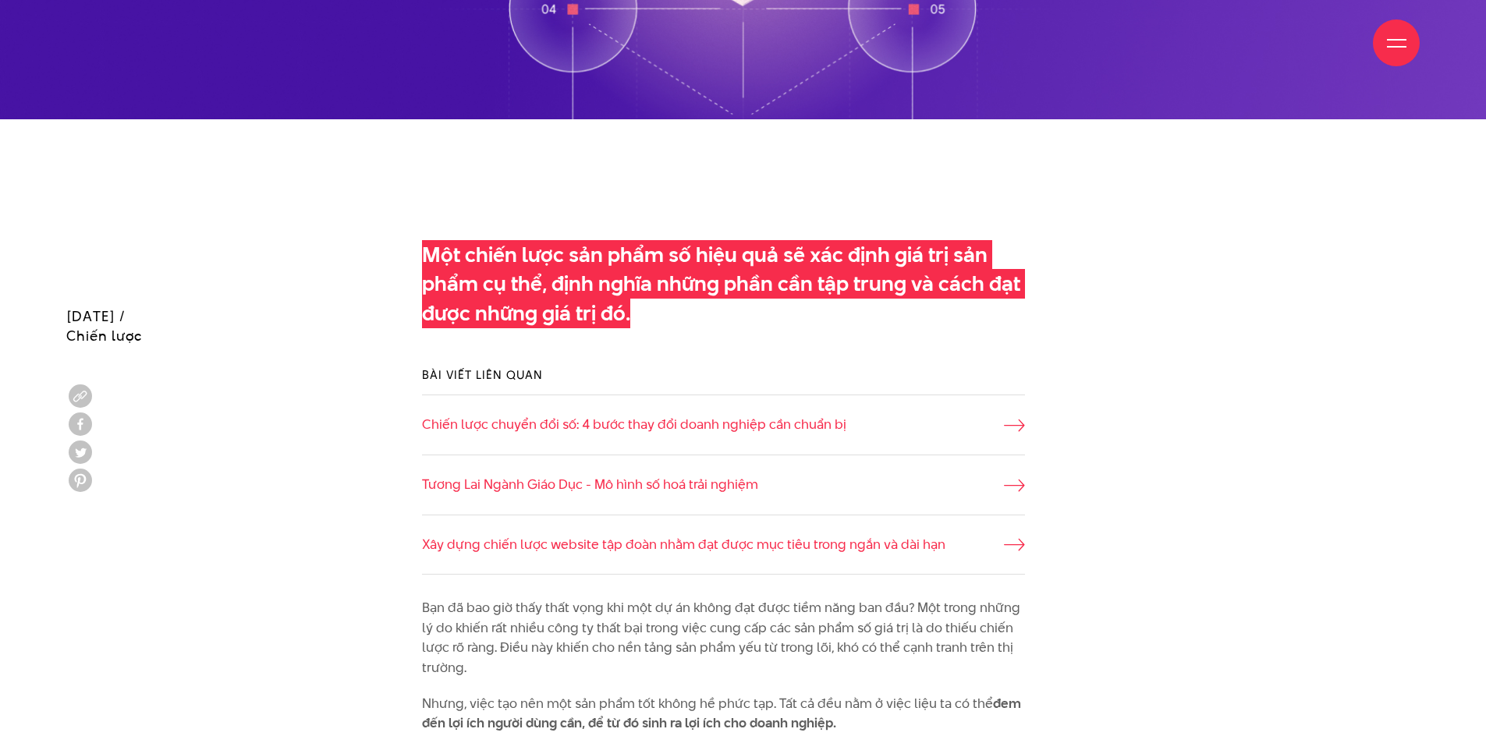
scroll to position [1170, 0]
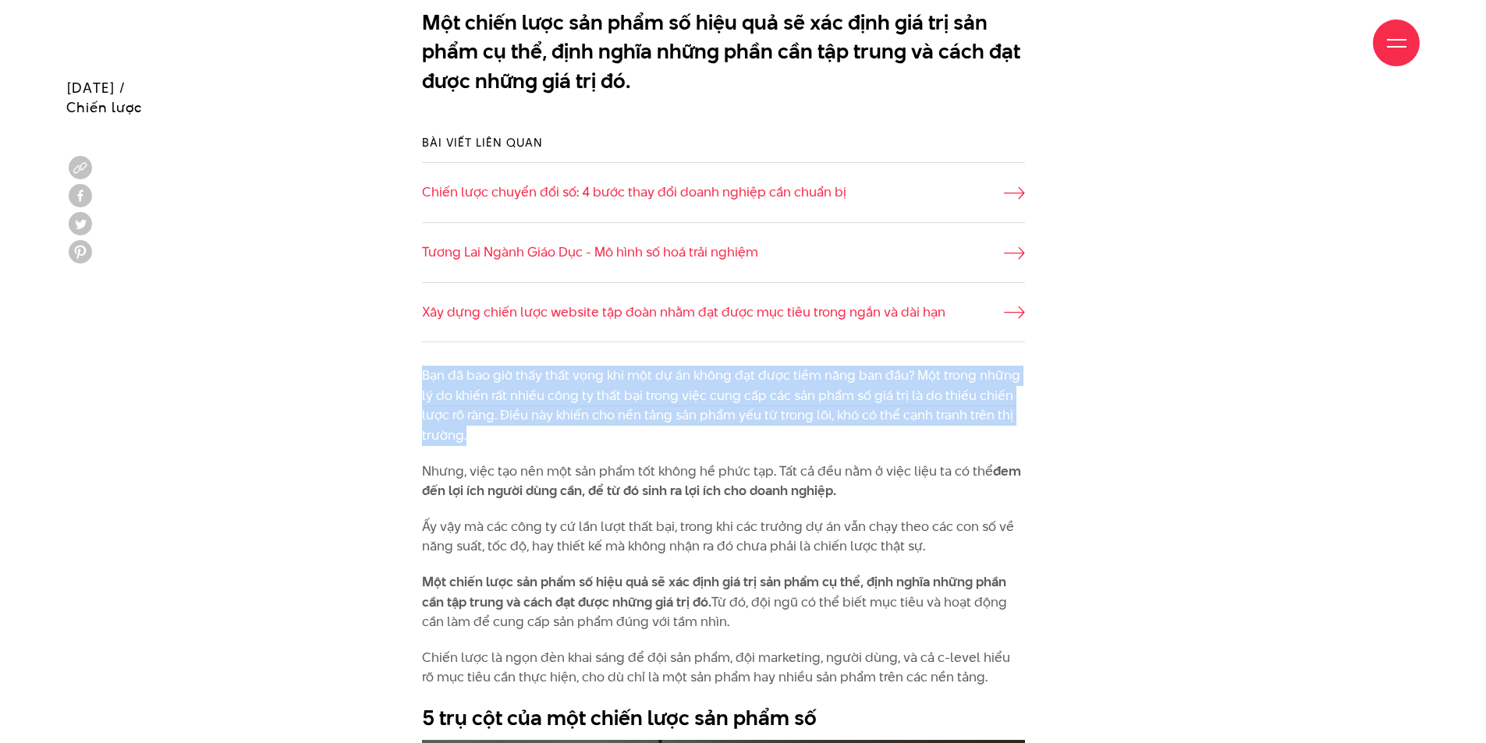
drag, startPoint x: 510, startPoint y: 442, endPoint x: 413, endPoint y: 377, distance: 117.0
click at [444, 387] on p "Bạn đã bao giờ thấy thất vọng khi một dự án không đạt được tiềm năng ban đầu? M…" at bounding box center [723, 406] width 603 height 80
drag, startPoint x: 475, startPoint y: 441, endPoint x: 425, endPoint y: 372, distance: 84.9
click at [425, 372] on p "Bạn đã bao giờ thấy thất vọng khi một dự án không đạt được tiềm năng ban đầu? M…" at bounding box center [723, 406] width 603 height 80
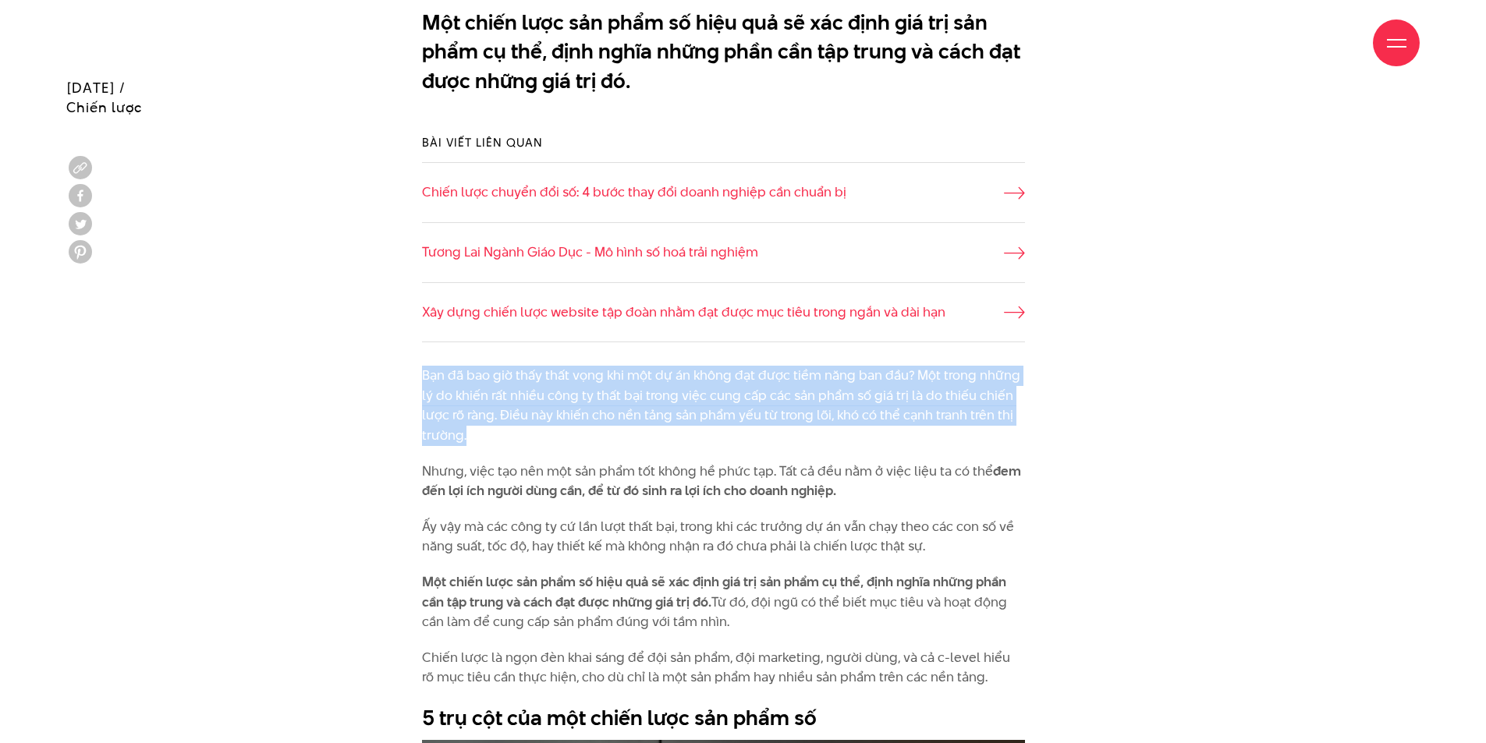
copy p "Bạn đã bao giờ thấy thất vọng khi một dự án không đạt được tiềm năng ban đầu? M…"
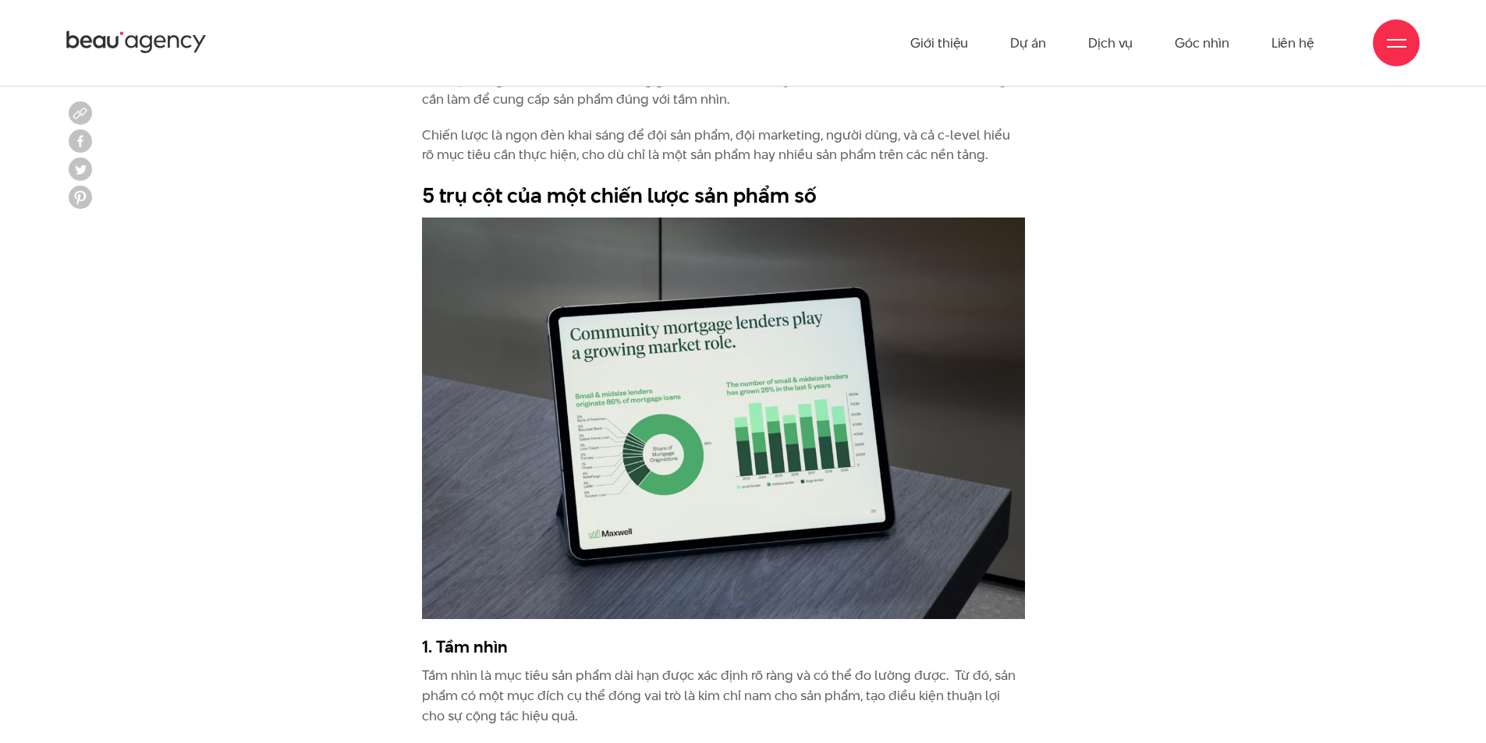
scroll to position [1716, 0]
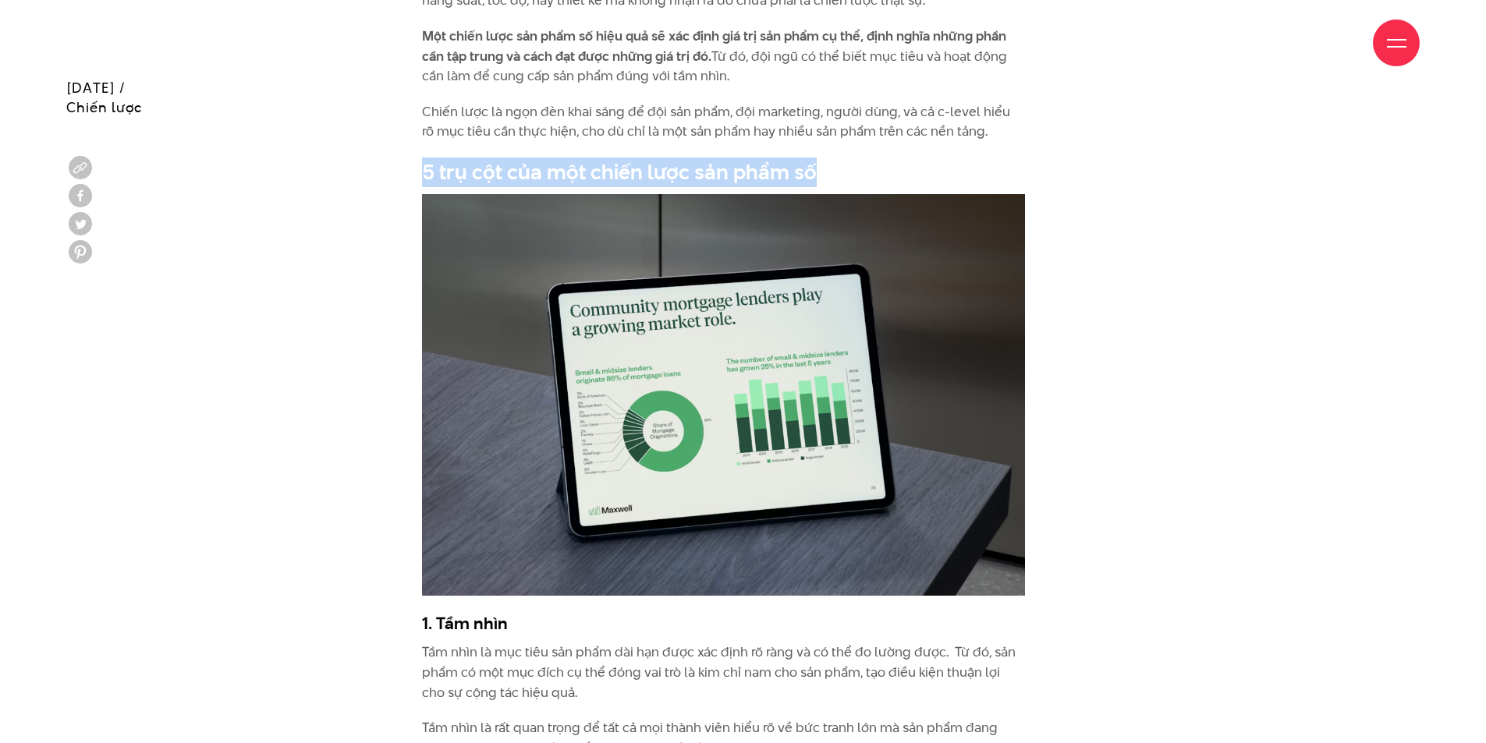
drag, startPoint x: 669, startPoint y: 175, endPoint x: 403, endPoint y: 176, distance: 266.0
click at [474, 373] on img at bounding box center [723, 395] width 603 height 402
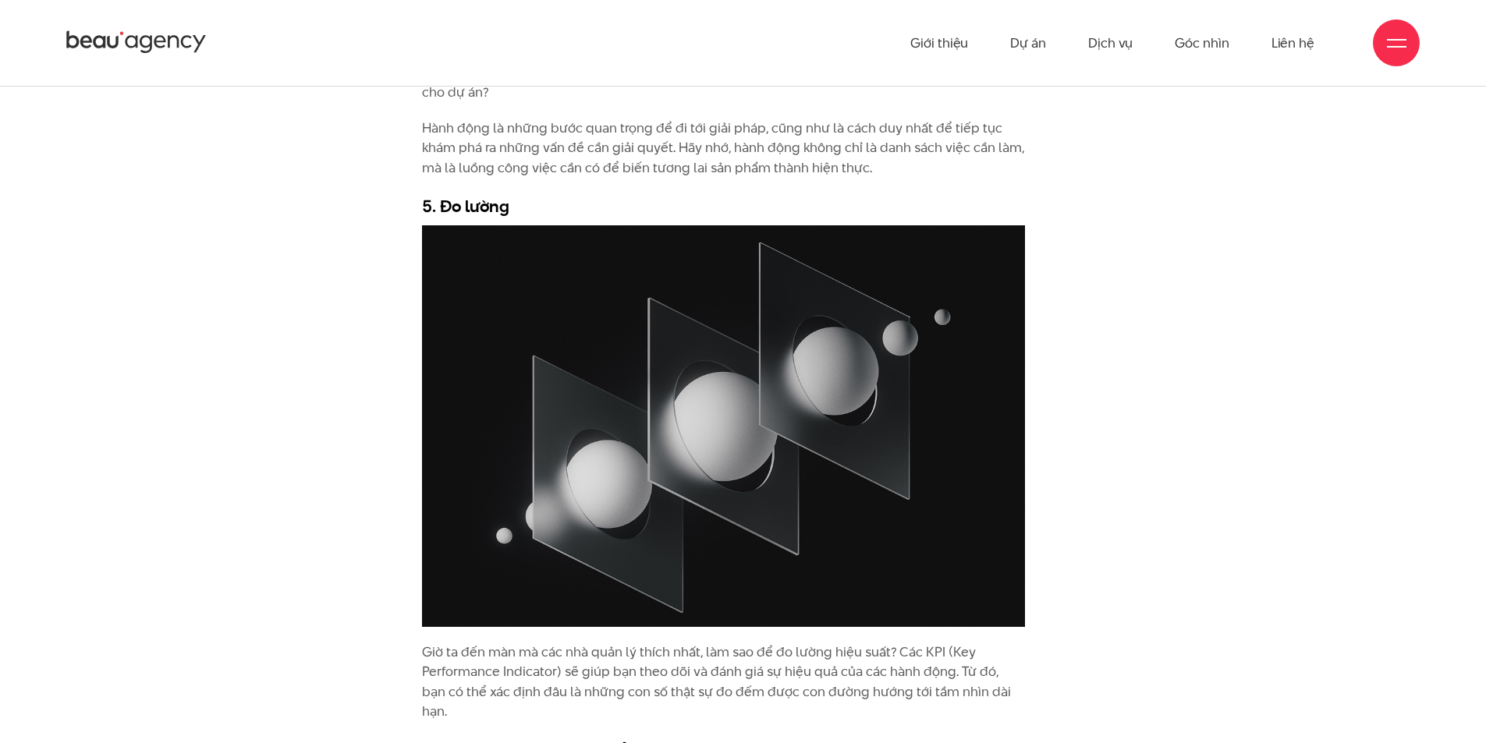
scroll to position [3198, 0]
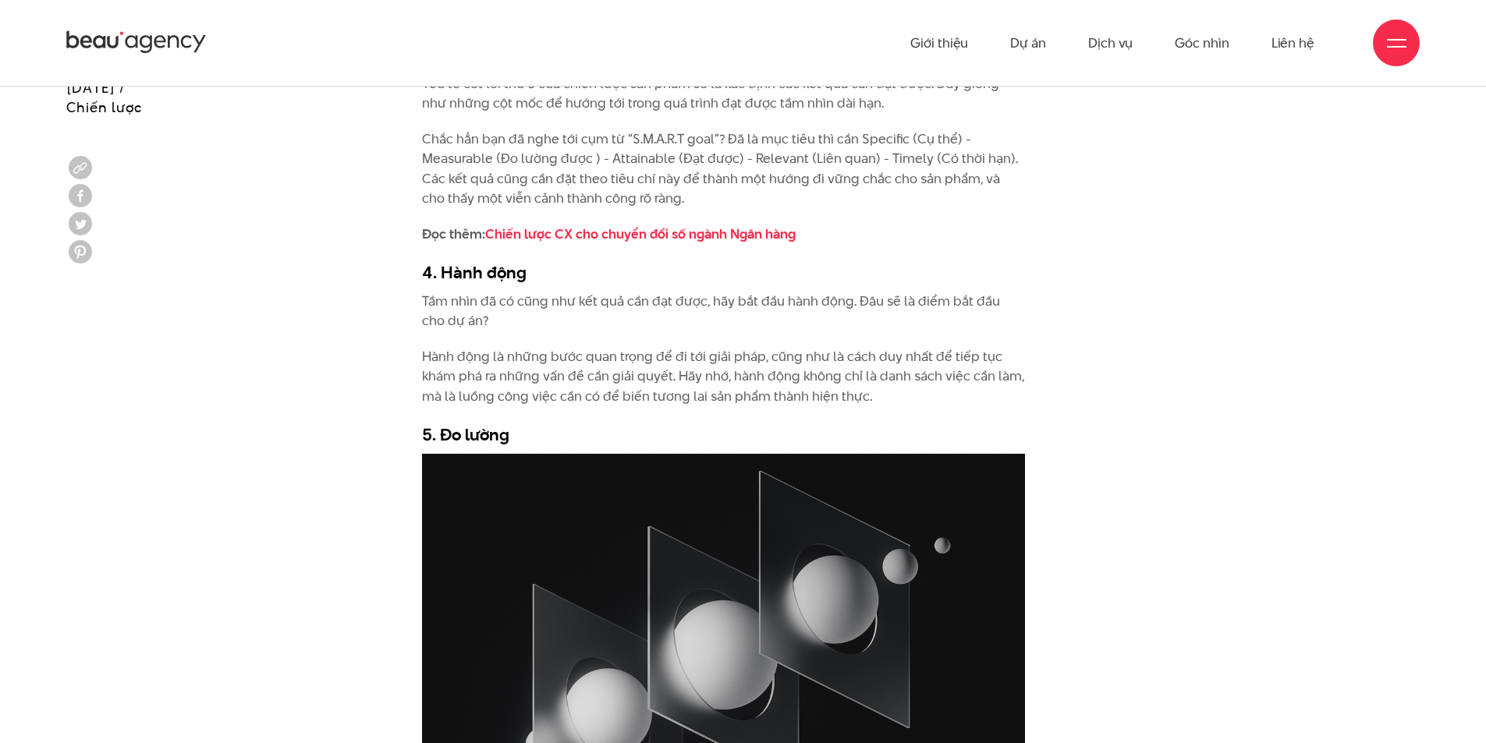
drag, startPoint x: 563, startPoint y: 452, endPoint x: 506, endPoint y: 530, distance: 97.2
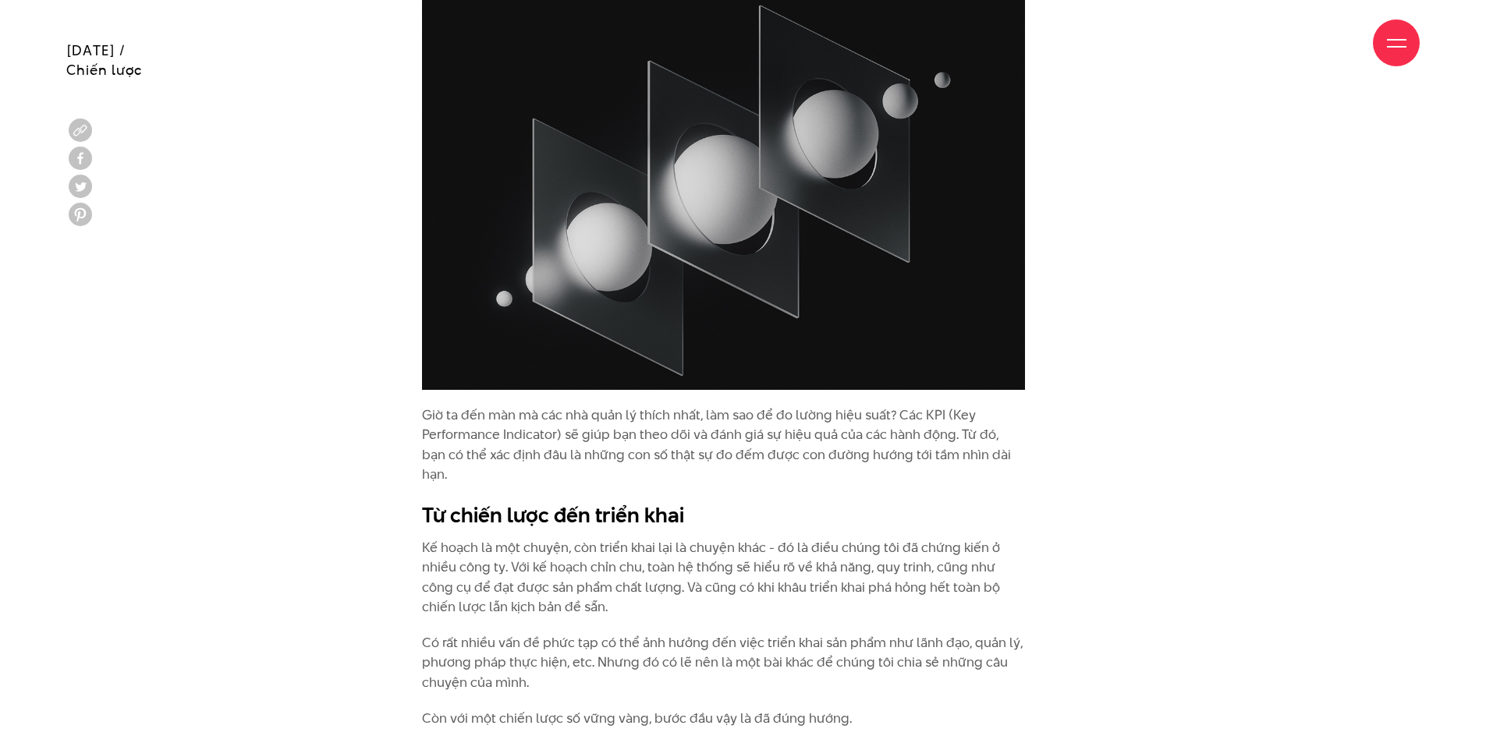
scroll to position [3666, 0]
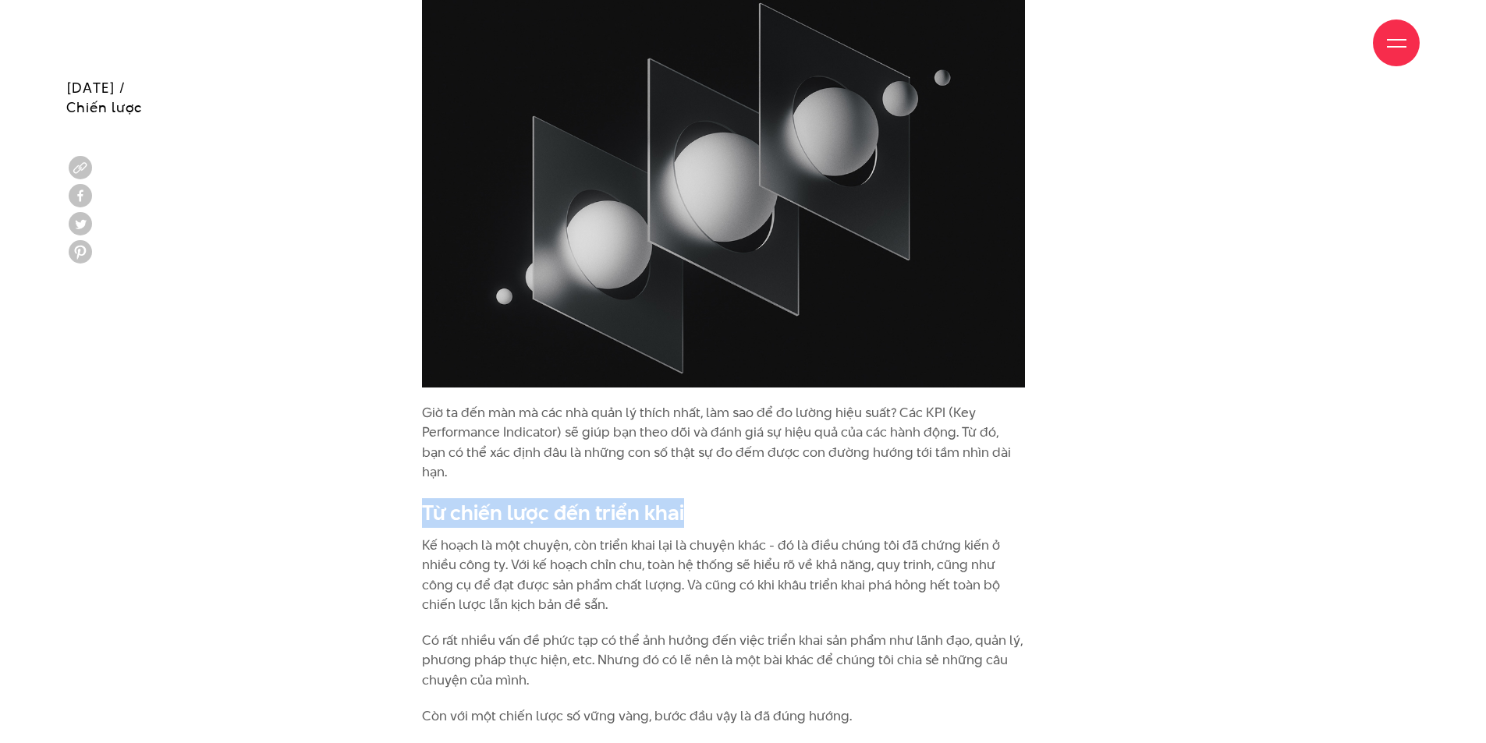
drag, startPoint x: 695, startPoint y: 486, endPoint x: 388, endPoint y: 490, distance: 307.4
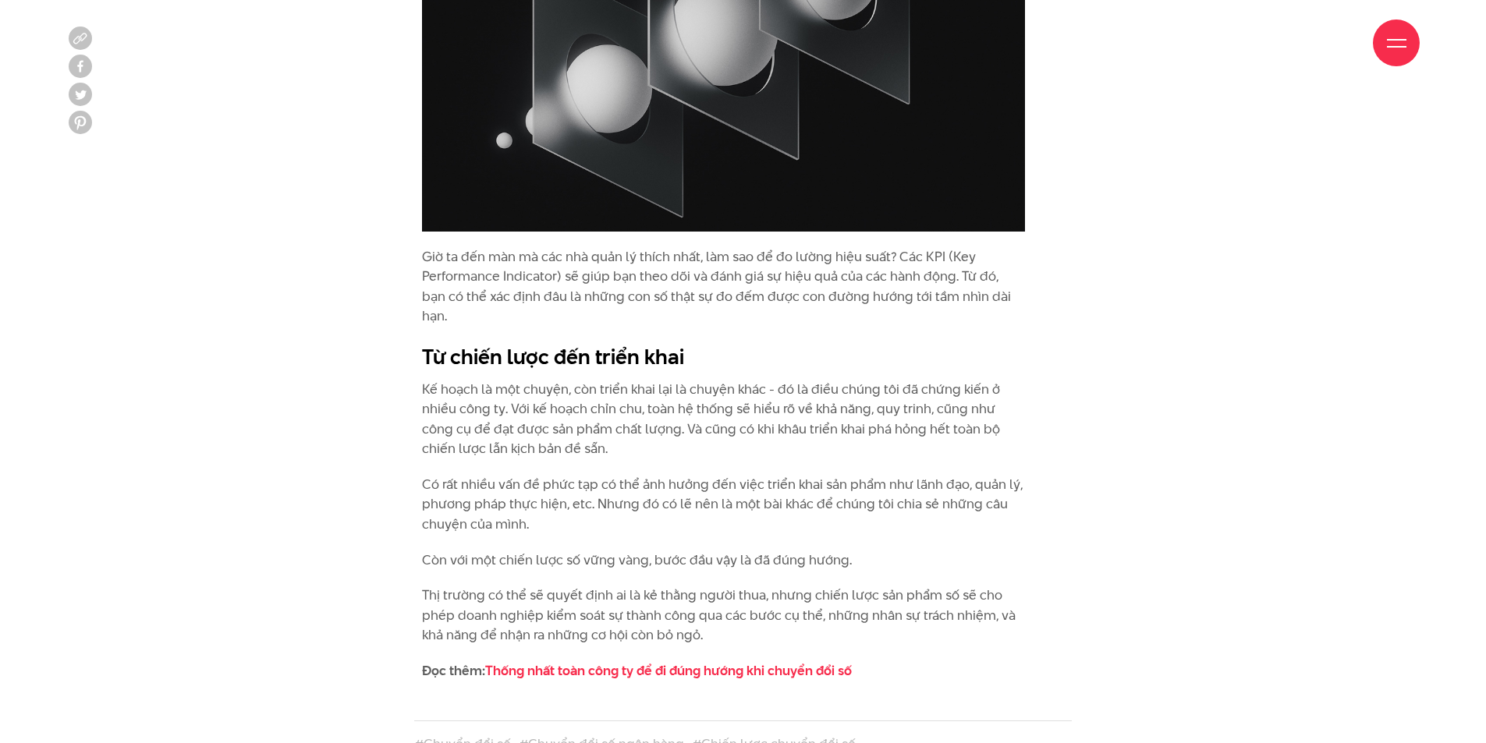
scroll to position [4056, 0]
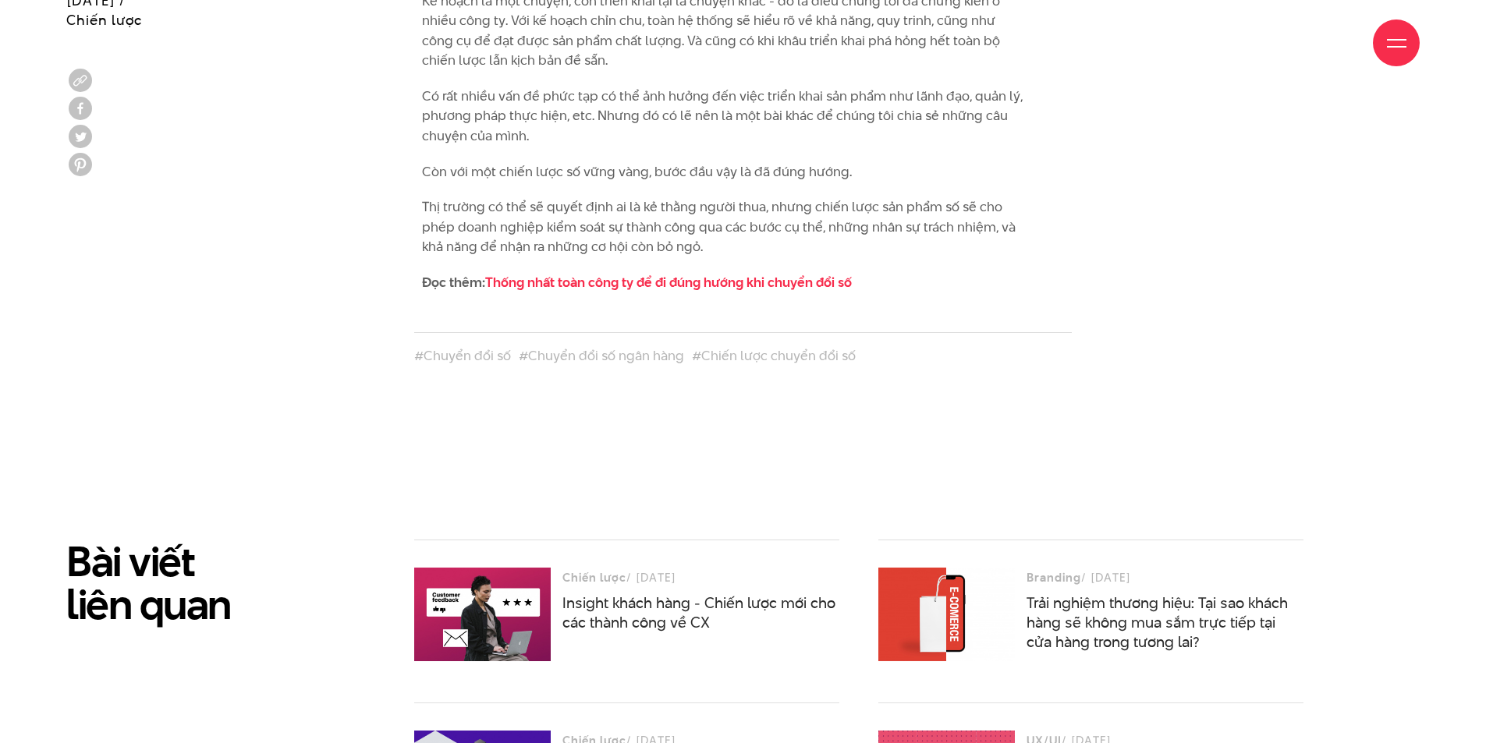
scroll to position [4212, 0]
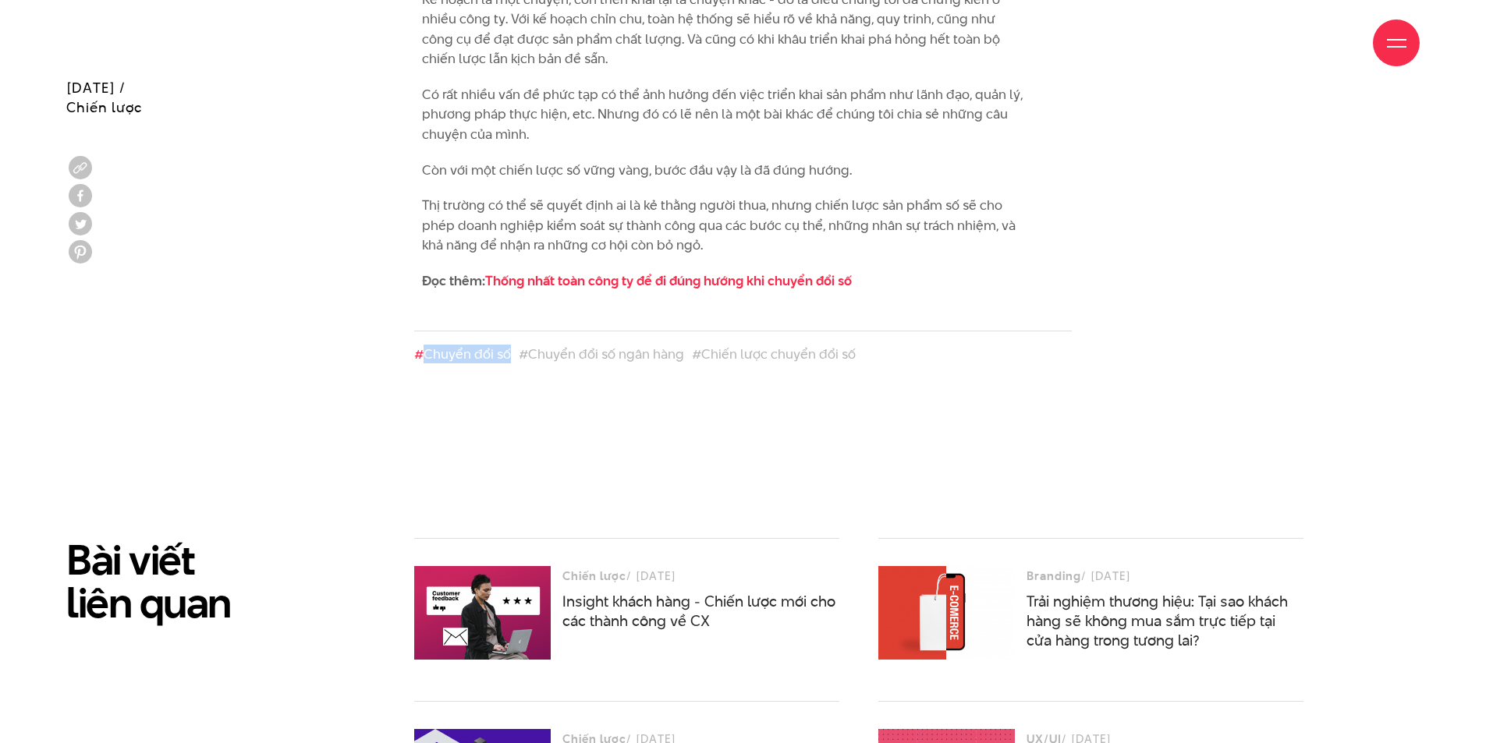
drag, startPoint x: 513, startPoint y: 337, endPoint x: 427, endPoint y: 342, distance: 85.9
click at [427, 347] on div "#Chuyển đổi số #Chuyển đổi số ngân hàng #Chiến lược chuyển đổi số" at bounding box center [743, 357] width 658 height 20
copy link "Chuyển đổi số"
drag, startPoint x: 827, startPoint y: 324, endPoint x: 704, endPoint y: 336, distance: 123.9
click at [704, 336] on div "#Chuyển đổi số #Chuyển đổi số ngân hàng #Chiến lược chuyển đổi số" at bounding box center [743, 349] width 658 height 36
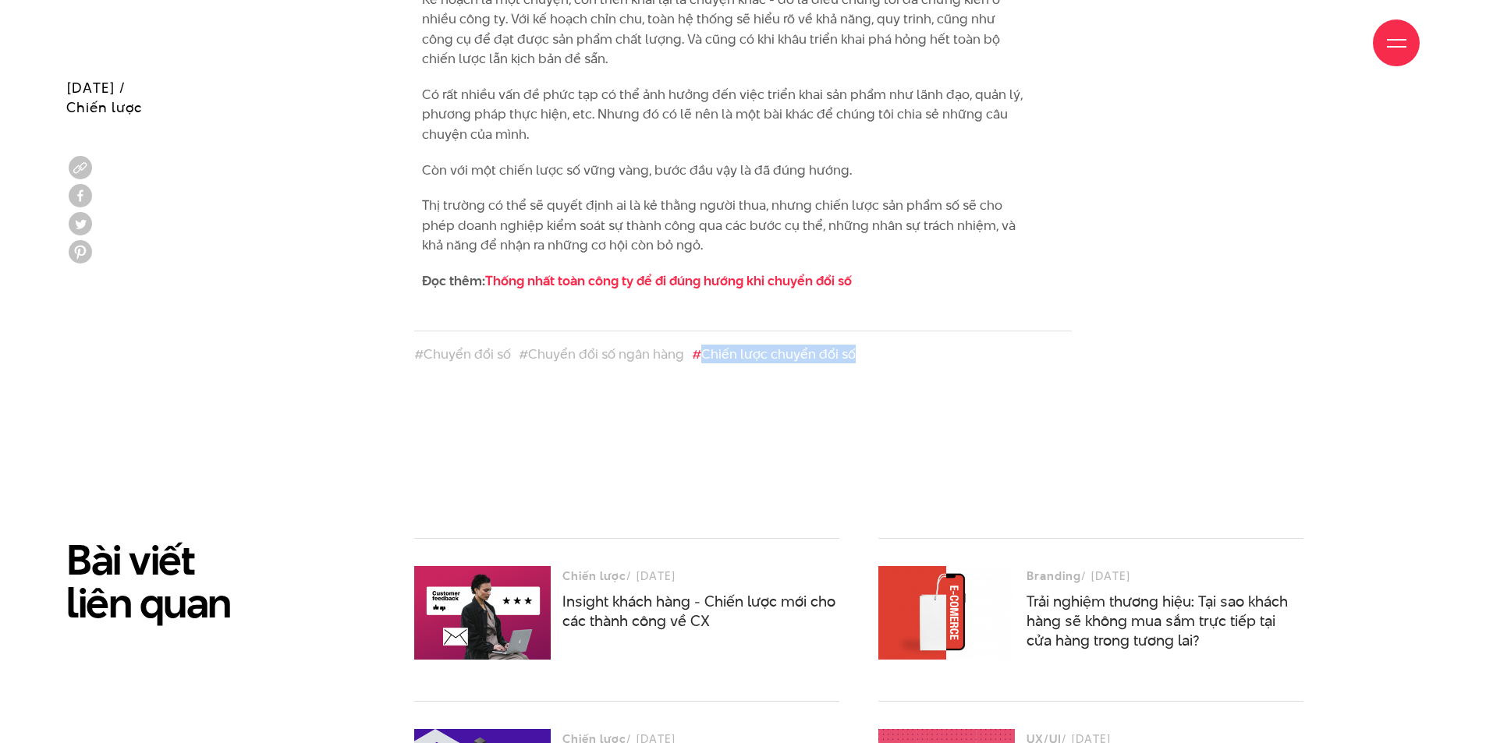
copy link "Chiến lược chuyển đổi số"
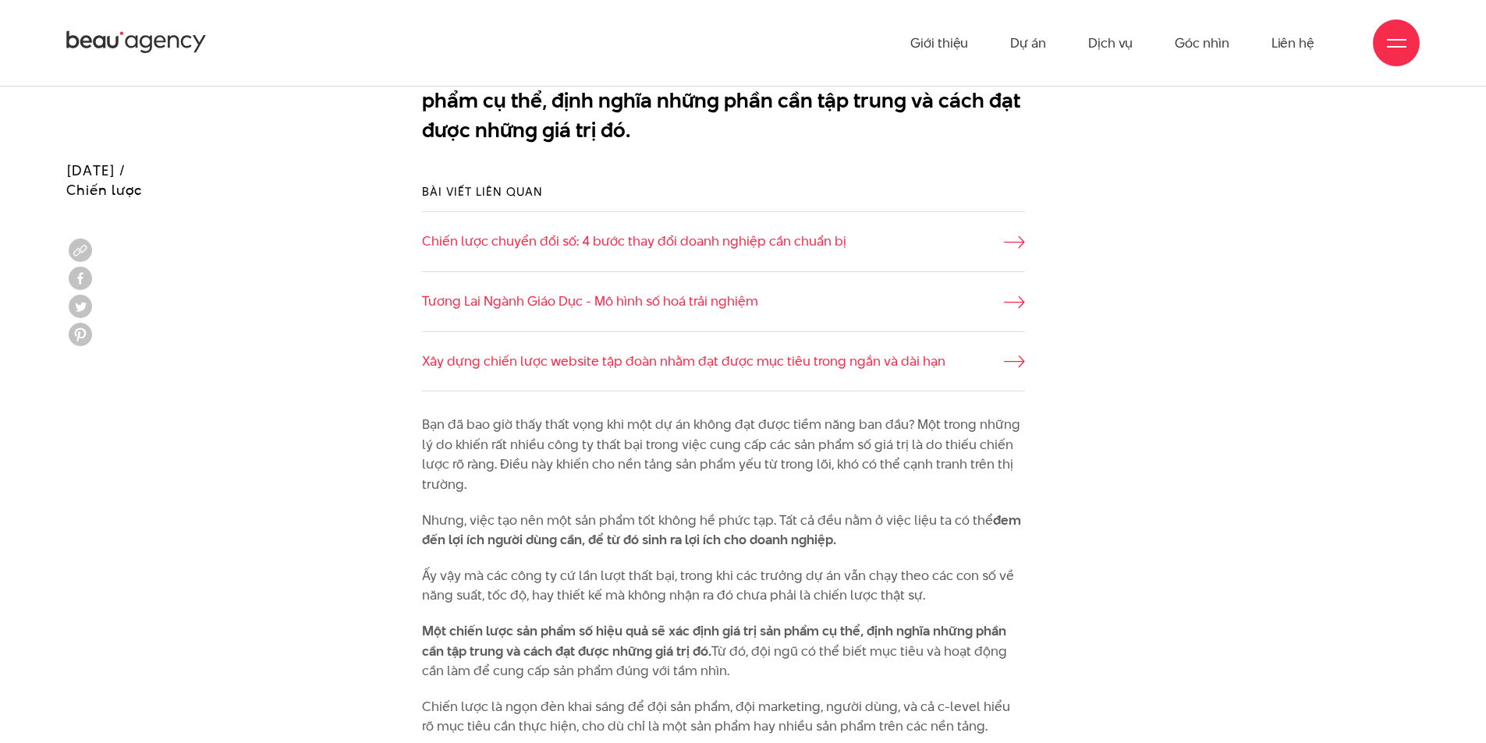
scroll to position [1092, 0]
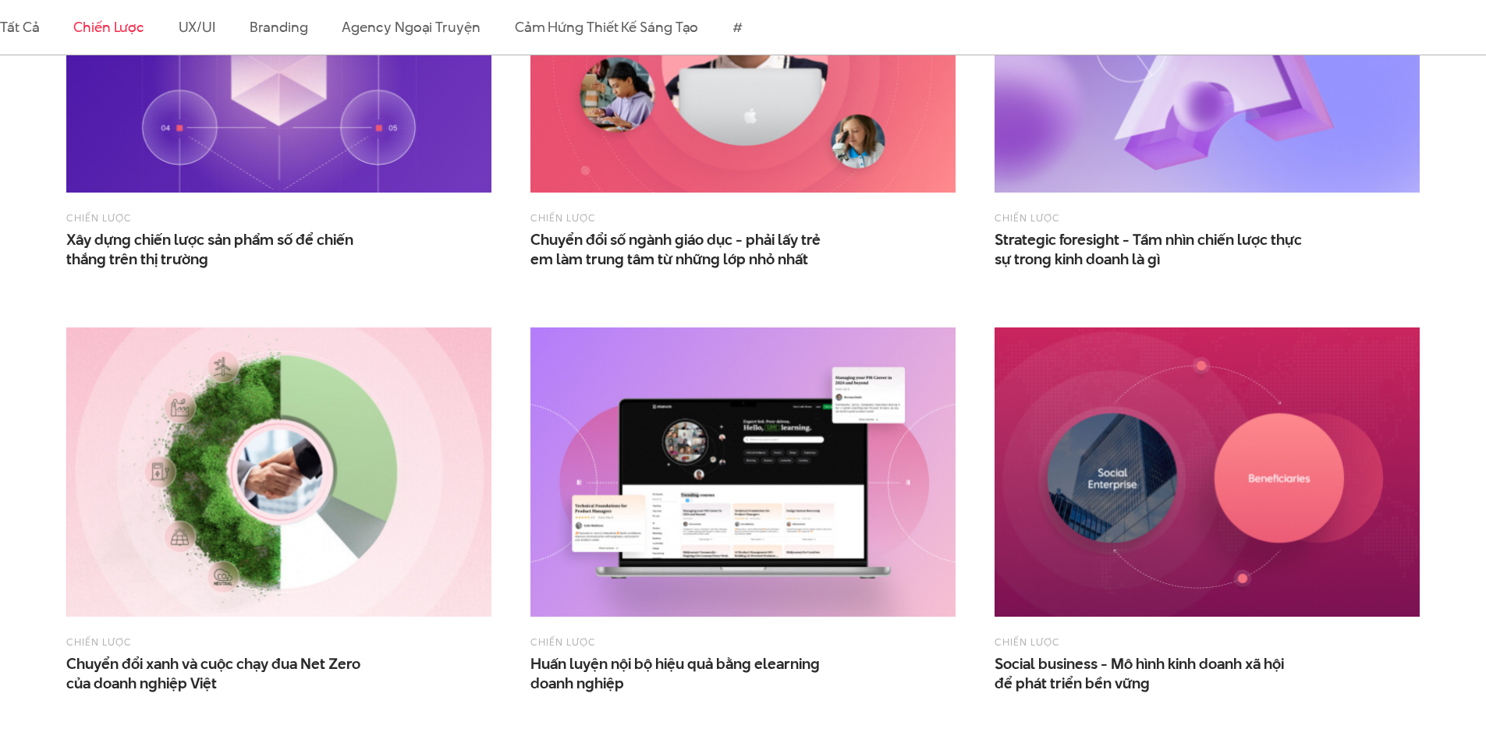
scroll to position [468, 0]
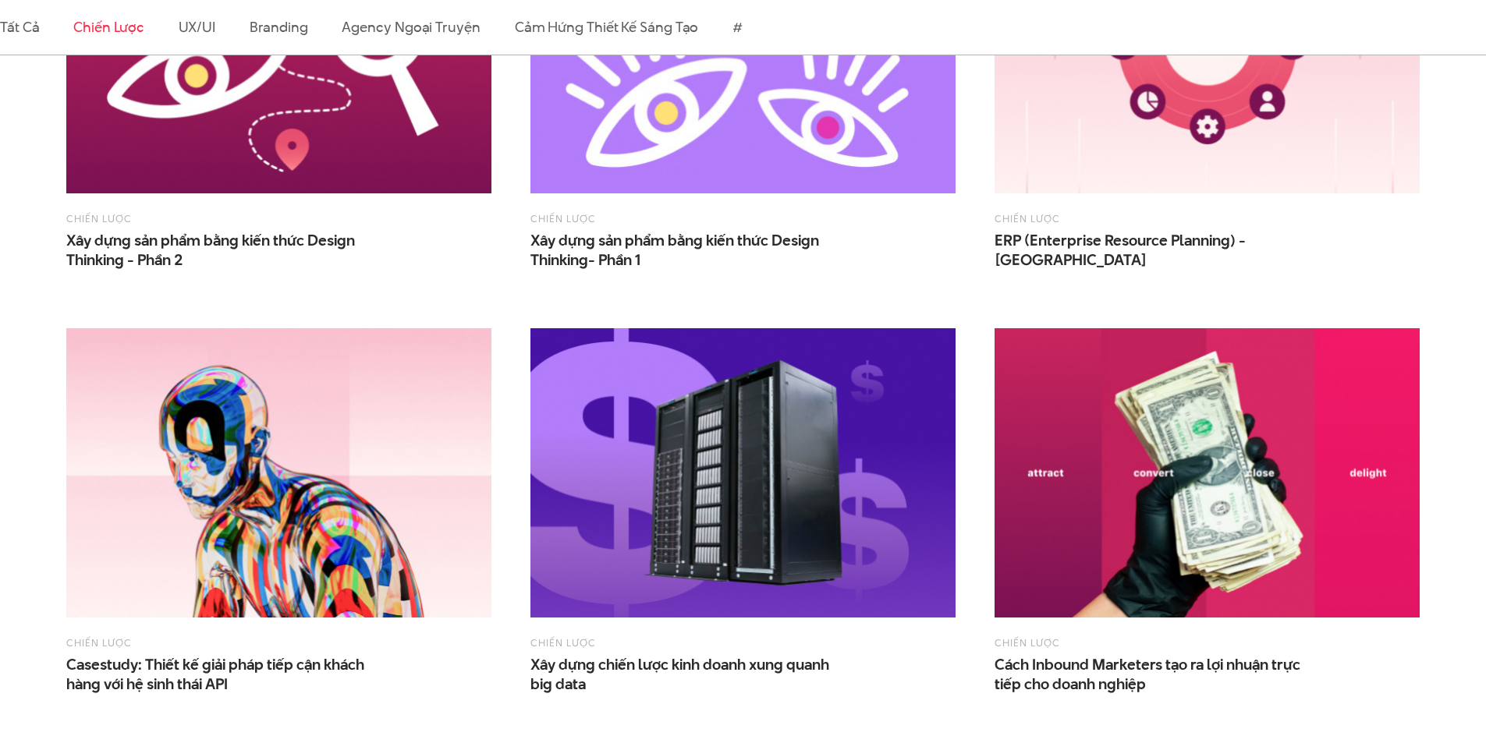
scroll to position [1299, 0]
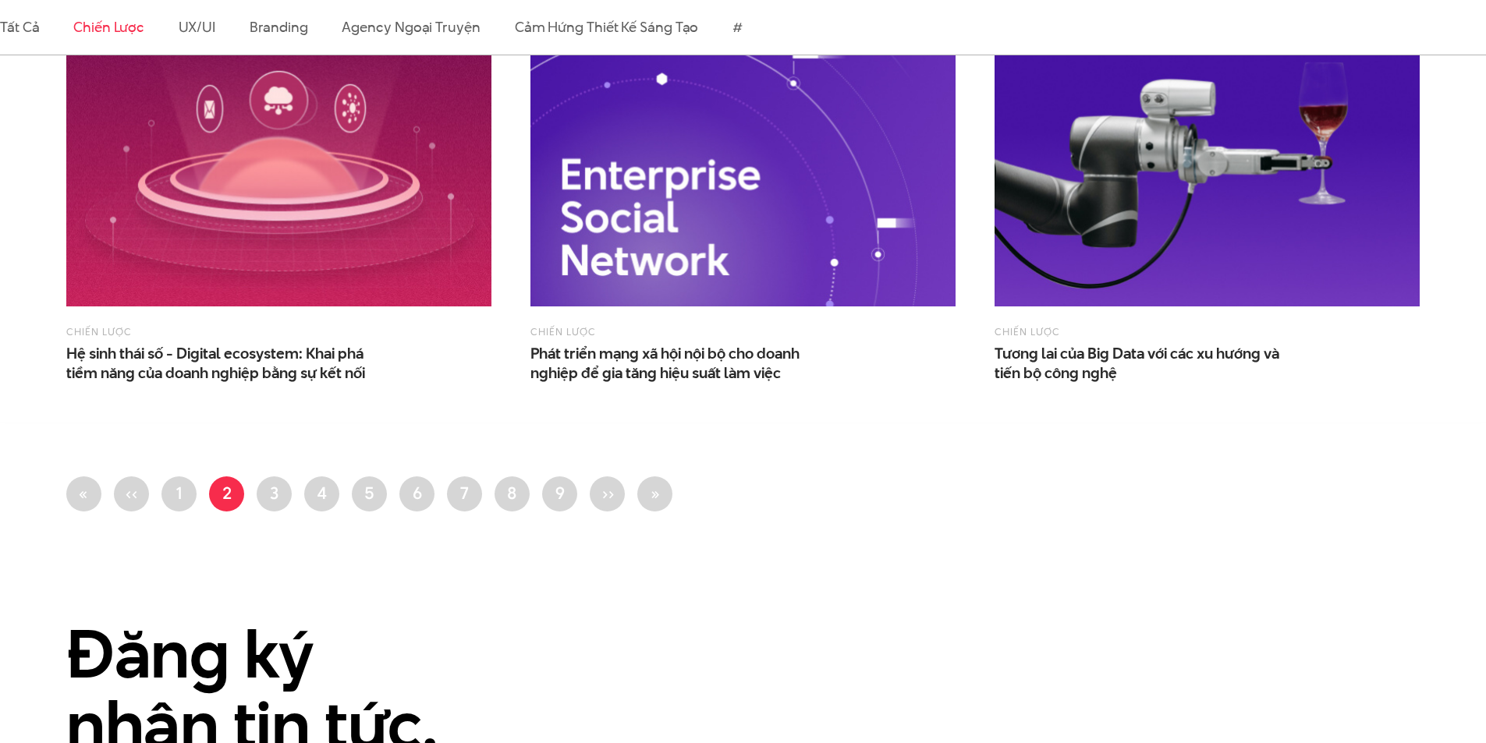
scroll to position [1533, 0]
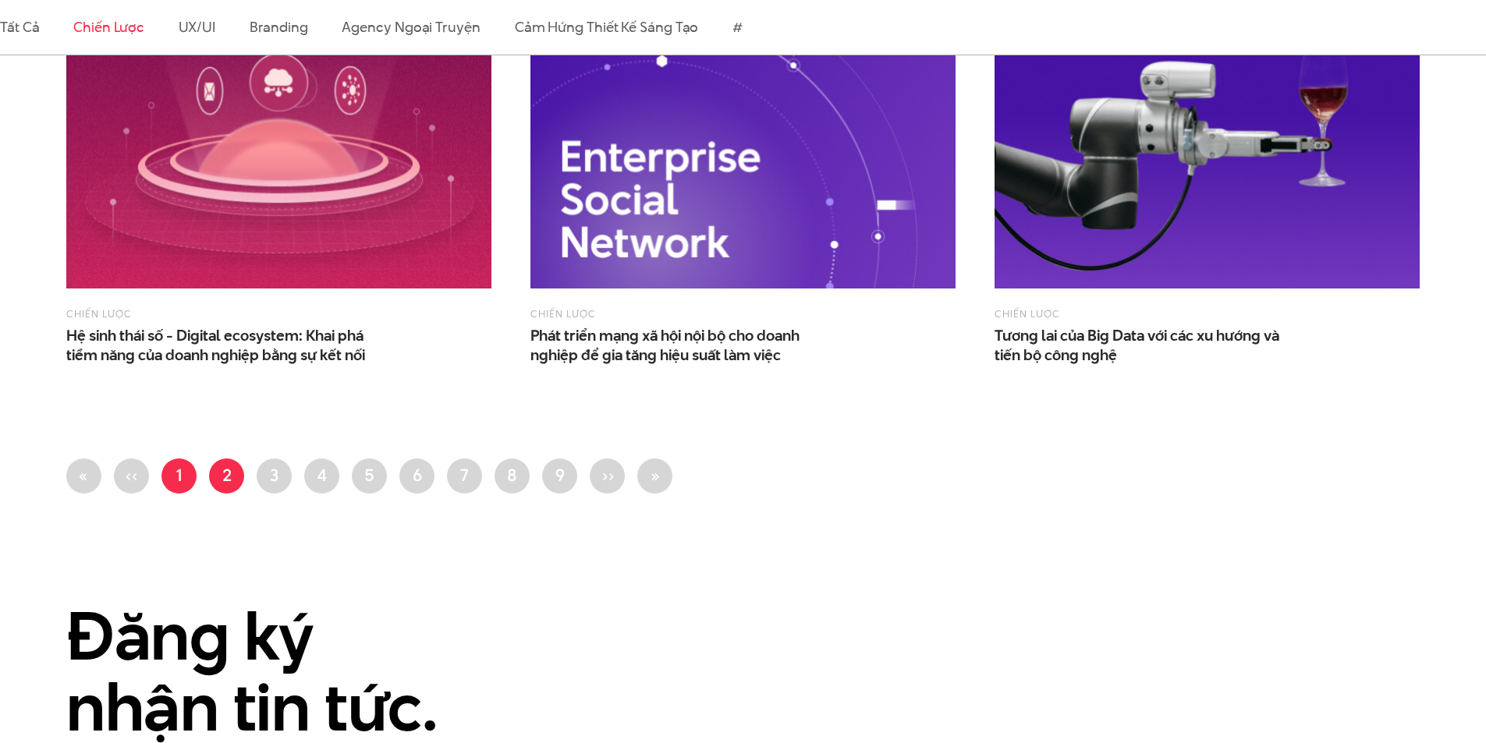
click at [164, 469] on link "Trang 1" at bounding box center [178, 476] width 35 height 35
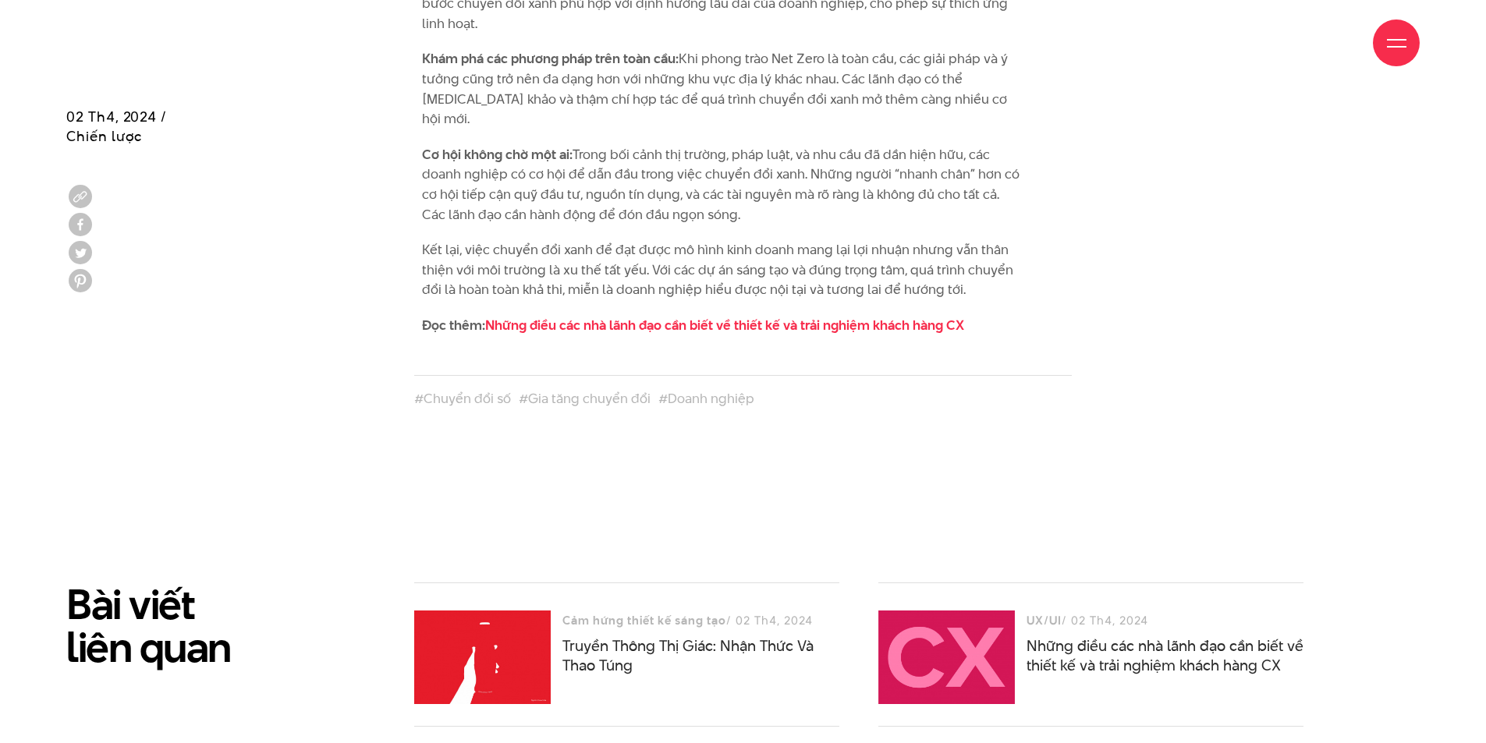
scroll to position [4290, 0]
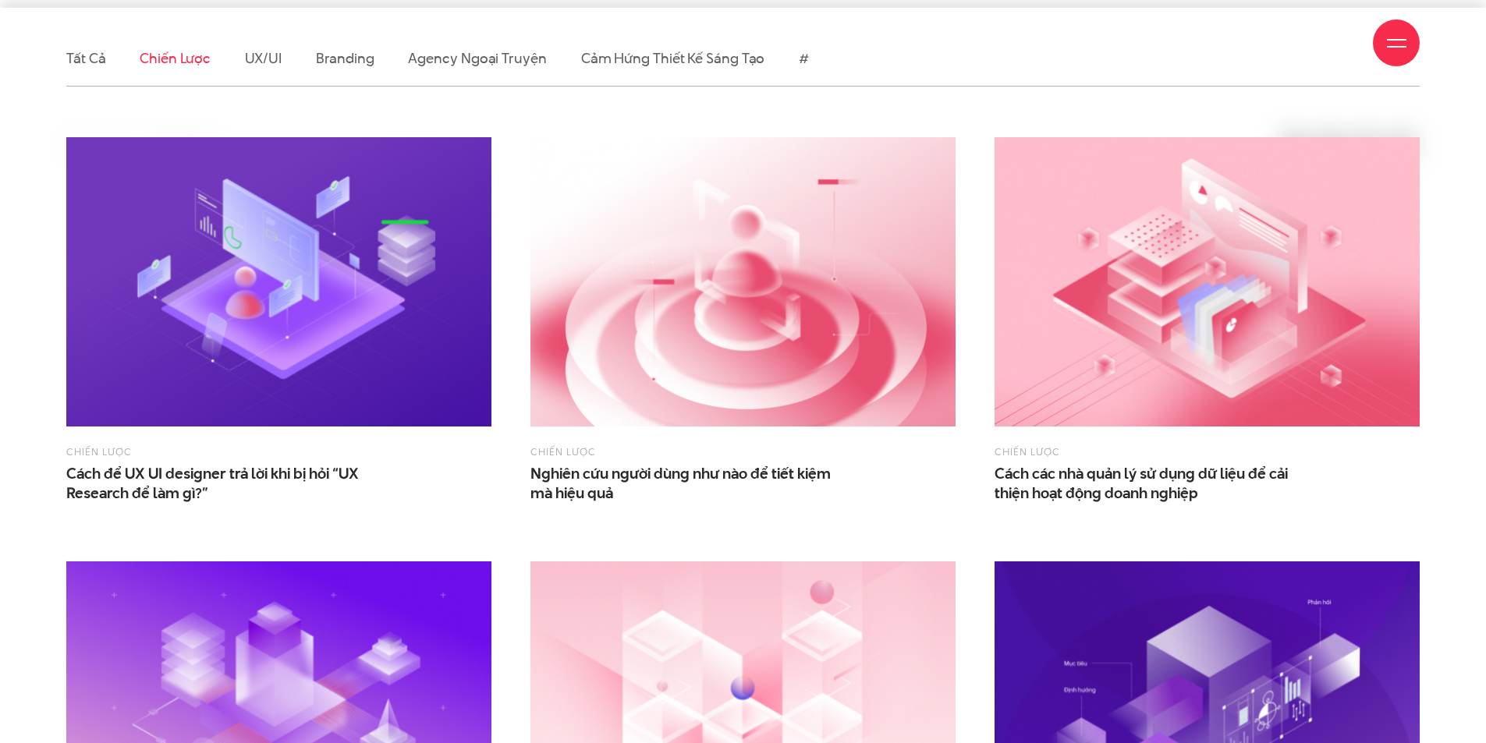
scroll to position [624, 0]
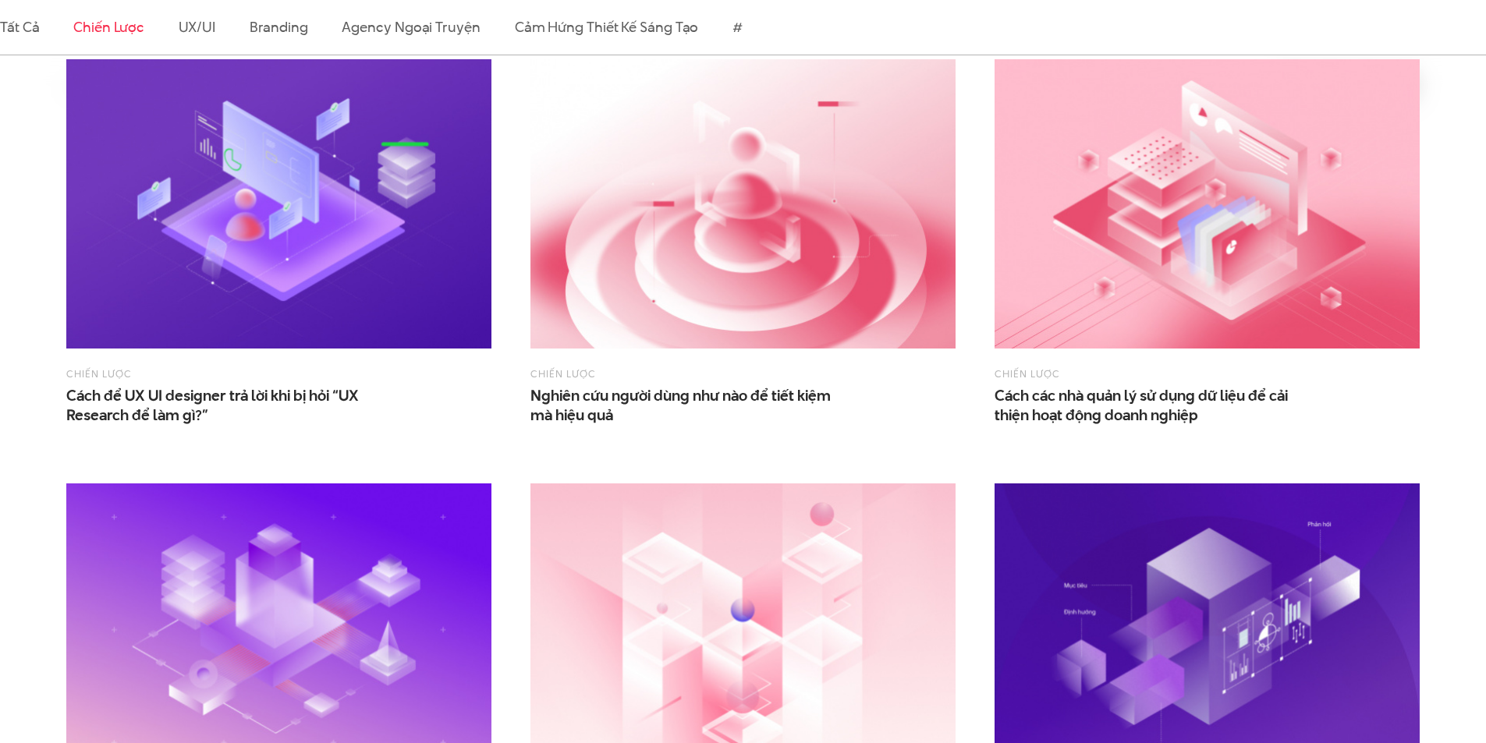
click at [774, 249] on img at bounding box center [742, 203] width 425 height 289
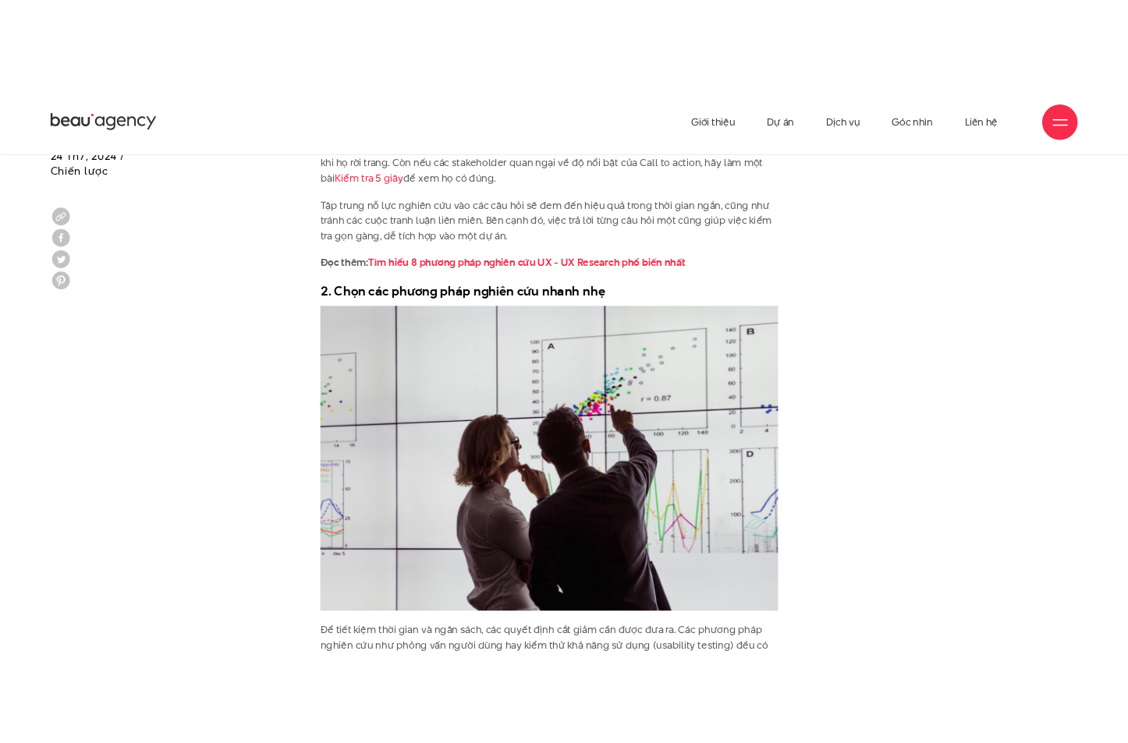
scroll to position [2795, 0]
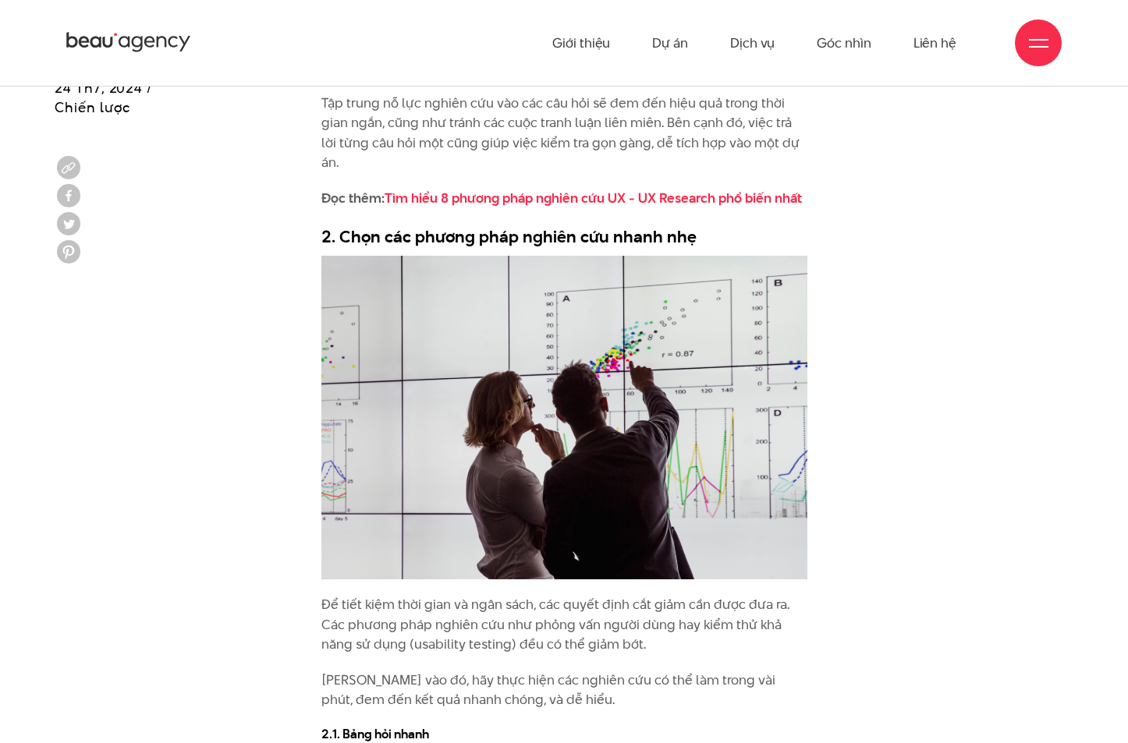
drag, startPoint x: 603, startPoint y: 417, endPoint x: 546, endPoint y: 302, distance: 128.0
drag, startPoint x: 546, startPoint y: 302, endPoint x: 481, endPoint y: 300, distance: 64.8
click at [851, 43] on link "Góc nhìn" at bounding box center [844, 43] width 54 height 86
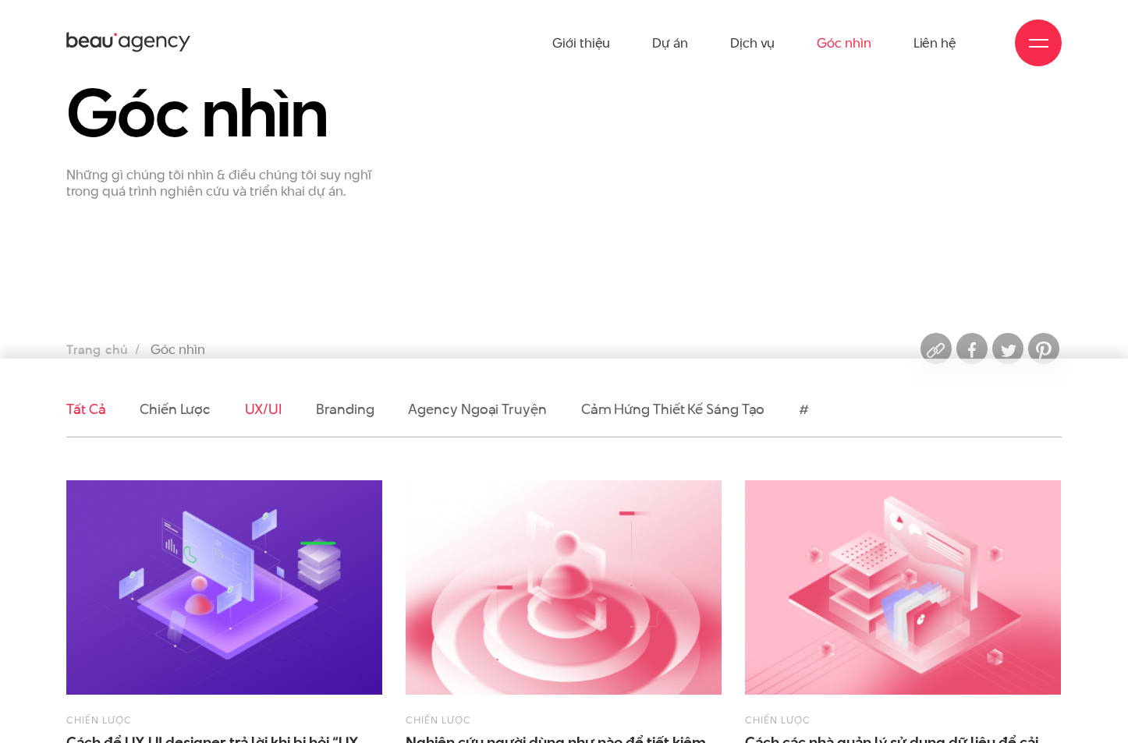
click at [262, 409] on link "UX/UI" at bounding box center [263, 409] width 37 height 20
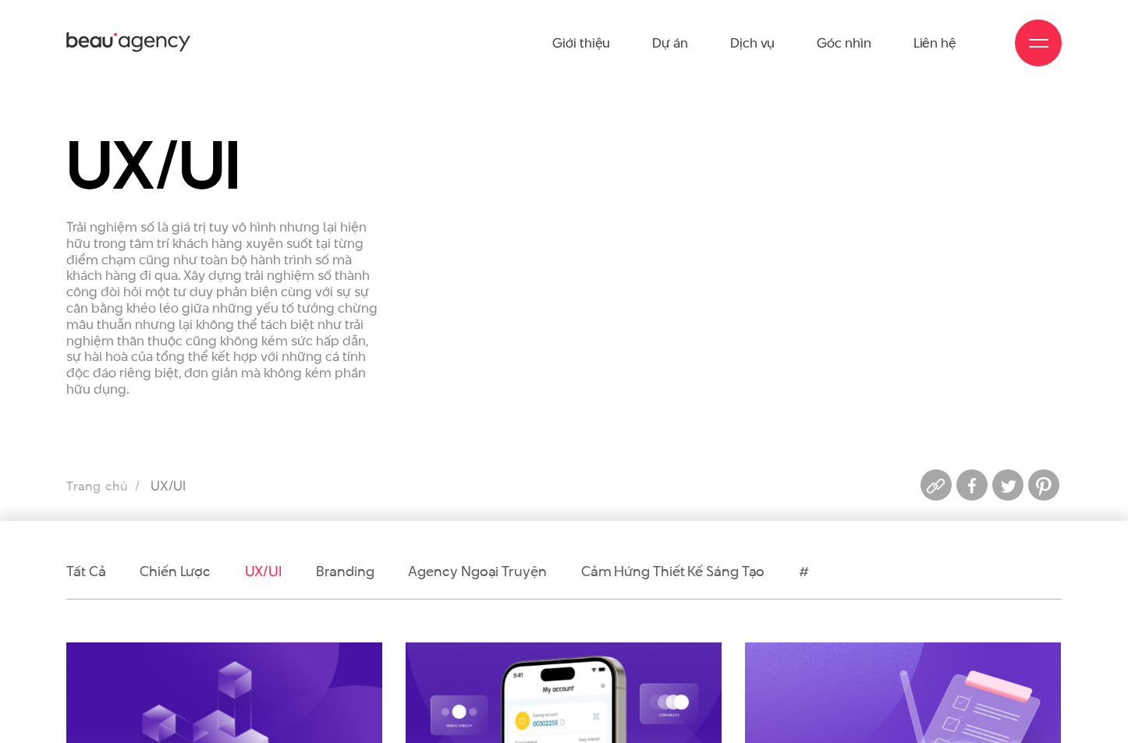
drag, startPoint x: 907, startPoint y: 141, endPoint x: 900, endPoint y: 145, distance: 8.0
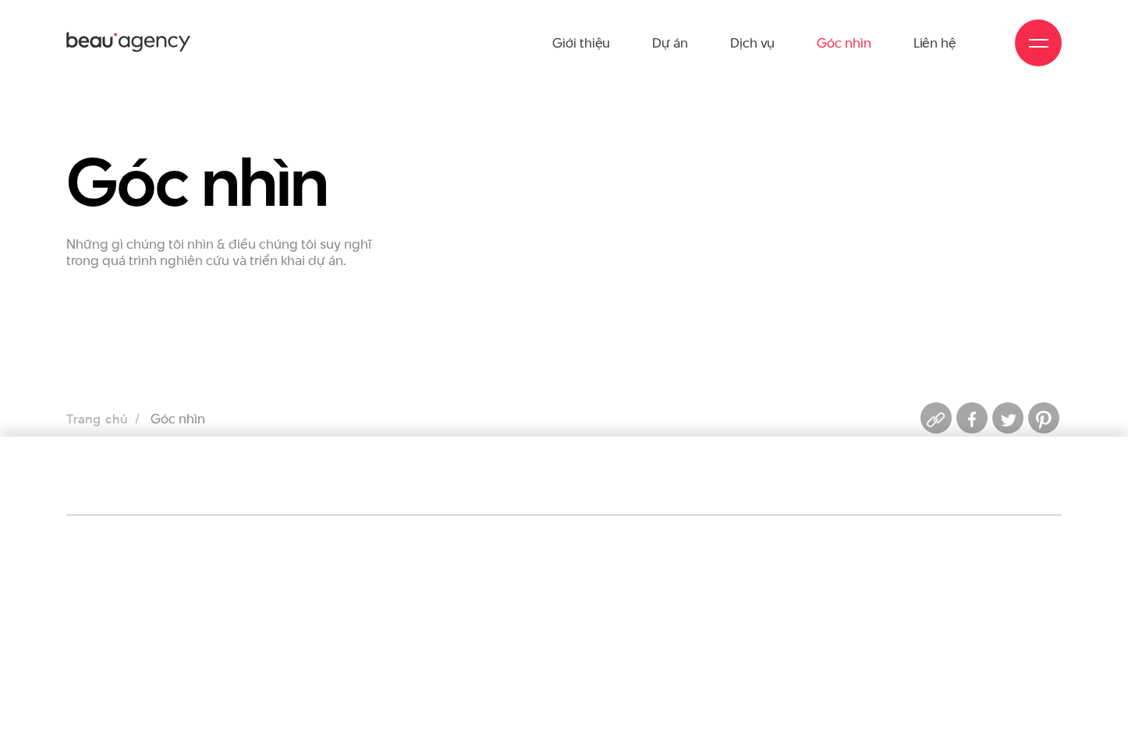
scroll to position [80, 0]
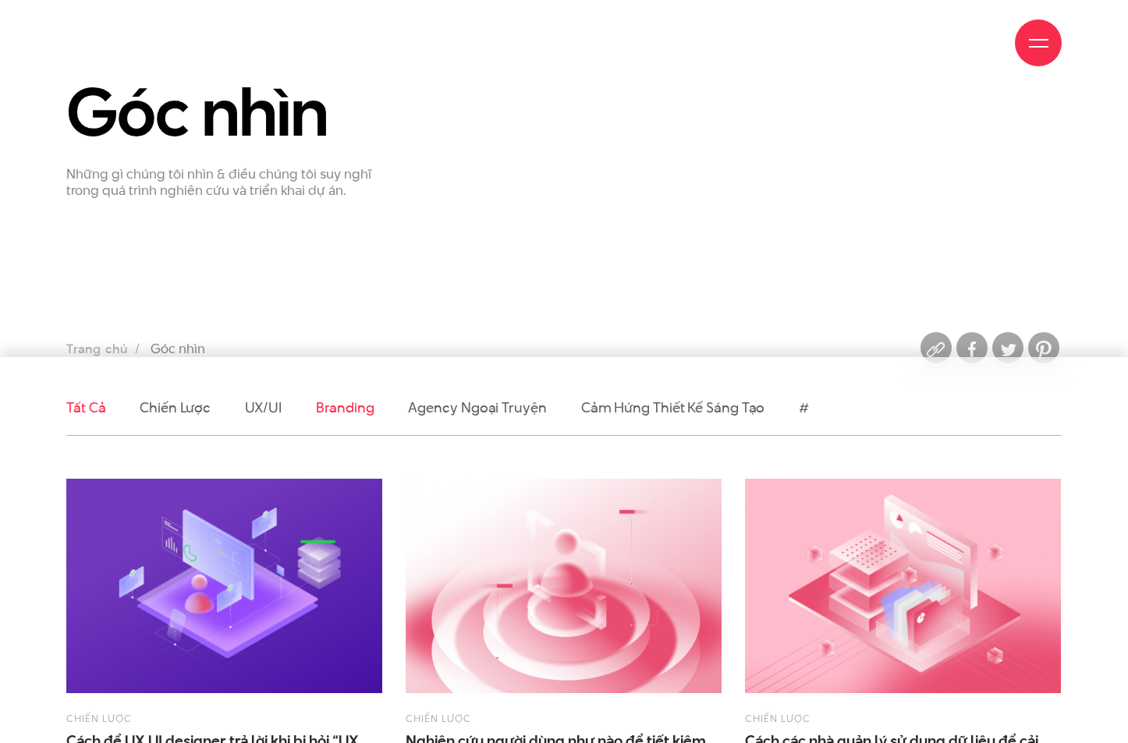
click at [344, 400] on link "Branding" at bounding box center [345, 408] width 58 height 20
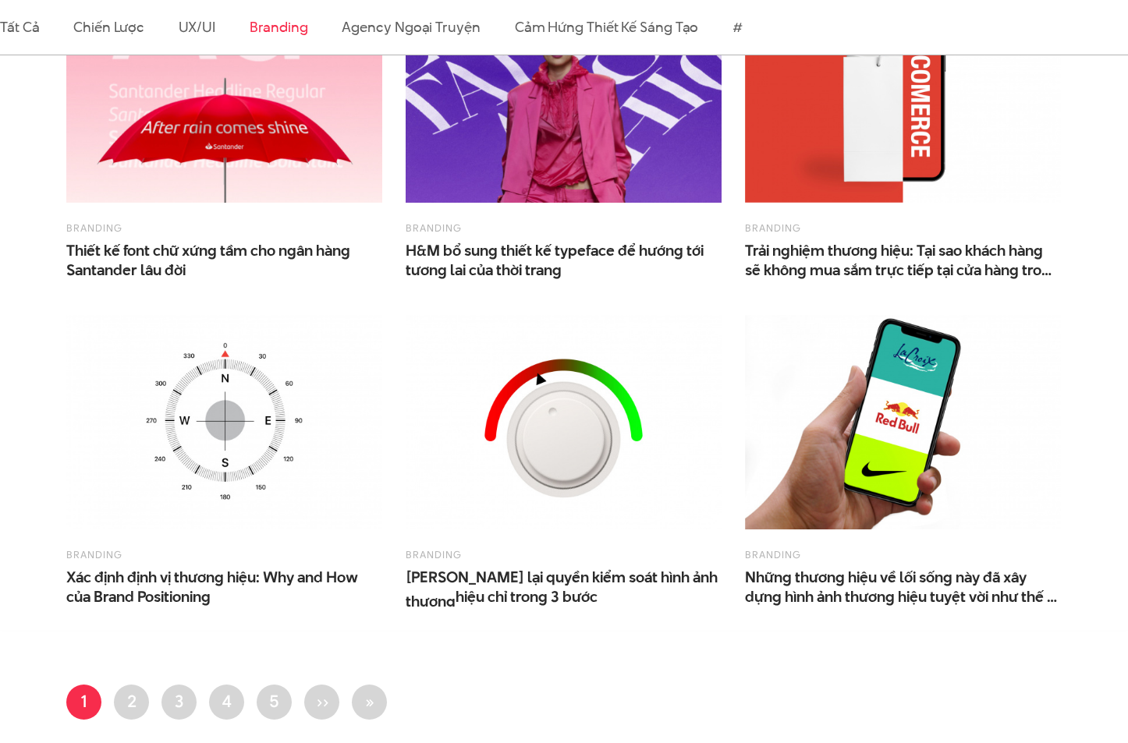
scroll to position [936, 0]
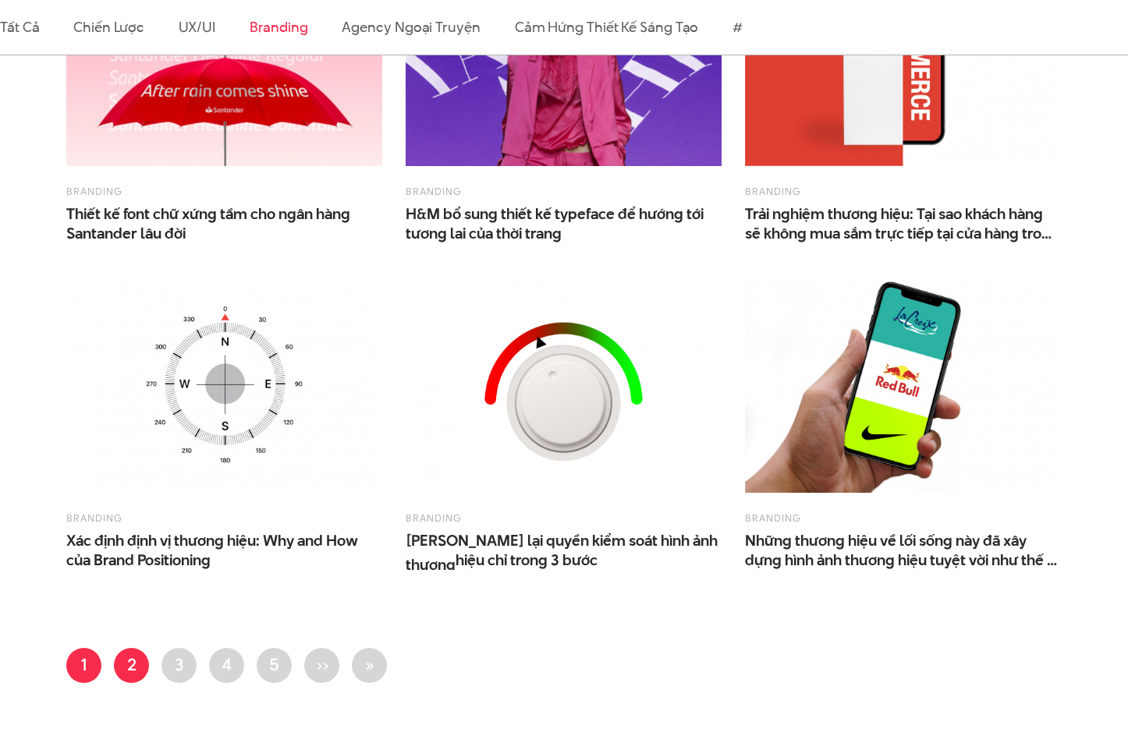
click at [133, 662] on link "Trang 2" at bounding box center [131, 665] width 35 height 35
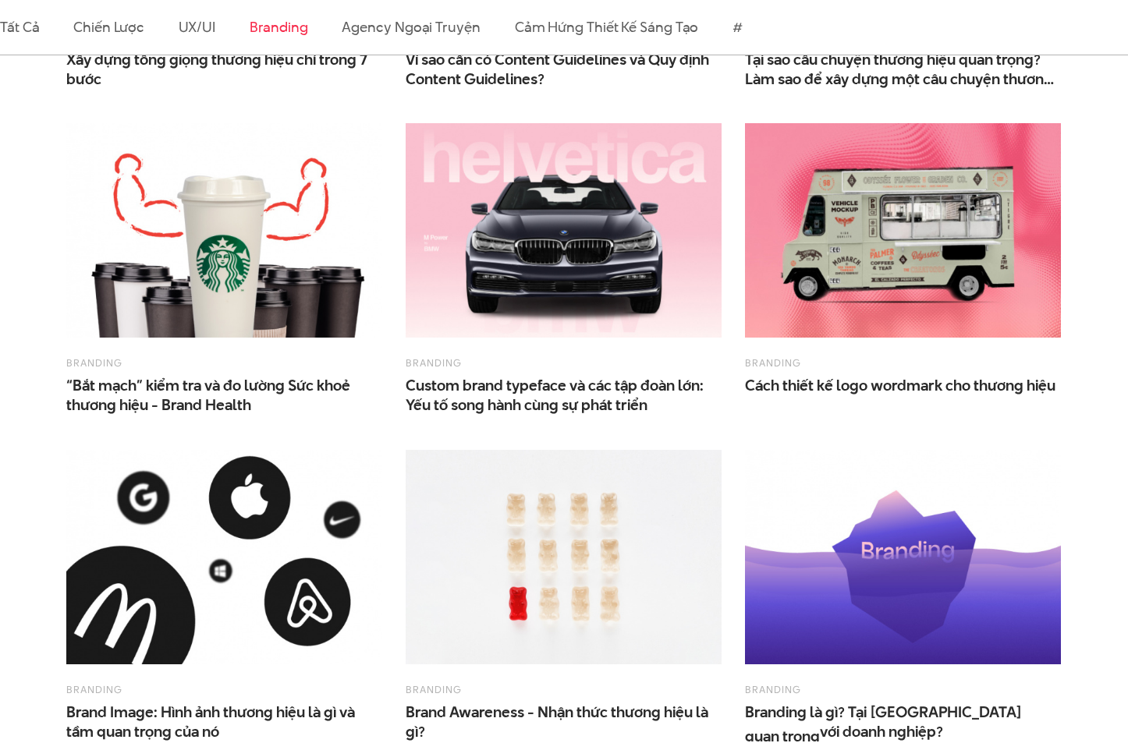
scroll to position [1092, 0]
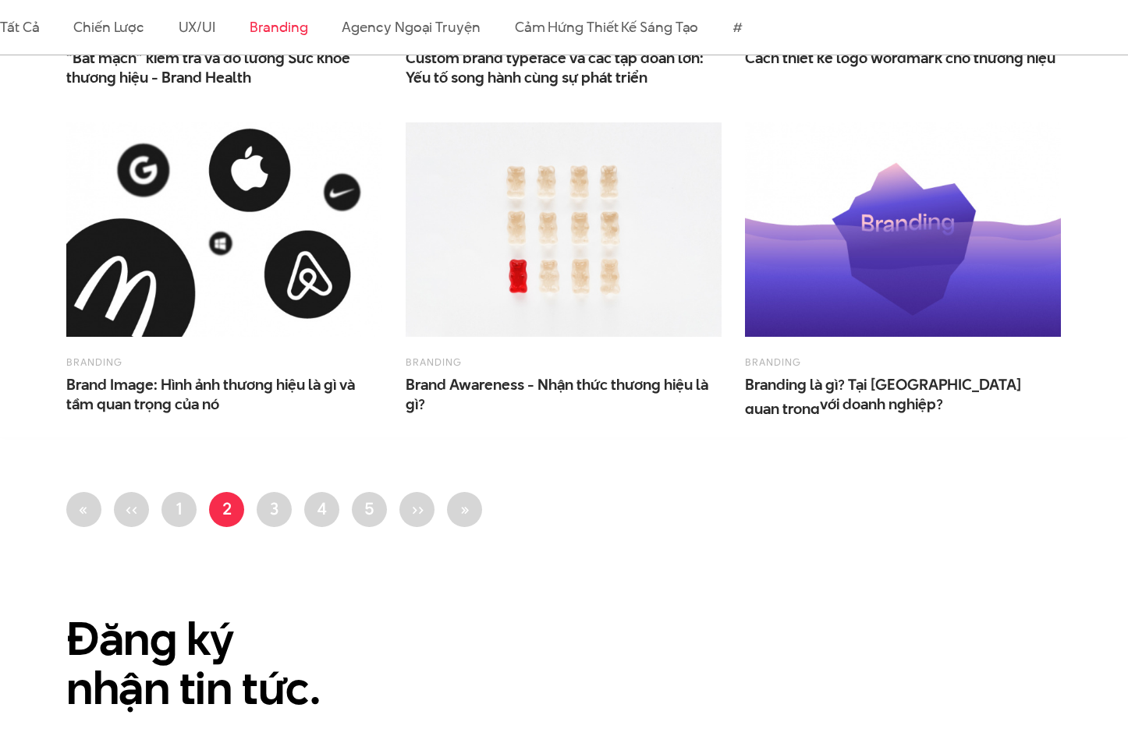
click at [839, 222] on img at bounding box center [903, 229] width 316 height 215
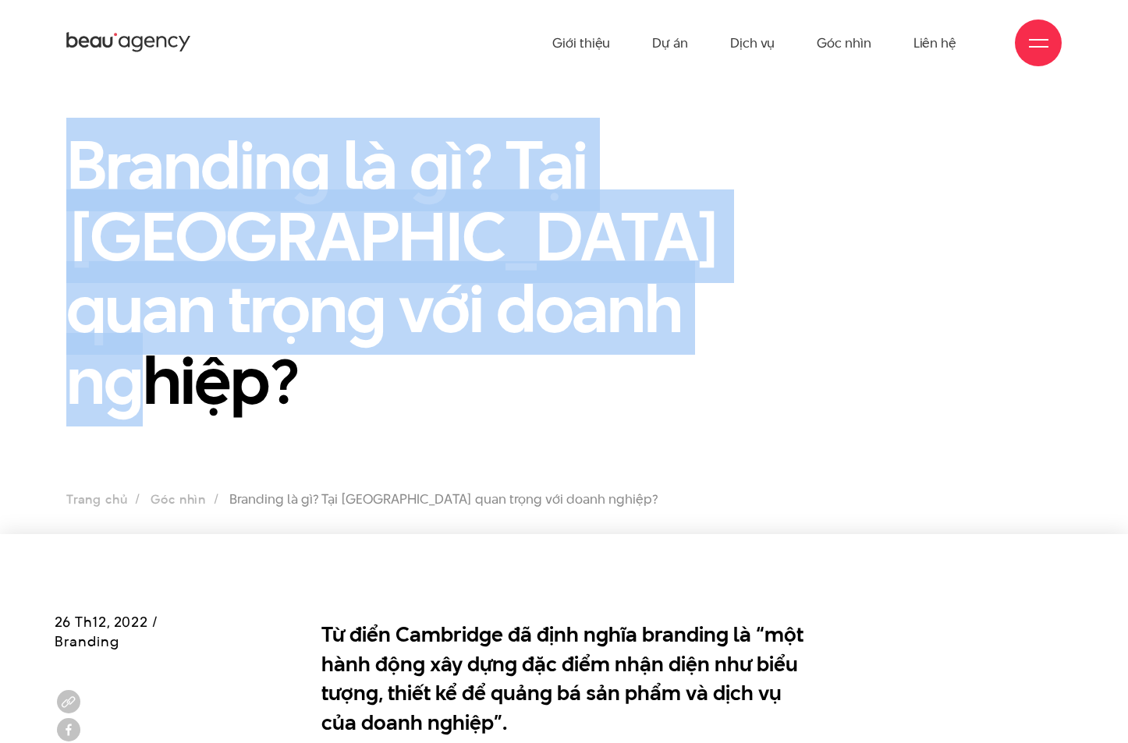
drag, startPoint x: 436, startPoint y: 292, endPoint x: 68, endPoint y: 176, distance: 386.1
click at [68, 176] on h1 "Branding là gì? Tại [GEOGRAPHIC_DATA] quan trọng với doanh nghiệp?" at bounding box center [436, 272] width 741 height 287
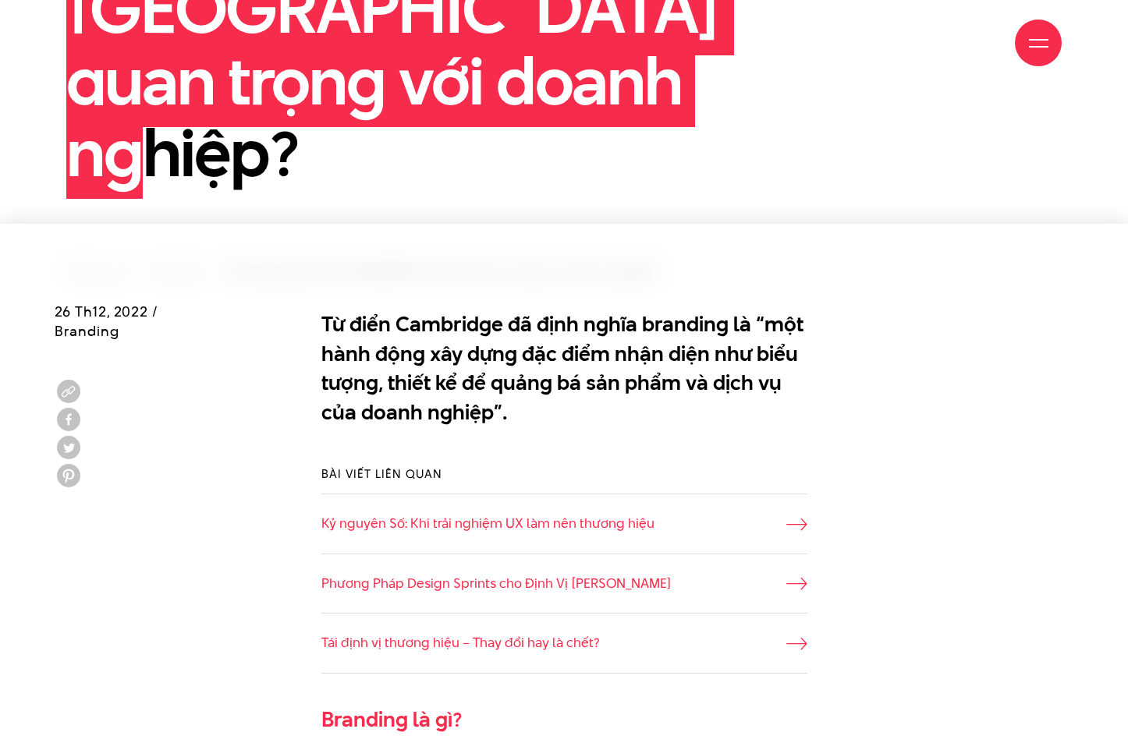
scroll to position [312, 0]
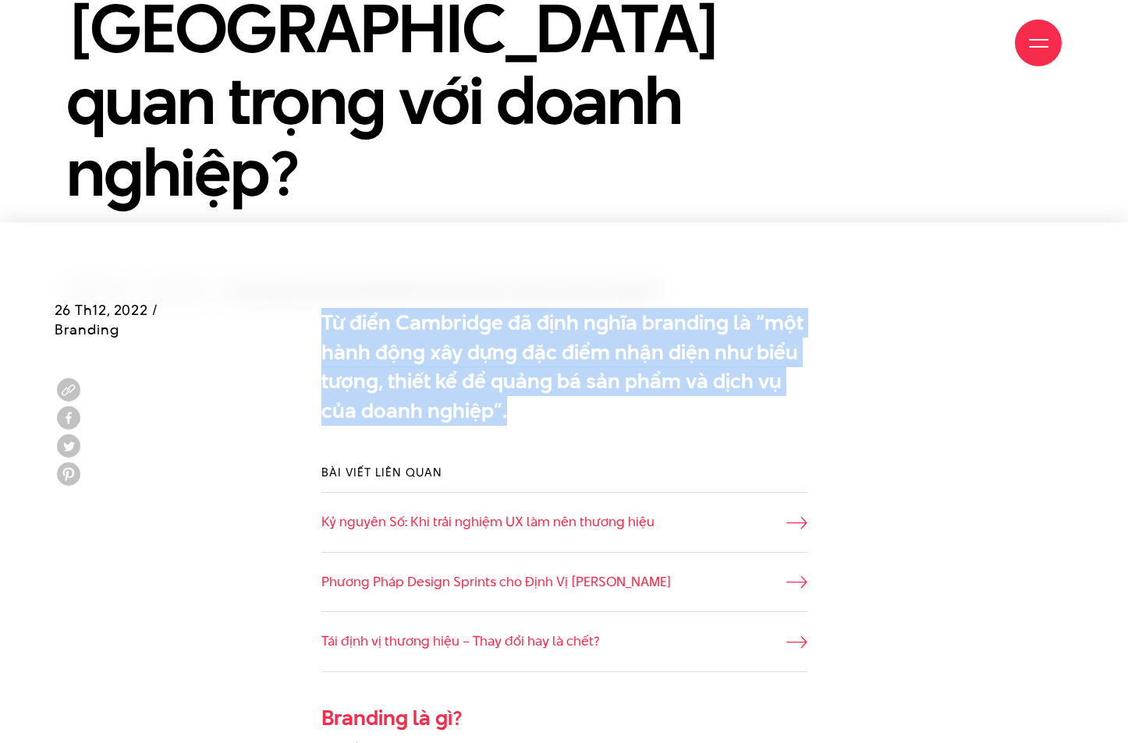
drag, startPoint x: 488, startPoint y: 331, endPoint x: 298, endPoint y: 243, distance: 209.8
click at [298, 300] on div "Từ điển Cambridge đã định nghĩa branding là “một hành động xây dựng đặc điểm nh…" at bounding box center [564, 370] width 1019 height 140
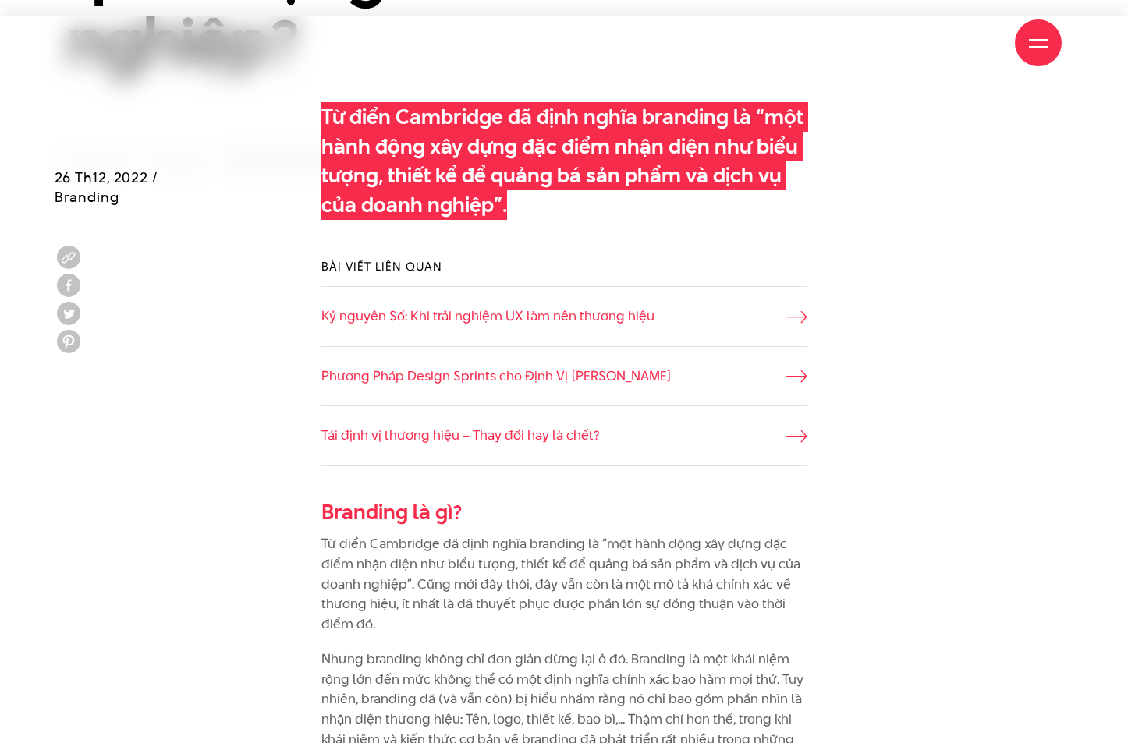
scroll to position [546, 0]
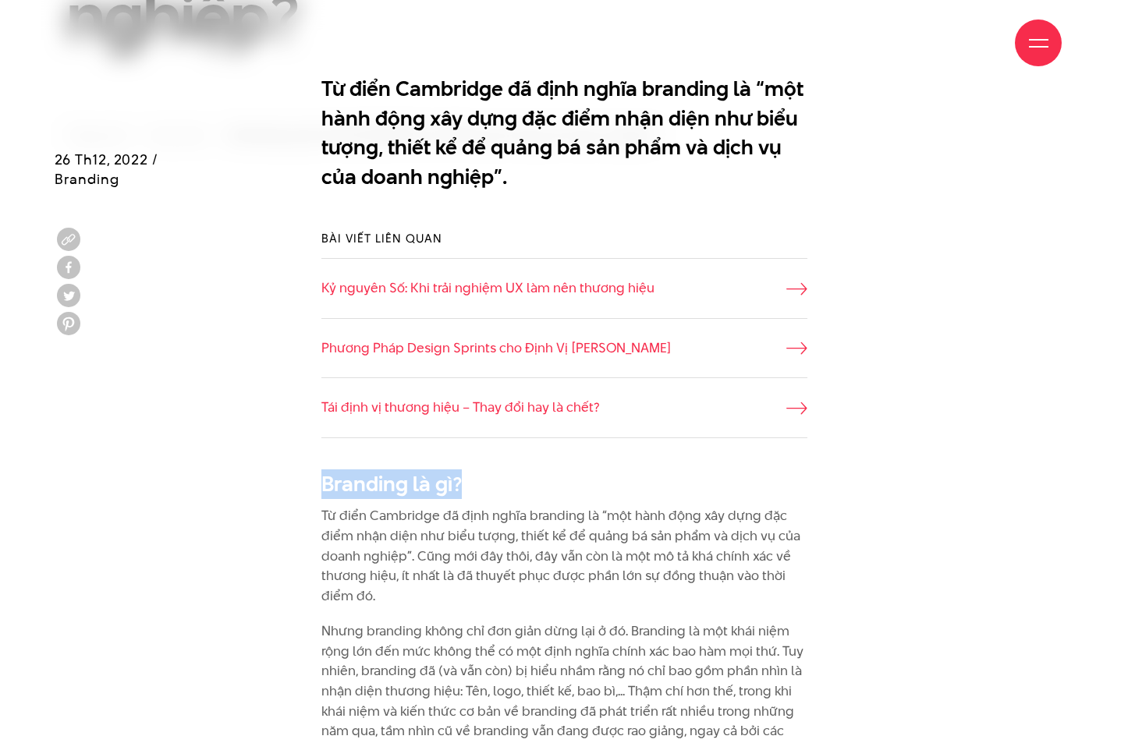
drag, startPoint x: 461, startPoint y: 402, endPoint x: 286, endPoint y: 399, distance: 175.5
copy link "Branding là gì?"
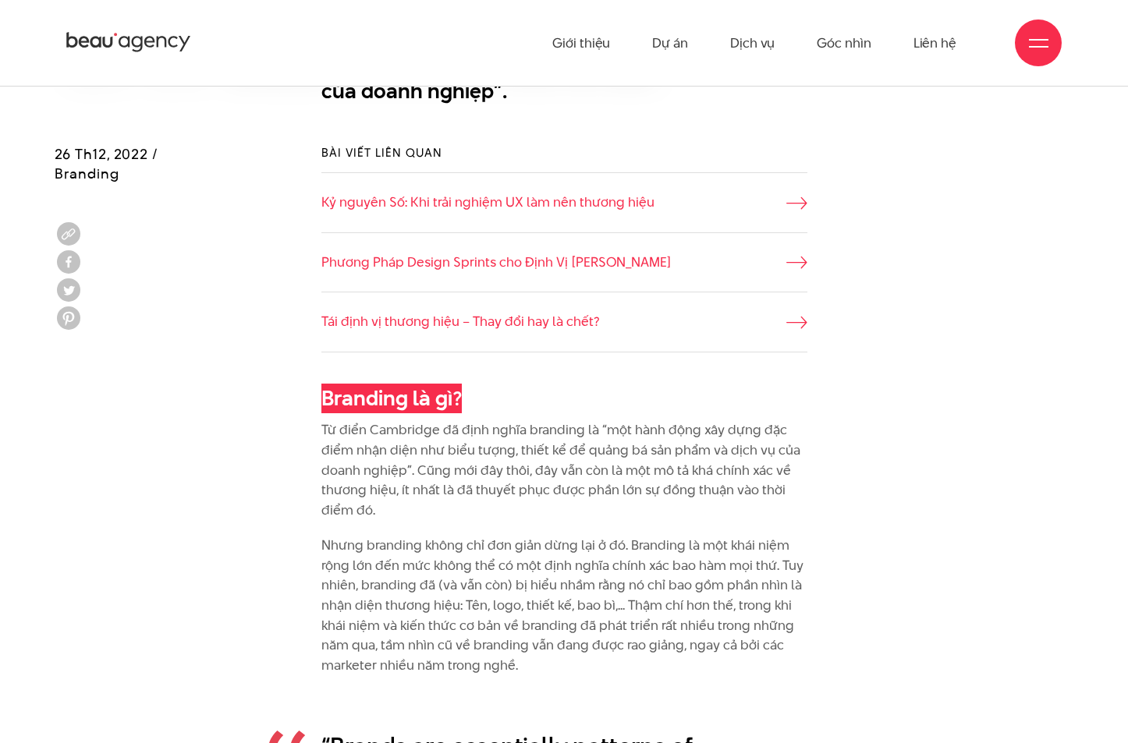
scroll to position [624, 0]
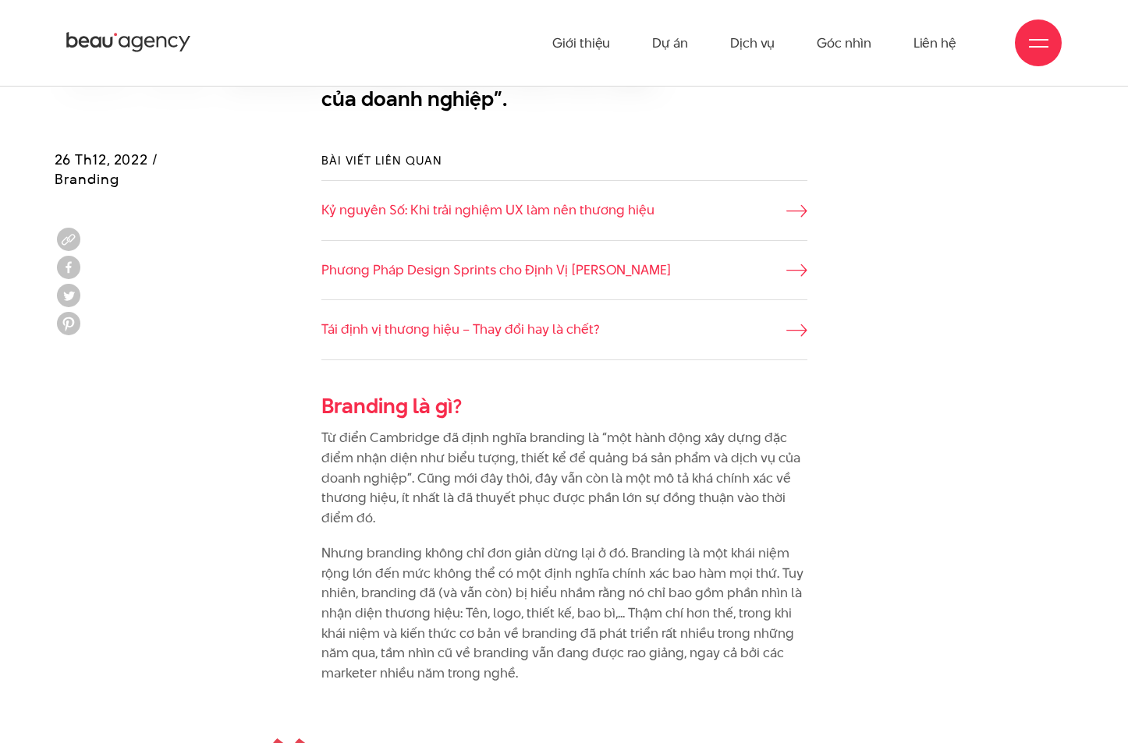
click at [397, 452] on p "Từ điển Cambridge đã định nghĩa branding là “một hành động xây dựng đặc điểm nh…" at bounding box center [564, 478] width 486 height 100
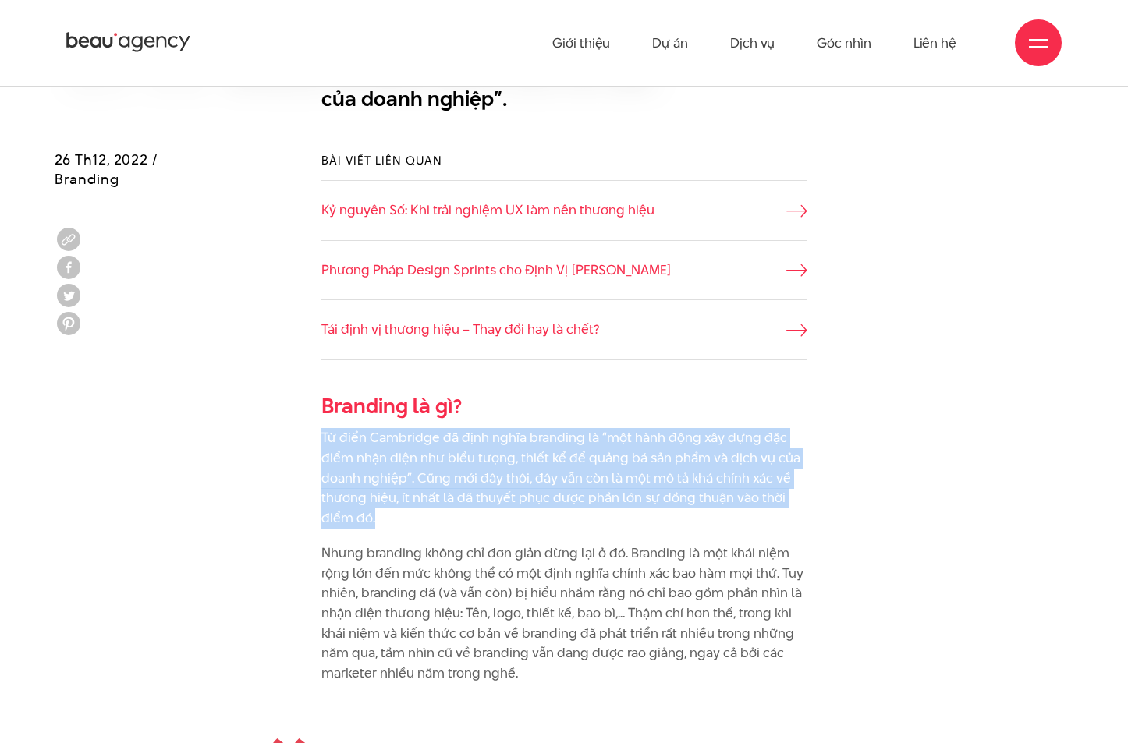
drag, startPoint x: 314, startPoint y: 376, endPoint x: 293, endPoint y: 356, distance: 28.7
copy p "Từ điển Cambridge đã định nghĩa branding là “một hành động xây dựng đặc điểm nh…"
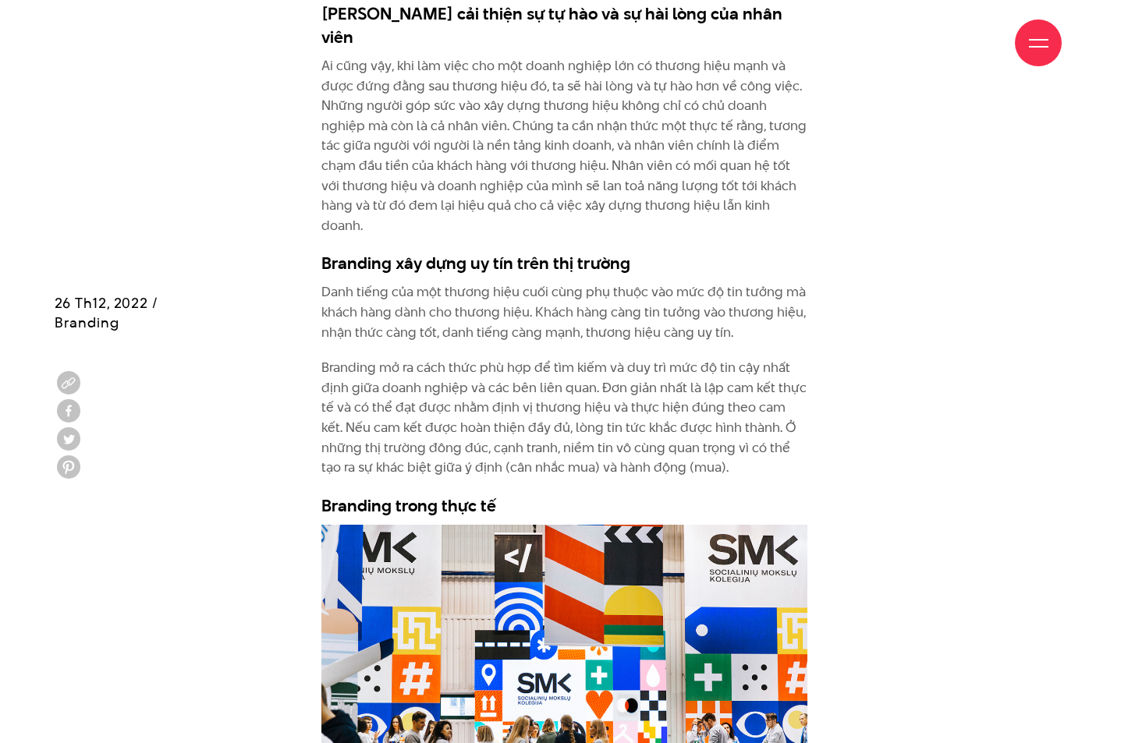
scroll to position [3822, 0]
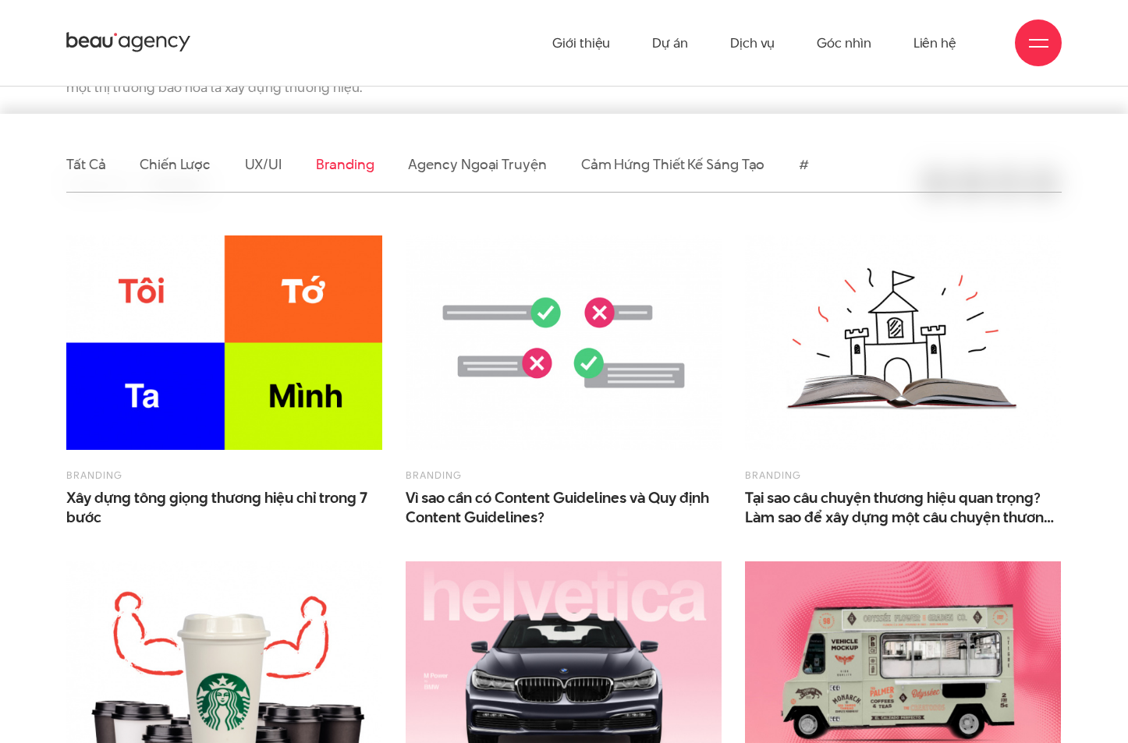
scroll to position [317, 0]
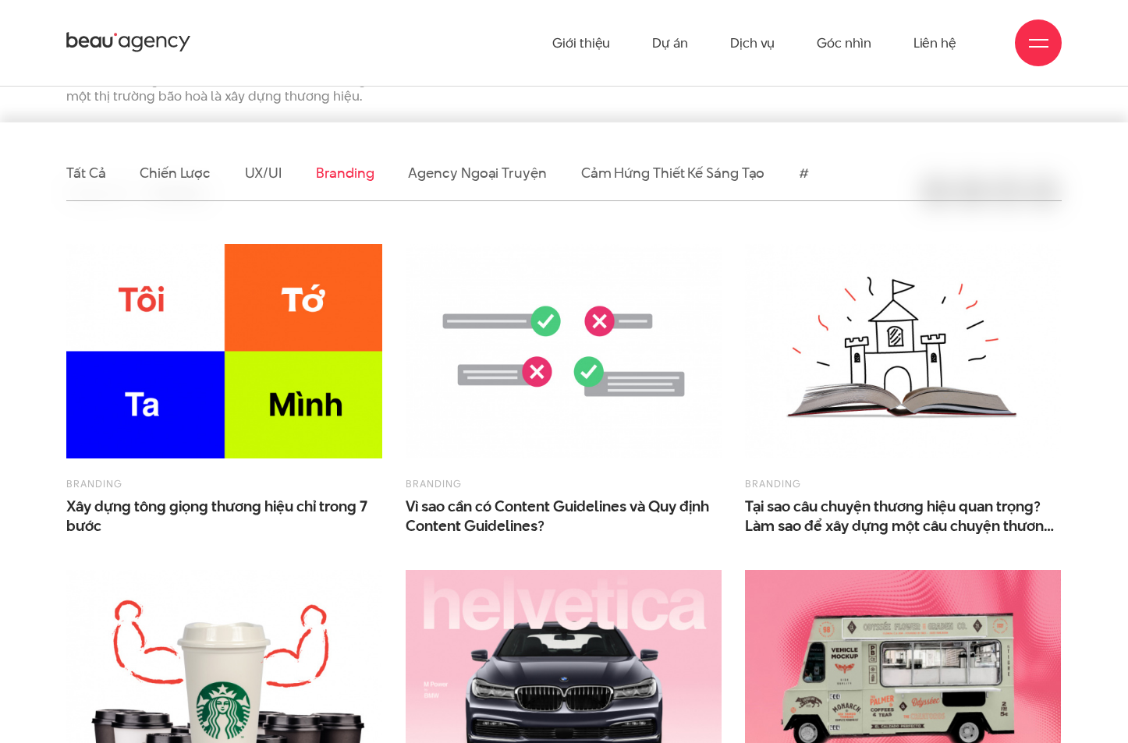
click at [903, 348] on img at bounding box center [903, 351] width 316 height 215
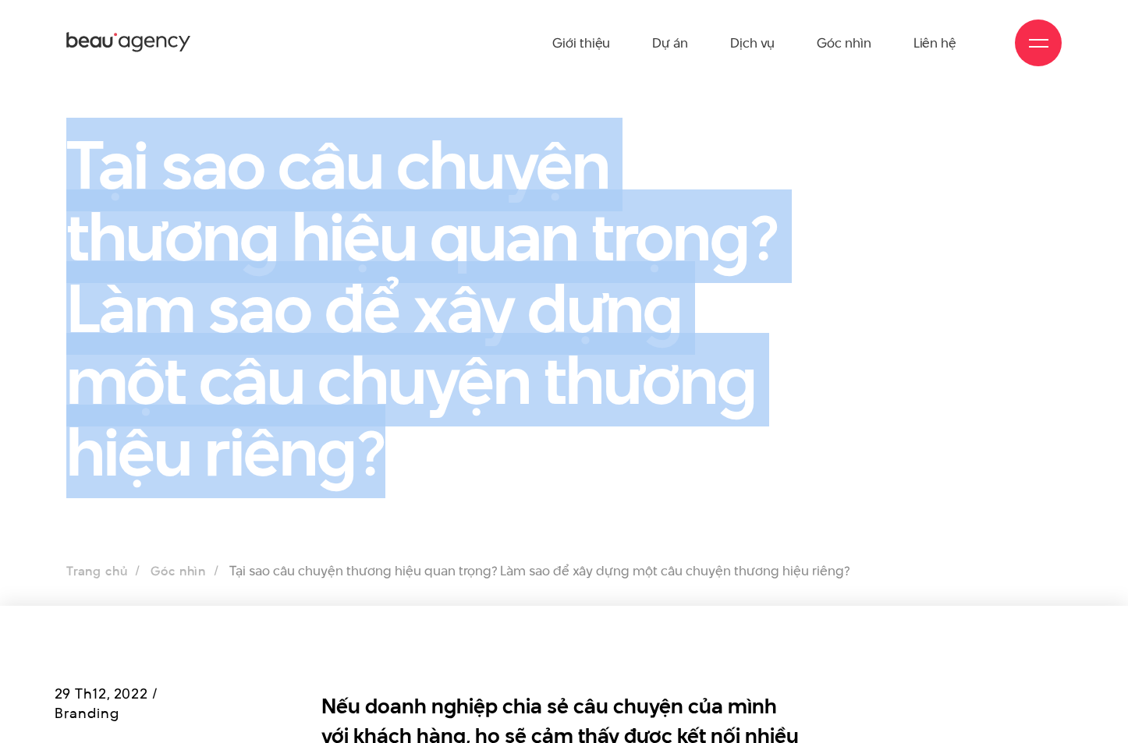
drag, startPoint x: 399, startPoint y: 449, endPoint x: 48, endPoint y: 183, distance: 439.8
click at [48, 183] on div "Tại sao câu chuyện thương hiệu quan trọng? Làm sao để xây dựng một câu chuyện t…" at bounding box center [564, 318] width 1128 height 378
copy h1 "Tại sao câu chuyện thương hiệu quan trọng? Làm sao để xây dựng một câu chuyện t…"
click at [759, 497] on div "Tại sao câu chuyện thương hiệu quan trọng? Làm sao để xây dựng một câu chuyện t…" at bounding box center [437, 318] width 764 height 378
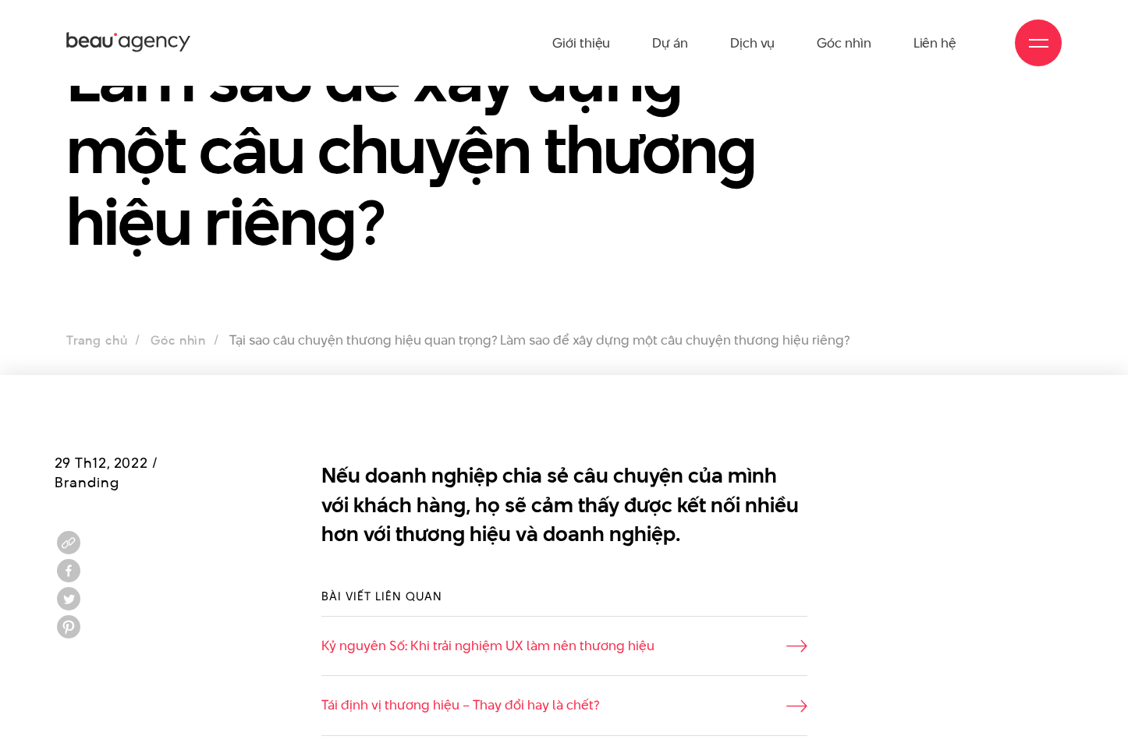
scroll to position [468, 0]
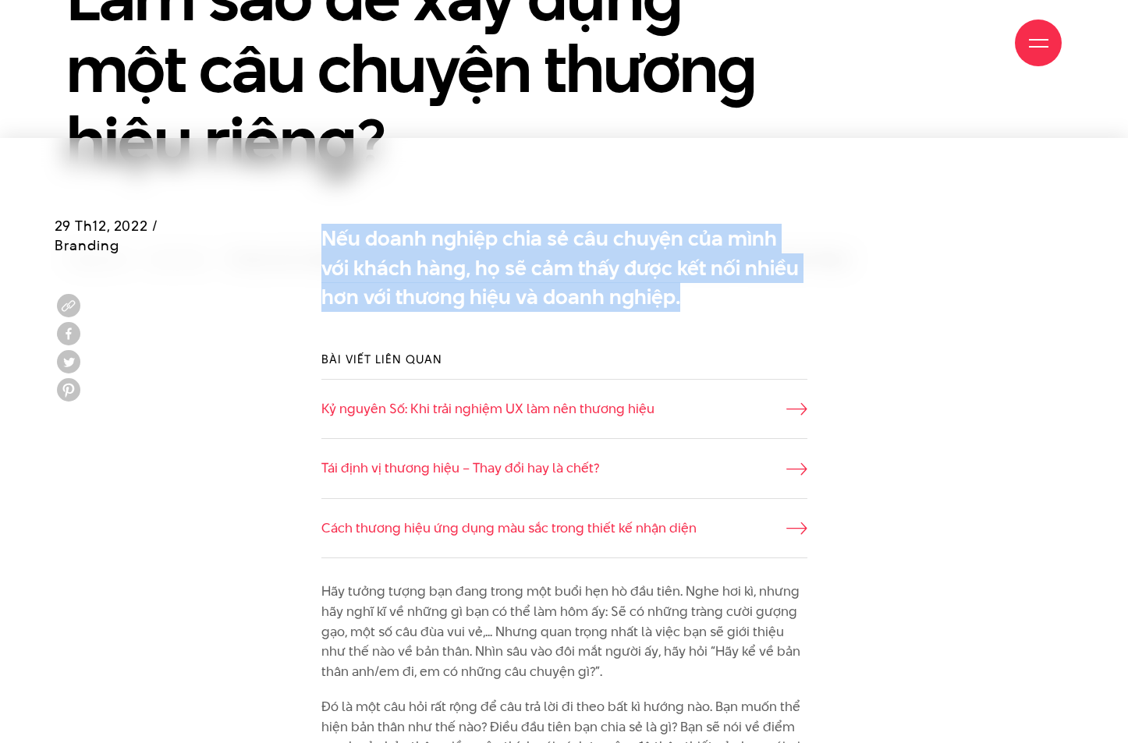
drag, startPoint x: 642, startPoint y: 298, endPoint x: 317, endPoint y: 239, distance: 329.7
click at [317, 239] on div "Nếu doanh nghiệp chia sẻ câu chuyện của mình với khách hàng, họ sẽ cảm thấy đượ…" at bounding box center [564, 272] width 509 height 112
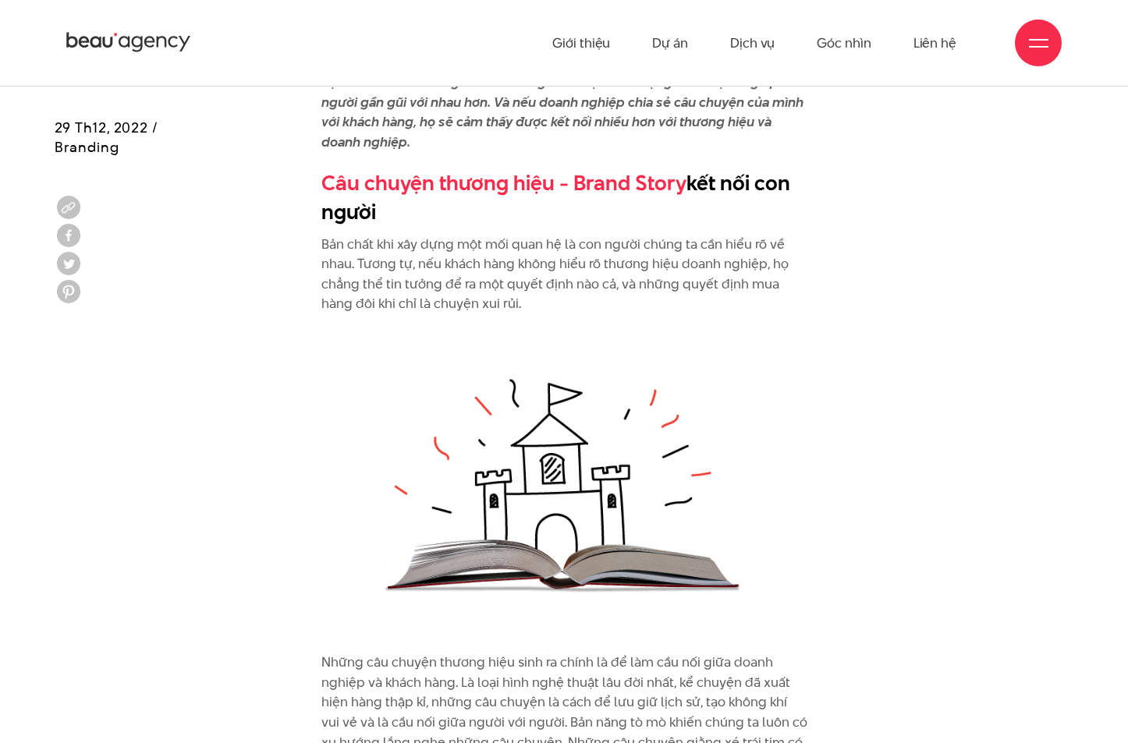
scroll to position [1170, 0]
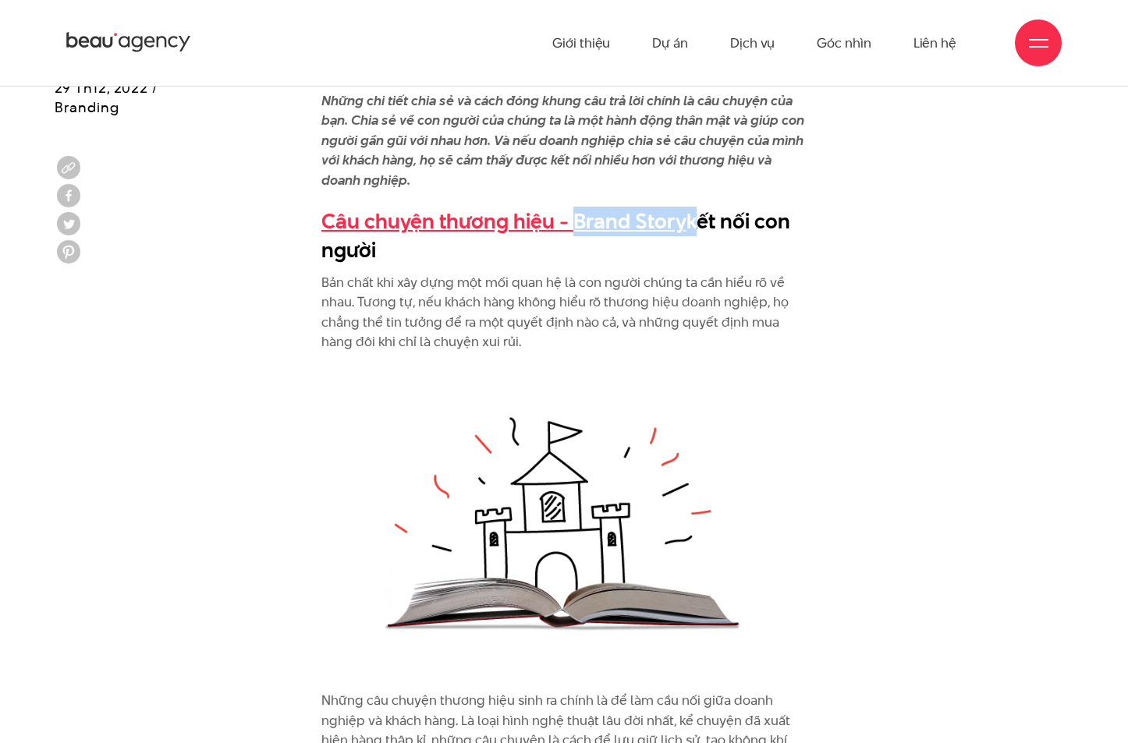
drag, startPoint x: 687, startPoint y: 222, endPoint x: 574, endPoint y: 223, distance: 113.1
click at [574, 223] on h2 "Câu chuyện thương hiệu - Brand Story kết nối con người" at bounding box center [564, 236] width 486 height 59
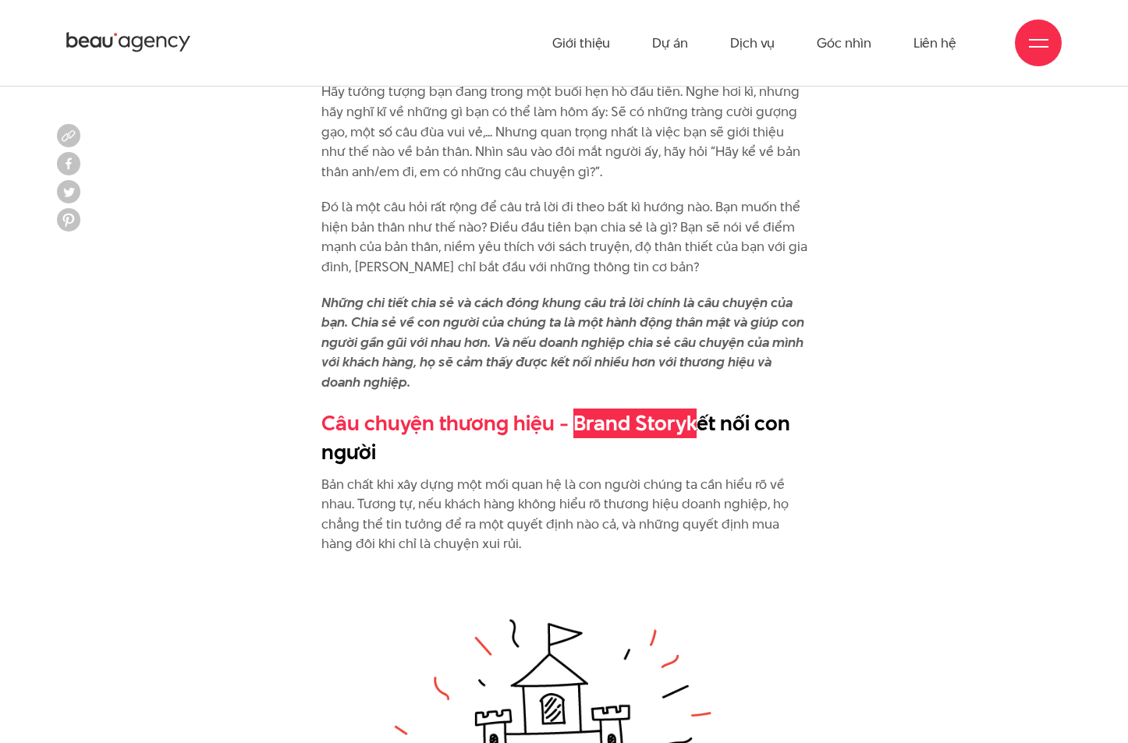
scroll to position [936, 0]
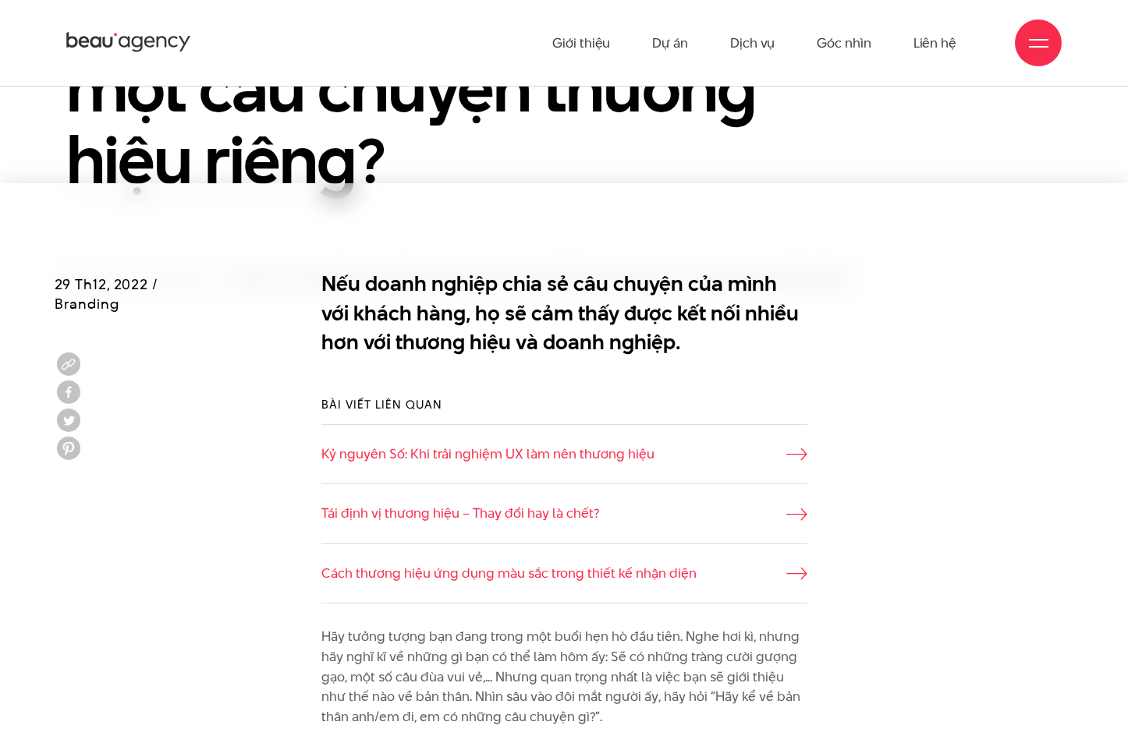
scroll to position [702, 0]
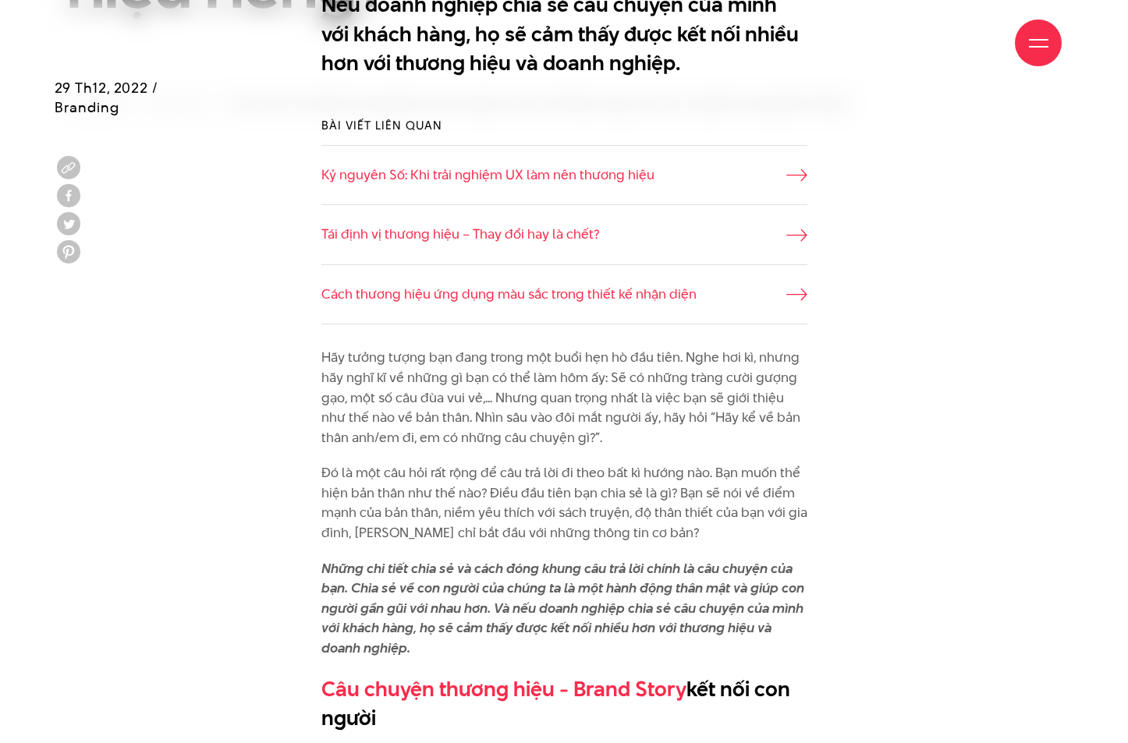
drag, startPoint x: 587, startPoint y: 435, endPoint x: 321, endPoint y: 356, distance: 276.7
click at [321, 356] on p "Hãy tưởng tượng bạn đang trong một buổi hẹn hò đầu tiên. Nghe hơi kì, nhưng hãy…" at bounding box center [564, 398] width 486 height 100
copy p "Hãy tưởng tượng bạn đang trong một buổi hẹn hò đầu tiên. Nghe hơi kì, nhưng hãy…"
click at [559, 426] on p "Hãy tưởng tượng bạn đang trong một buổi hẹn hò đầu tiên. Nghe hơi kì, nhưng hãy…" at bounding box center [564, 398] width 486 height 100
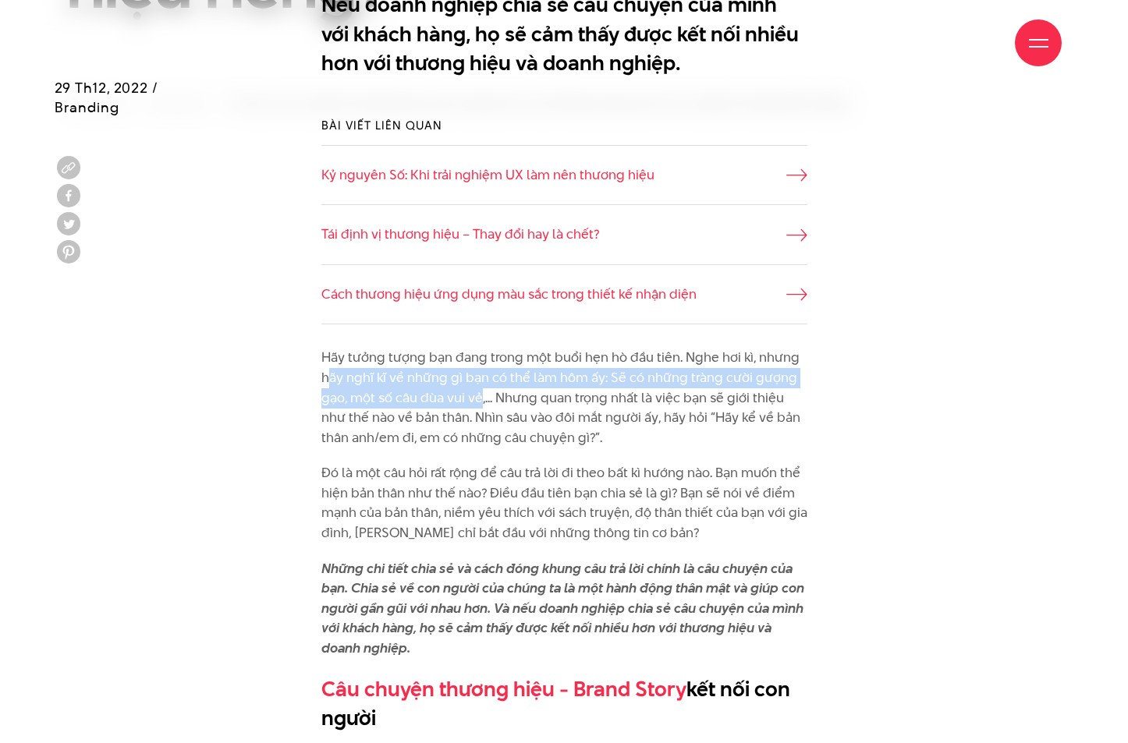
drag, startPoint x: 481, startPoint y: 401, endPoint x: 331, endPoint y: 388, distance: 150.4
click at [331, 388] on p "Hãy tưởng tượng bạn đang trong một buổi hẹn hò đầu tiên. Nghe hơi kì, nhưng hãy…" at bounding box center [564, 398] width 486 height 100
copy p "ãy nghĩ kĩ về những gì bạn có thể làm hôm ấy: Sẽ có những tràng cười gượng gạo,…"
click at [445, 375] on p "Hãy tưởng tượng bạn đang trong một buổi hẹn hò đầu tiên. Nghe hơi kì, nhưng hãy…" at bounding box center [564, 398] width 486 height 100
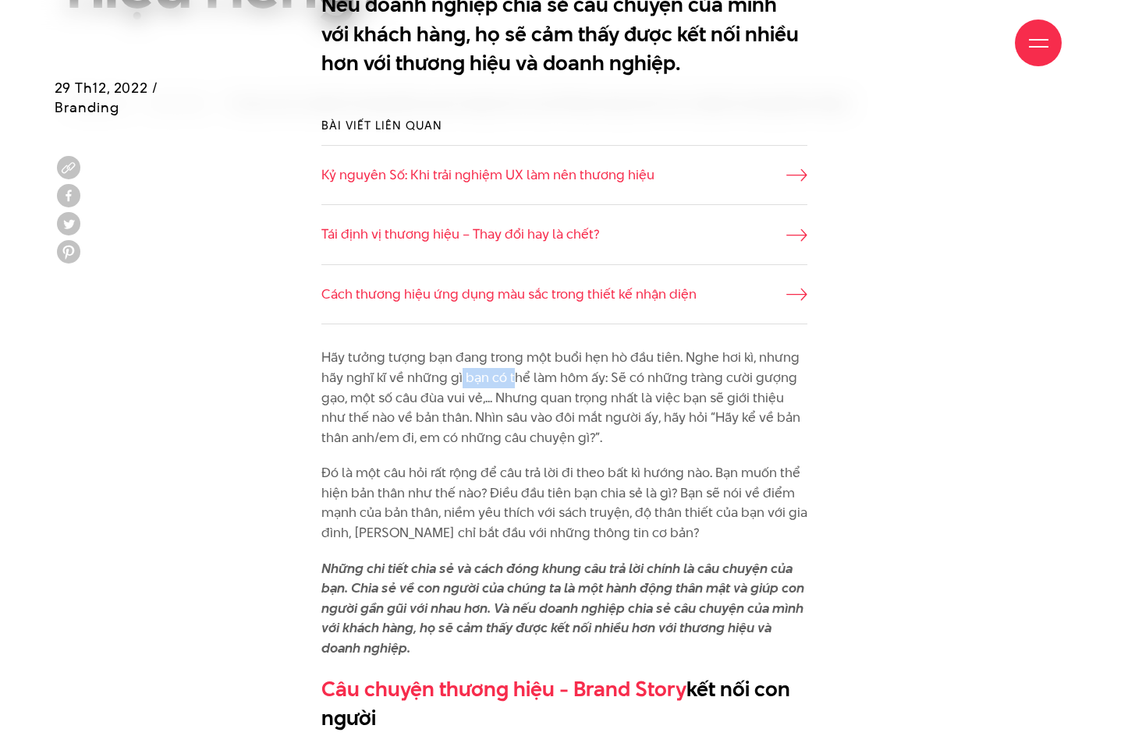
drag, startPoint x: 459, startPoint y: 379, endPoint x: 514, endPoint y: 377, distance: 55.4
click at [514, 377] on p "Hãy tưởng tượng bạn đang trong một buổi hẹn hò đầu tiên. Nghe hơi kì, nhưng hãy…" at bounding box center [564, 398] width 486 height 100
click at [555, 377] on p "Hãy tưởng tượng bạn đang trong một buổi hẹn hò đầu tiên. Nghe hơi kì, nhưng hãy…" at bounding box center [564, 398] width 486 height 100
drag, startPoint x: 582, startPoint y: 383, endPoint x: 683, endPoint y: 366, distance: 102.9
click at [683, 366] on p "Hãy tưởng tượng bạn đang trong một buổi hẹn hò đầu tiên. Nghe hơi kì, nhưng hãy…" at bounding box center [564, 398] width 486 height 100
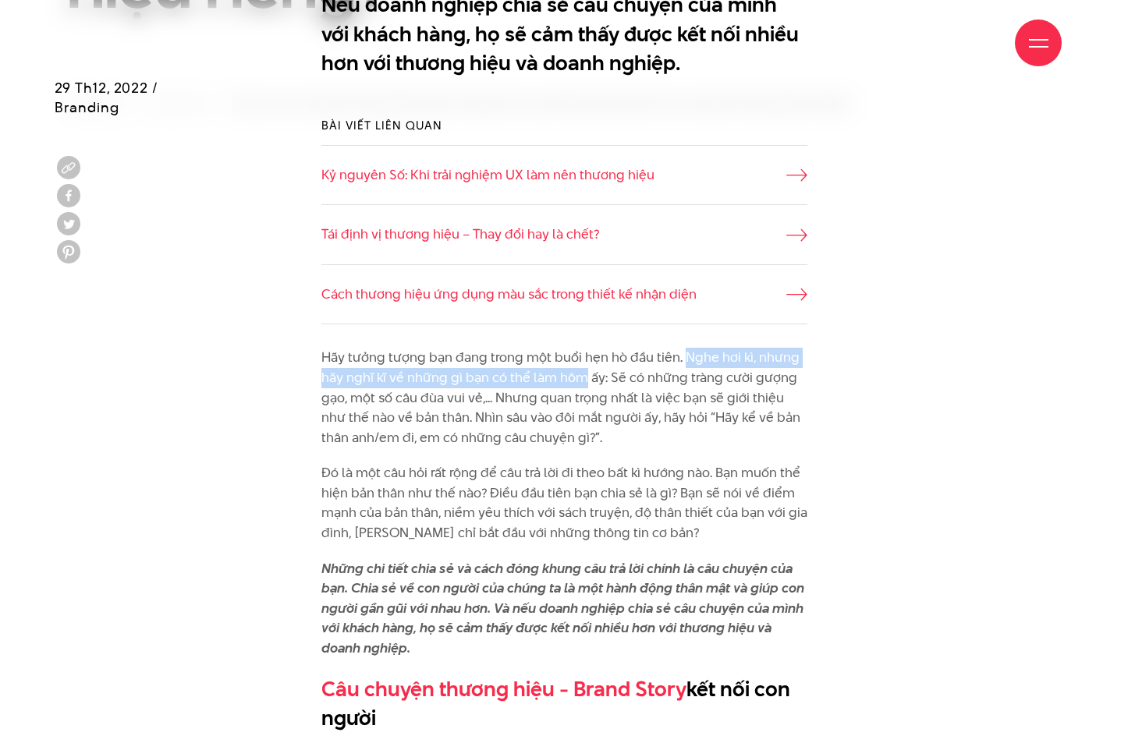
copy p "Nghe hơi kì, nhưng hãy nghĩ kĩ về những gì bạn có thể làm hôm"
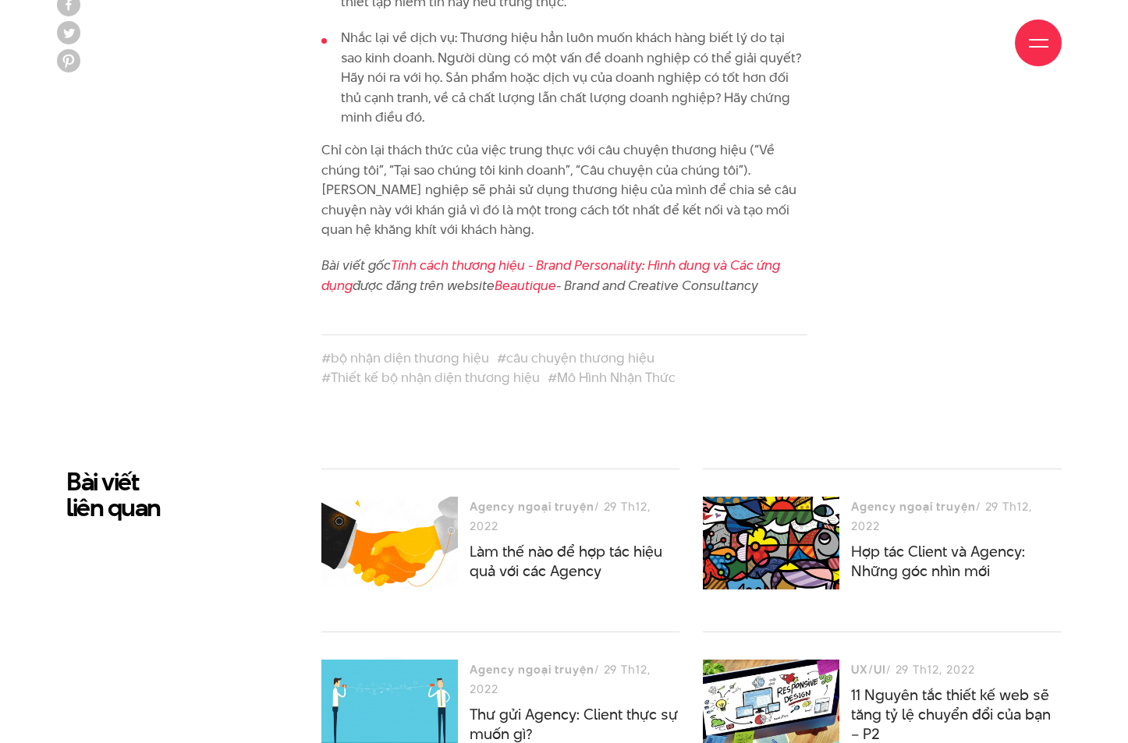
scroll to position [4836, 0]
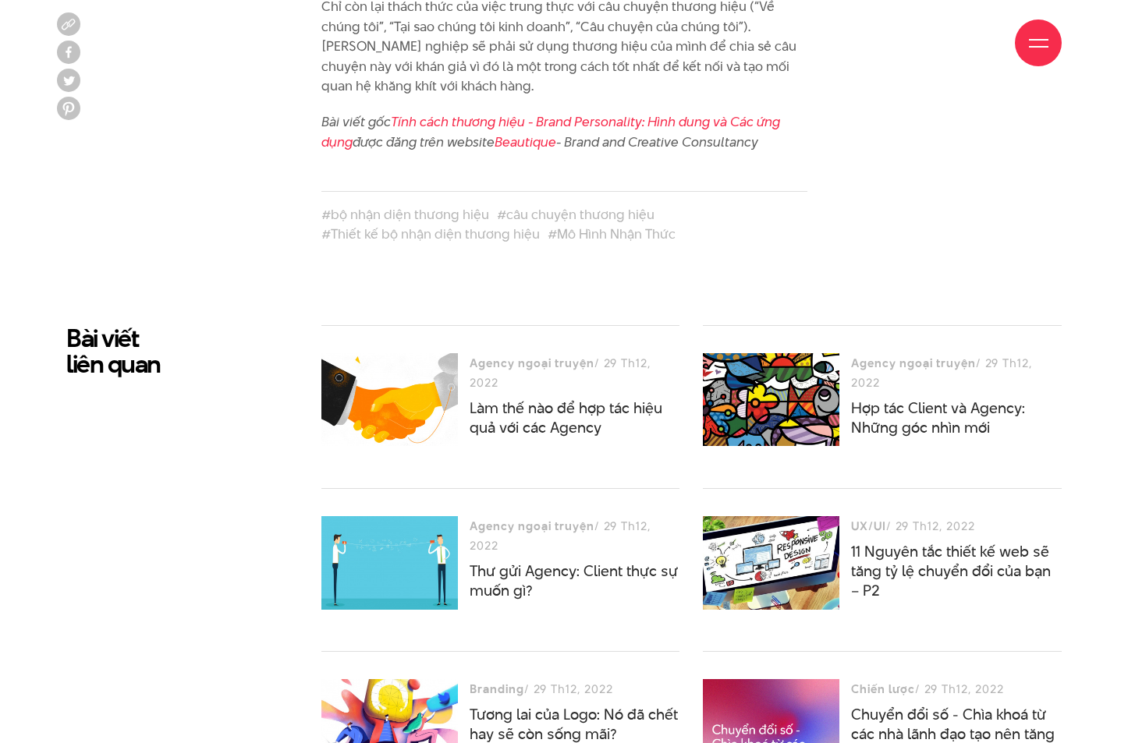
click at [213, 358] on h2 "Bài viết liên quan" at bounding box center [182, 350] width 232 height 51
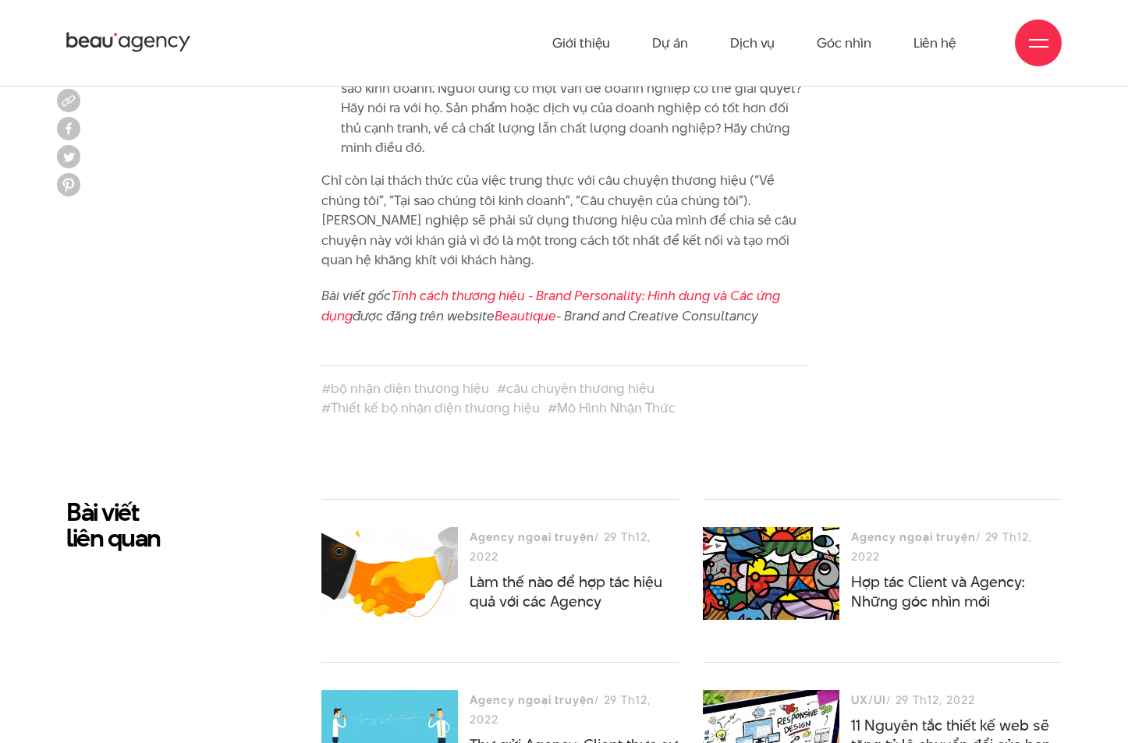
scroll to position [4368, 0]
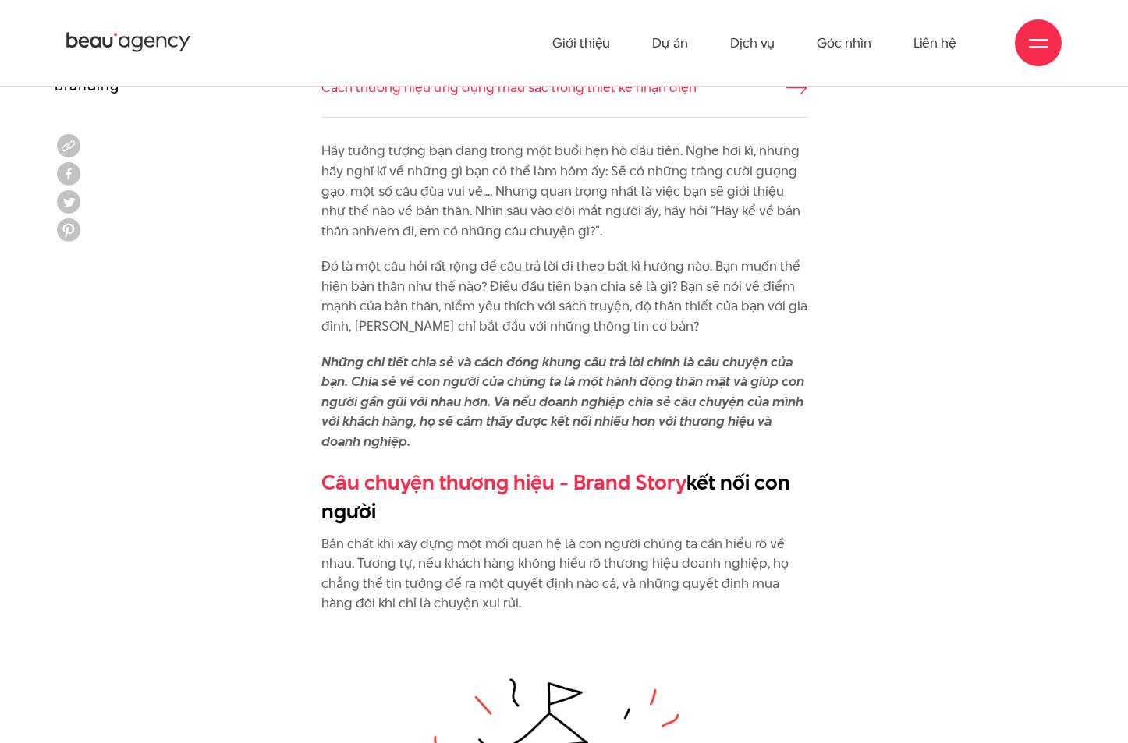
scroll to position [858, 0]
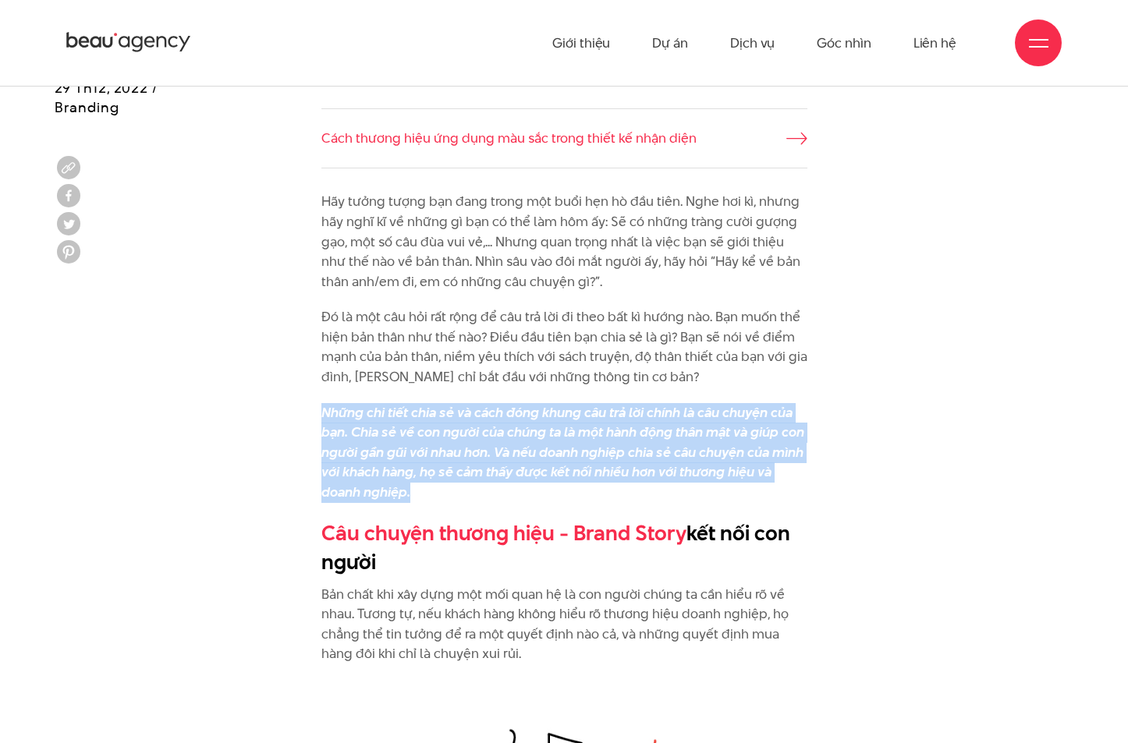
drag, startPoint x: 421, startPoint y: 494, endPoint x: 275, endPoint y: 409, distance: 169.5
drag, startPoint x: 338, startPoint y: 434, endPoint x: 301, endPoint y: 406, distance: 46.2
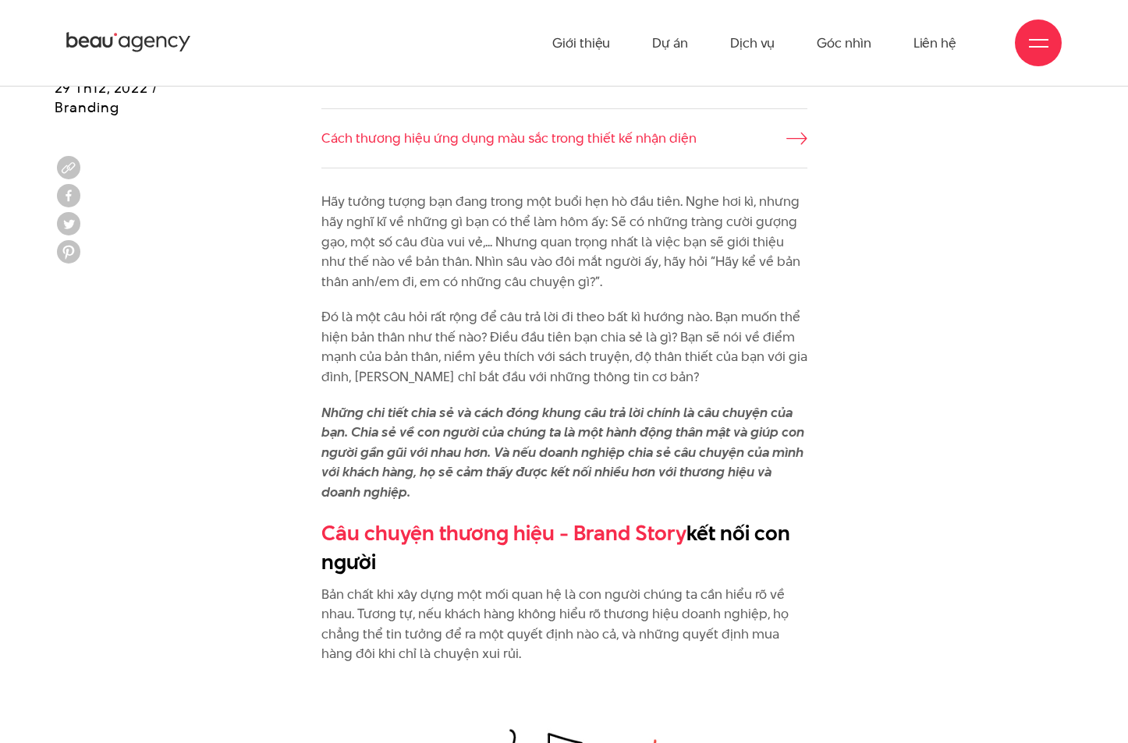
scroll to position [903, 0]
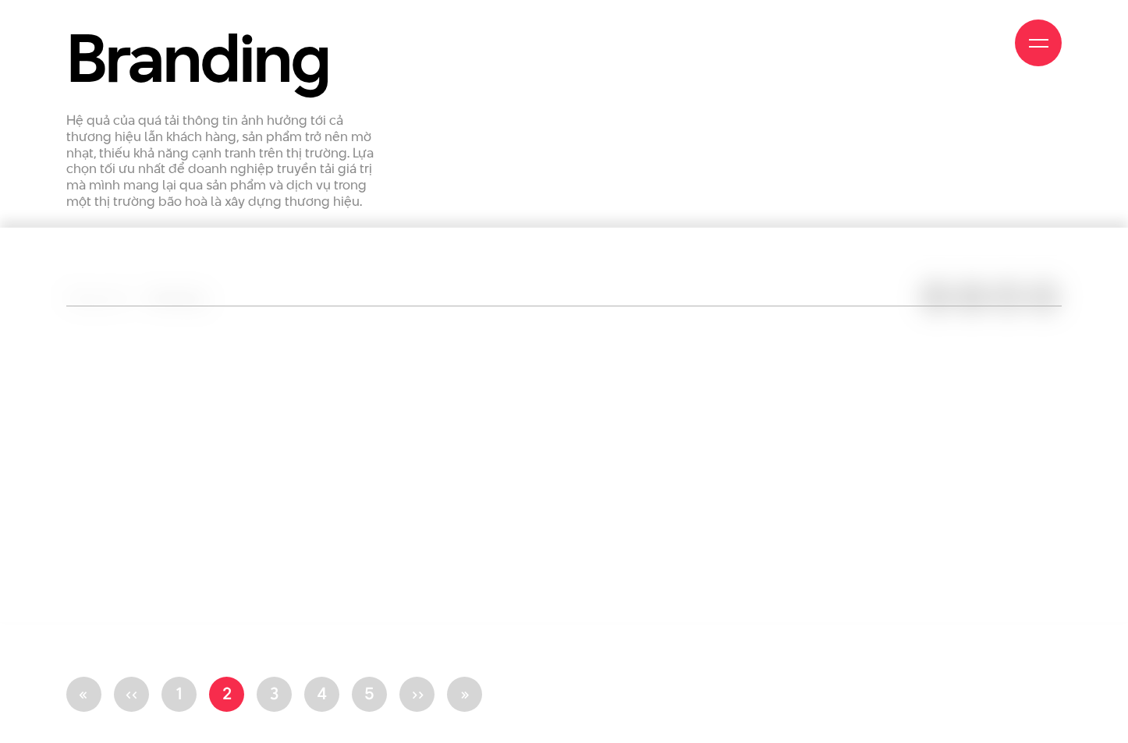
scroll to position [317, 0]
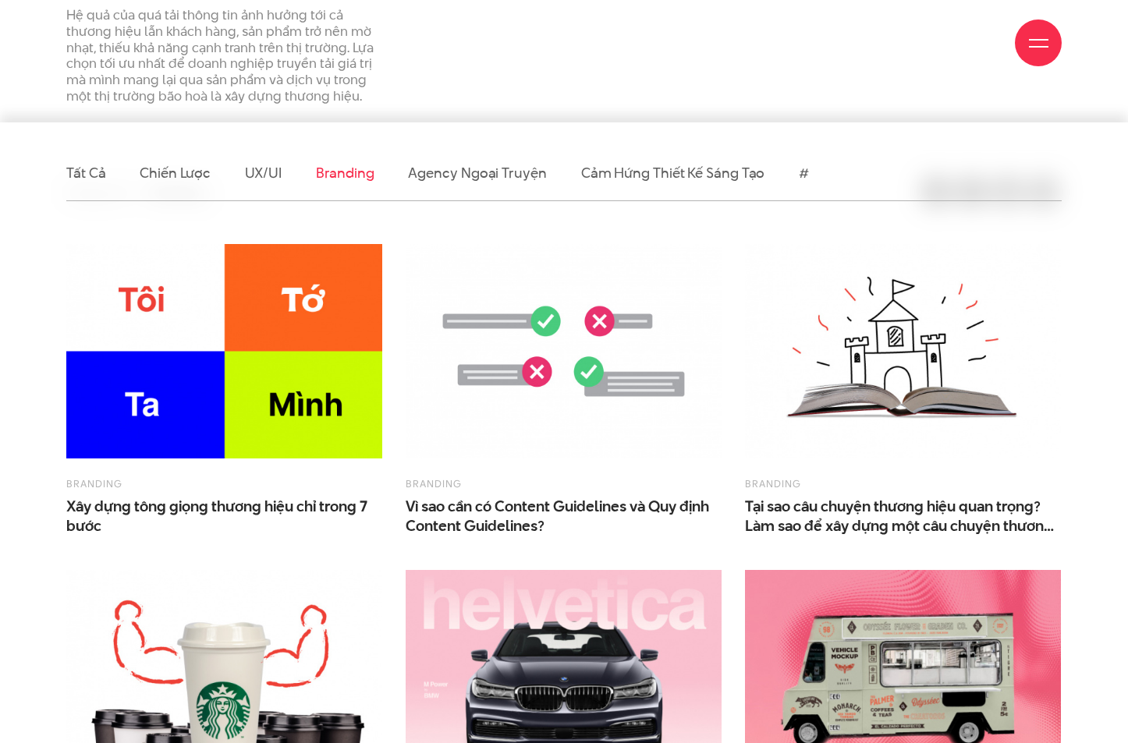
click at [346, 175] on link "Branding" at bounding box center [345, 173] width 58 height 20
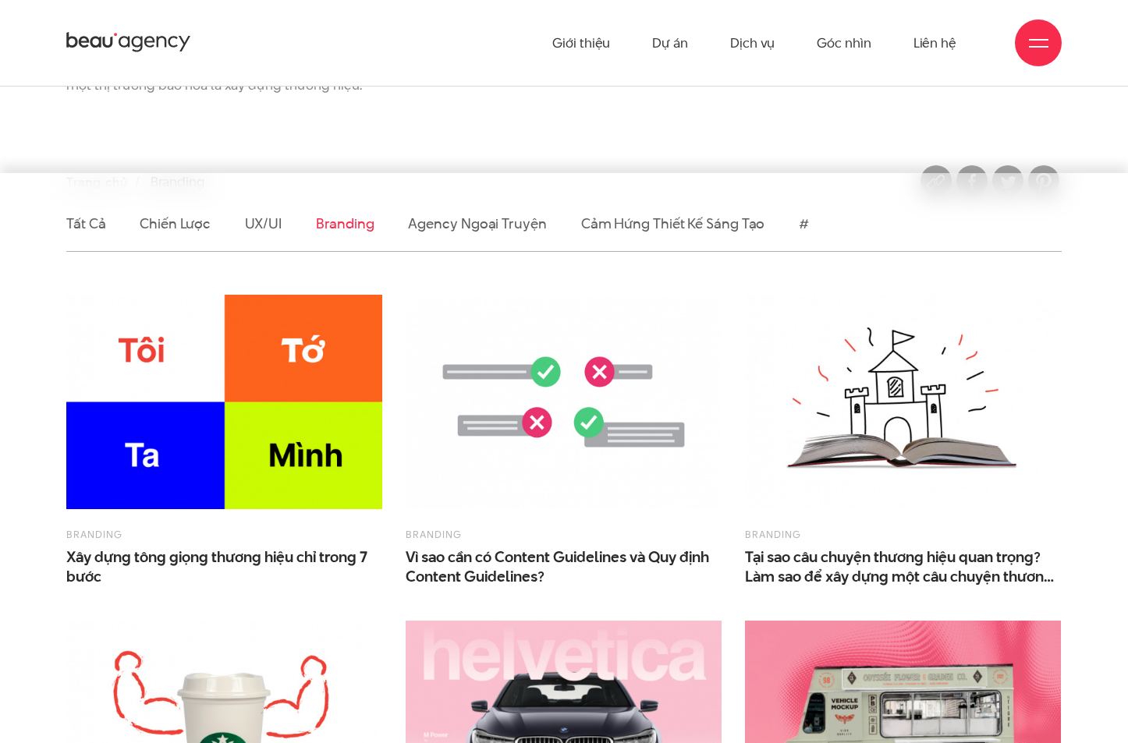
scroll to position [124, 0]
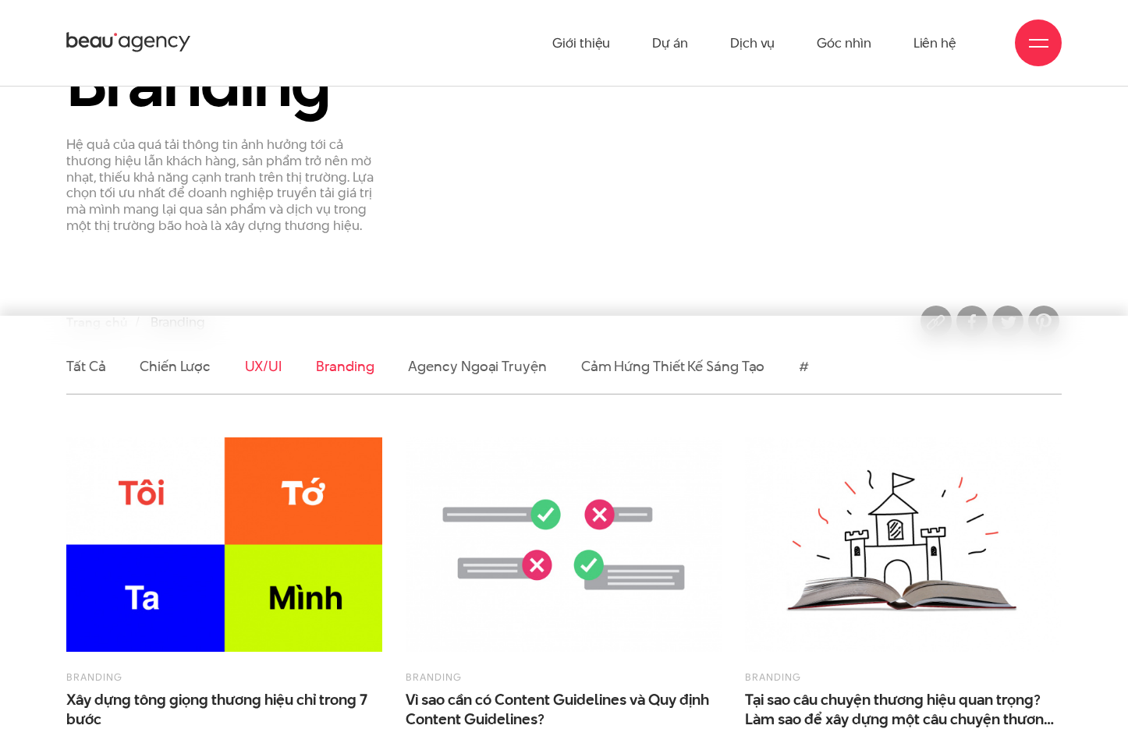
click at [258, 368] on link "UX/UI" at bounding box center [263, 366] width 37 height 20
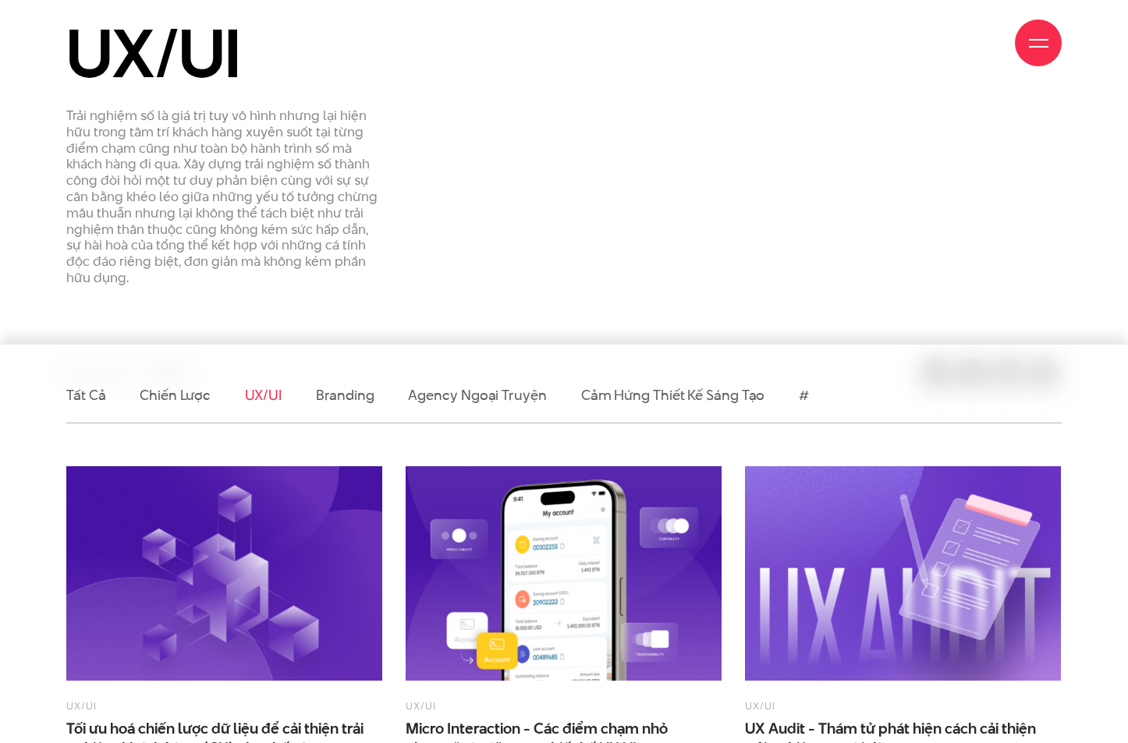
scroll to position [234, 0]
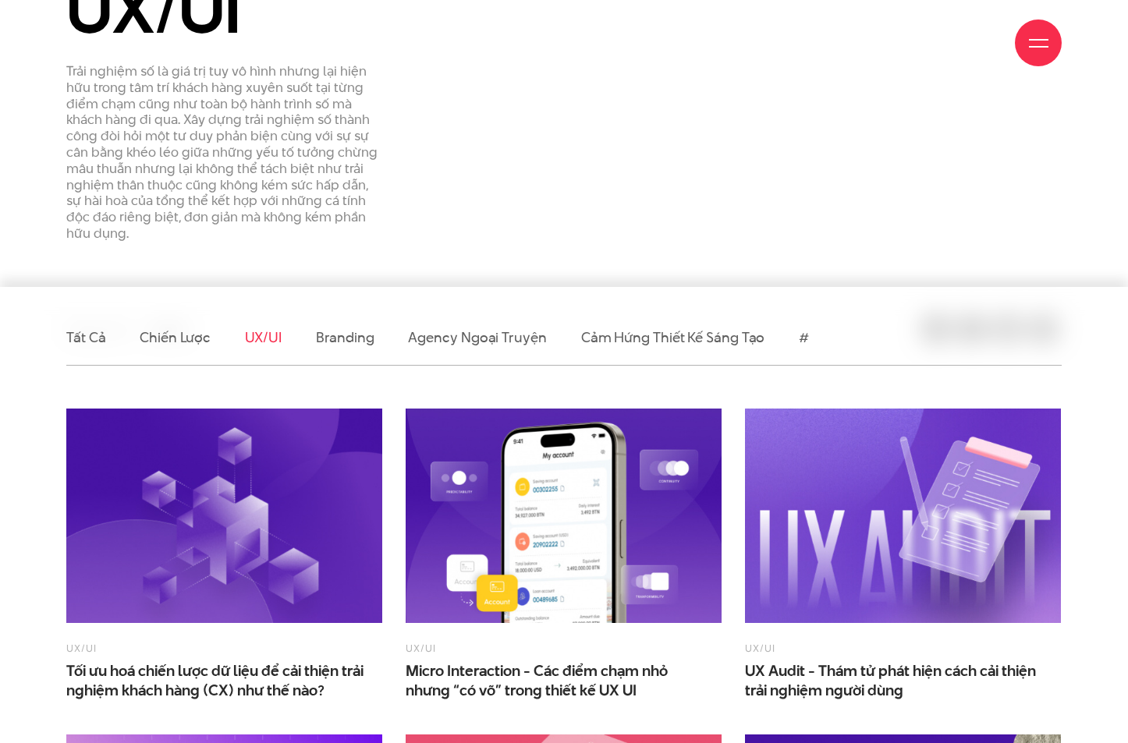
drag, startPoint x: 376, startPoint y: 329, endPoint x: 318, endPoint y: 330, distance: 57.7
click at [318, 330] on ul "Tất cả Chiến lược UX/UI Branding Agency ngoại truyện Cảm hứng thiết kế sáng tạo…" at bounding box center [563, 337] width 995 height 55
copy link "Branding"
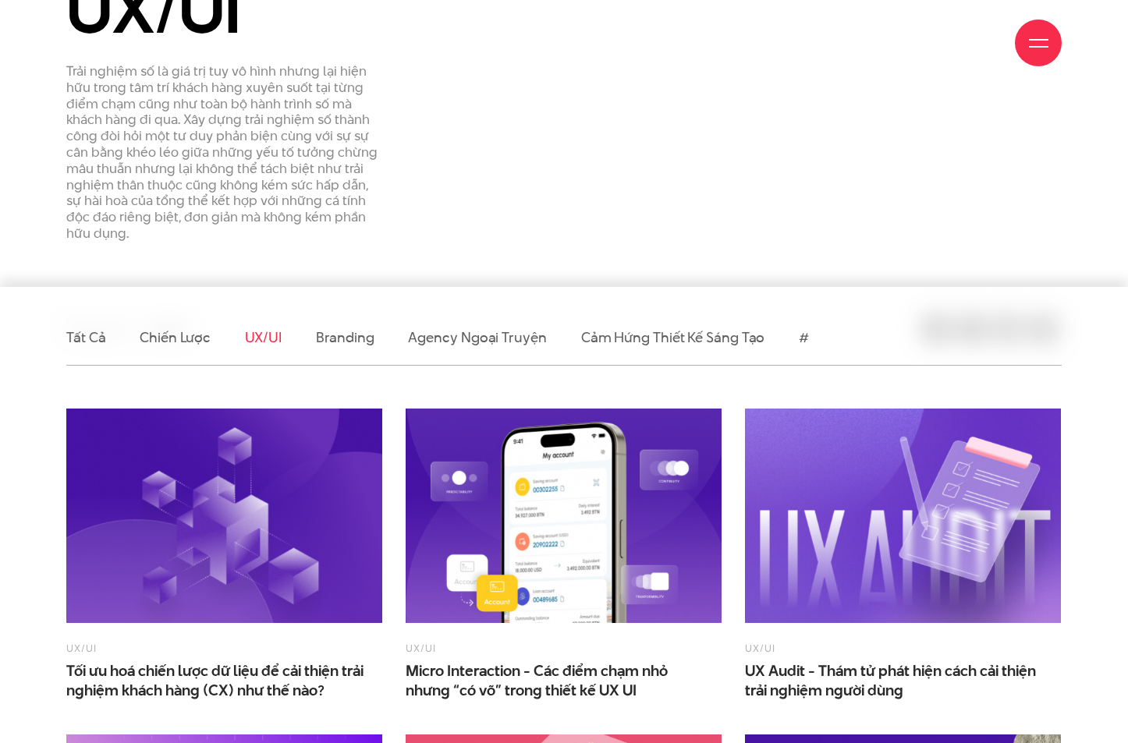
click at [536, 229] on div "UX/UI Trải nghiệm số là giá trị tuy vô hình nhưng lại hiện hữu trong tâm trí kh…" at bounding box center [564, 114] width 1019 height 282
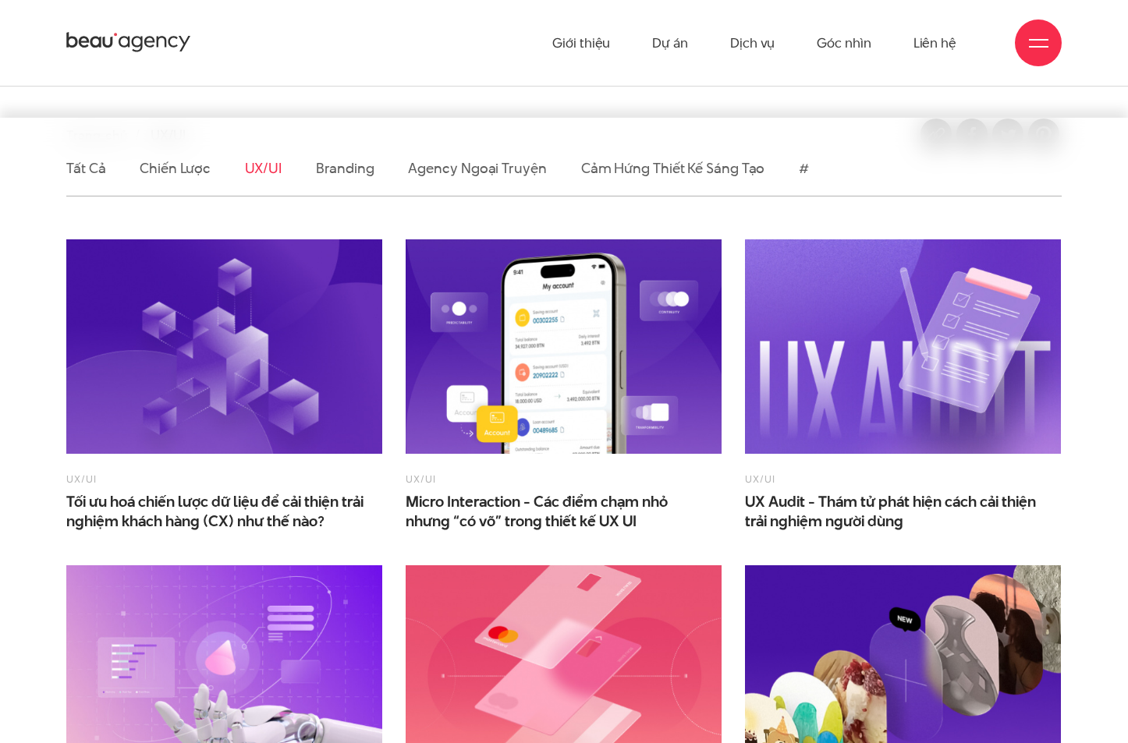
scroll to position [156, 0]
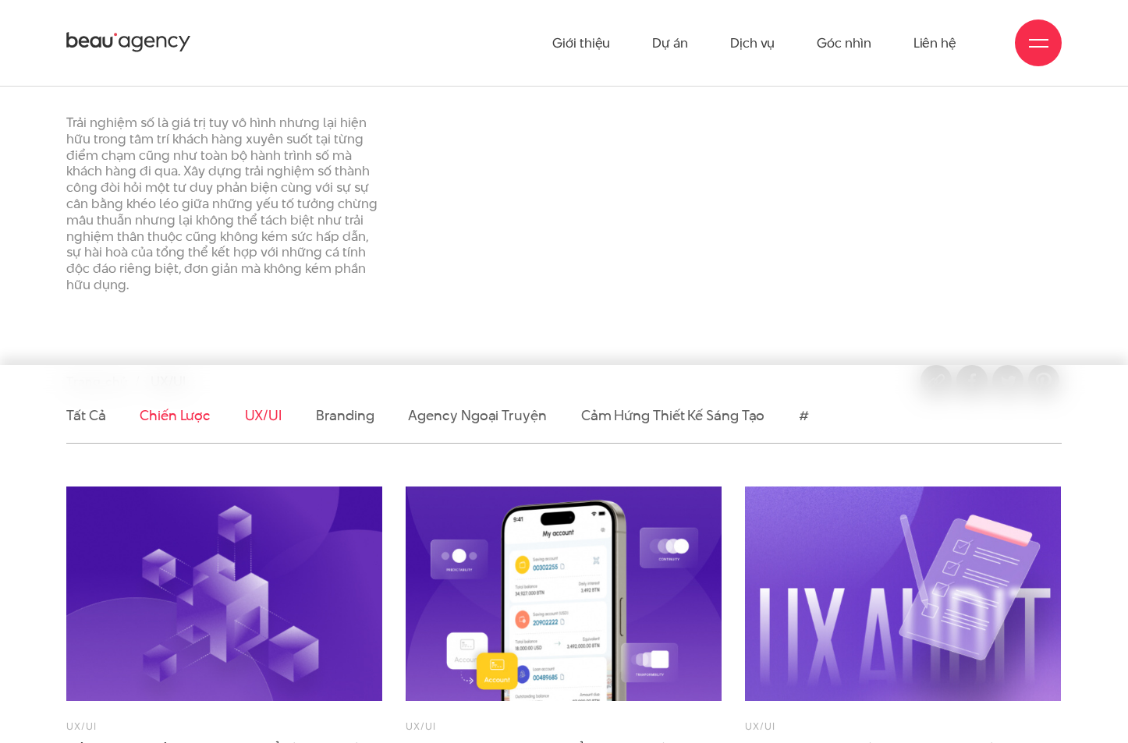
click at [190, 416] on link "Chiến lược" at bounding box center [175, 416] width 70 height 20
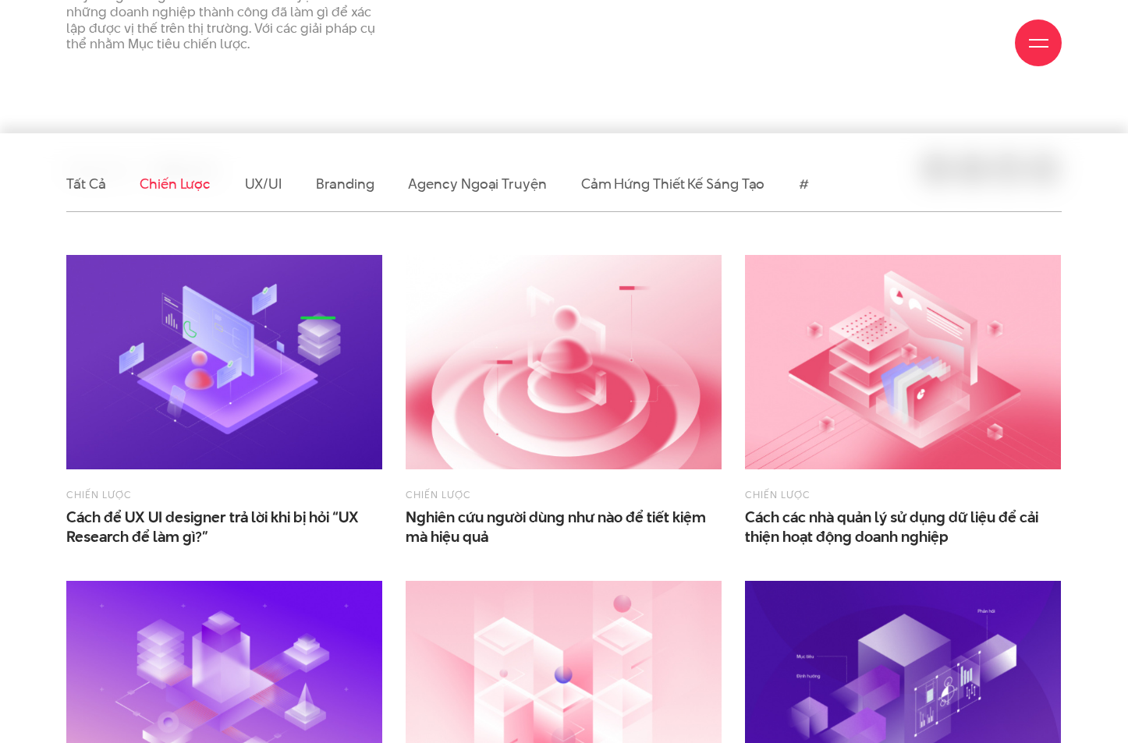
scroll to position [312, 0]
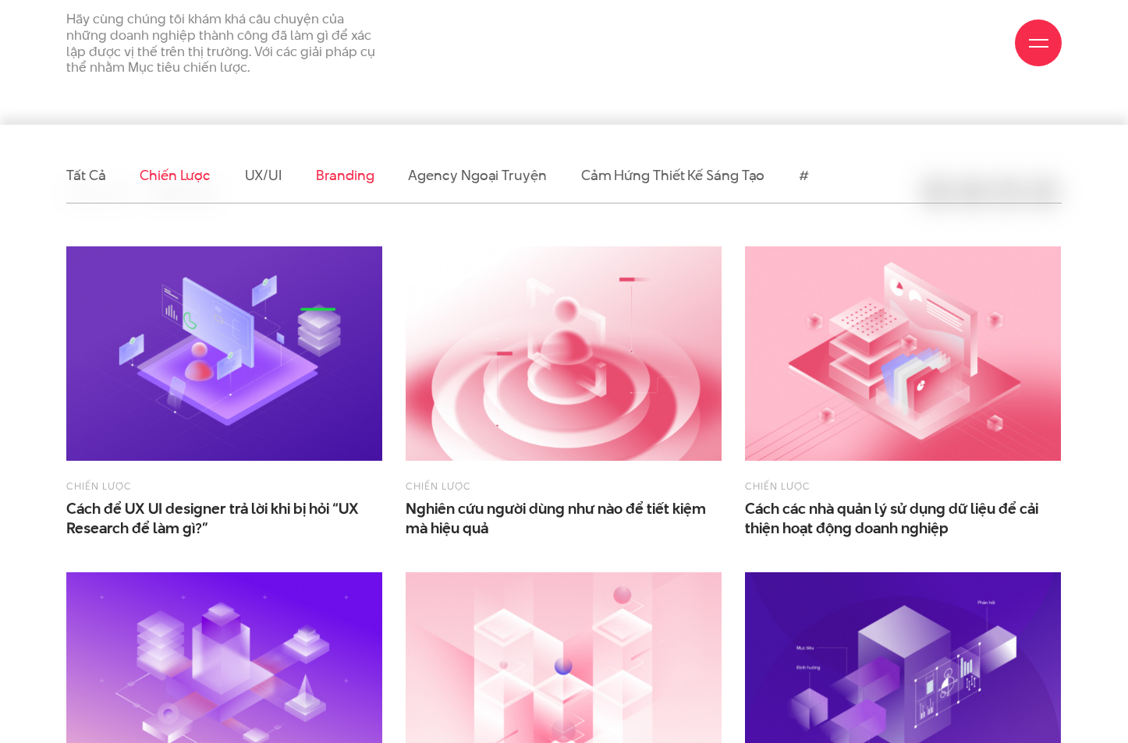
click at [332, 176] on link "Branding" at bounding box center [345, 175] width 58 height 20
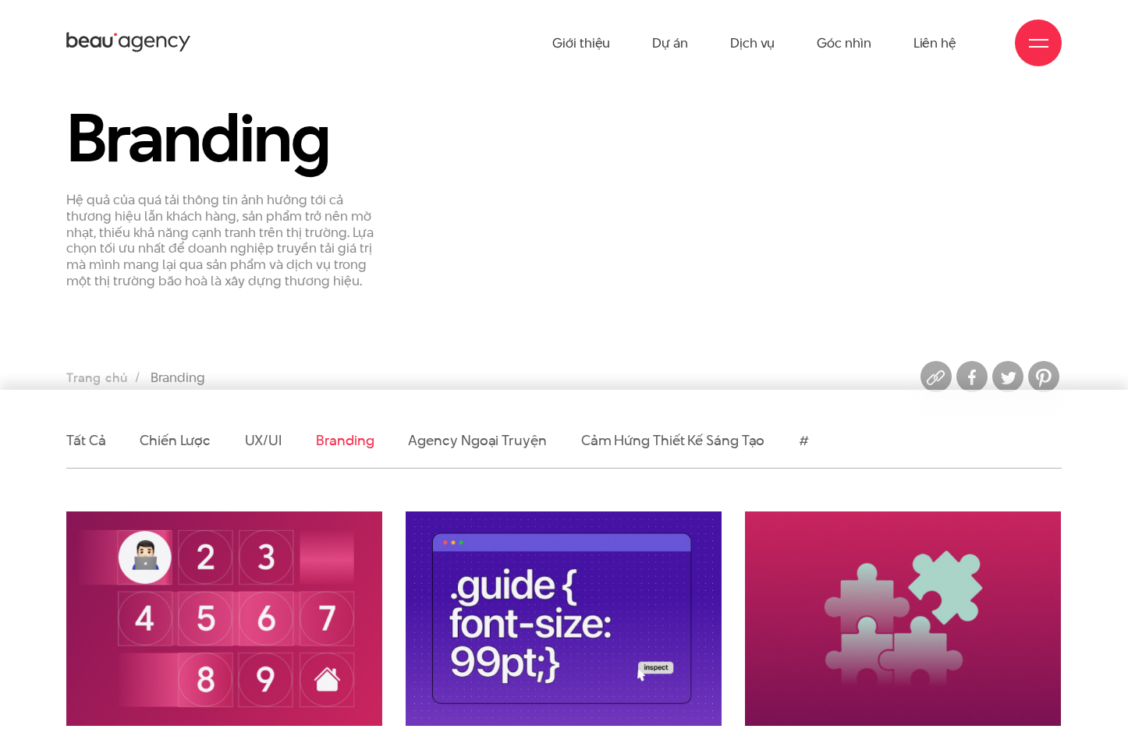
scroll to position [78, 0]
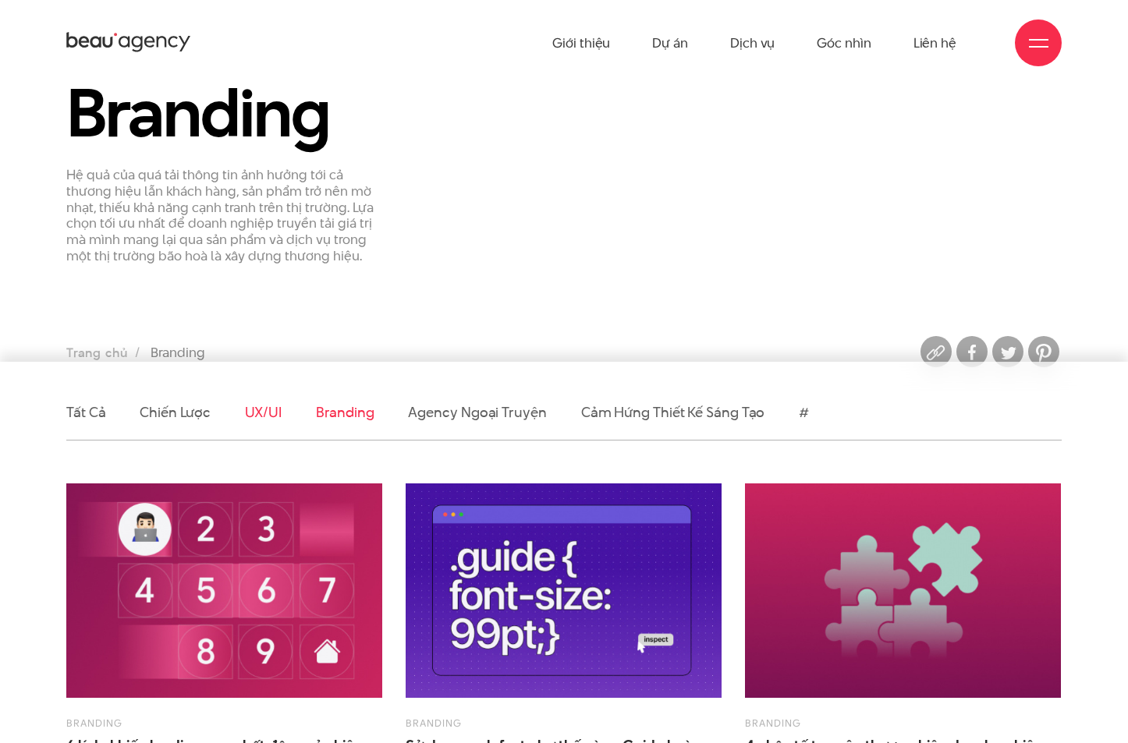
click at [273, 413] on link "UX/UI" at bounding box center [263, 413] width 37 height 20
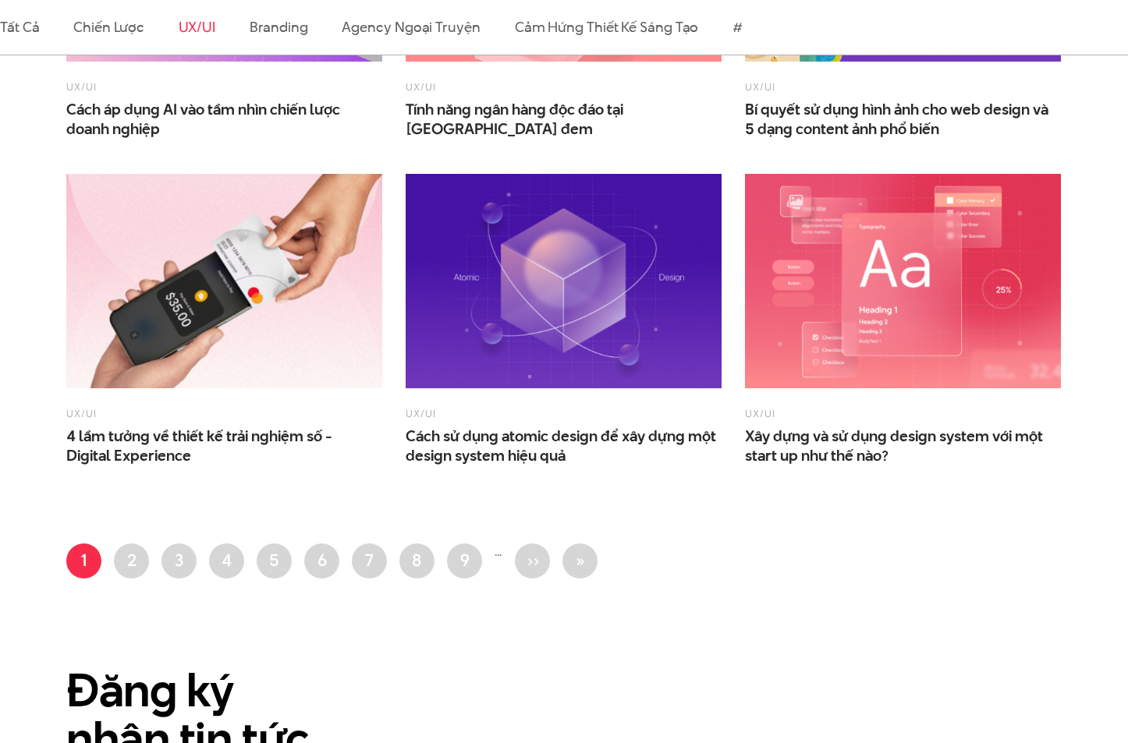
scroll to position [1170, 0]
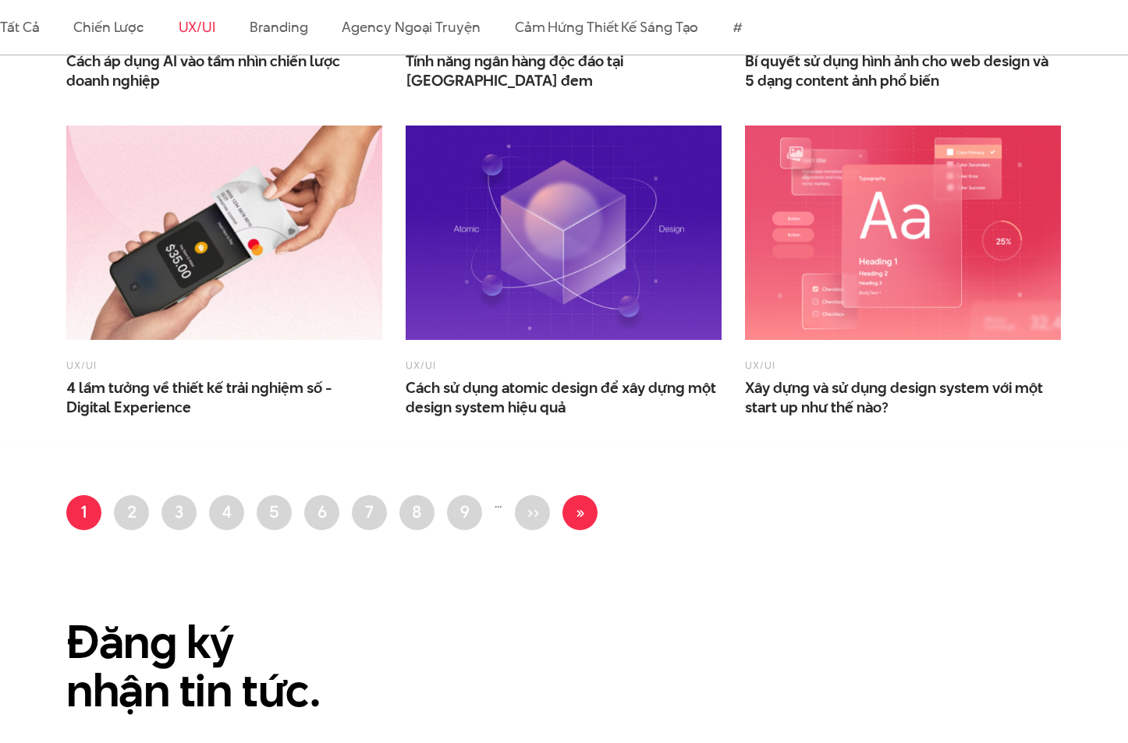
click at [577, 507] on span "»" at bounding box center [580, 511] width 10 height 23
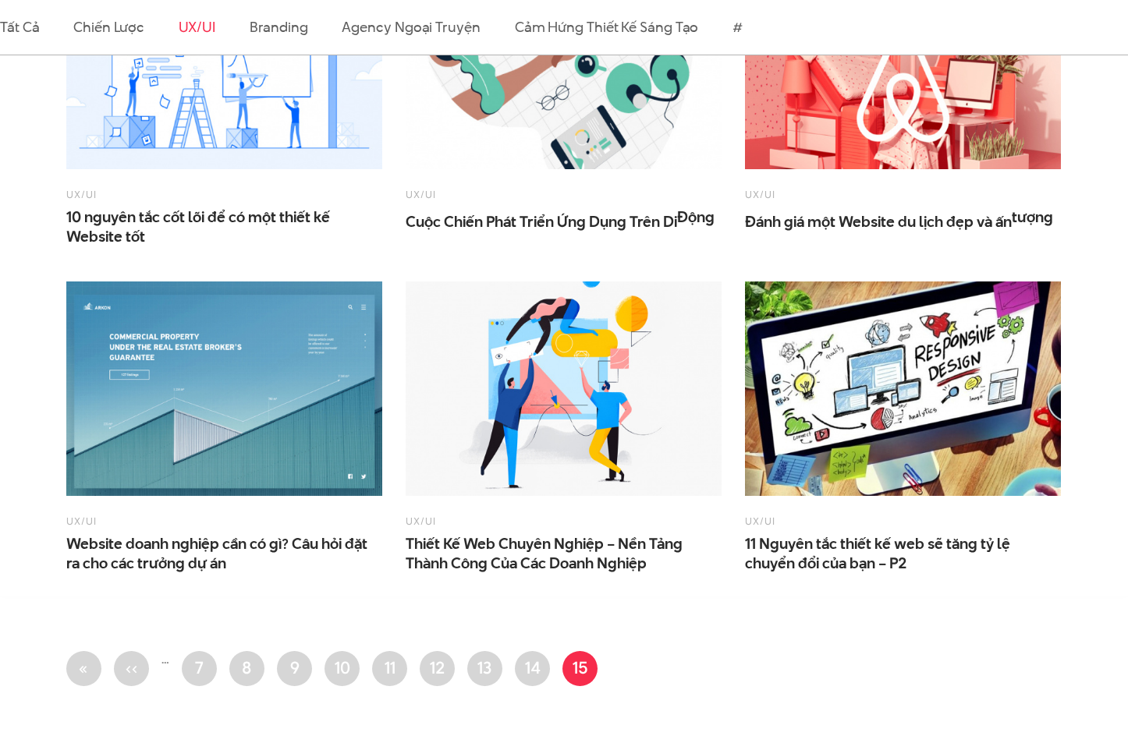
scroll to position [1092, 0]
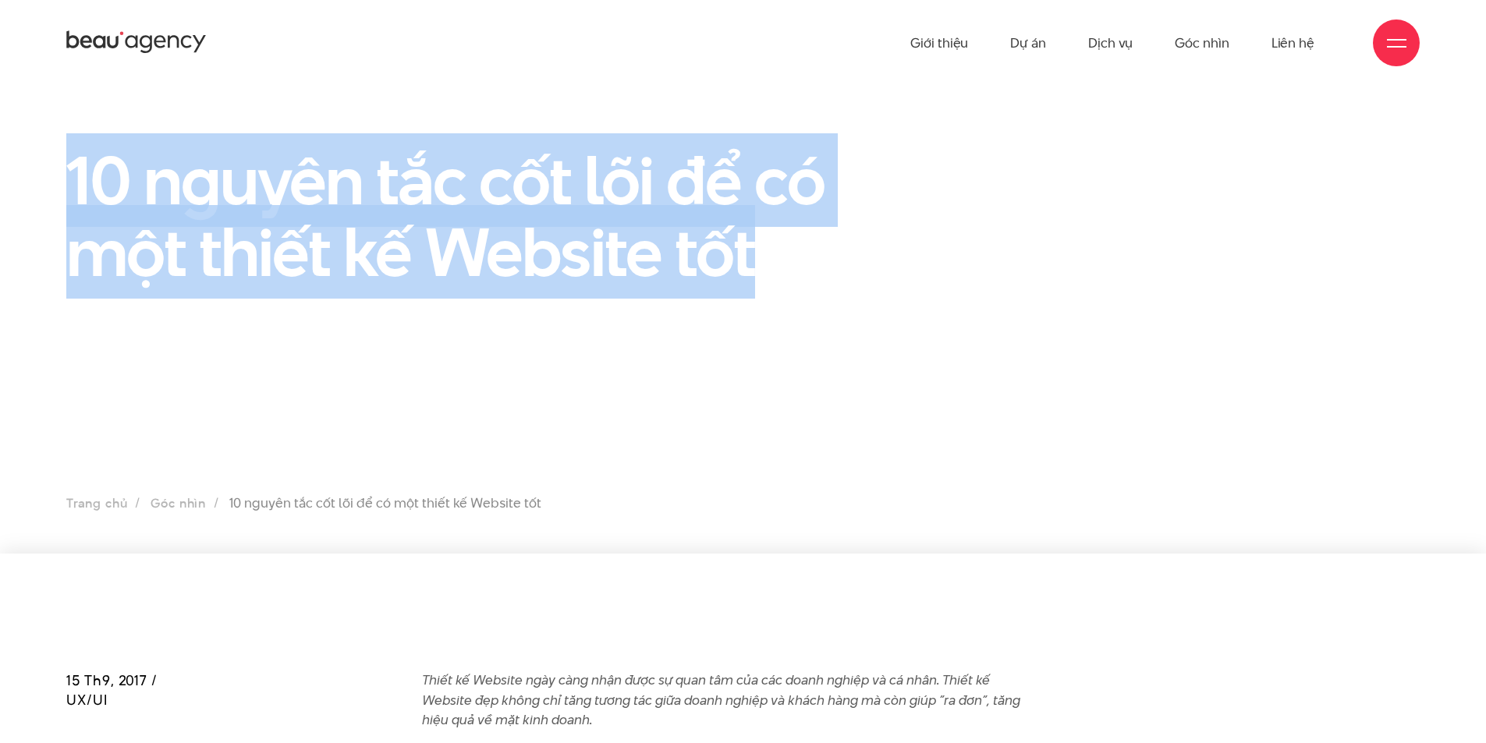
drag, startPoint x: 355, startPoint y: 238, endPoint x: 70, endPoint y: 206, distance: 286.5
click at [70, 206] on h1 "10 nguyên tắc cốt lõi để có một thiết kế Website tốt" at bounding box center [510, 216] width 889 height 144
copy h1 "10 nguyên tắc cốt lõi để có một thiết kế Website tốt"
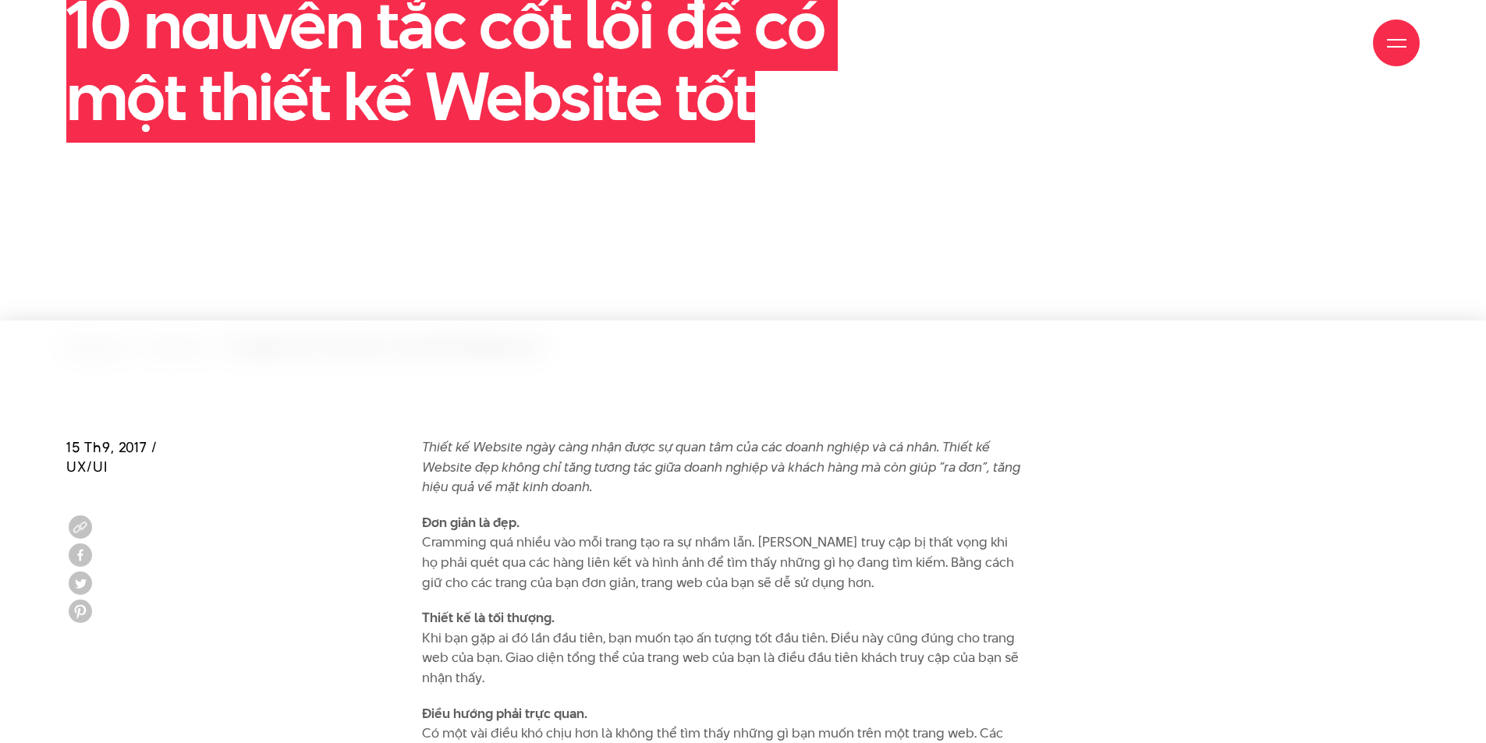
scroll to position [312, 0]
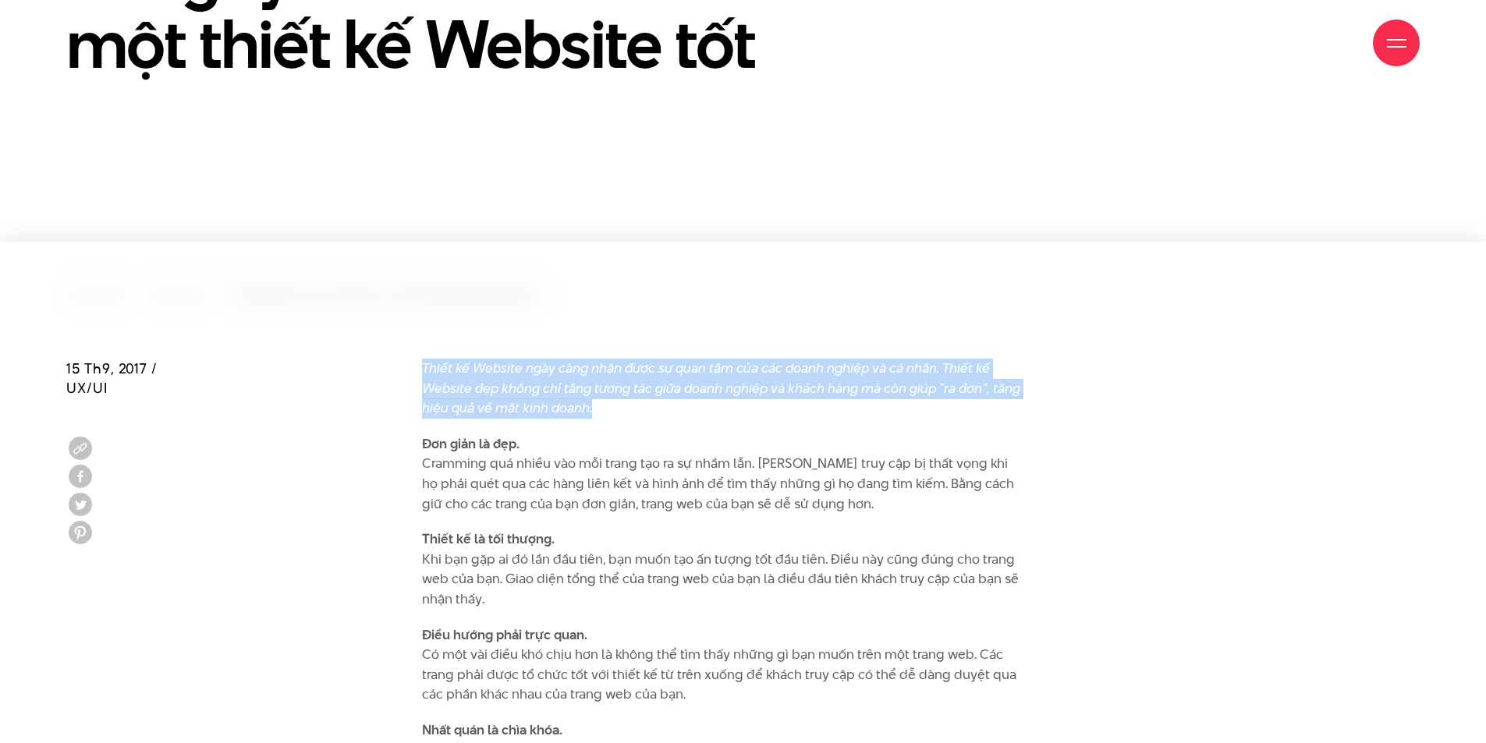
drag, startPoint x: 594, startPoint y: 410, endPoint x: 420, endPoint y: 358, distance: 181.6
copy div "Thiết kế Website ngày càng nhận được sự quan tâm của các doanh nghiệp và cá nhâ…"
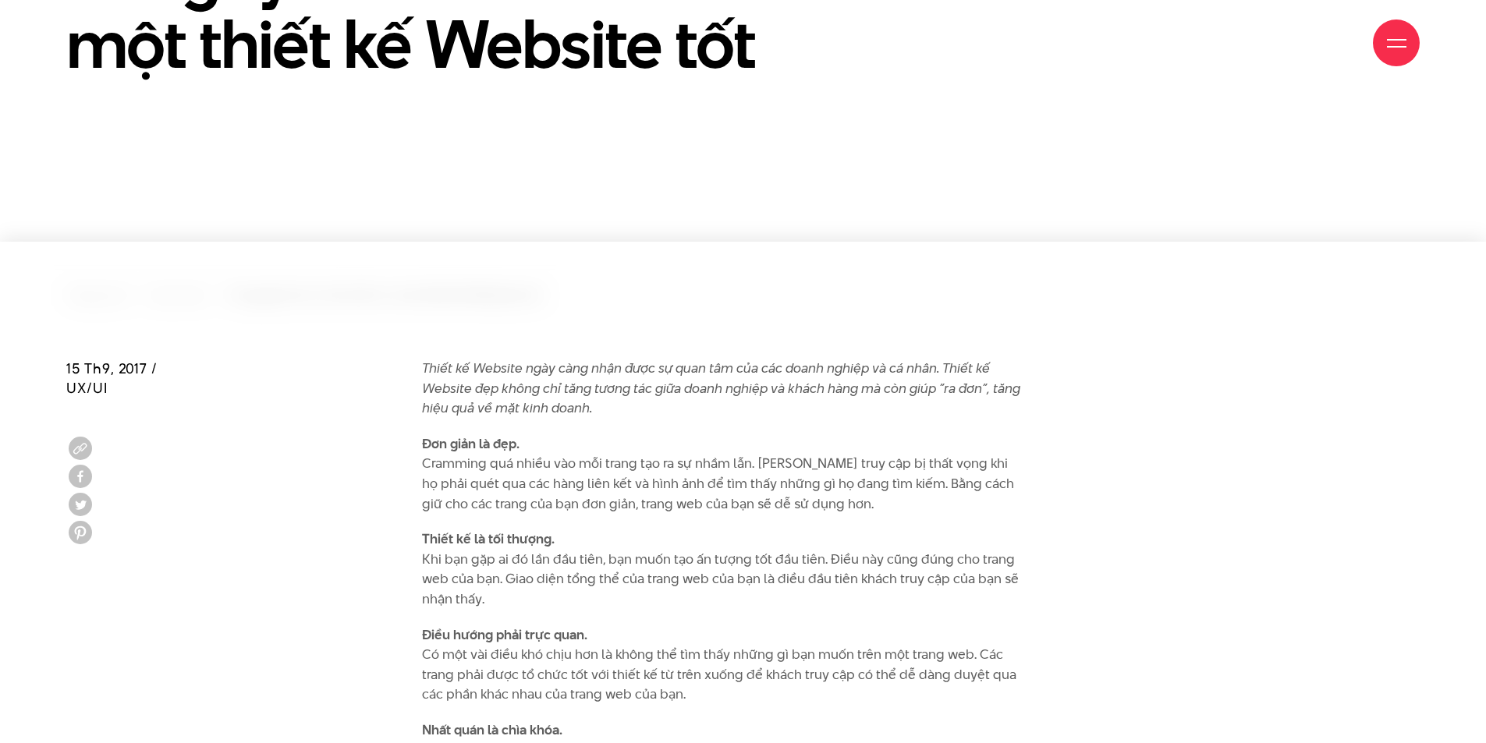
click at [555, 492] on p "Đơn giản là đẹp. Cramming quá nhiều vào mỗi trang tạo ra sự nhầm lẫn. [PERSON_N…" at bounding box center [723, 475] width 603 height 80
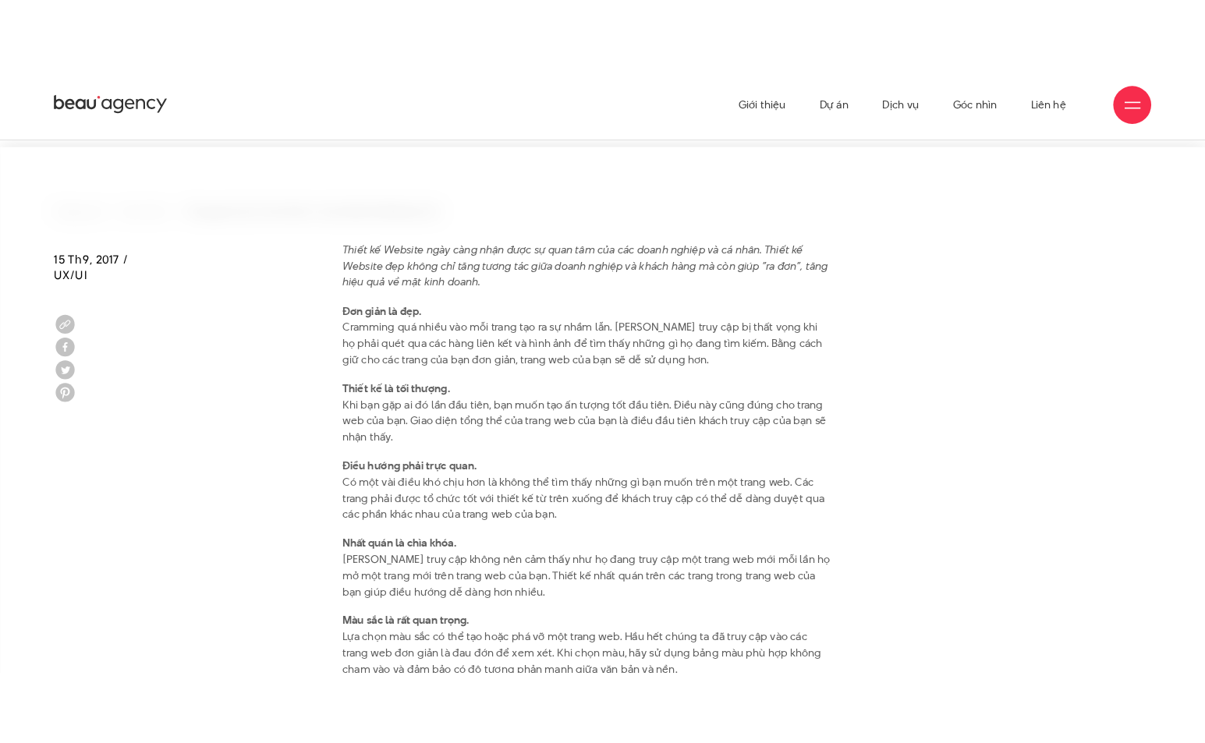
scroll to position [390, 0]
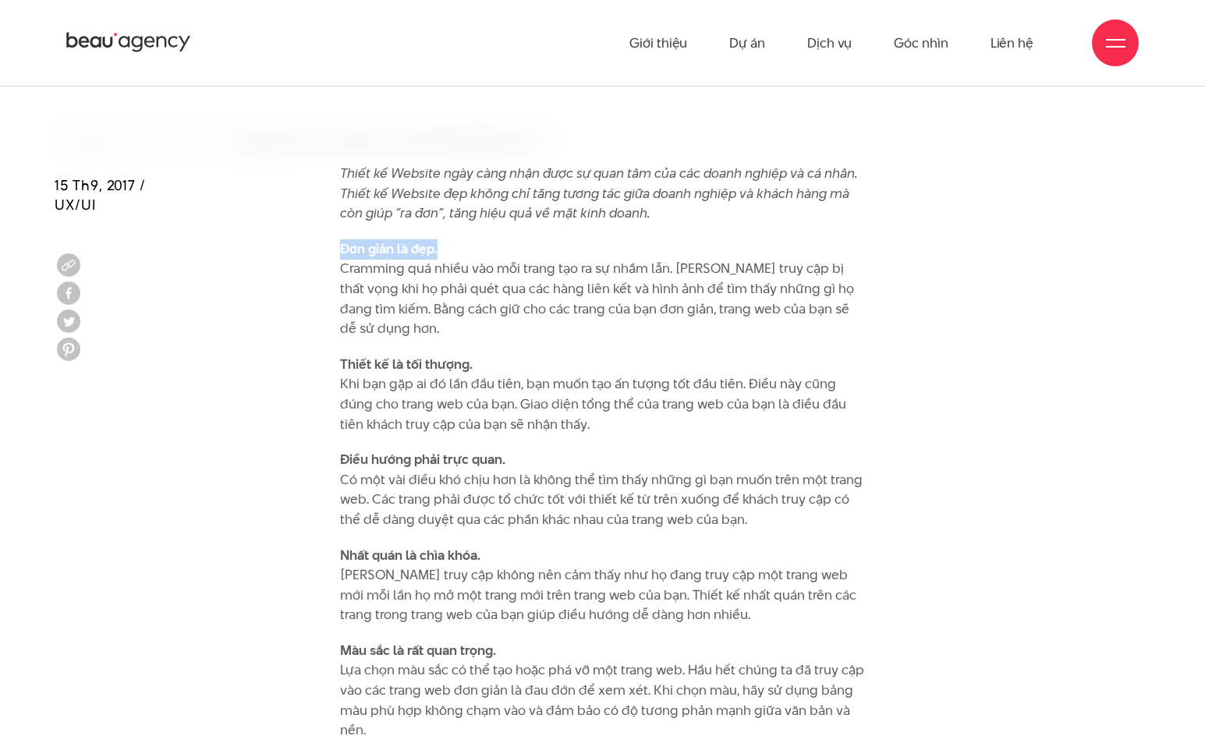
drag, startPoint x: 454, startPoint y: 247, endPoint x: 332, endPoint y: 250, distance: 121.7
click at [332, 250] on div "Thiết kế Website ngày càng nhận được sự quan tâm của các doanh nghiệp và cá nhâ…" at bounding box center [602, 749] width 548 height 1170
copy strong "Đơn giản là đẹp."
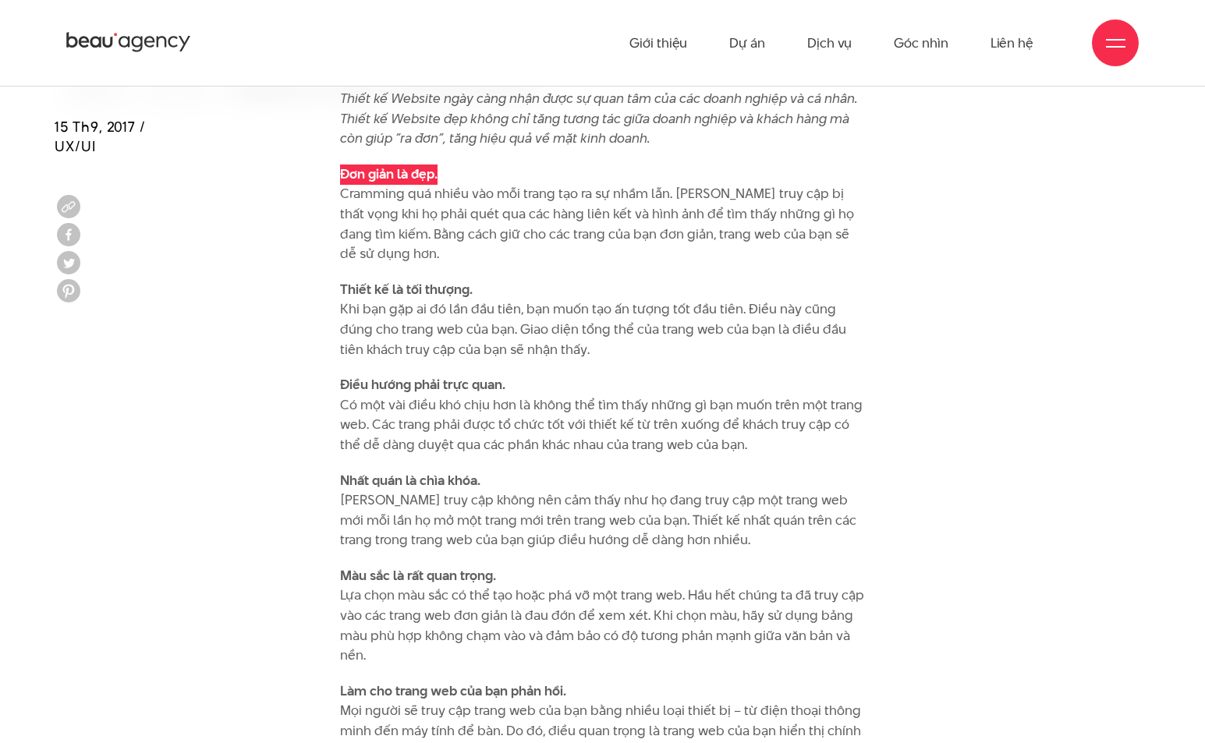
scroll to position [312, 0]
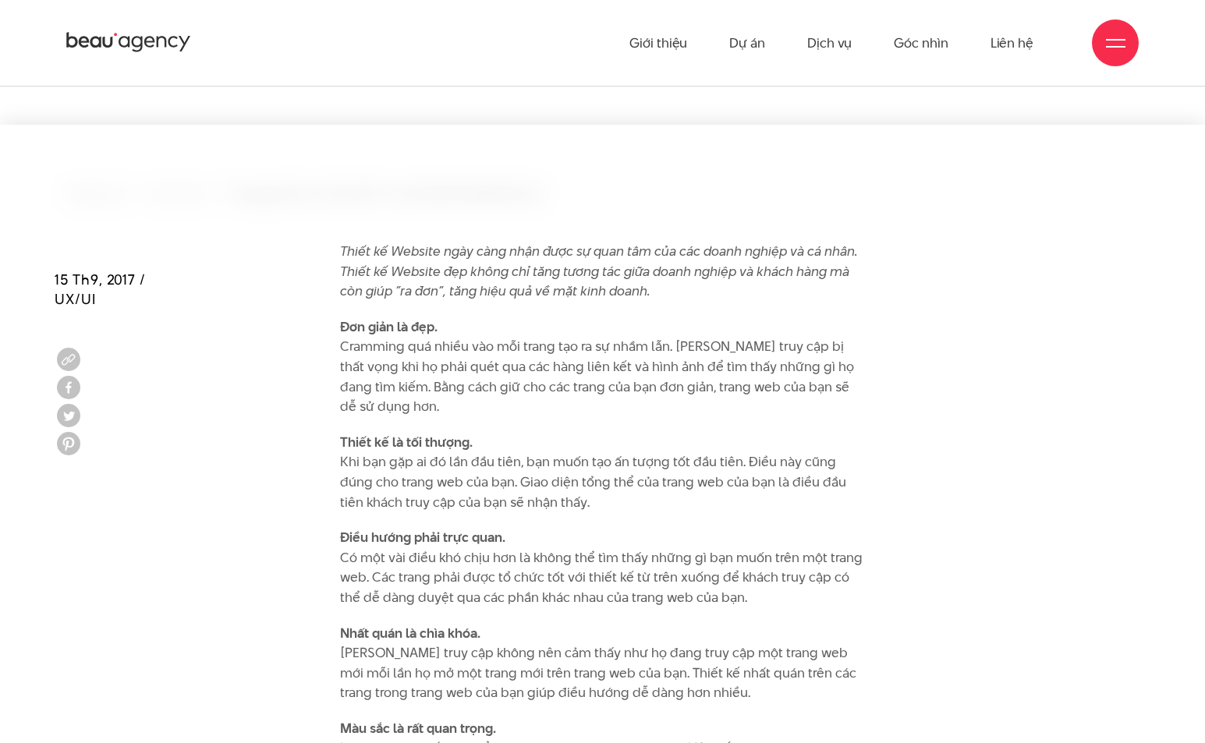
drag, startPoint x: 455, startPoint y: 257, endPoint x: 456, endPoint y: 271, distance: 14.1
click at [455, 257] on em "Thiết kế Website ngày càng nhận được sự quan tâm của các doanh nghiệp và cá nhâ…" at bounding box center [598, 271] width 517 height 59
drag, startPoint x: 456, startPoint y: 325, endPoint x: 320, endPoint y: 322, distance: 136.5
copy strong "Đơn giản là đẹp."
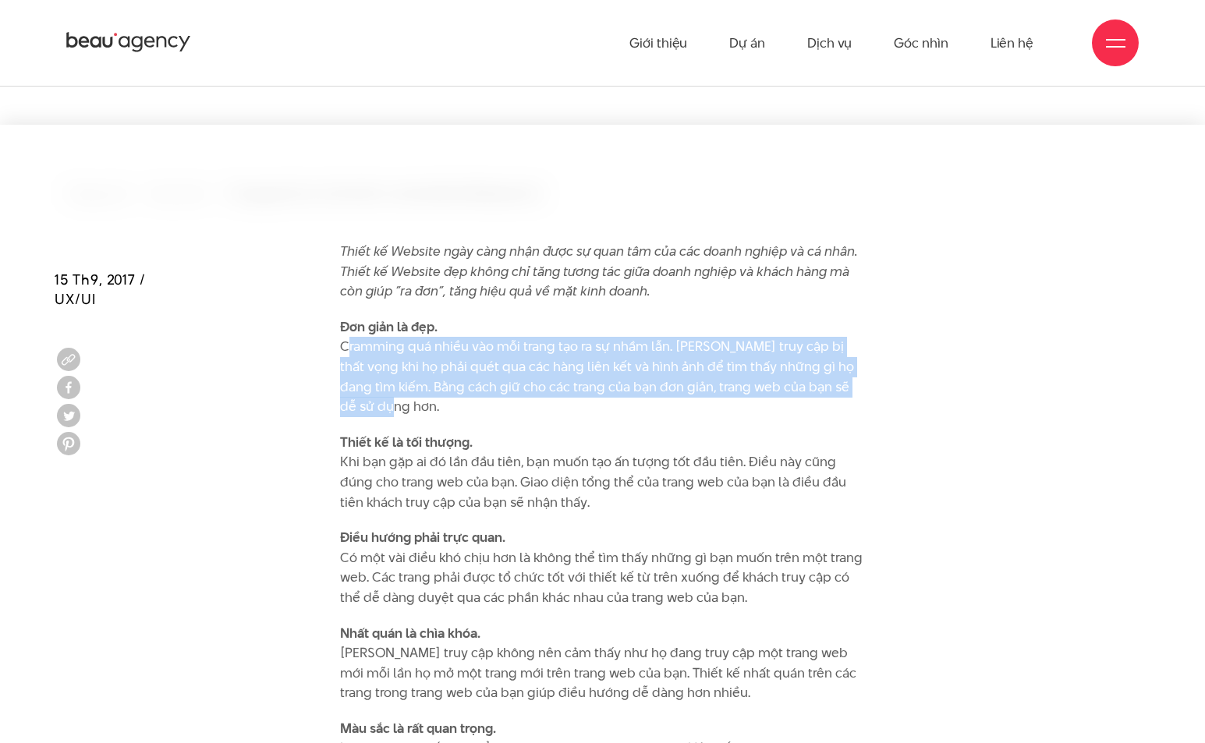
drag, startPoint x: 375, startPoint y: 388, endPoint x: 329, endPoint y: 346, distance: 62.9
copy p "Cramming quá nhiều vào mỗi trang tạo ra sự nhầm lẫn. Khách truy cập bị thất vọn…"
drag, startPoint x: 484, startPoint y: 442, endPoint x: 336, endPoint y: 436, distance: 148.3
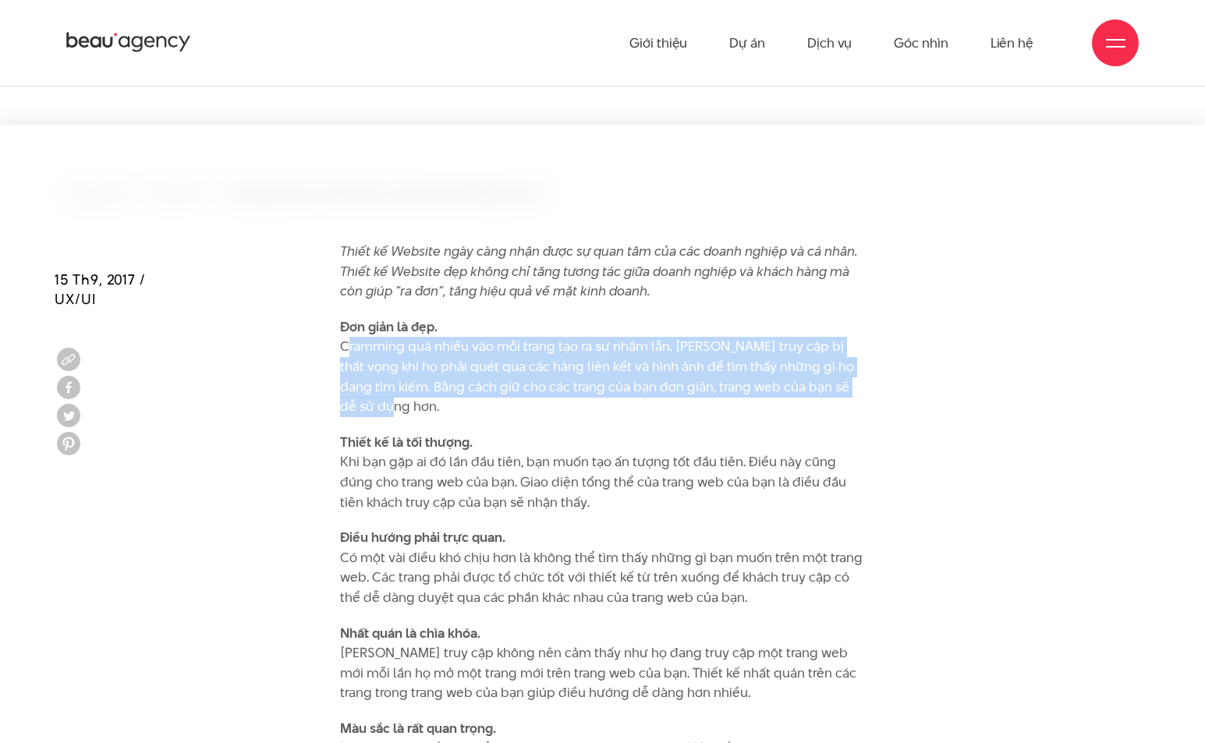
copy strong "Thiết kế là tối thượng."
drag, startPoint x: 617, startPoint y: 503, endPoint x: 327, endPoint y: 463, distance: 293.0
copy p "Khi bạn gặp ai đó lần đầu tiên, bạn muốn tạo ấn tượng tốt đầu tiên. Điều này cũ…"
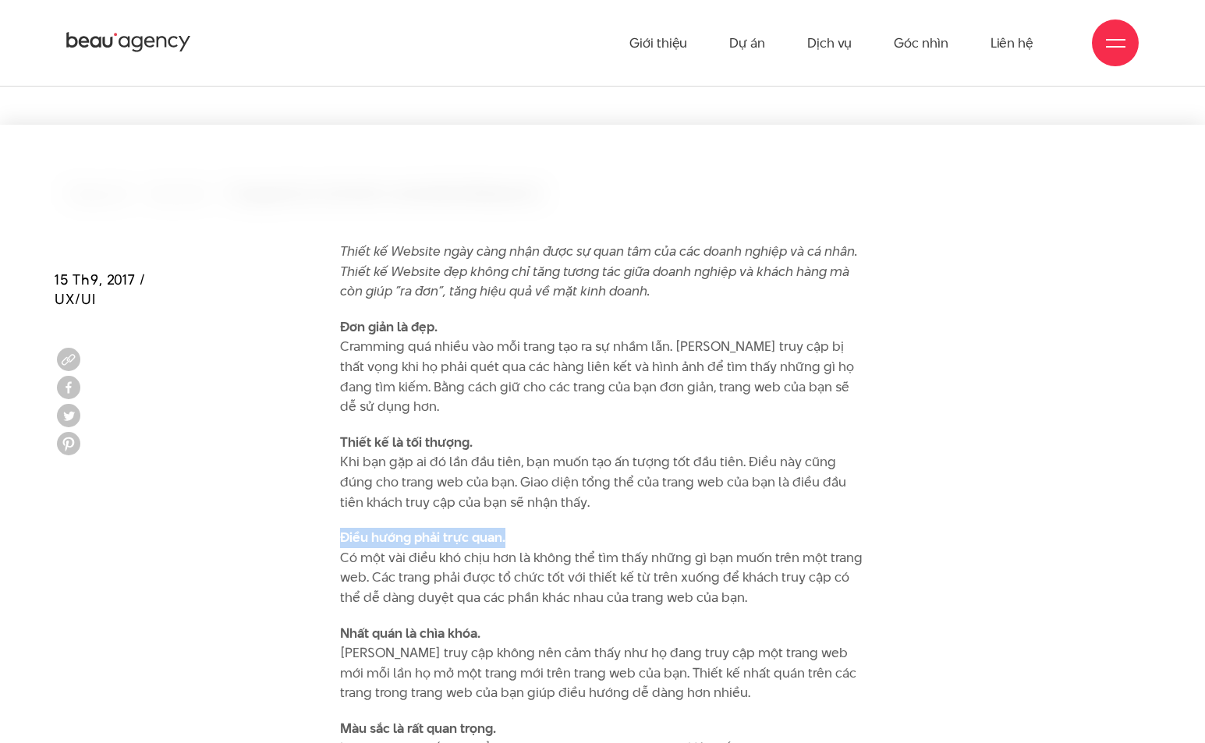
drag, startPoint x: 527, startPoint y: 547, endPoint x: 312, endPoint y: 541, distance: 214.6
copy strong "Điều hướng phải trực quan."
drag, startPoint x: 755, startPoint y: 605, endPoint x: 302, endPoint y: 551, distance: 456.5
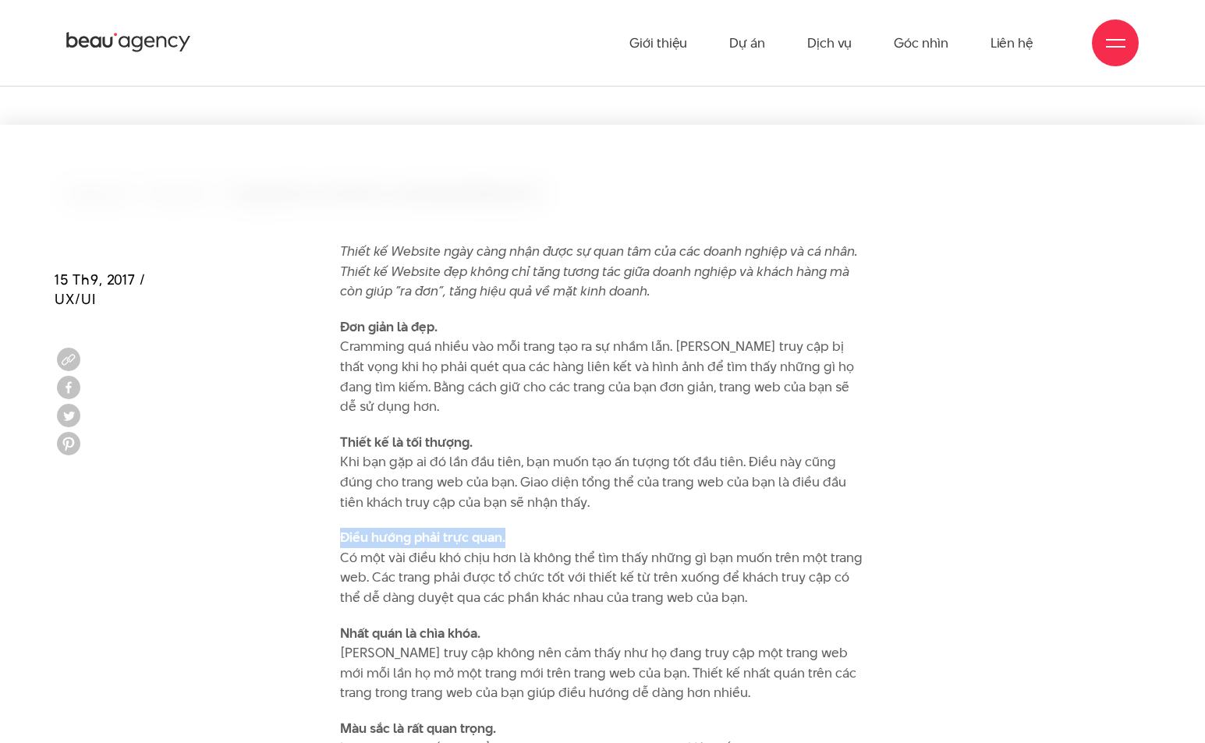
copy p "Có một vài điều khó chịu hơn là không thể tìm thấy những gì bạn muốn trên một t…"
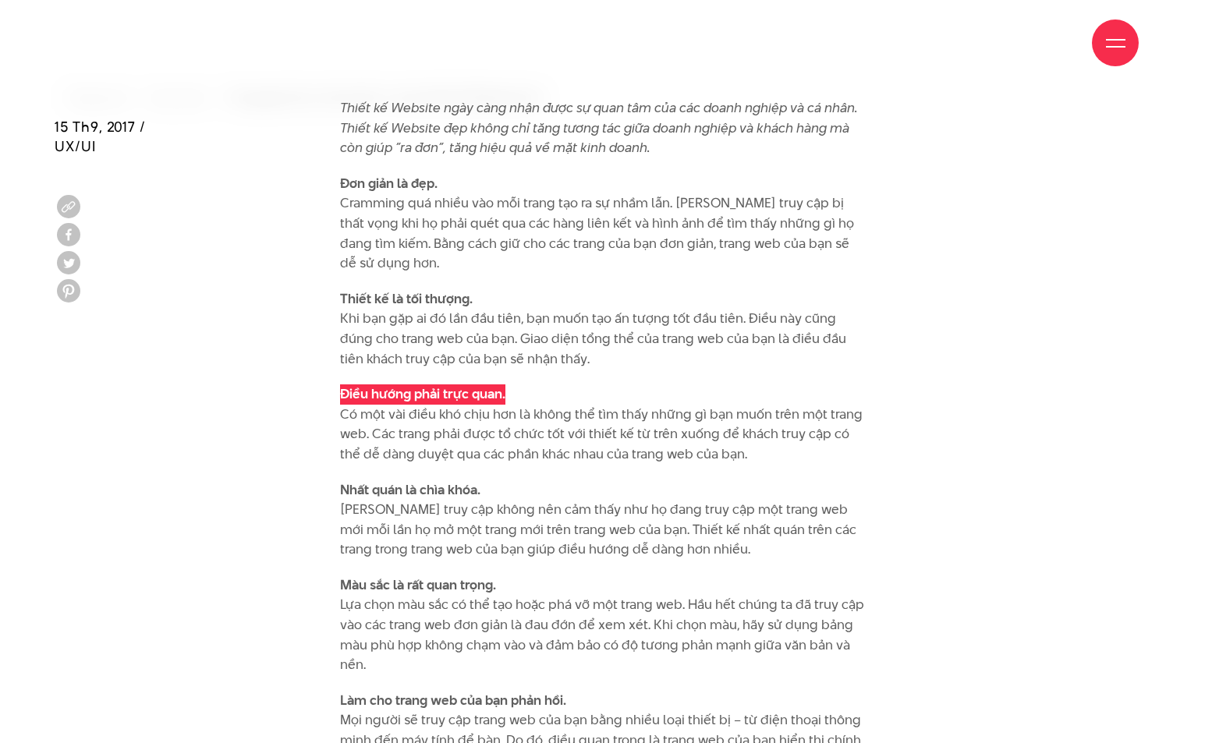
scroll to position [468, 0]
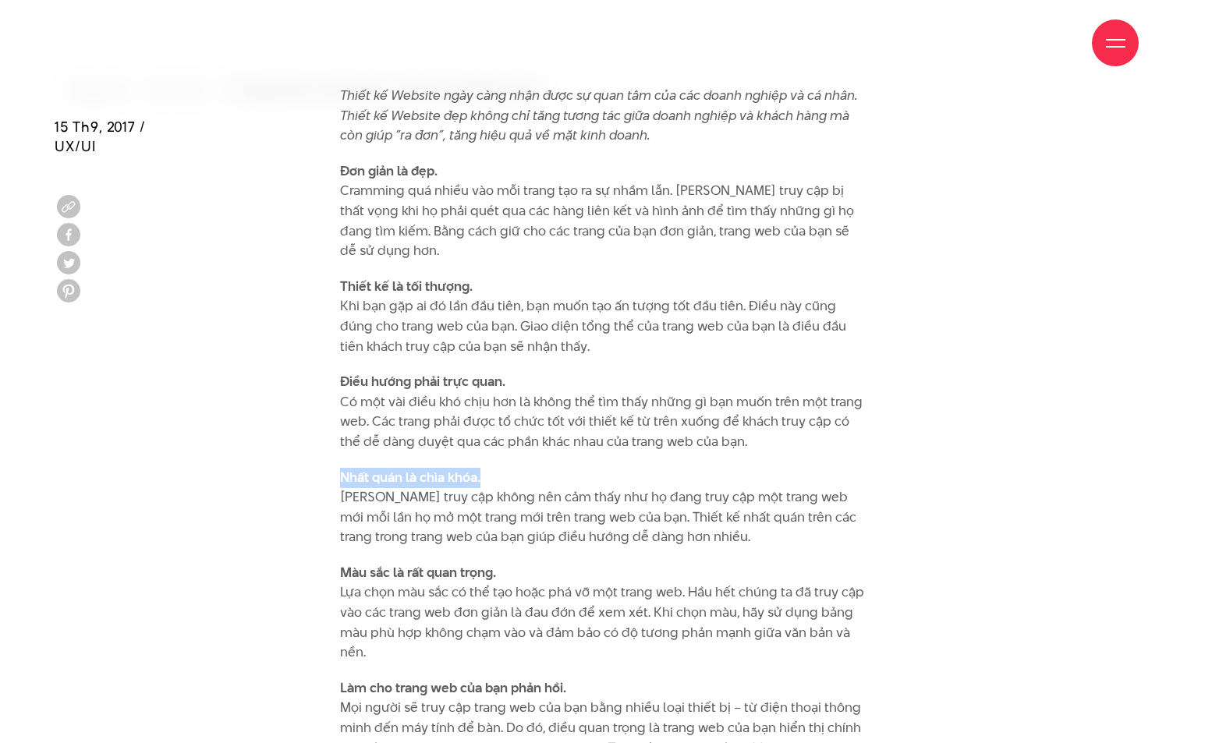
copy strong "Nhất quán là chìa khóa."
drag, startPoint x: 491, startPoint y: 482, endPoint x: 335, endPoint y: 471, distance: 156.4
click at [335, 471] on div "Thiết kế Website ngày càng nhận được sự quan tâm của các doanh nghiệp và cá nhâ…" at bounding box center [602, 671] width 548 height 1170
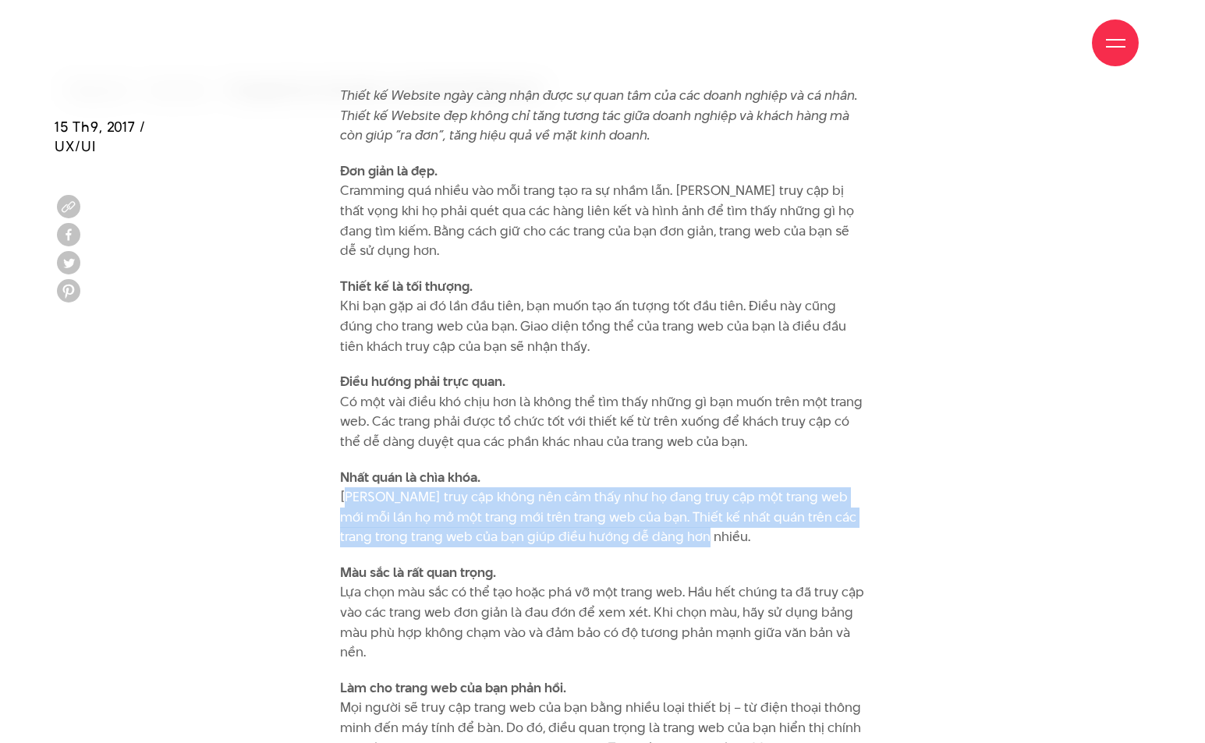
drag, startPoint x: 702, startPoint y: 536, endPoint x: 339, endPoint y: 495, distance: 365.1
click at [339, 495] on div "Thiết kế Website ngày càng nhận được sự quan tâm của các doanh nghiệp và cá nhâ…" at bounding box center [602, 671] width 548 height 1170
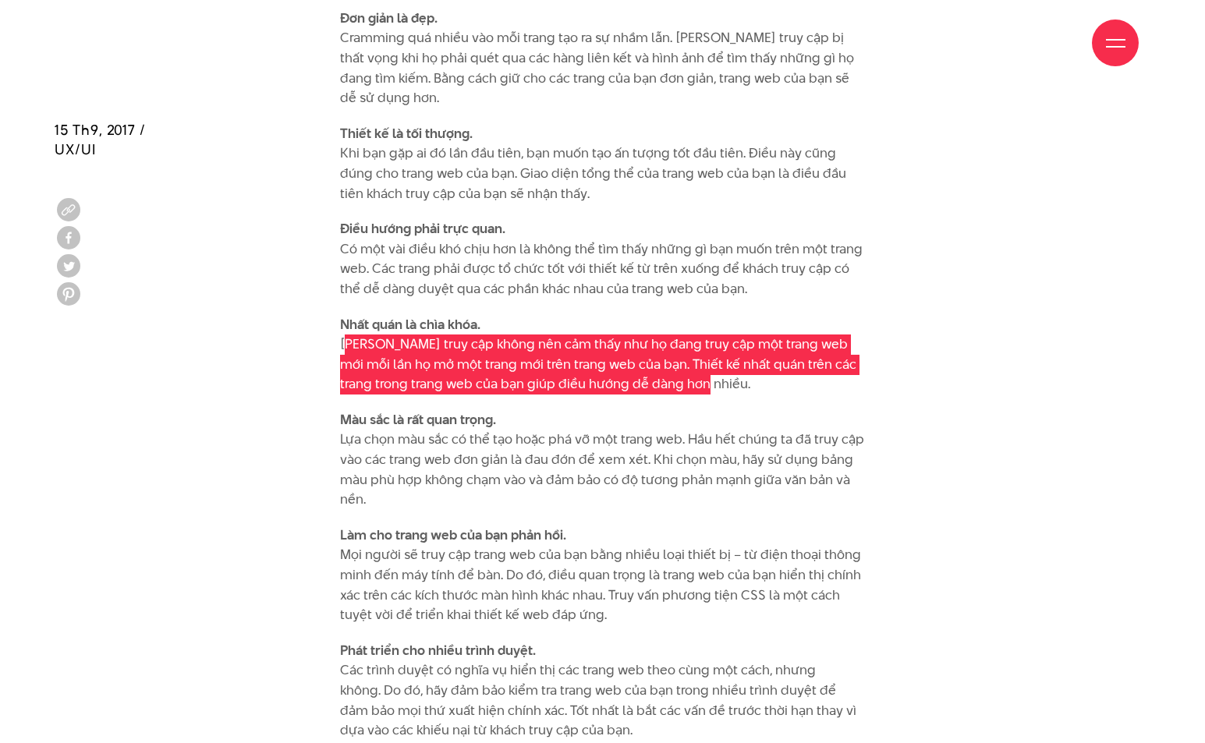
scroll to position [624, 0]
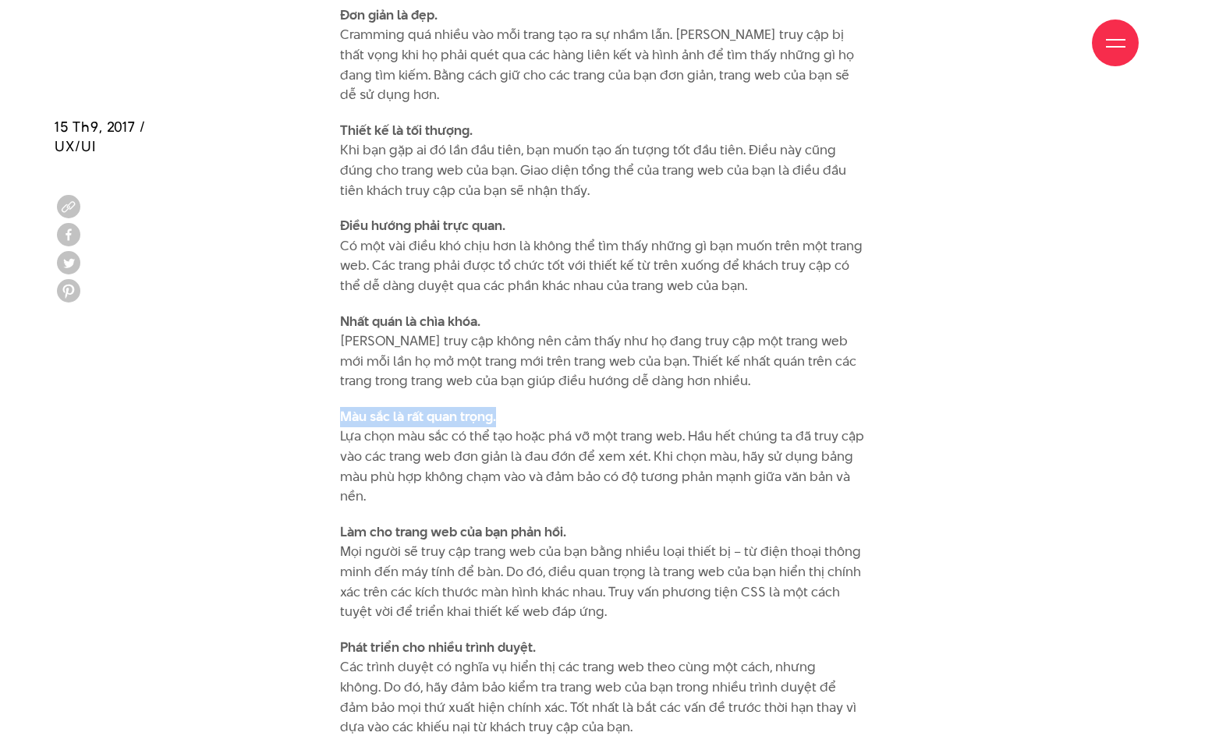
drag, startPoint x: 495, startPoint y: 420, endPoint x: 310, endPoint y: 417, distance: 184.9
click at [310, 417] on div "Thiết kế Website ngày càng nhận được sự quan tâm của các doanh nghiệp và cá nhâ…" at bounding box center [603, 515] width 1096 height 1170
drag, startPoint x: 385, startPoint y: 490, endPoint x: 341, endPoint y: 438, distance: 68.1
click at [341, 438] on p "Màu sắc là rất quan trọng. Lựa chọn màu sắc có thể tạo hoặc phá vỡ một trang we…" at bounding box center [602, 457] width 525 height 100
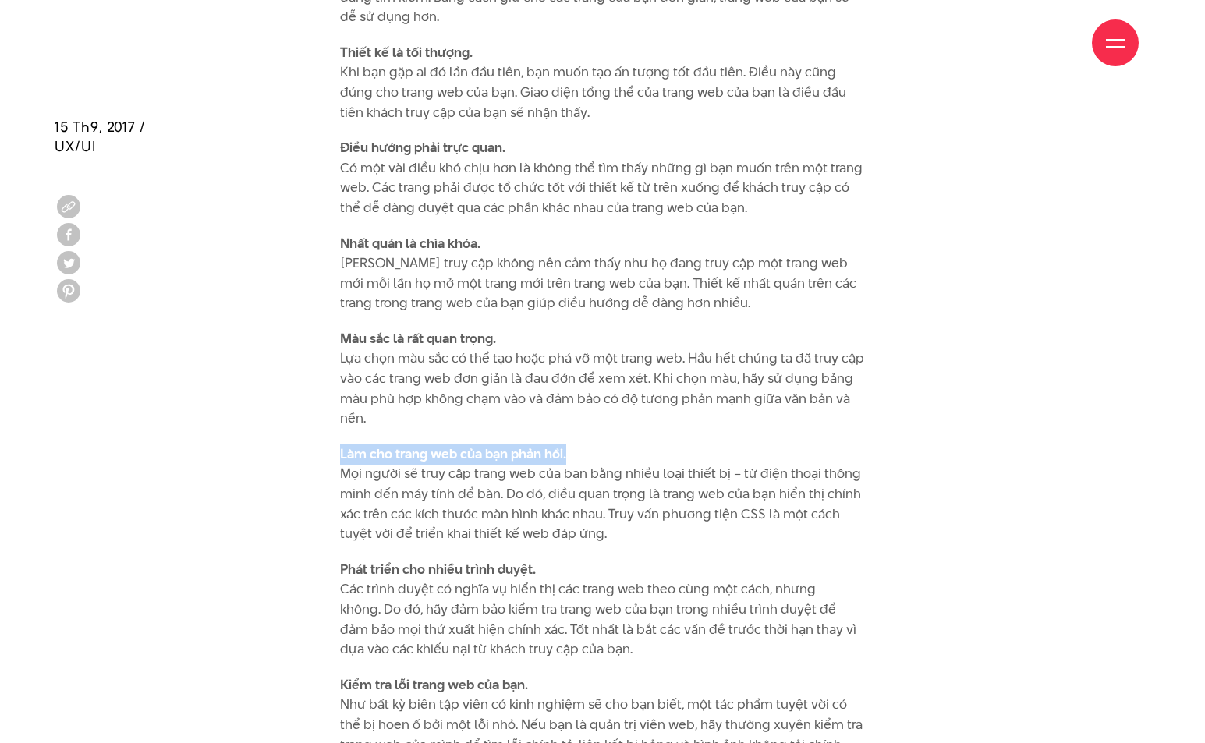
drag, startPoint x: 576, startPoint y: 455, endPoint x: 317, endPoint y: 457, distance: 259.0
click at [317, 457] on div "Thiết kế Website ngày càng nhận được sự quan tâm của các doanh nghiệp và cá nhâ…" at bounding box center [603, 437] width 1096 height 1170
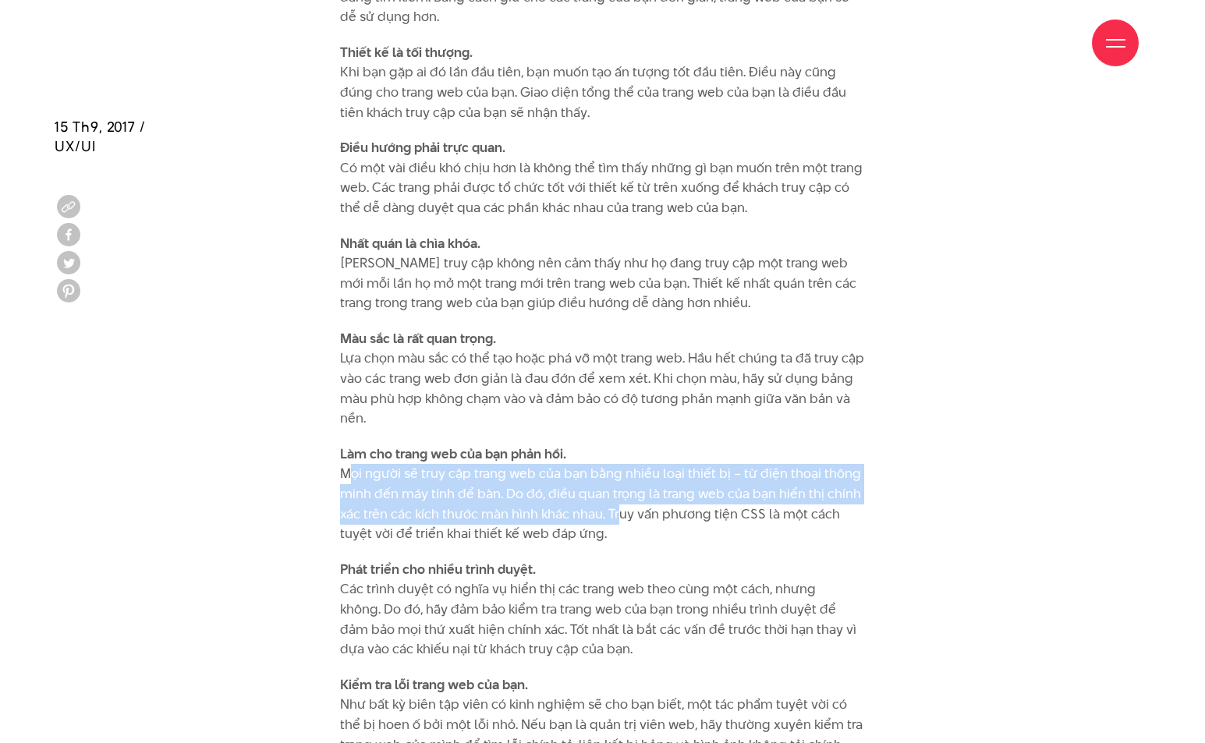
drag, startPoint x: 612, startPoint y: 519, endPoint x: 322, endPoint y: 481, distance: 292.6
click at [322, 481] on div "Thiết kế Website ngày càng nhận được sự quan tâm của các doanh nghiệp và cá nhâ…" at bounding box center [603, 437] width 1096 height 1170
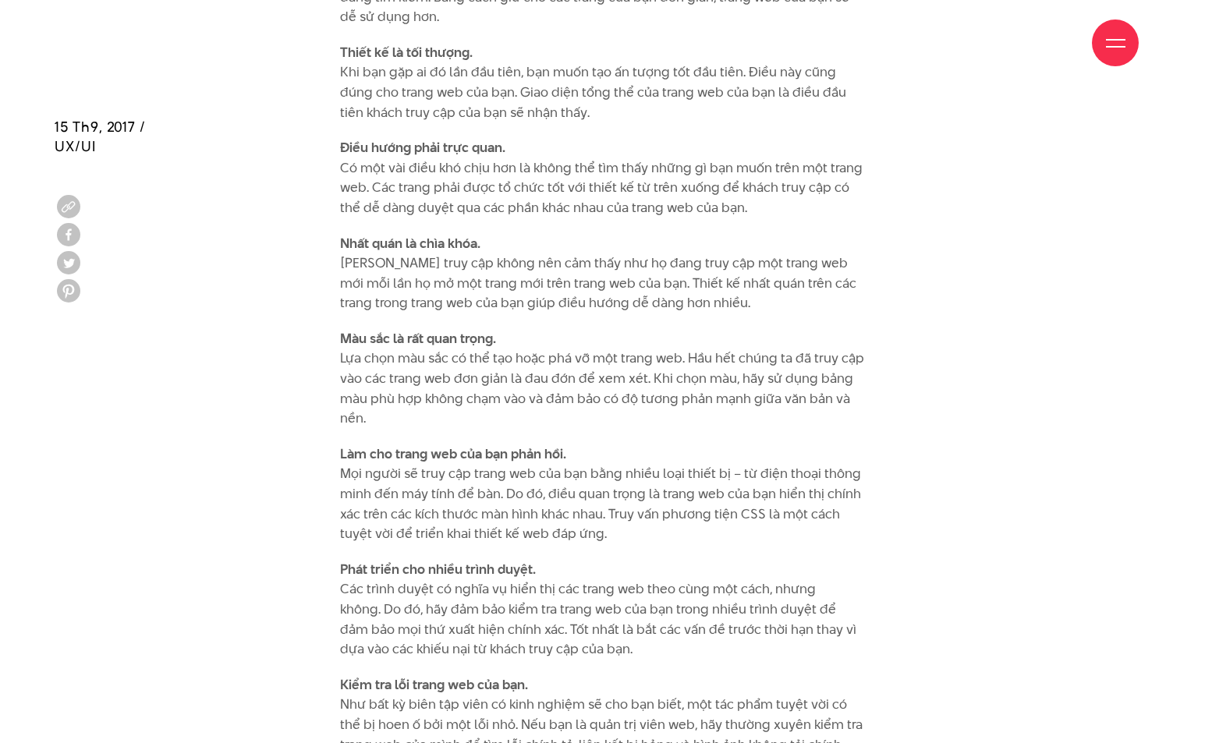
click at [637, 534] on p "Làm cho trang web của bạn phản hồi. Mọi người sẽ truy cập trang web của bạn bằn…" at bounding box center [602, 495] width 525 height 100
drag, startPoint x: 612, startPoint y: 533, endPoint x: 335, endPoint y: 477, distance: 282.6
click at [335, 477] on div "Thiết kế Website ngày càng nhận được sự quan tâm của các doanh nghiệp và cá nhâ…" at bounding box center [602, 437] width 548 height 1170
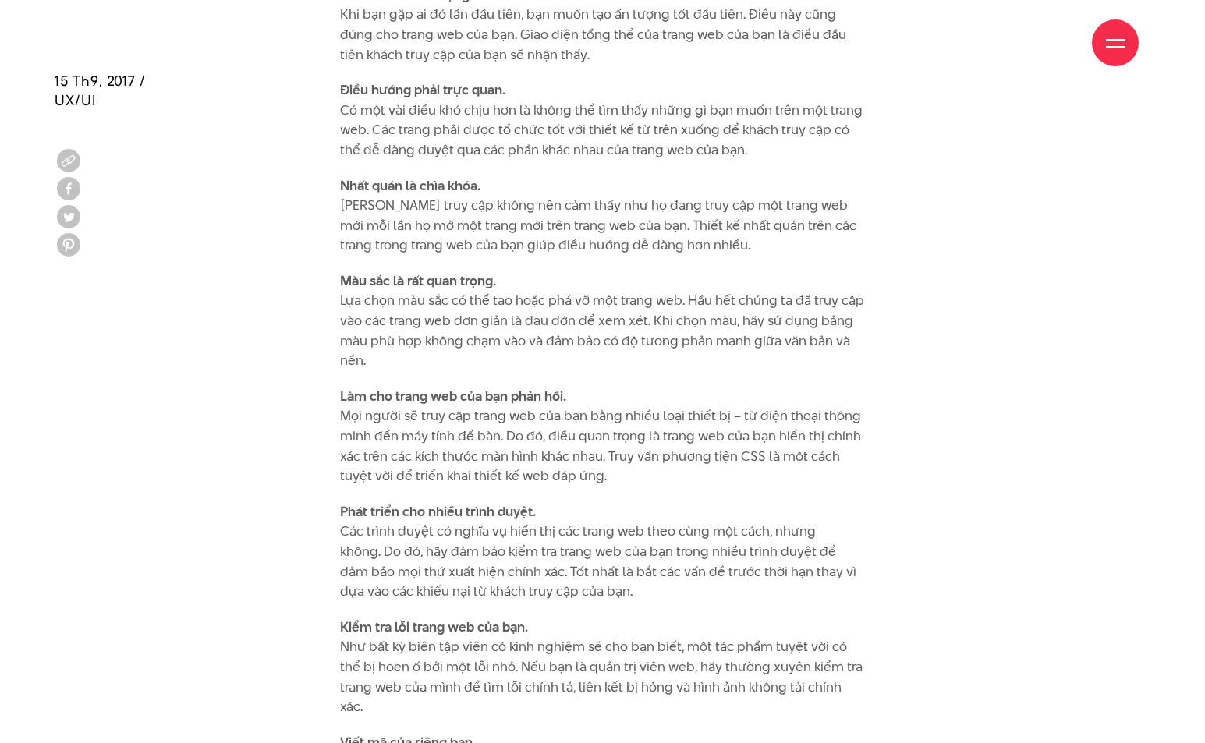
scroll to position [858, 0]
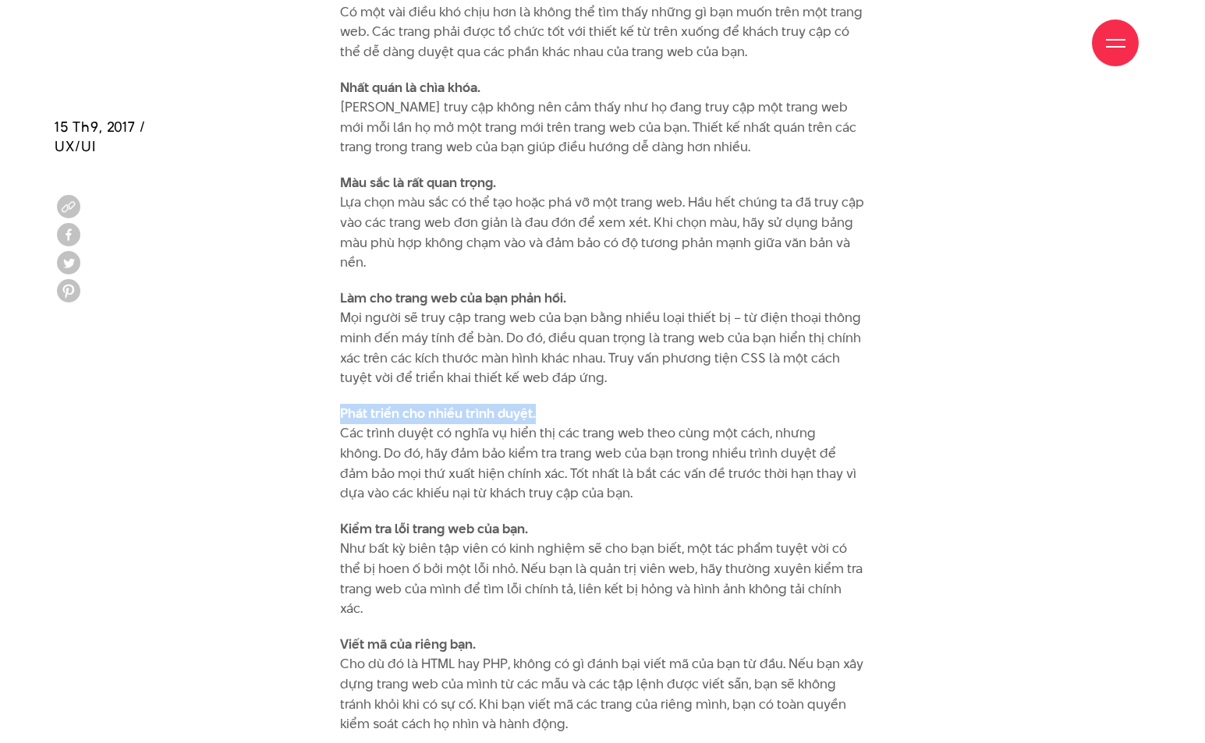
drag, startPoint x: 540, startPoint y: 418, endPoint x: 334, endPoint y: 409, distance: 206.2
click at [334, 409] on div "Thiết kế Website ngày càng nhận được sự quan tâm của các doanh nghiệp và cá nhâ…" at bounding box center [602, 281] width 548 height 1170
drag, startPoint x: 608, startPoint y: 491, endPoint x: 322, endPoint y: 431, distance: 292.5
click at [322, 431] on div "Thiết kế Website ngày càng nhận được sự quan tâm của các doanh nghiệp và cá nhâ…" at bounding box center [603, 281] width 1096 height 1170
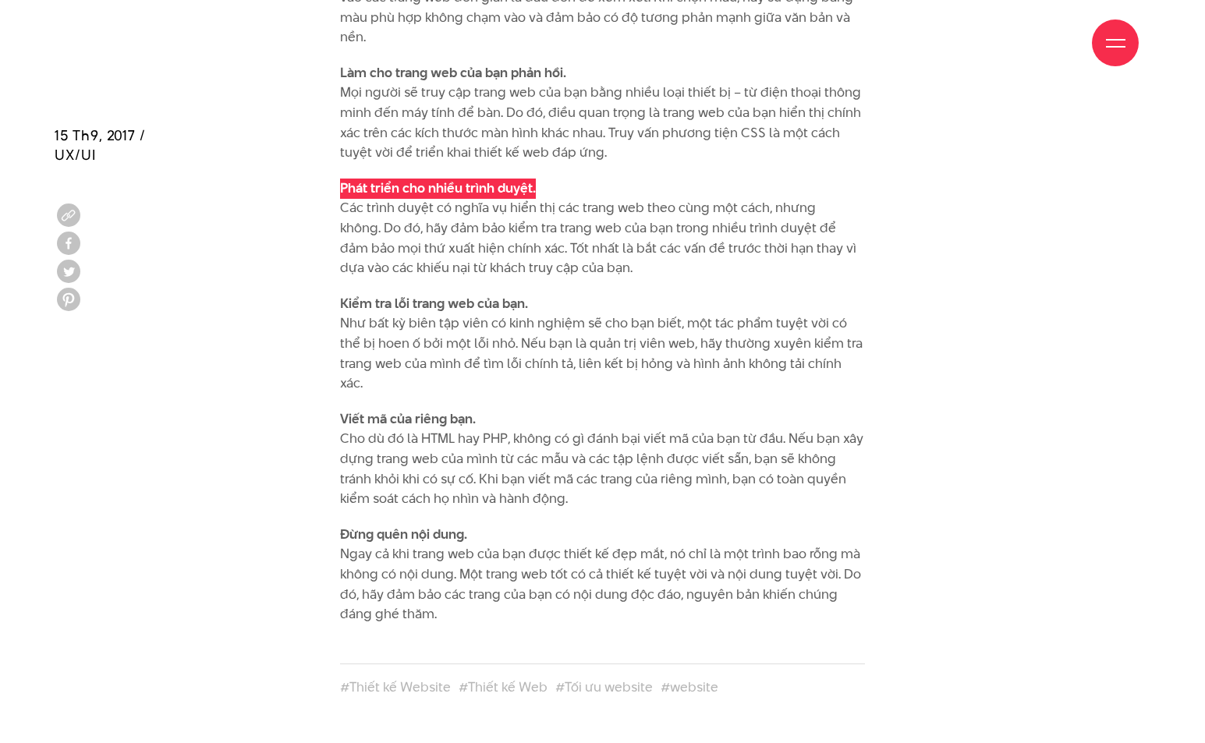
scroll to position [1092, 0]
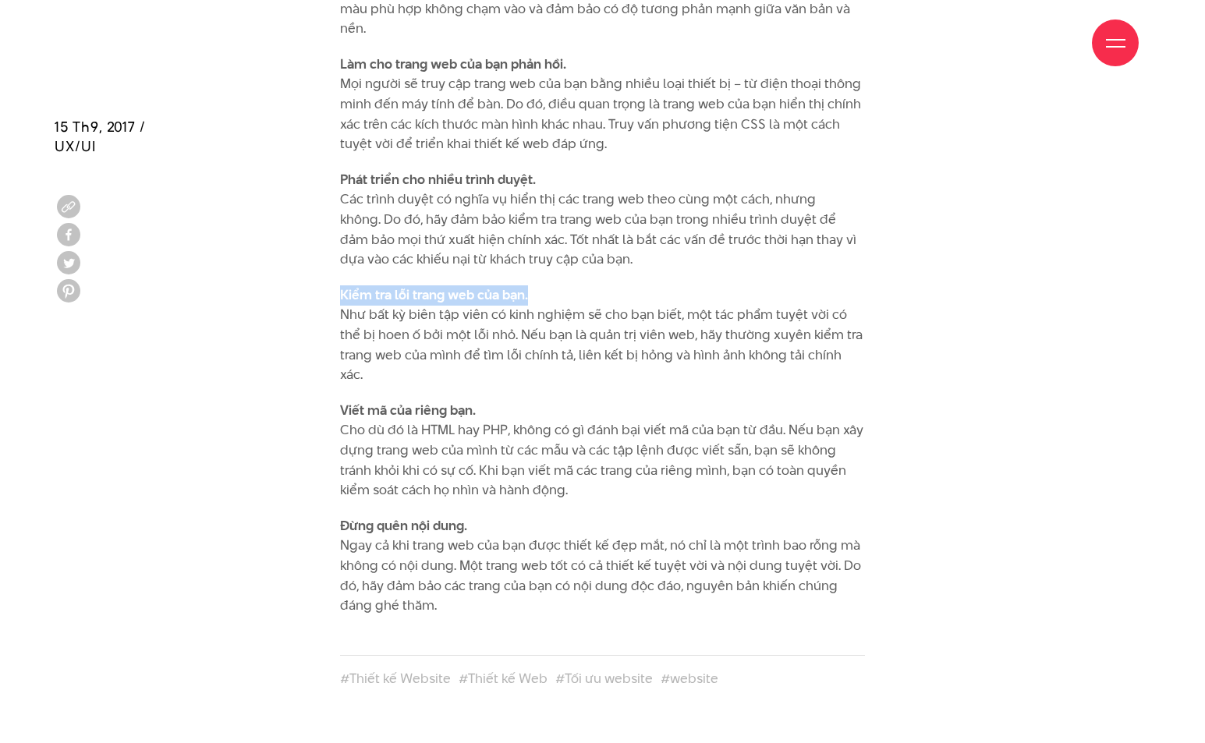
drag, startPoint x: 546, startPoint y: 292, endPoint x: 325, endPoint y: 290, distance: 221.5
click at [325, 290] on div "Thiết kế Website ngày càng nhận được sự quan tâm của các doanh nghiệp và cá nhâ…" at bounding box center [603, 47] width 1096 height 1170
drag, startPoint x: 873, startPoint y: 352, endPoint x: 335, endPoint y: 321, distance: 538.4
click at [335, 321] on div "Thiết kế Website ngày càng nhận được sự quan tâm của các doanh nghiệp và cá nhâ…" at bounding box center [602, 47] width 548 height 1170
drag, startPoint x: 488, startPoint y: 389, endPoint x: 330, endPoint y: 385, distance: 158.4
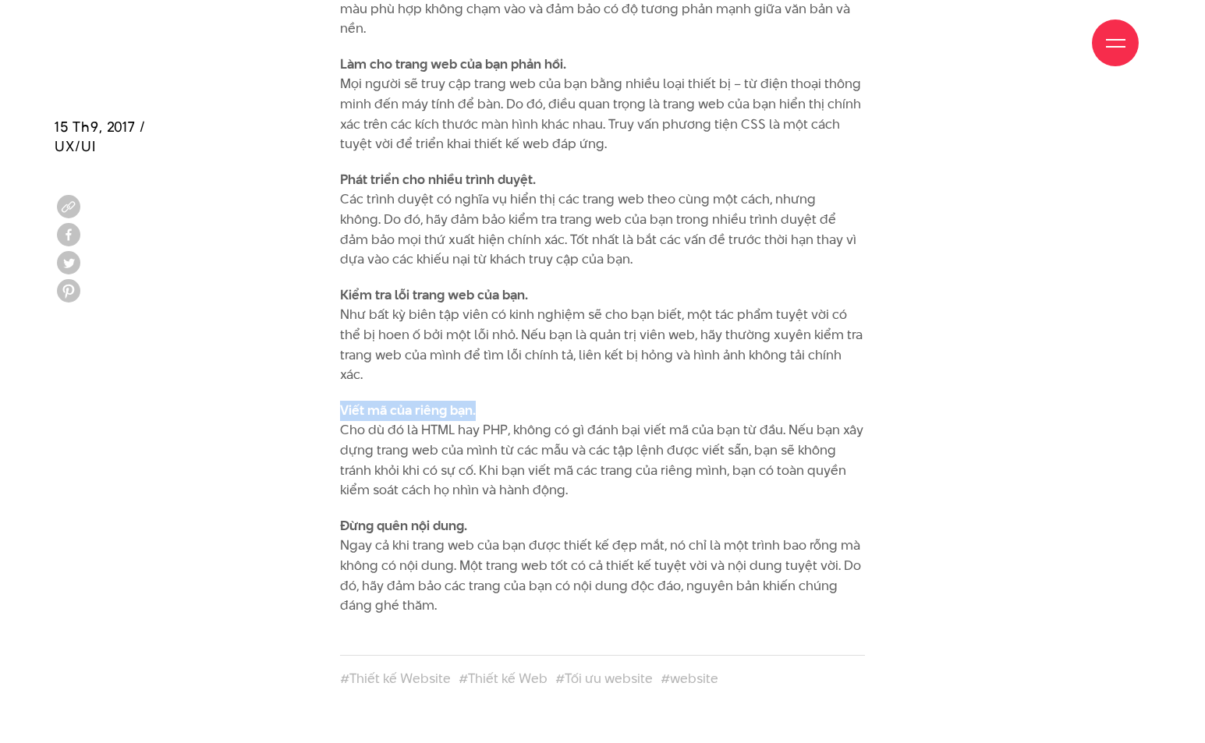
click at [330, 385] on div "Thiết kế Website ngày càng nhận được sự quan tâm của các doanh nghiệp và cá nhâ…" at bounding box center [602, 47] width 548 height 1170
drag, startPoint x: 587, startPoint y: 466, endPoint x: 315, endPoint y: 417, distance: 275.9
click at [315, 417] on div "Thiết kế Website ngày càng nhận được sự quan tâm của các doanh nghiệp và cá nhâ…" at bounding box center [603, 47] width 1096 height 1170
drag, startPoint x: 474, startPoint y: 505, endPoint x: 336, endPoint y: 504, distance: 137.3
click at [336, 504] on div "Thiết kế Website ngày càng nhận được sự quan tâm của các doanh nghiệp và cá nhâ…" at bounding box center [602, 47] width 548 height 1170
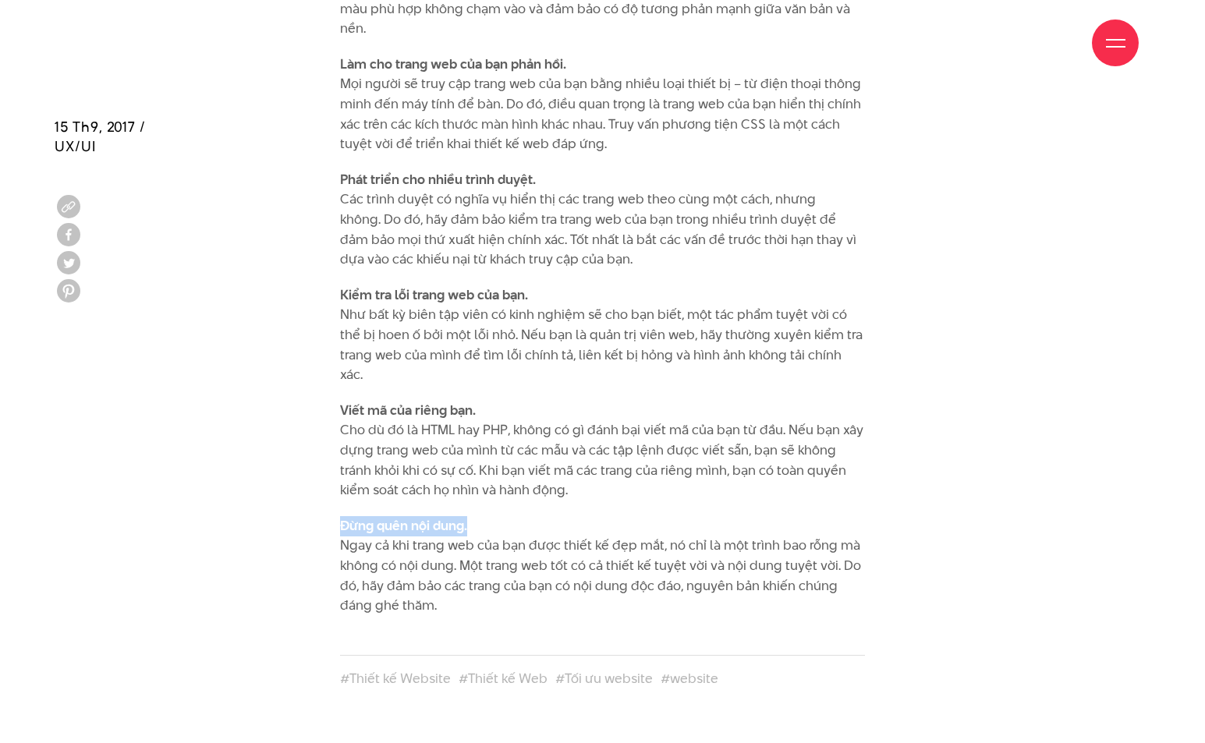
drag, startPoint x: 406, startPoint y: 556, endPoint x: 323, endPoint y: 518, distance: 91.8
click at [323, 518] on div "Thiết kế Website ngày càng nhận được sự quan tâm của các doanh nghiệp và cá nhâ…" at bounding box center [603, 47] width 1096 height 1170
click at [857, 476] on div "Thiết kế Website ngày càng nhận được sự quan tâm của các doanh nghiệp và cá nhâ…" at bounding box center [602, 47] width 548 height 1170
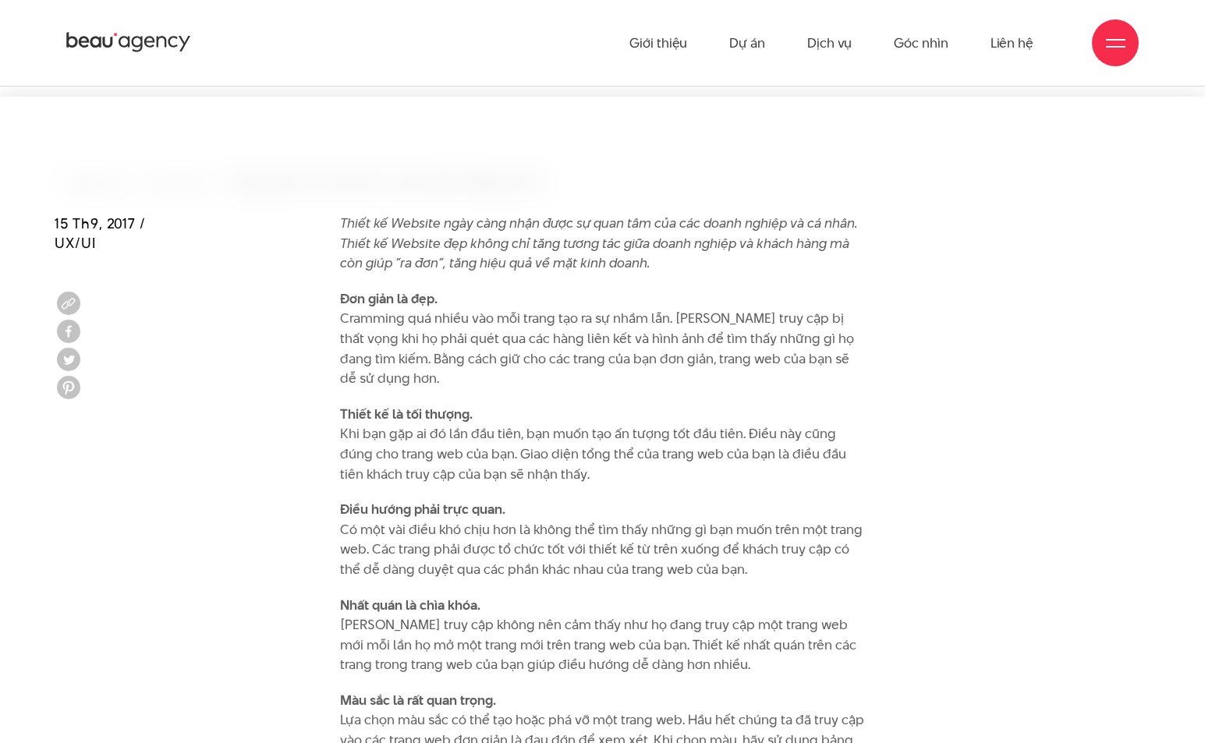
scroll to position [312, 0]
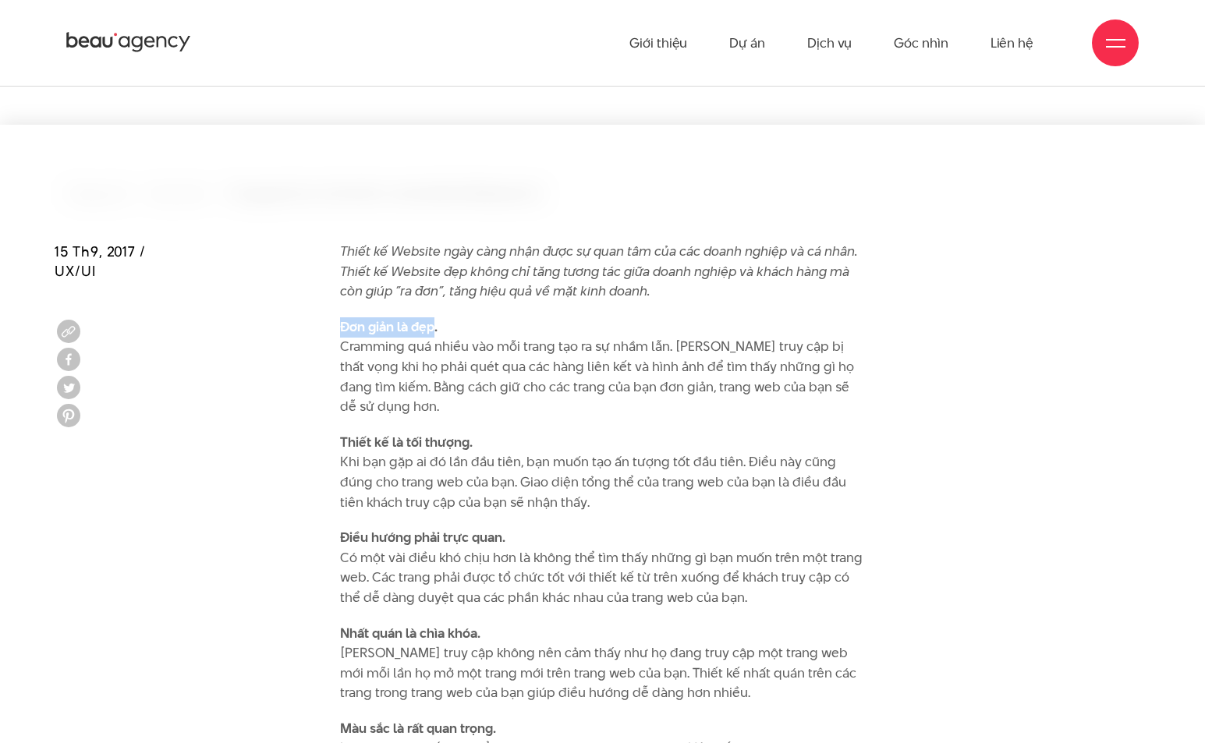
drag, startPoint x: 436, startPoint y: 325, endPoint x: 307, endPoint y: 314, distance: 130.0
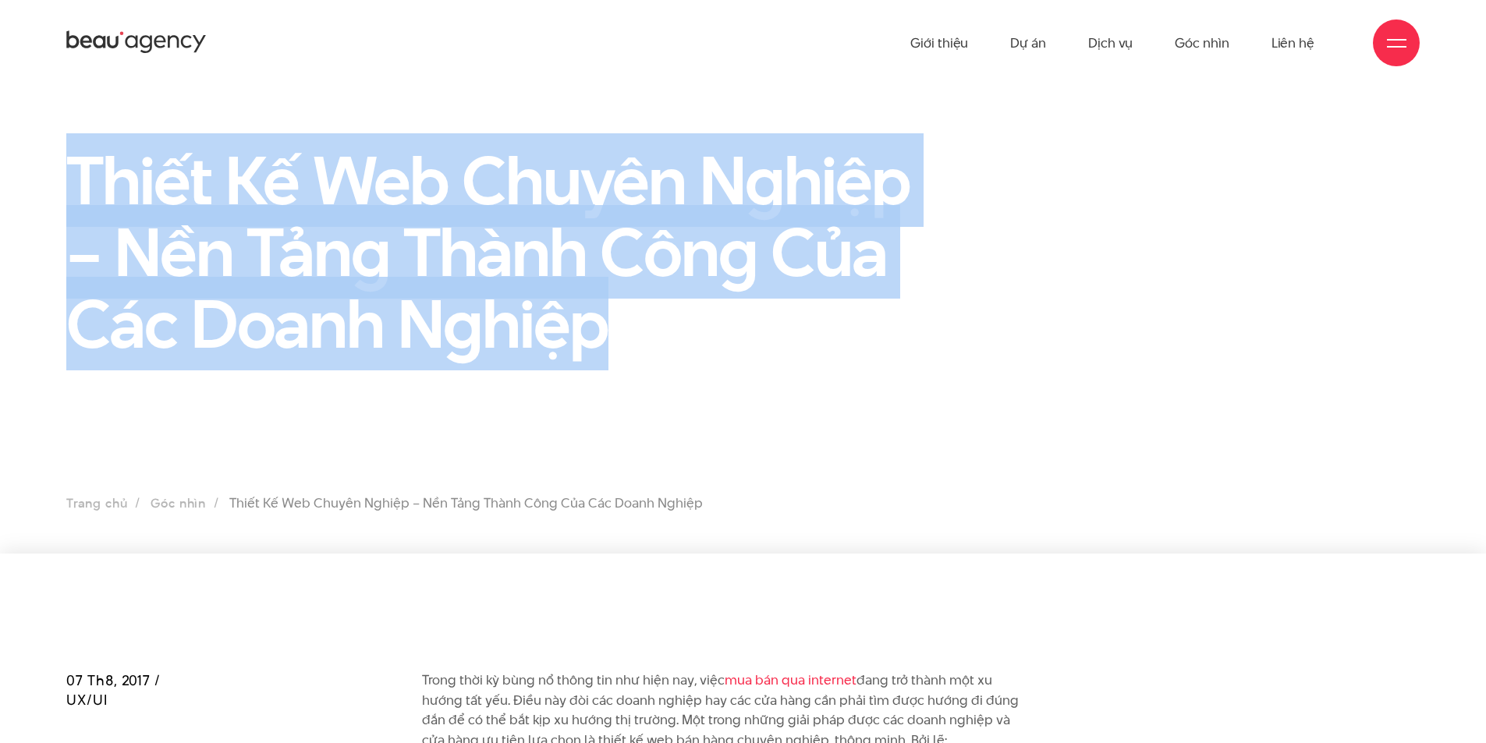
drag, startPoint x: 598, startPoint y: 349, endPoint x: 73, endPoint y: 155, distance: 560.5
click at [73, 155] on h1 "Thiết Kế Web Chuyên Nghiệp – Nền Tảng Thành Công Của Các Doanh Nghiệp" at bounding box center [510, 251] width 889 height 215
copy h1 "Thiết Kế Web Chuyên Nghiệp – Nền Tảng Thành Công Của Các Doanh Nghiệp"
click at [617, 386] on section "Thiết Kế Web Chuyên Nghiệp – Nền Tảng Thành Công Của Các Doanh Nghiệp Trang chủ…" at bounding box center [743, 320] width 1486 height 468
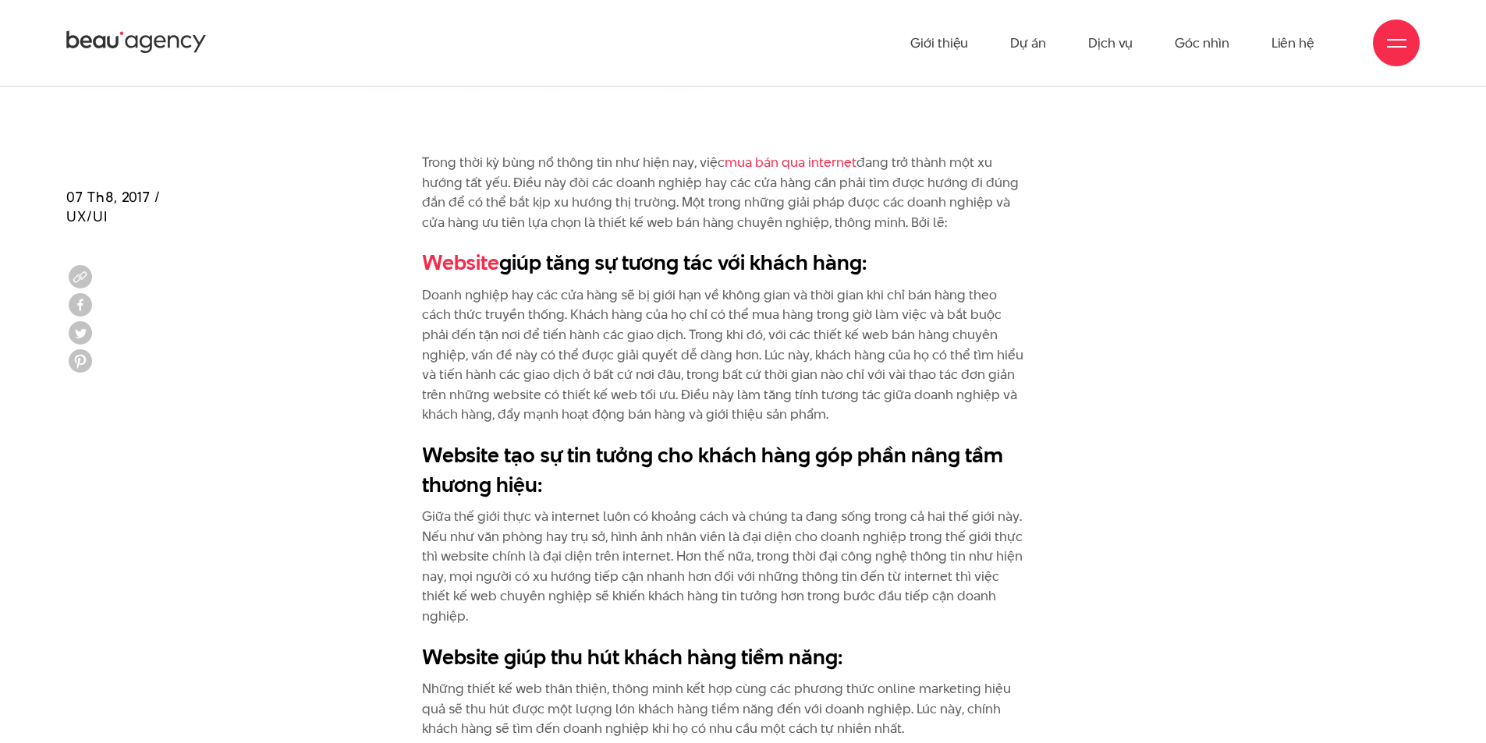
scroll to position [234, 0]
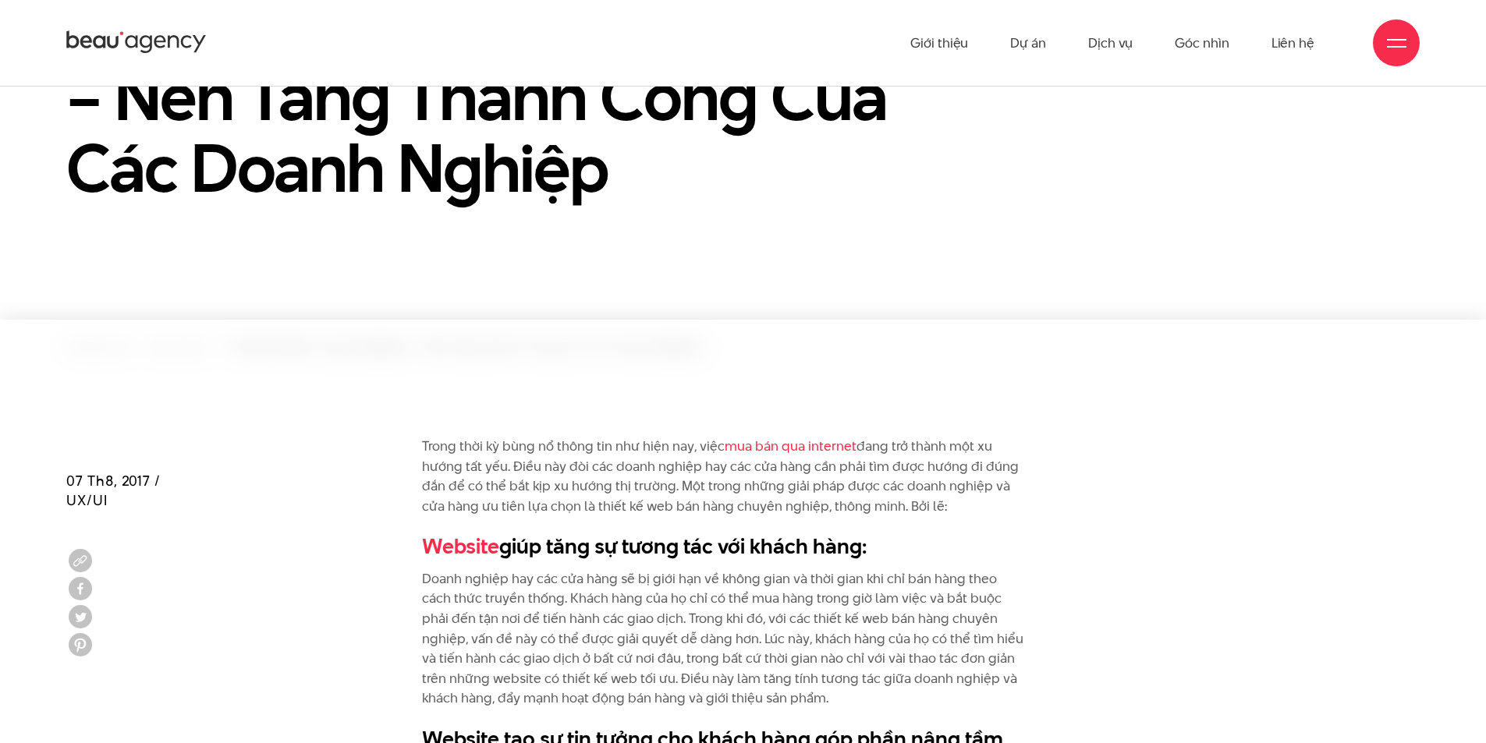
drag, startPoint x: 828, startPoint y: 502, endPoint x: 419, endPoint y: 450, distance: 412.0
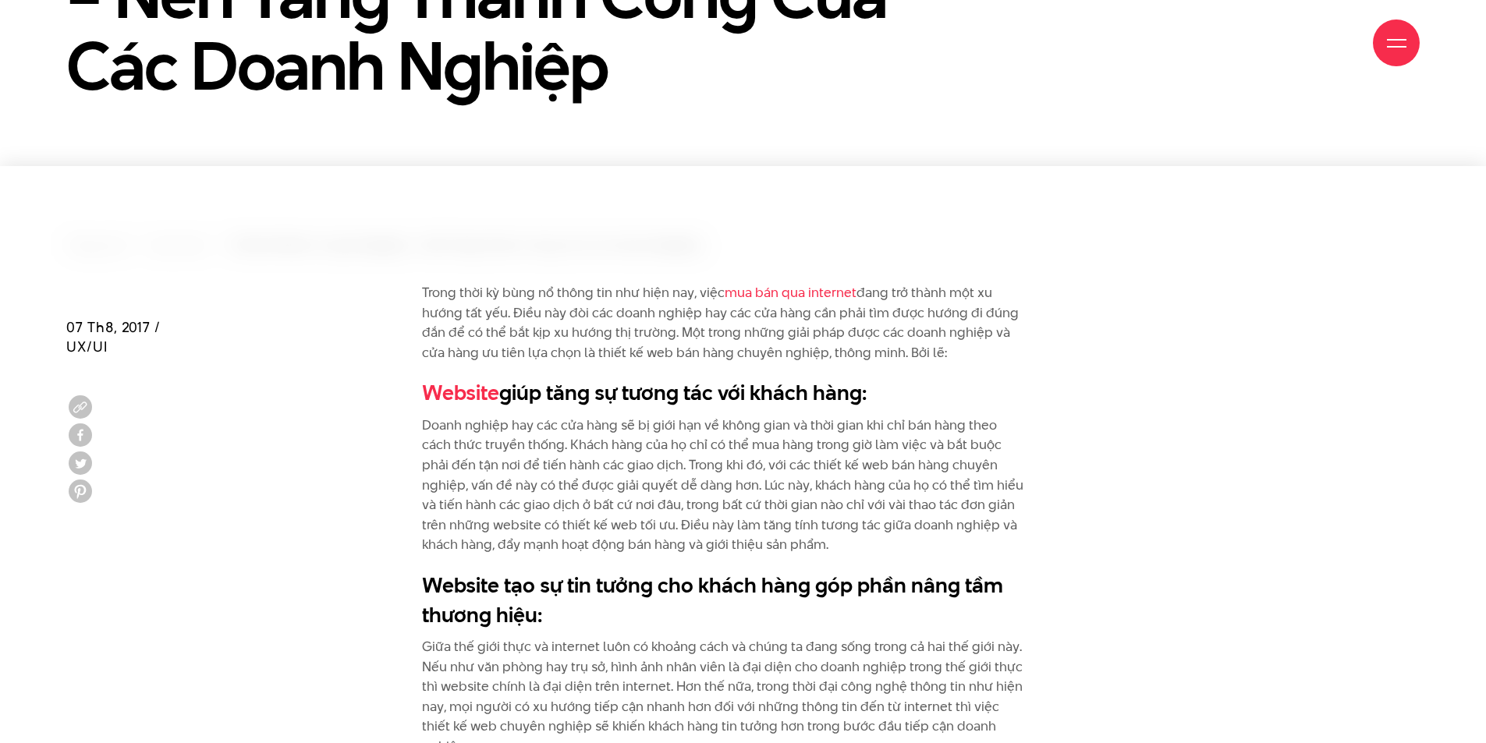
scroll to position [390, 0]
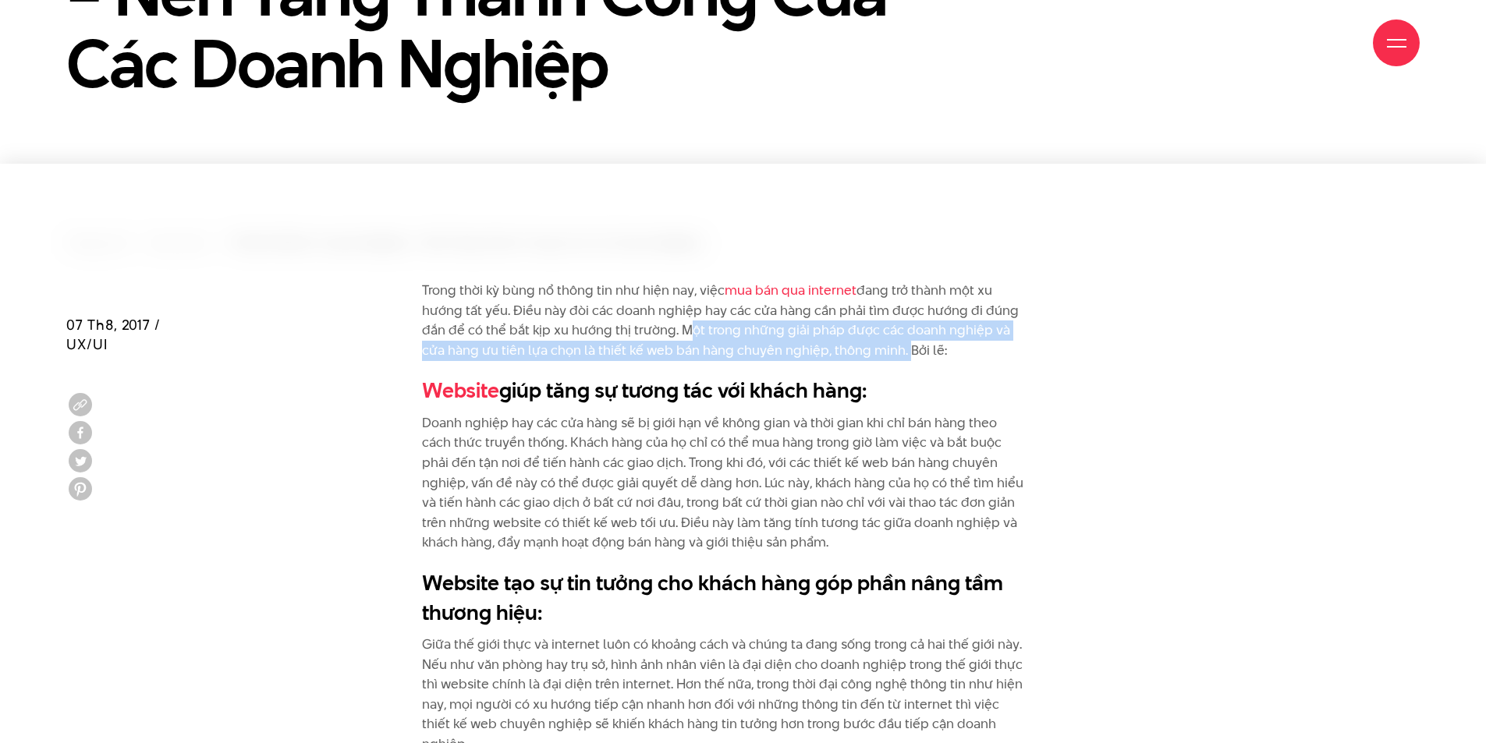
drag, startPoint x: 677, startPoint y: 329, endPoint x: 903, endPoint y: 346, distance: 226.0
click at [903, 346] on p "Trong thời kỳ bùng nổ thông tin như hiện nay, việc mua bán qua internet đang tr…" at bounding box center [723, 321] width 603 height 80
copy p "Một trong những giải pháp được các doanh nghiệp và cửa hàng ưu tiên lựa chọn là…"
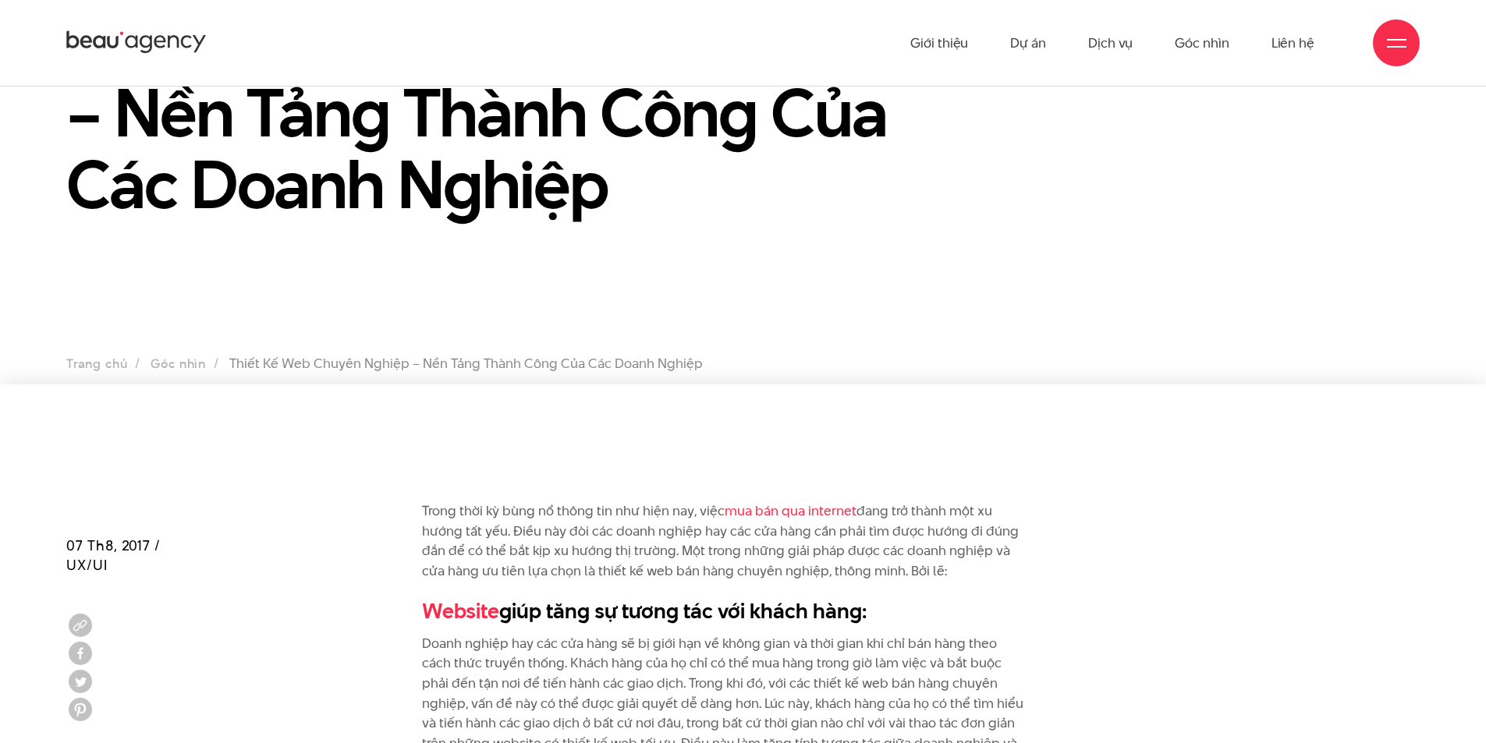
scroll to position [78, 0]
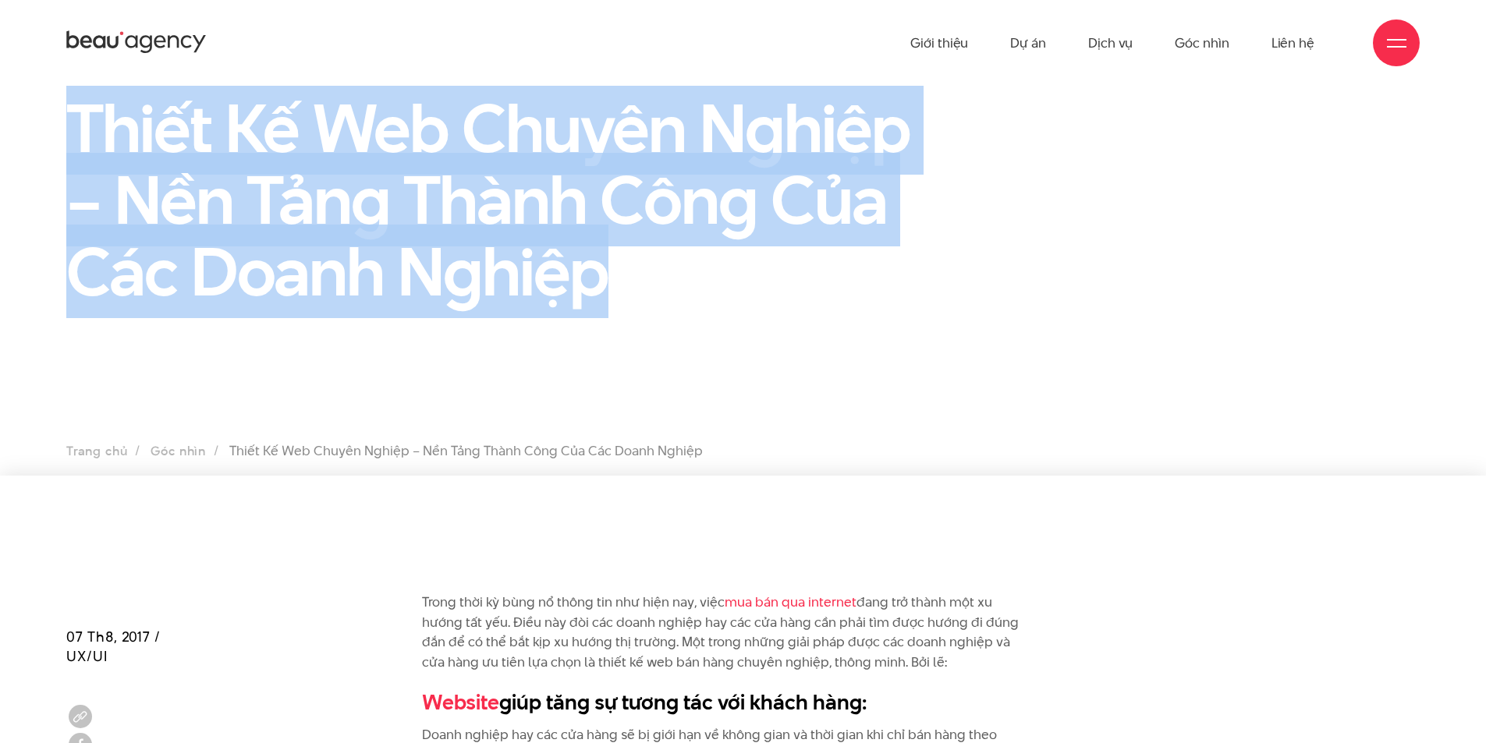
drag, startPoint x: 614, startPoint y: 293, endPoint x: 39, endPoint y: 144, distance: 593.9
click at [39, 144] on div "Thiết Kế Web Chuyên Nghiệp – Nền Tảng Thành Công Của Các Doanh Nghiệp" at bounding box center [743, 206] width 1486 height 229
copy h1 "Thiết Kế Web Chuyên Nghiệp – Nền Tảng Thành Công Của Các Doanh Nghiệp"
click at [39, 144] on div "Thiết Kế Web Chuyên Nghiệp – Nền Tảng Thành Công Của Các Doanh Nghiệp" at bounding box center [743, 206] width 1486 height 229
drag, startPoint x: 644, startPoint y: 274, endPoint x: -143, endPoint y: 109, distance: 803.4
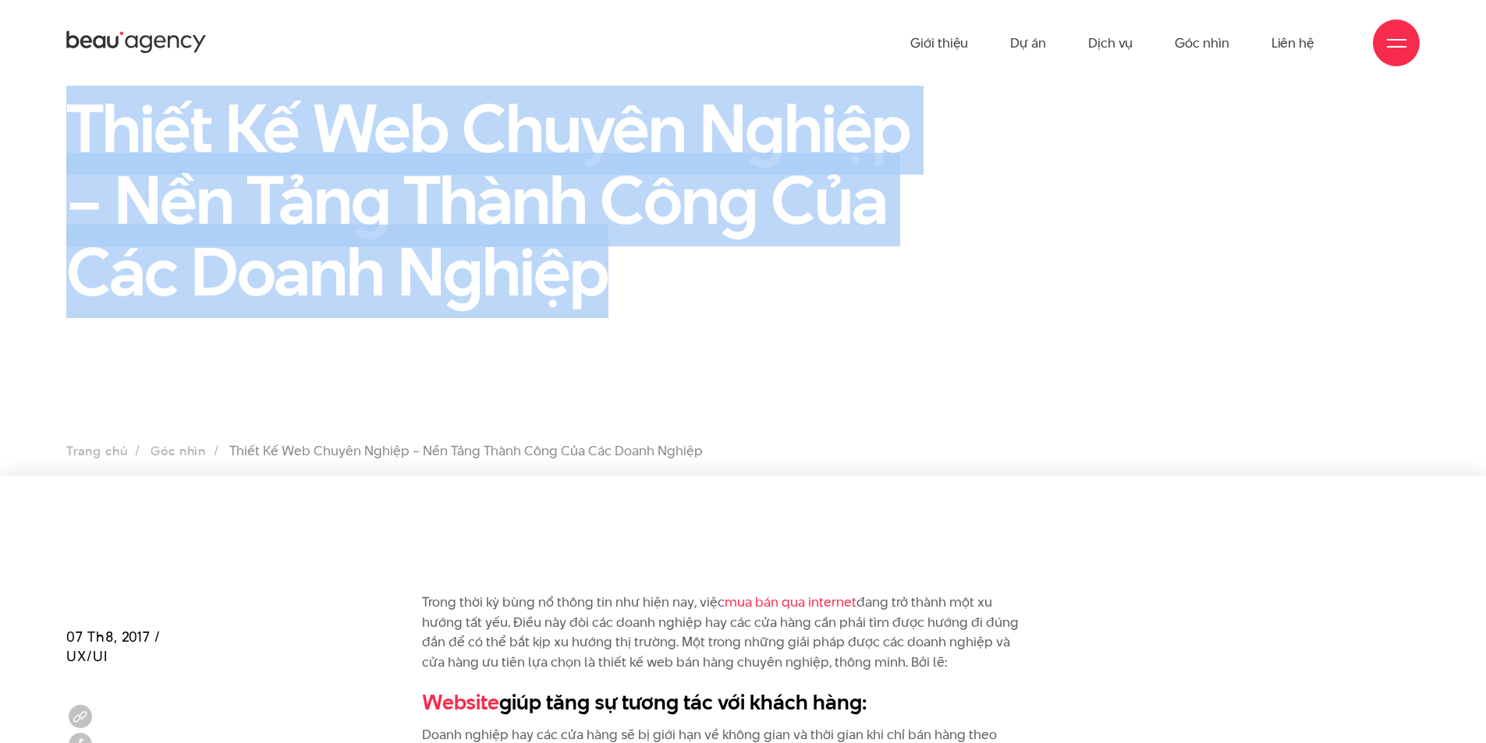
copy h1 "Thiết Kế Web Chuyên Nghiệp – Nền Tảng Thành Công Của Các Doanh Nghiệp"
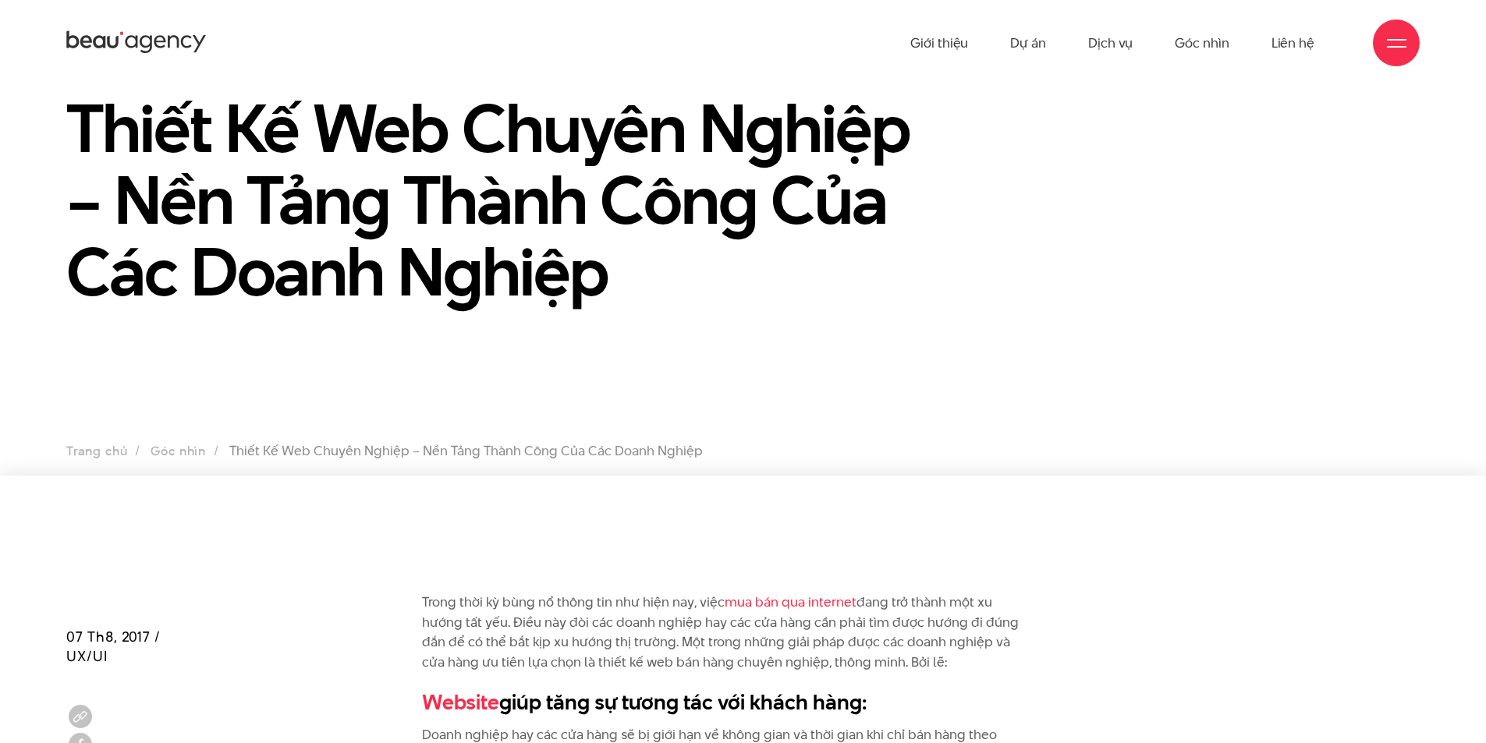
drag, startPoint x: 622, startPoint y: 420, endPoint x: 654, endPoint y: 382, distance: 49.8
click at [622, 420] on section "Thiết Kế Web Chuyên Nghiệp – Nền Tảng Thành Công Của Các Doanh Nghiệp Trang chủ…" at bounding box center [743, 268] width 1486 height 468
click at [765, 351] on section "Thiết Kế Web Chuyên Nghiệp – Nền Tảng Thành Công Của Các Doanh Nghiệp Trang chủ…" at bounding box center [743, 268] width 1486 height 468
